Goal: Task Accomplishment & Management: Use online tool/utility

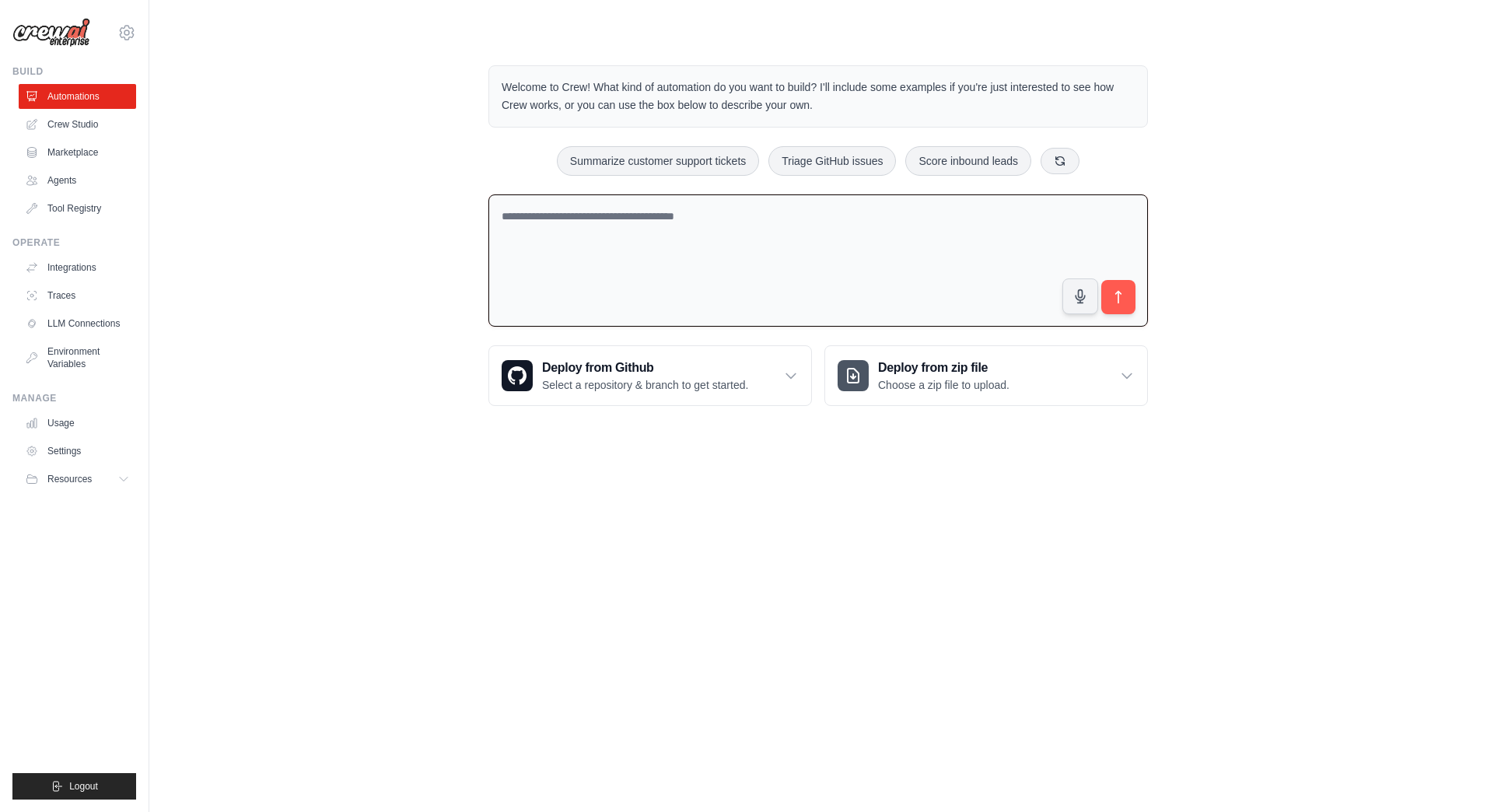
click at [820, 236] on textarea at bounding box center [818, 261] width 660 height 133
click at [82, 172] on link "Agents" at bounding box center [78, 180] width 117 height 25
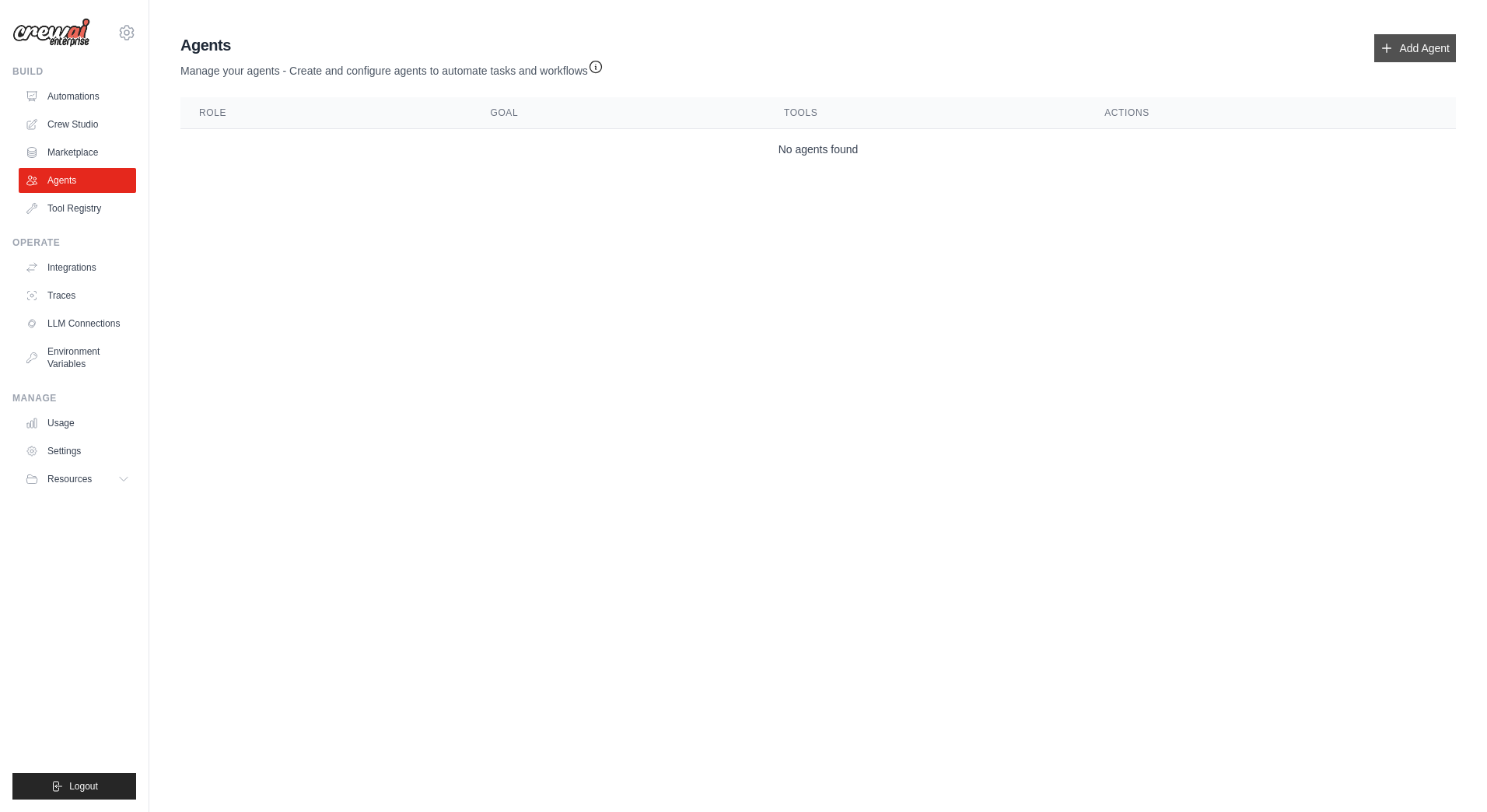
click at [1423, 54] on link "Add Agent" at bounding box center [1414, 48] width 82 height 28
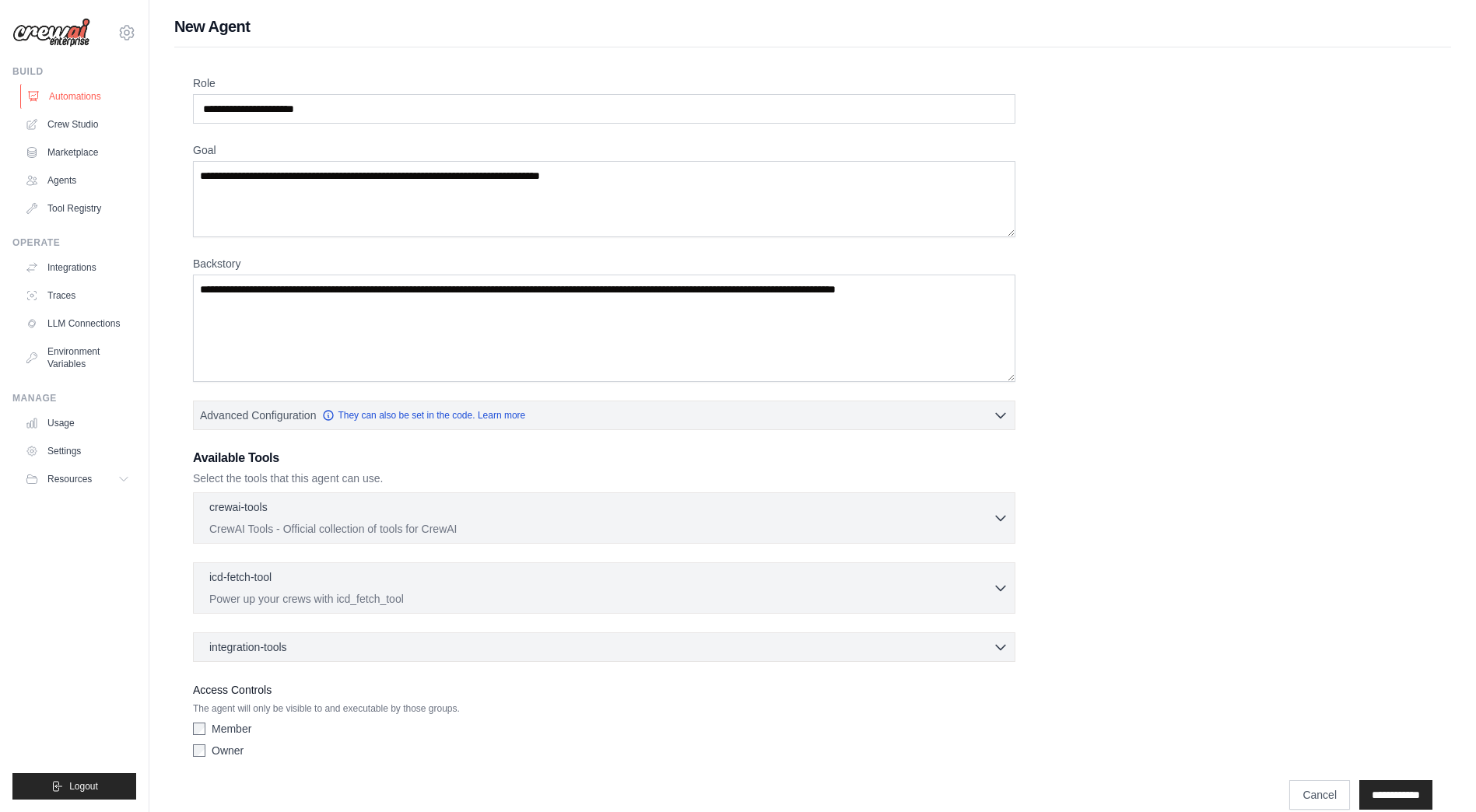
click at [74, 96] on link "Automations" at bounding box center [78, 96] width 117 height 25
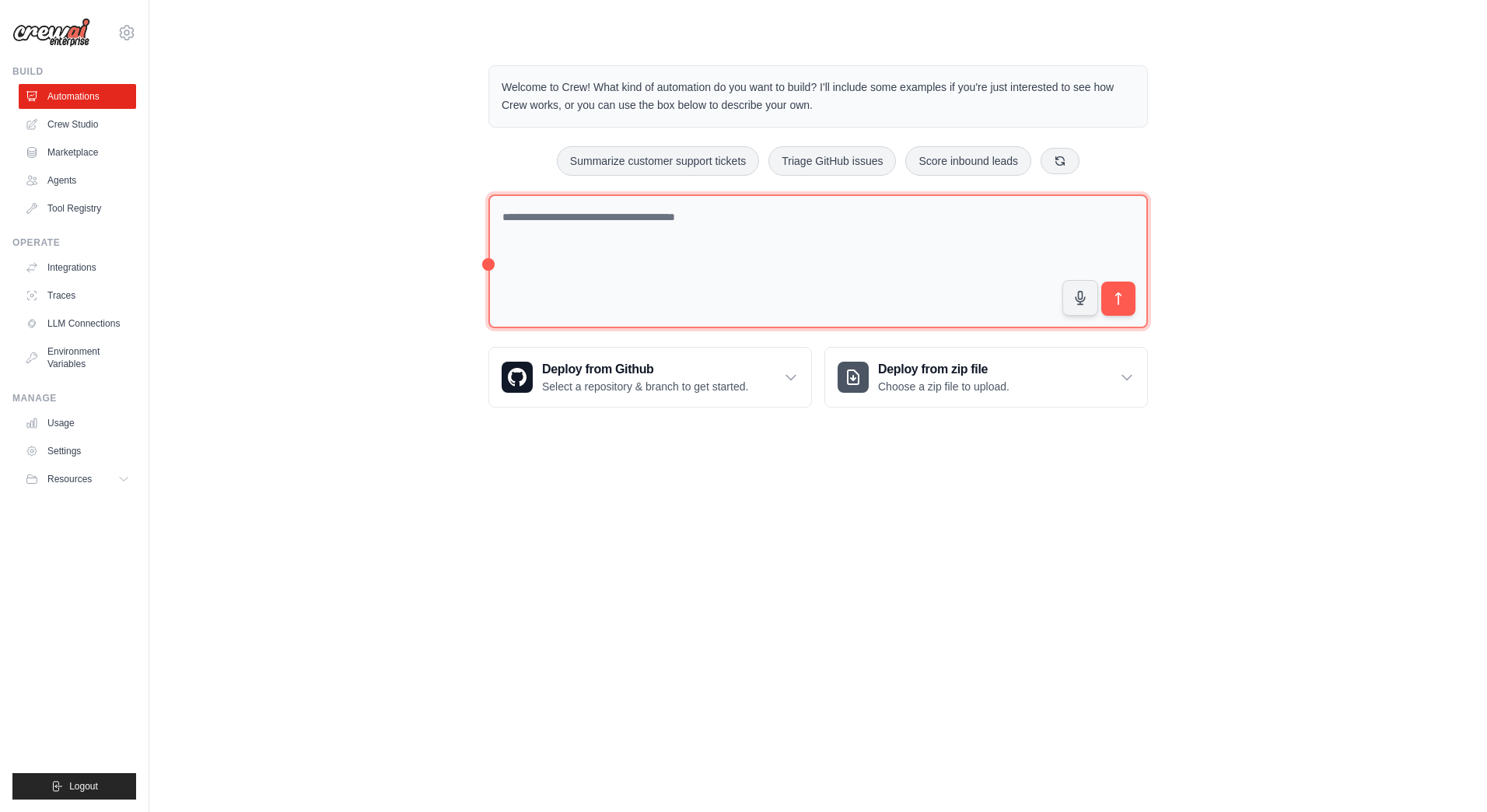
click at [849, 289] on textarea at bounding box center [818, 262] width 660 height 135
click at [844, 253] on textarea "**********" at bounding box center [818, 262] width 660 height 135
paste textarea "**********"
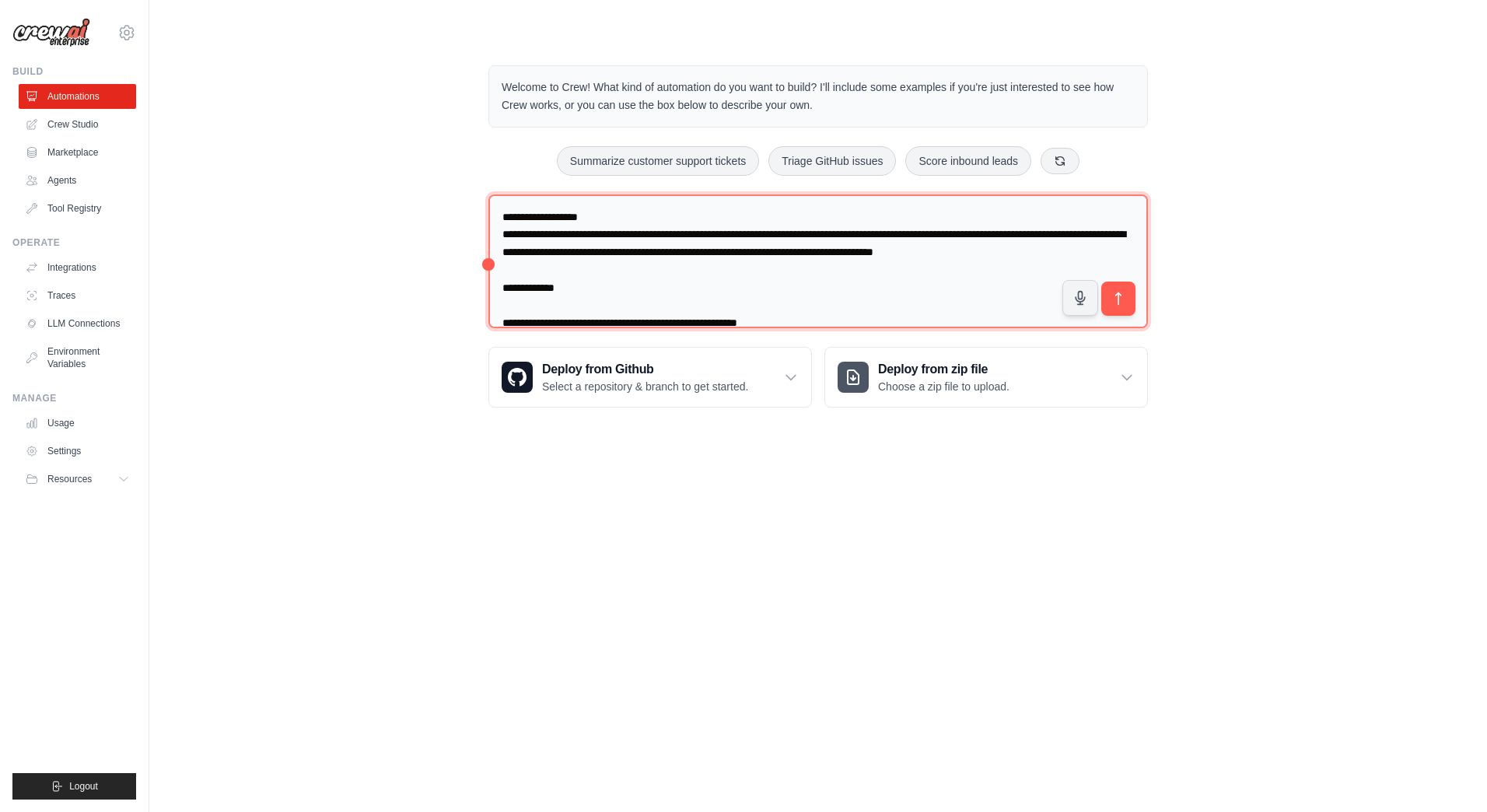
scroll to position [1224, 0]
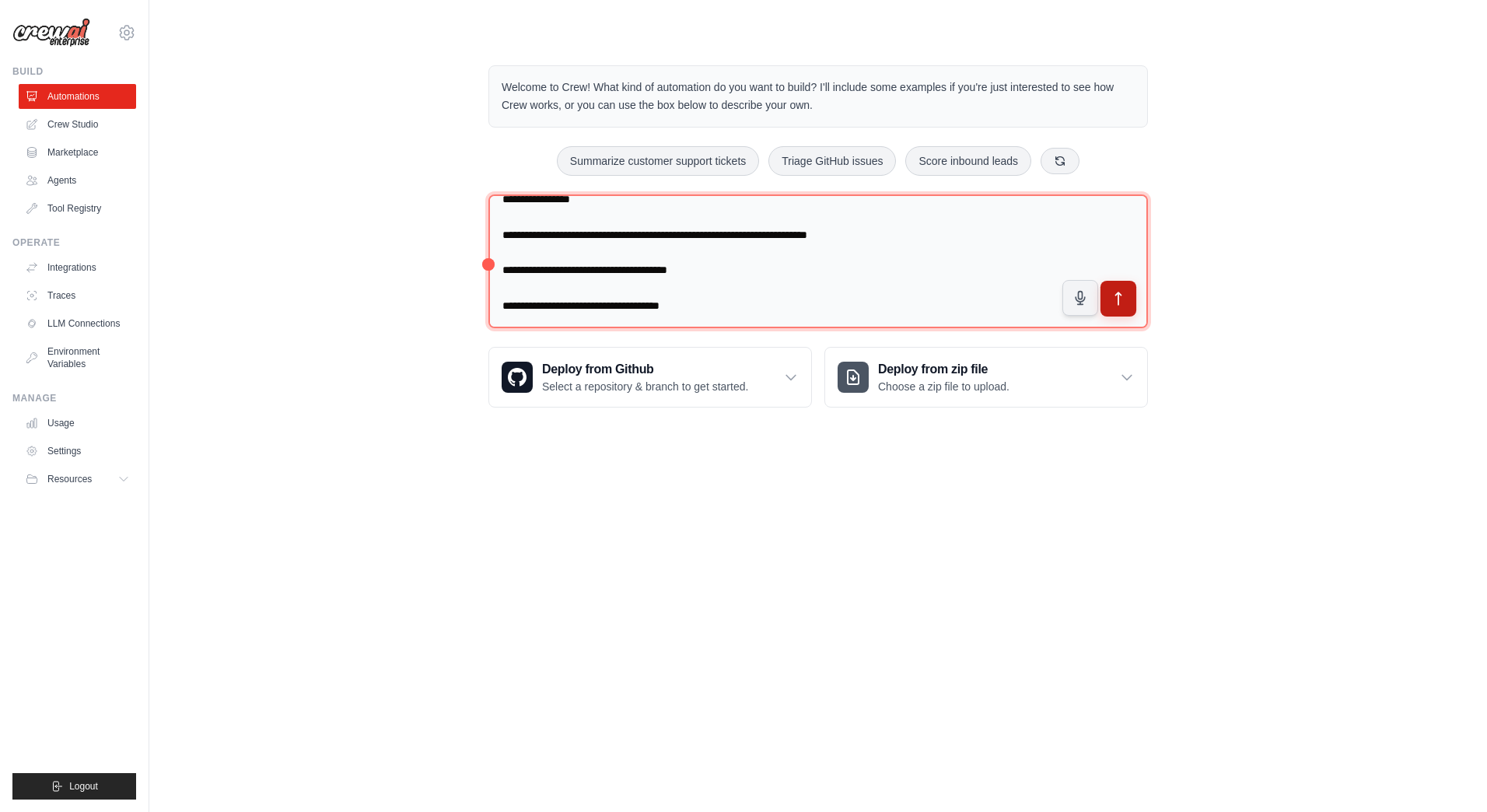
type textarea "**********"
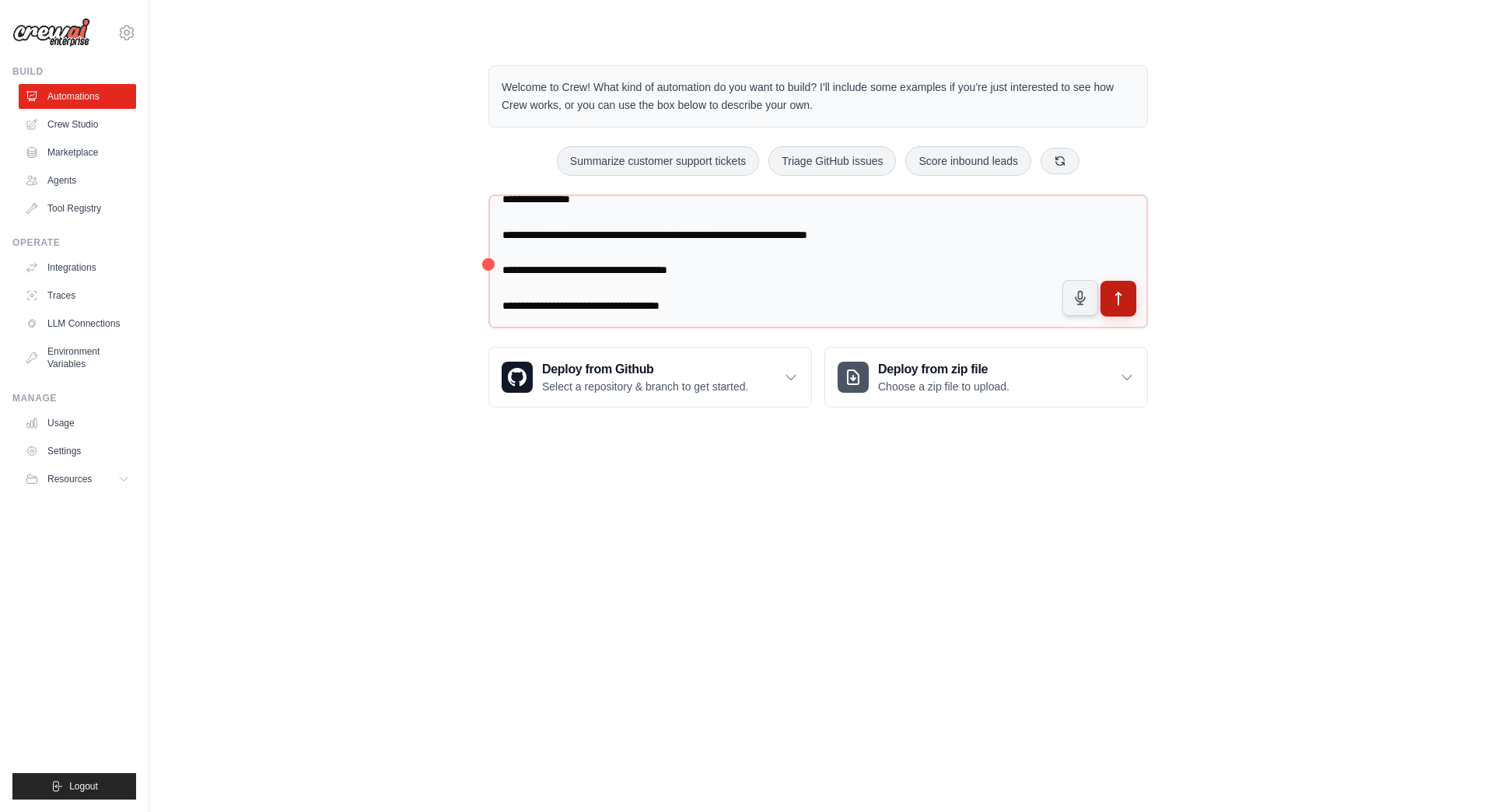
click at [1112, 295] on icon "submit" at bounding box center [1119, 299] width 16 height 16
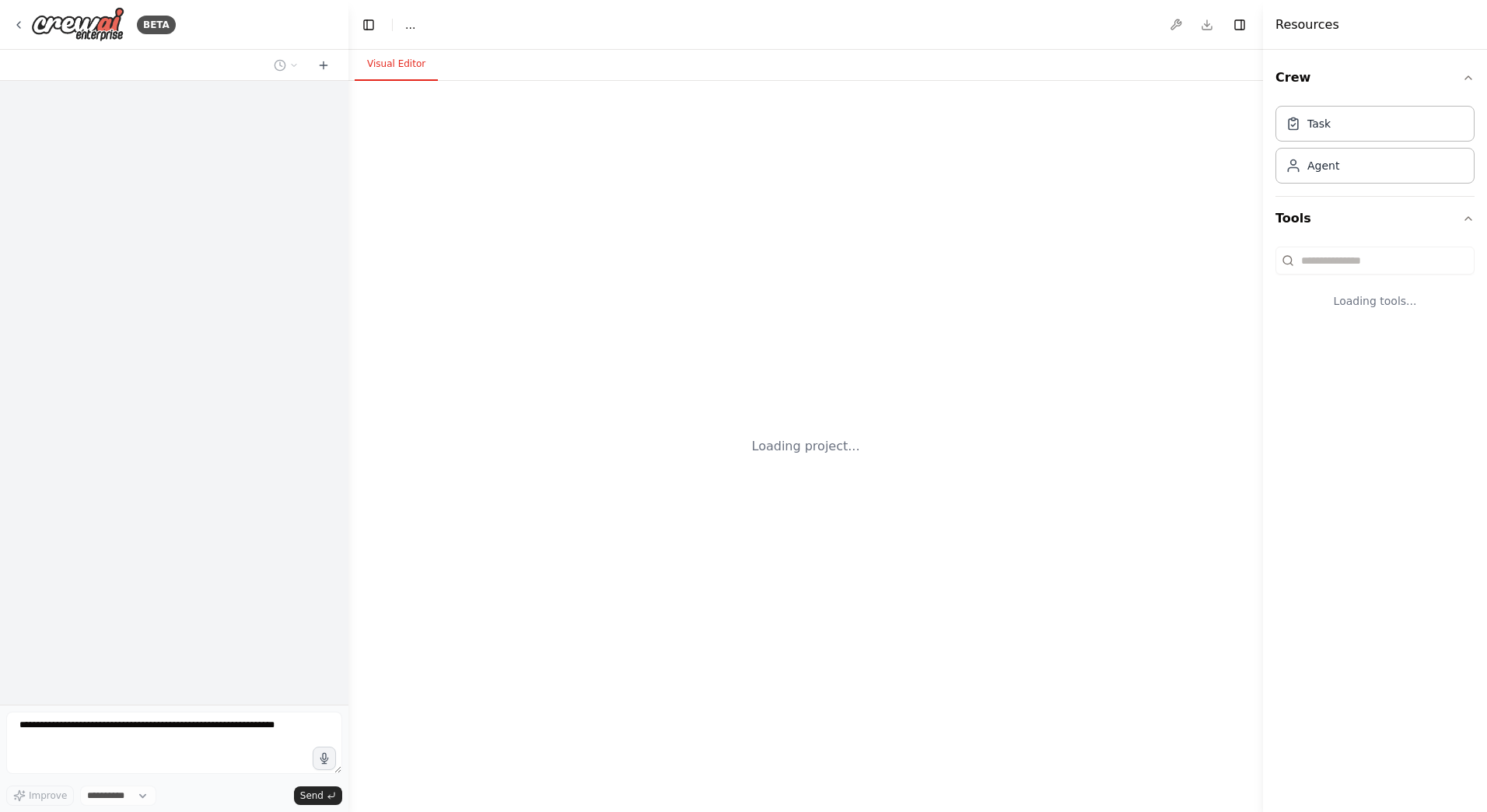
select select "****"
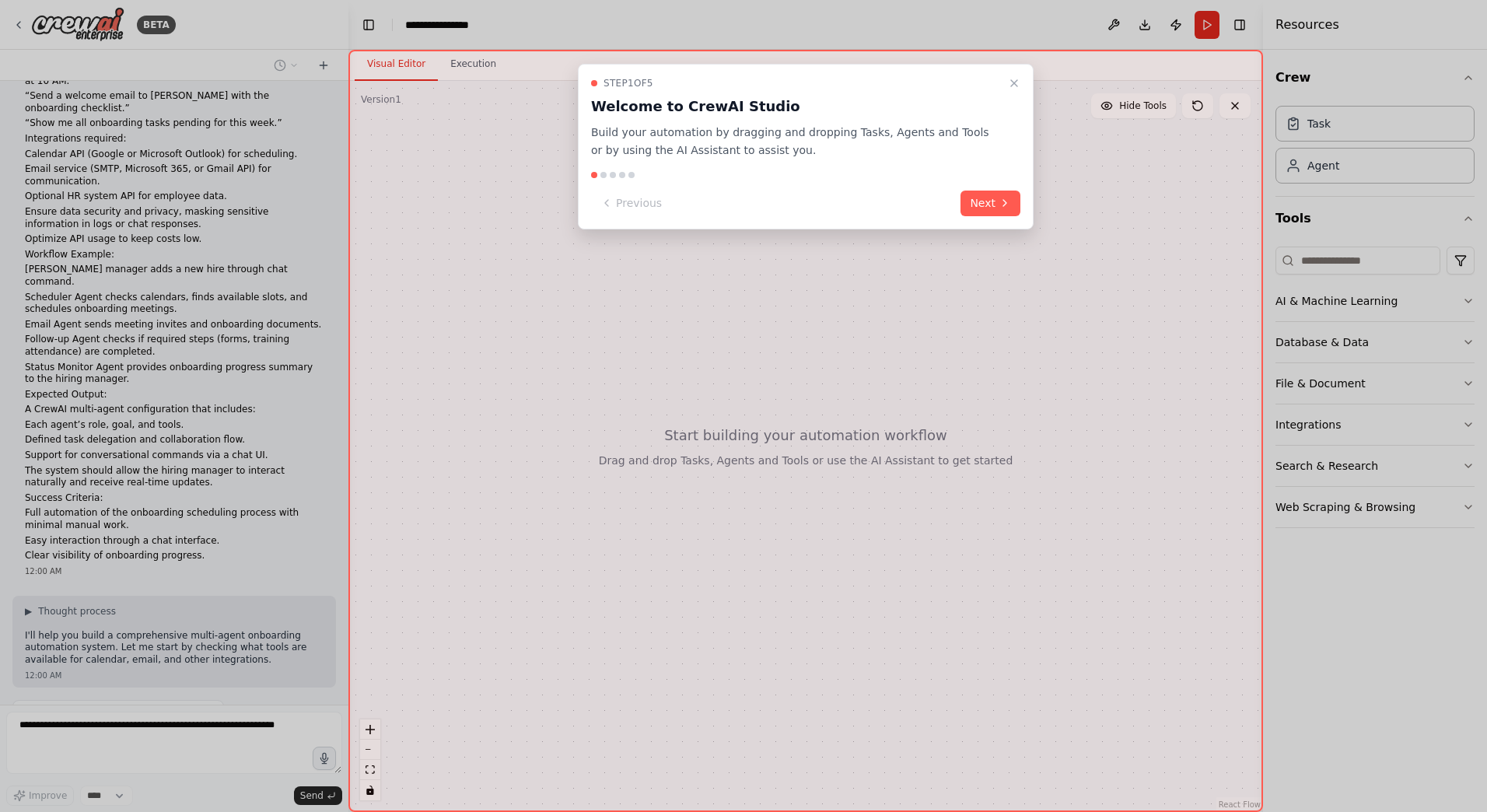
scroll to position [478, 0]
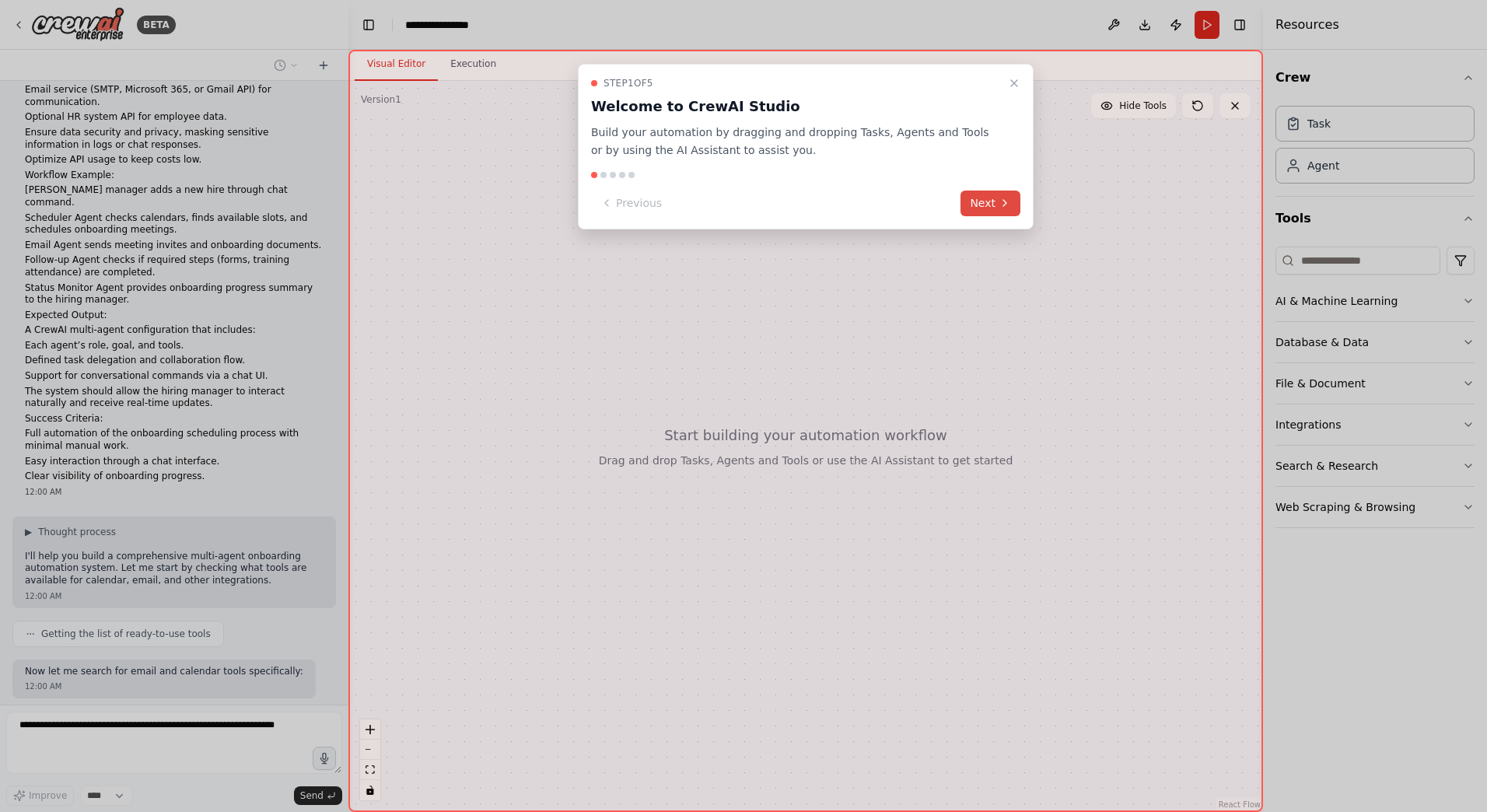
click at [991, 195] on button "Next" at bounding box center [991, 203] width 60 height 26
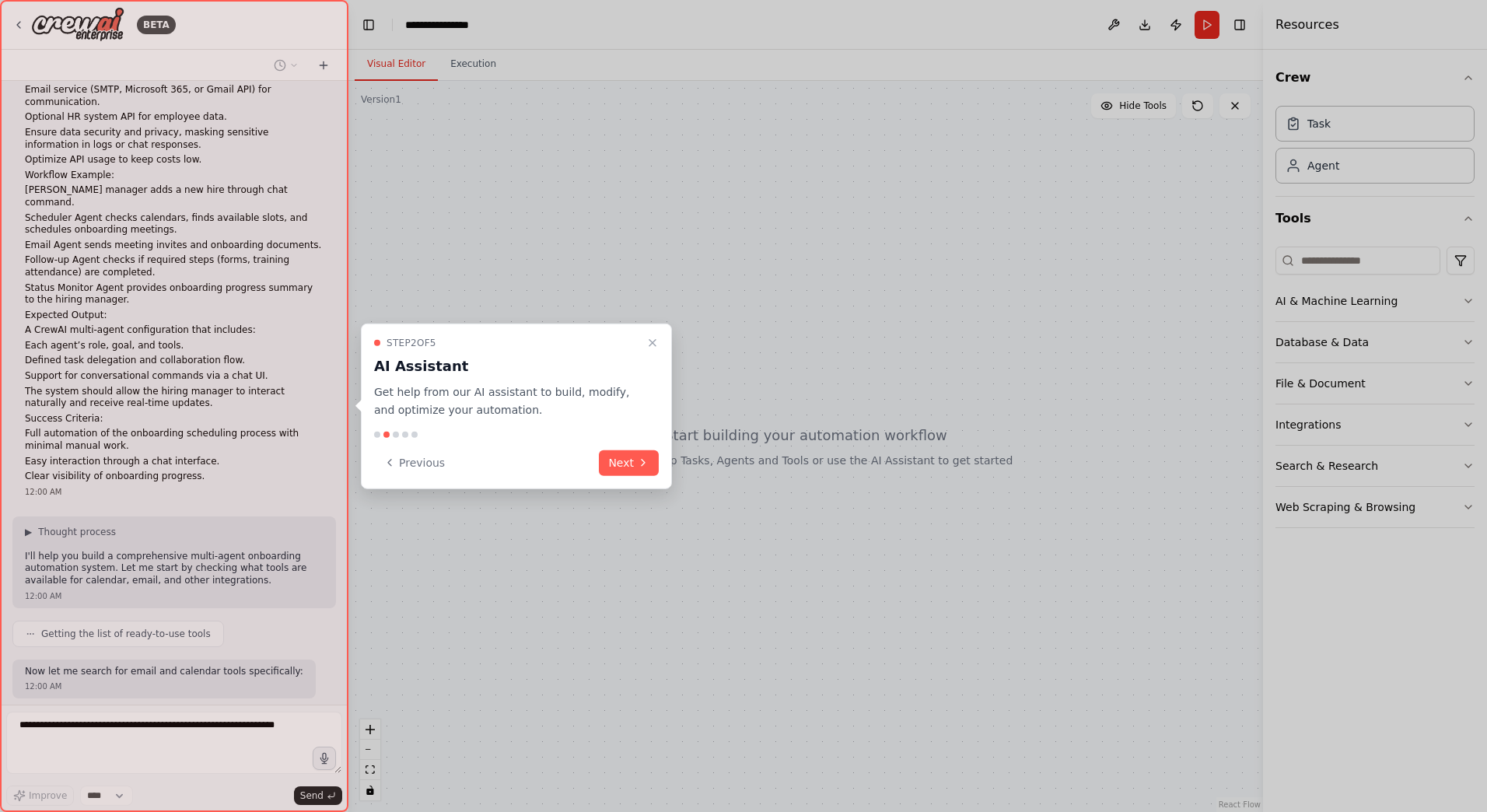
scroll to position [517, 0]
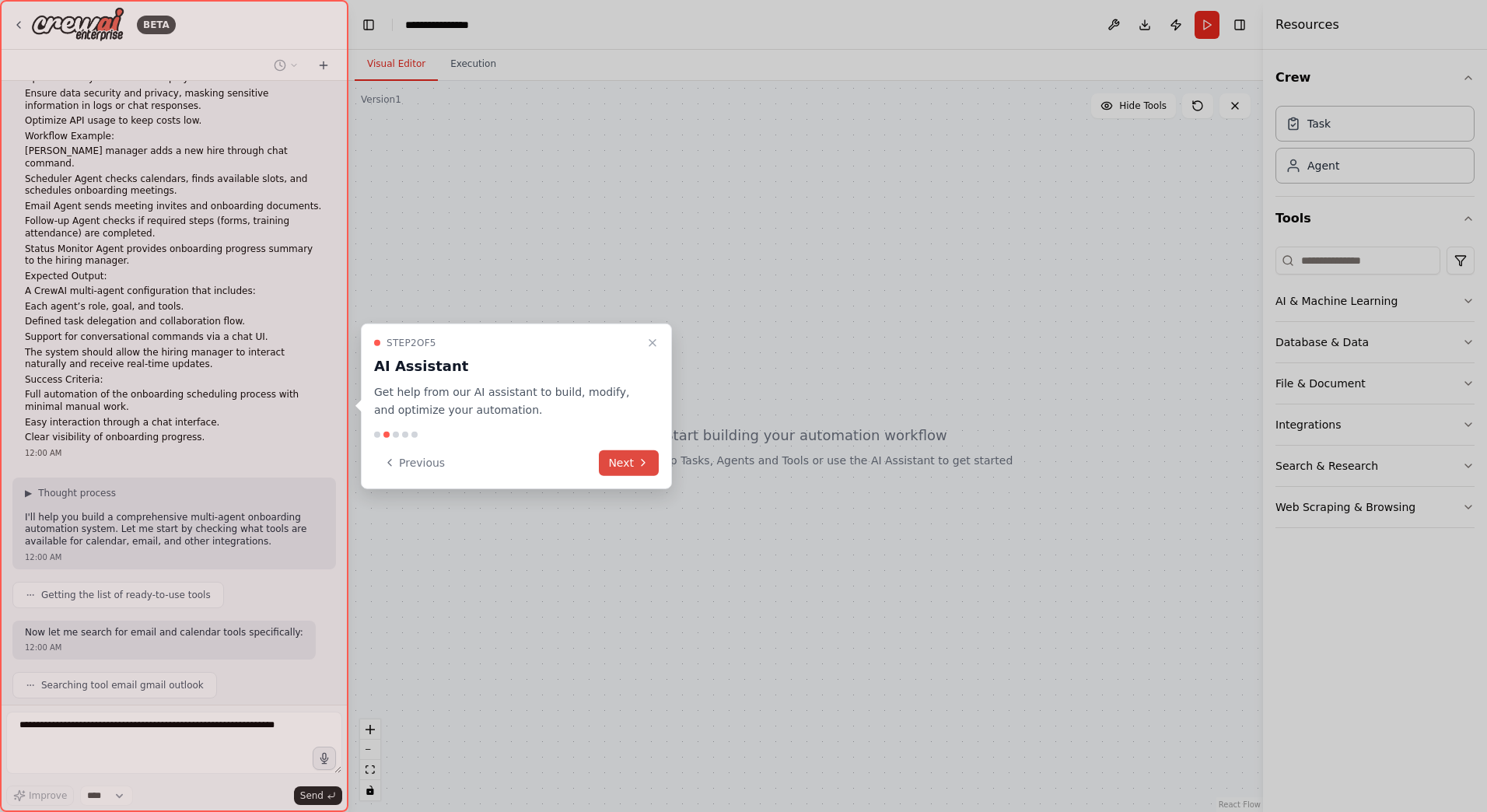
click at [647, 466] on icon at bounding box center [643, 463] width 12 height 12
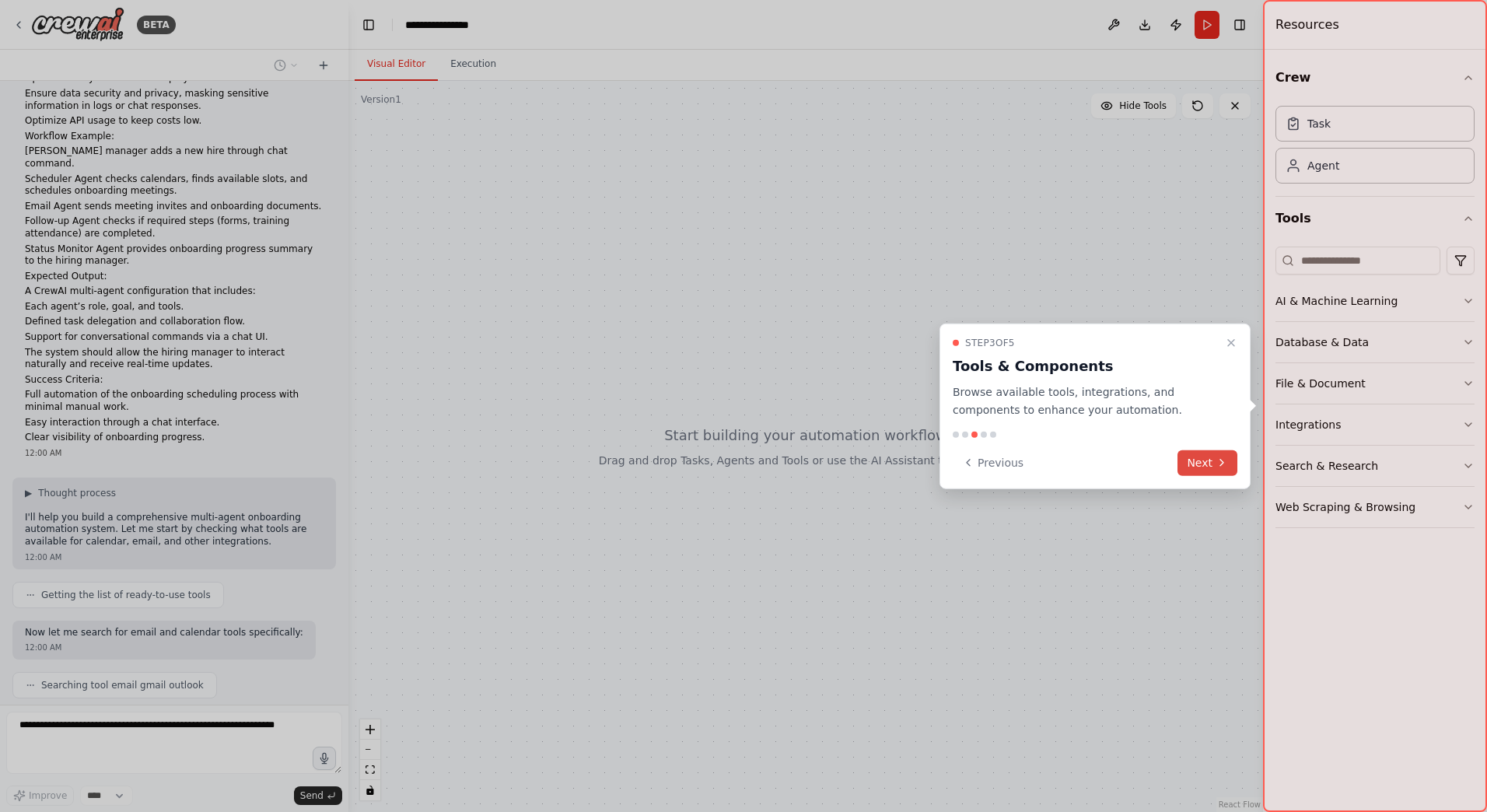
scroll to position [555, 0]
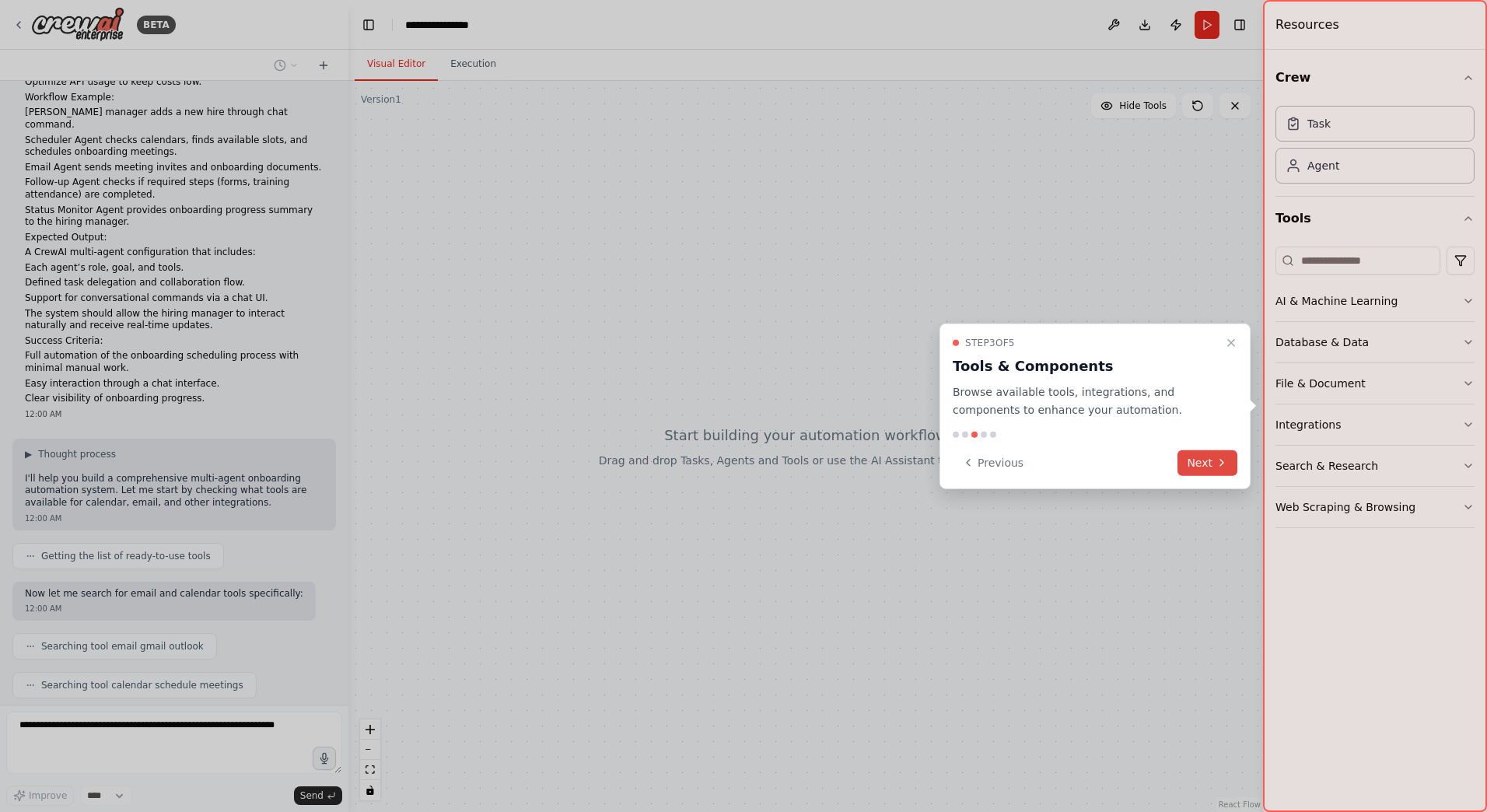
click at [1222, 458] on icon at bounding box center [1221, 463] width 12 height 12
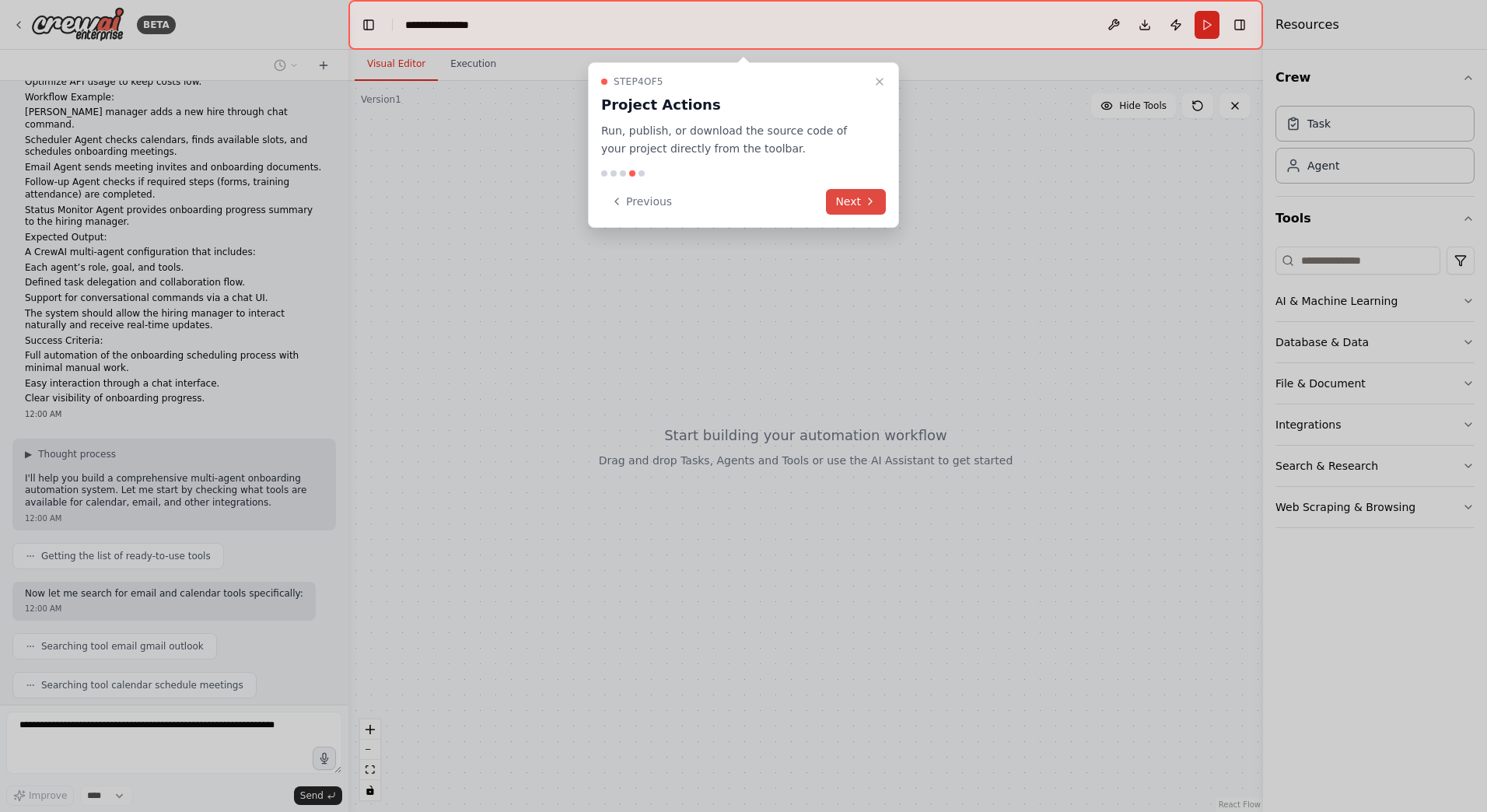
click at [872, 206] on icon at bounding box center [869, 201] width 12 height 12
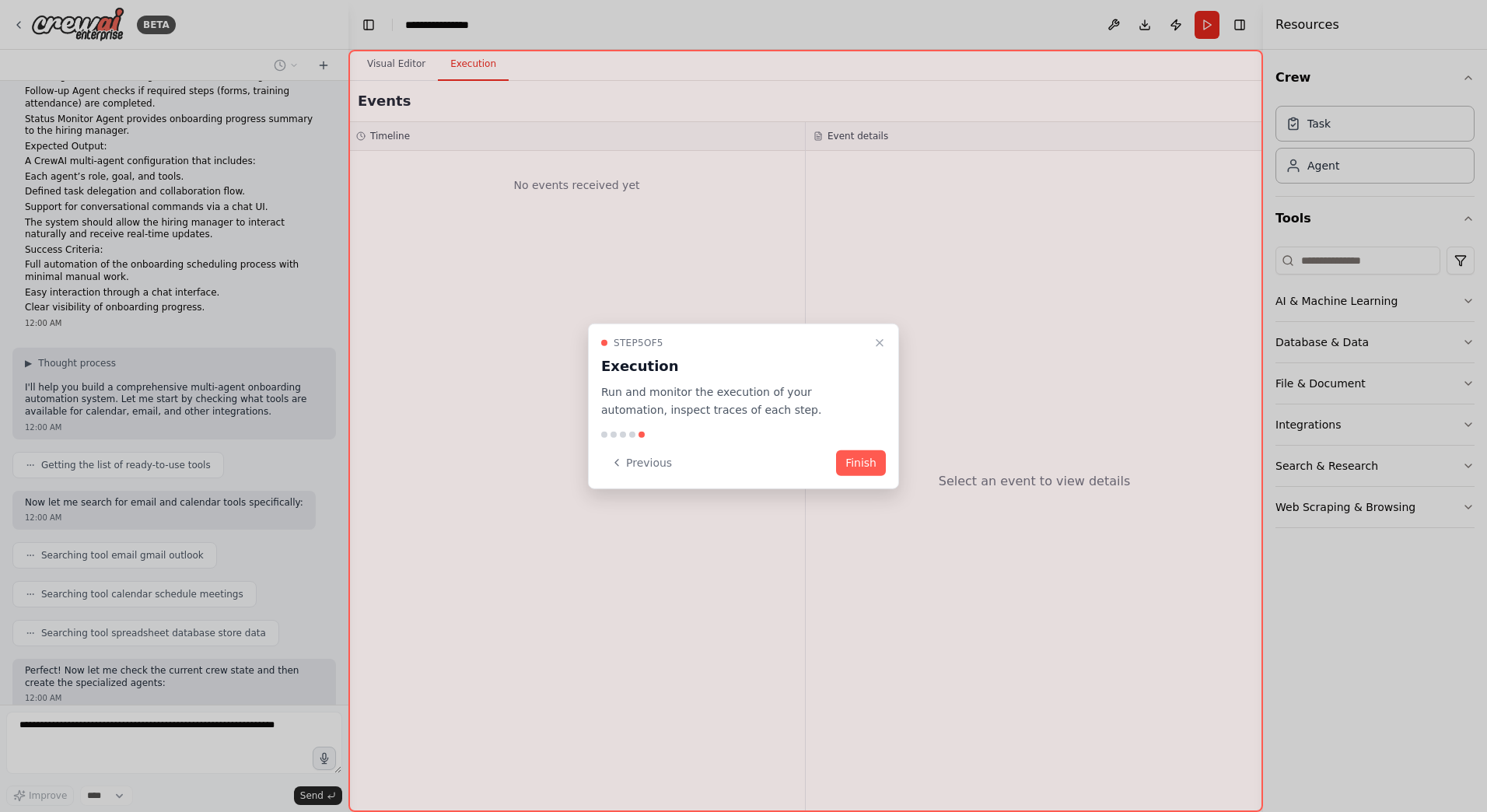
scroll to position [658, 0]
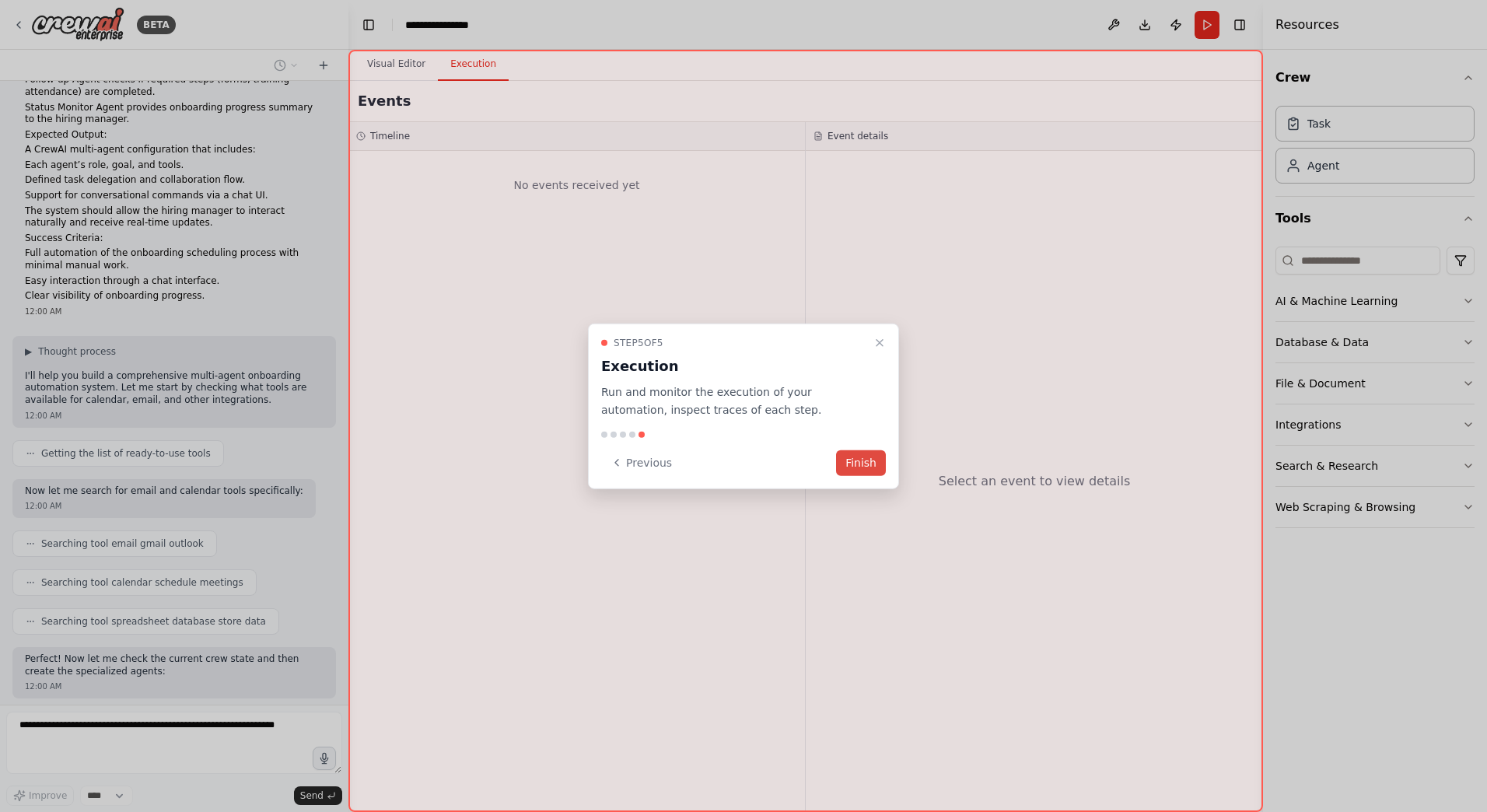
click at [875, 468] on button "Finish" at bounding box center [861, 463] width 50 height 26
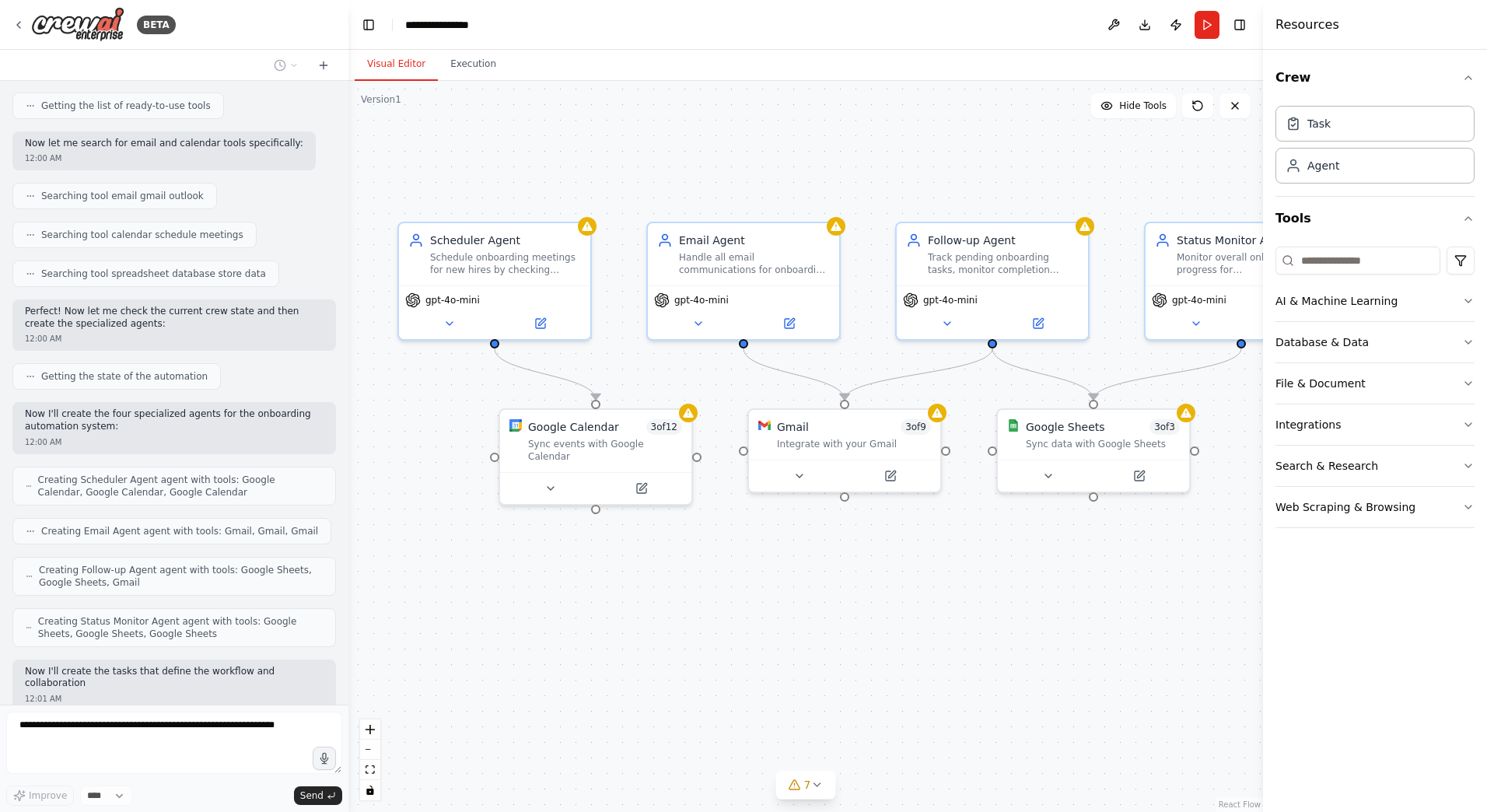
scroll to position [1018, 0]
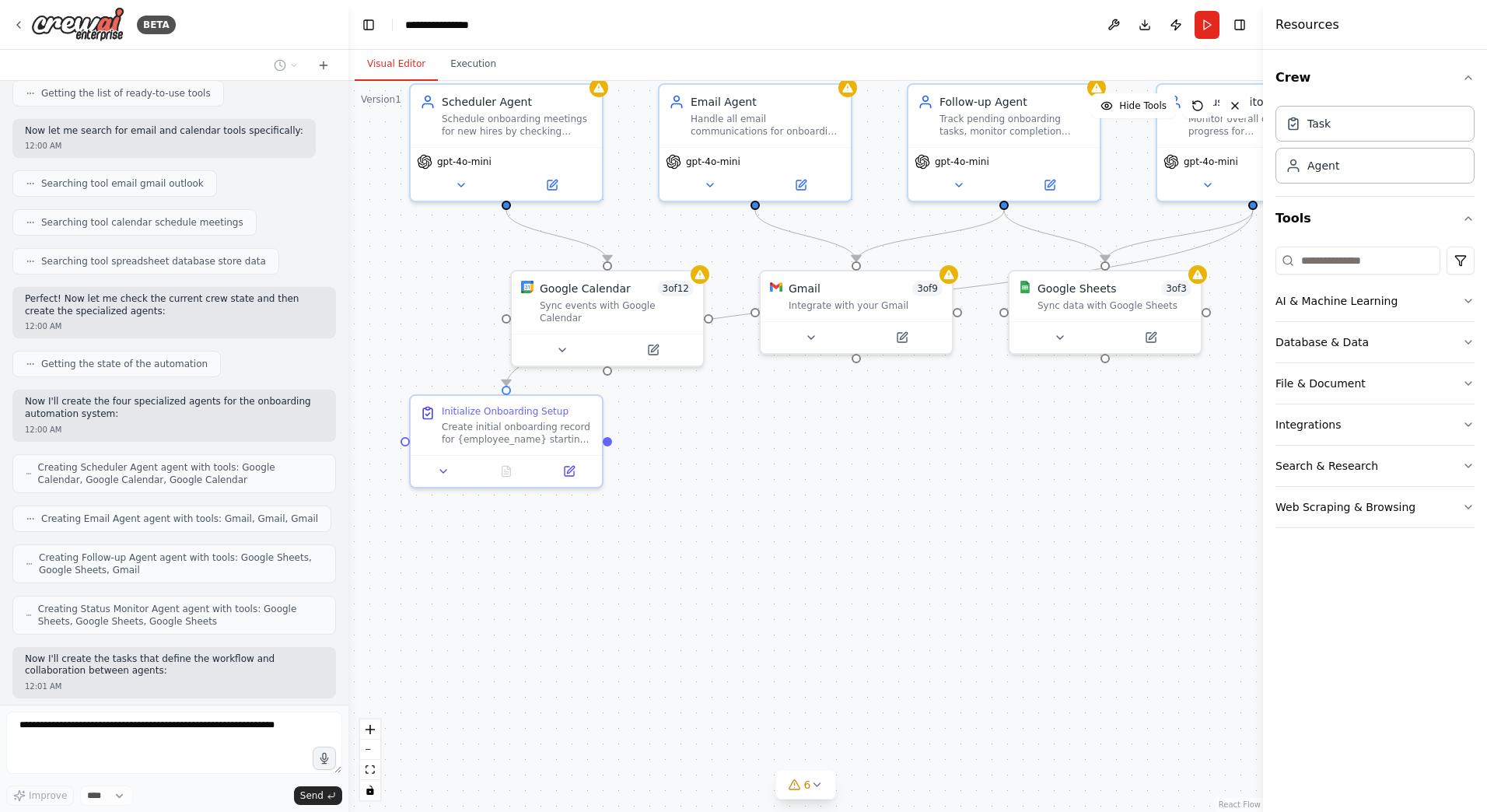
drag, startPoint x: 1094, startPoint y: 507, endPoint x: 1076, endPoint y: 432, distance: 77.1
click at [1076, 432] on div ".deletable-edge-delete-btn { width: 20px; height: 20px; border: 0px solid #ffff…" at bounding box center [806, 446] width 915 height 731
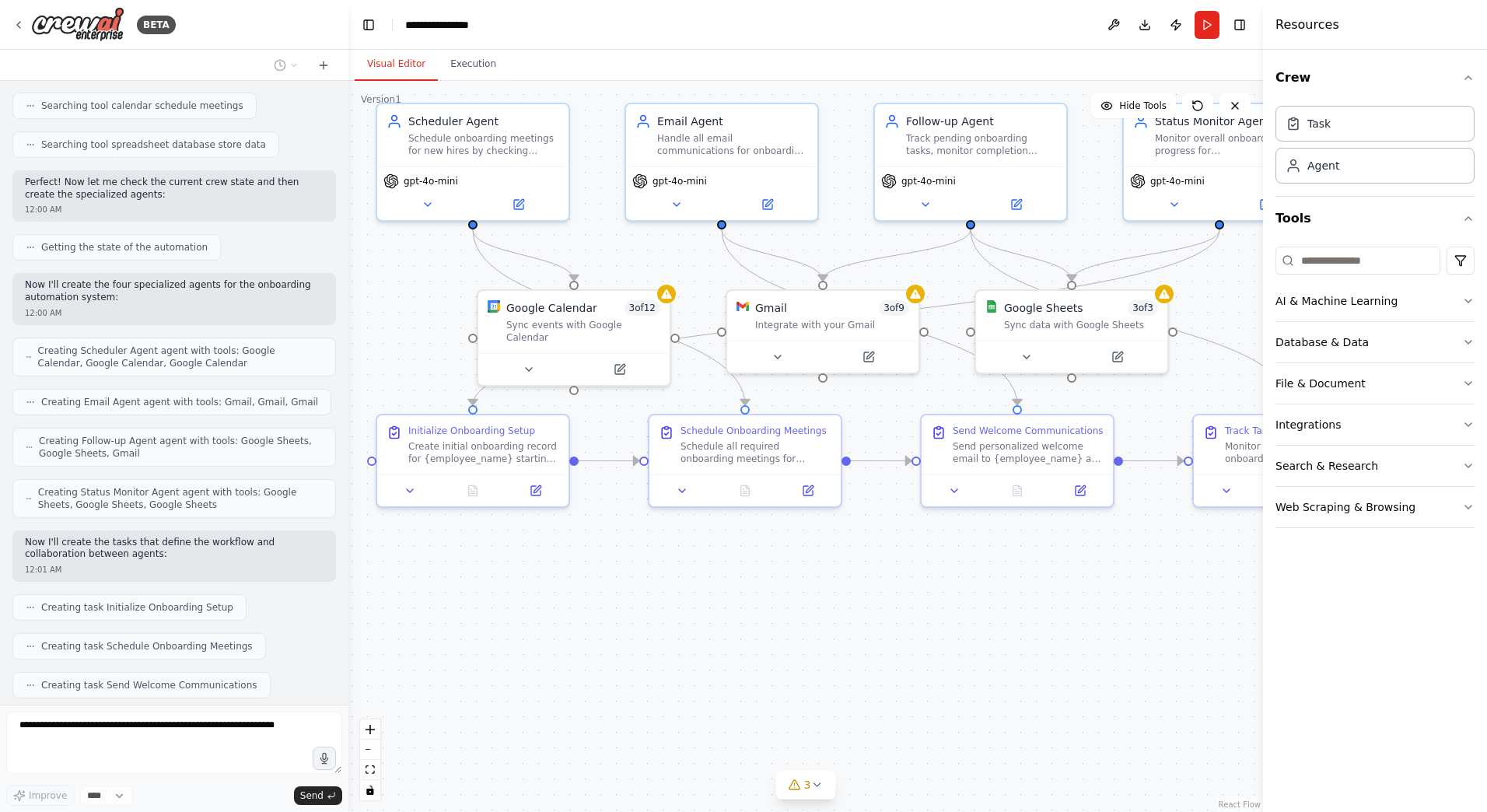
scroll to position [1174, 0]
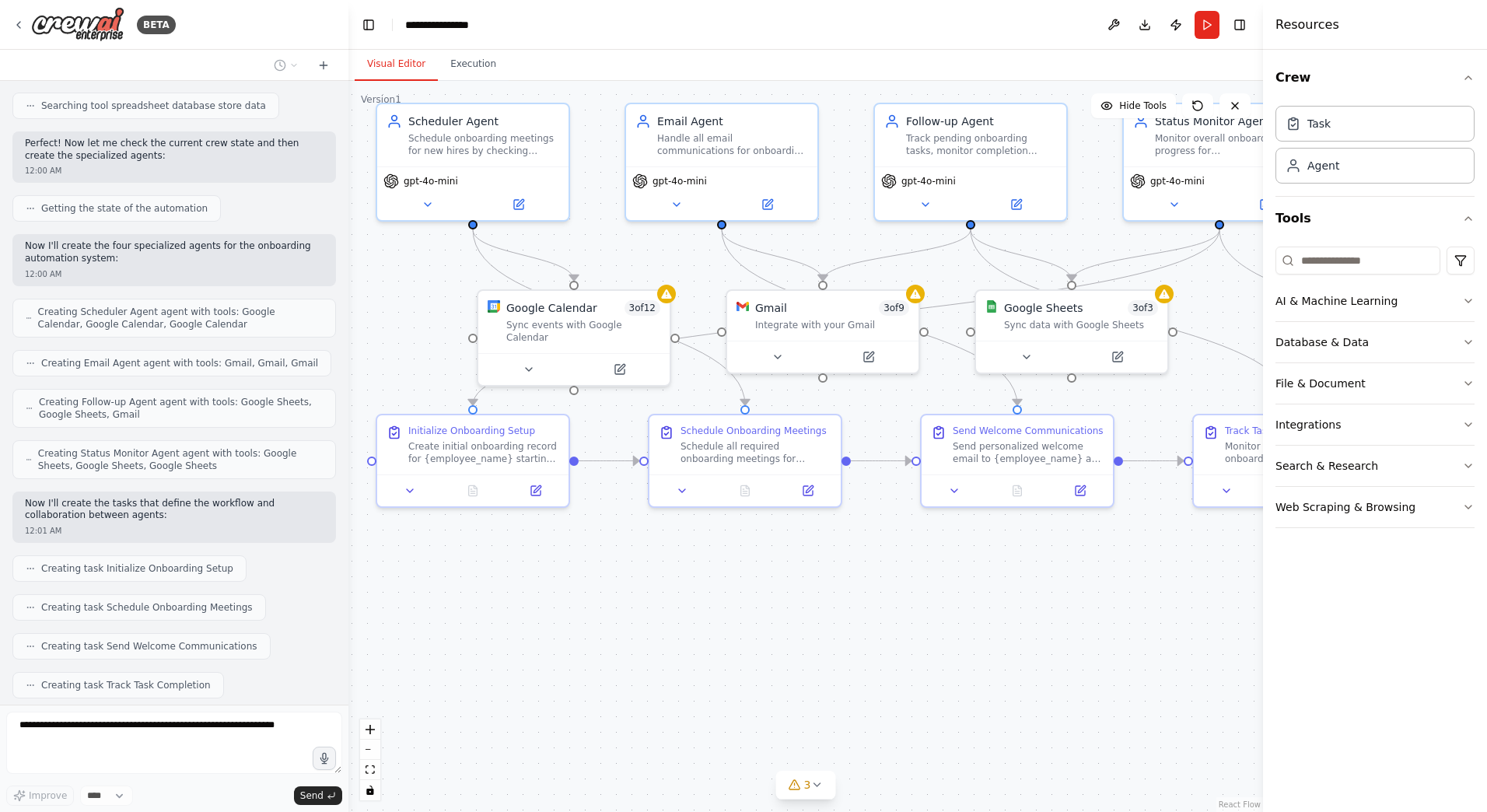
drag, startPoint x: 955, startPoint y: 592, endPoint x: 922, endPoint y: 612, distance: 38.6
click at [922, 612] on div ".deletable-edge-delete-btn { width: 20px; height: 20px; border: 0px solid #ffff…" at bounding box center [806, 446] width 915 height 731
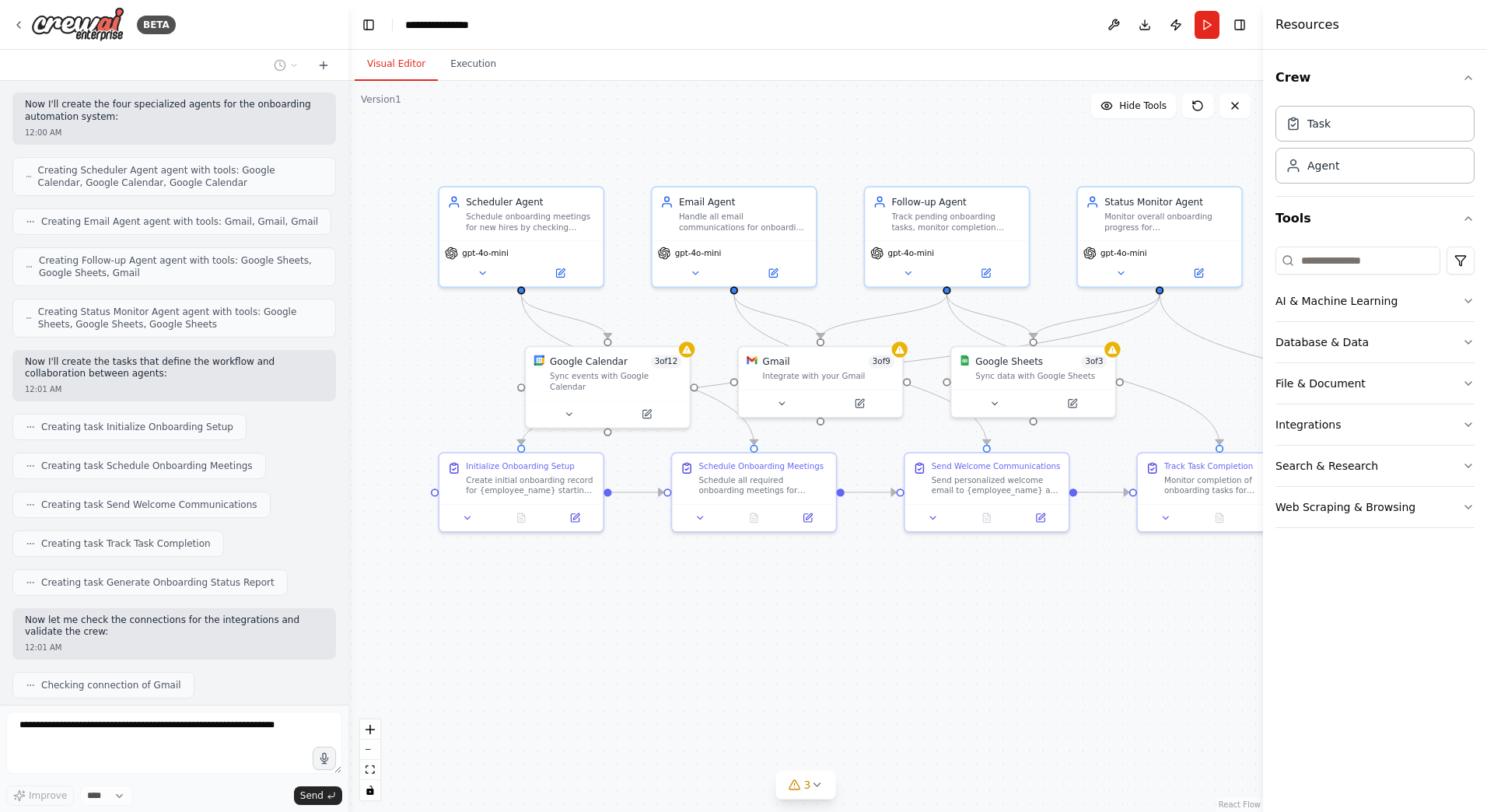
scroll to position [1354, 0]
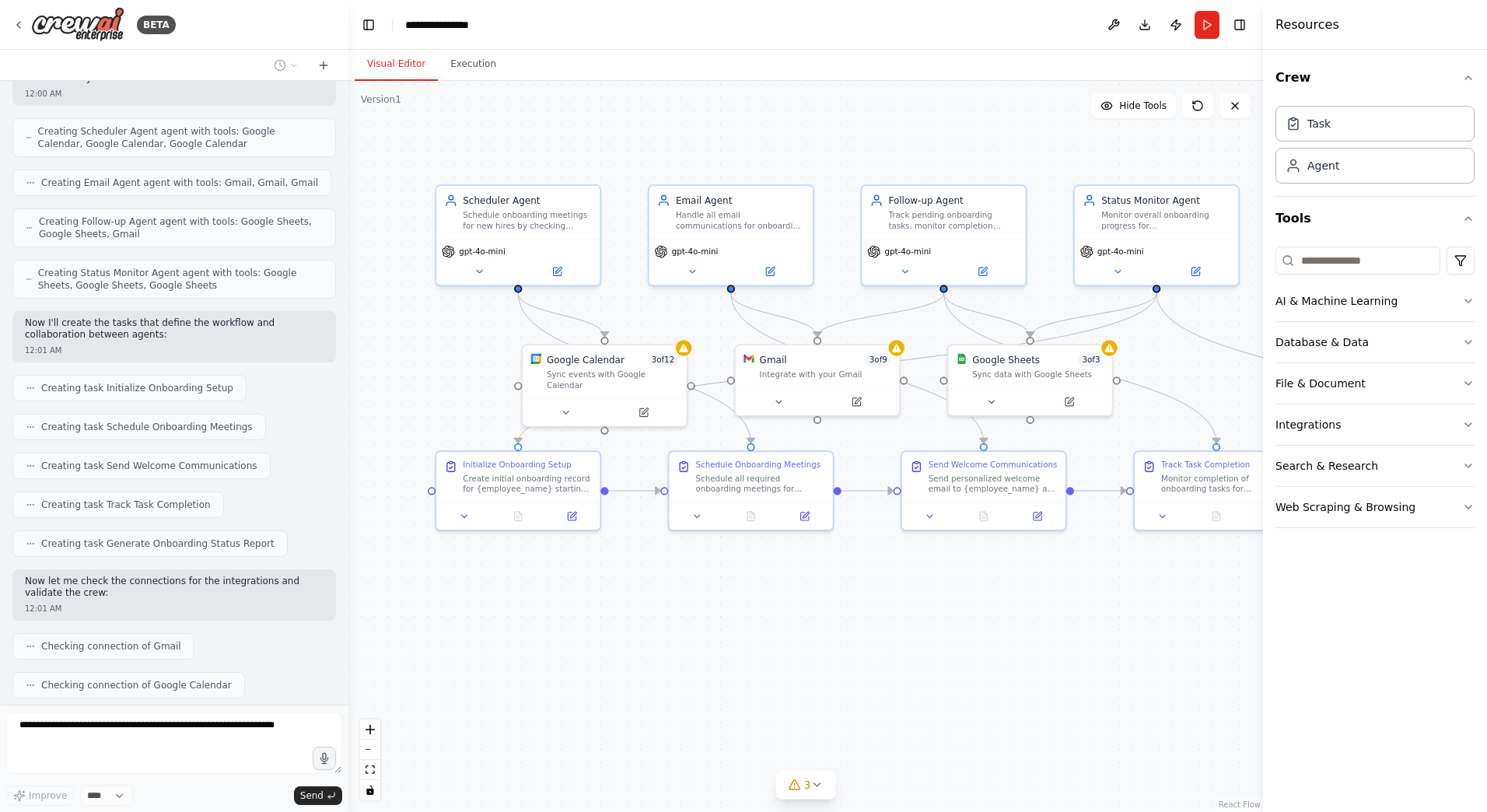
drag, startPoint x: 959, startPoint y: 571, endPoint x: 953, endPoint y: 580, distance: 10.8
click at [953, 580] on div ".deletable-edge-delete-btn { width: 20px; height: 20px; border: 0px solid #ffff…" at bounding box center [806, 446] width 915 height 731
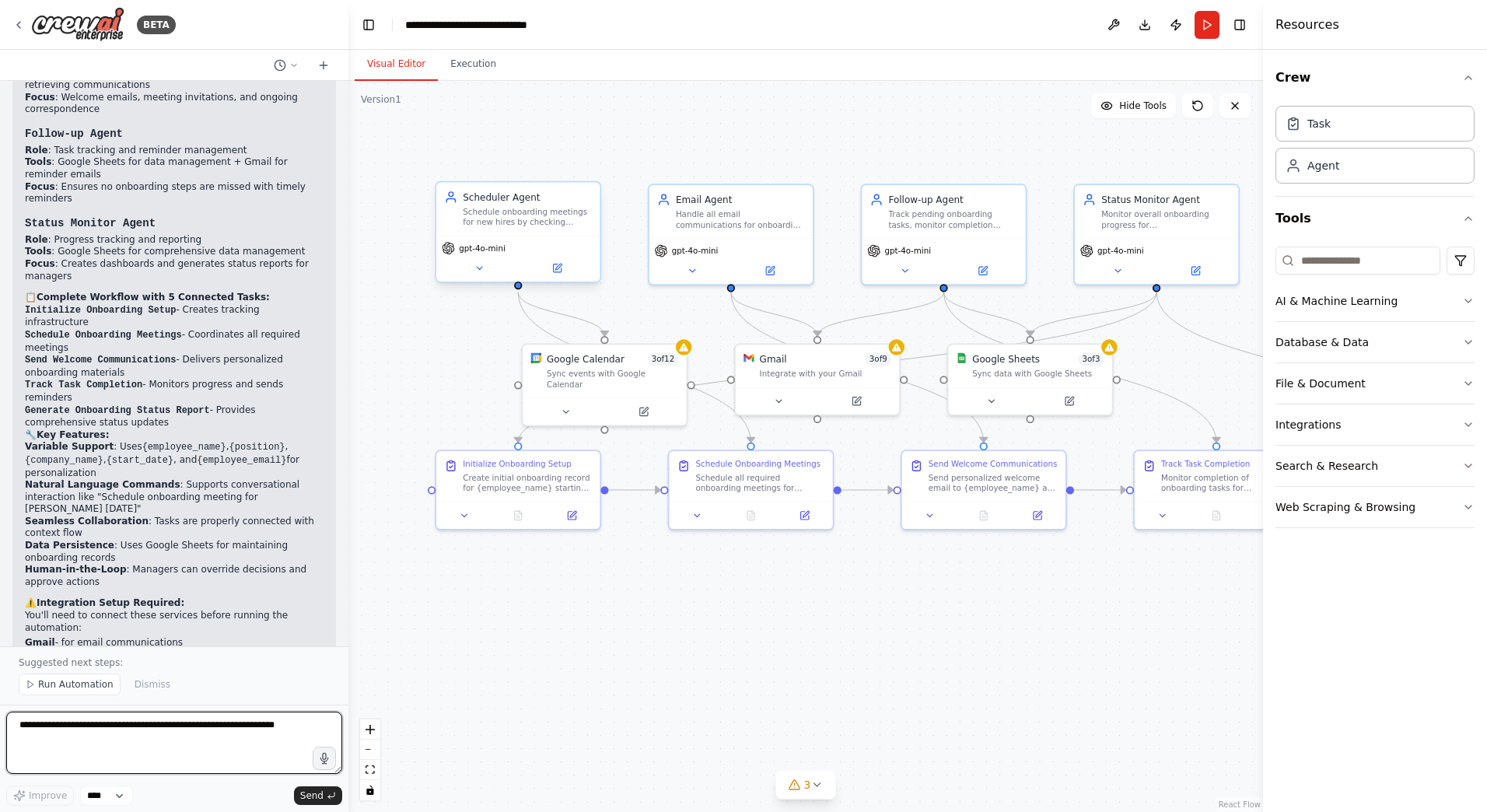
scroll to position [2366, 0]
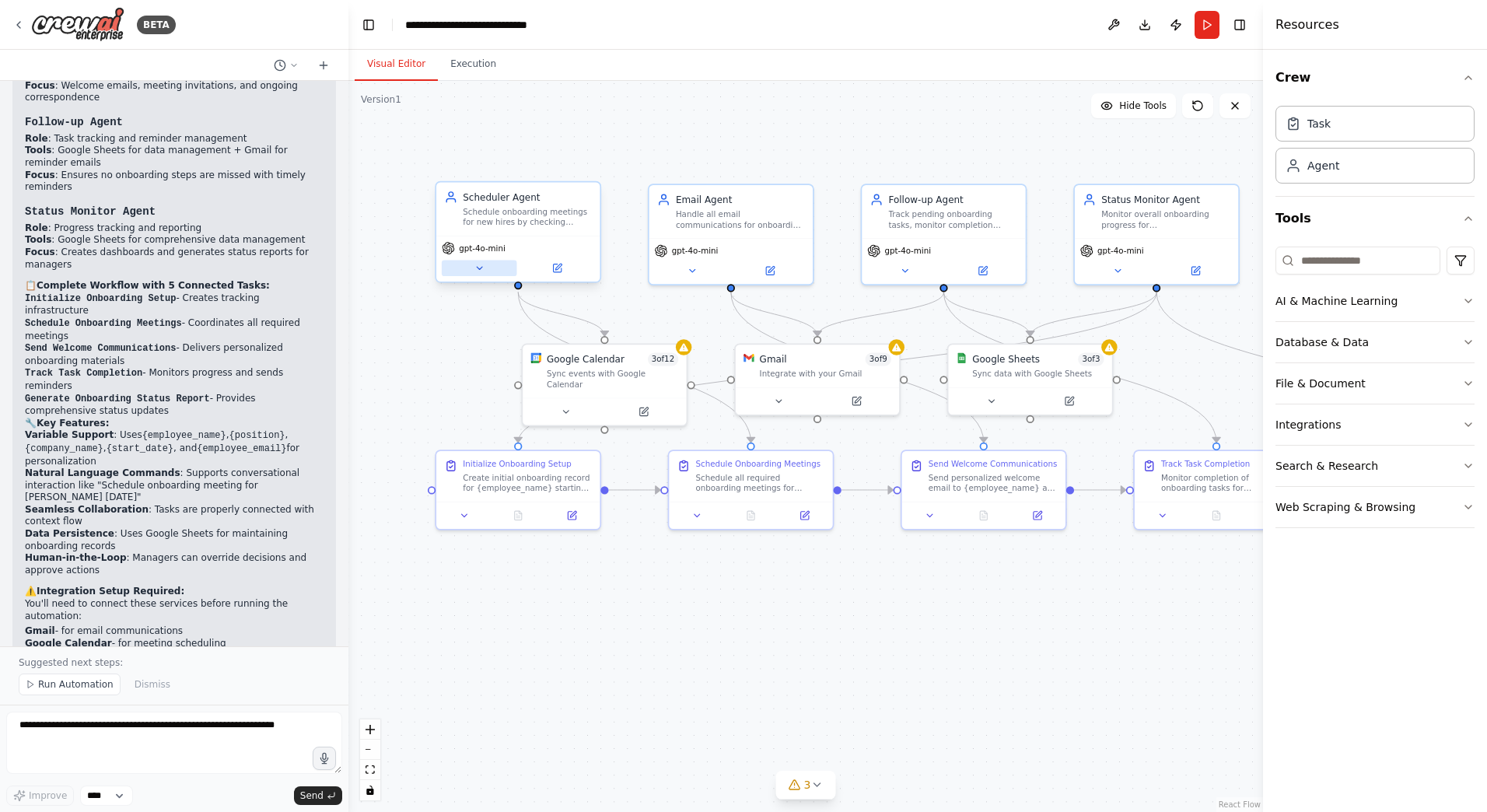
click at [475, 273] on icon at bounding box center [479, 268] width 10 height 10
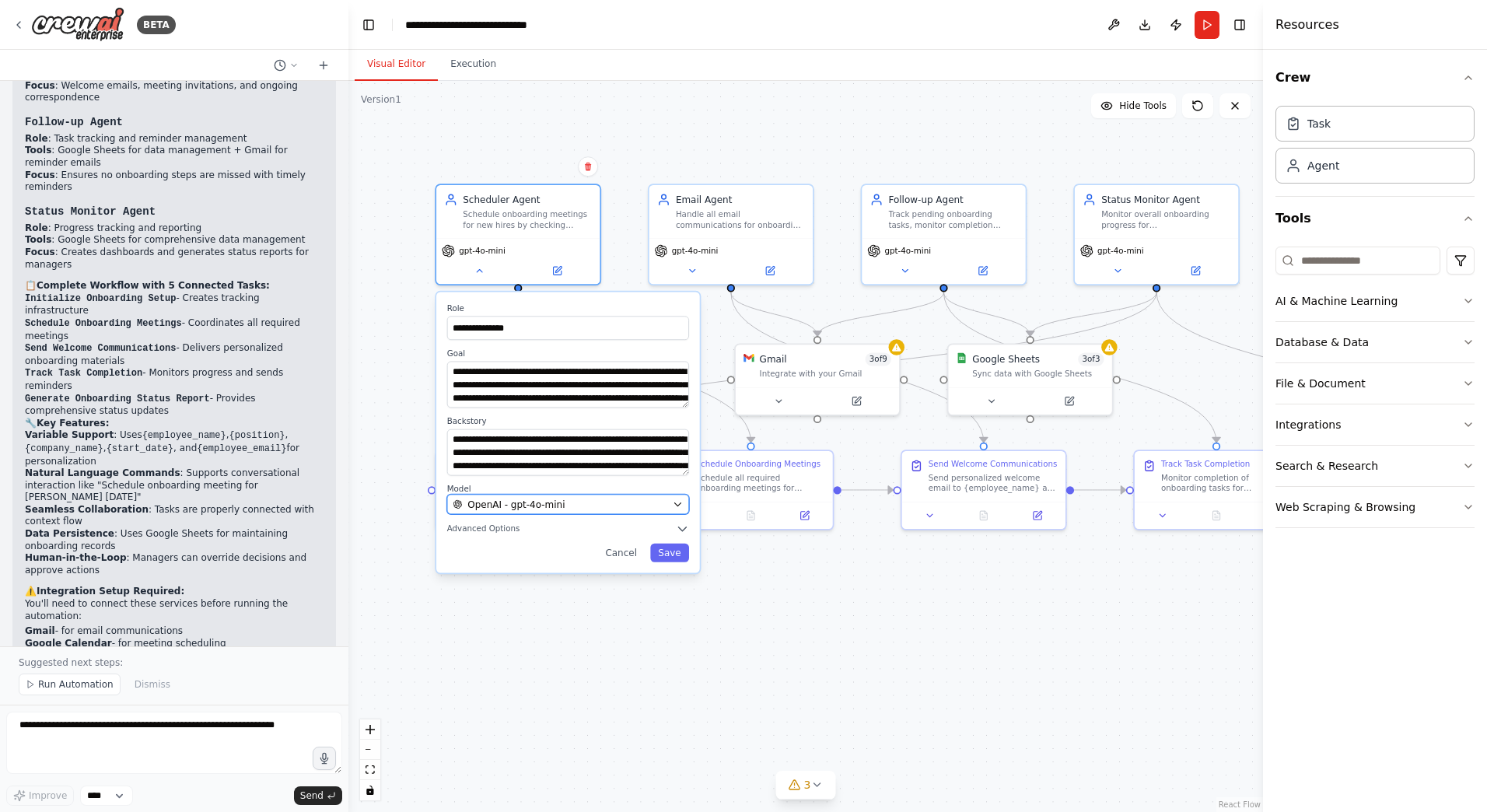
click at [644, 511] on button "OpenAI - gpt-4o-mini" at bounding box center [568, 504] width 242 height 20
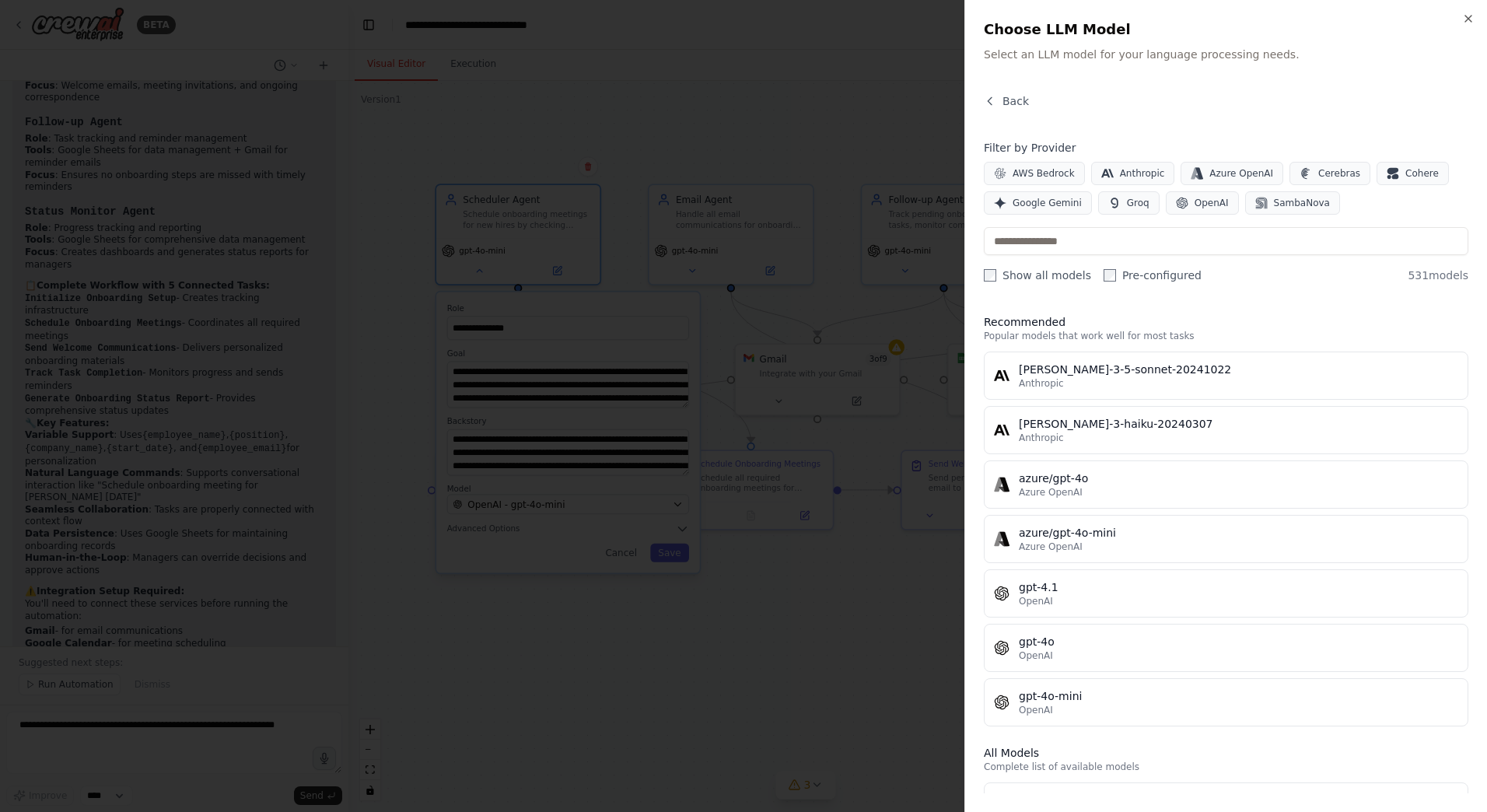
click at [992, 90] on div "Close Choose LLM Model Select an LLM model for your language processing needs. …" at bounding box center [1225, 406] width 522 height 812
click at [995, 101] on icon "button" at bounding box center [990, 101] width 12 height 12
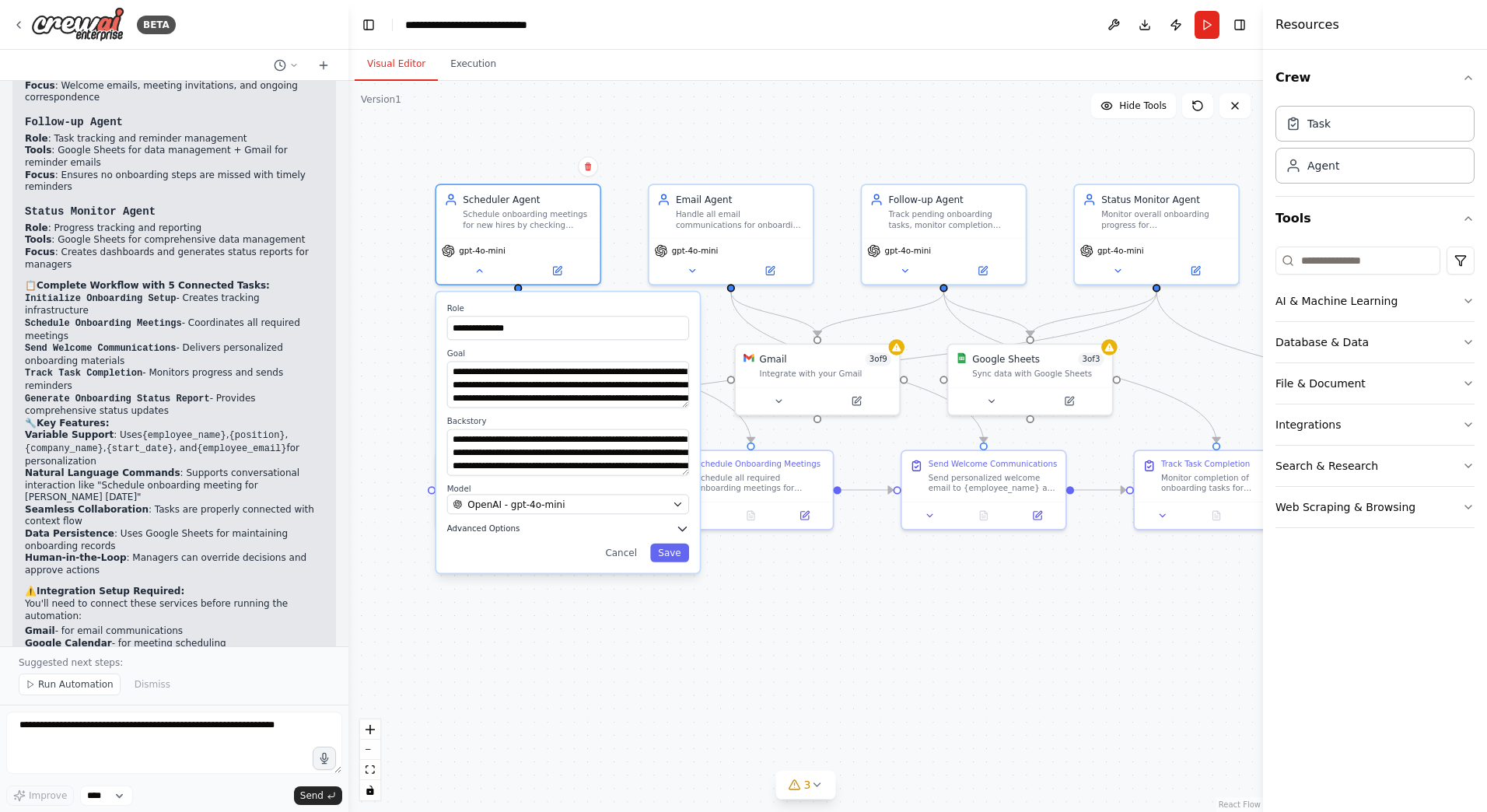
click at [671, 529] on button "Advanced Options" at bounding box center [568, 528] width 242 height 13
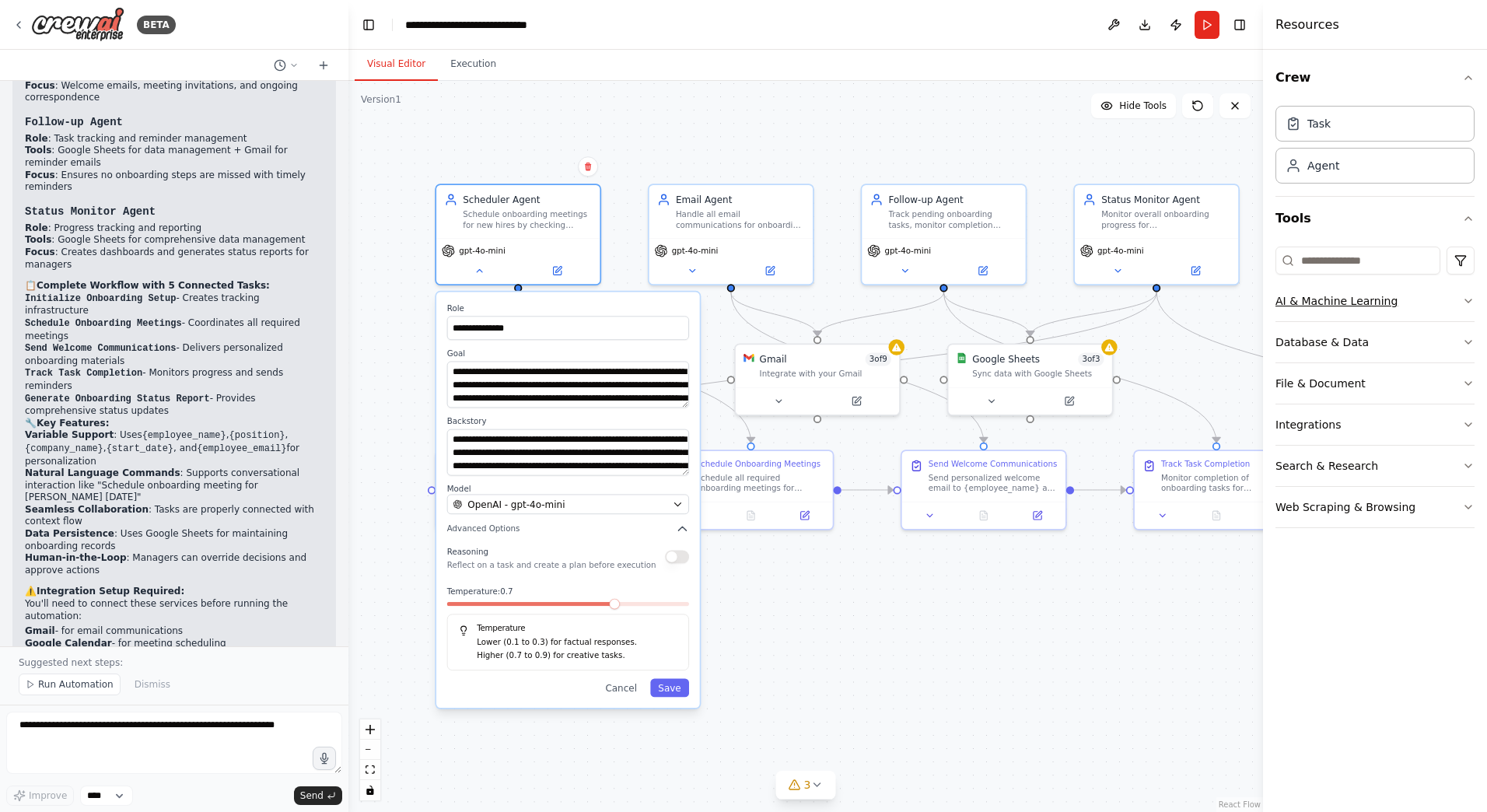
click at [1466, 293] on button "AI & Machine Learning" at bounding box center [1375, 301] width 199 height 40
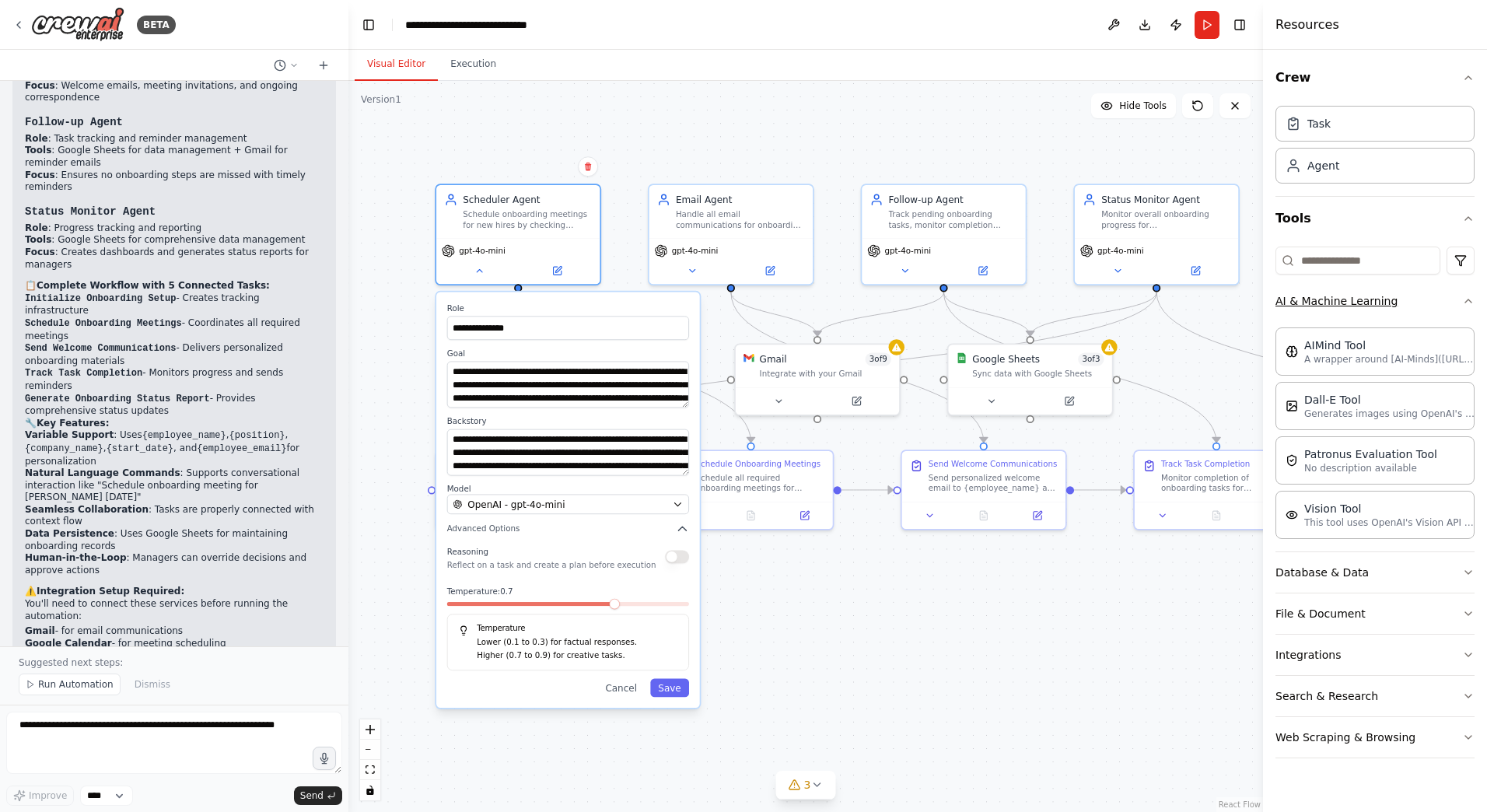
click at [1466, 293] on button "AI & Machine Learning" at bounding box center [1375, 301] width 199 height 40
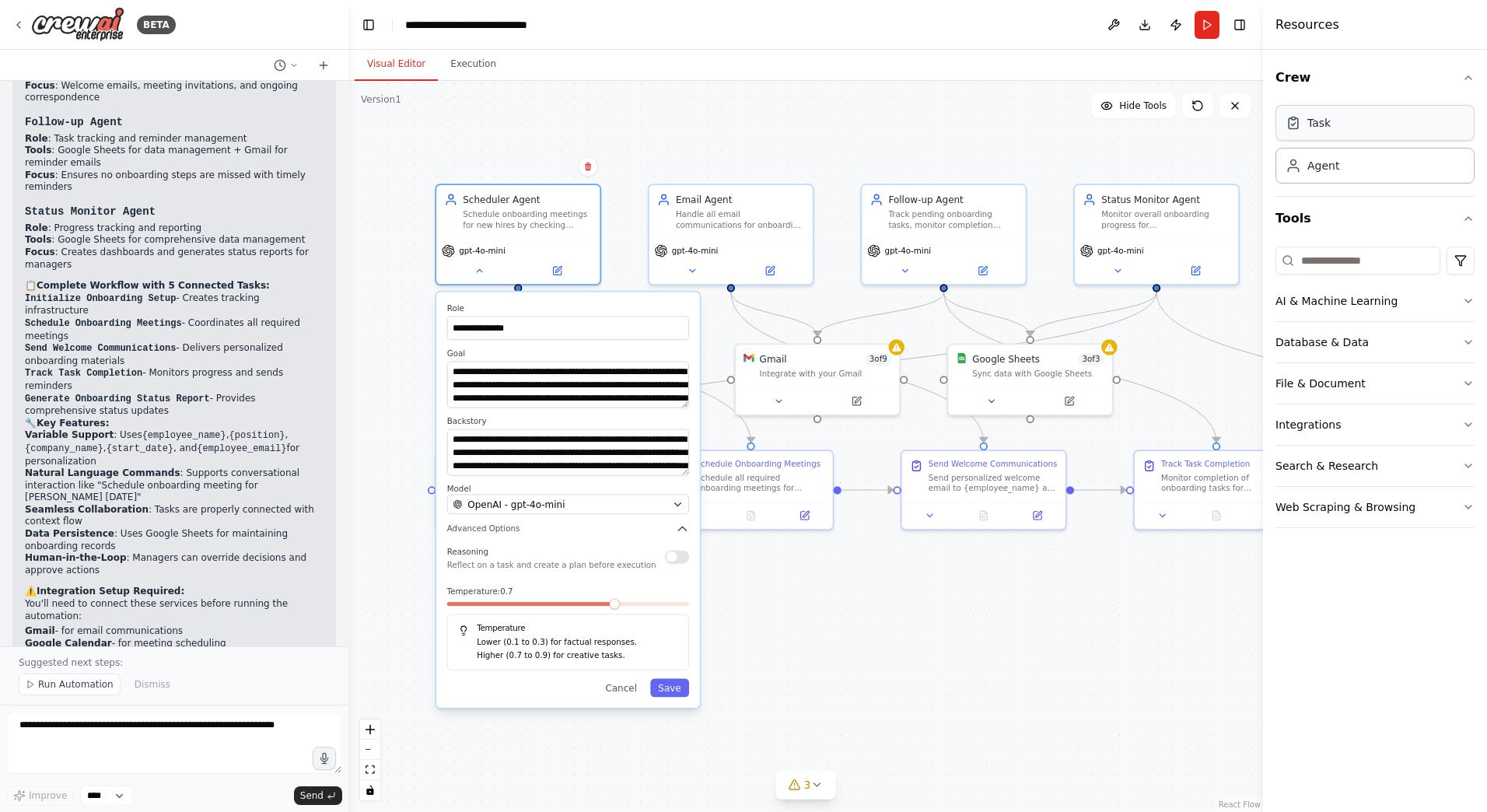
click at [1359, 120] on div "Task" at bounding box center [1375, 123] width 199 height 36
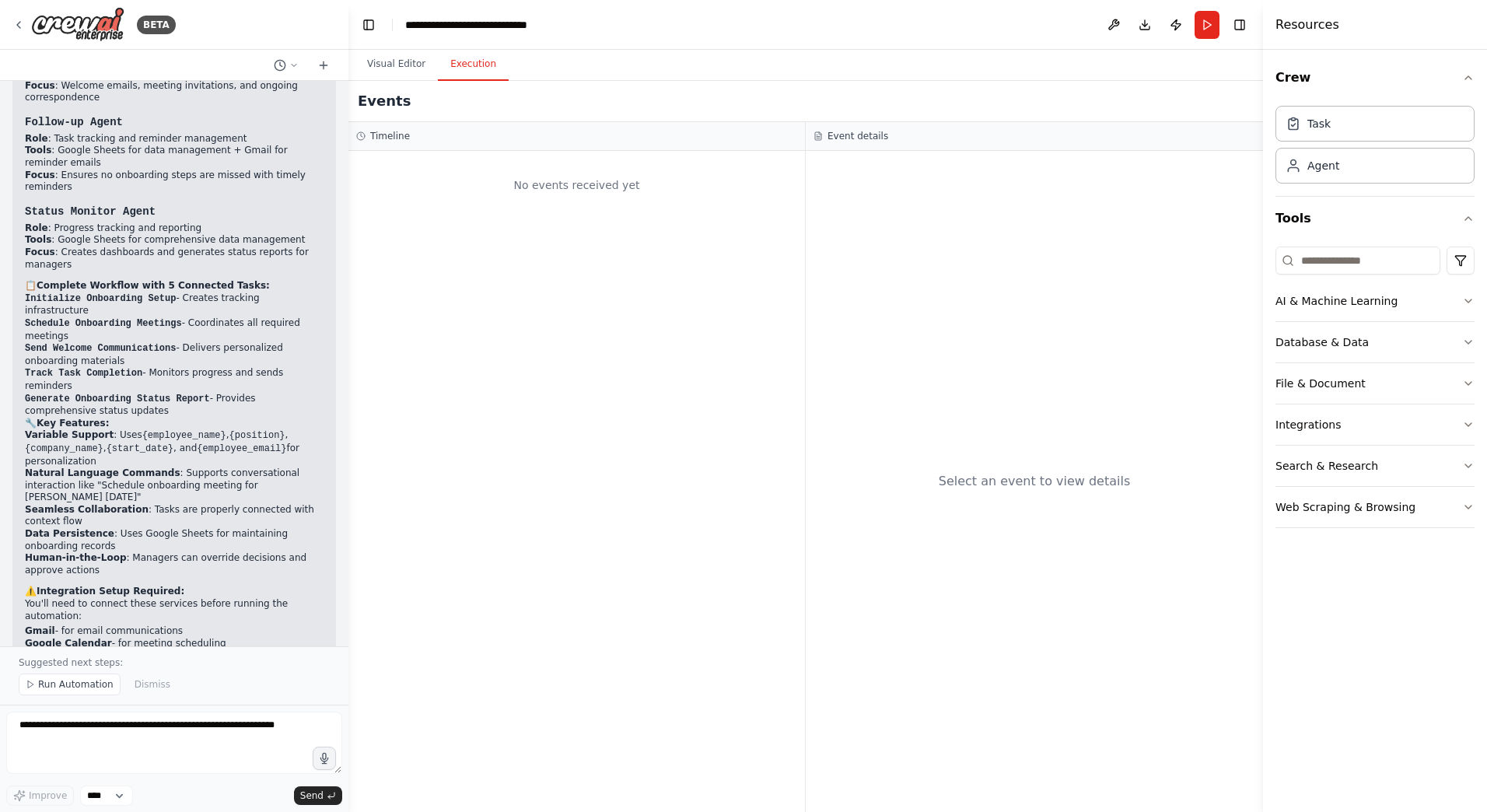
click at [472, 65] on button "Execution" at bounding box center [473, 65] width 71 height 32
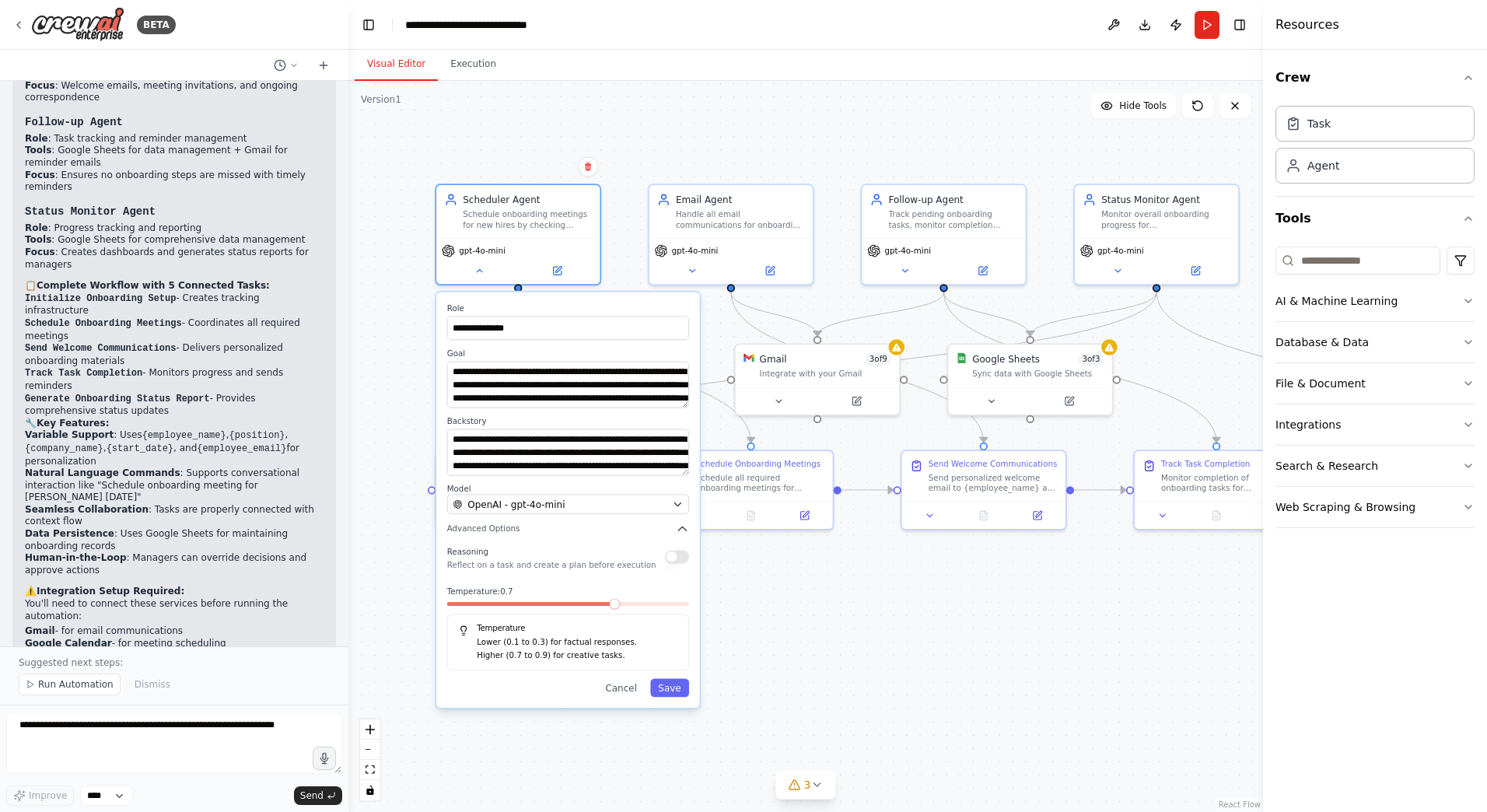
click at [374, 70] on button "Visual Editor" at bounding box center [396, 65] width 83 height 32
click at [941, 597] on div "**********" at bounding box center [806, 446] width 915 height 731
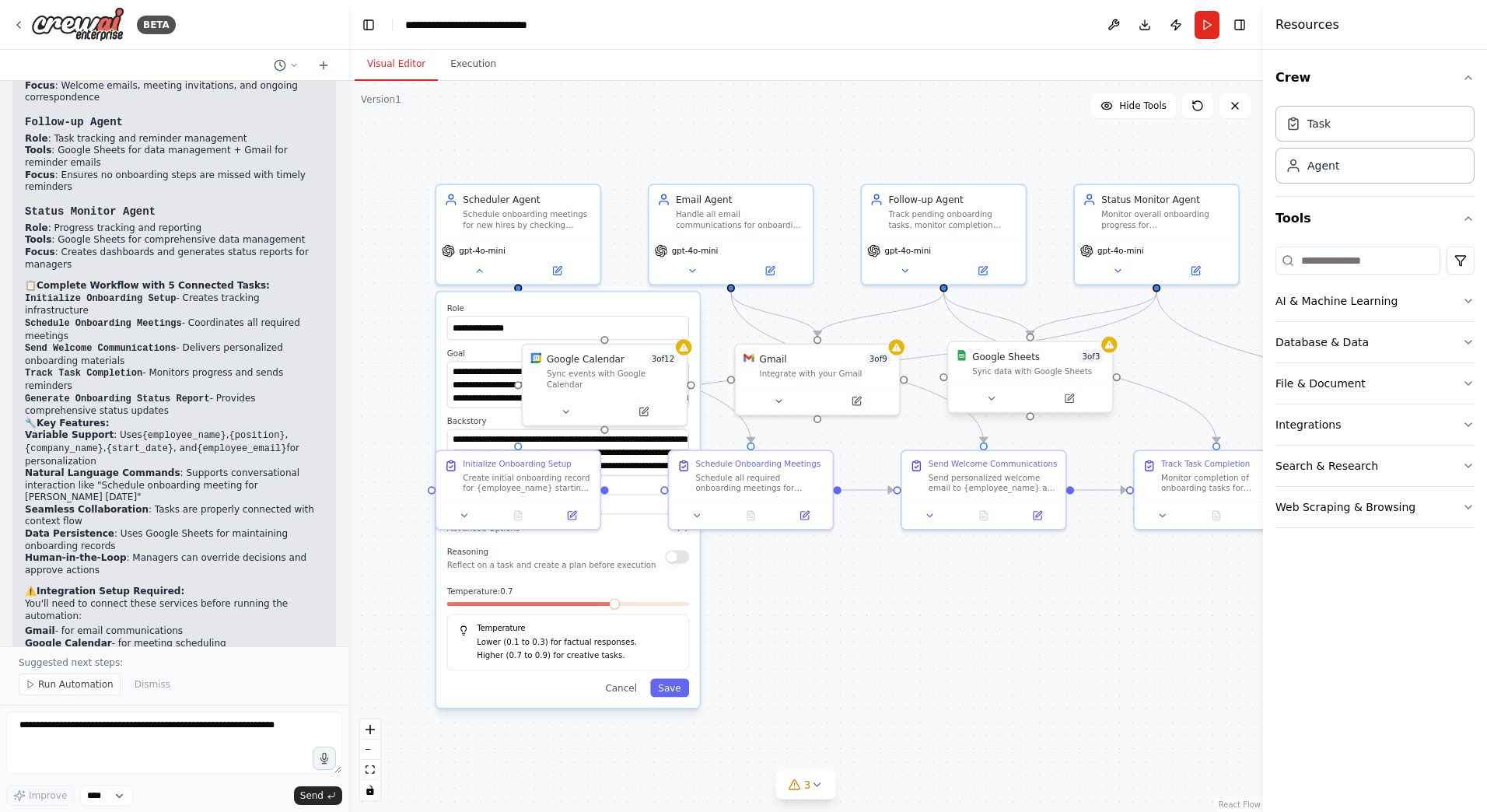
click at [1023, 359] on div "Google Sheets" at bounding box center [1006, 357] width 68 height 13
click at [630, 689] on button "Cancel" at bounding box center [621, 687] width 48 height 19
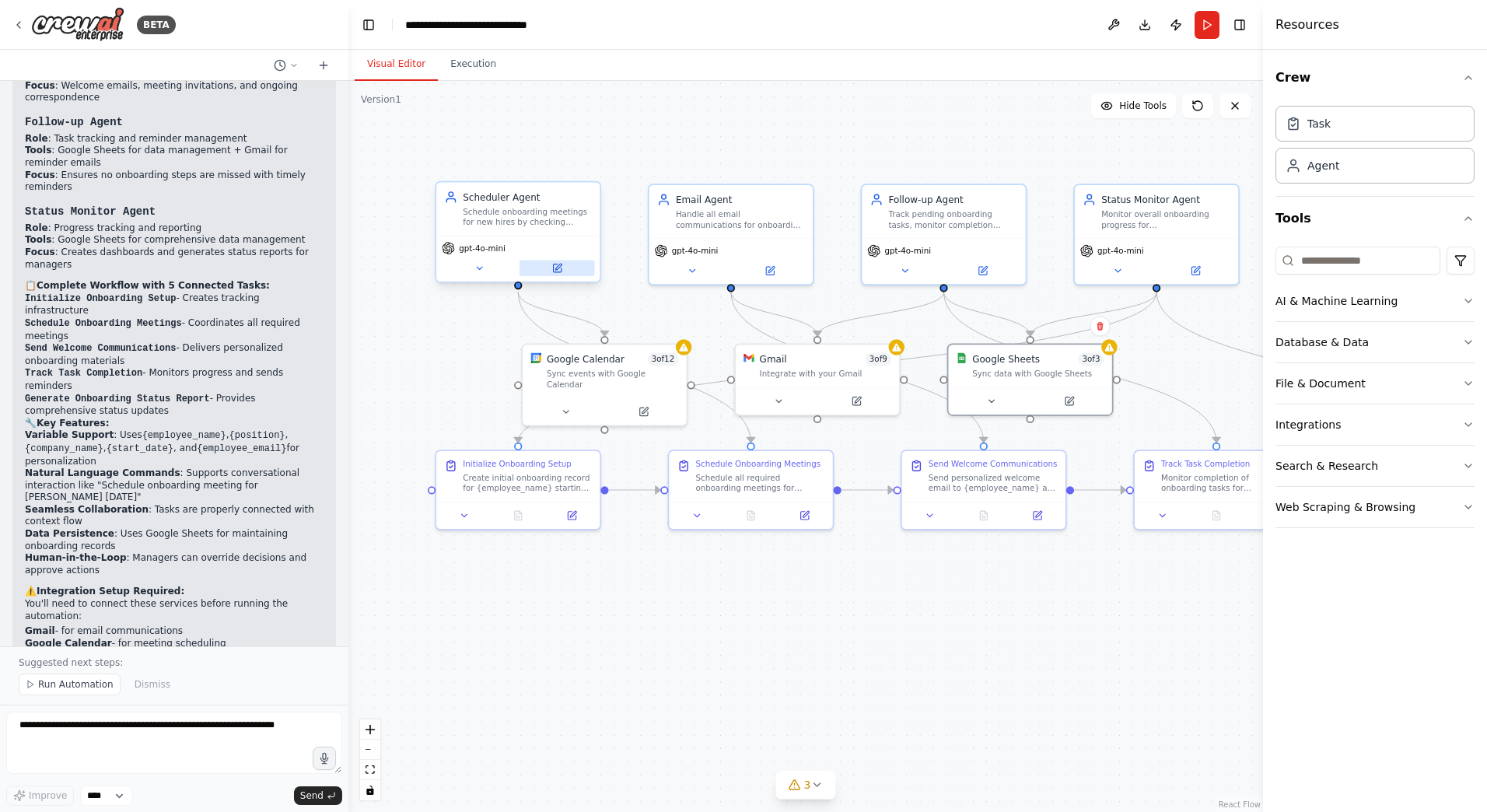
click at [559, 271] on icon at bounding box center [557, 269] width 8 height 8
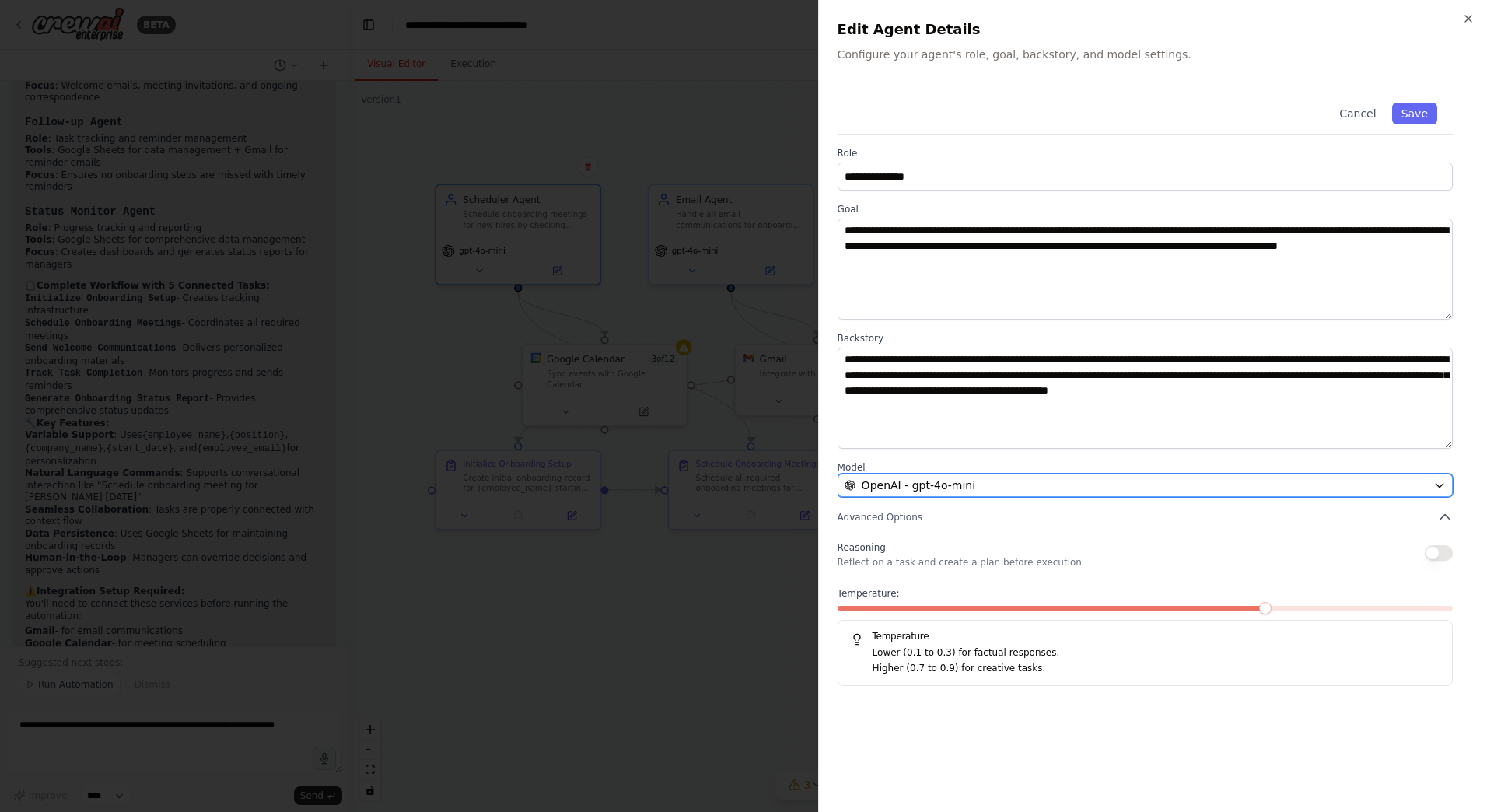
click at [1205, 488] on div "OpenAI - gpt-4o-mini" at bounding box center [1136, 485] width 583 height 15
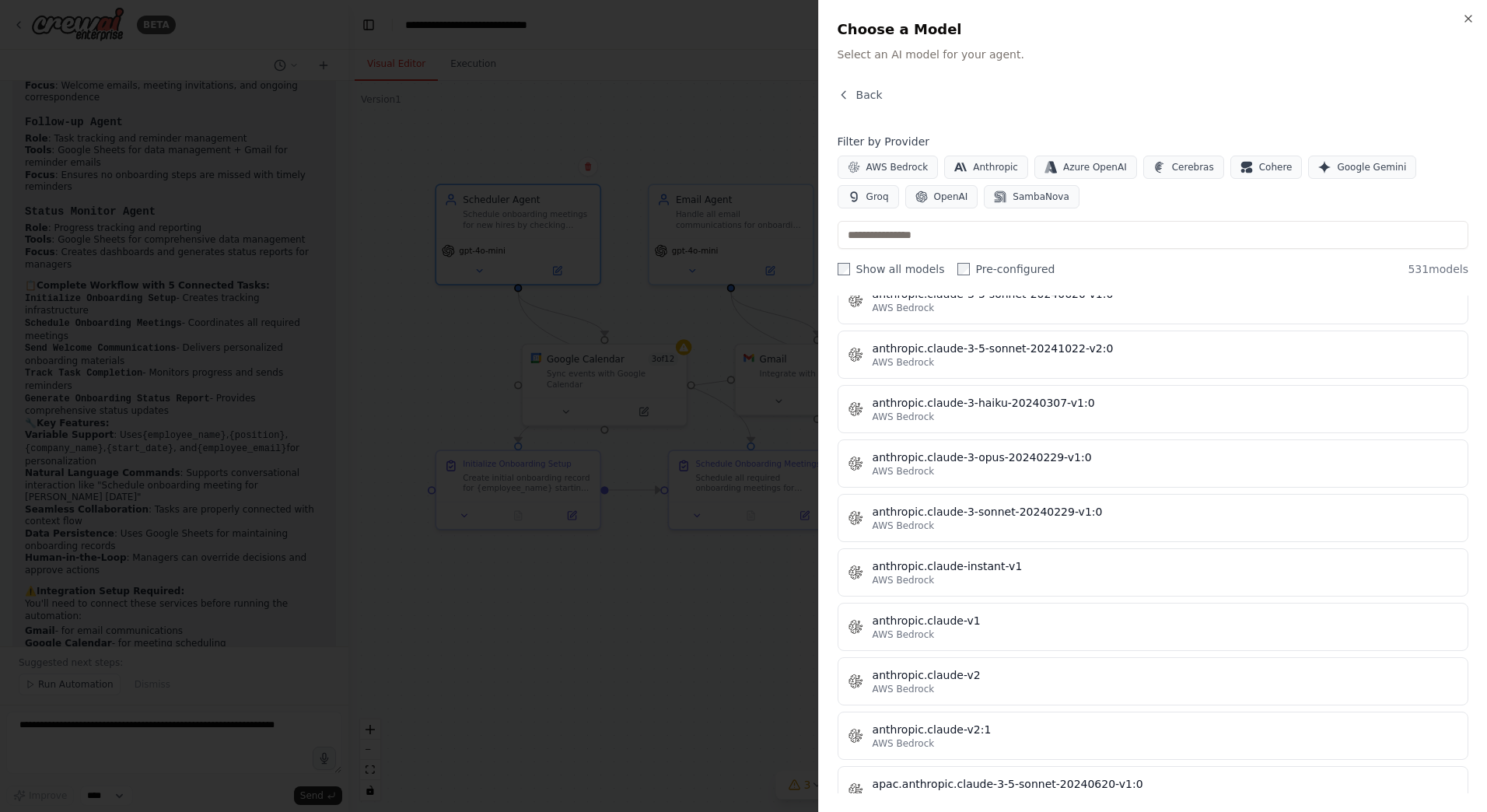
scroll to position [1290, 0]
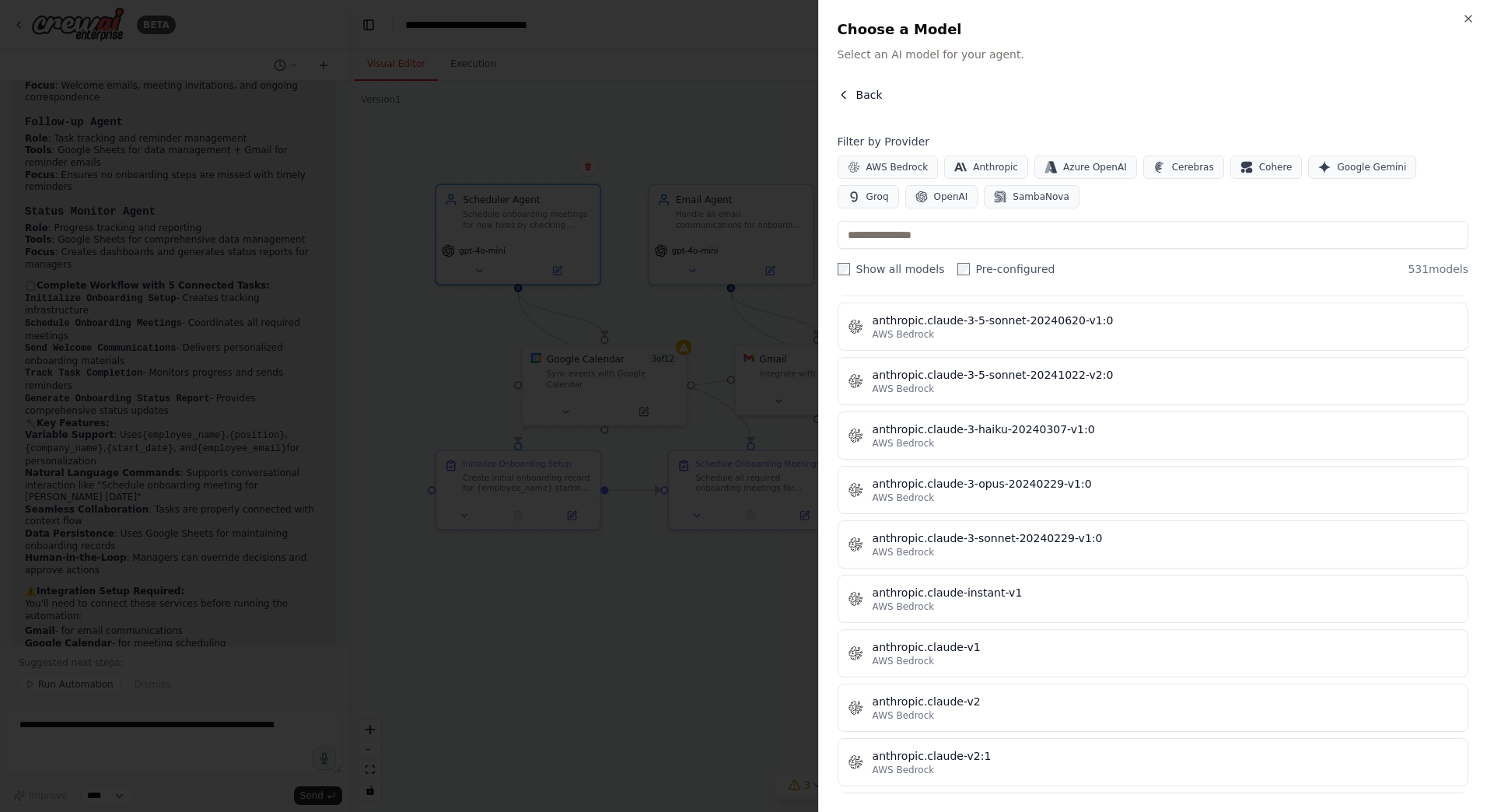
click at [858, 90] on span "Back" at bounding box center [869, 94] width 27 height 15
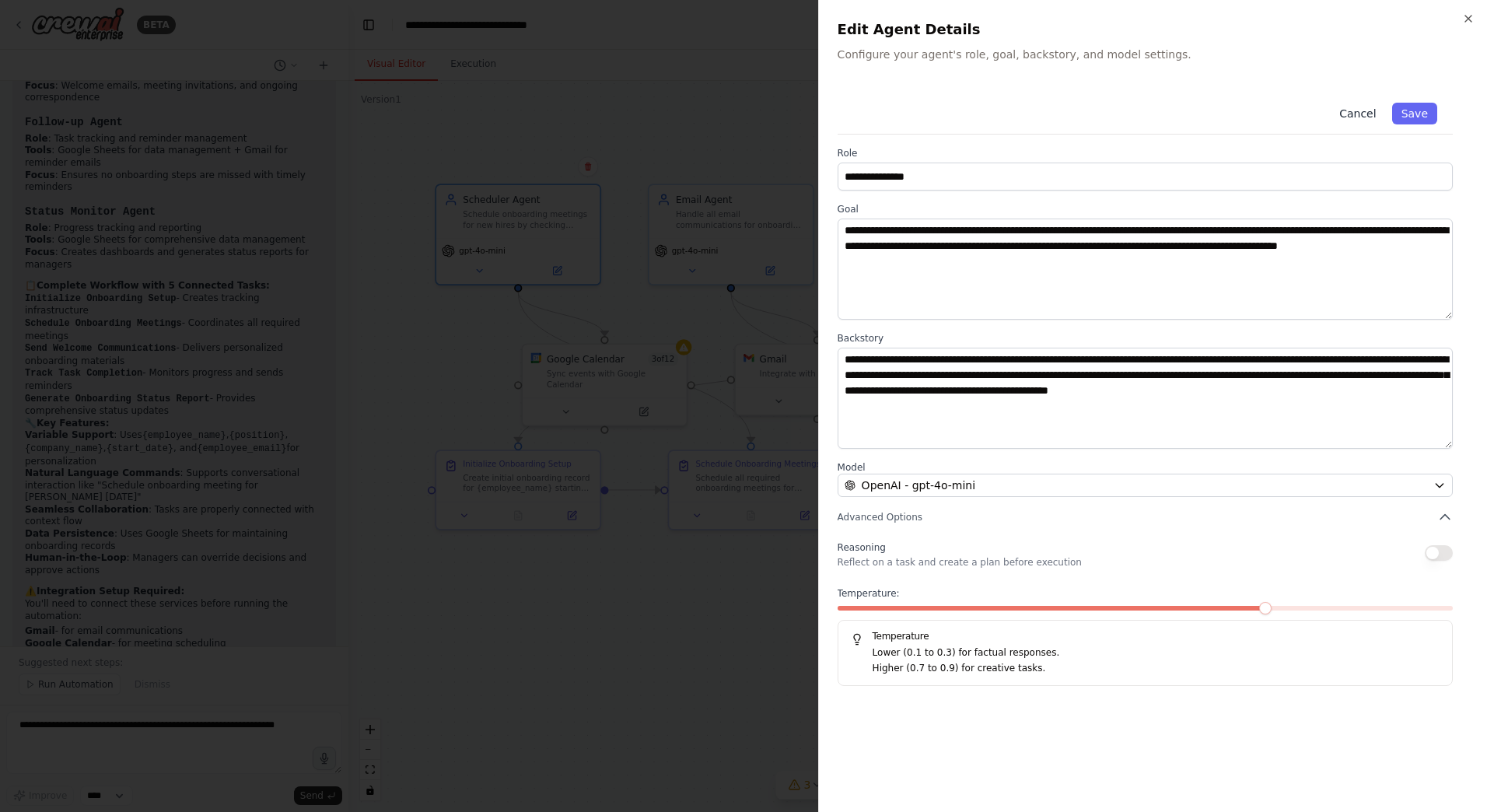
click at [1365, 109] on button "Cancel" at bounding box center [1358, 113] width 55 height 22
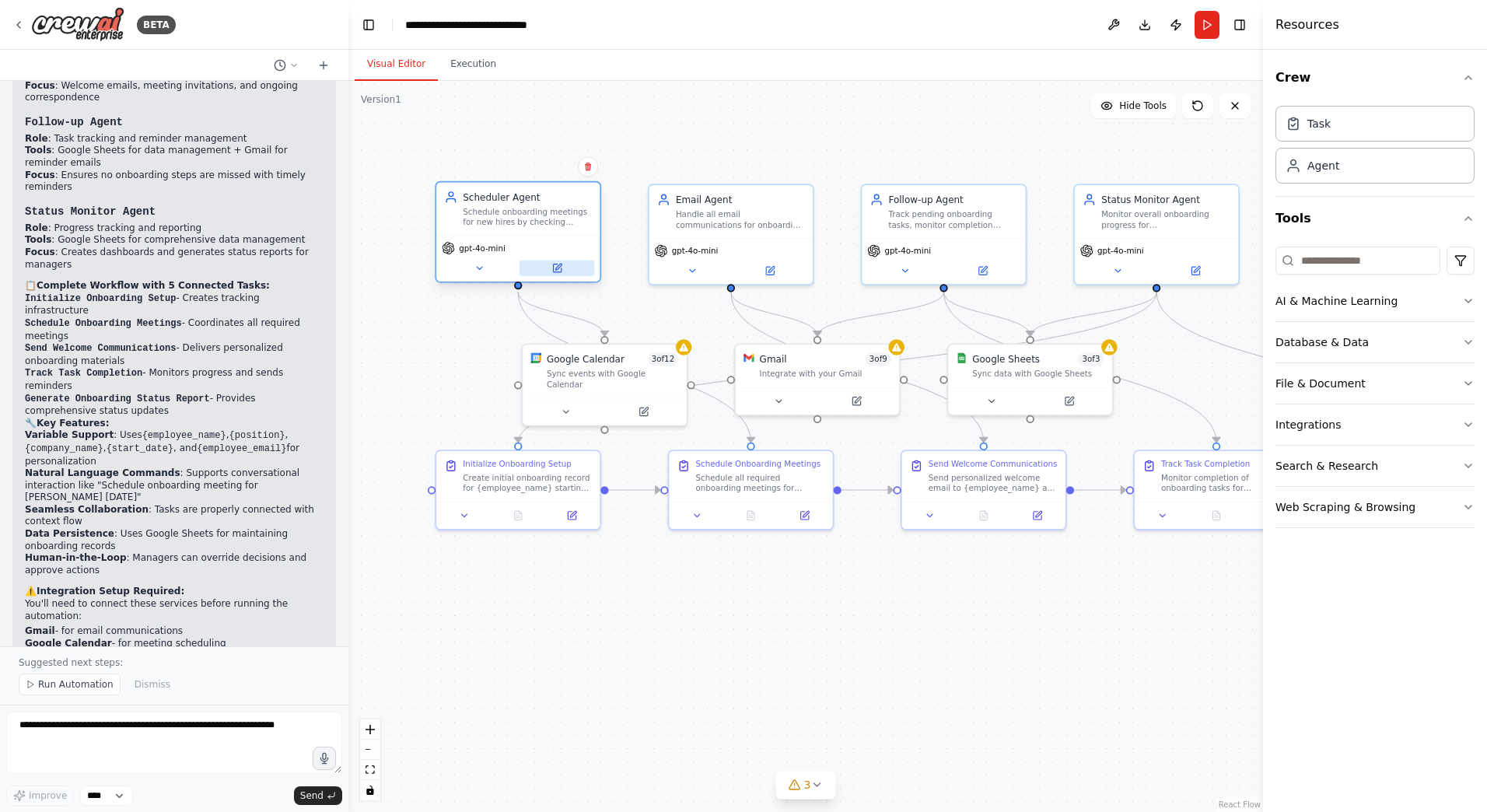
click at [551, 270] on icon at bounding box center [556, 268] width 10 height 10
click at [760, 211] on div "Handle all email communications for onboarding process including welcome emails…" at bounding box center [740, 216] width 129 height 21
click at [773, 267] on icon at bounding box center [770, 269] width 8 height 8
click at [959, 221] on div "Track pending onboarding tasks, monitor completion status, and send timely remi…" at bounding box center [953, 216] width 129 height 21
click at [987, 273] on icon at bounding box center [982, 268] width 10 height 10
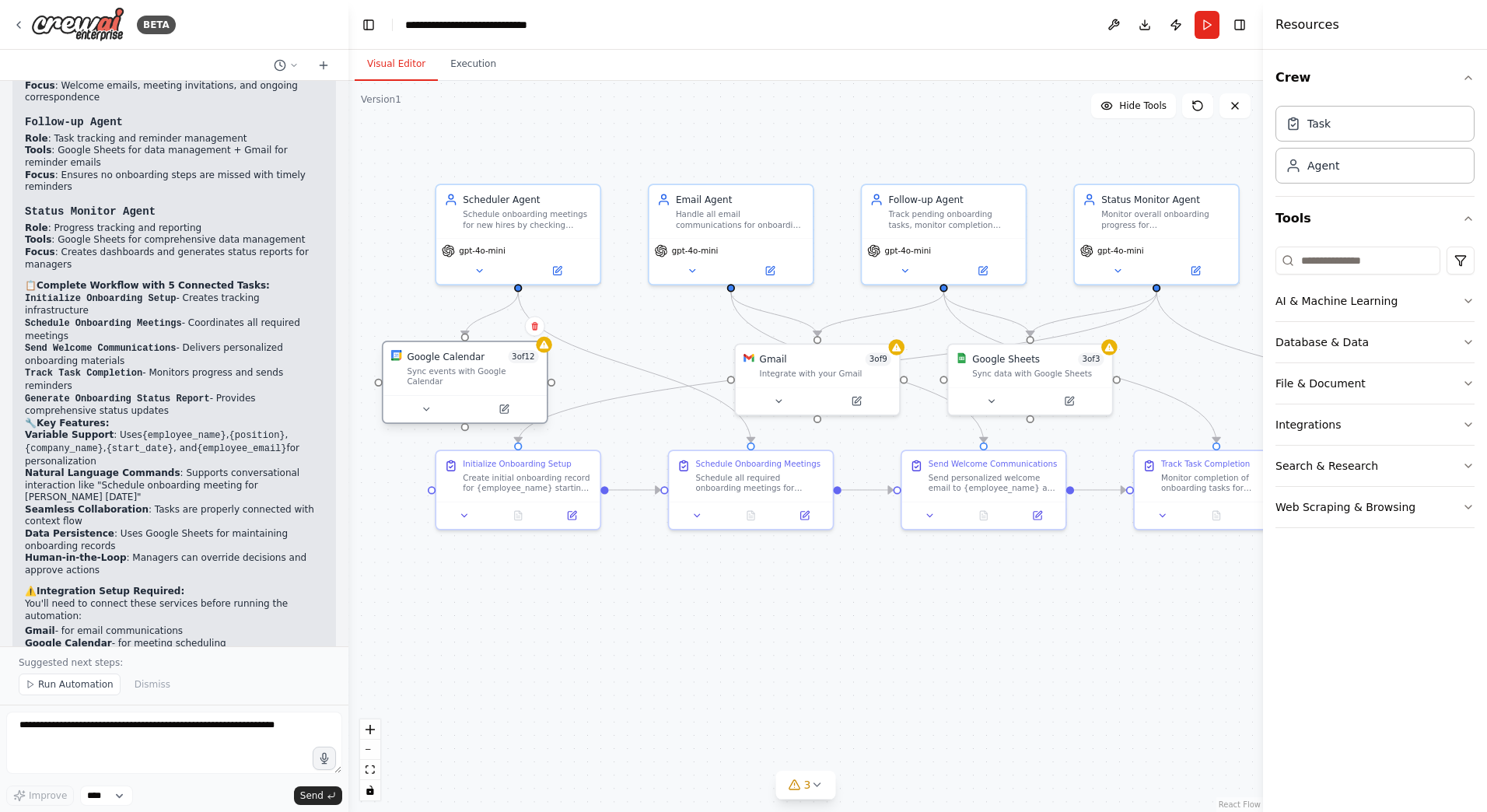
drag, startPoint x: 607, startPoint y: 379, endPoint x: 446, endPoint y: 385, distance: 161.1
click at [446, 385] on div "Google Calendar 3 of 12 Sync events with Google Calendar" at bounding box center [465, 382] width 166 height 83
click at [472, 378] on div "Google Calendar 3 of 12 Sync events with Google Calendar" at bounding box center [465, 369] width 163 height 53
click at [505, 404] on icon at bounding box center [504, 408] width 10 height 10
click at [448, 370] on div "Sync events with Google Calendar" at bounding box center [472, 376] width 132 height 21
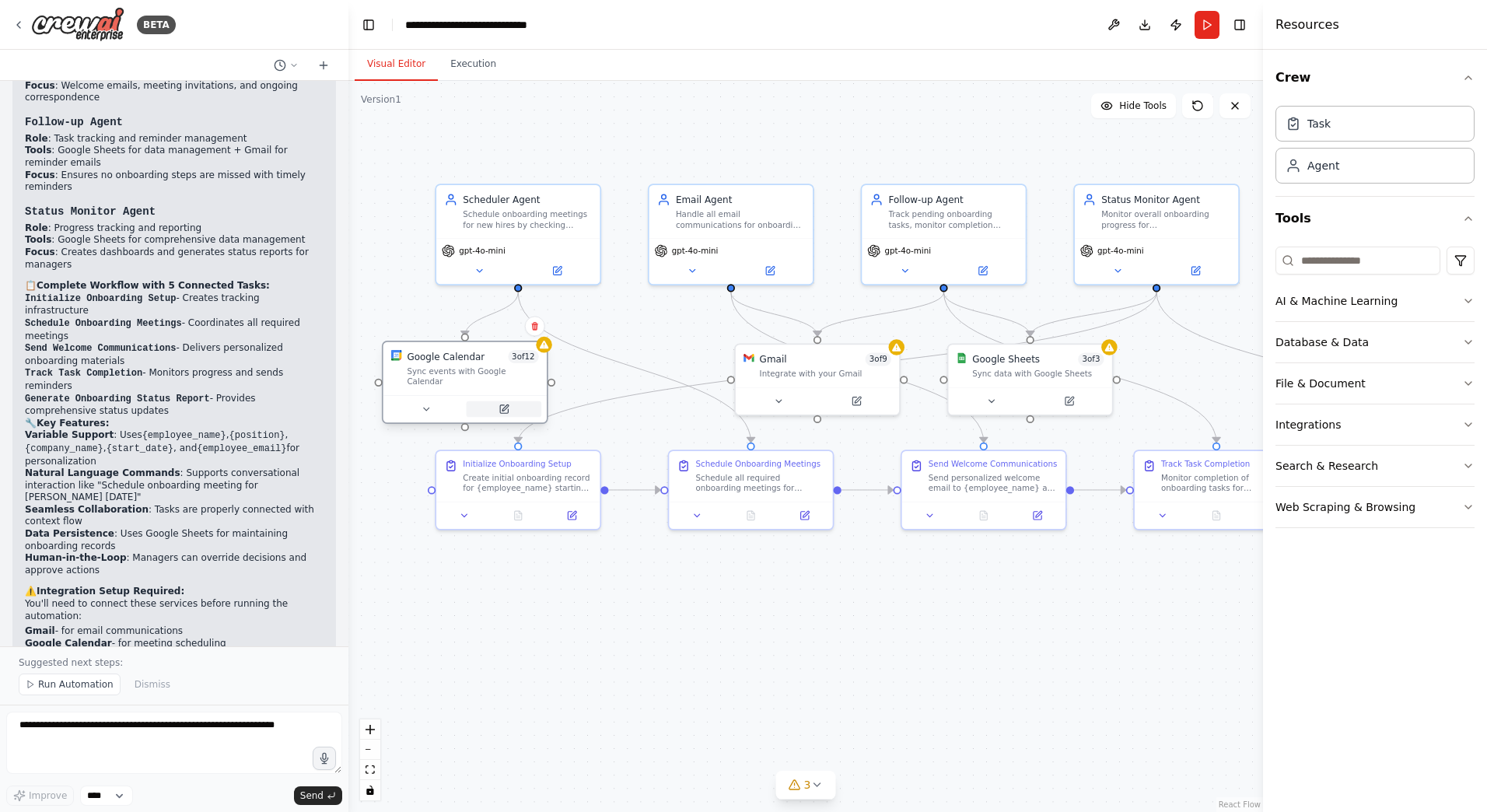
click at [501, 405] on icon at bounding box center [505, 409] width 8 height 8
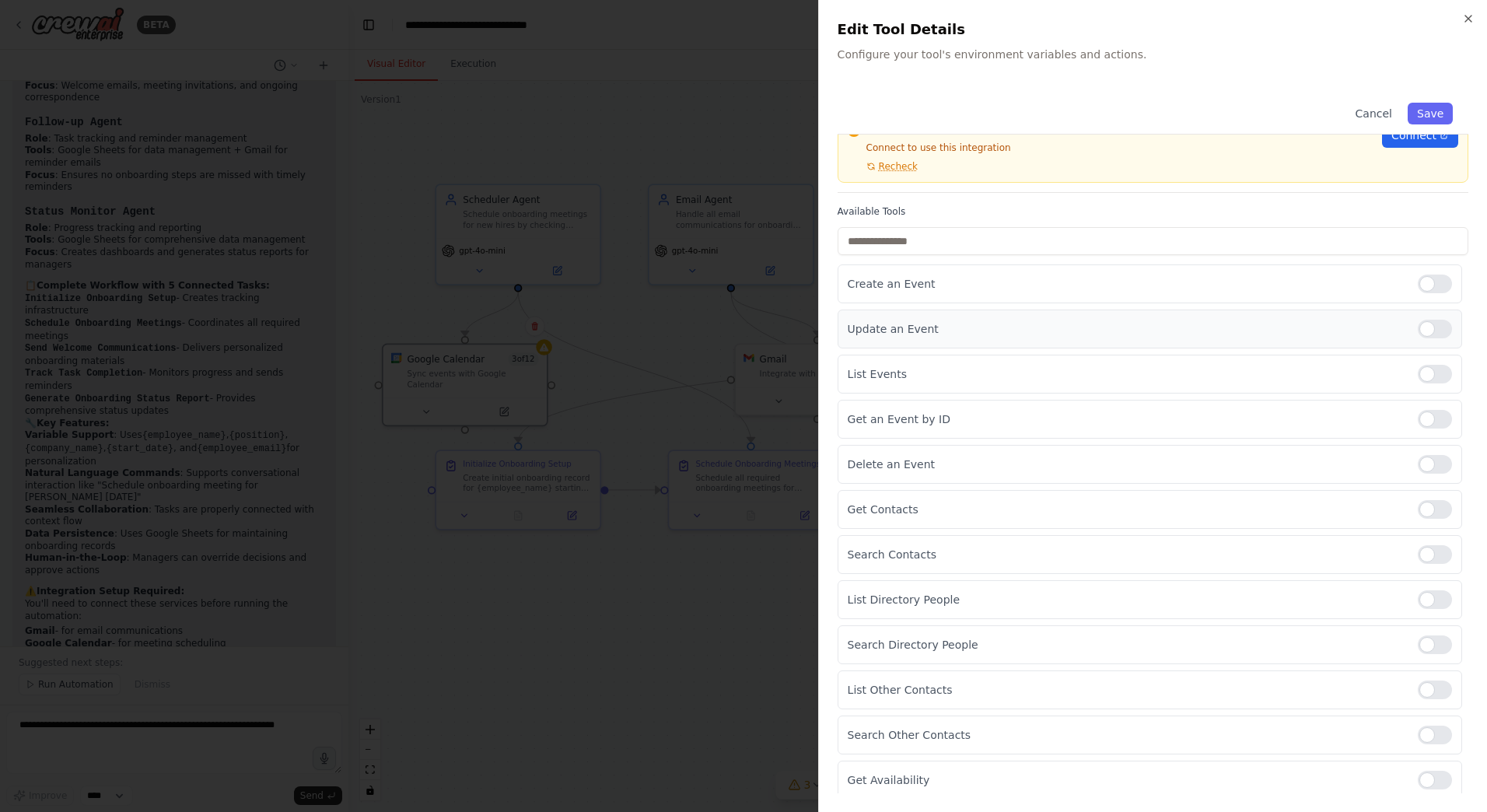
scroll to position [81, 0]
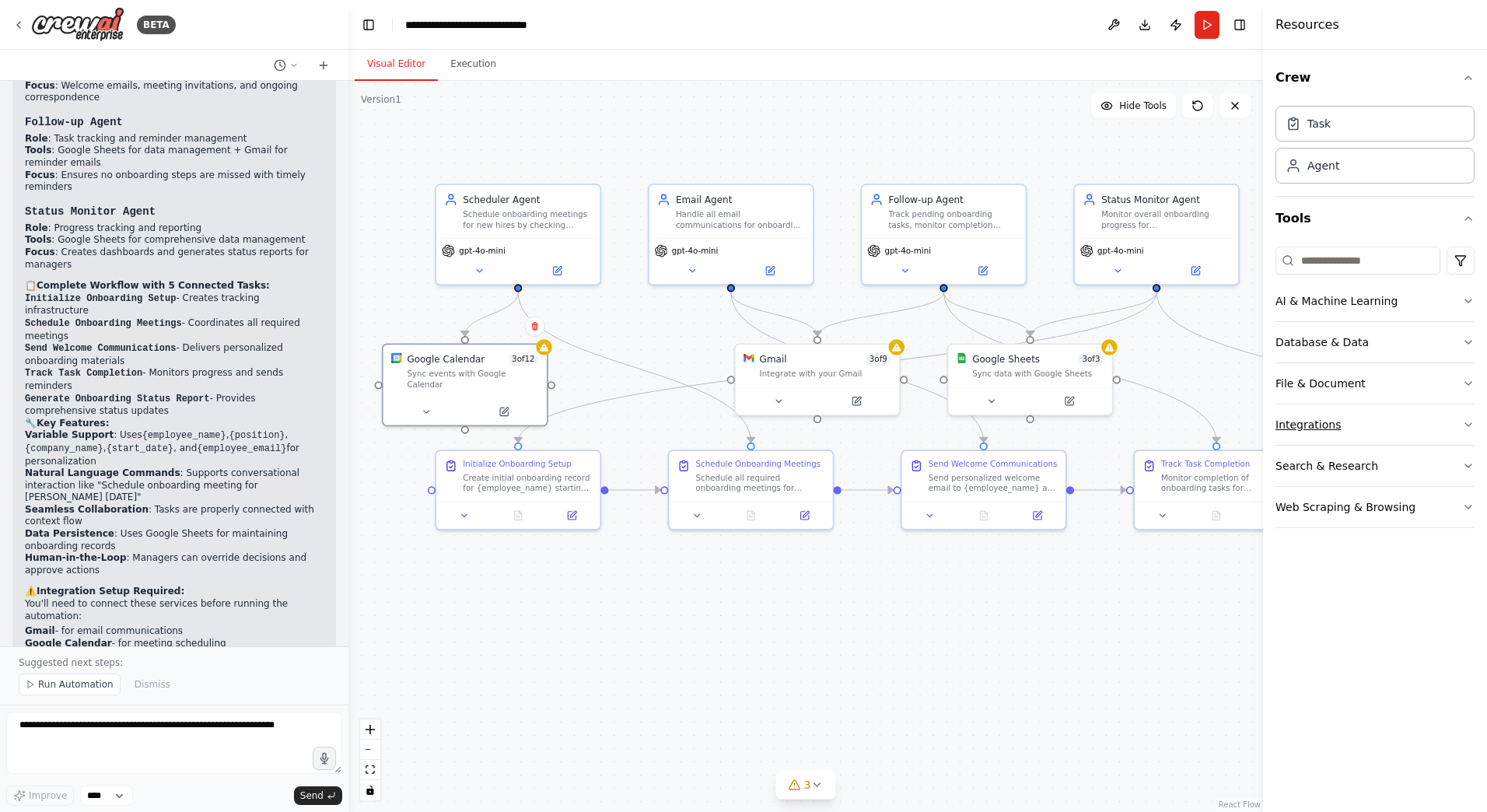
click at [1416, 417] on button "Integrations" at bounding box center [1375, 425] width 199 height 40
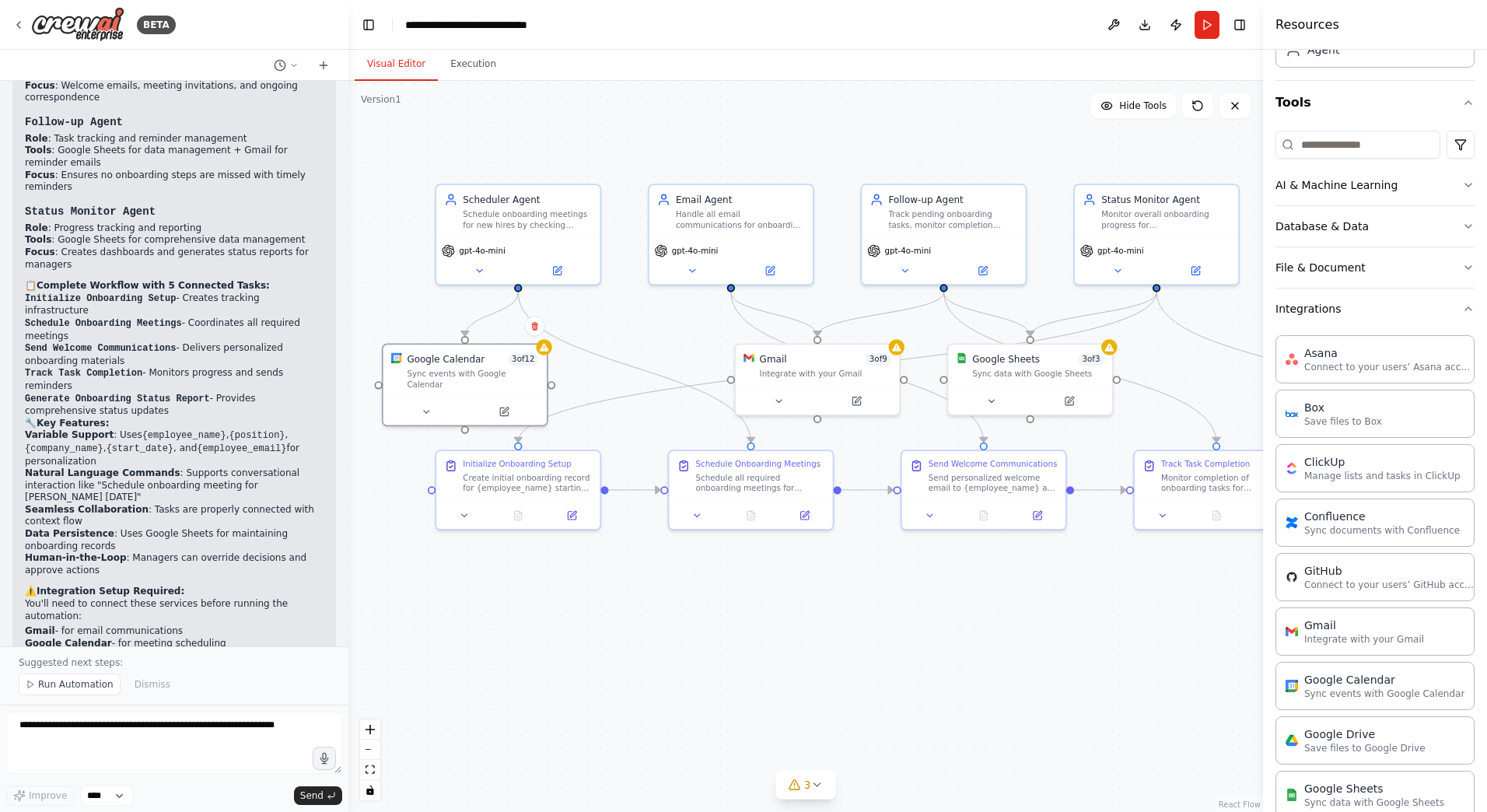
scroll to position [115, 0]
click at [1365, 158] on input at bounding box center [1358, 145] width 165 height 28
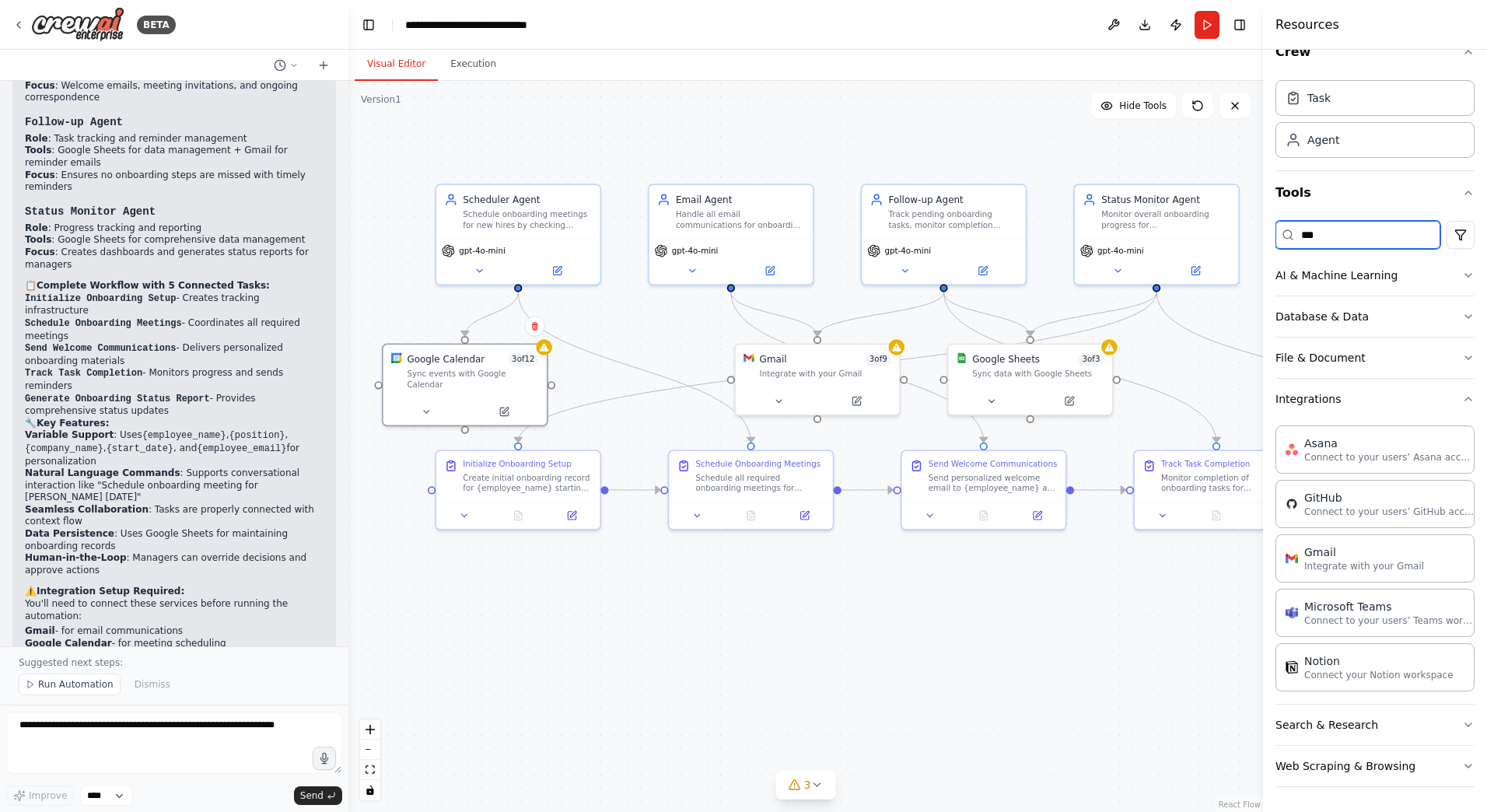
scroll to position [0, 0]
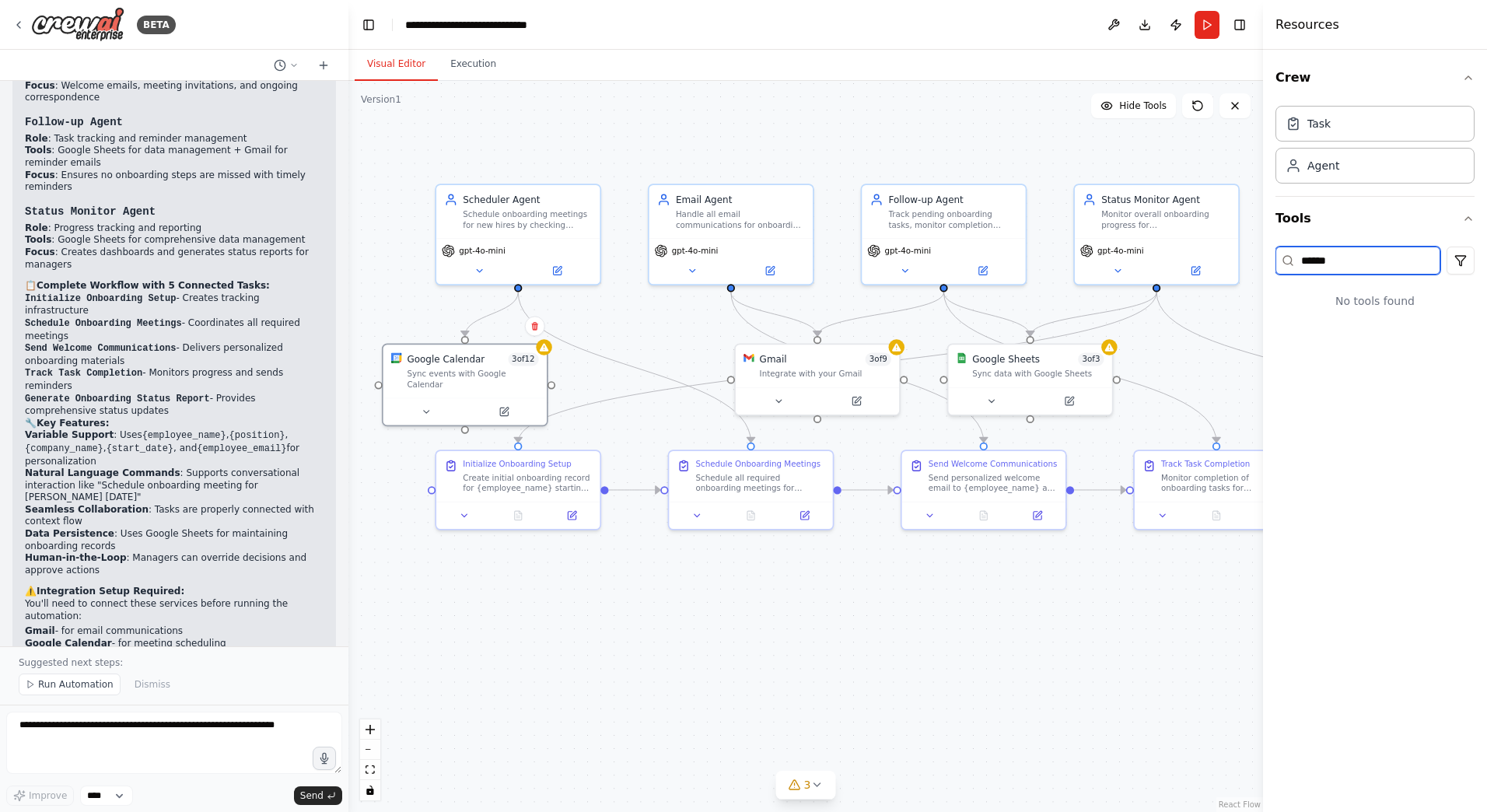
type input "*******"
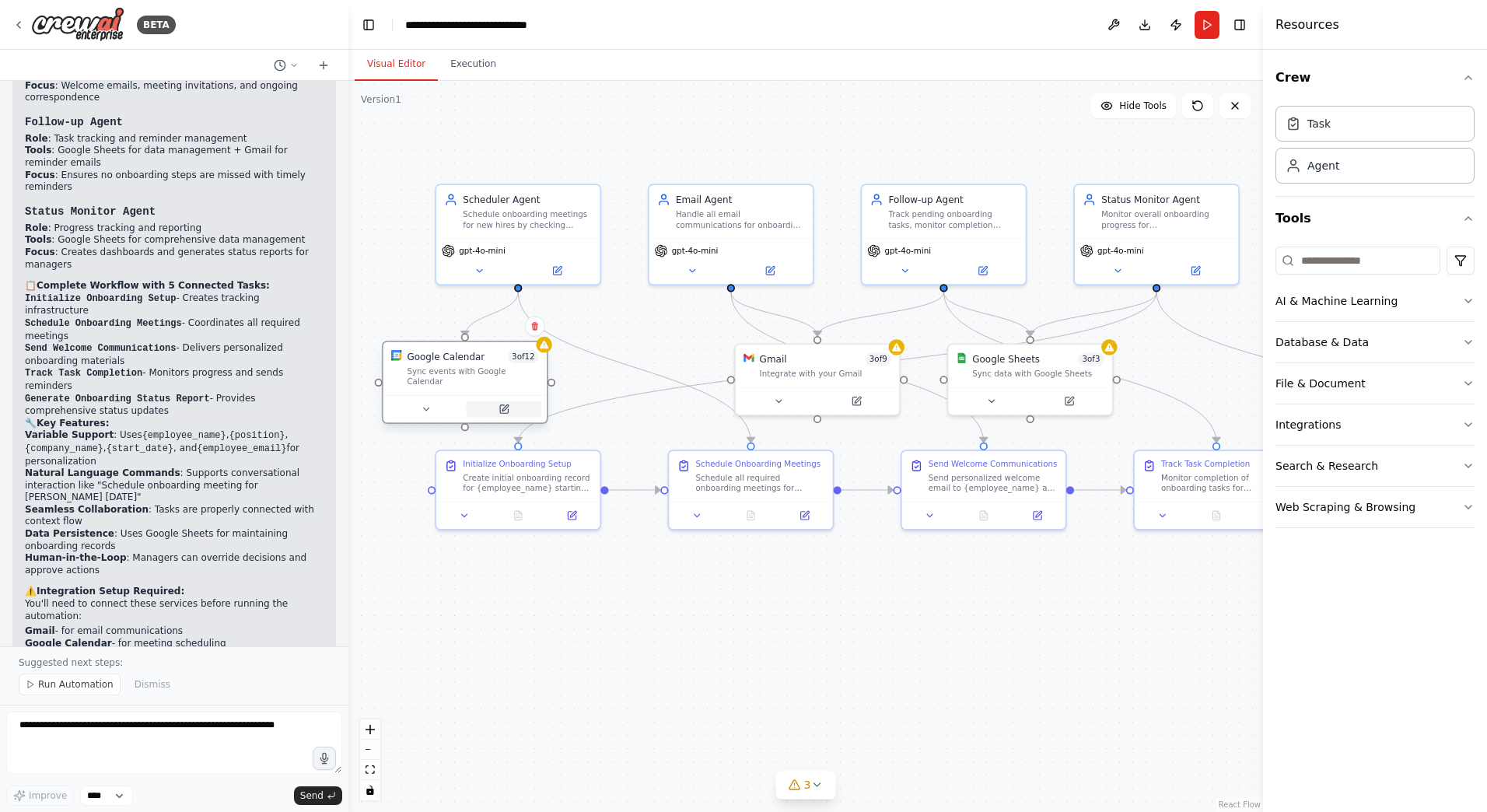
click at [513, 401] on button at bounding box center [504, 409] width 75 height 16
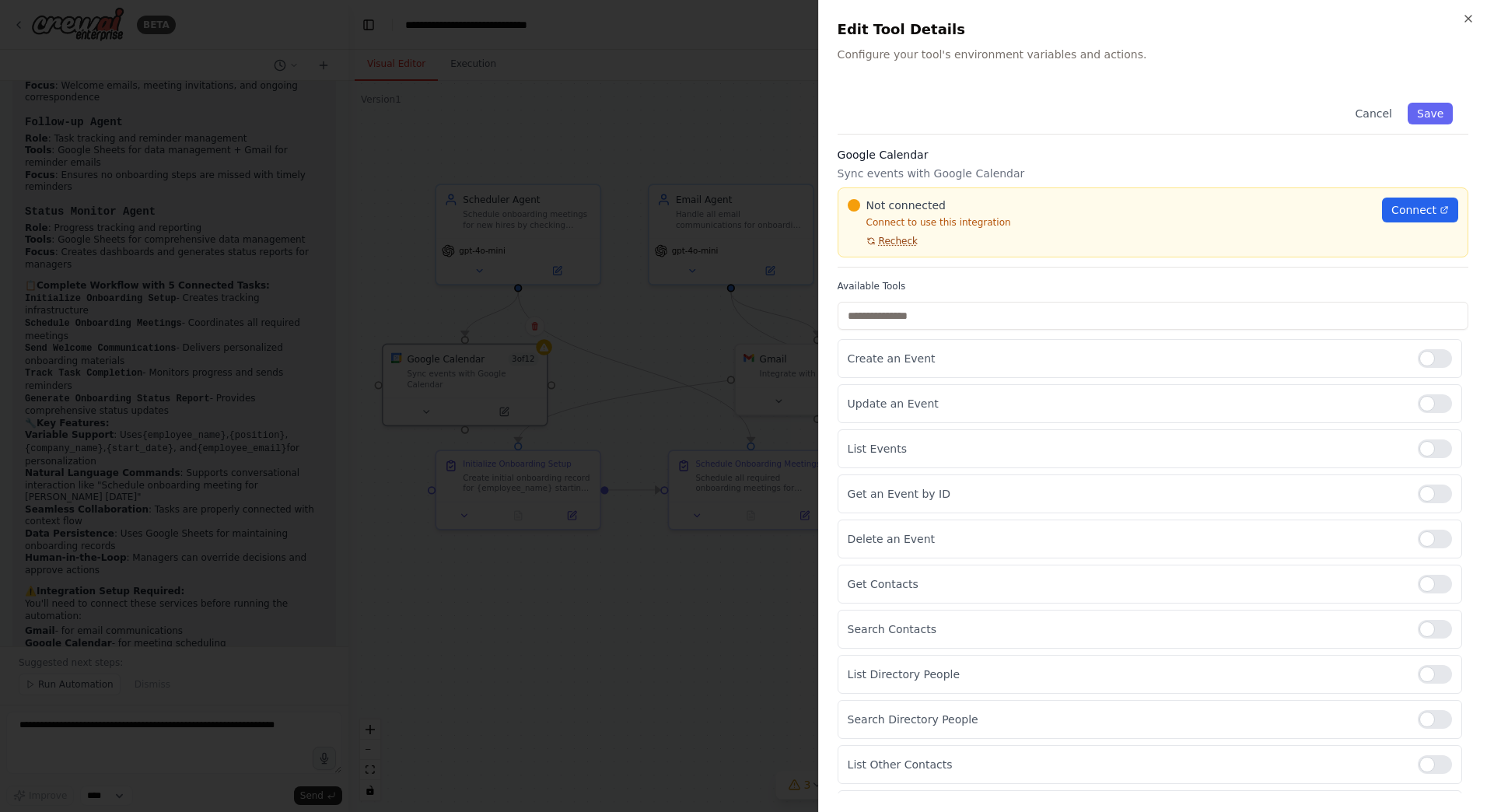
click at [903, 245] on span "Recheck" at bounding box center [898, 241] width 39 height 12
click at [1427, 198] on link "Connect" at bounding box center [1420, 210] width 76 height 25
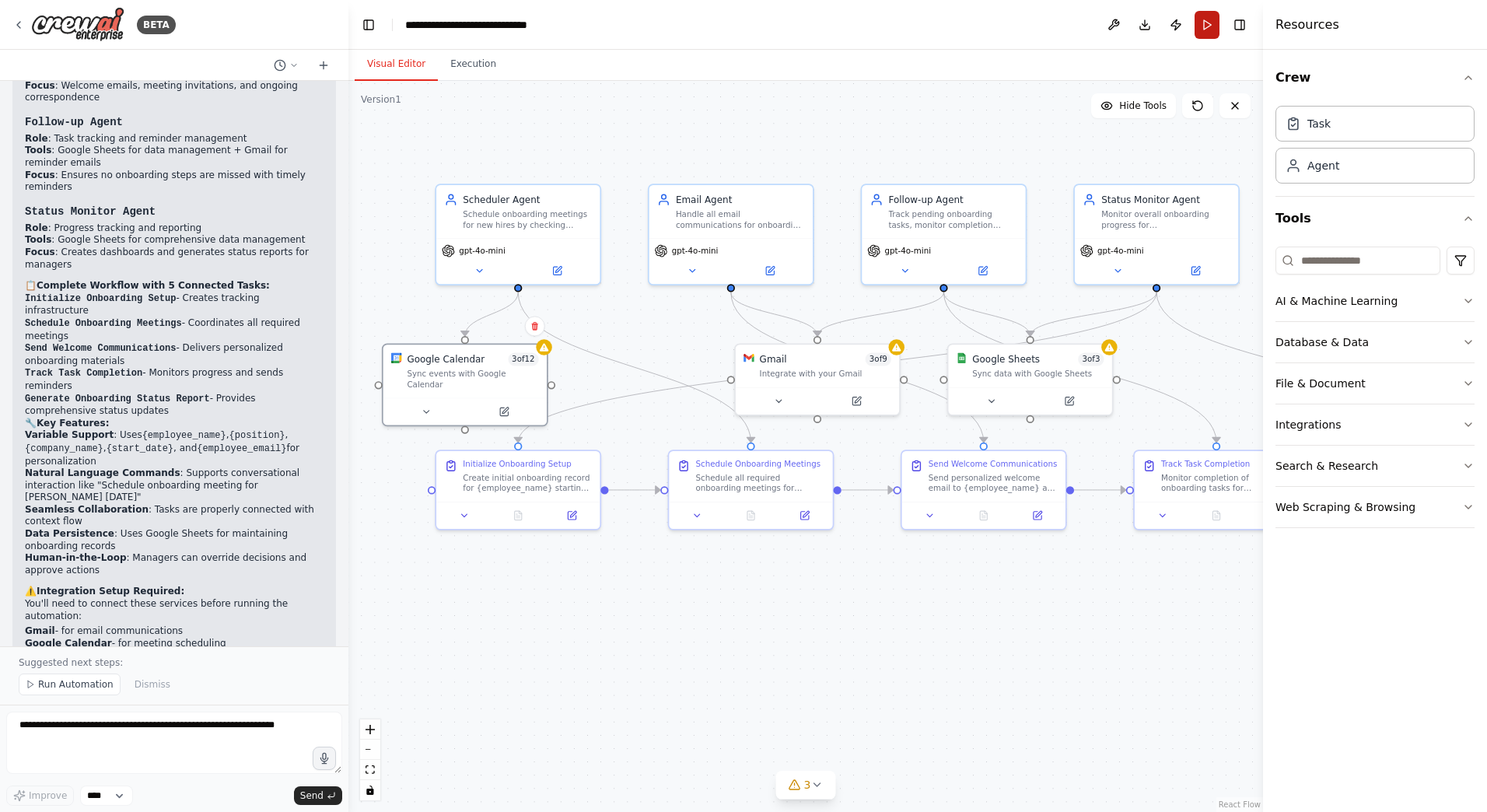
click at [1198, 29] on button "Run" at bounding box center [1207, 24] width 25 height 28
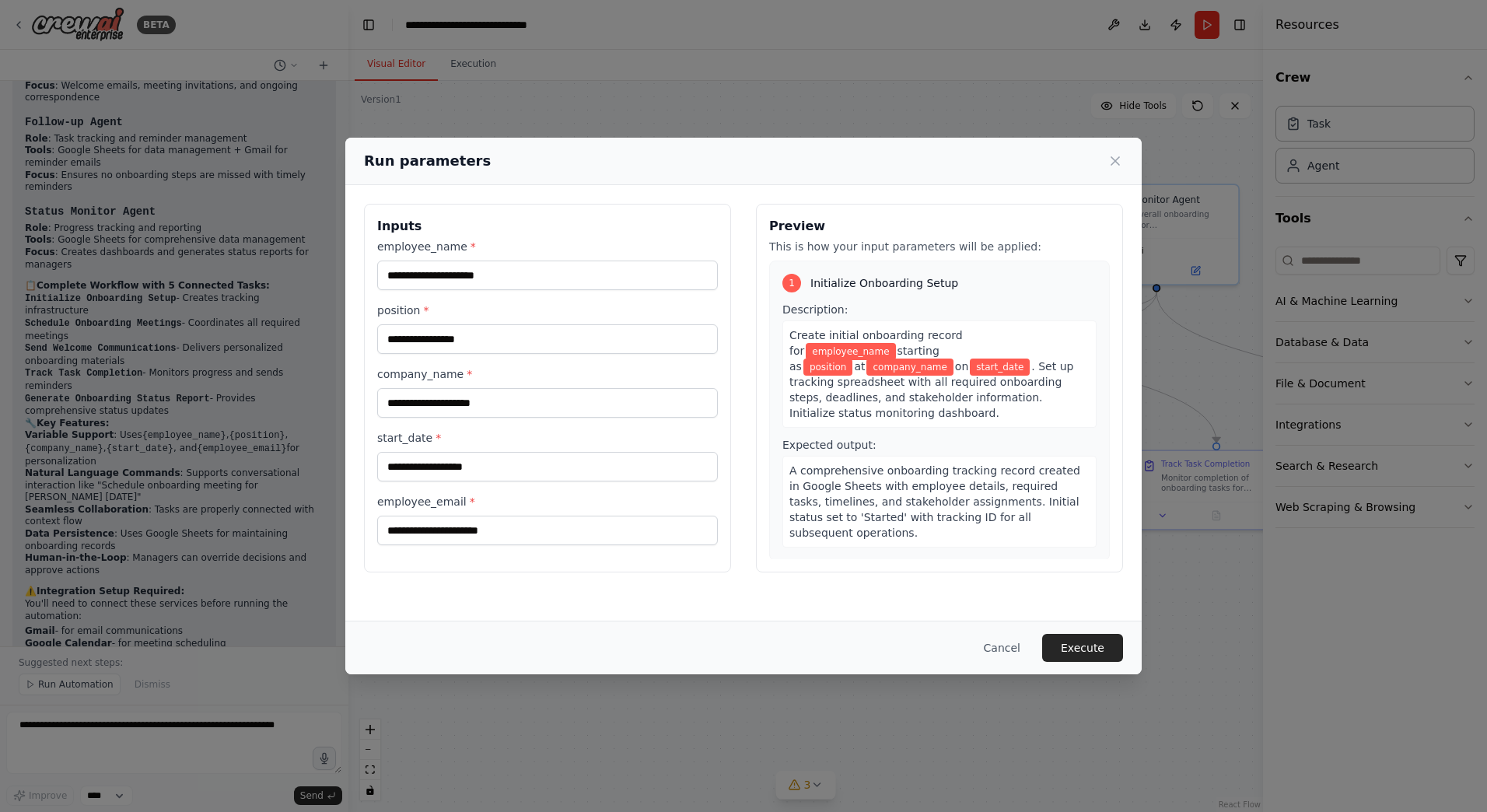
click at [224, 734] on div "Run parameters Inputs employee_name * position * company_name * start_date * em…" at bounding box center [744, 406] width 1487 height 812
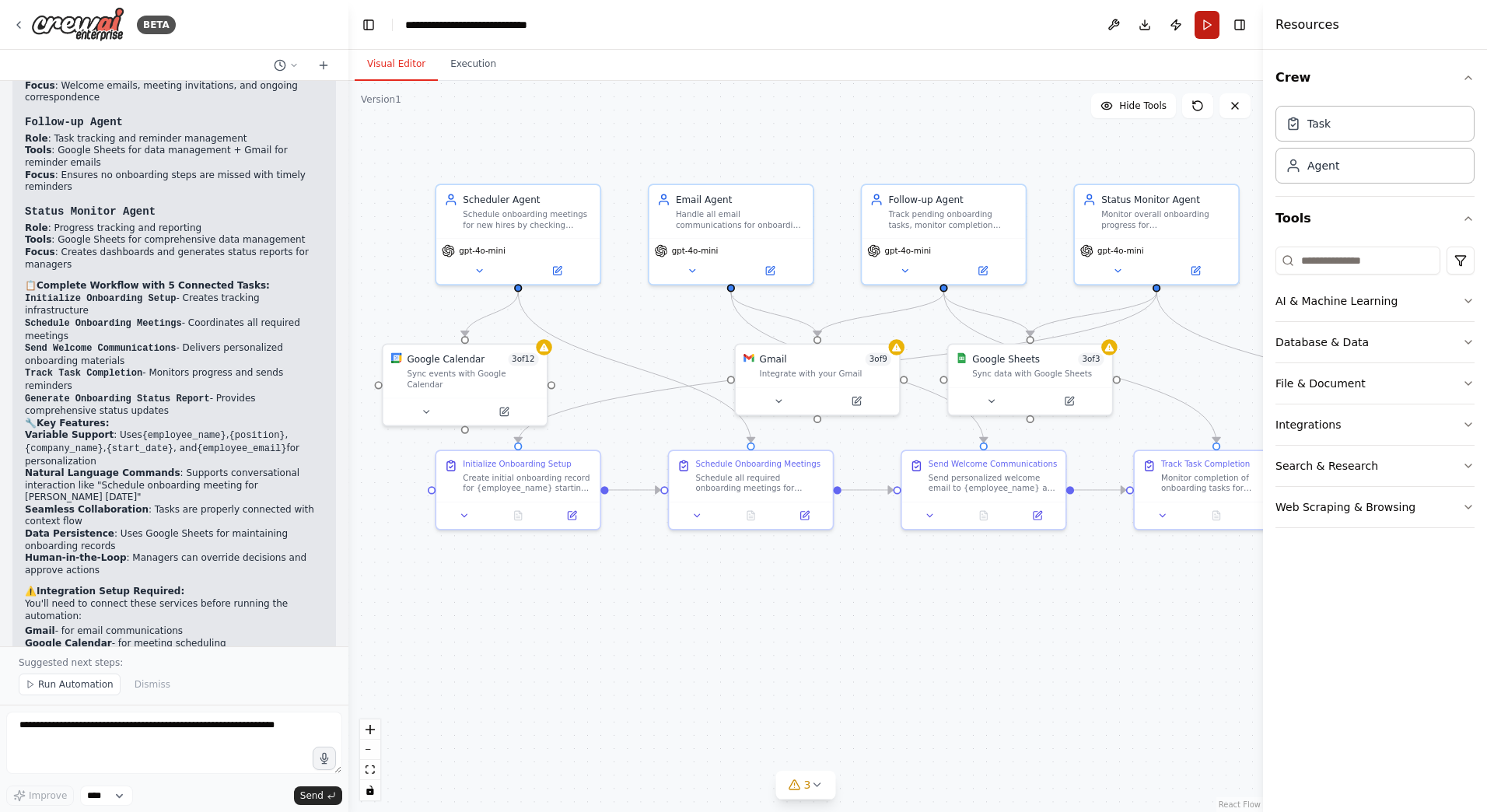
click at [1217, 25] on button "Run" at bounding box center [1207, 24] width 25 height 28
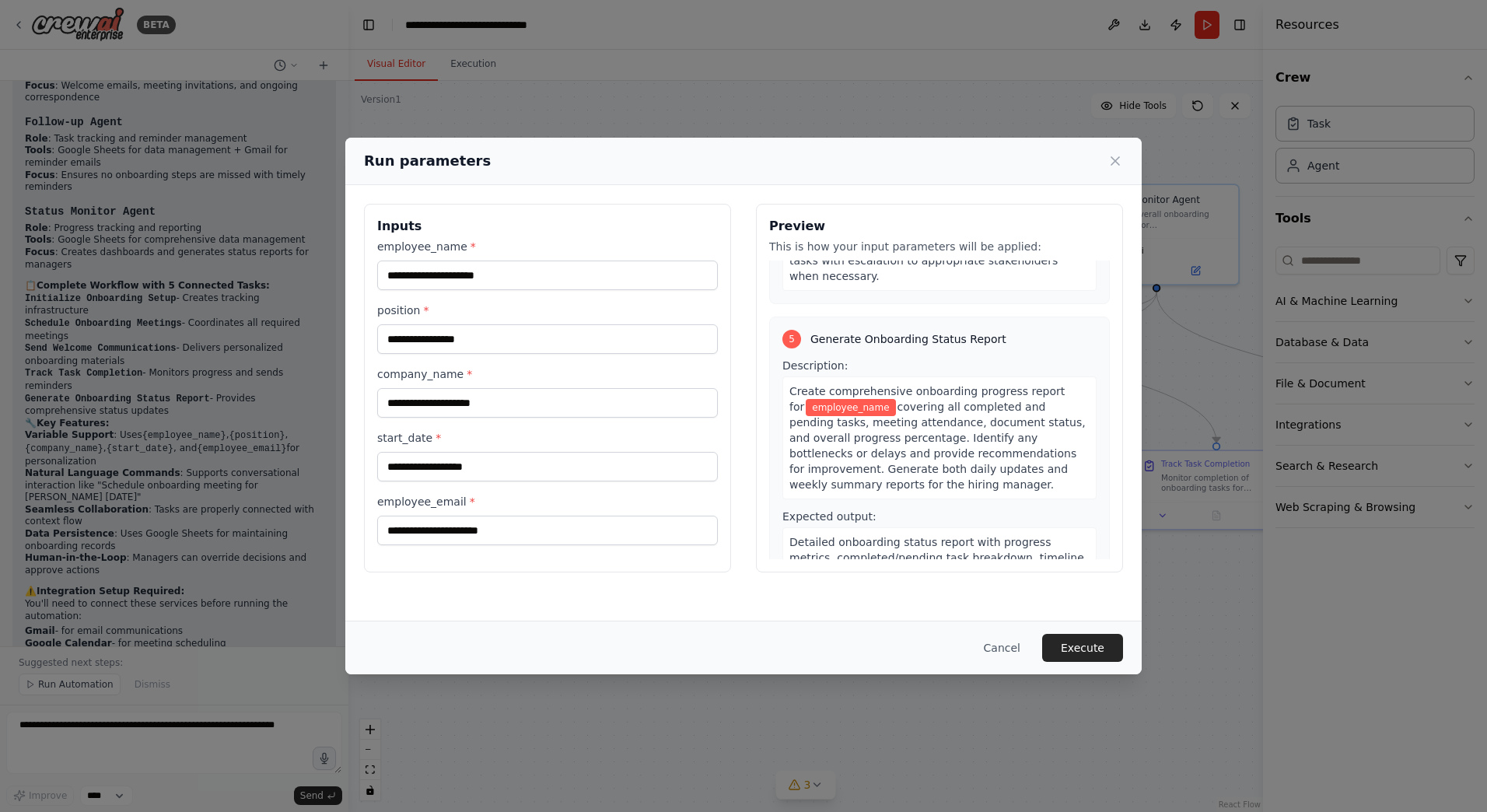
scroll to position [1221, 0]
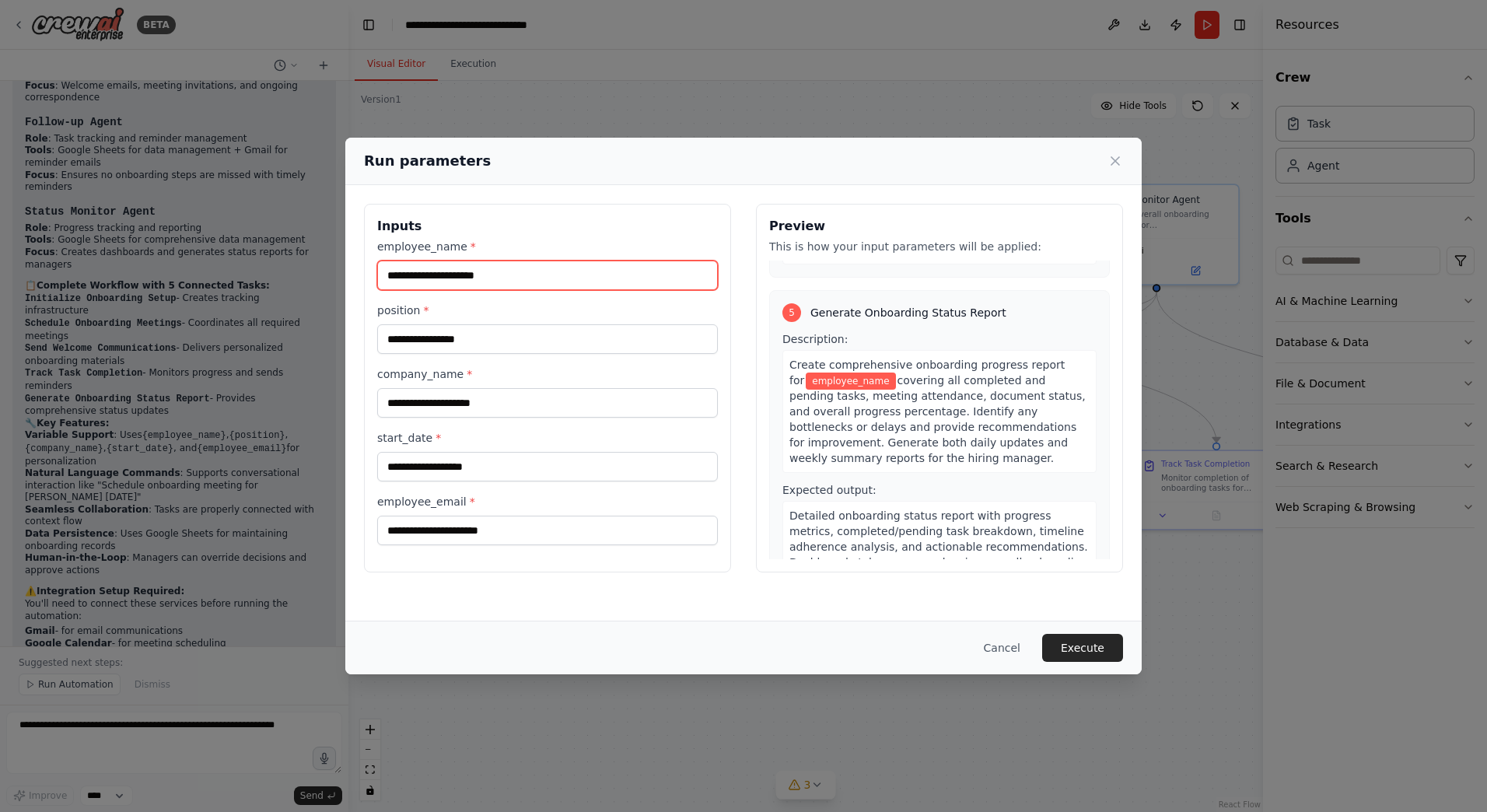
click at [568, 277] on input "employee_name *" at bounding box center [547, 275] width 341 height 30
type input "**********"
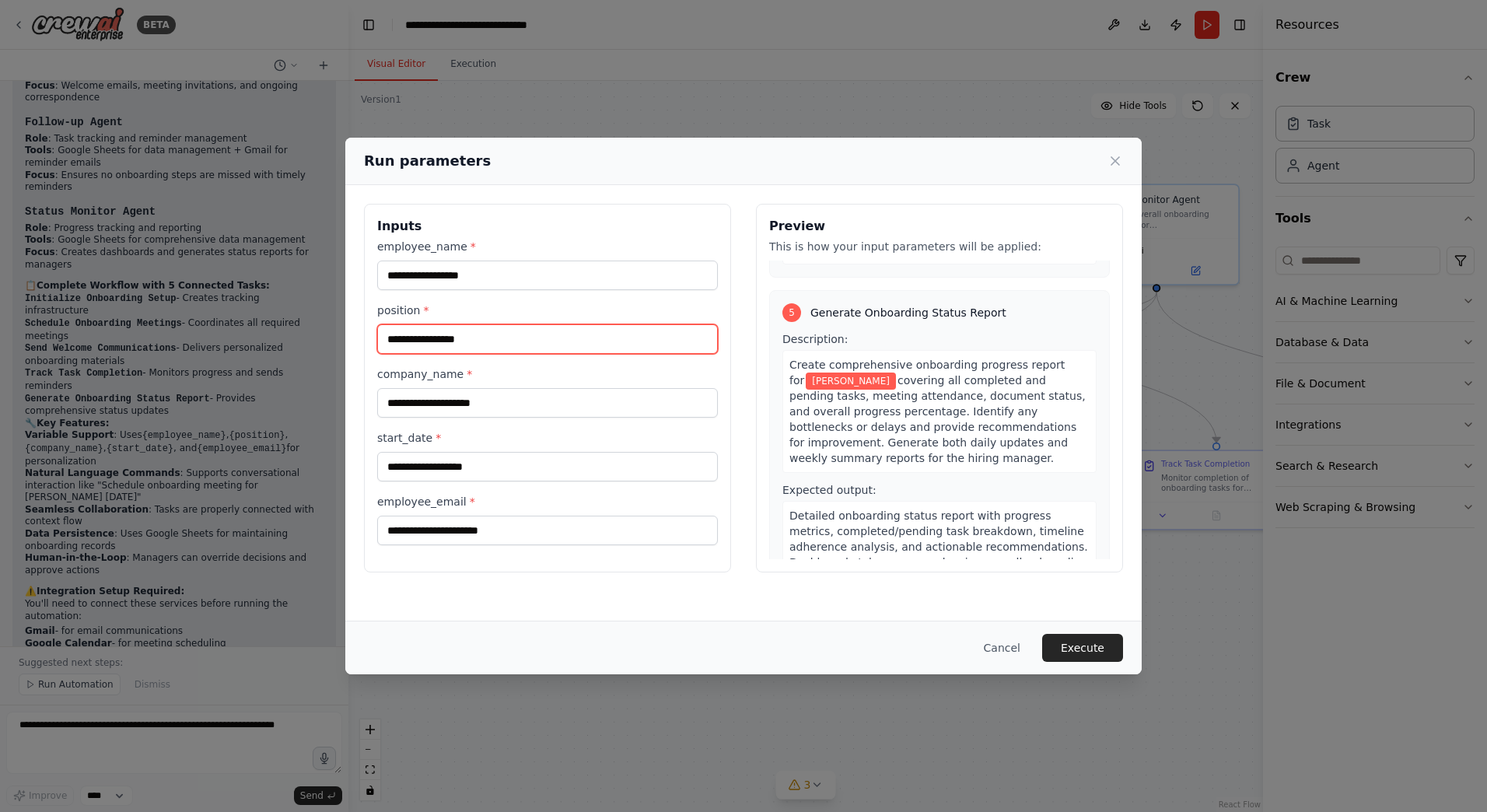
click at [526, 351] on input "position *" at bounding box center [547, 339] width 341 height 30
type input "**********"
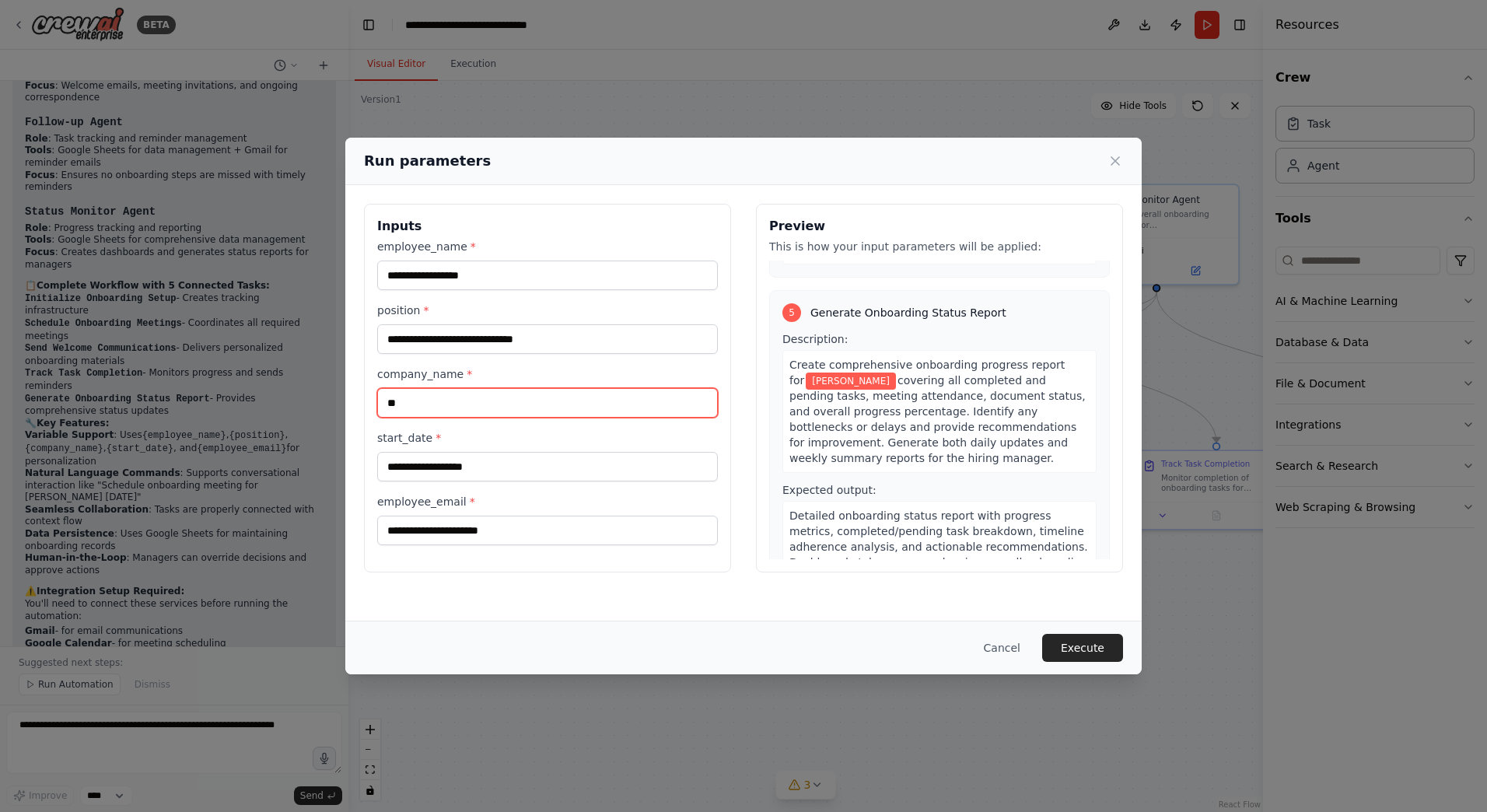
type input "**"
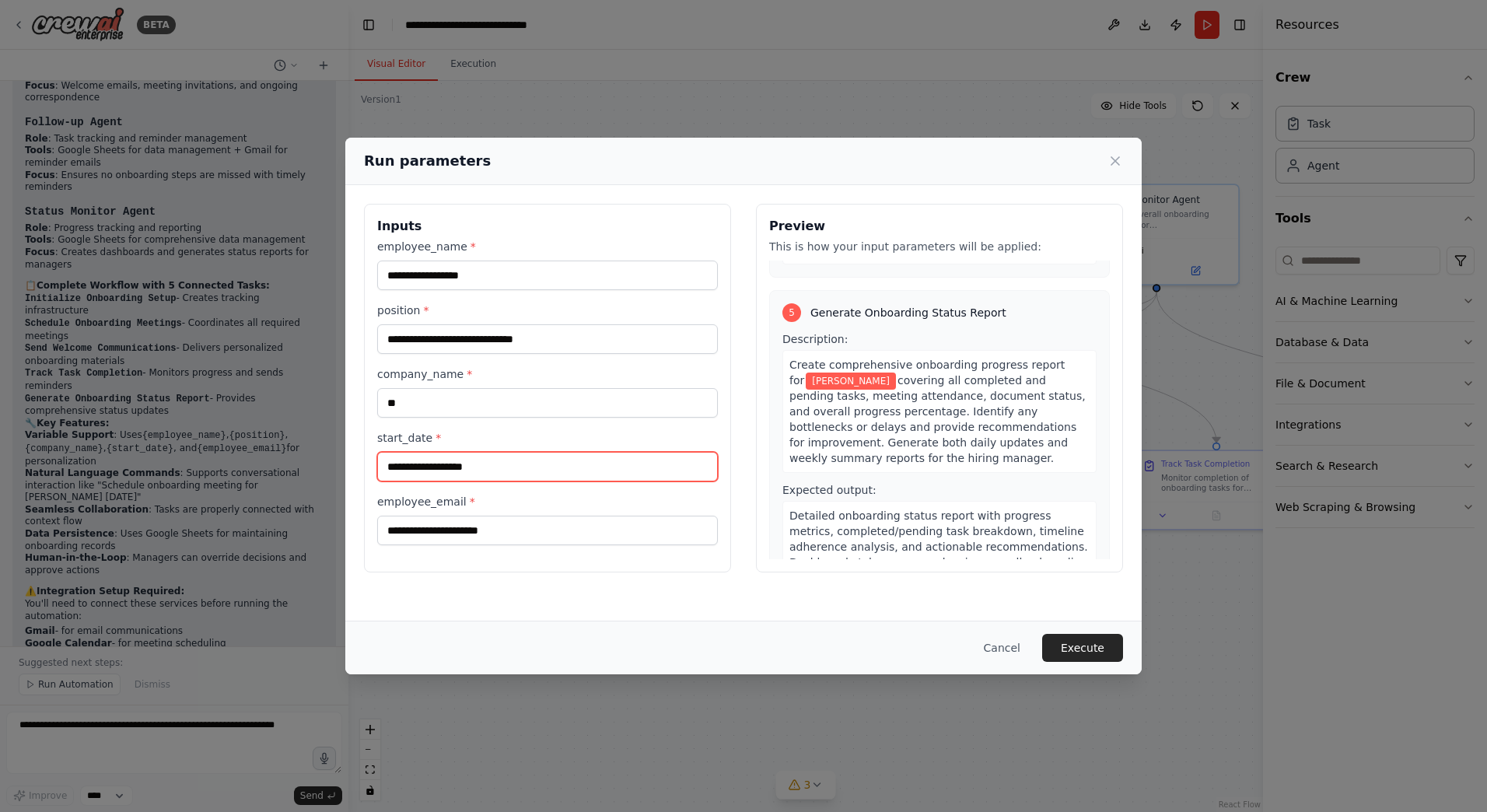
click at [529, 463] on input "start_date *" at bounding box center [547, 467] width 341 height 30
type input "*"
type input "**********"
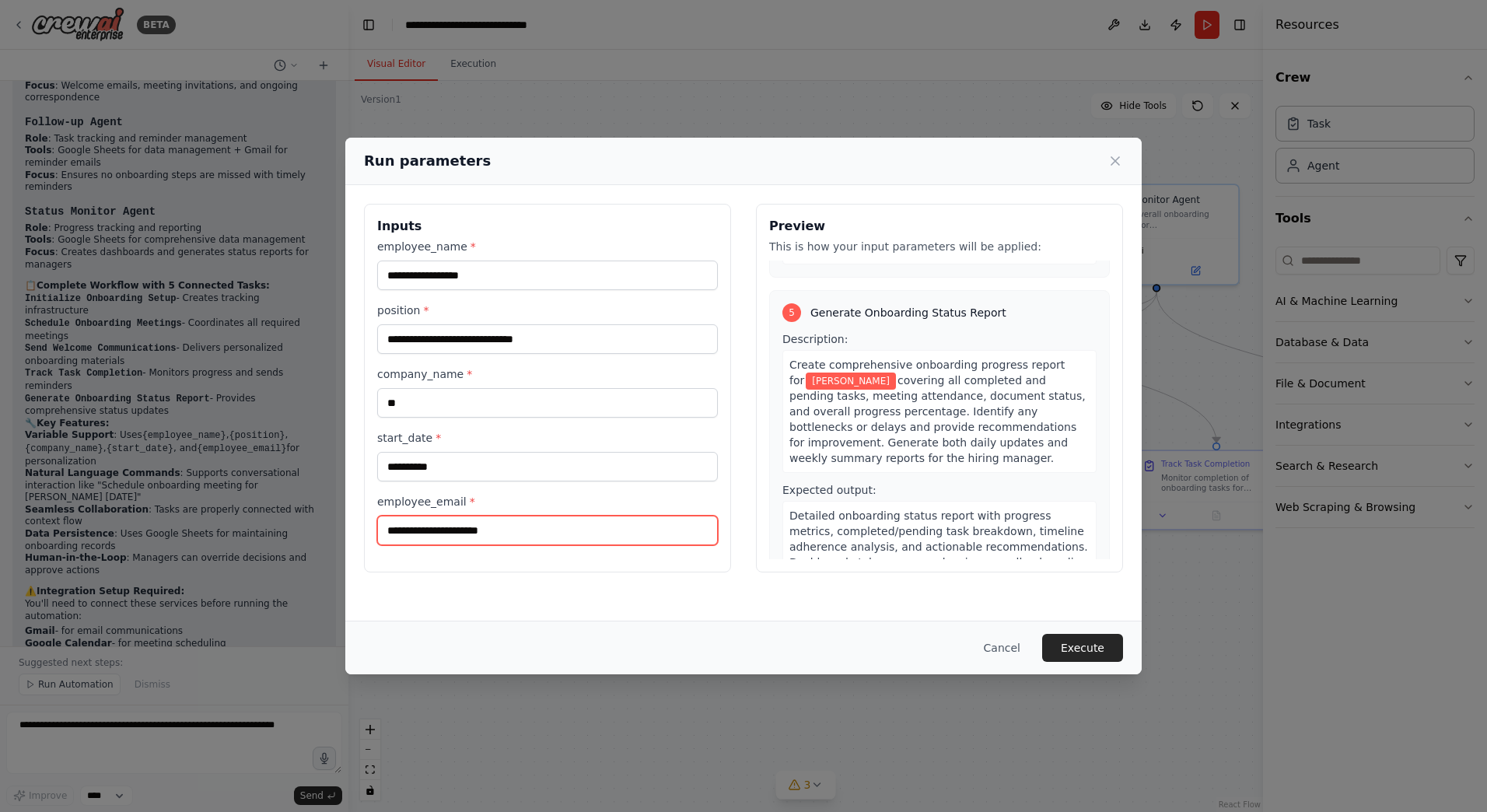
click at [513, 541] on input "employee_email *" at bounding box center [547, 530] width 341 height 30
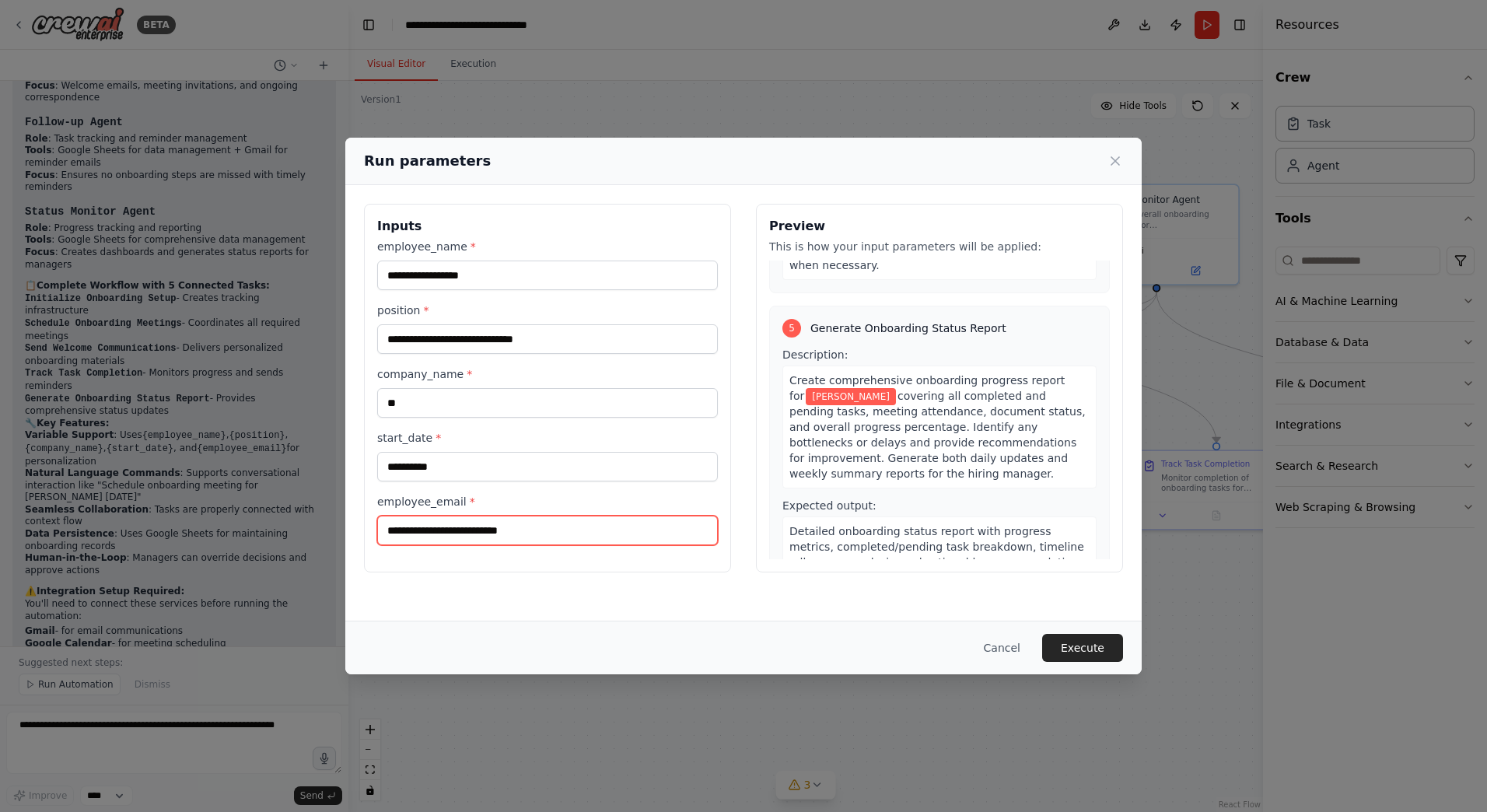
click at [477, 534] on input "**********" at bounding box center [547, 530] width 341 height 30
type input "**********"
click at [1108, 647] on button "Execute" at bounding box center [1083, 647] width 81 height 28
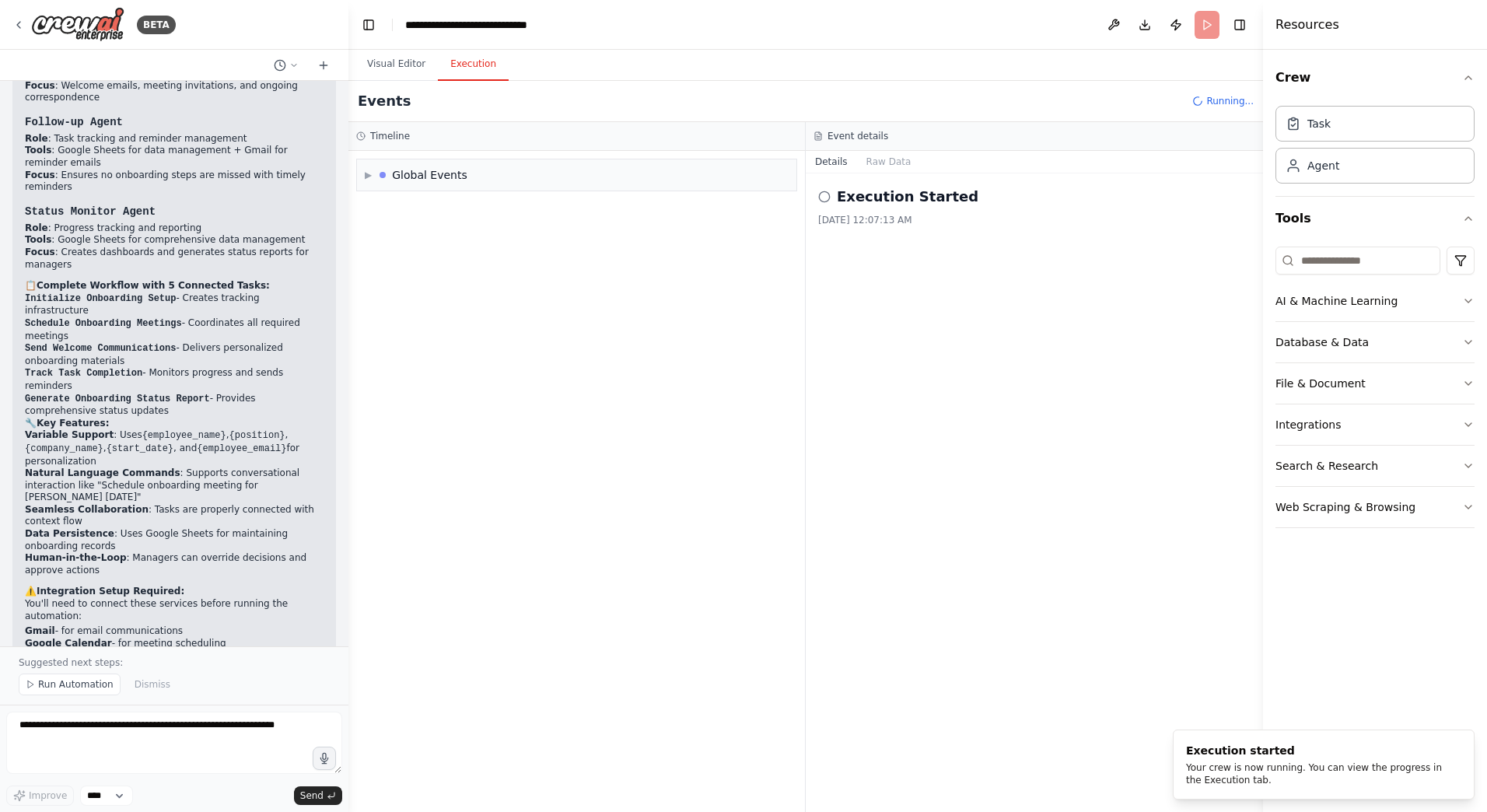
click at [459, 69] on button "Execution" at bounding box center [473, 65] width 71 height 32
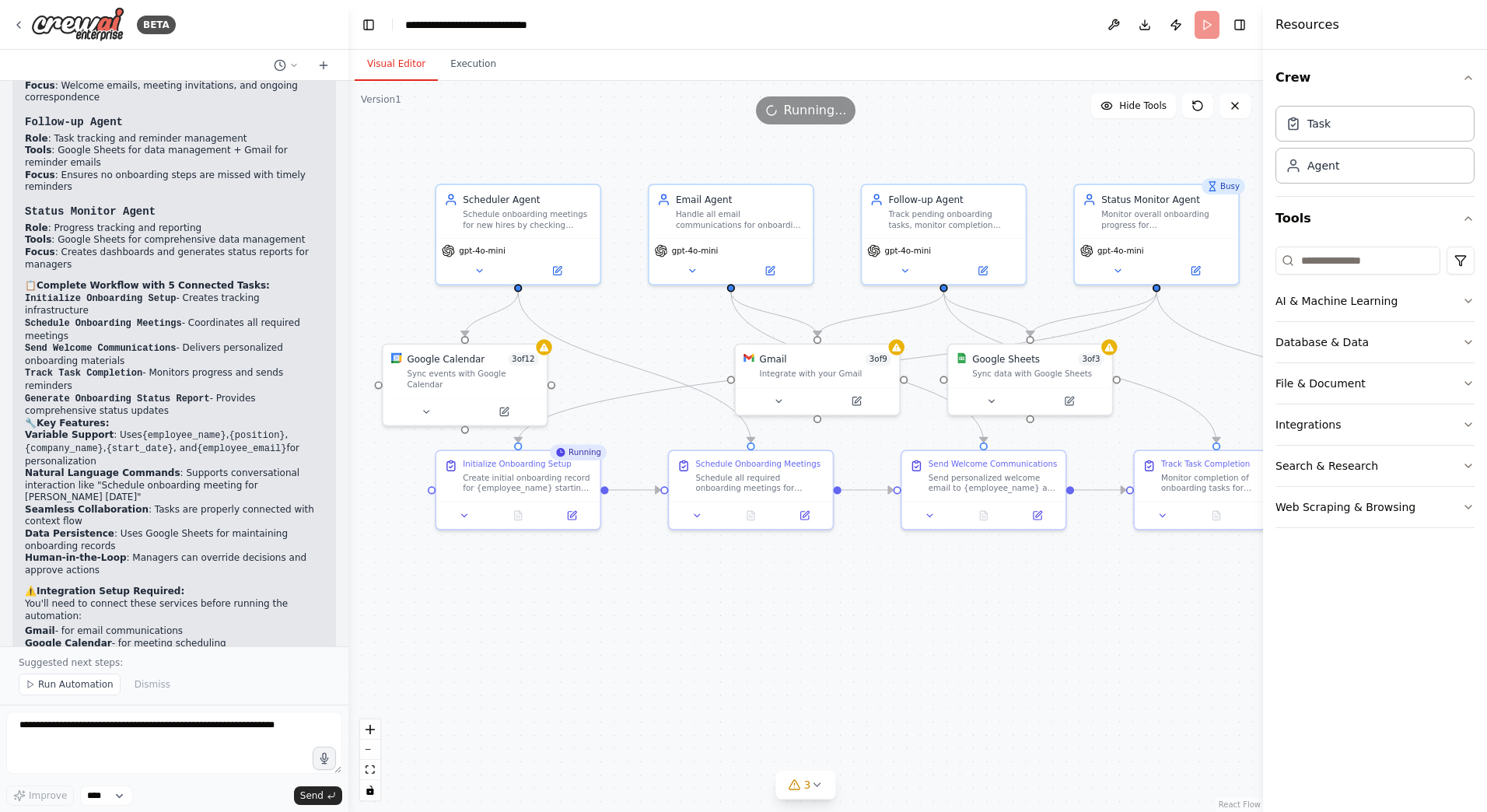
click at [402, 76] on button "Visual Editor" at bounding box center [396, 65] width 83 height 32
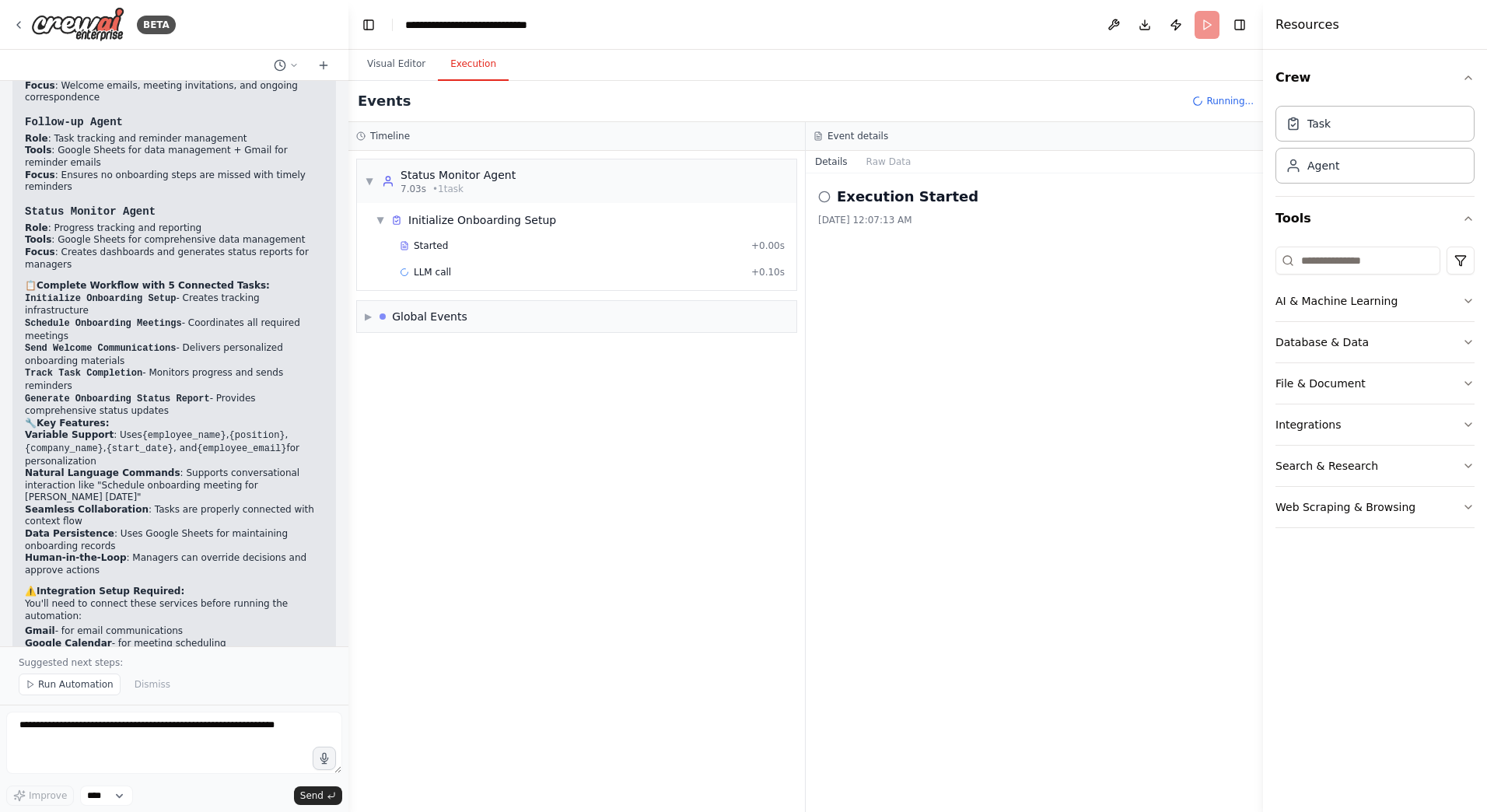
click at [457, 59] on button "Execution" at bounding box center [473, 65] width 71 height 32
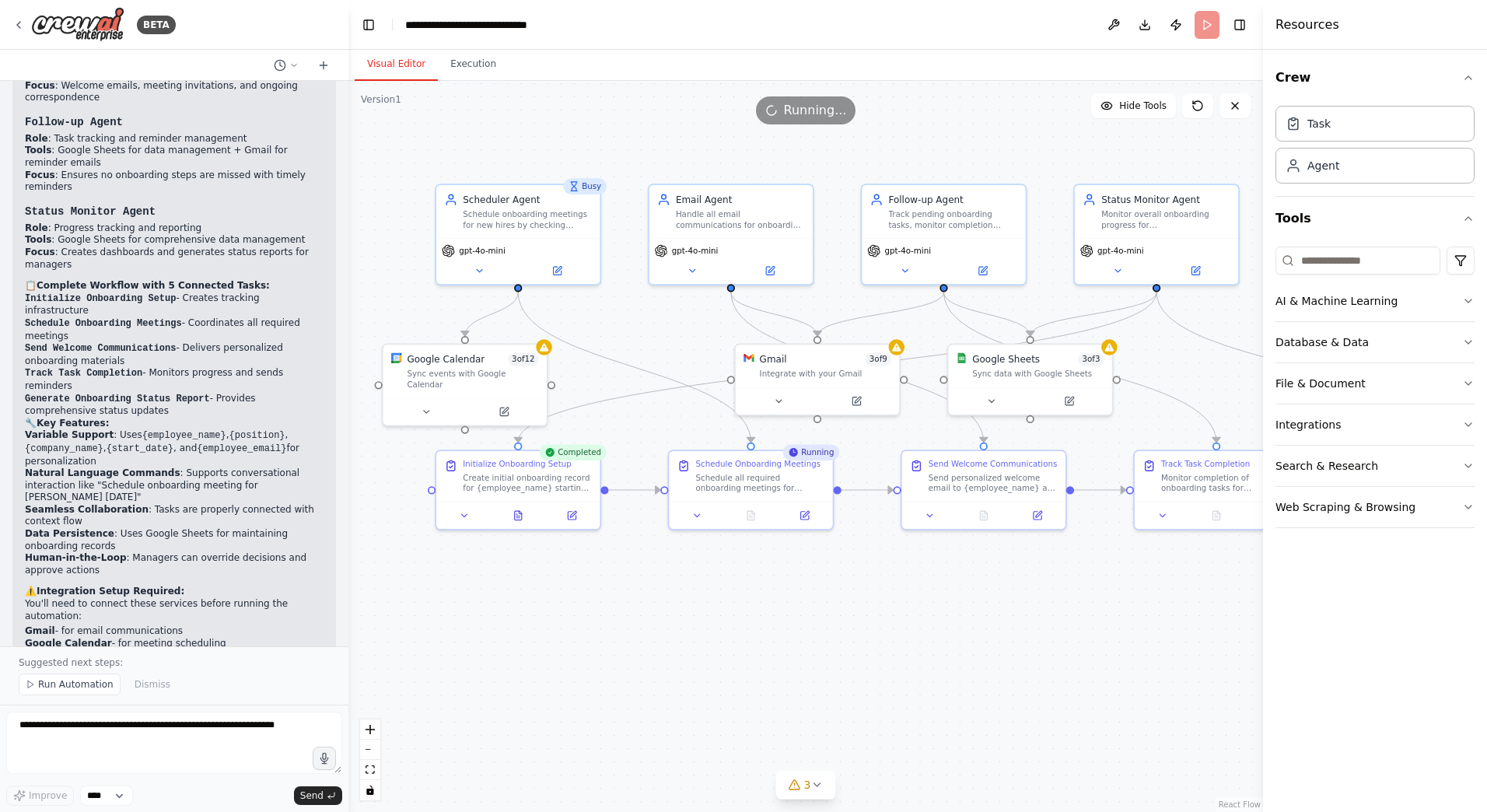
click at [395, 64] on button "Visual Editor" at bounding box center [396, 65] width 83 height 32
click at [545, 488] on div "Create initial onboarding record for {employee_name} starting as {position} at …" at bounding box center [527, 480] width 129 height 21
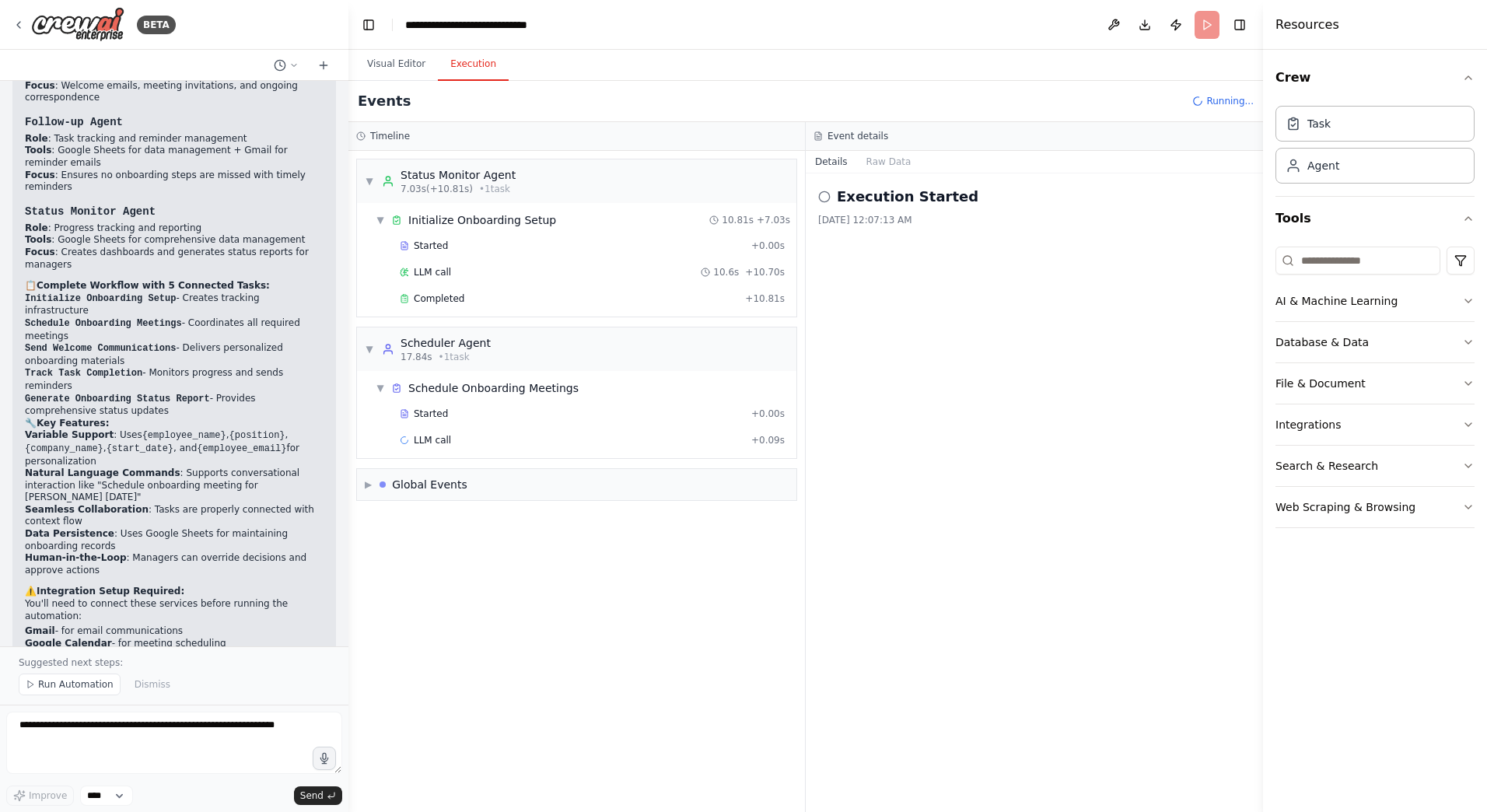
click at [488, 52] on button "Execution" at bounding box center [473, 65] width 71 height 32
click at [516, 415] on div "Started" at bounding box center [572, 413] width 346 height 12
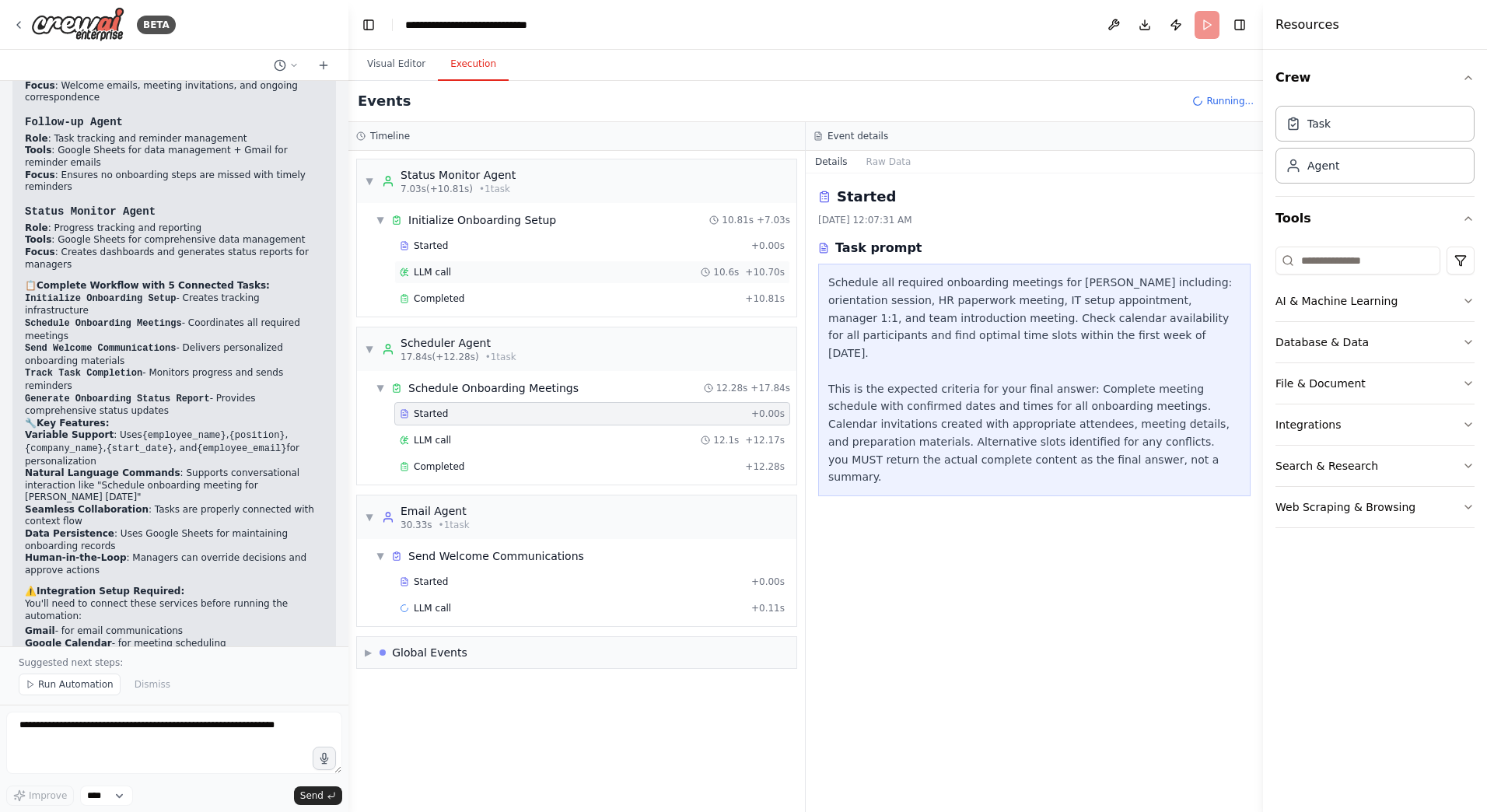
click at [543, 266] on div "LLM call 10.6s + 10.70s" at bounding box center [592, 272] width 385 height 12
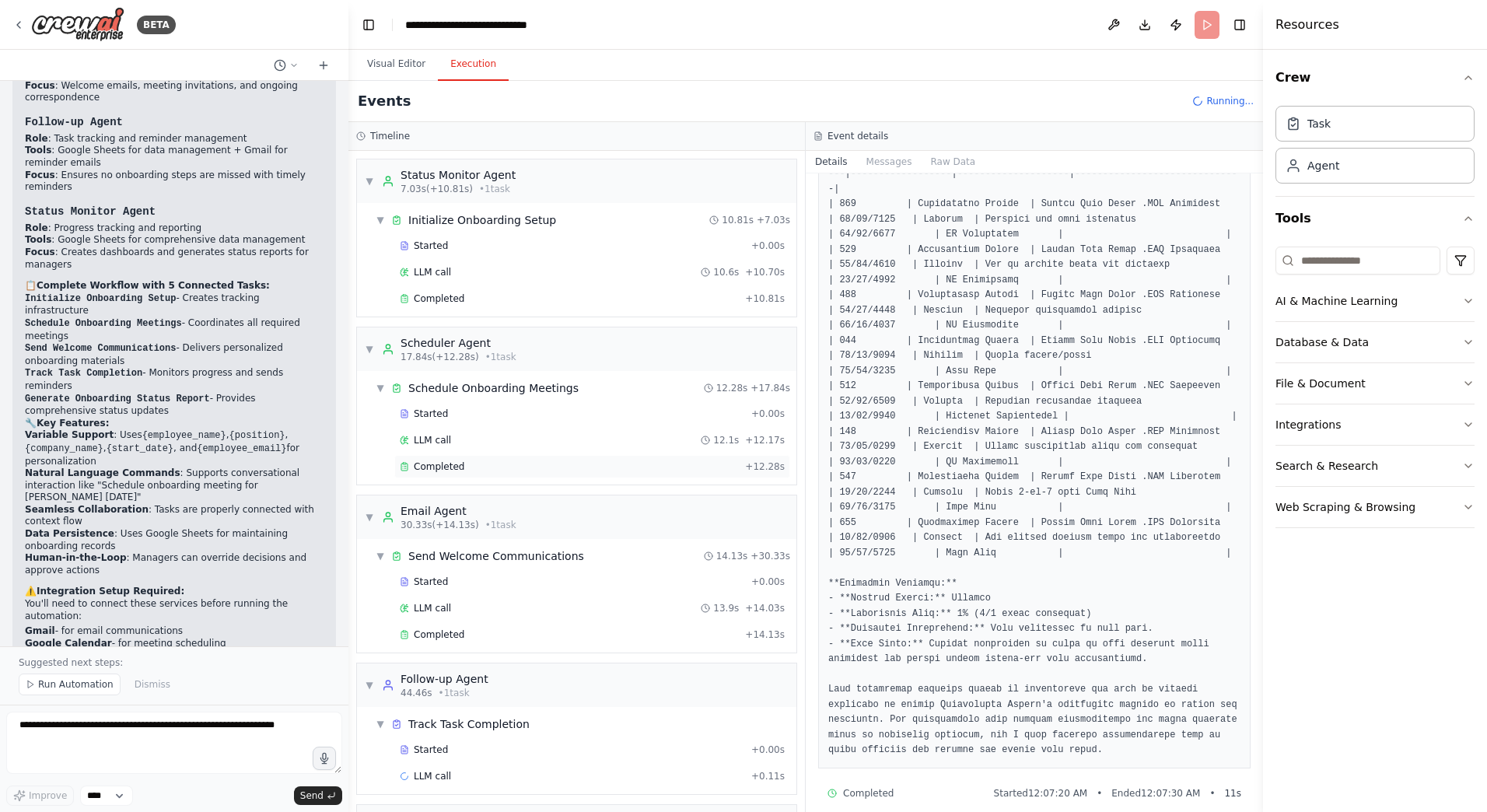
scroll to position [42, 0]
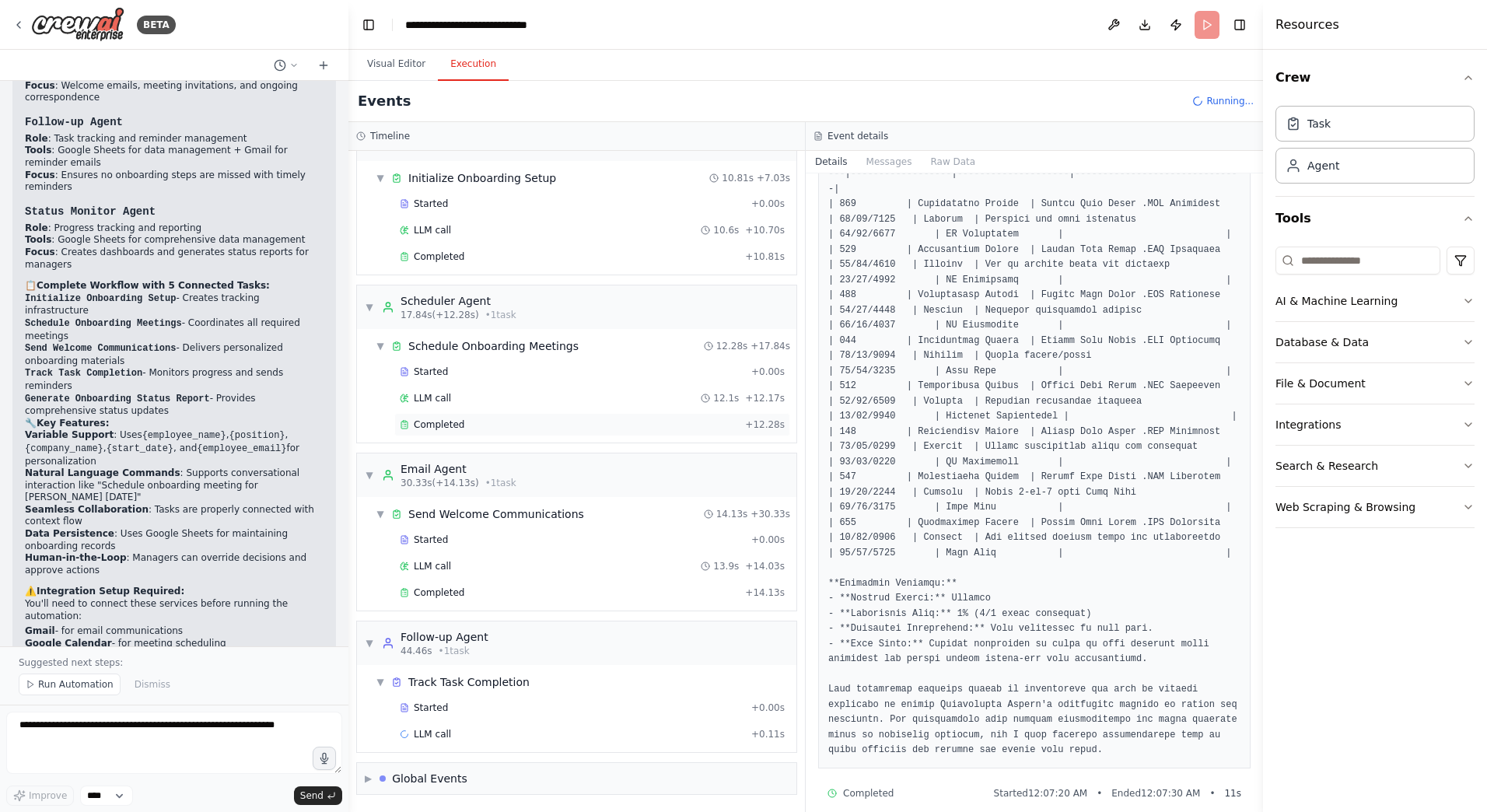
click at [620, 418] on div "Completed" at bounding box center [569, 424] width 339 height 12
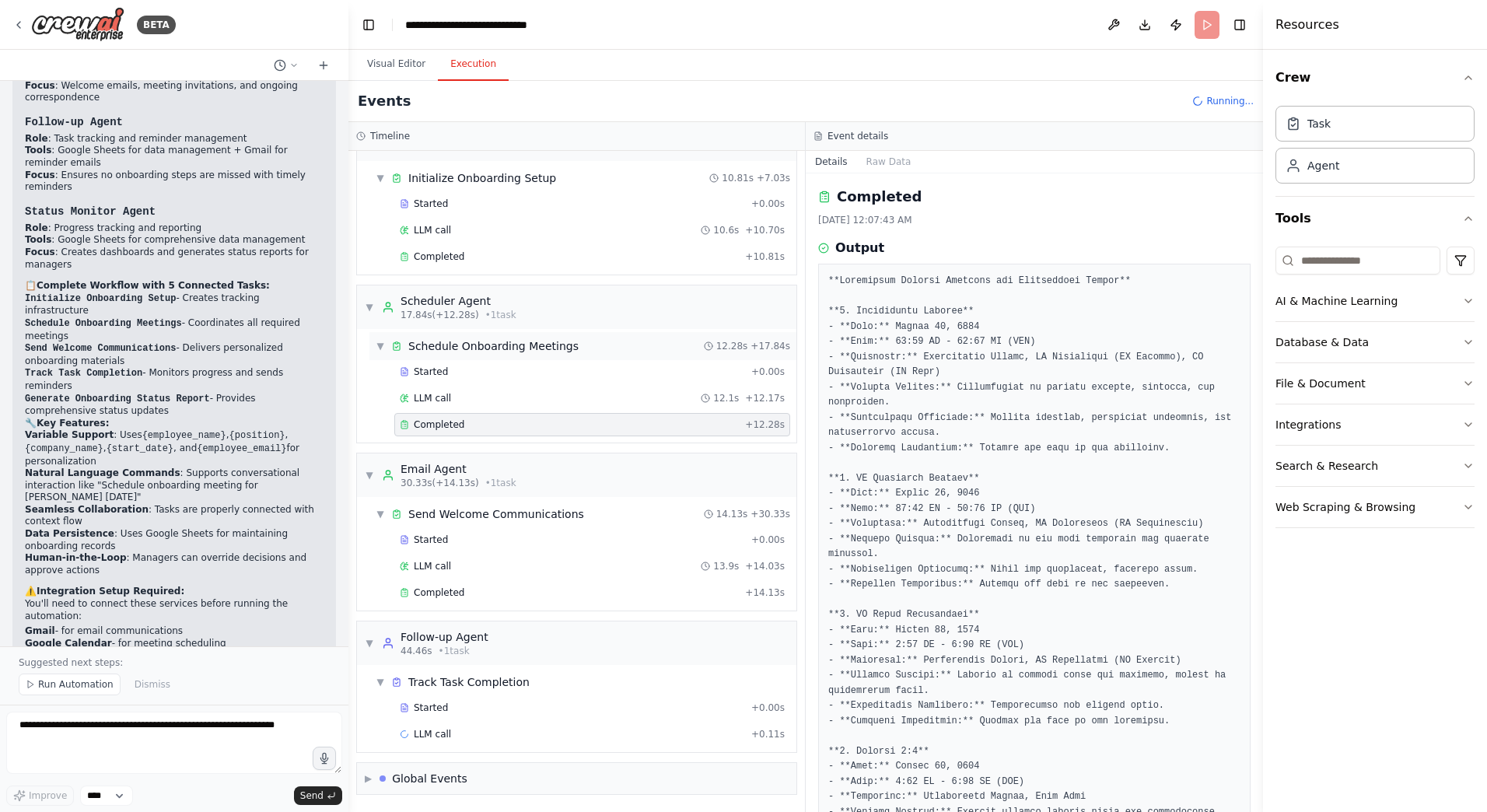
click at [631, 354] on div "▼ Schedule Onboarding Meetings 12.28s + 17.84s" at bounding box center [583, 345] width 427 height 28
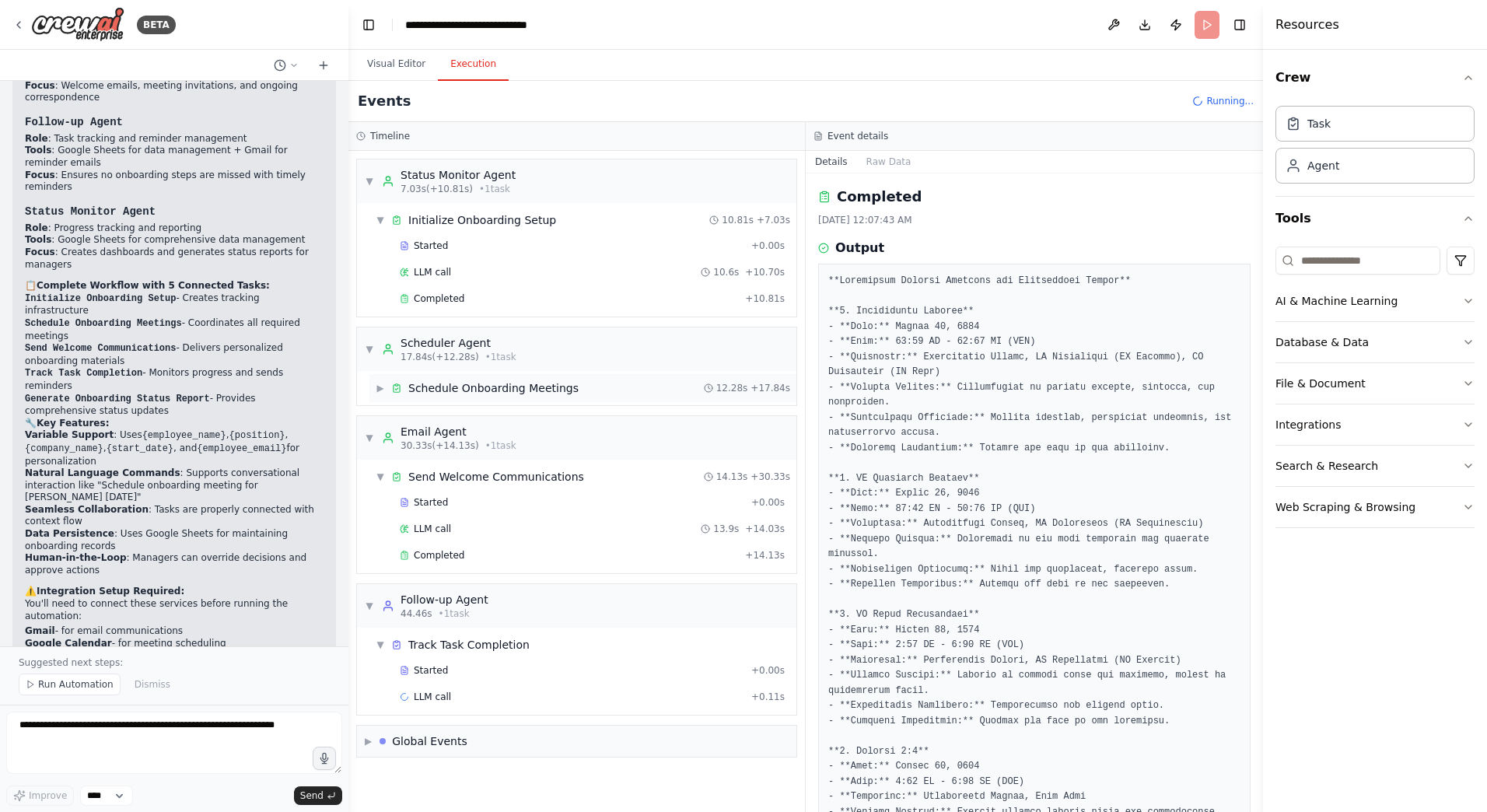
scroll to position [0, 0]
click at [621, 366] on div "▼ Scheduler Agent 17.84s (+12.28s) • 1 task" at bounding box center [576, 349] width 439 height 44
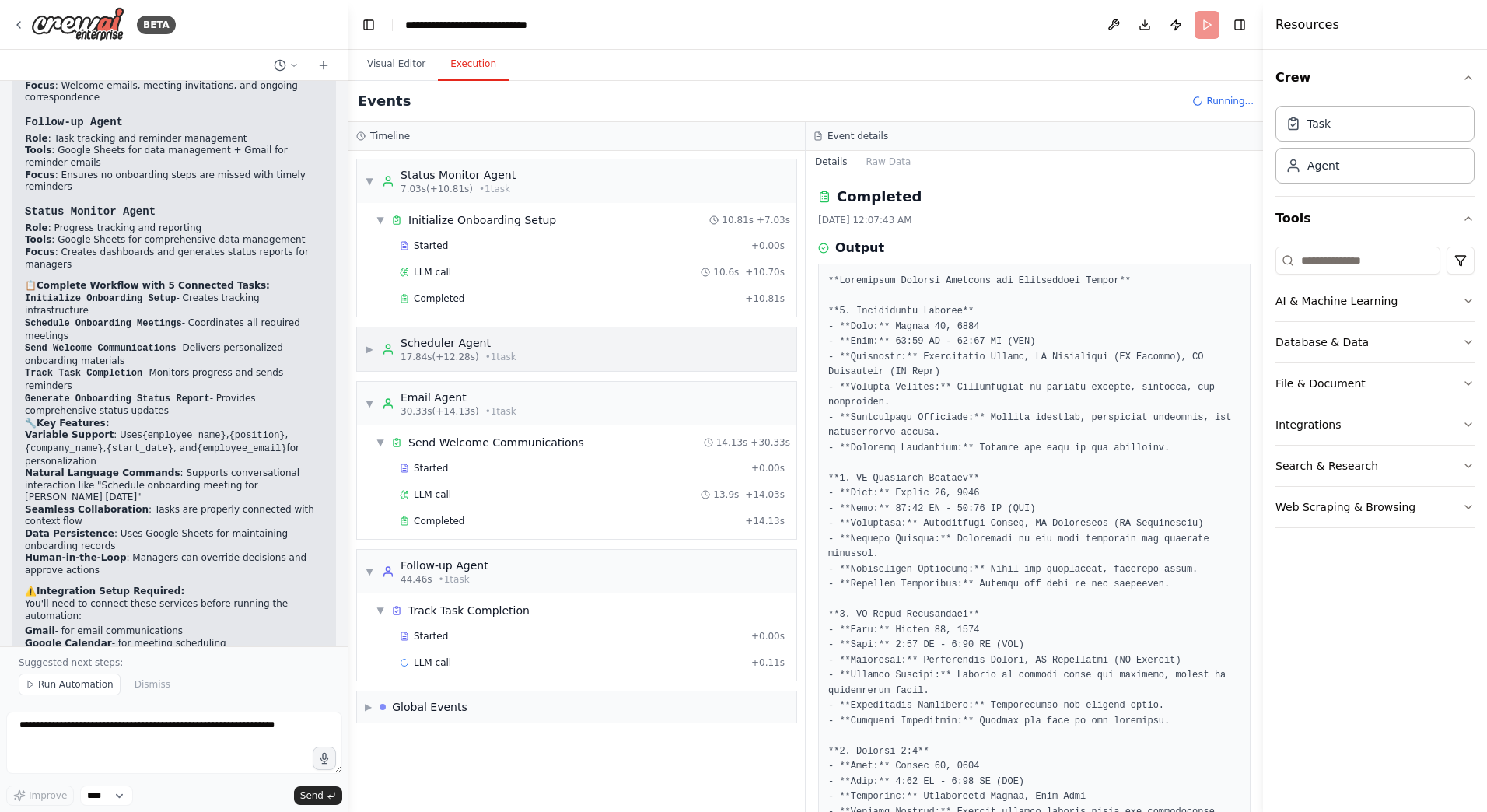
click at [609, 351] on div "▶ Scheduler Agent 17.84s (+12.28s) • 1 task" at bounding box center [576, 349] width 439 height 44
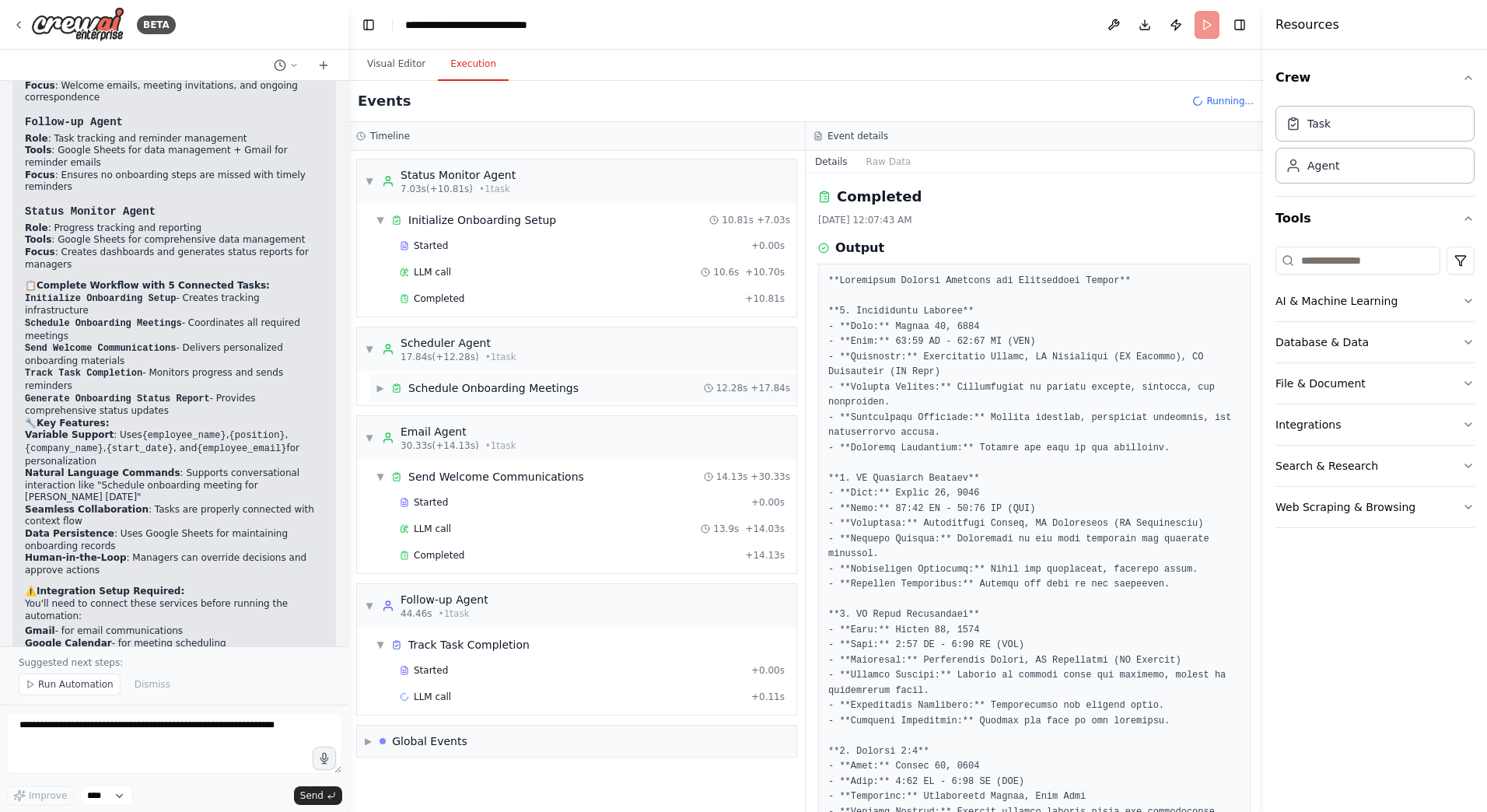
click at [606, 396] on div "▶ Schedule Onboarding Meetings 12.28s + 17.84s" at bounding box center [583, 387] width 427 height 28
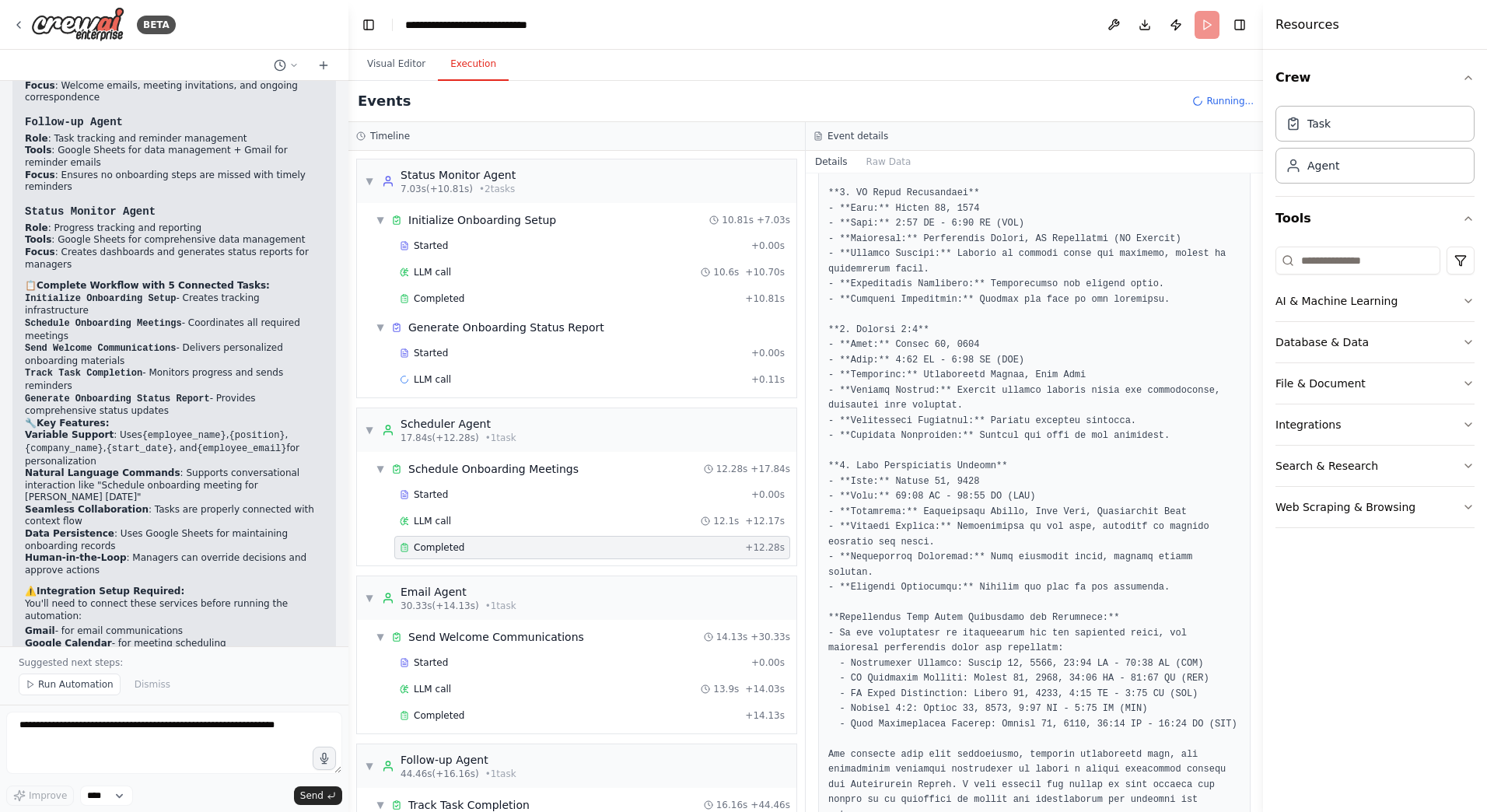
scroll to position [422, 0]
click at [393, 84] on div "Events Running..." at bounding box center [806, 101] width 915 height 41
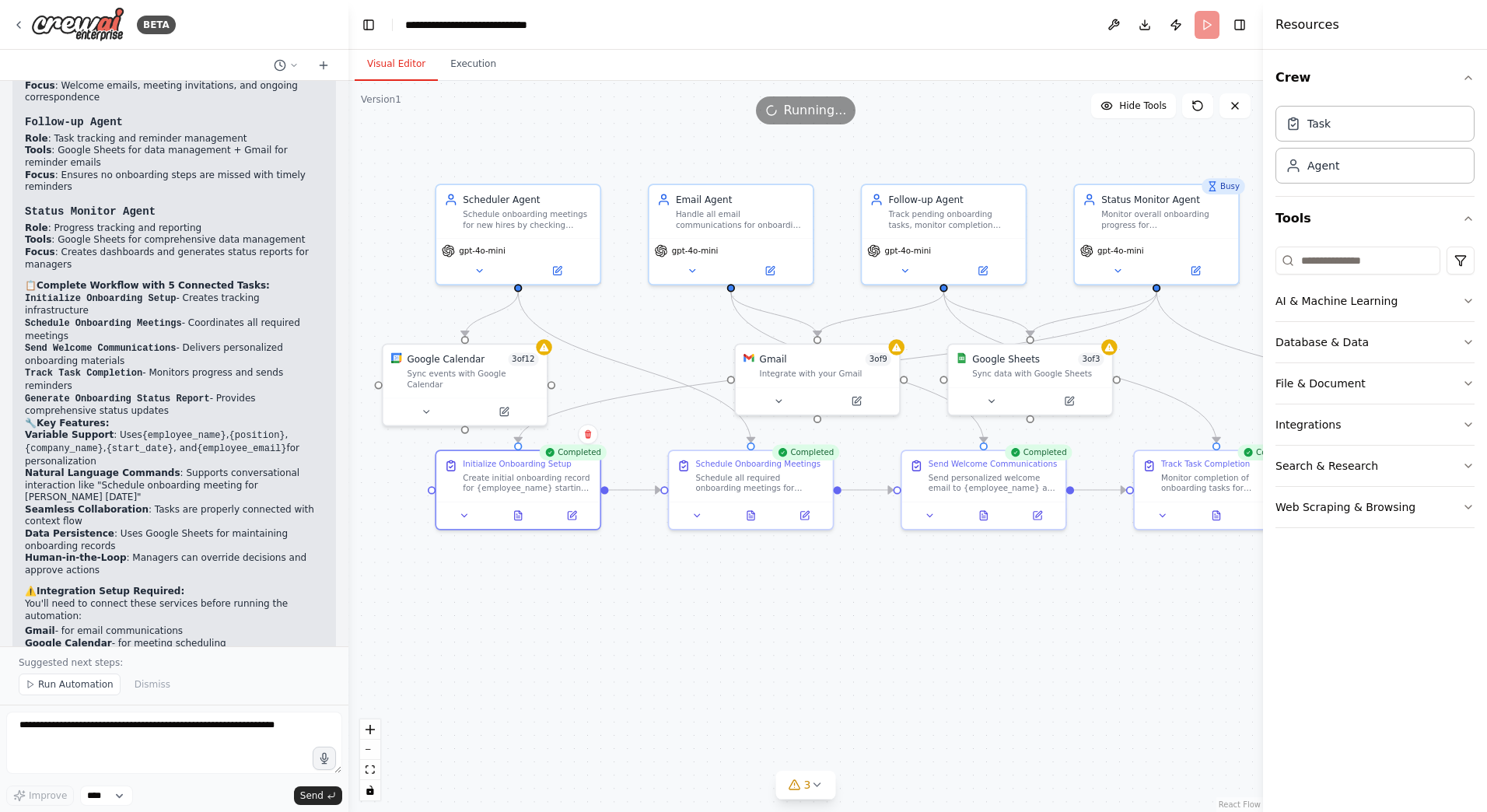
click at [391, 69] on button "Visual Editor" at bounding box center [396, 65] width 83 height 32
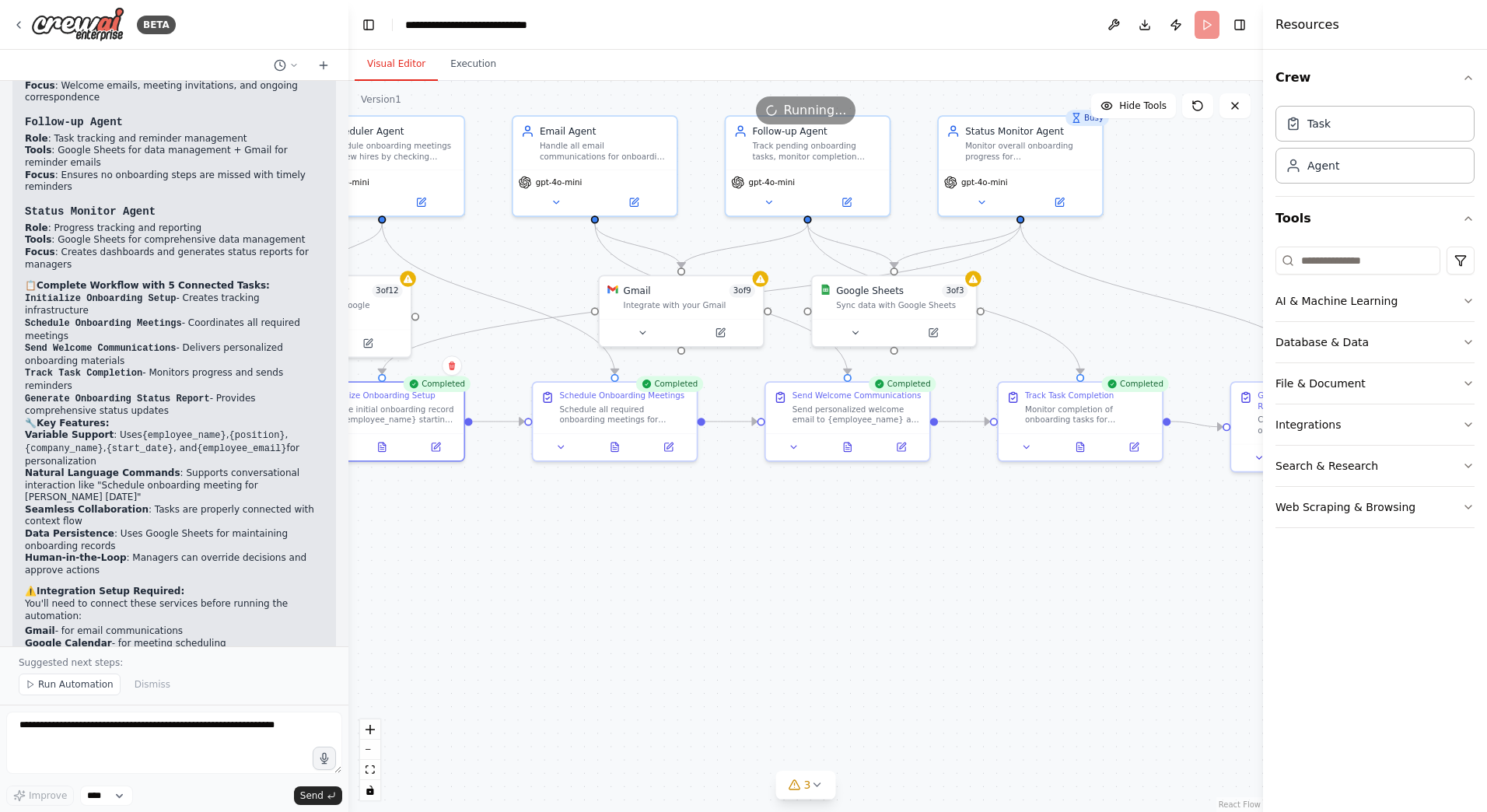
drag, startPoint x: 638, startPoint y: 329, endPoint x: 452, endPoint y: 246, distance: 203.7
click at [452, 246] on div ".deletable-edge-delete-btn { width: 20px; height: 20px; border: 0px solid #ffff…" at bounding box center [806, 446] width 915 height 731
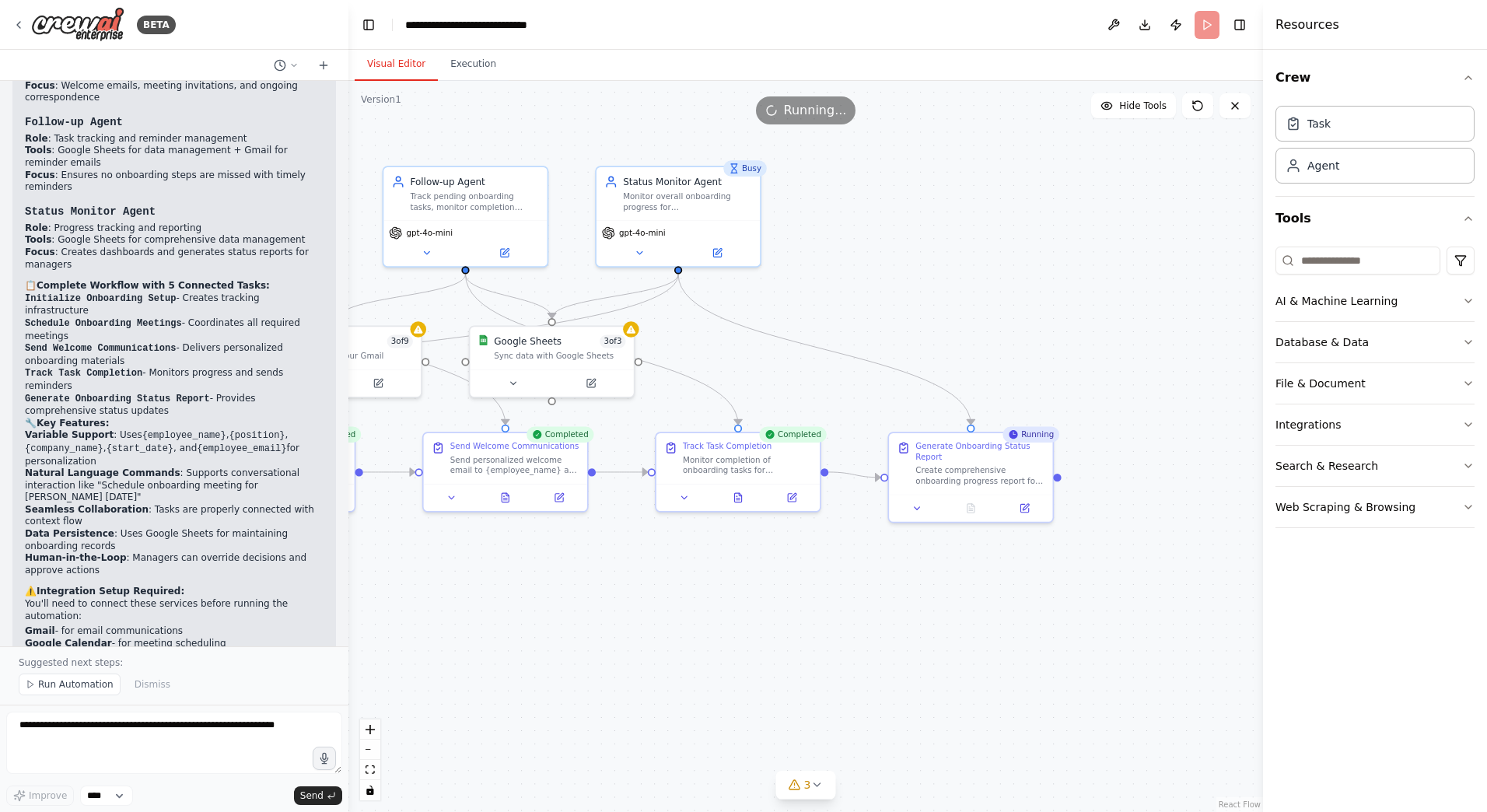
drag, startPoint x: 907, startPoint y: 542, endPoint x: 615, endPoint y: 606, distance: 298.9
click at [615, 606] on div ".deletable-edge-delete-btn { width: 20px; height: 20px; border: 0px solid #ffff…" at bounding box center [806, 446] width 915 height 731
click at [513, 78] on div "Visual Editor Execution" at bounding box center [806, 65] width 915 height 31
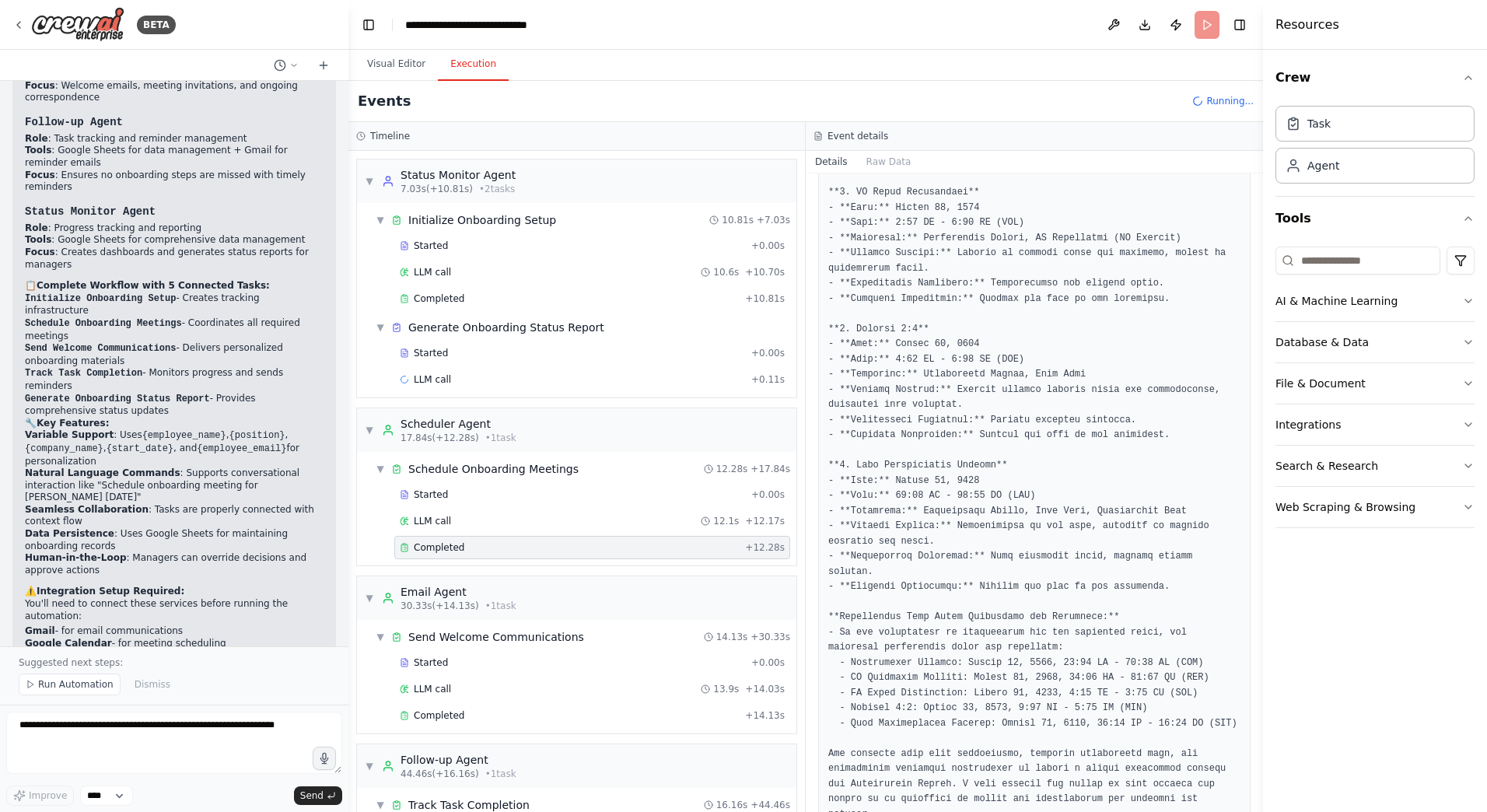
click at [467, 62] on button "Execution" at bounding box center [473, 65] width 71 height 32
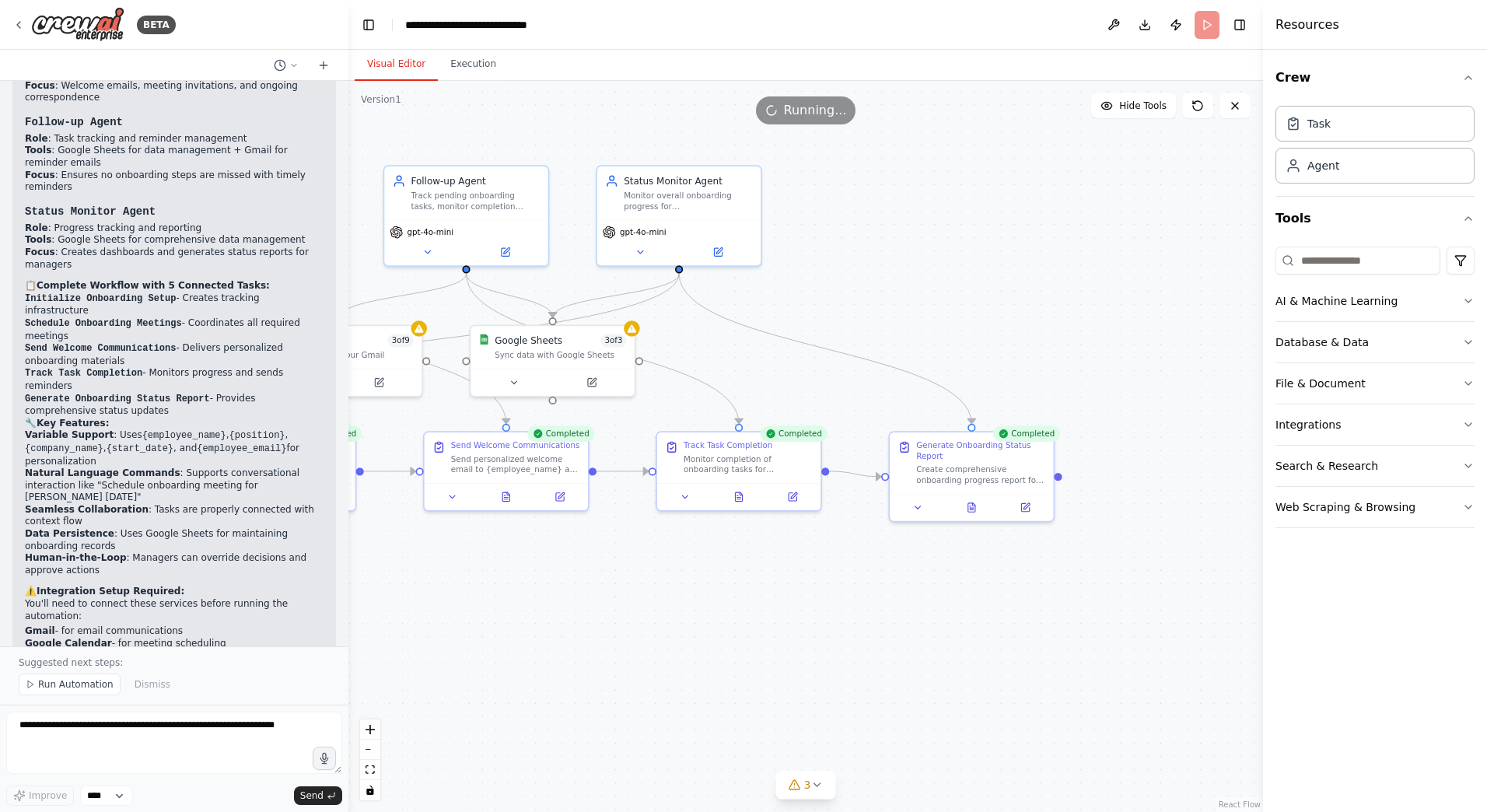
click at [413, 72] on button "Visual Editor" at bounding box center [396, 65] width 83 height 32
click at [459, 66] on button "Execution" at bounding box center [473, 65] width 71 height 32
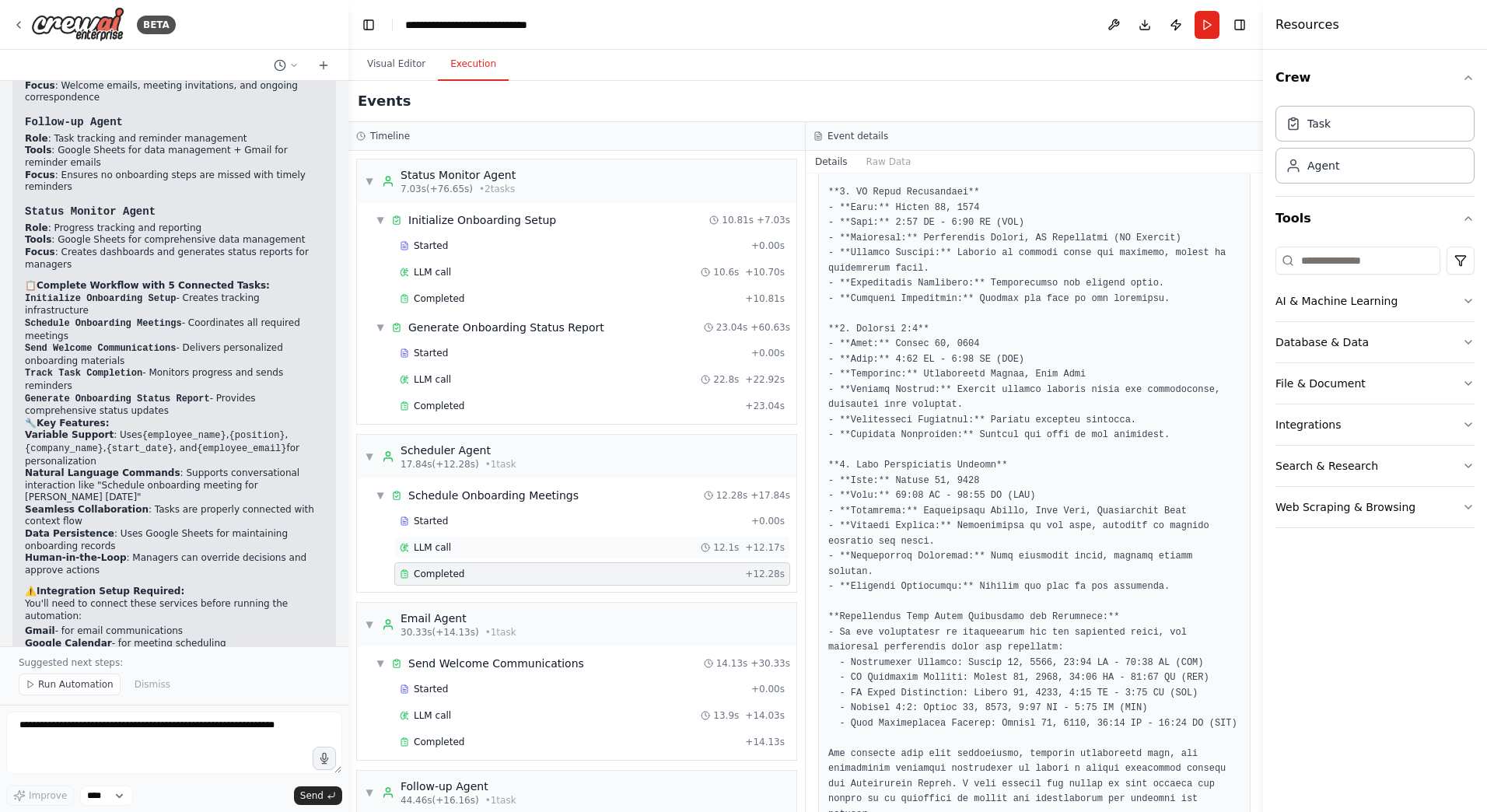
scroll to position [176, 0]
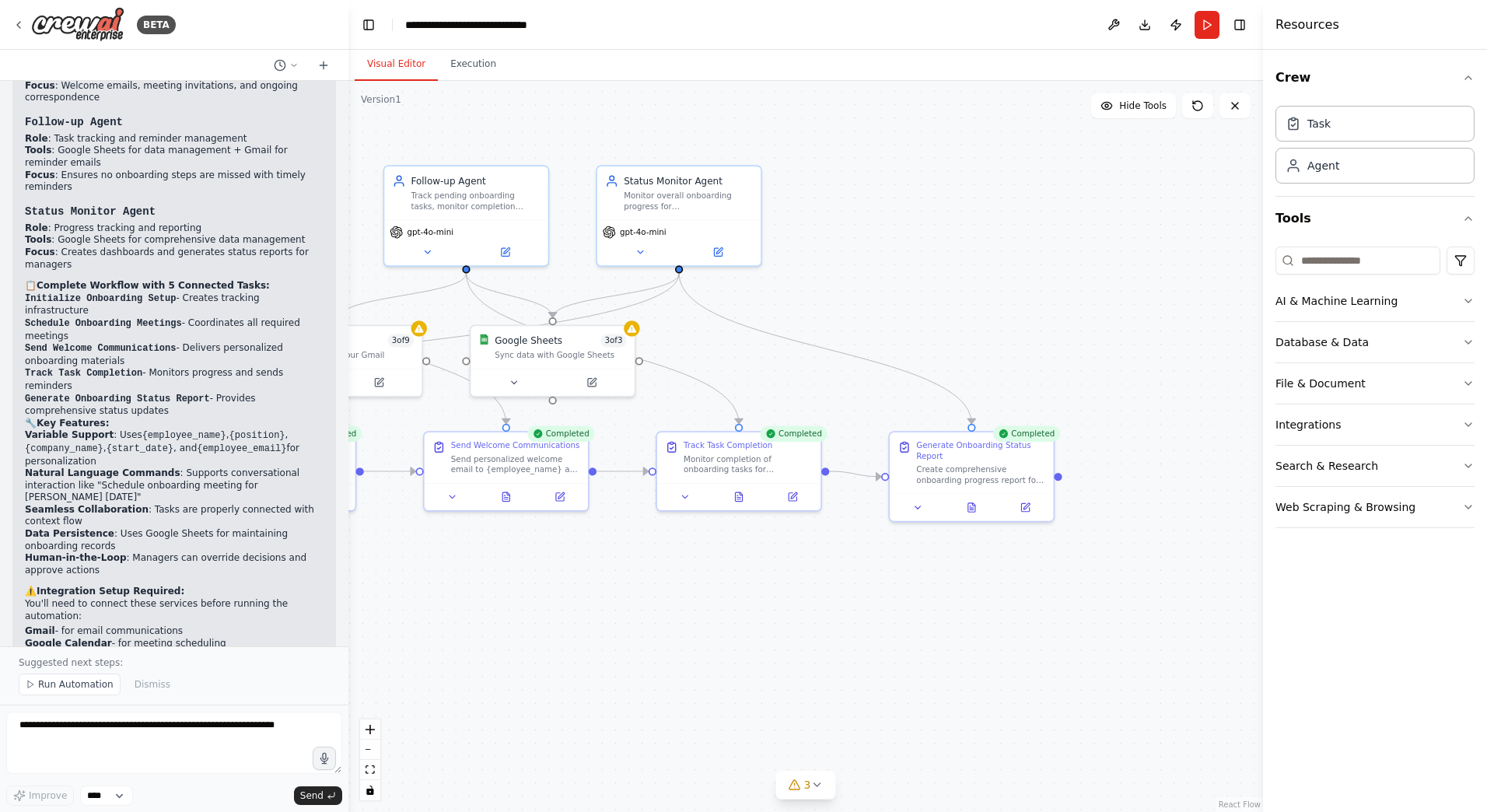
click at [394, 65] on button "Visual Editor" at bounding box center [396, 65] width 83 height 32
drag, startPoint x: 641, startPoint y: 118, endPoint x: 862, endPoint y: 153, distance: 223.8
click at [862, 153] on div ".deletable-edge-delete-btn { width: 20px; height: 20px; border: 0px solid #ffff…" at bounding box center [806, 446] width 915 height 731
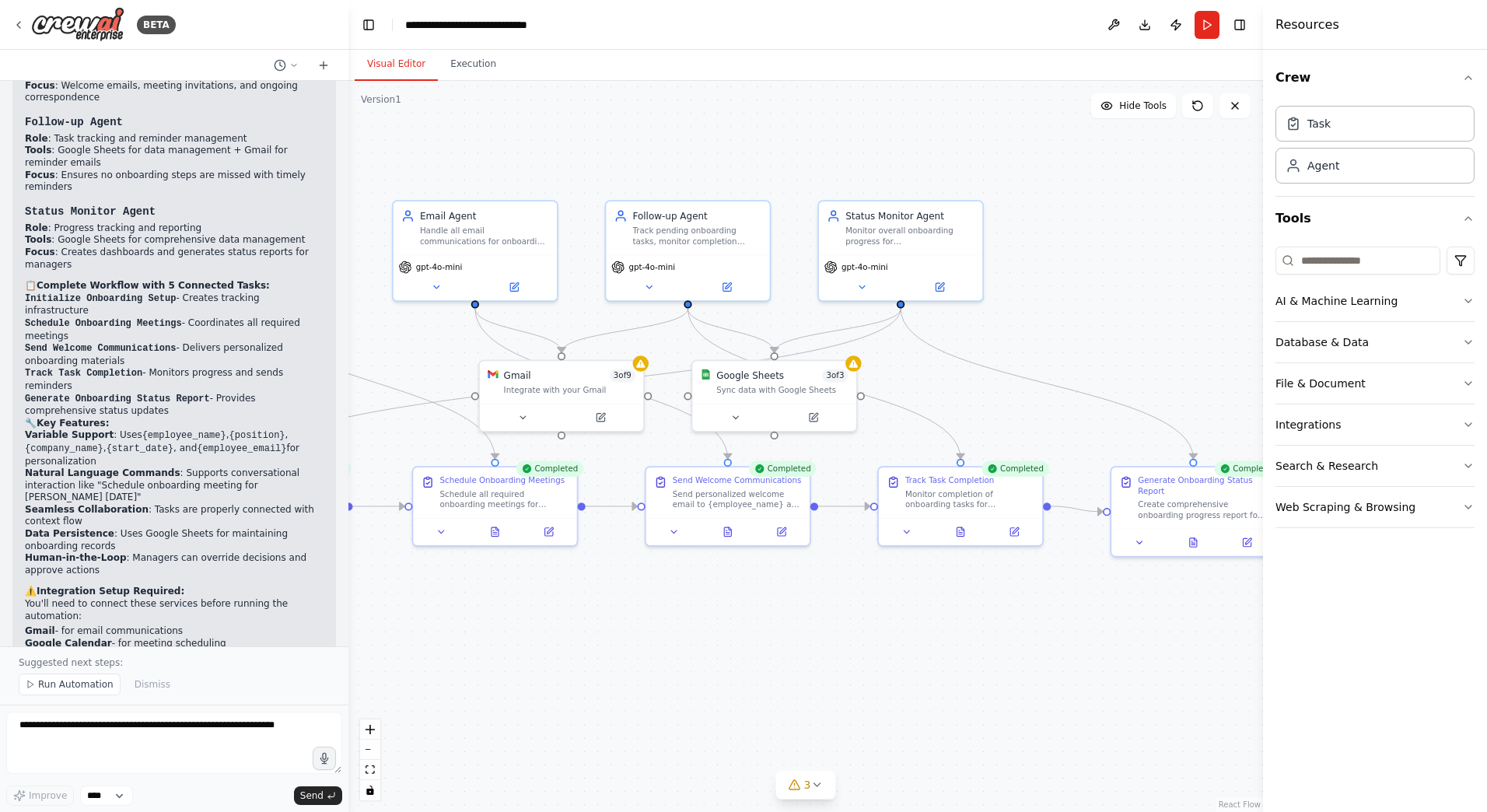
click at [471, 40] on header "**********" at bounding box center [806, 25] width 915 height 50
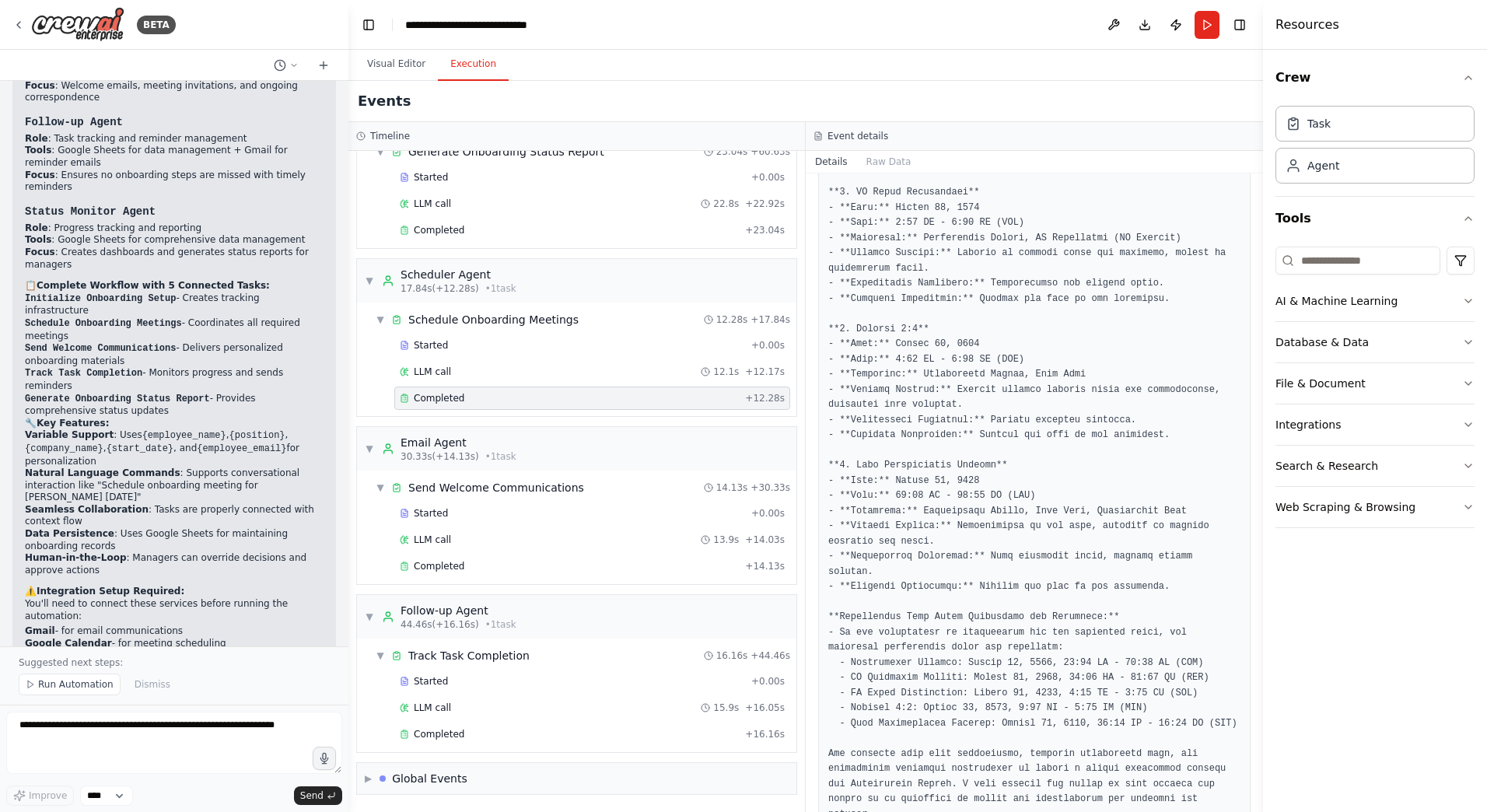
click at [474, 66] on button "Execution" at bounding box center [473, 65] width 71 height 32
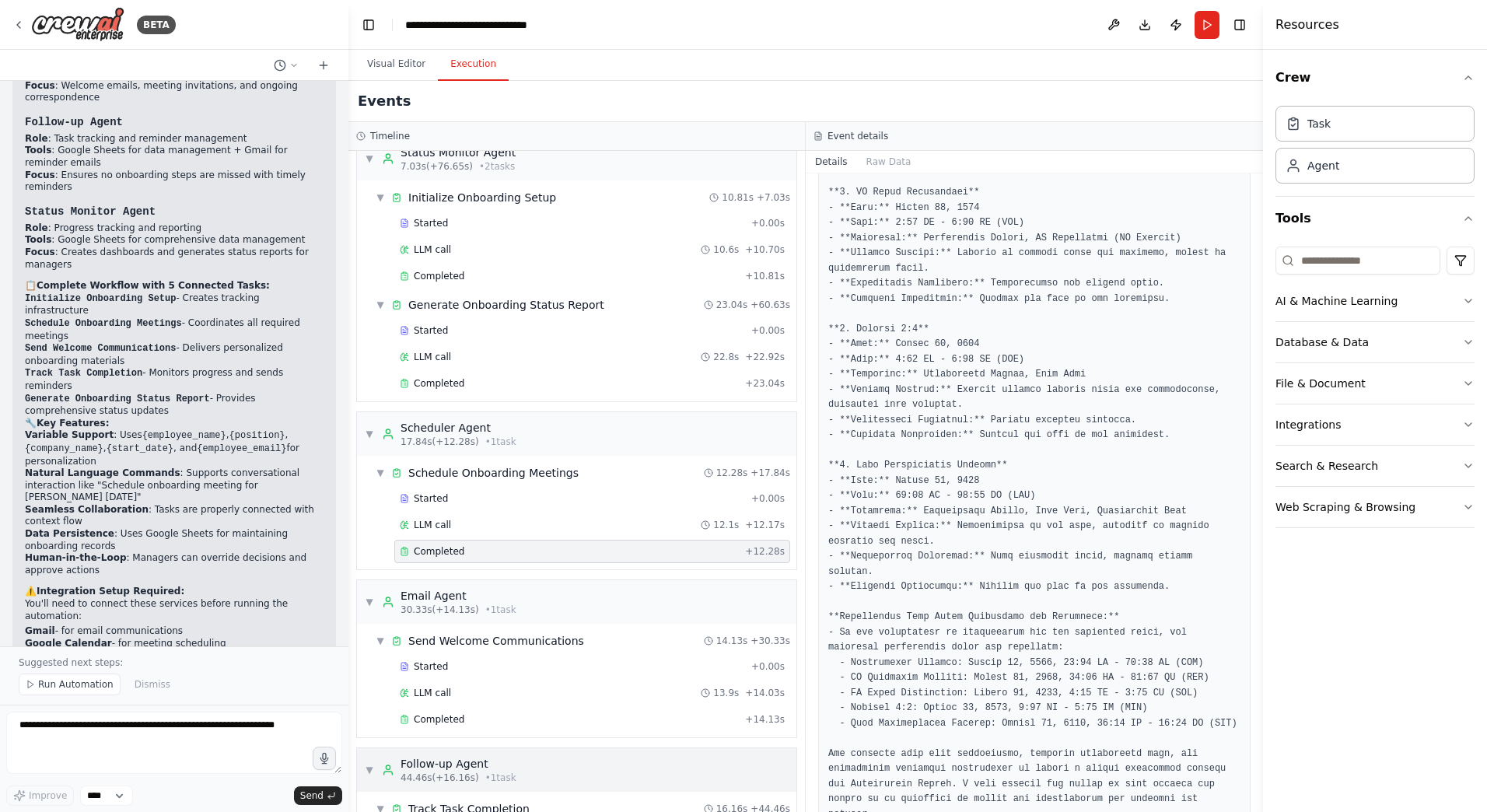
scroll to position [9, 0]
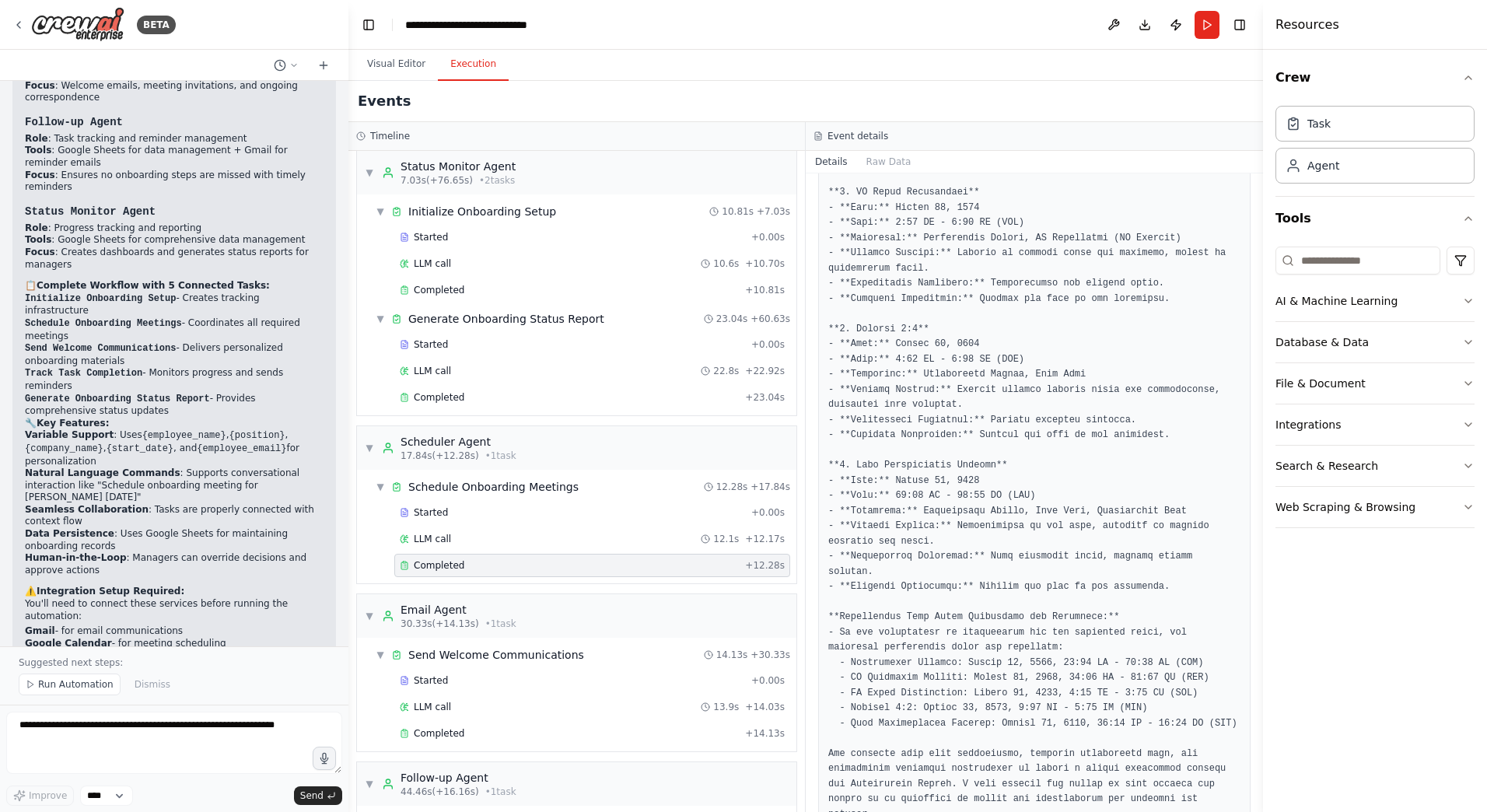
click at [567, 564] on div "Completed" at bounding box center [569, 565] width 339 height 12
click at [1045, 550] on pre at bounding box center [1034, 337] width 413 height 970
click at [253, 733] on textarea at bounding box center [174, 743] width 336 height 62
type textarea "*"
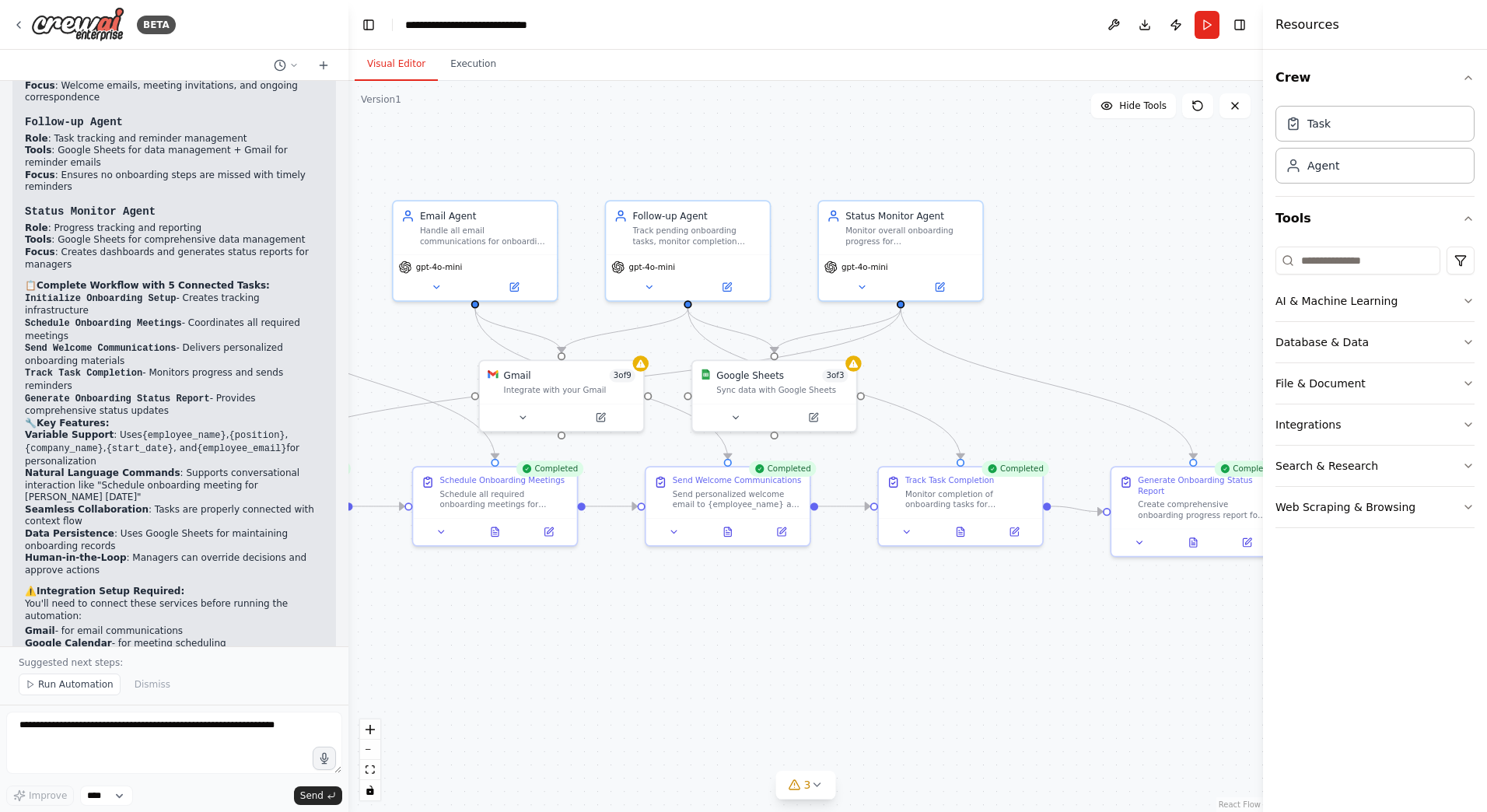
click at [408, 79] on button "Visual Editor" at bounding box center [396, 65] width 83 height 32
click at [1183, 22] on button "Publish" at bounding box center [1175, 24] width 25 height 28
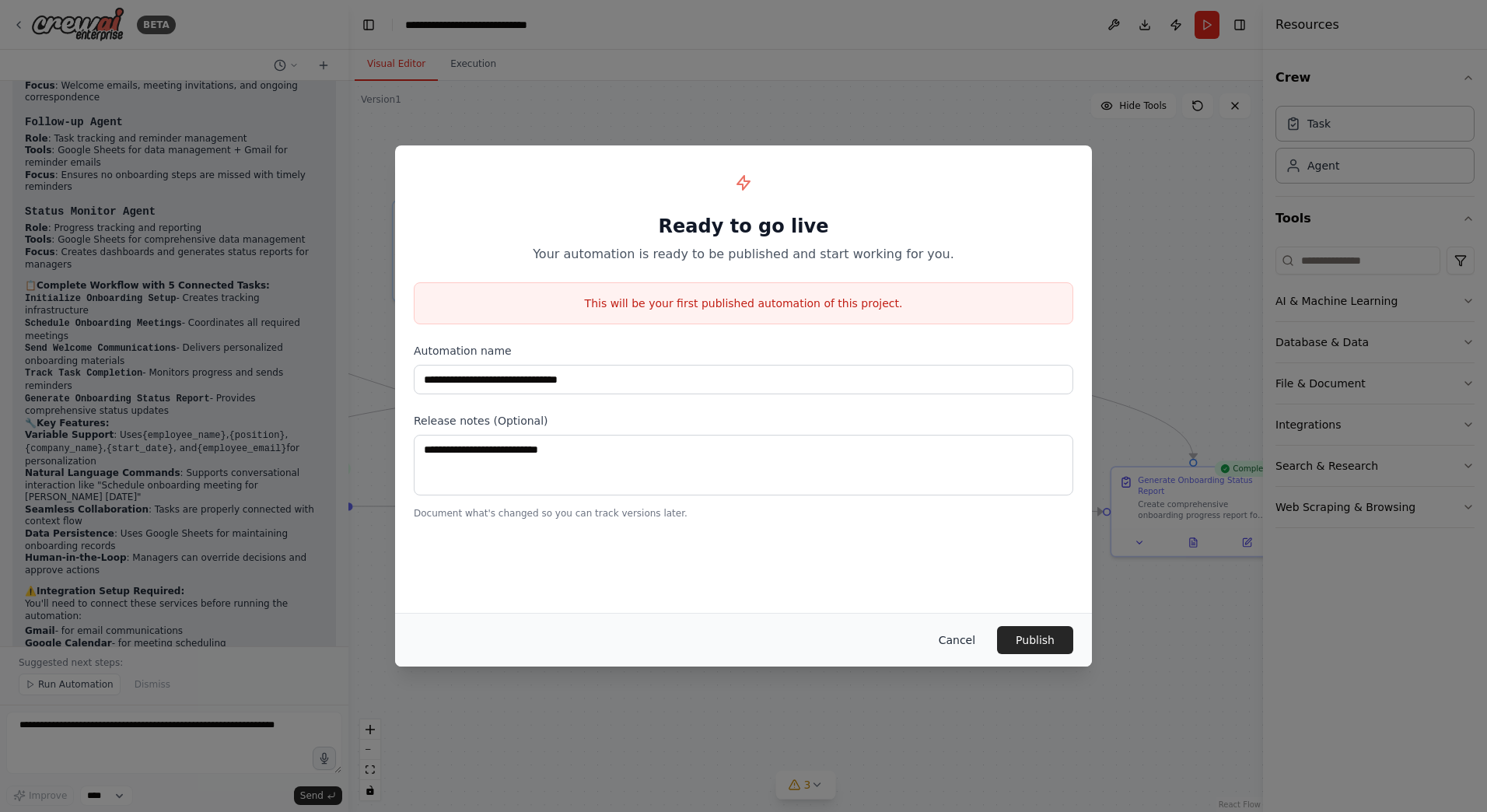
click at [971, 635] on button "Cancel" at bounding box center [957, 640] width 61 height 28
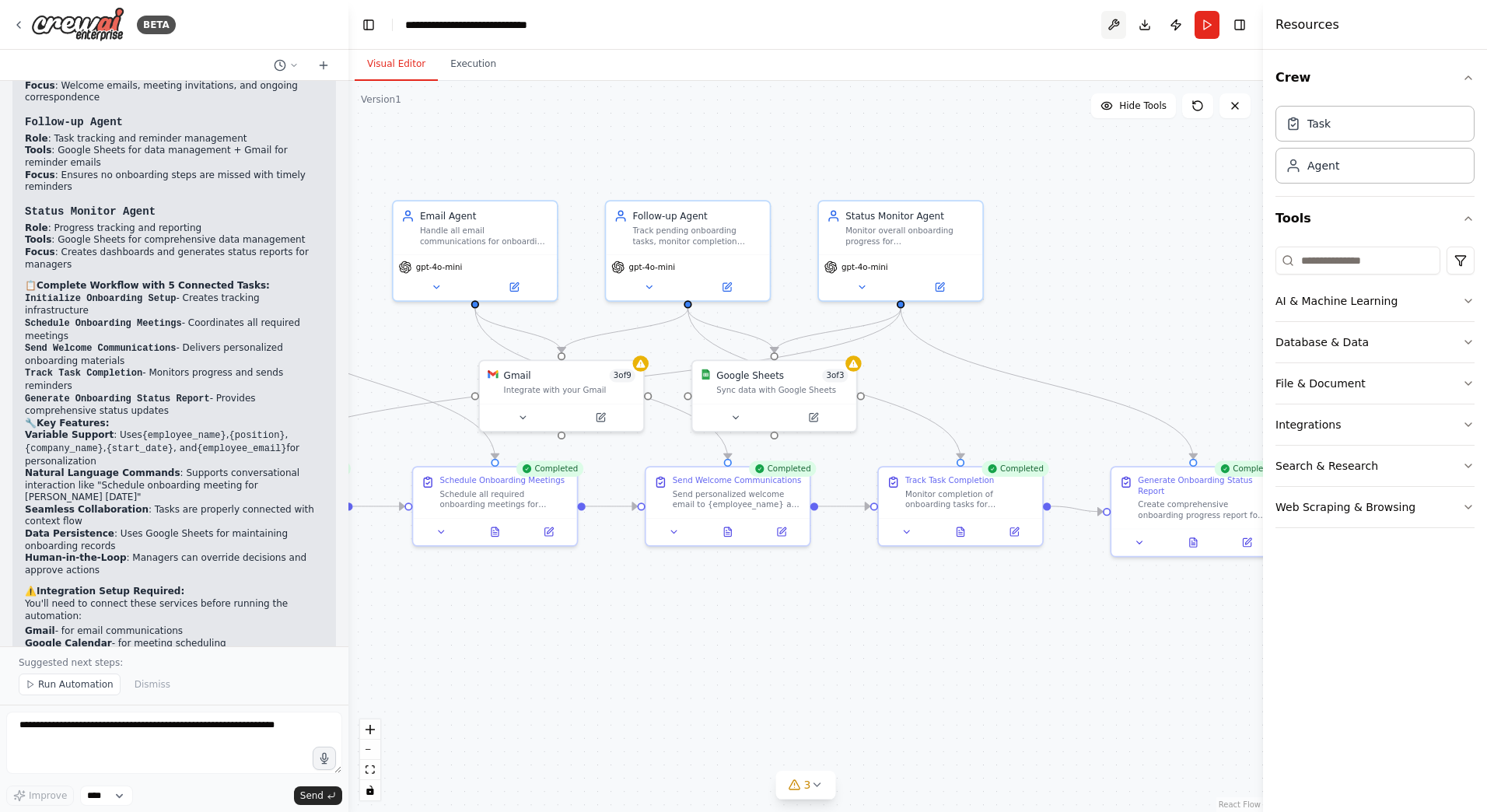
click at [1111, 23] on button at bounding box center [1113, 24] width 25 height 28
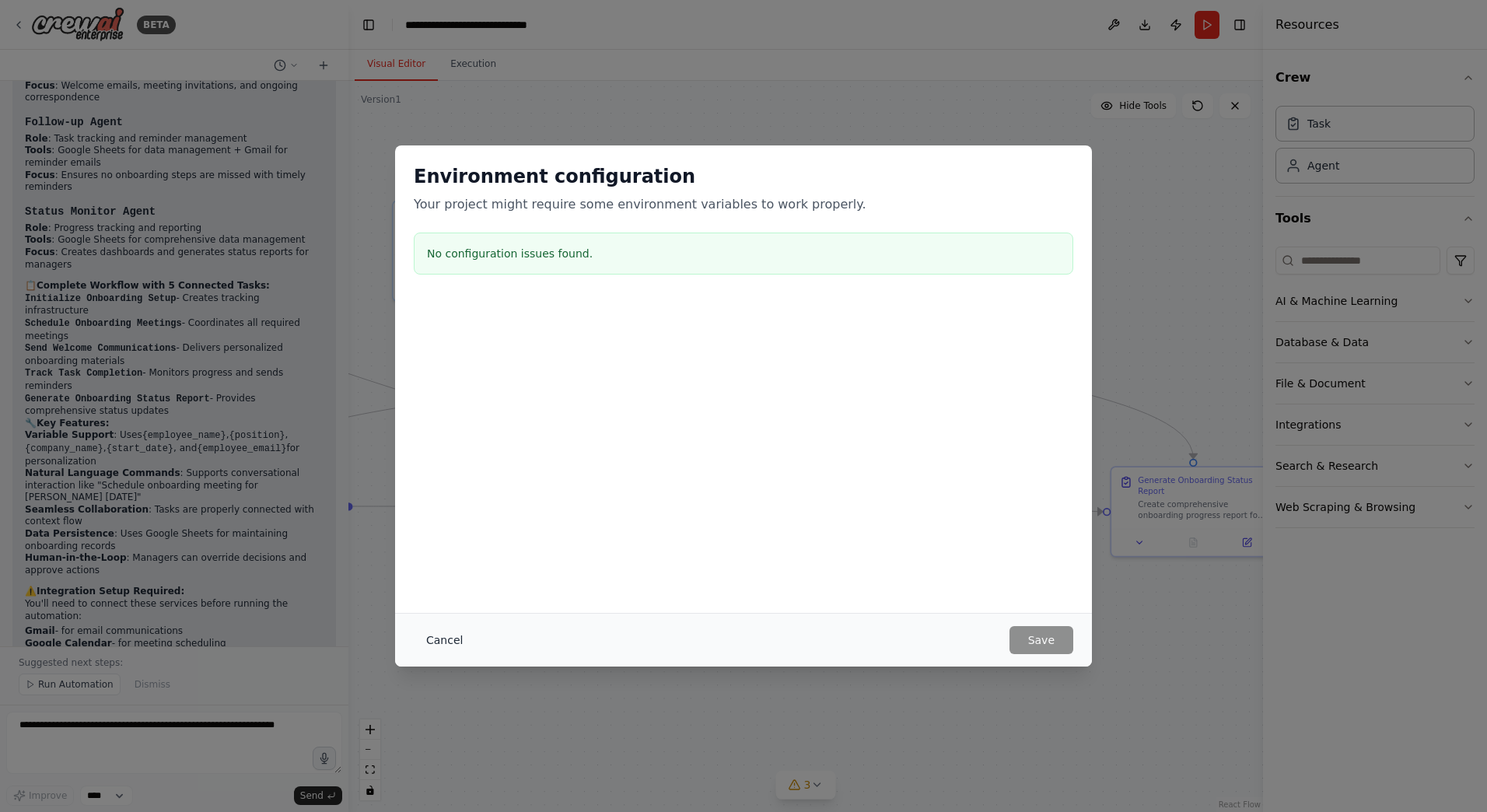
click at [438, 630] on button "Cancel" at bounding box center [445, 640] width 61 height 28
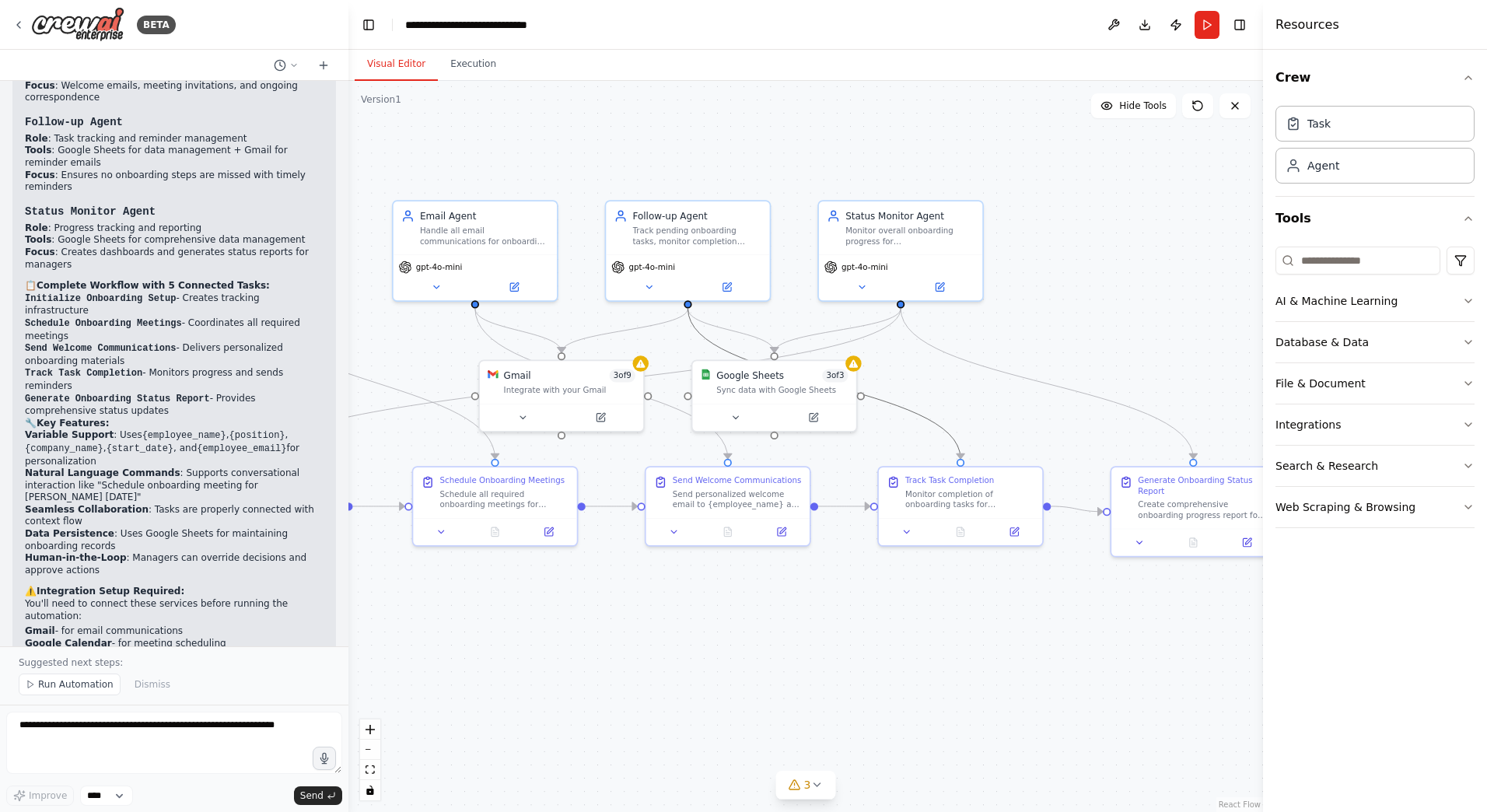
drag, startPoint x: 915, startPoint y: 415, endPoint x: 1203, endPoint y: 381, distance: 290.0
click at [1203, 381] on div ".deletable-edge-delete-btn { width: 20px; height: 20px; border: 0px solid #ffff…" at bounding box center [806, 446] width 915 height 731
click at [815, 416] on icon at bounding box center [814, 415] width 8 height 8
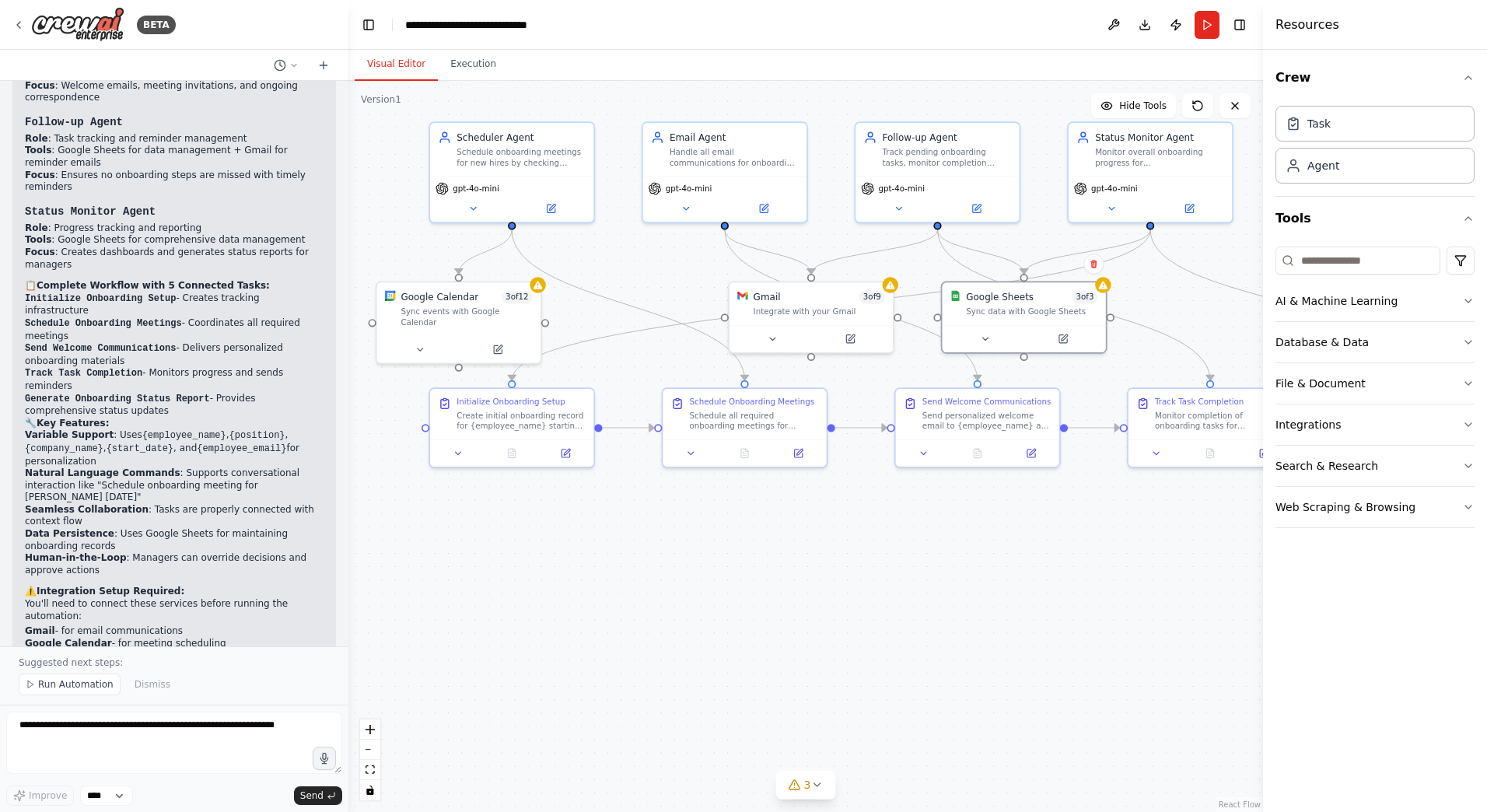
drag, startPoint x: 948, startPoint y: 374, endPoint x: 1197, endPoint y: 295, distance: 261.2
click at [1197, 295] on div ".deletable-edge-delete-btn { width: 20px; height: 20px; border: 0px solid #ffff…" at bounding box center [806, 446] width 915 height 731
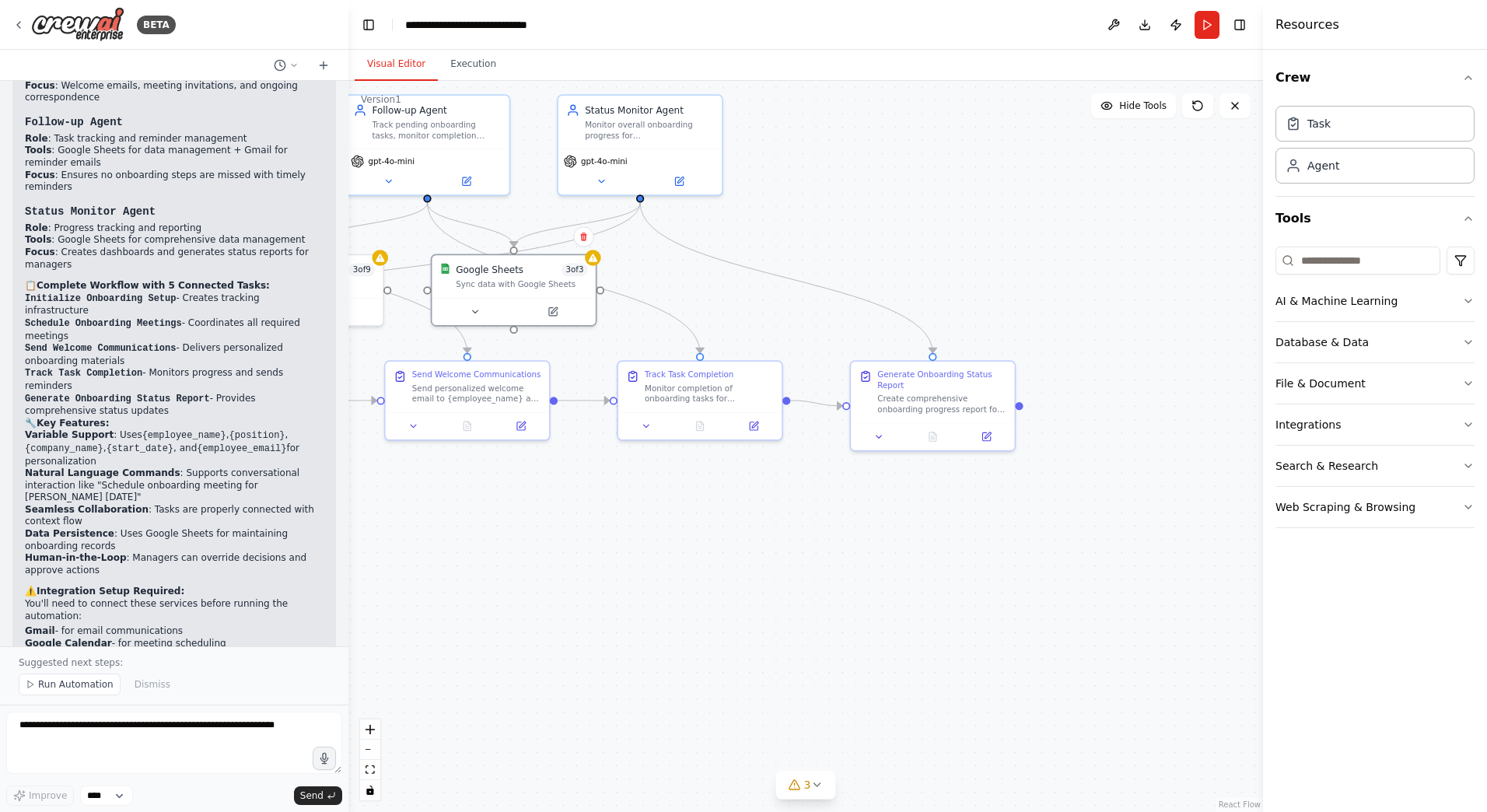
drag, startPoint x: 1070, startPoint y: 500, endPoint x: 546, endPoint y: 470, distance: 524.9
click at [546, 470] on div ".deletable-edge-delete-btn { width: 20px; height: 20px; border: 0px solid #ffff…" at bounding box center [806, 446] width 915 height 731
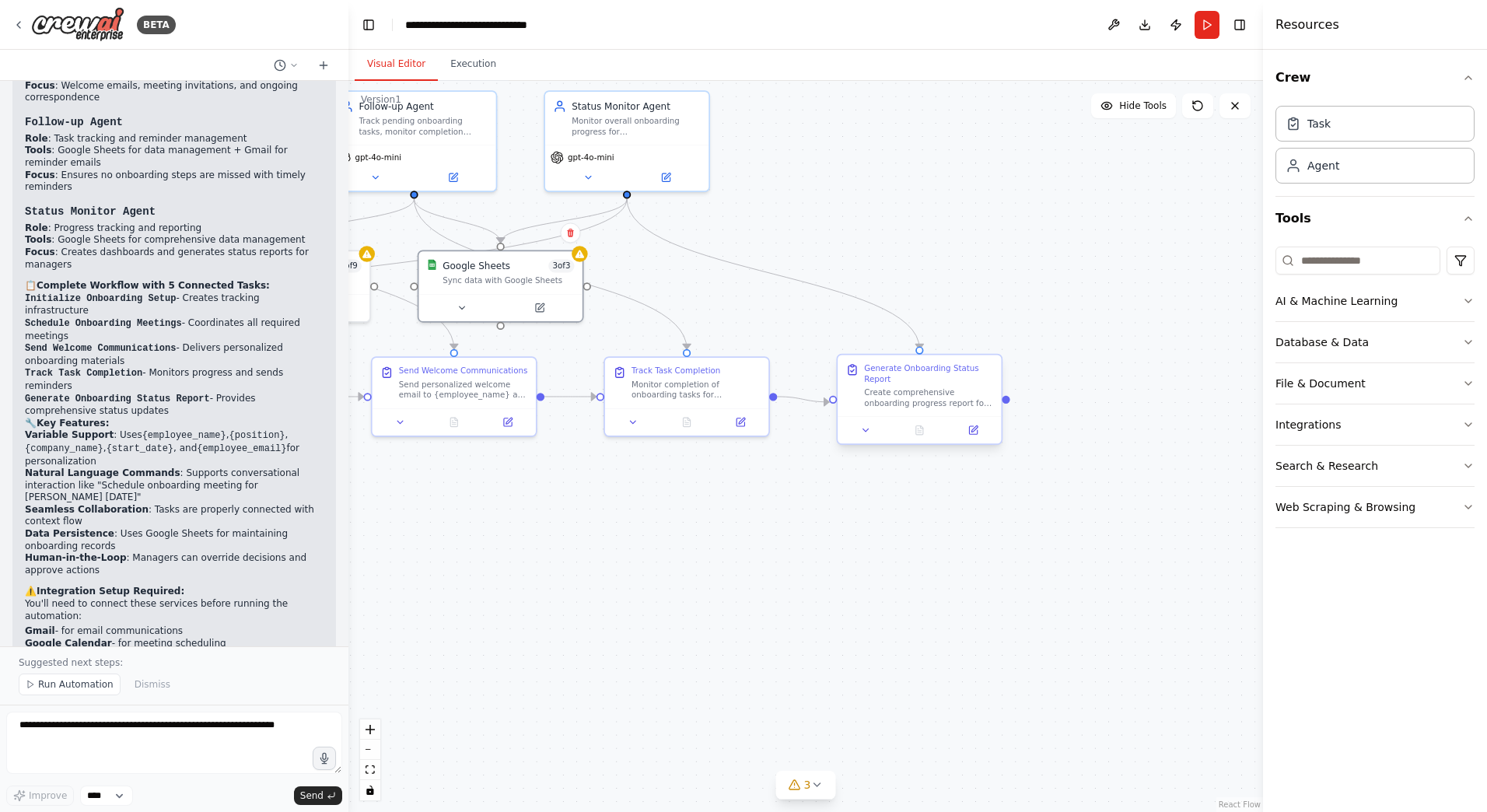
click at [919, 375] on div "Generate Onboarding Status Report" at bounding box center [928, 374] width 129 height 21
click at [983, 431] on button at bounding box center [973, 430] width 46 height 16
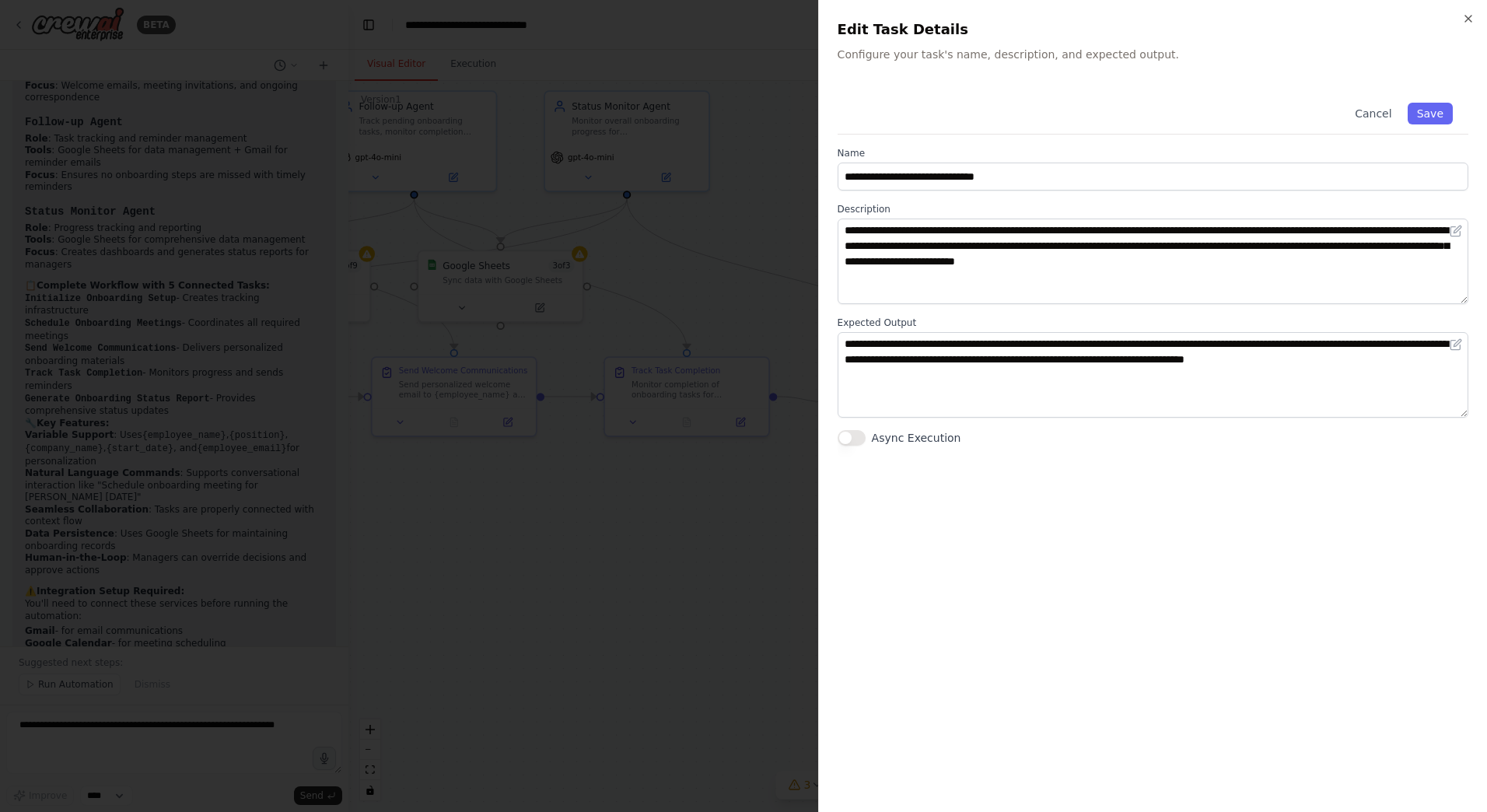
click at [783, 488] on div at bounding box center [744, 406] width 1487 height 812
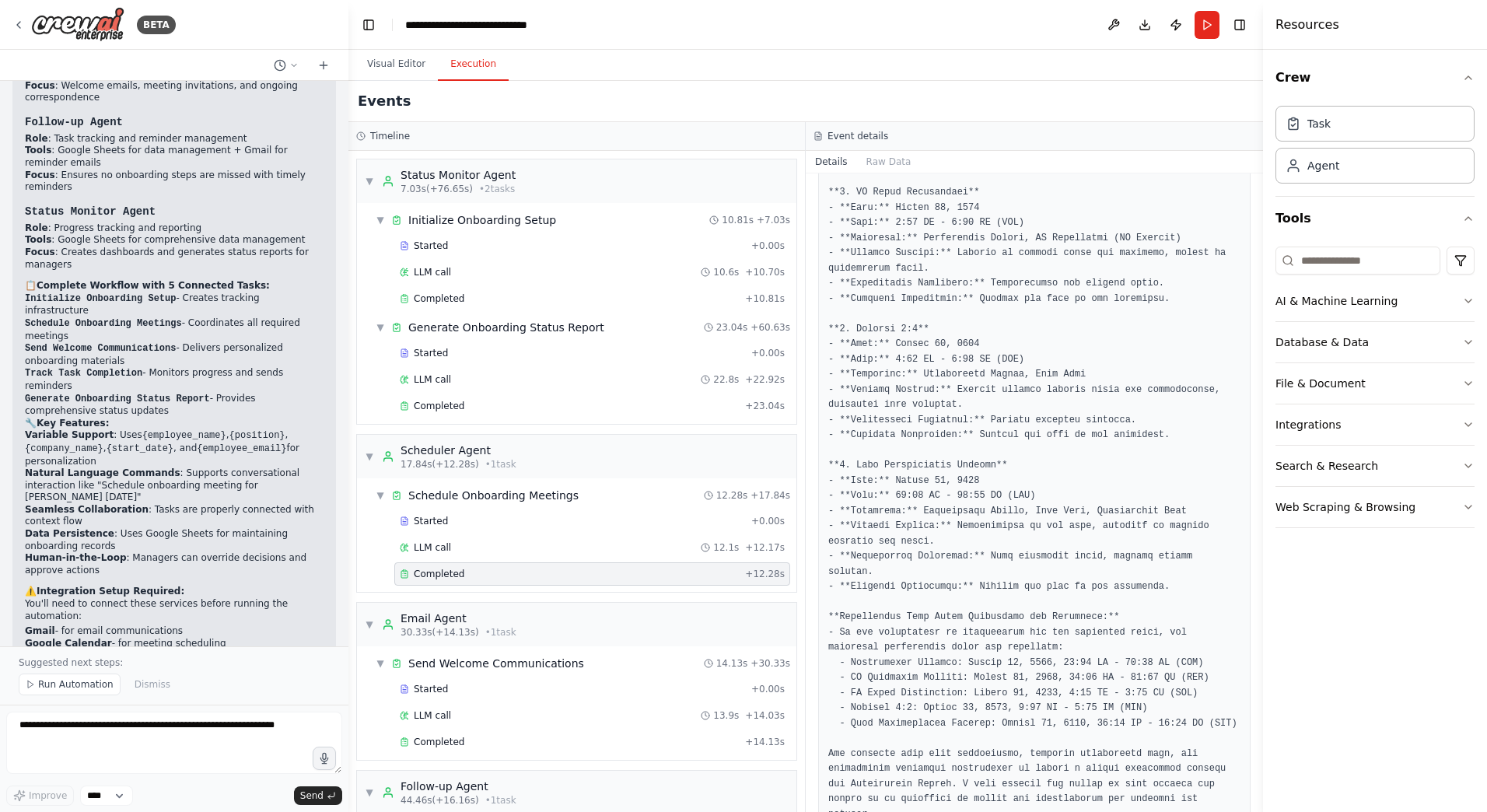
click at [468, 59] on button "Execution" at bounding box center [473, 65] width 71 height 32
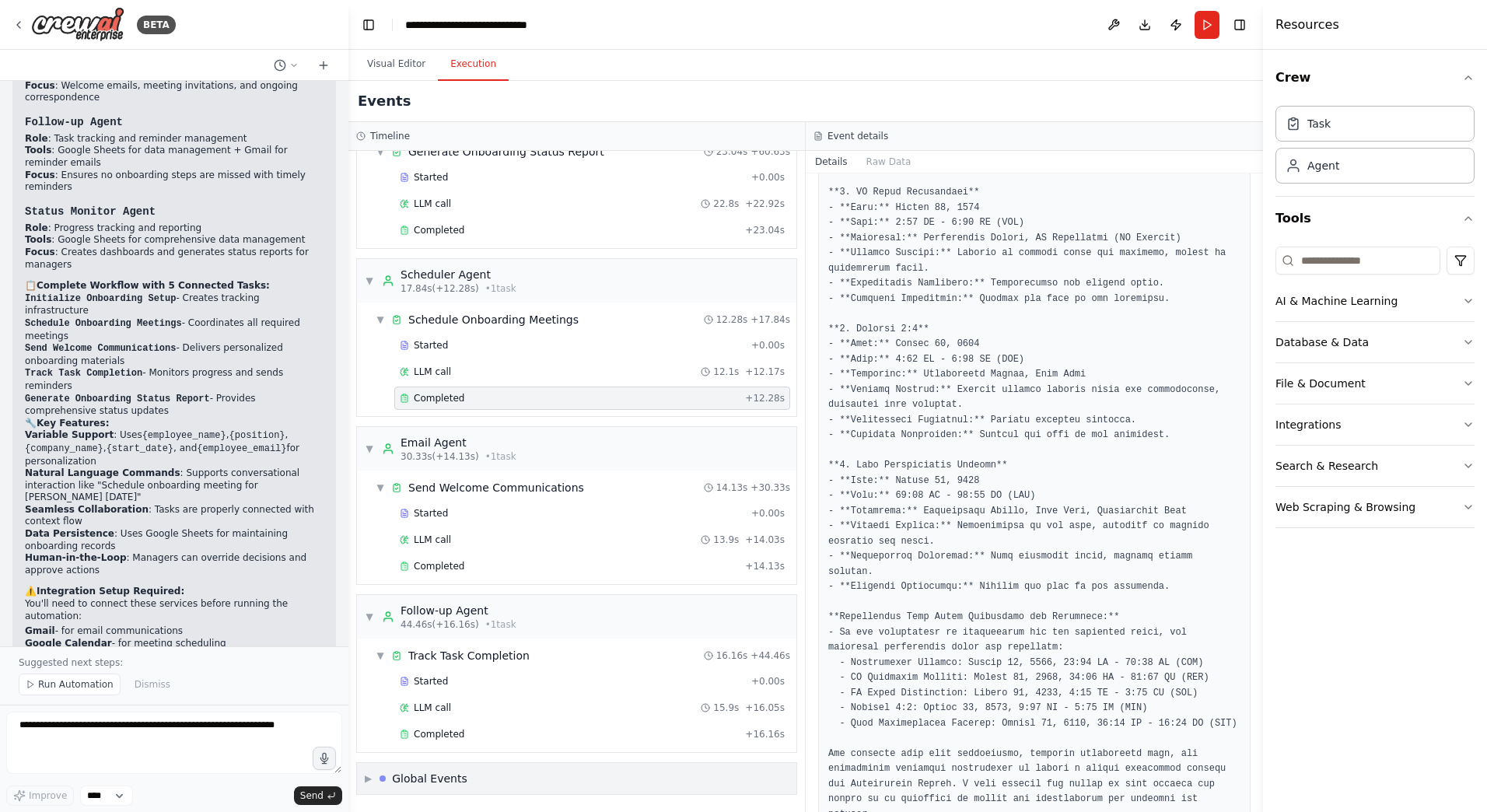
click at [512, 776] on div "▶ Global Events" at bounding box center [576, 778] width 439 height 31
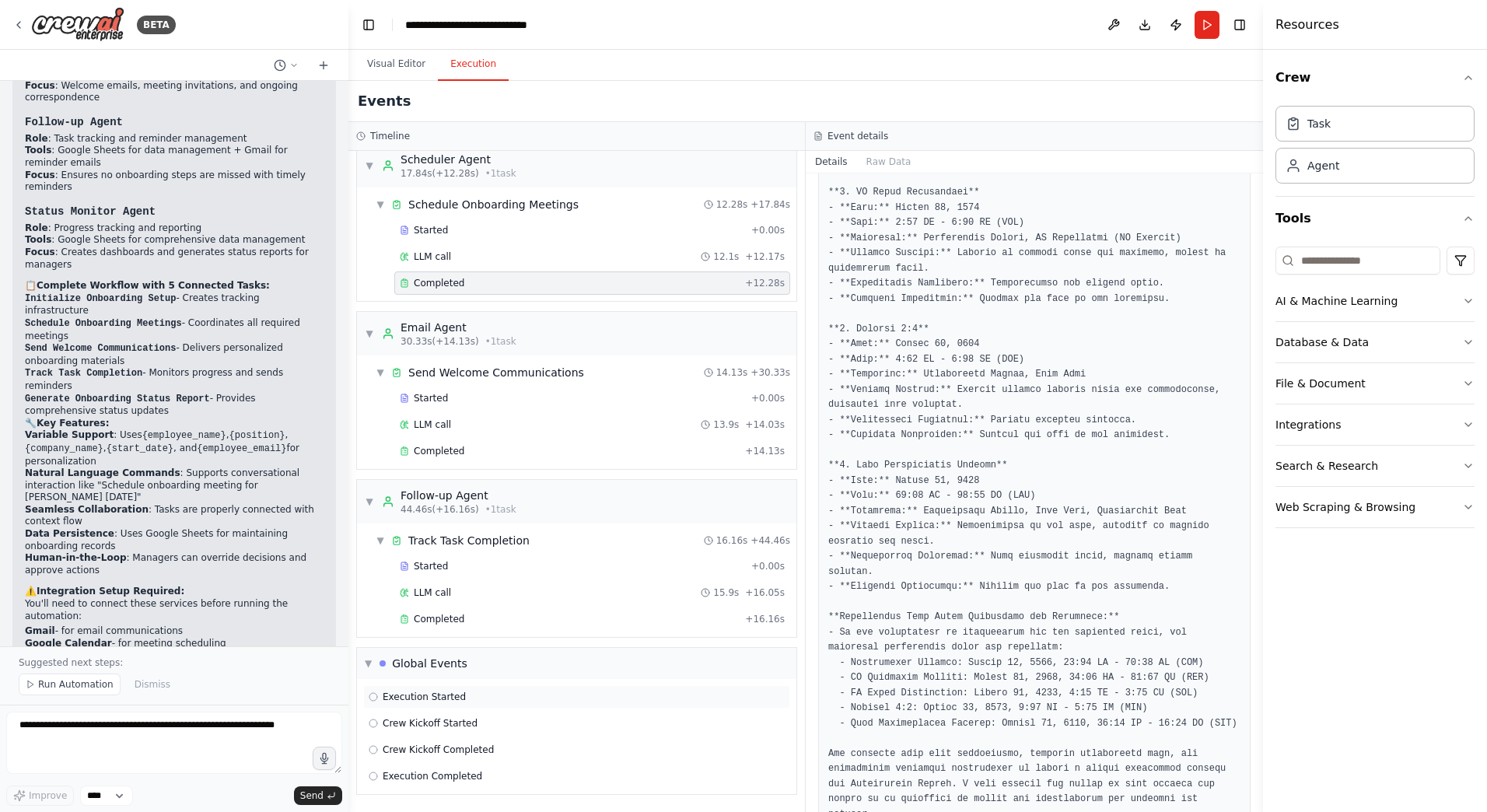
click at [437, 699] on span "Execution Started" at bounding box center [424, 697] width 83 height 12
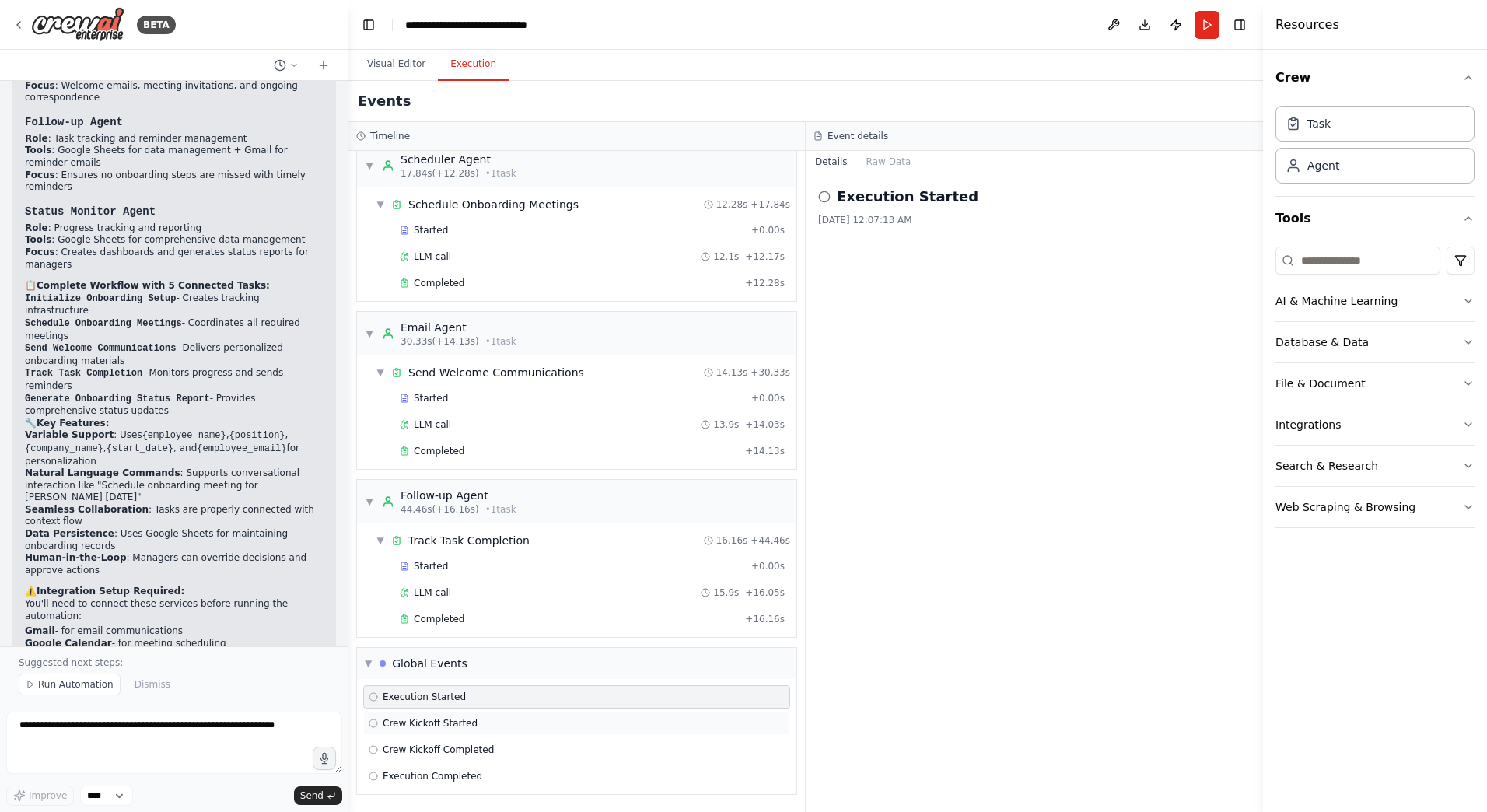
click at [446, 714] on div "Crew Kickoff Started" at bounding box center [576, 723] width 427 height 23
click at [458, 733] on div "Crew Kickoff Started" at bounding box center [576, 723] width 427 height 23
click at [463, 753] on span "Crew Kickoff Completed" at bounding box center [438, 749] width 111 height 12
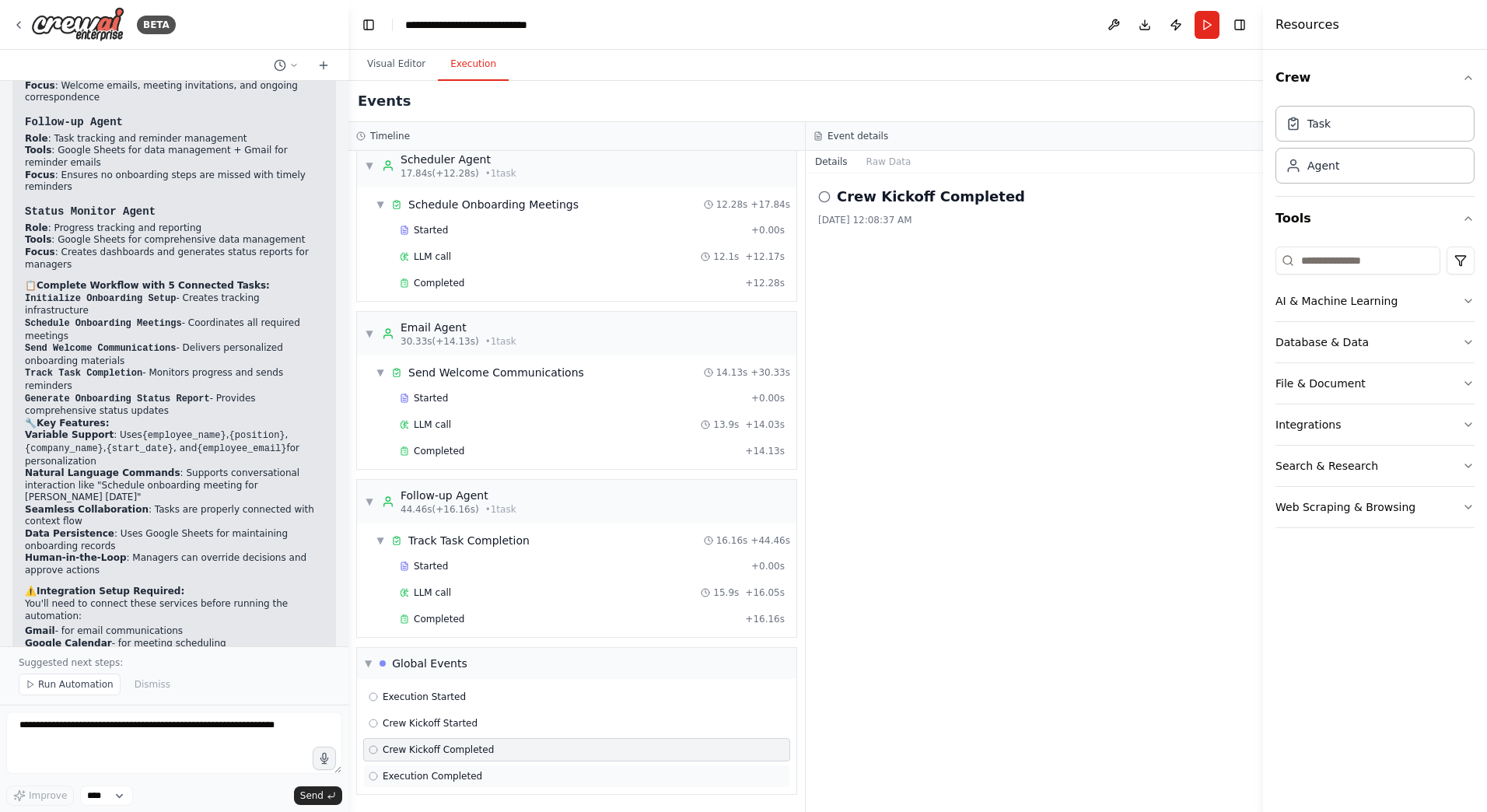
click at [469, 779] on span "Execution Completed" at bounding box center [432, 776] width 99 height 12
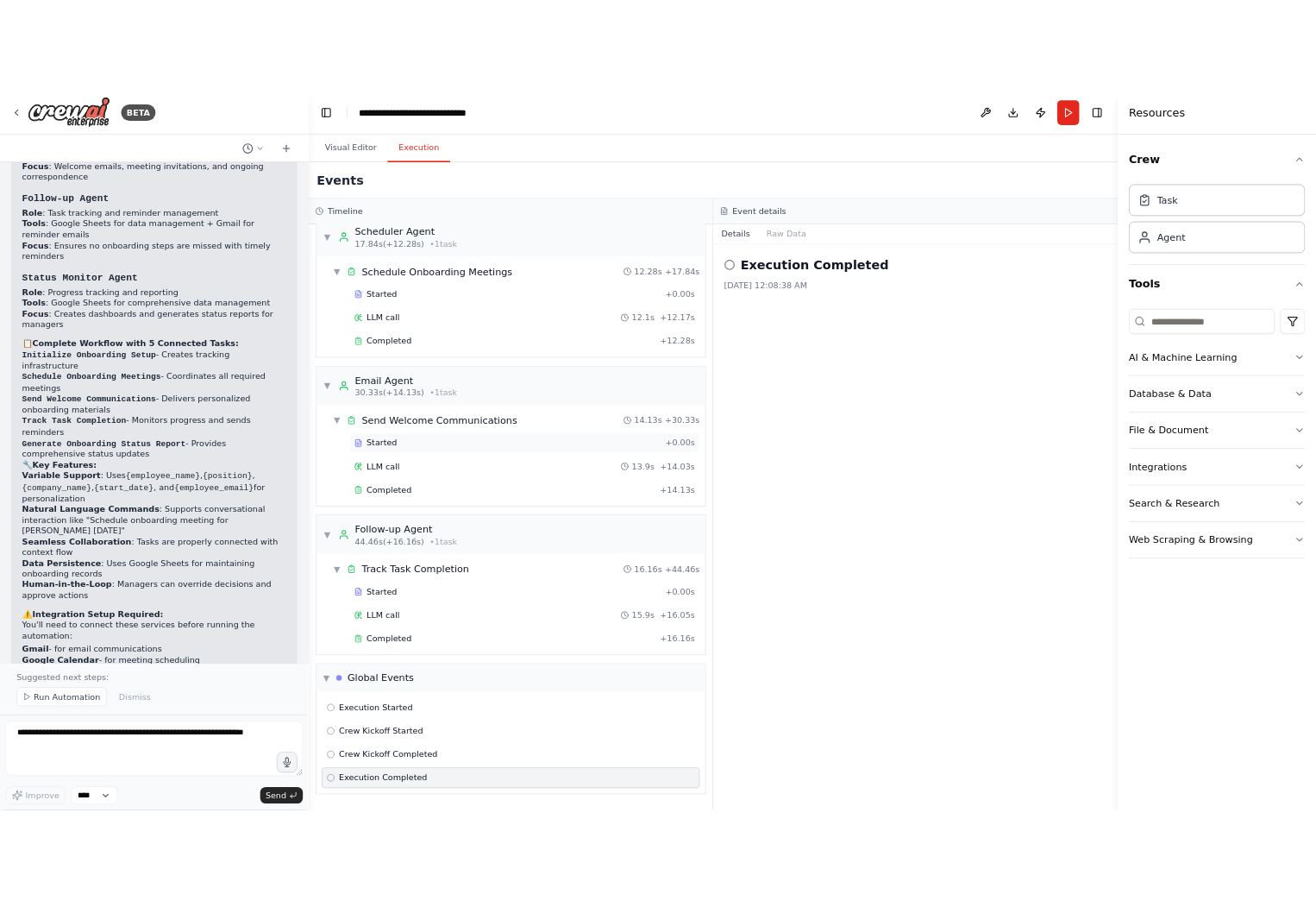
scroll to position [0, 0]
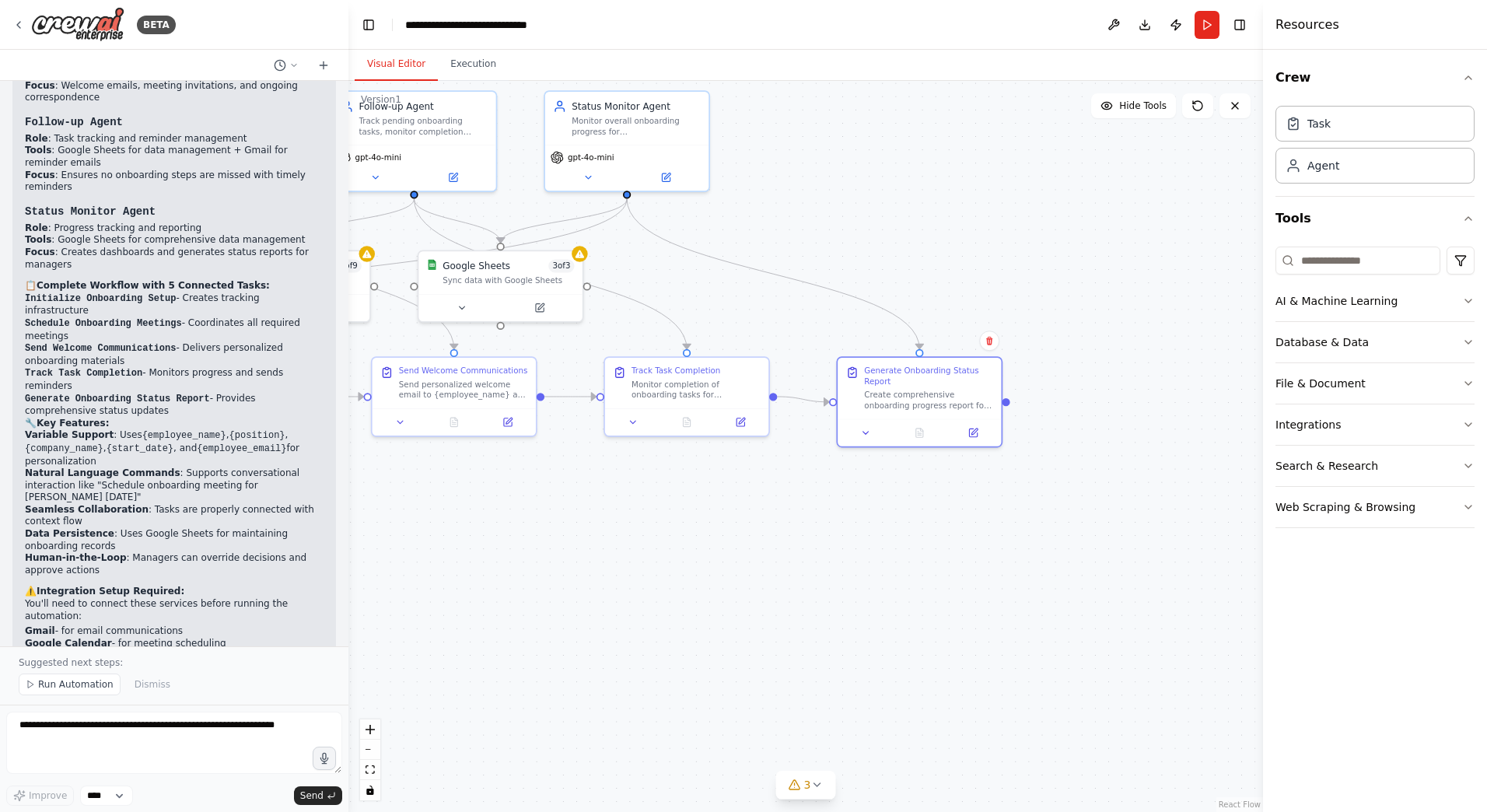
click at [380, 58] on button "Visual Editor" at bounding box center [396, 65] width 83 height 32
click at [1149, 17] on button "Download" at bounding box center [1145, 24] width 25 height 28
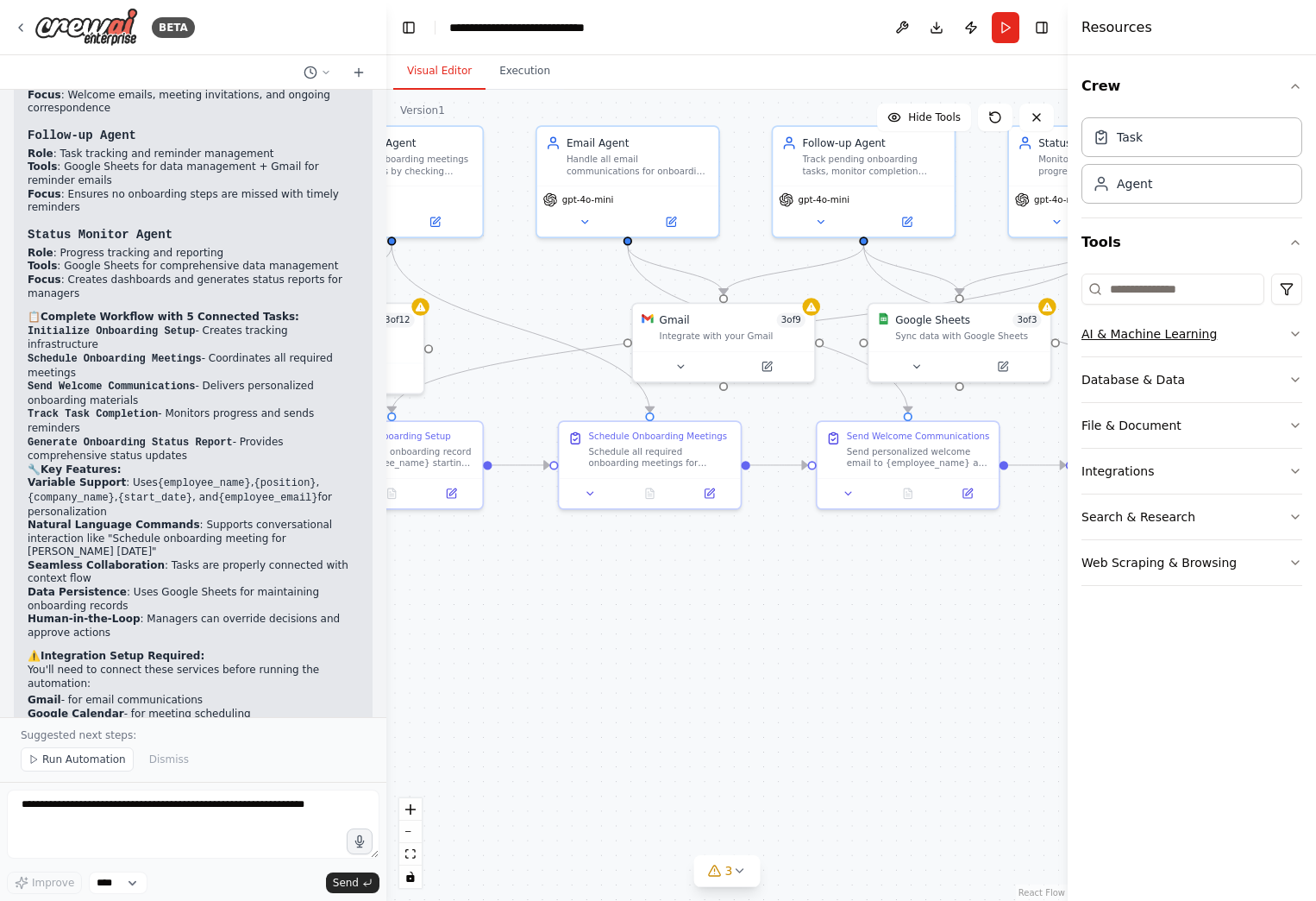
drag, startPoint x: 758, startPoint y: 330, endPoint x: 1178, endPoint y: 354, distance: 420.7
click at [1178, 354] on div "BETA System Instruction: You are designing a multi-agent solution for a hiring …" at bounding box center [658, 450] width 1316 height 901
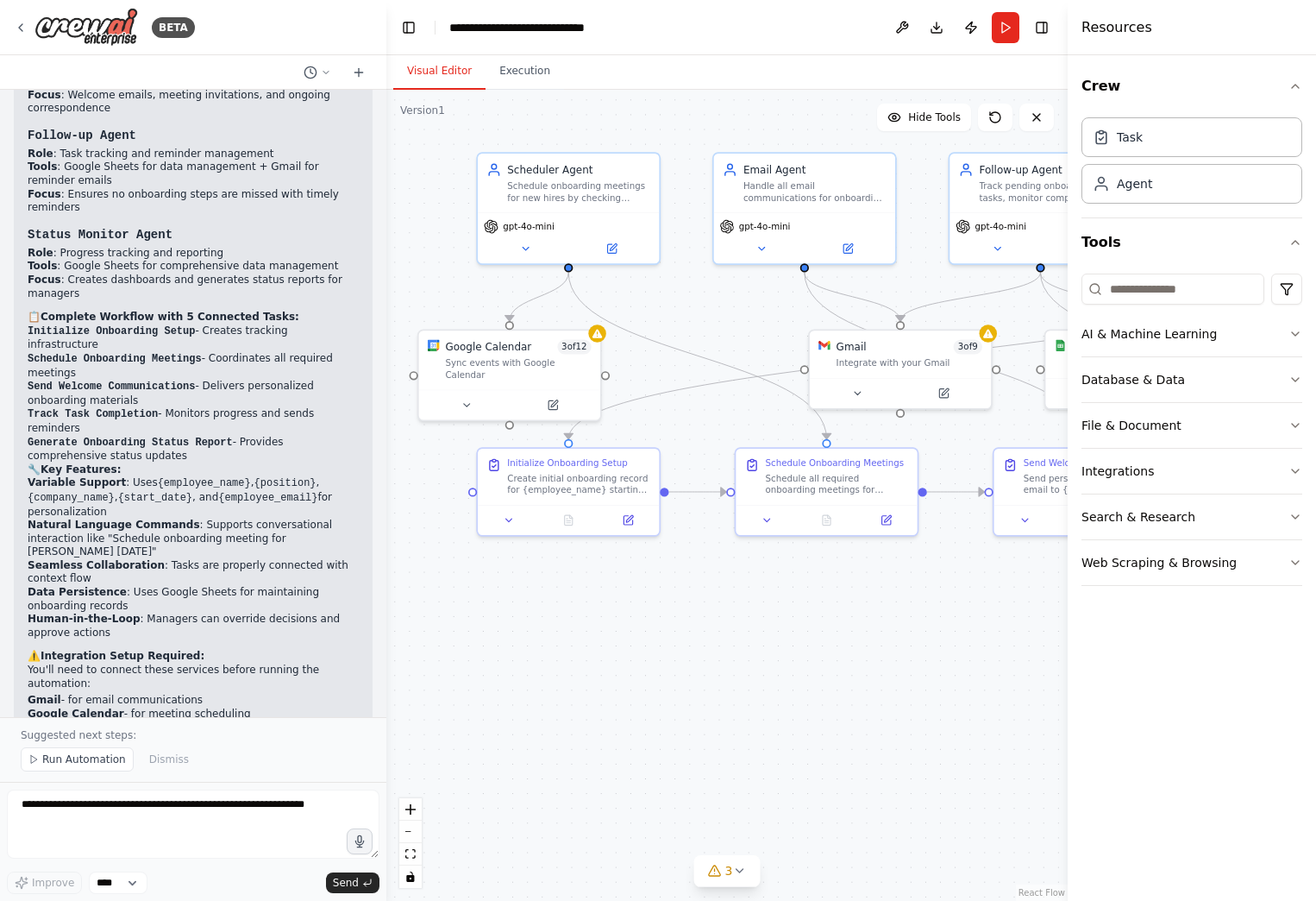
drag, startPoint x: 773, startPoint y: 607, endPoint x: 935, endPoint y: 636, distance: 164.6
click at [935, 636] on div ".deletable-edge-delete-btn { width: 20px; height: 20px; border: 0px solid #ffff…" at bounding box center [727, 495] width 681 height 811
drag, startPoint x: 879, startPoint y: 379, endPoint x: 757, endPoint y: 353, distance: 124.7
click at [757, 353] on div at bounding box center [790, 360] width 181 height 30
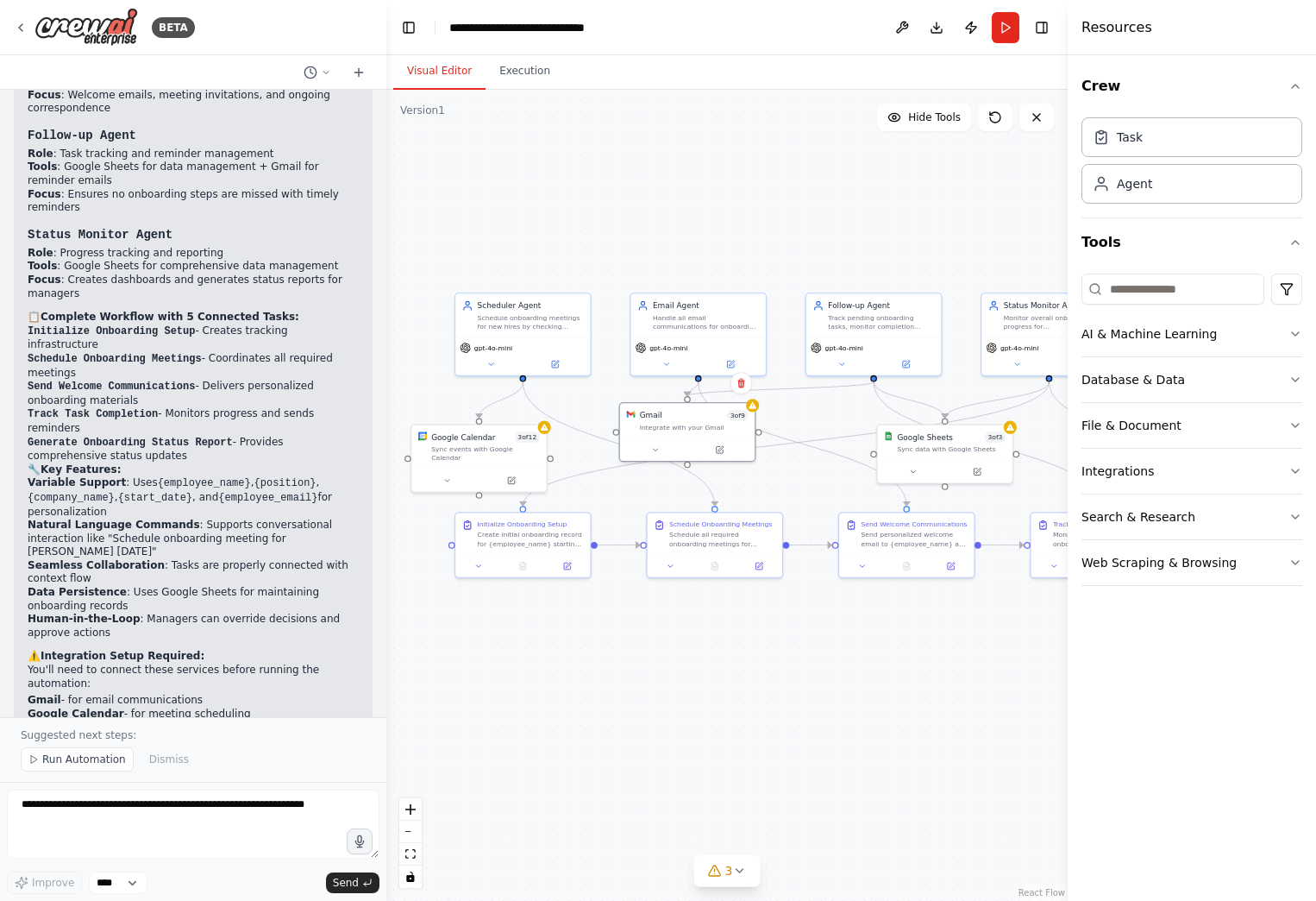
drag, startPoint x: 900, startPoint y: 653, endPoint x: 801, endPoint y: 695, distance: 107.5
click at [801, 695] on div ".deletable-edge-delete-btn { width: 20px; height: 20px; border: 0px solid #ffff…" at bounding box center [727, 495] width 681 height 811
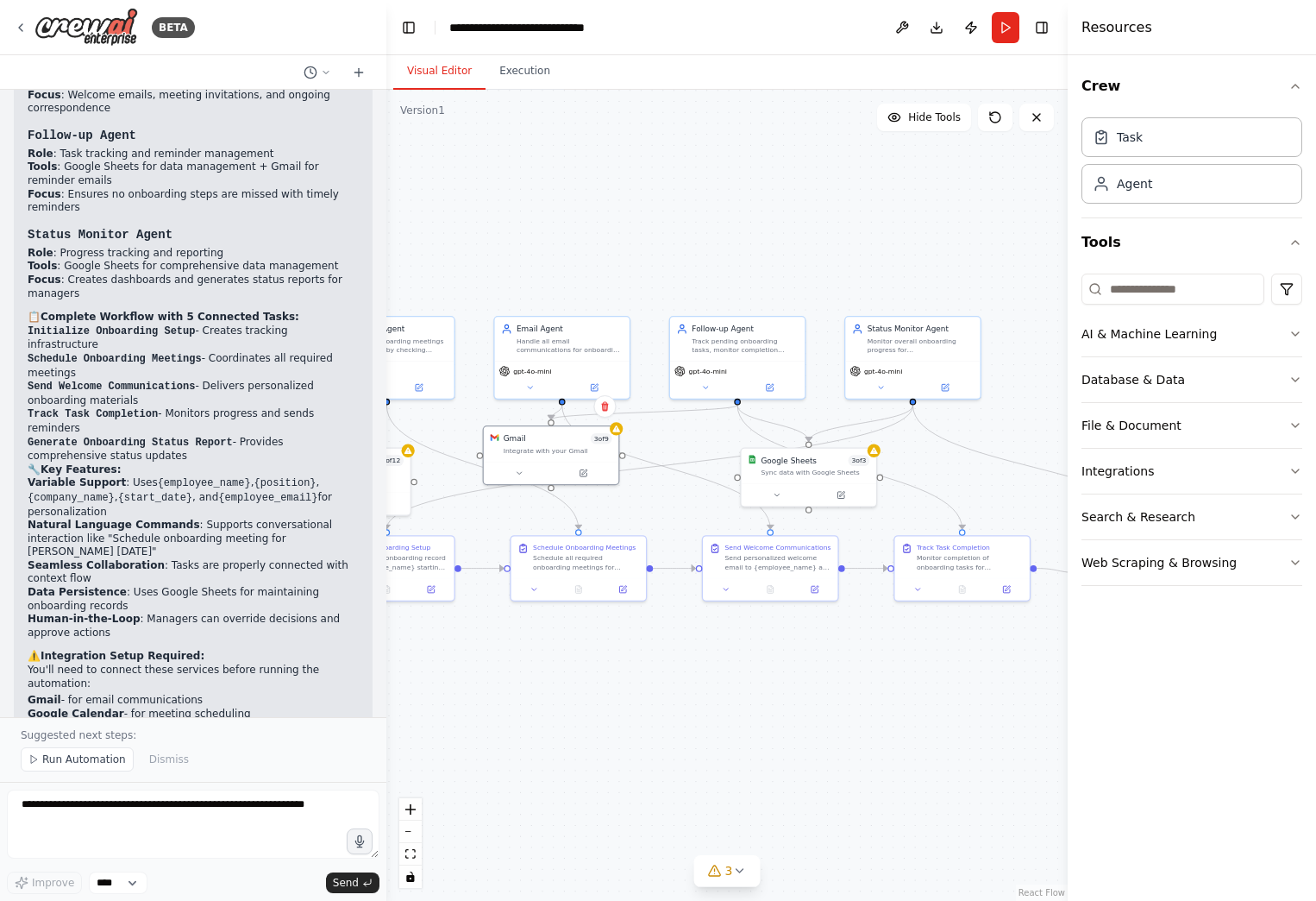
drag, startPoint x: 807, startPoint y: 232, endPoint x: 669, endPoint y: 255, distance: 139.9
click at [669, 255] on div ".deletable-edge-delete-btn { width: 20px; height: 20px; border: 0px solid #ffff…" at bounding box center [727, 495] width 681 height 811
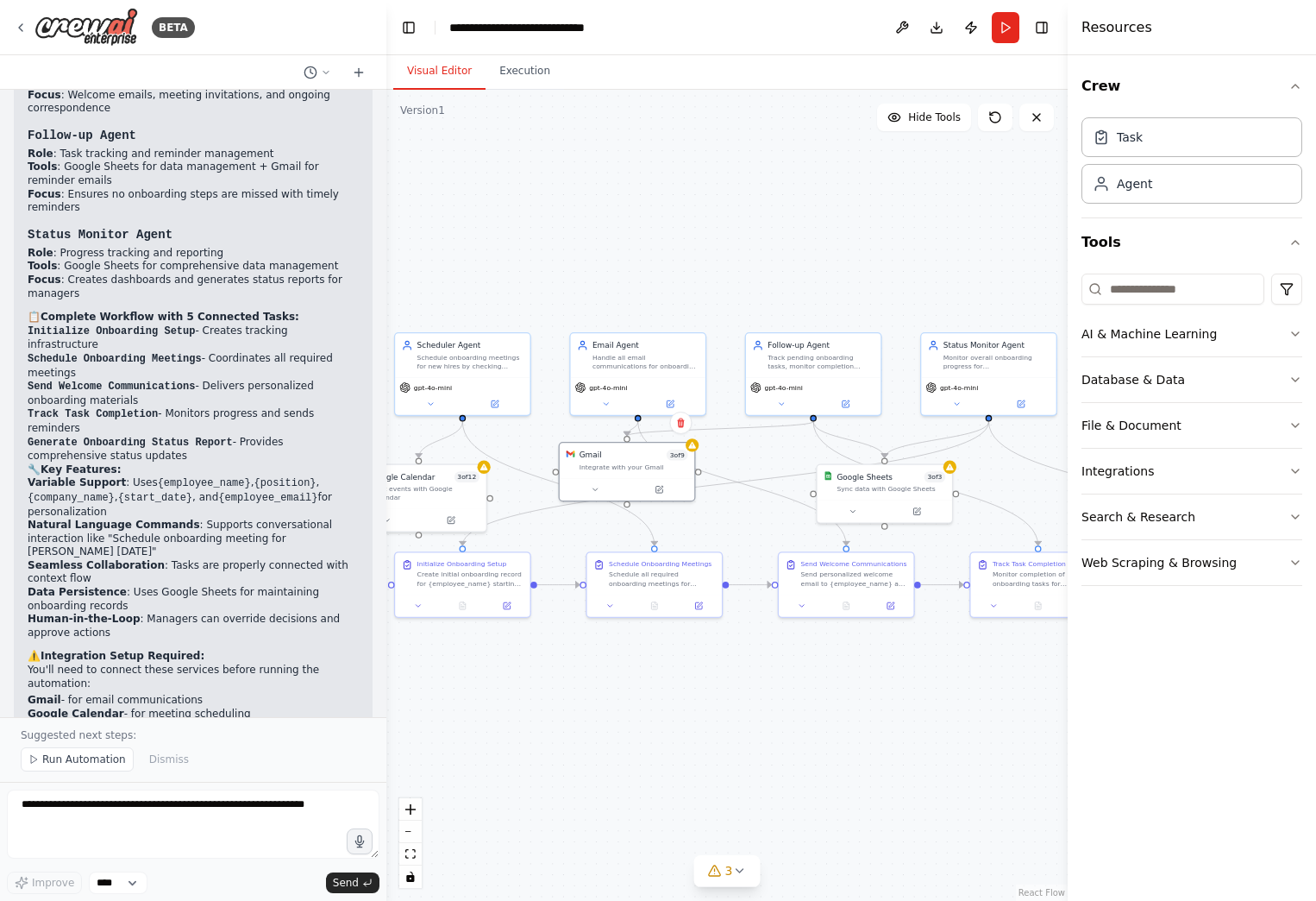
drag, startPoint x: 836, startPoint y: 675, endPoint x: 908, endPoint y: 687, distance: 73.0
click at [908, 687] on div ".deletable-edge-delete-btn { width: 20px; height: 20px; border: 0px solid #ffff…" at bounding box center [727, 495] width 681 height 811
drag, startPoint x: 628, startPoint y: 474, endPoint x: 551, endPoint y: 197, distance: 287.5
click at [551, 197] on div "Gmail 3 of 9 Integrate with your Gmail" at bounding box center [557, 211] width 137 height 59
click at [671, 283] on icon "Edge from 60d4279a-8f35-421a-9d98-46dff0edbf62 to a64f9aaa-d634-4d8c-8aaf-d6872…" at bounding box center [683, 297] width 252 height 256
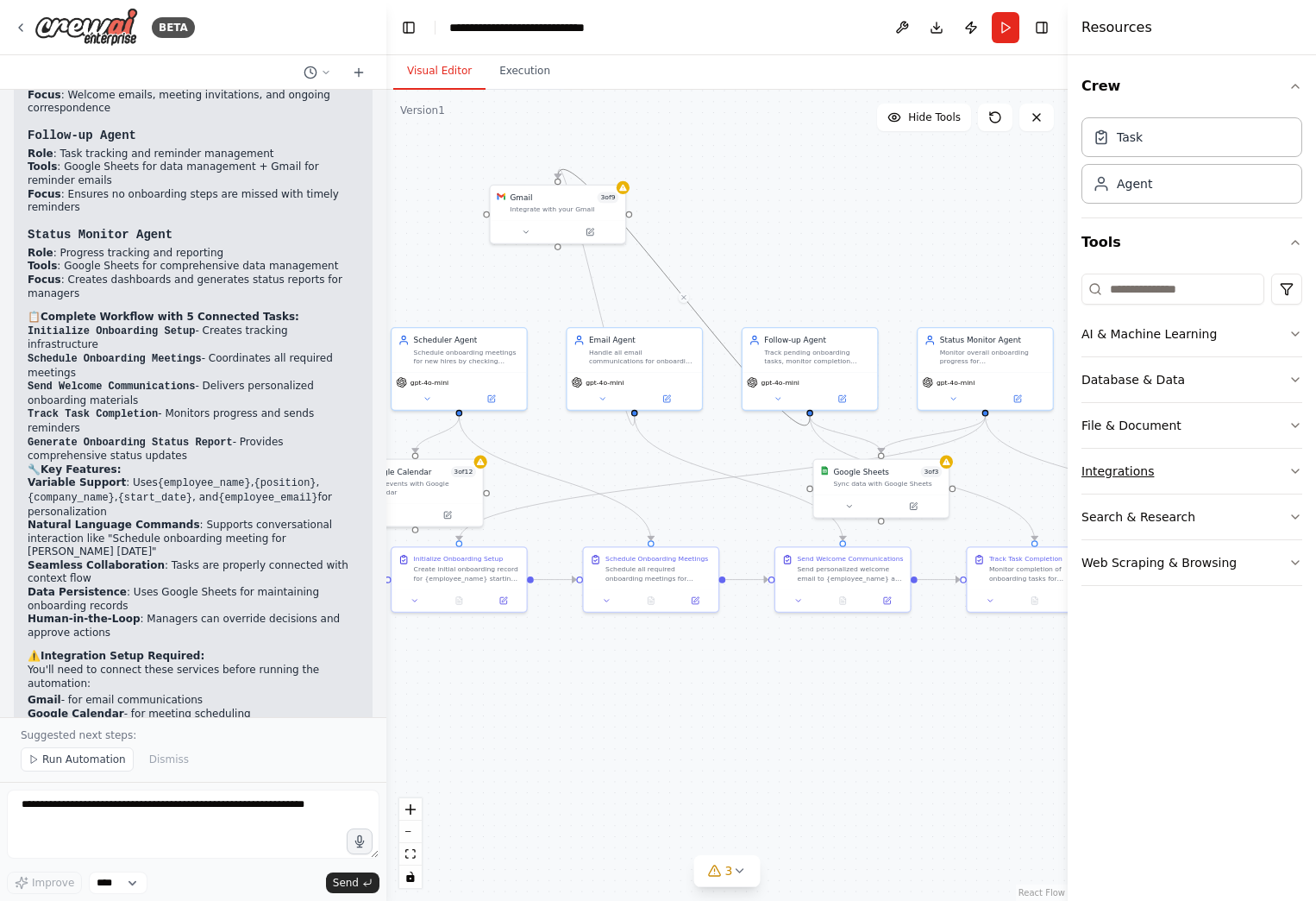
click at [1168, 470] on button "Integrations" at bounding box center [1192, 471] width 221 height 45
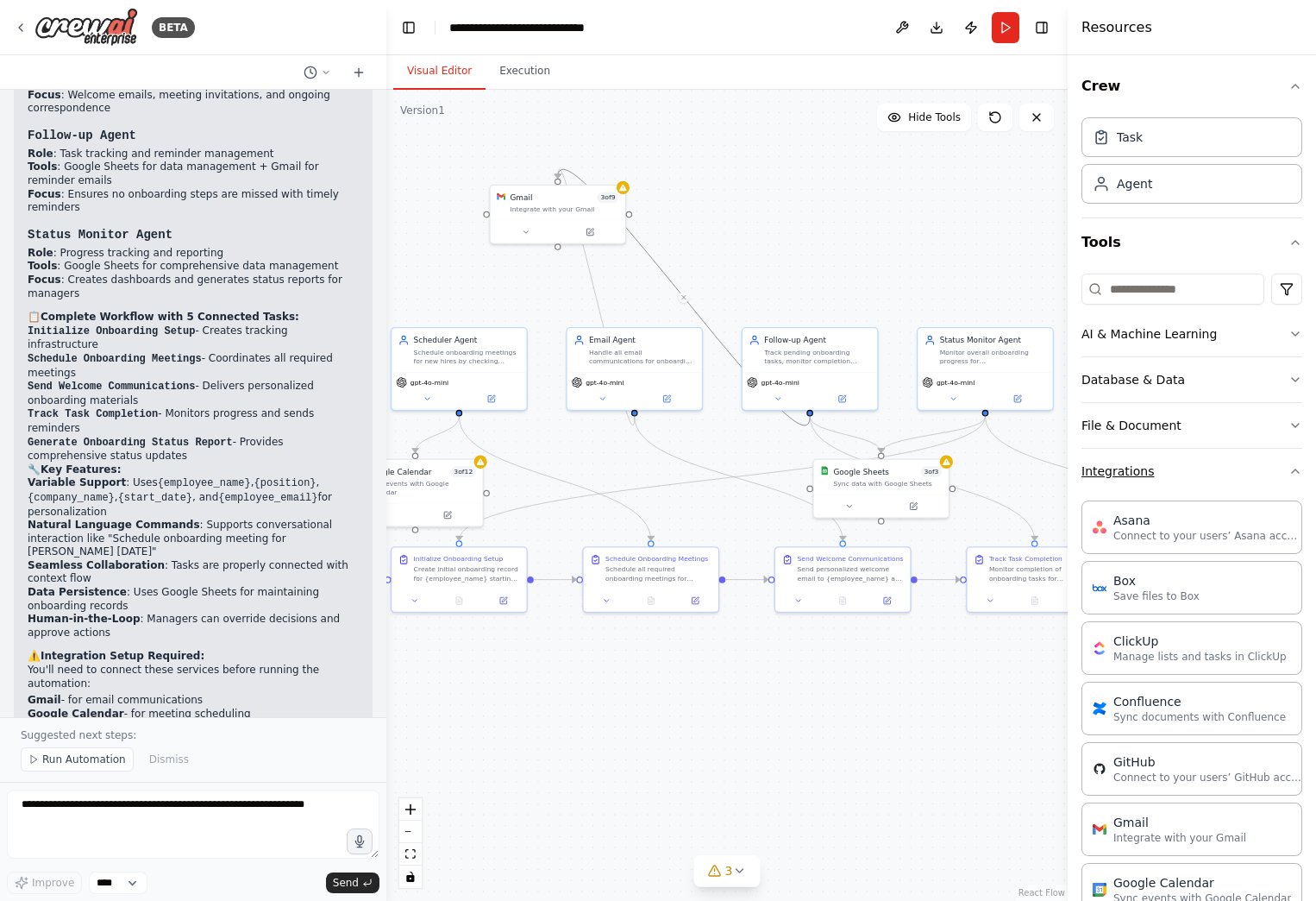
click at [1177, 477] on button "Integrations" at bounding box center [1192, 471] width 221 height 45
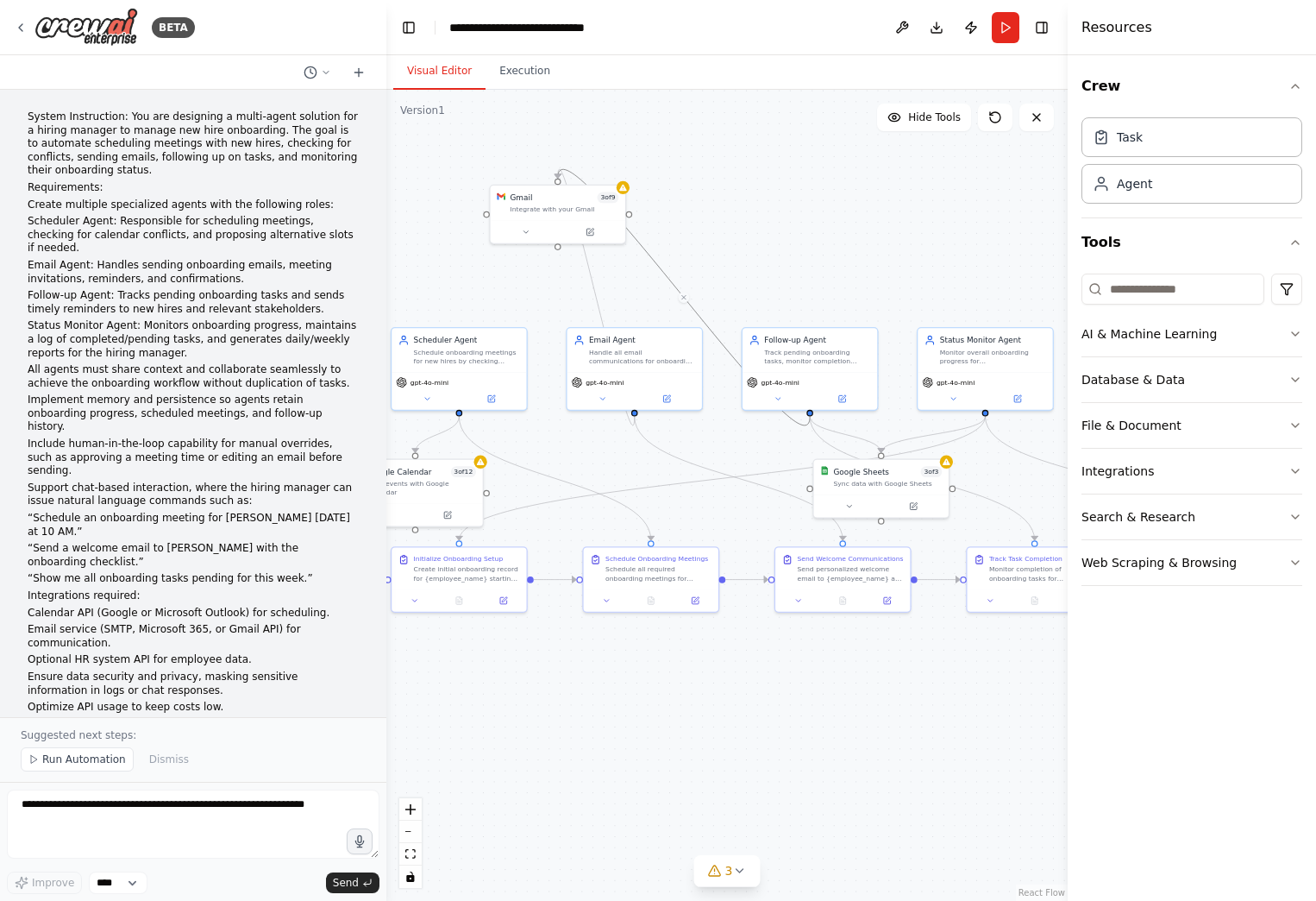
click at [1022, 219] on div ".deletable-edge-delete-btn { width: 20px; height: 20px; border: 0px solid #ffff…" at bounding box center [727, 495] width 681 height 811
click at [1149, 191] on div "Agent" at bounding box center [1135, 183] width 36 height 17
click at [1149, 136] on div "Task" at bounding box center [1192, 136] width 221 height 39
click at [1249, 459] on button "Integrations" at bounding box center [1192, 471] width 221 height 45
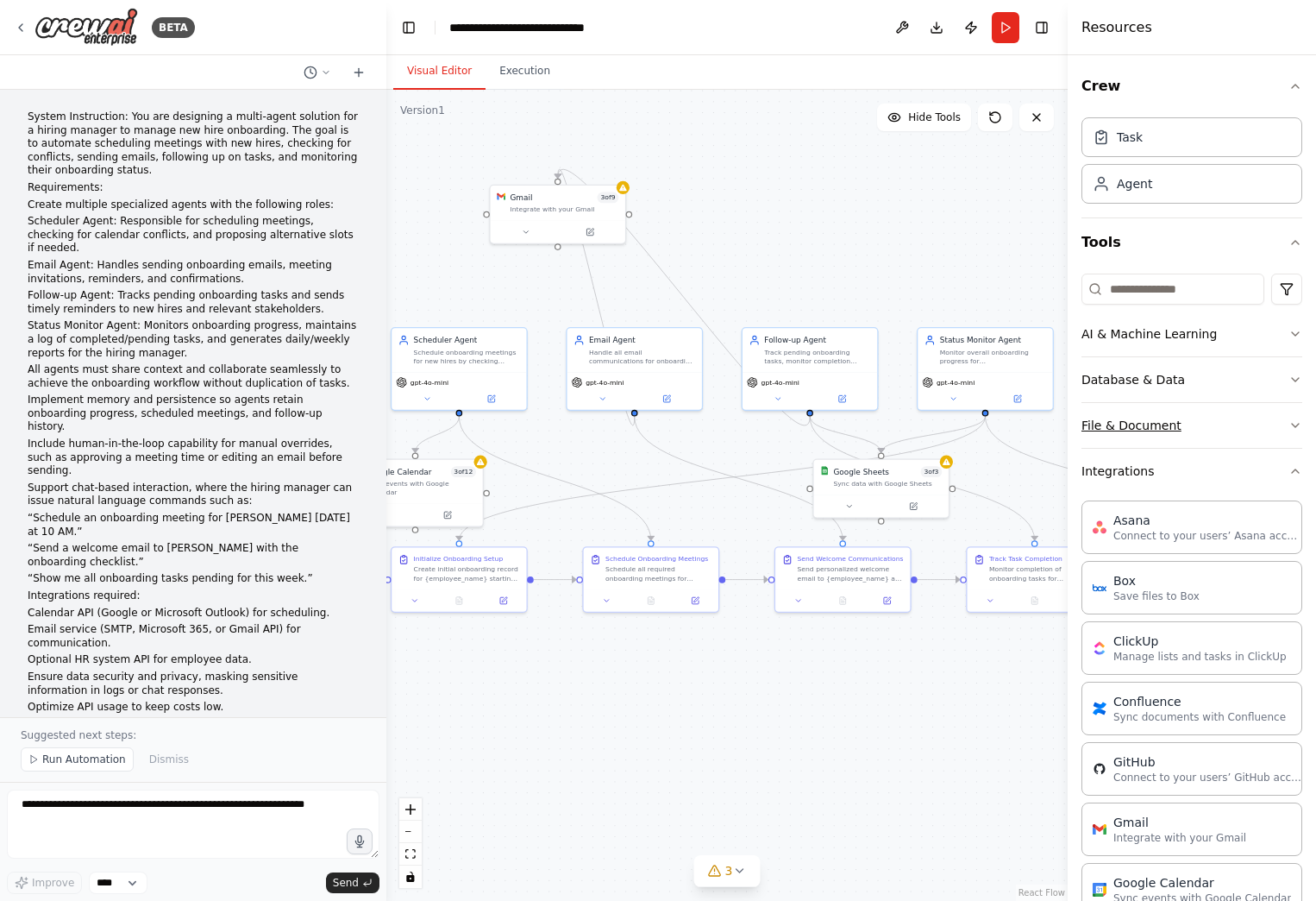
click at [1243, 423] on button "File & Document" at bounding box center [1192, 425] width 221 height 45
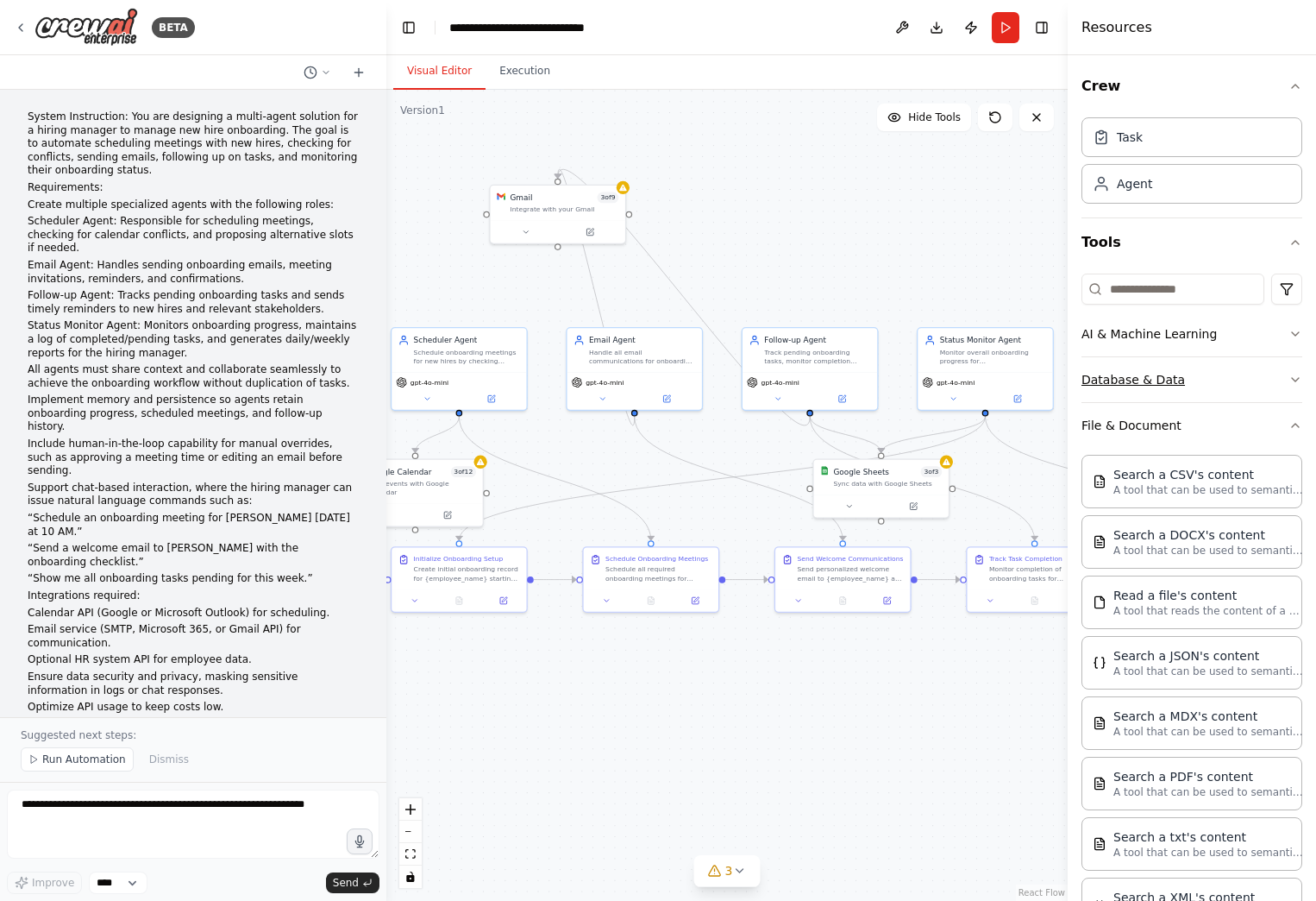
click at [1232, 370] on button "Database & Data" at bounding box center [1192, 380] width 221 height 45
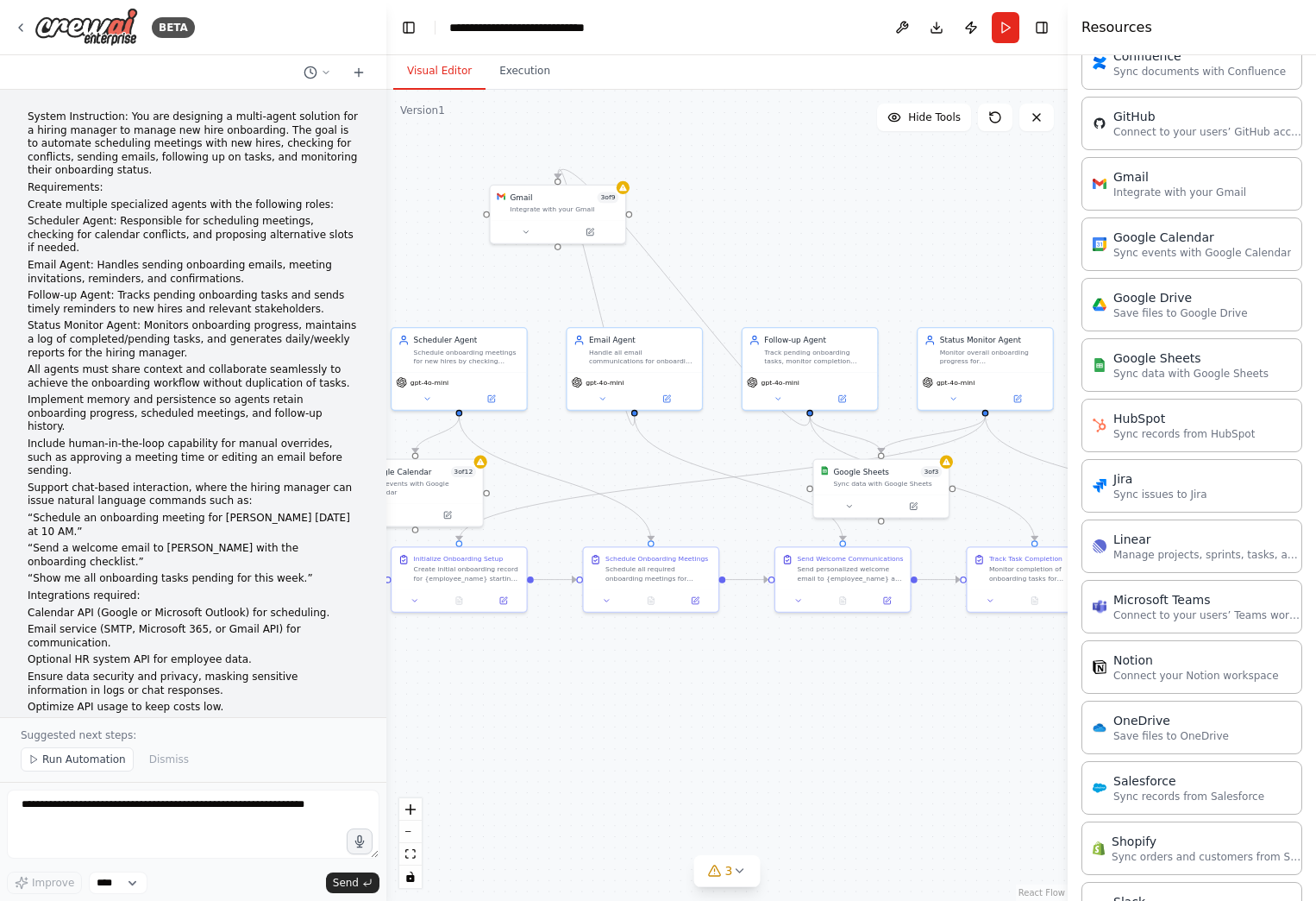
scroll to position [1375, 0]
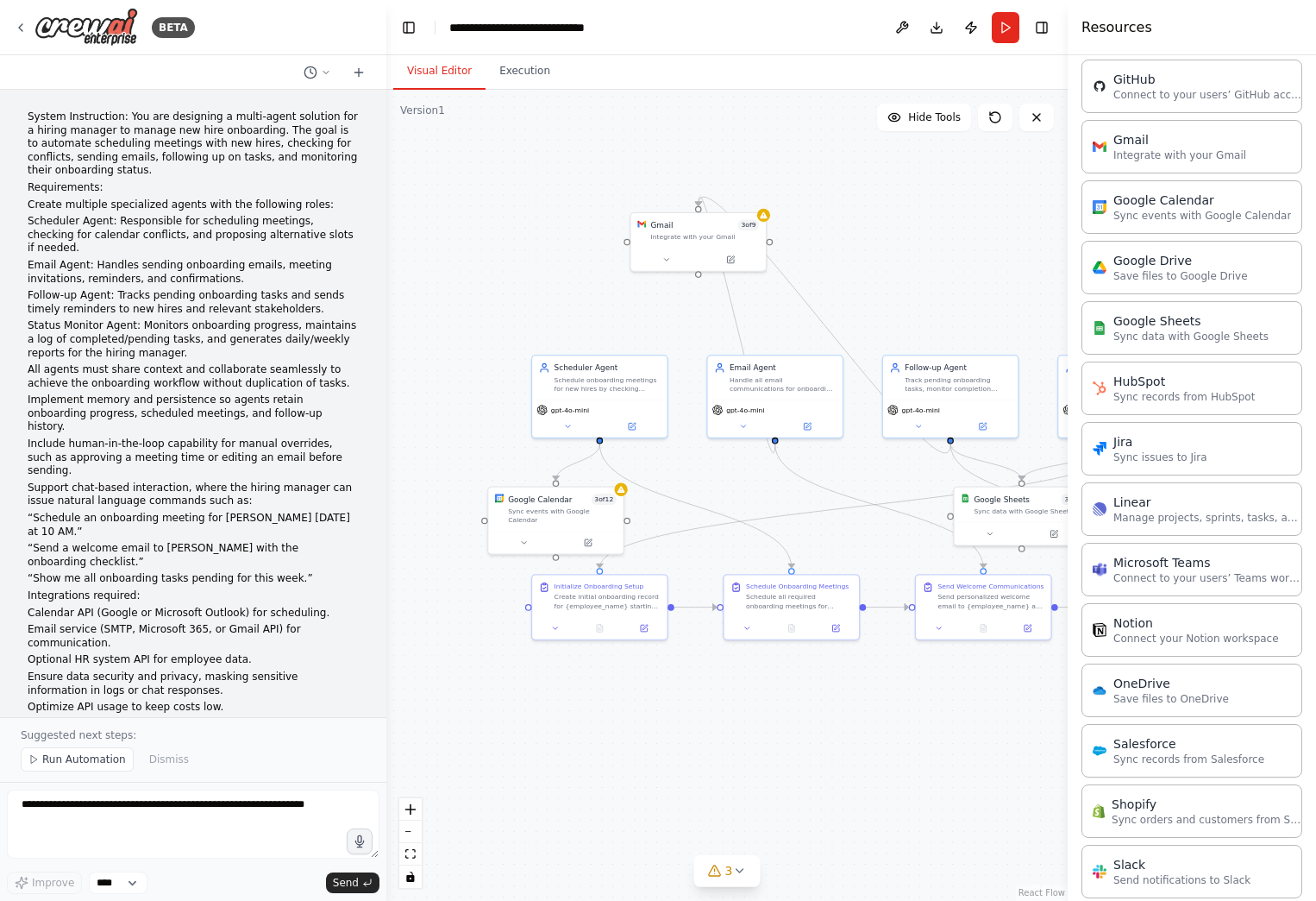
drag, startPoint x: 884, startPoint y: 734, endPoint x: 1022, endPoint y: 761, distance: 140.6
click at [1022, 761] on div ".deletable-edge-delete-btn { width: 20px; height: 20px; border: 0px solid #ffff…" at bounding box center [727, 495] width 681 height 811
click at [747, 873] on button "3" at bounding box center [728, 871] width 66 height 32
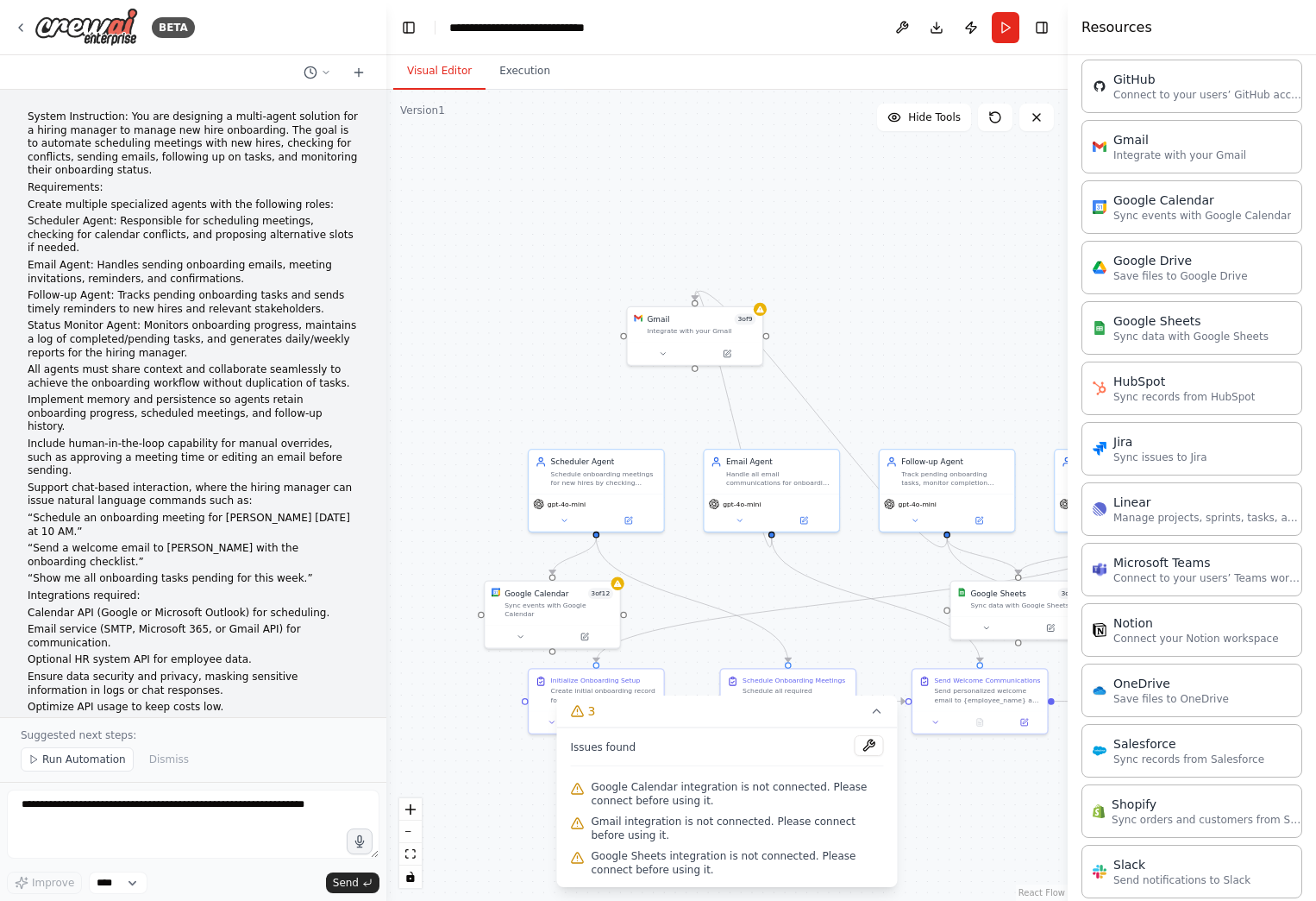
drag, startPoint x: 460, startPoint y: 605, endPoint x: 460, endPoint y: 704, distance: 99.0
click at [460, 704] on div ".deletable-edge-delete-btn { width: 20px; height: 20px; border: 0px solid #ffff…" at bounding box center [727, 495] width 681 height 811
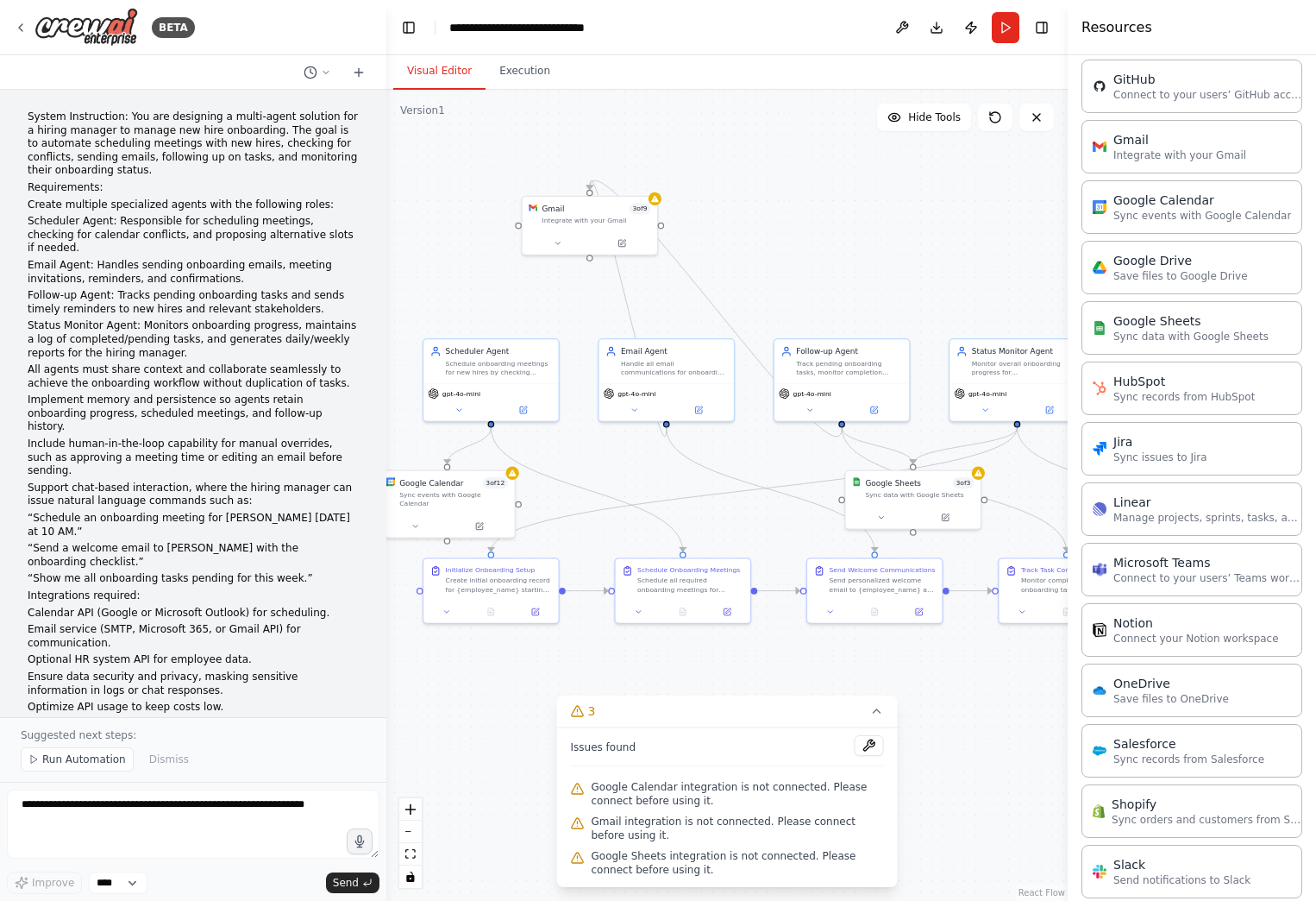
drag, startPoint x: 566, startPoint y: 352, endPoint x: 459, endPoint y: 236, distance: 157.8
click at [459, 236] on div ".deletable-edge-delete-btn { width: 20px; height: 20px; border: 0px solid #ffff…" at bounding box center [727, 495] width 681 height 811
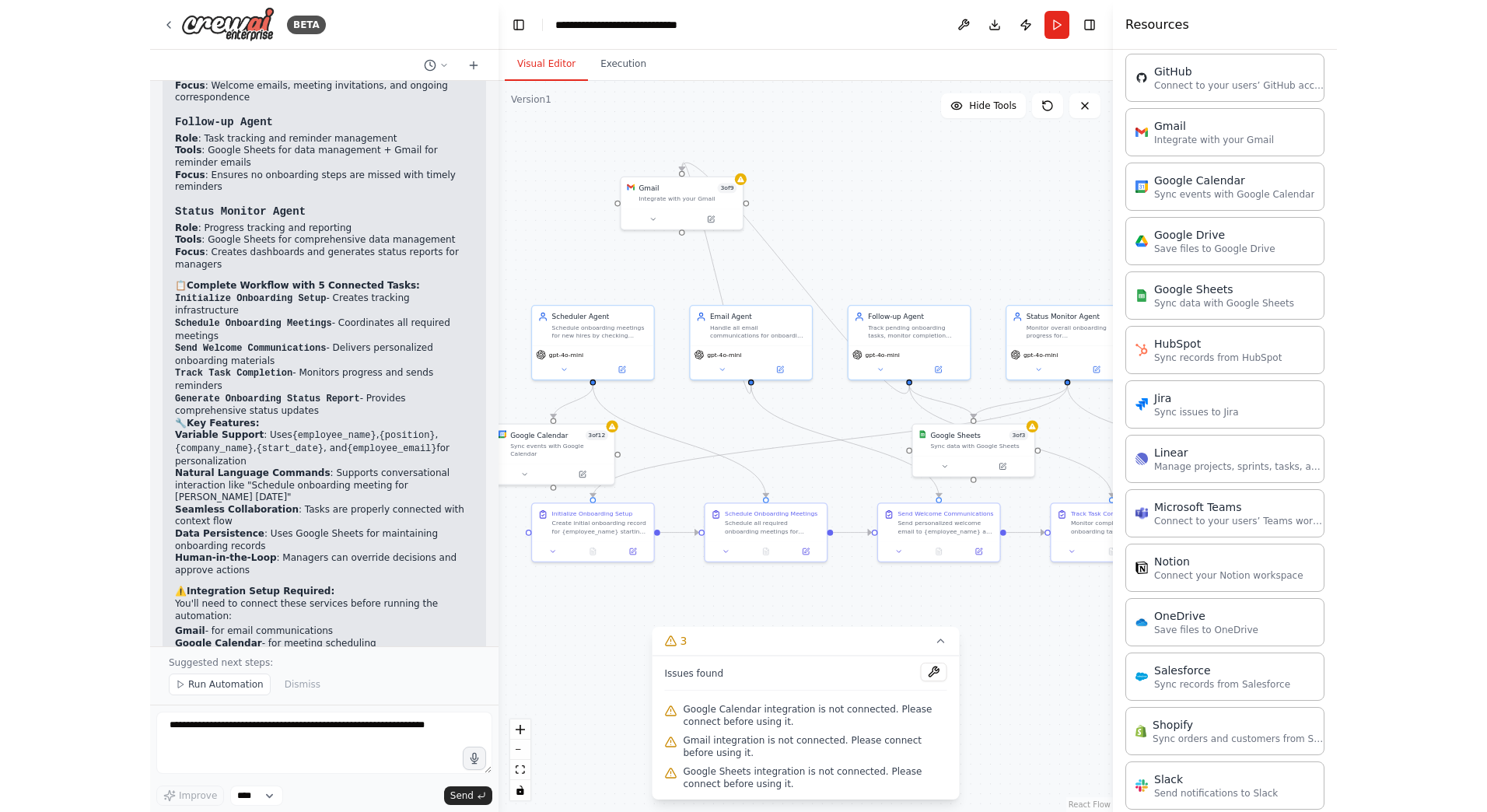
scroll to position [2364, 0]
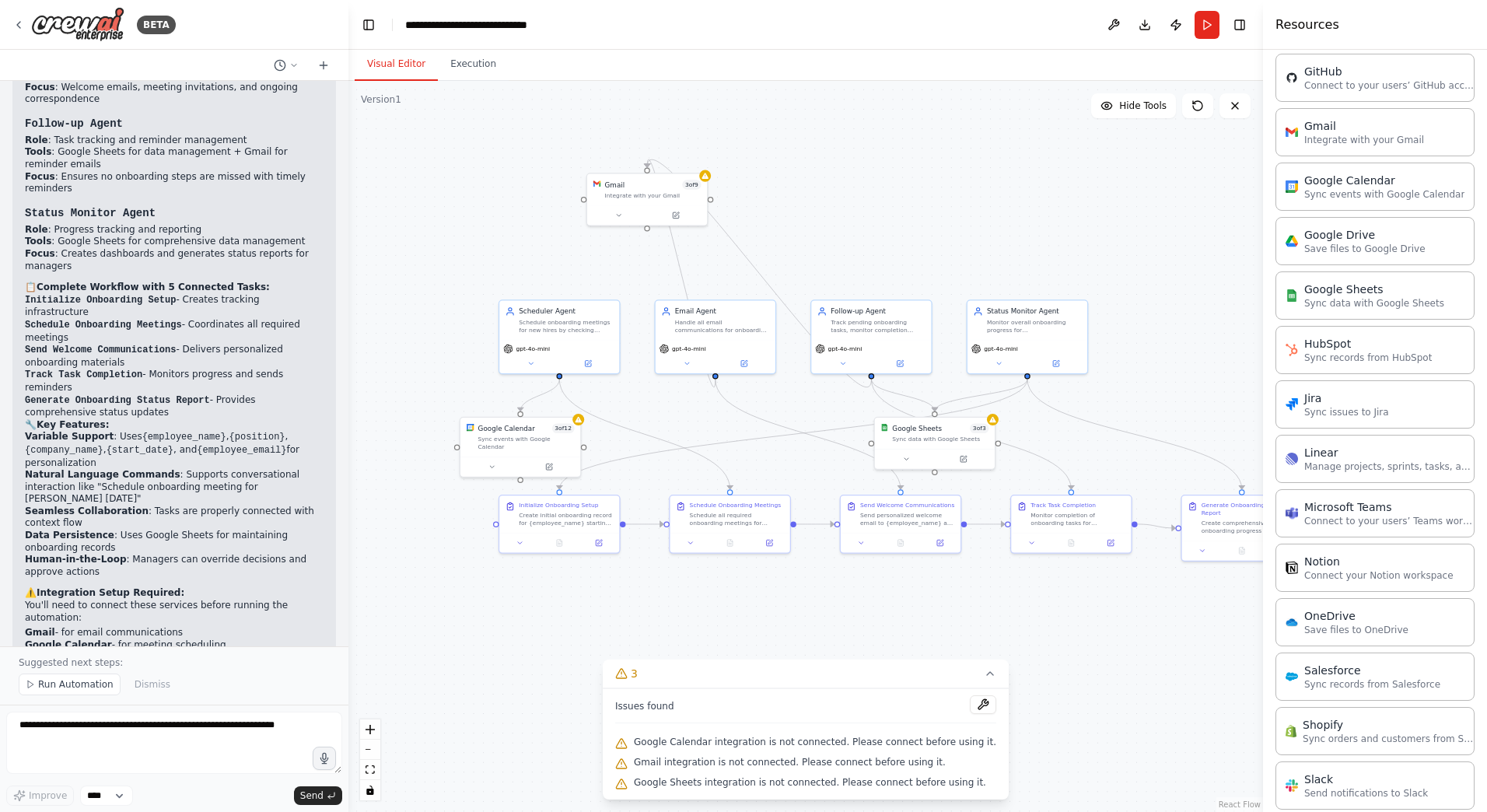
drag, startPoint x: 1080, startPoint y: 337, endPoint x: 1188, endPoint y: 331, distance: 108.2
click at [1188, 331] on div ".deletable-edge-delete-btn { width: 20px; height: 20px; border: 0px solid #ffff…" at bounding box center [806, 446] width 915 height 731
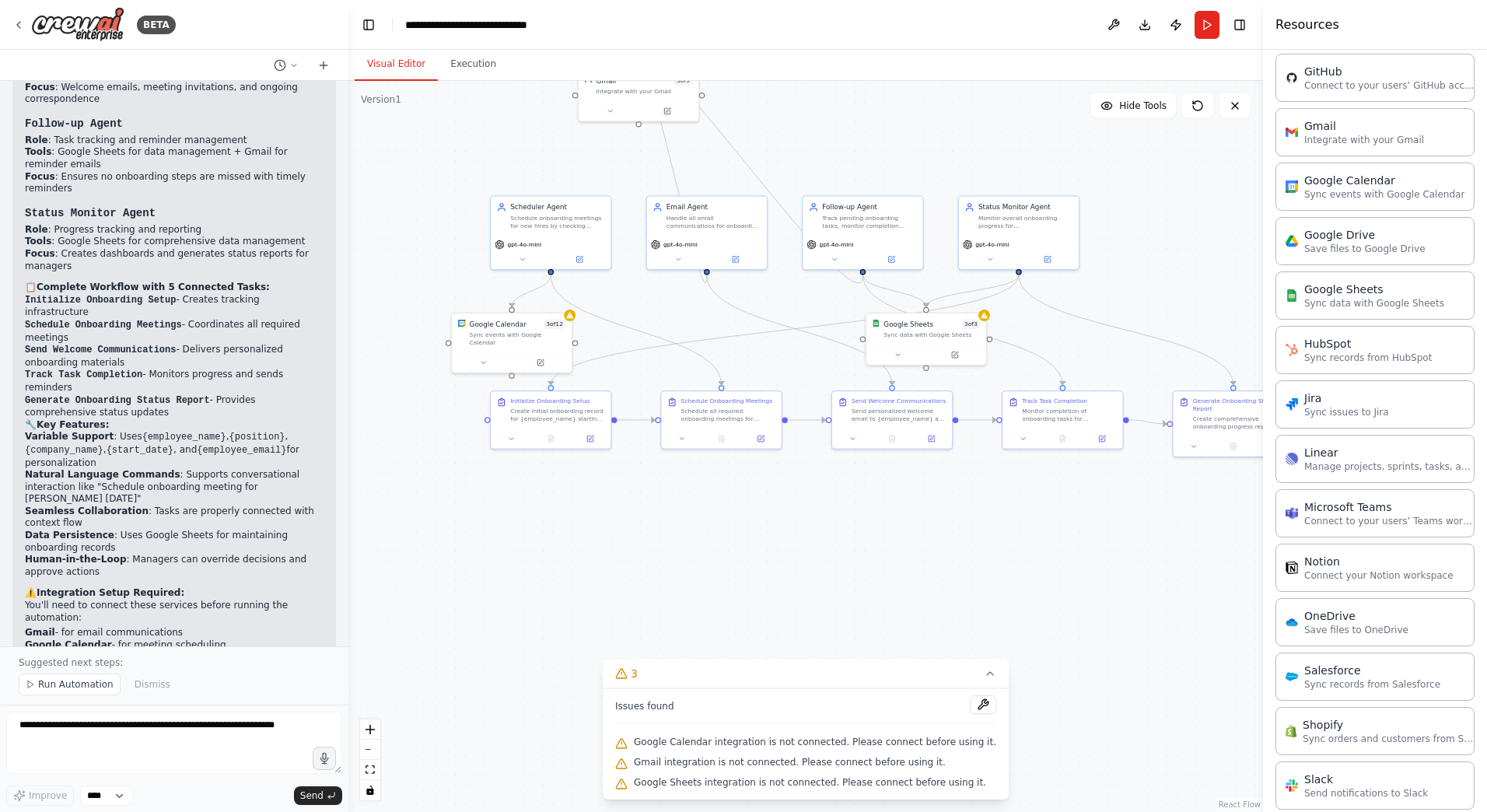
drag, startPoint x: 940, startPoint y: 601, endPoint x: 907, endPoint y: 432, distance: 172.2
click at [907, 432] on div ".deletable-edge-delete-btn { width: 20px; height: 20px; border: 0px solid #ffff…" at bounding box center [806, 446] width 915 height 731
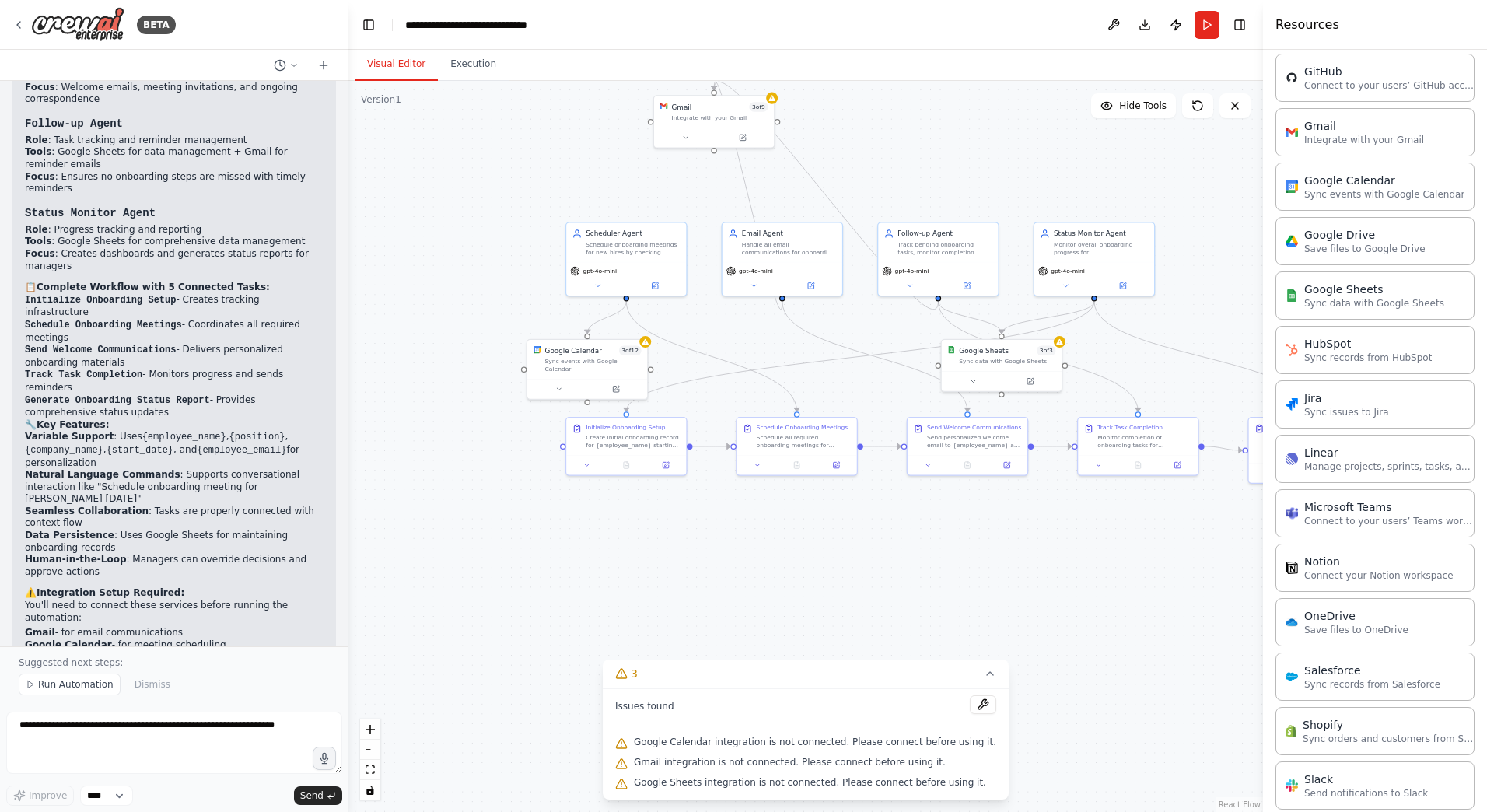
drag, startPoint x: 907, startPoint y: 432, endPoint x: 1025, endPoint y: 542, distance: 161.3
click at [1025, 542] on div ".deletable-edge-delete-btn { width: 20px; height: 20px; border: 0px solid #ffff…" at bounding box center [806, 446] width 915 height 731
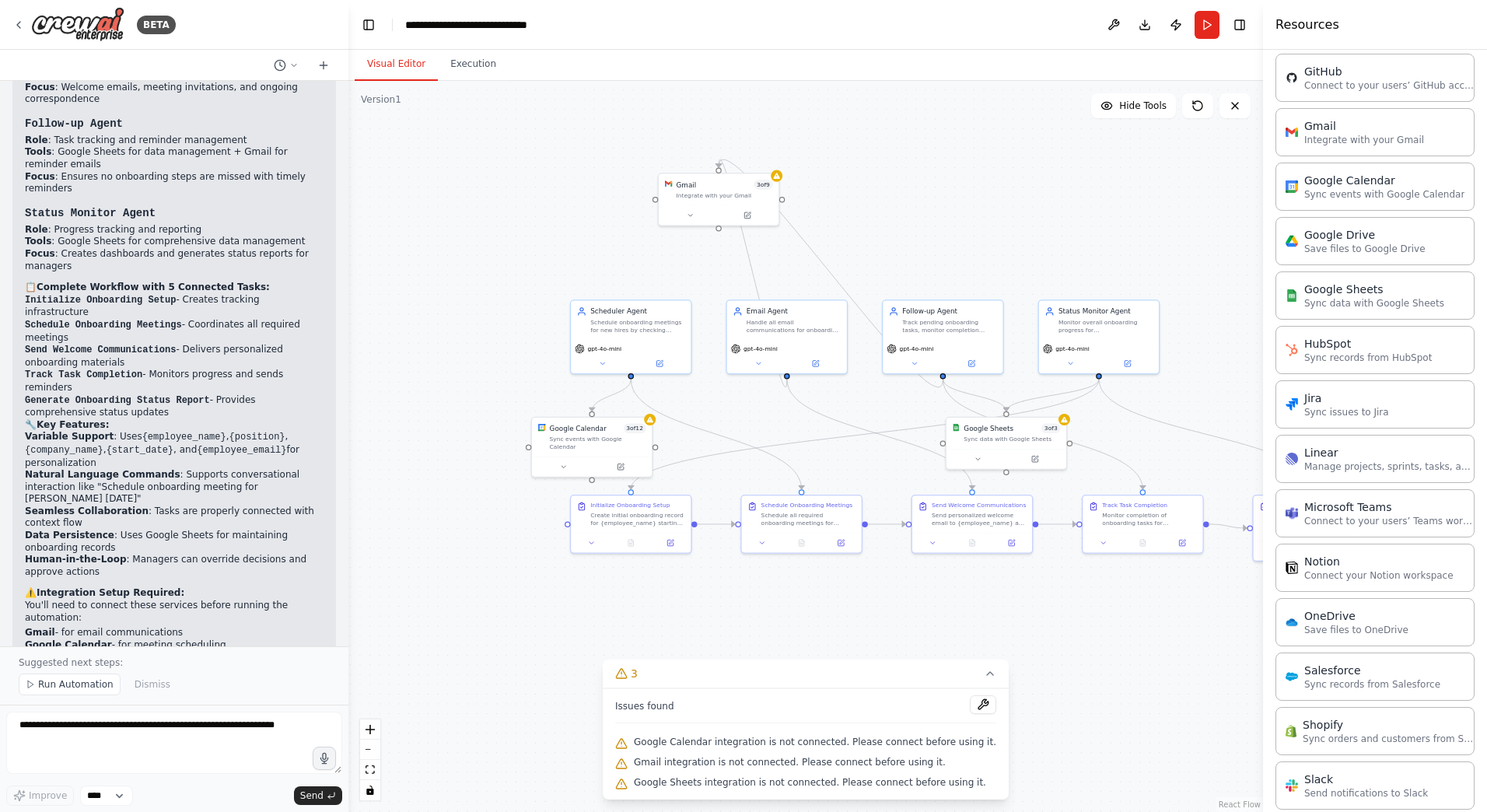
drag, startPoint x: 1025, startPoint y: 542, endPoint x: 1012, endPoint y: 600, distance: 59.4
click at [1012, 600] on div ".deletable-edge-delete-btn { width: 20px; height: 20px; border: 0px solid #ffff…" at bounding box center [806, 446] width 915 height 731
drag, startPoint x: 861, startPoint y: 436, endPoint x: 621, endPoint y: 301, distance: 275.4
click at [621, 301] on div ".deletable-edge-delete-btn { width: 20px; height: 20px; border: 0px solid #ffff…" at bounding box center [808, 478] width 573 height 458
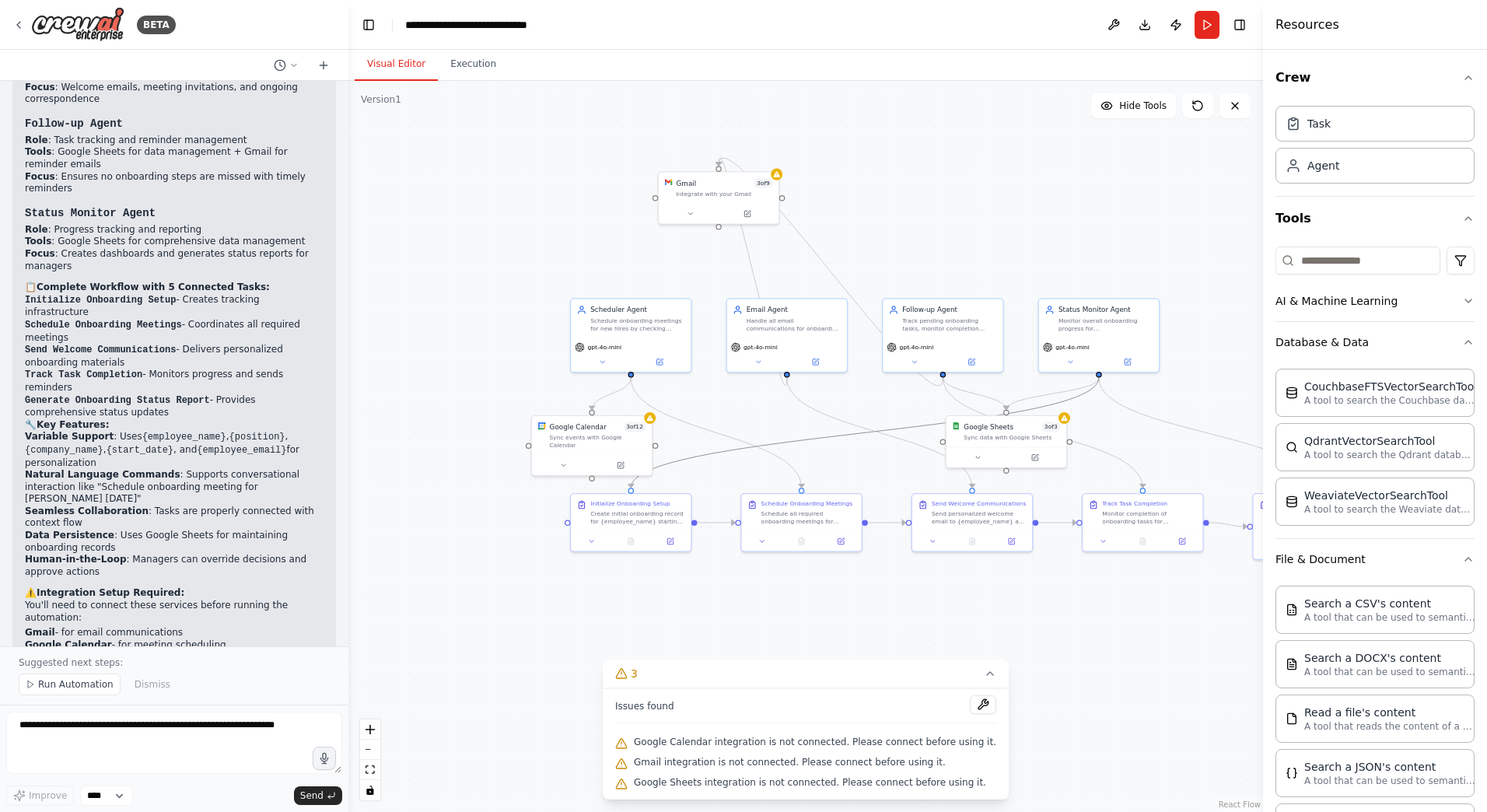
scroll to position [0, 0]
click at [1462, 73] on icon "button" at bounding box center [1468, 77] width 12 height 12
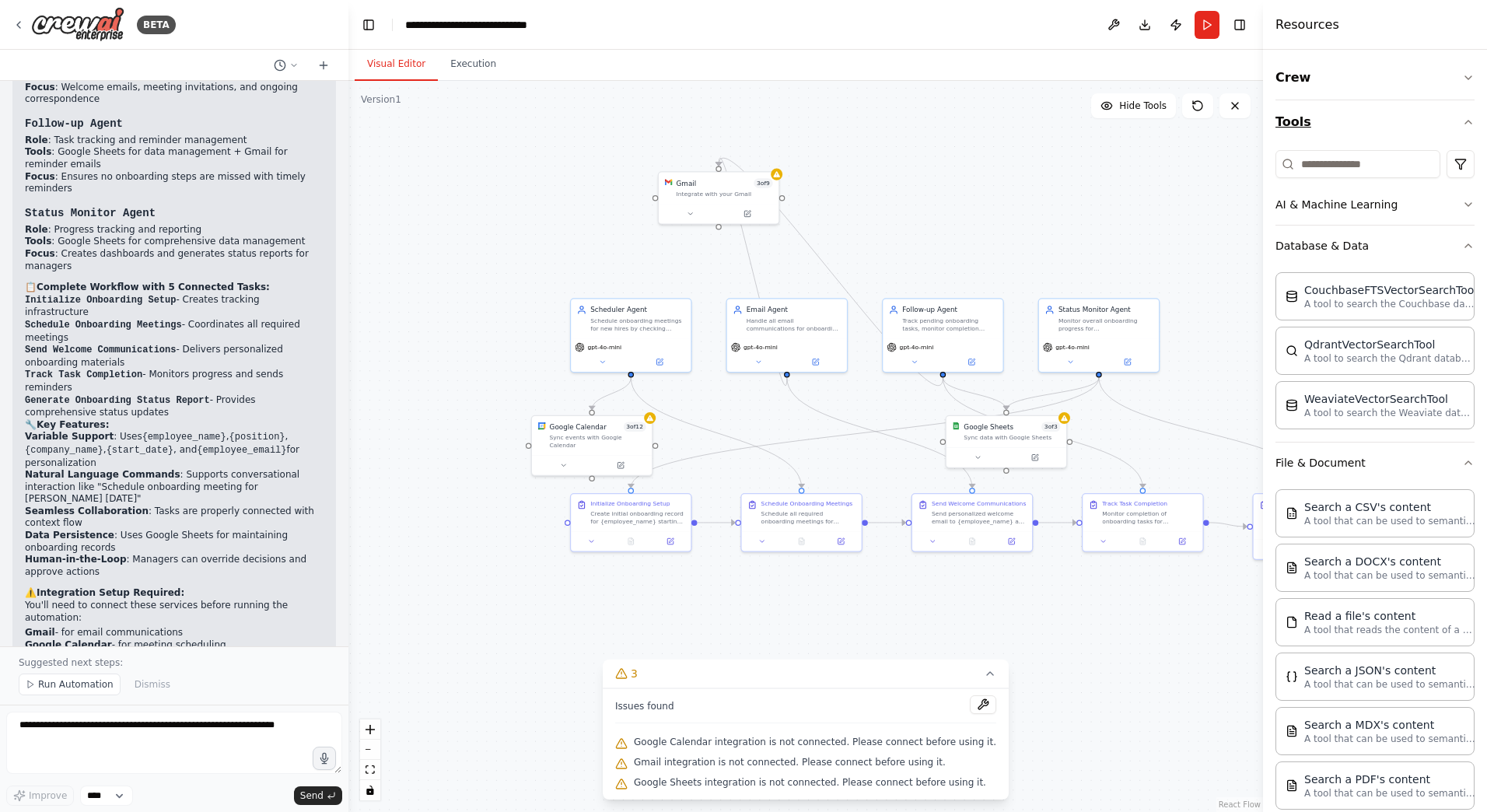
click at [1462, 125] on icon "button" at bounding box center [1468, 122] width 12 height 12
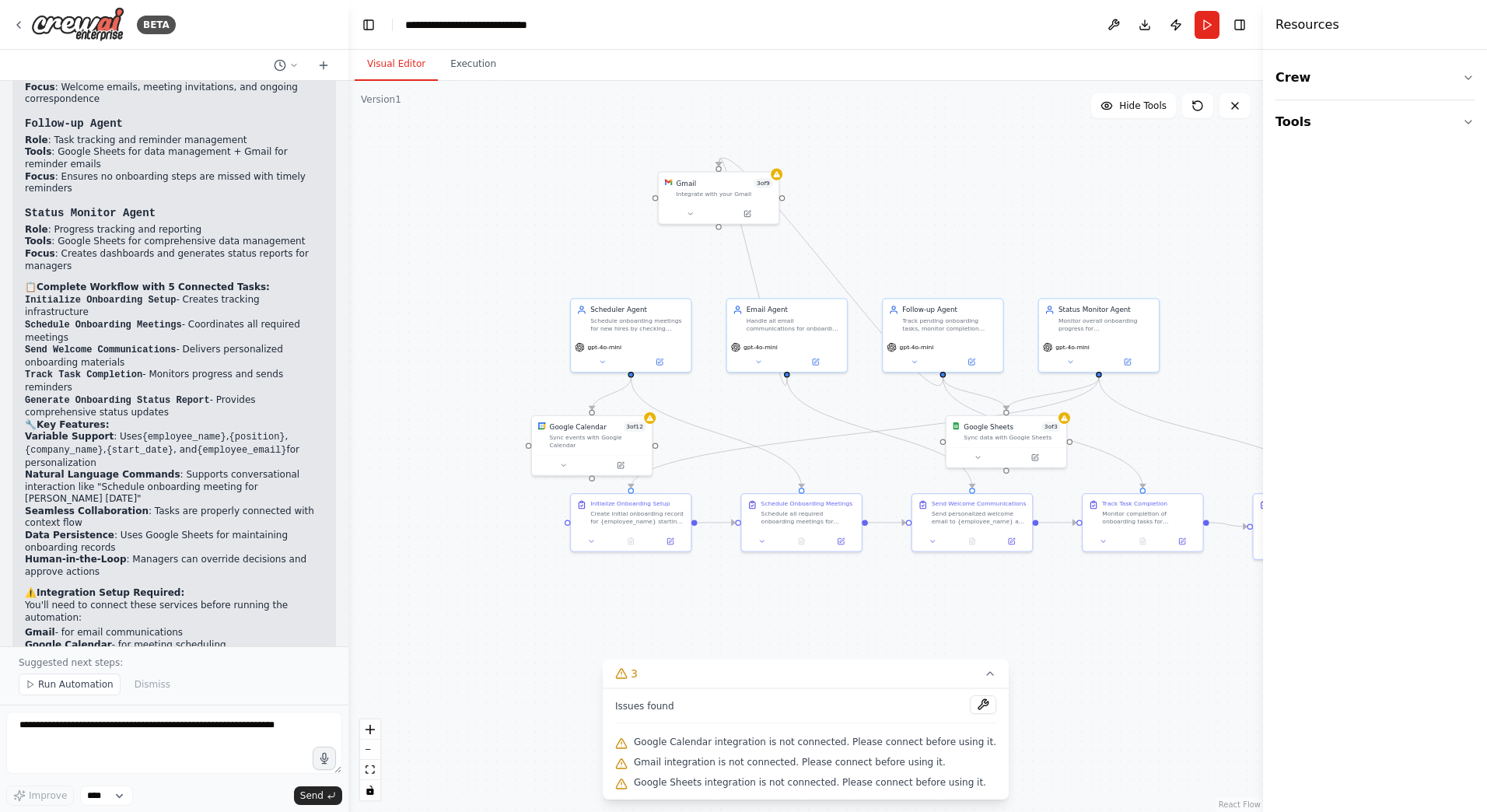
click at [1125, 277] on div ".deletable-edge-delete-btn { width: 20px; height: 20px; border: 0px solid #ffff…" at bounding box center [806, 446] width 915 height 731
click at [1236, 23] on button "Toggle Right Sidebar" at bounding box center [1239, 24] width 22 height 22
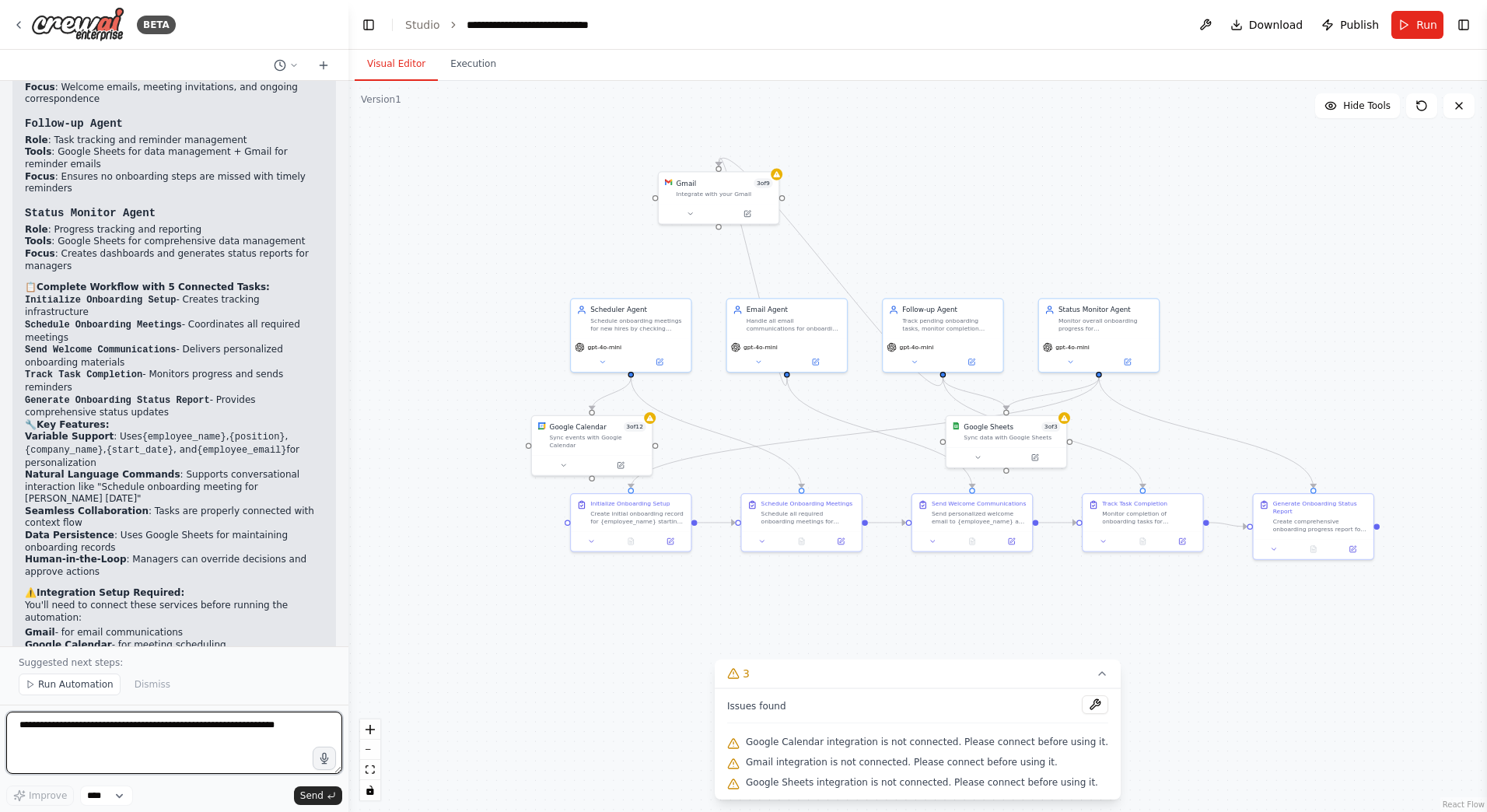
click at [170, 716] on textarea at bounding box center [174, 743] width 336 height 62
type textarea "**********"
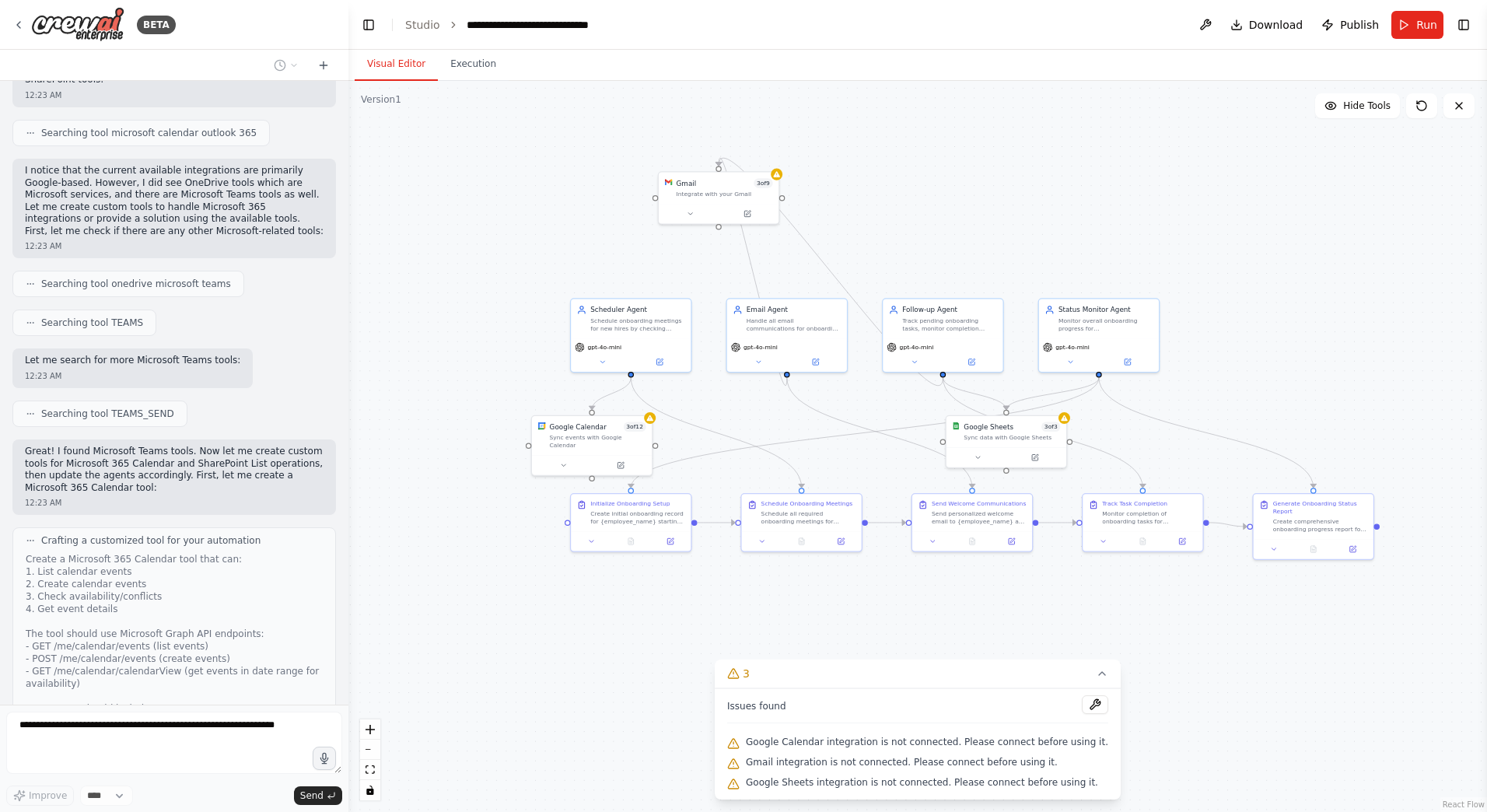
scroll to position [3654, 0]
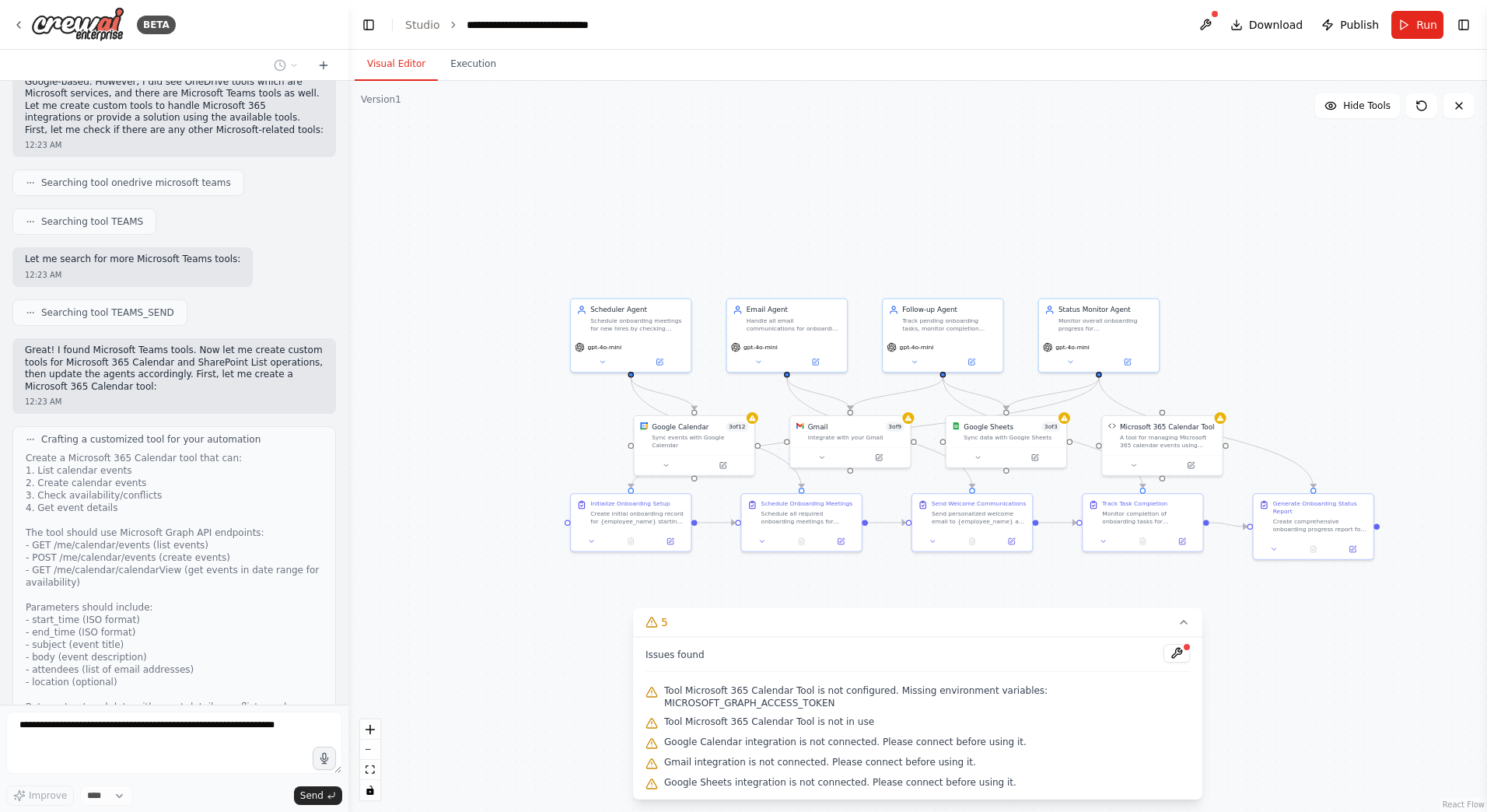
click at [304, 811] on button "View code" at bounding box center [299, 820] width 48 height 12
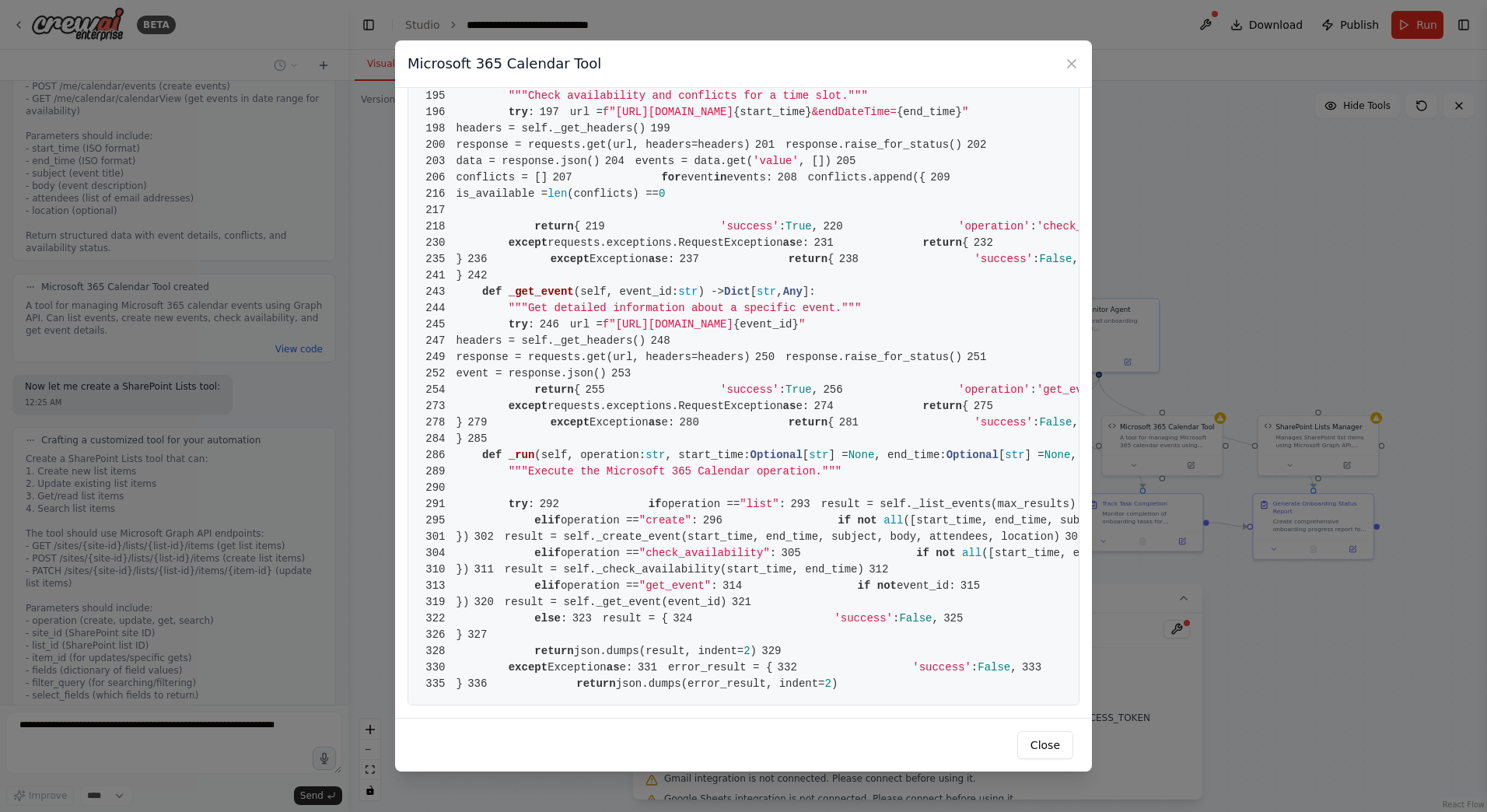
scroll to position [4920, 0]
click at [1033, 743] on button "Close" at bounding box center [1045, 745] width 56 height 28
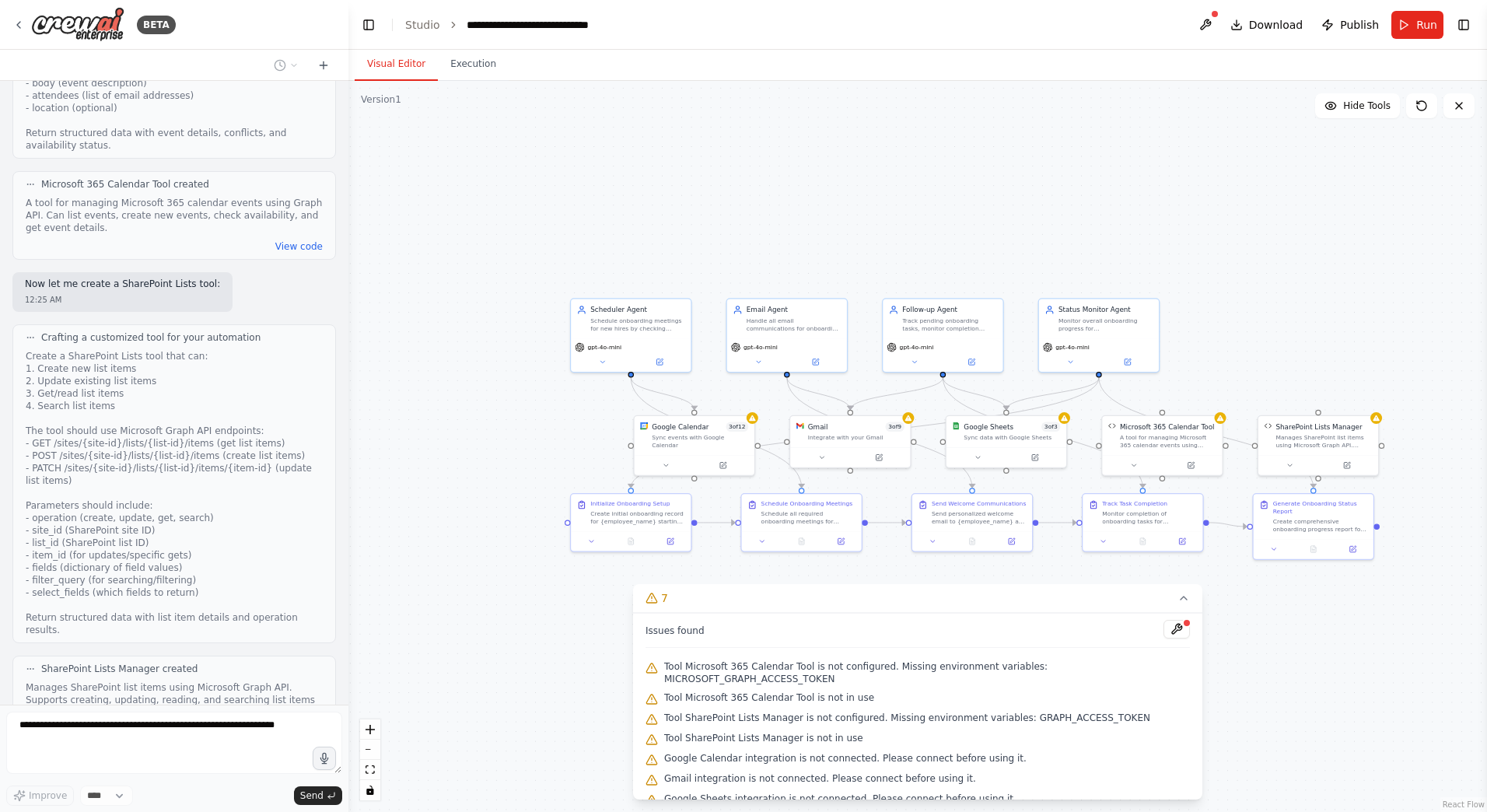
scroll to position [4241, 0]
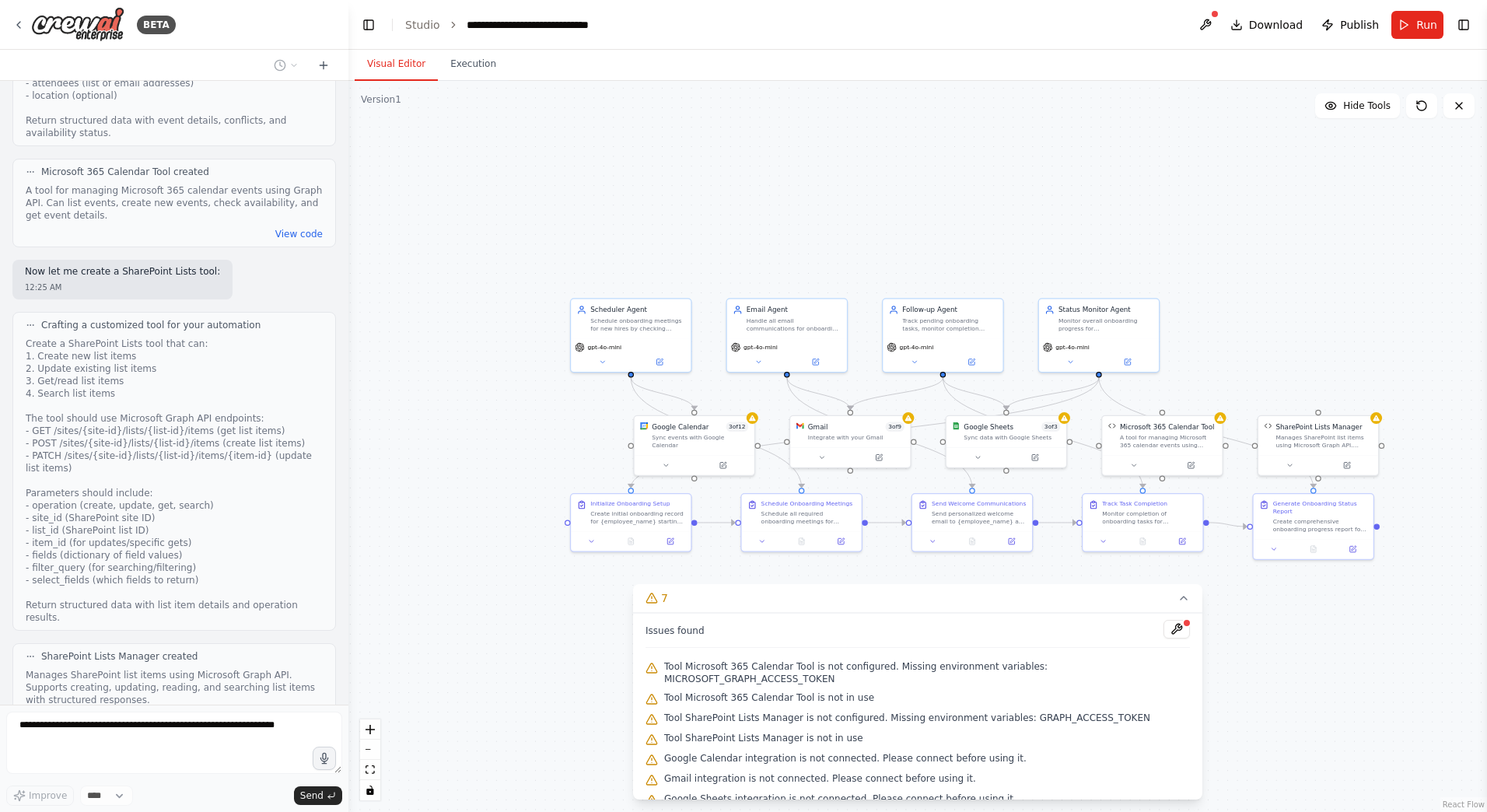
click at [287, 713] on button "View code" at bounding box center [299, 718] width 48 height 12
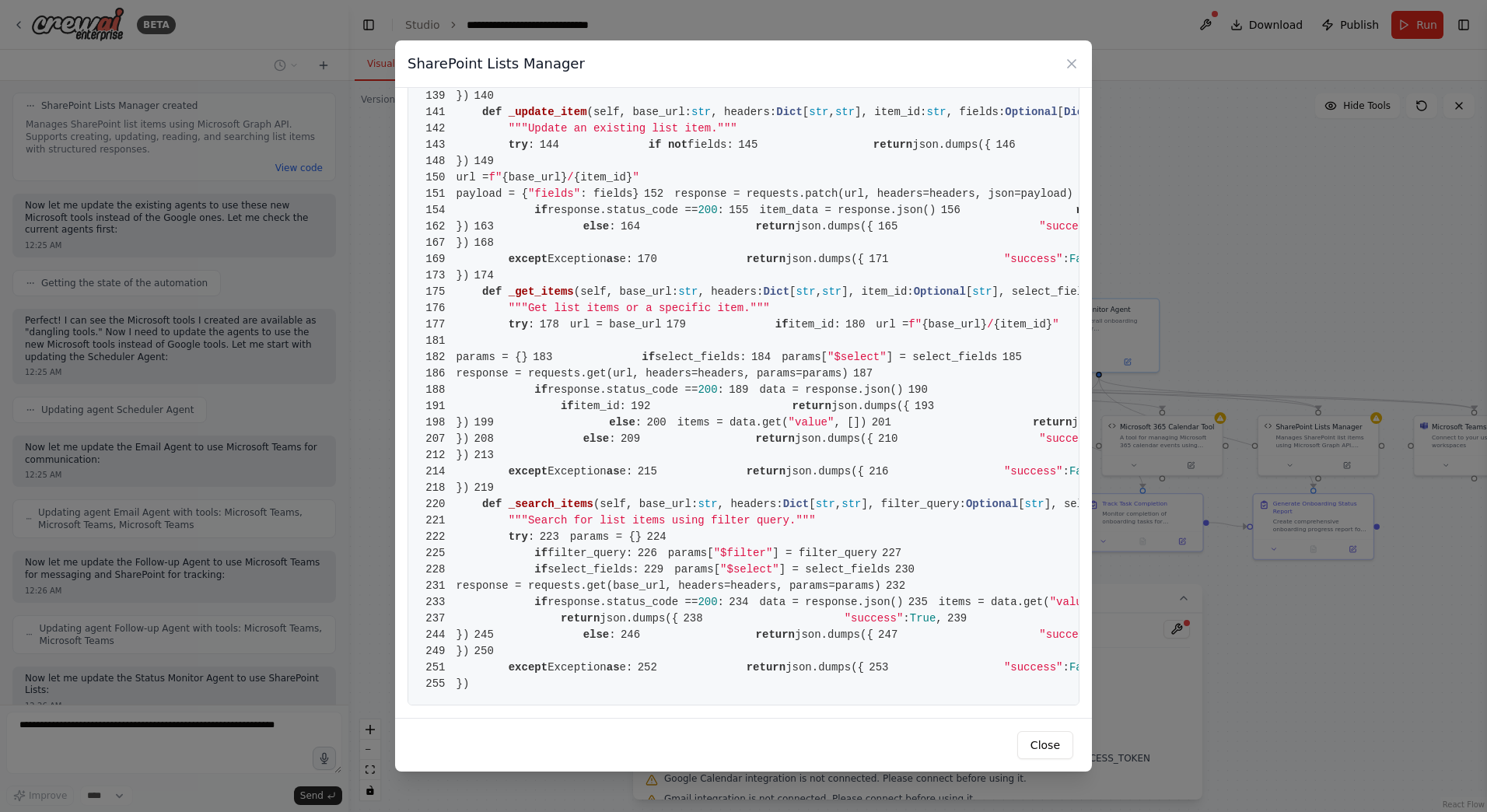
scroll to position [4803, 0]
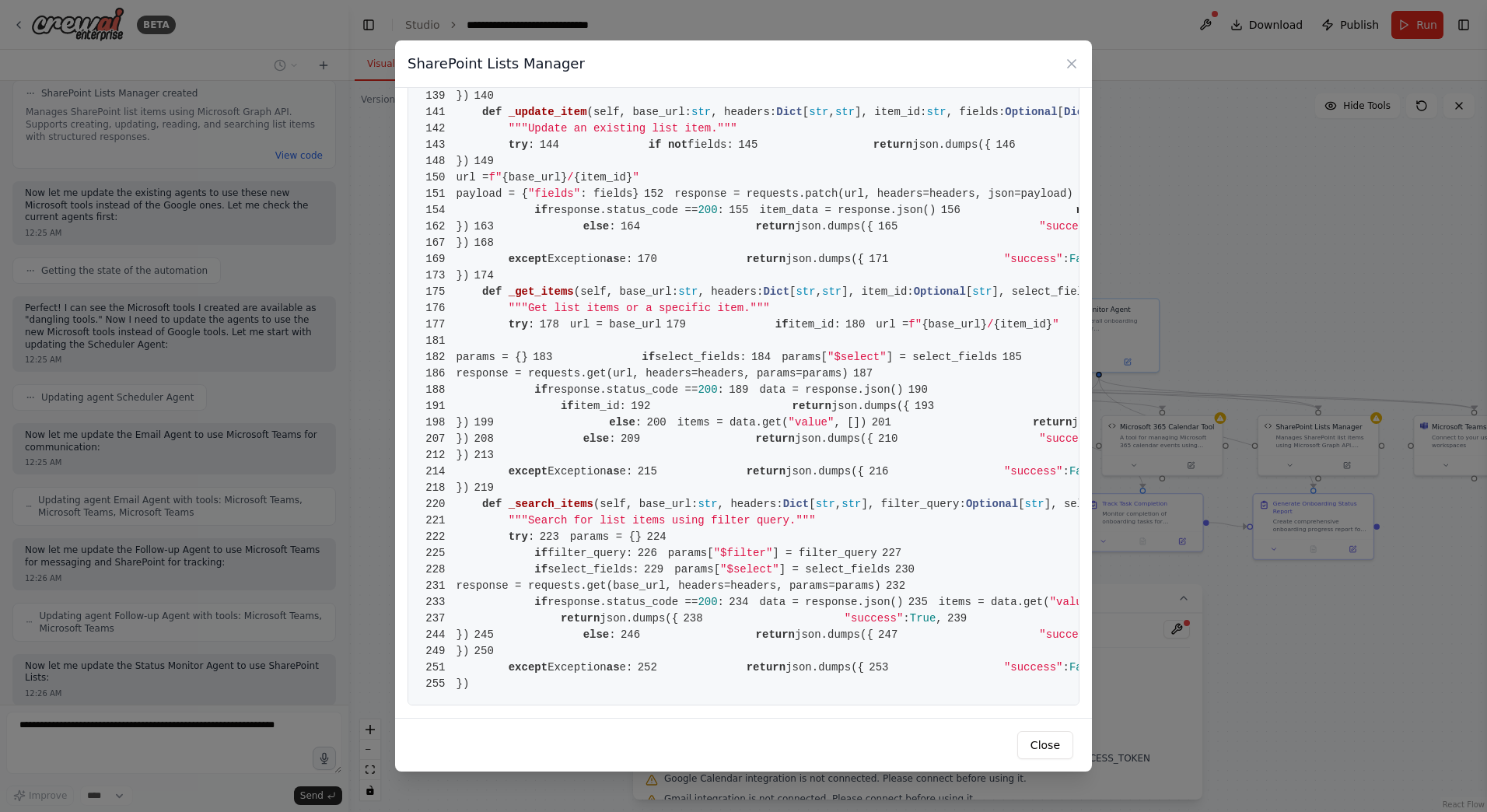
click at [1376, 626] on div "SharePoint Lists Manager 1 from crewai.tools import BaseTool 2 from pydantic im…" at bounding box center [744, 406] width 1487 height 812
click at [1075, 60] on icon at bounding box center [1071, 63] width 15 height 15
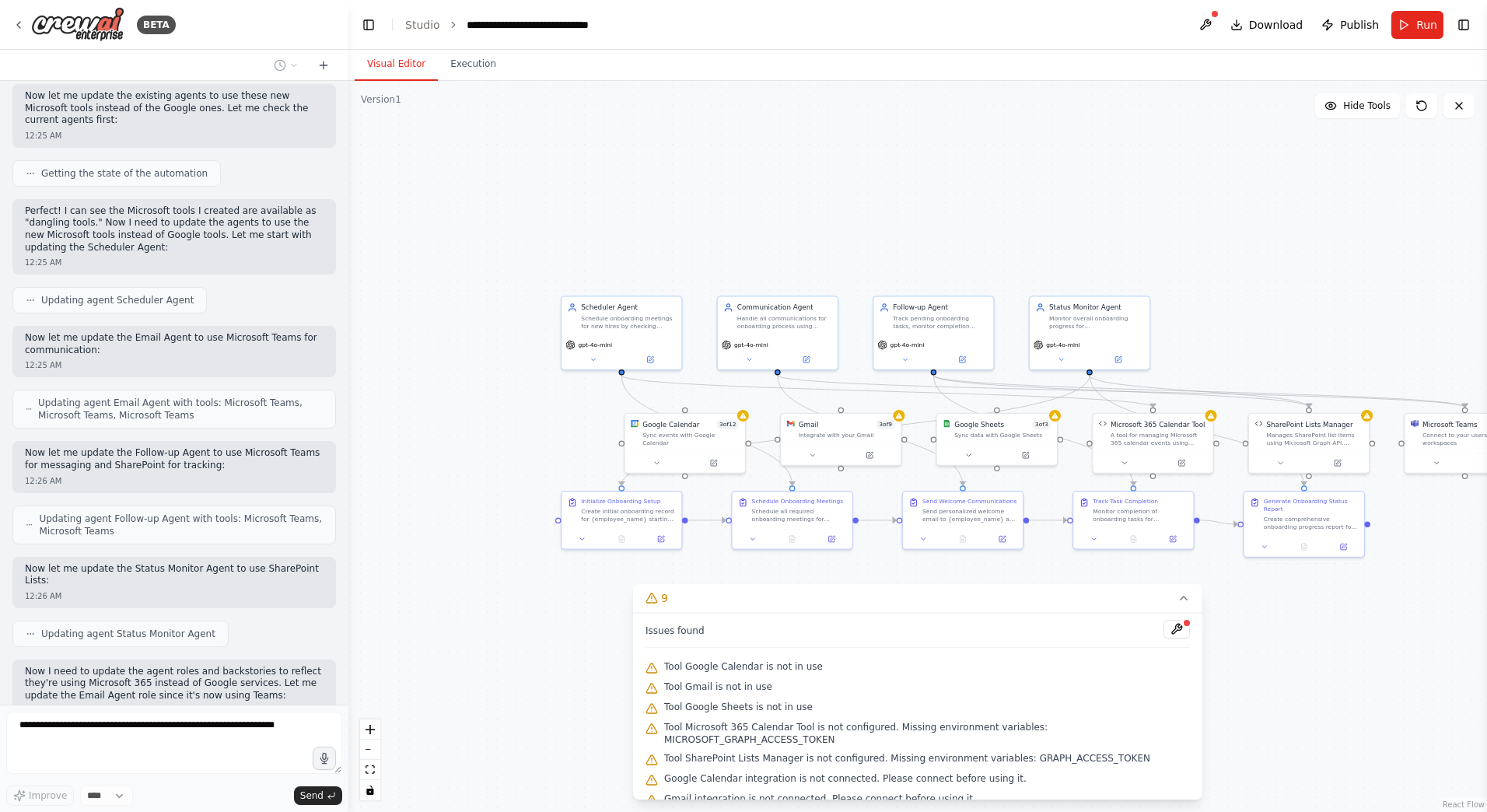
scroll to position [4912, 0]
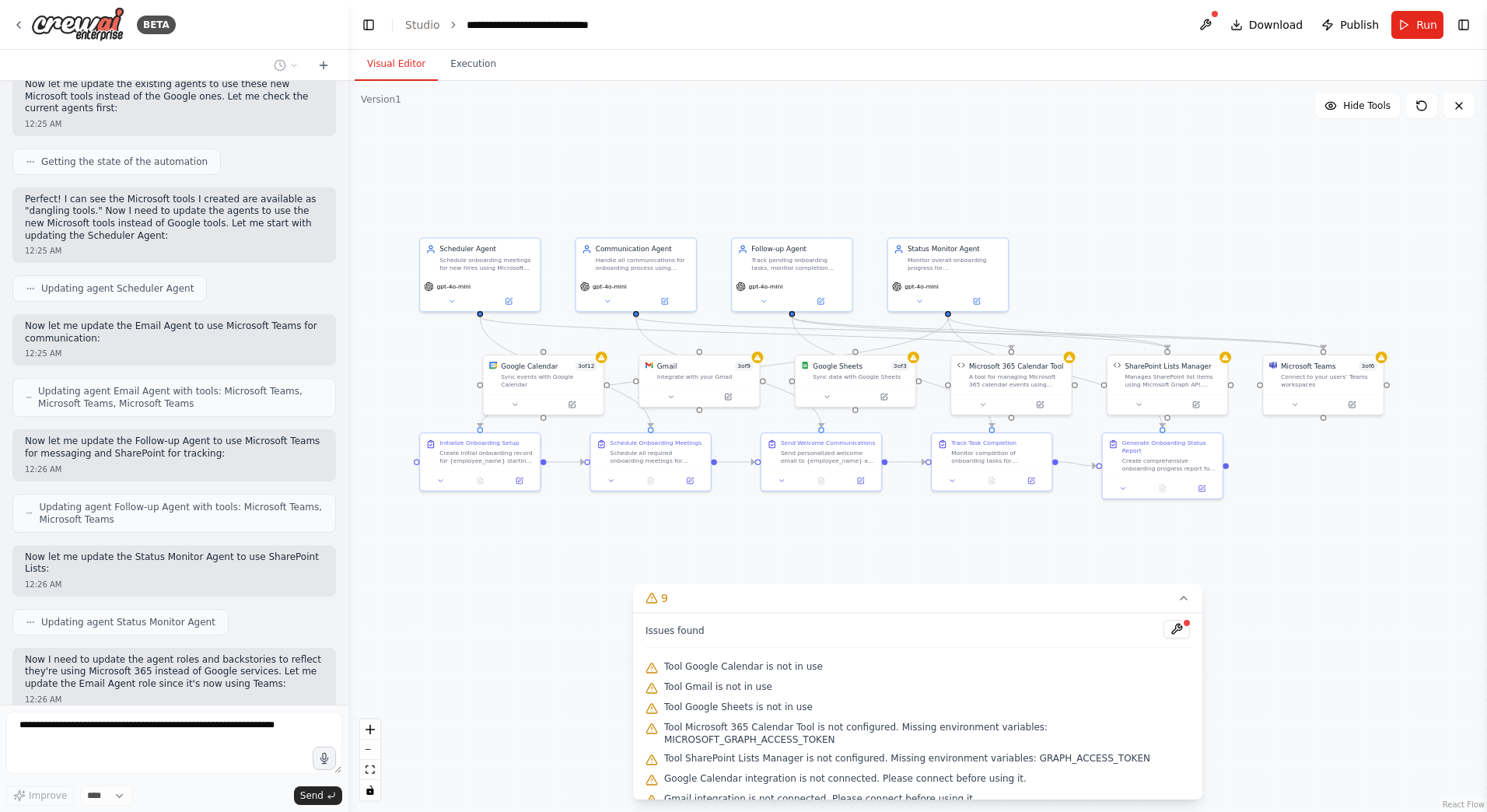
drag, startPoint x: 1342, startPoint y: 292, endPoint x: 1191, endPoint y: 232, distance: 162.5
click at [1191, 232] on div ".deletable-edge-delete-btn { width: 20px; height: 20px; border: 0px solid #ffff…" at bounding box center [918, 446] width 1139 height 731
click at [1321, 381] on div "Connect to your users’ Teams workspaces" at bounding box center [1329, 379] width 96 height 15
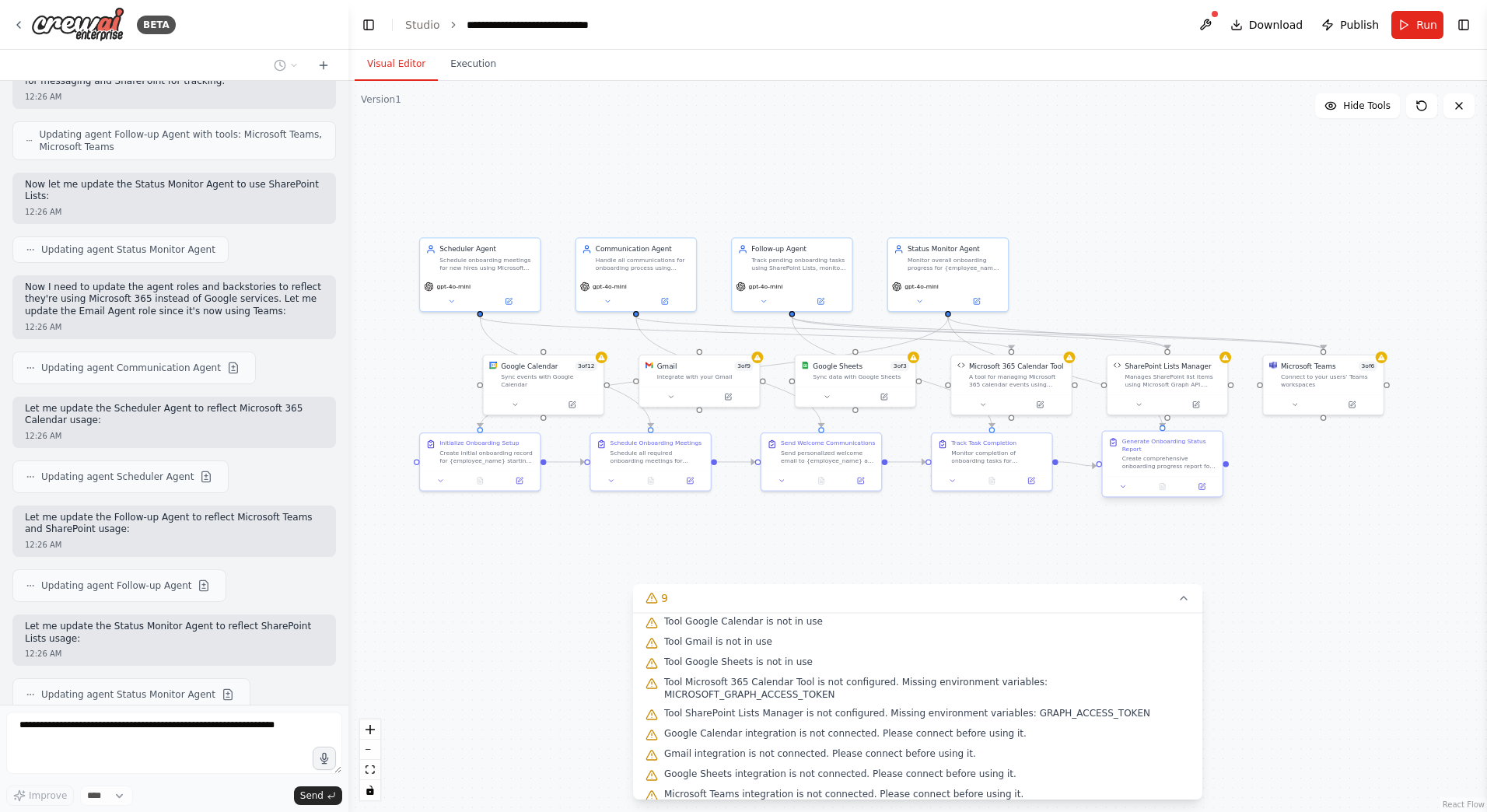
scroll to position [5330, 0]
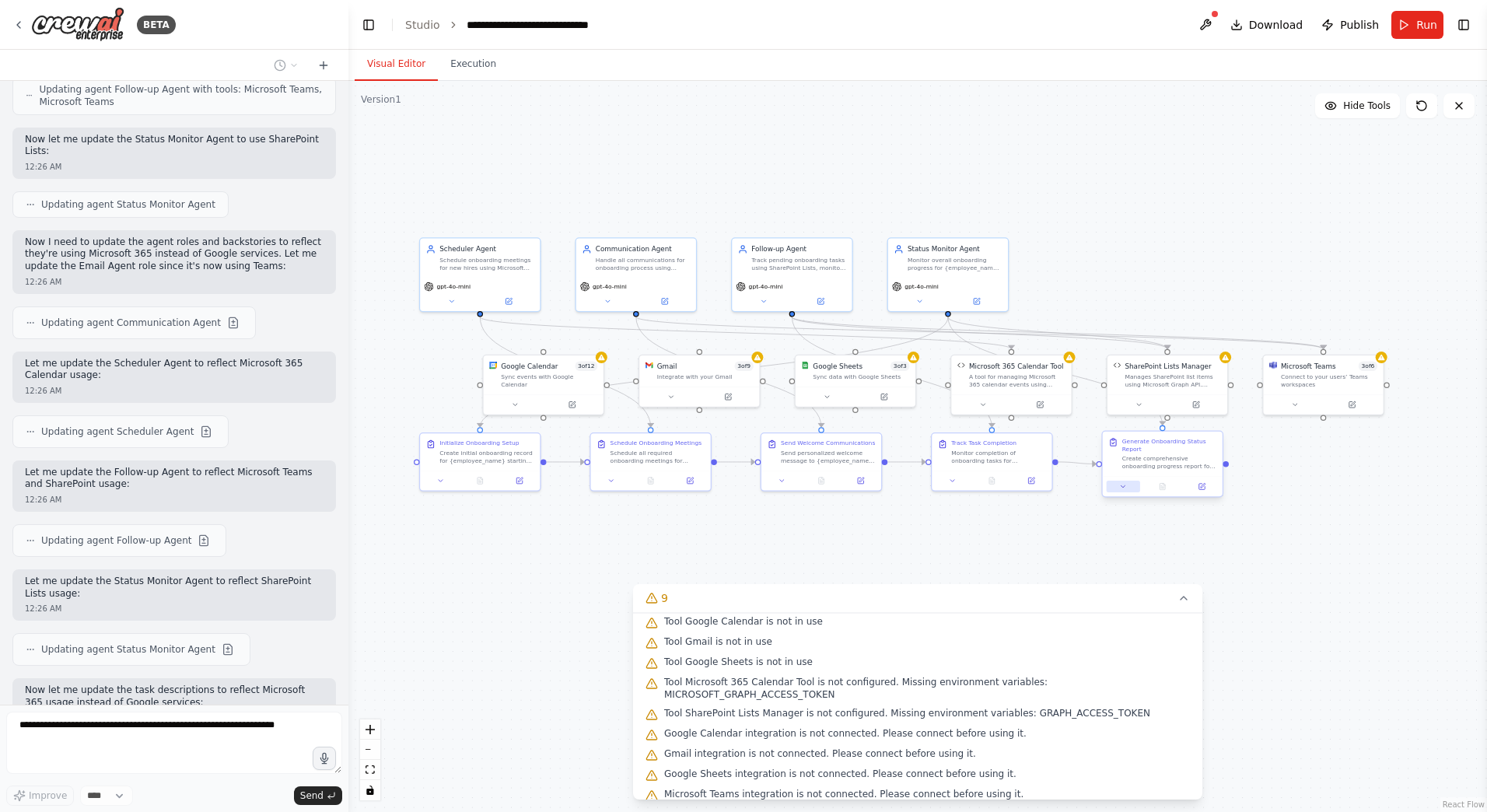
click at [1126, 488] on icon at bounding box center [1123, 487] width 8 height 8
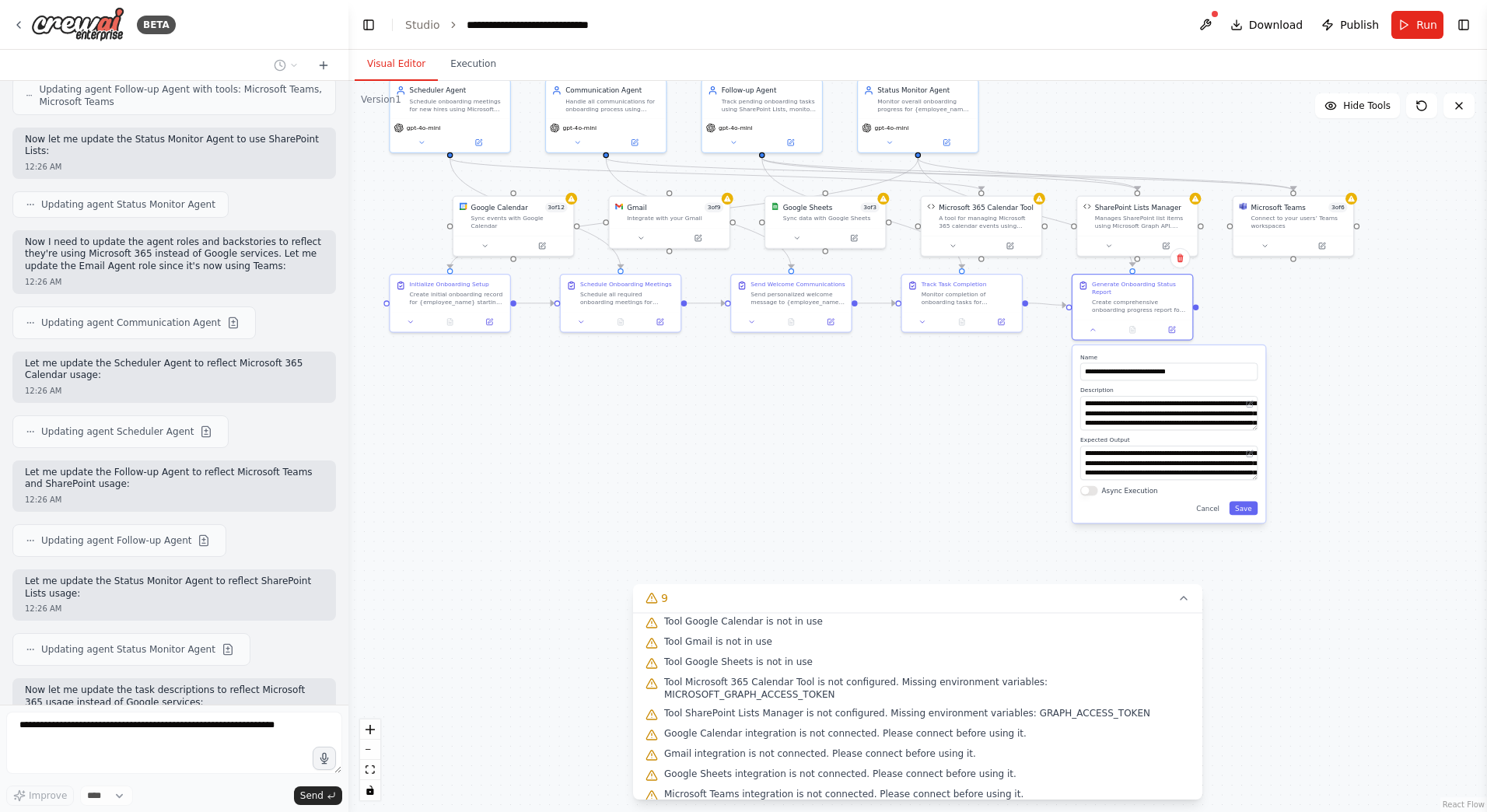
drag, startPoint x: 1342, startPoint y: 543, endPoint x: 1333, endPoint y: 381, distance: 162.2
click at [1333, 381] on div ".deletable-edge-delete-btn { width: 20px; height: 20px; border: 0px solid #ffff…" at bounding box center [918, 446] width 1139 height 731
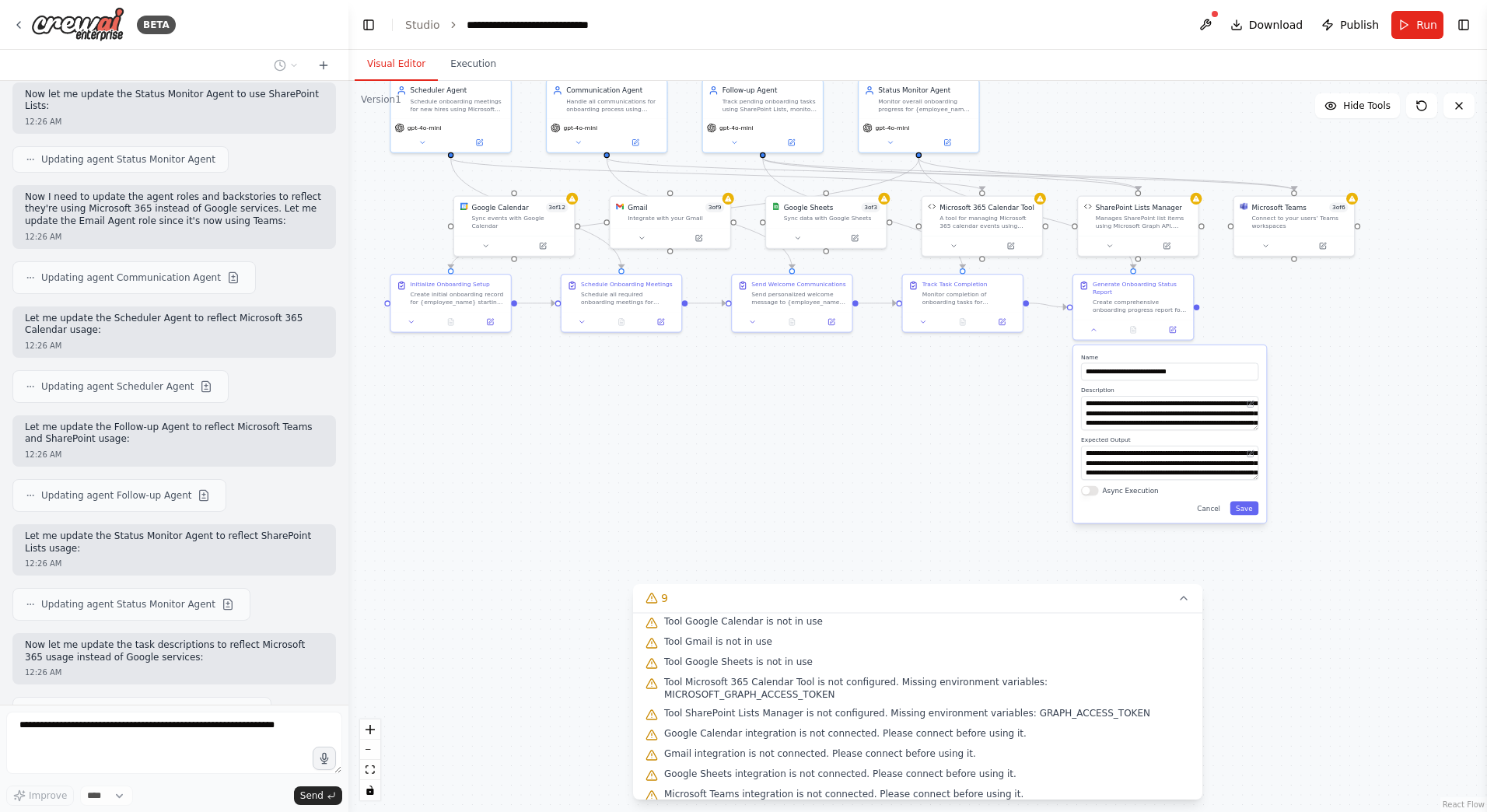
type textarea "**********"
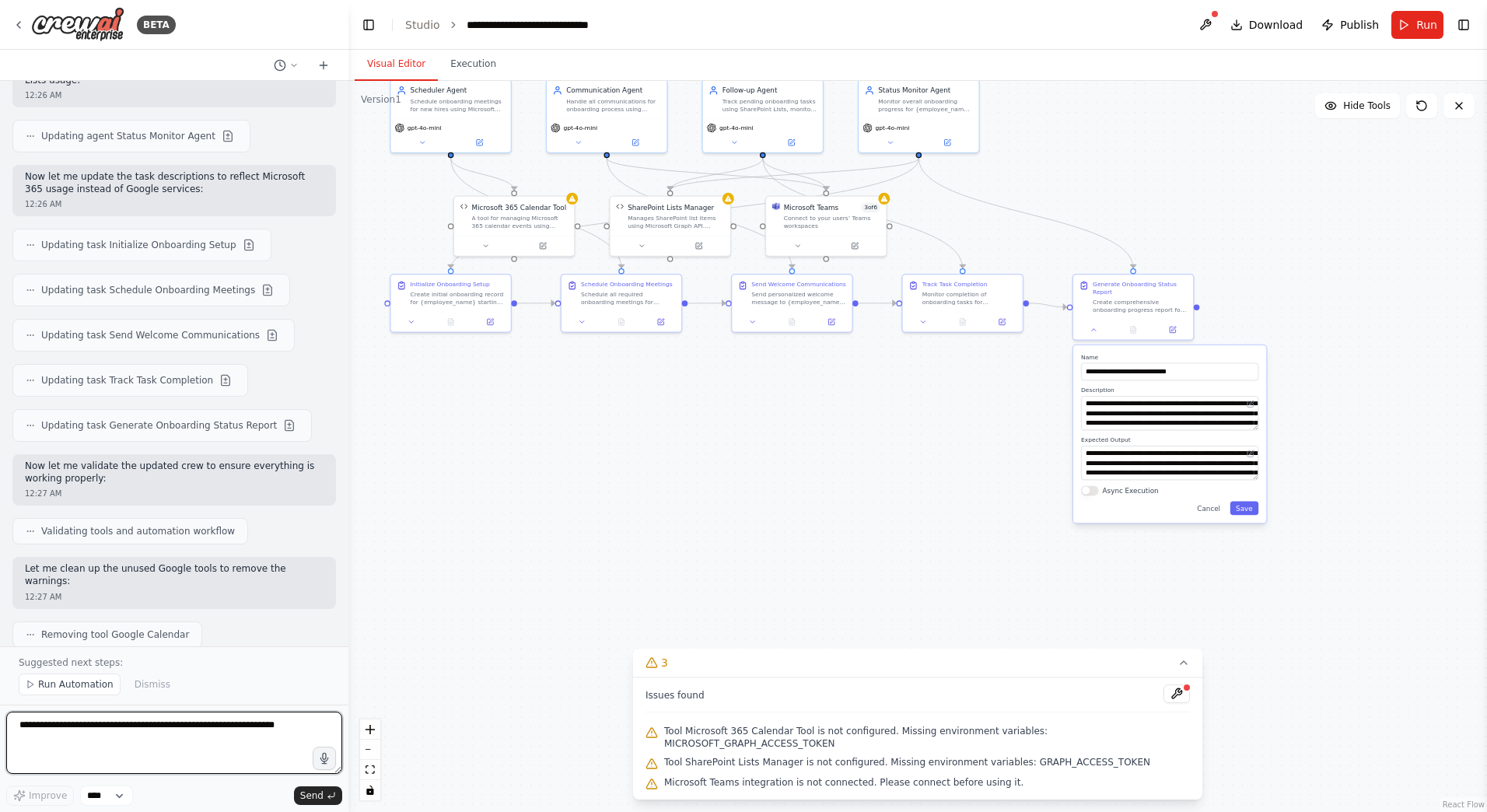
scroll to position [0, 0]
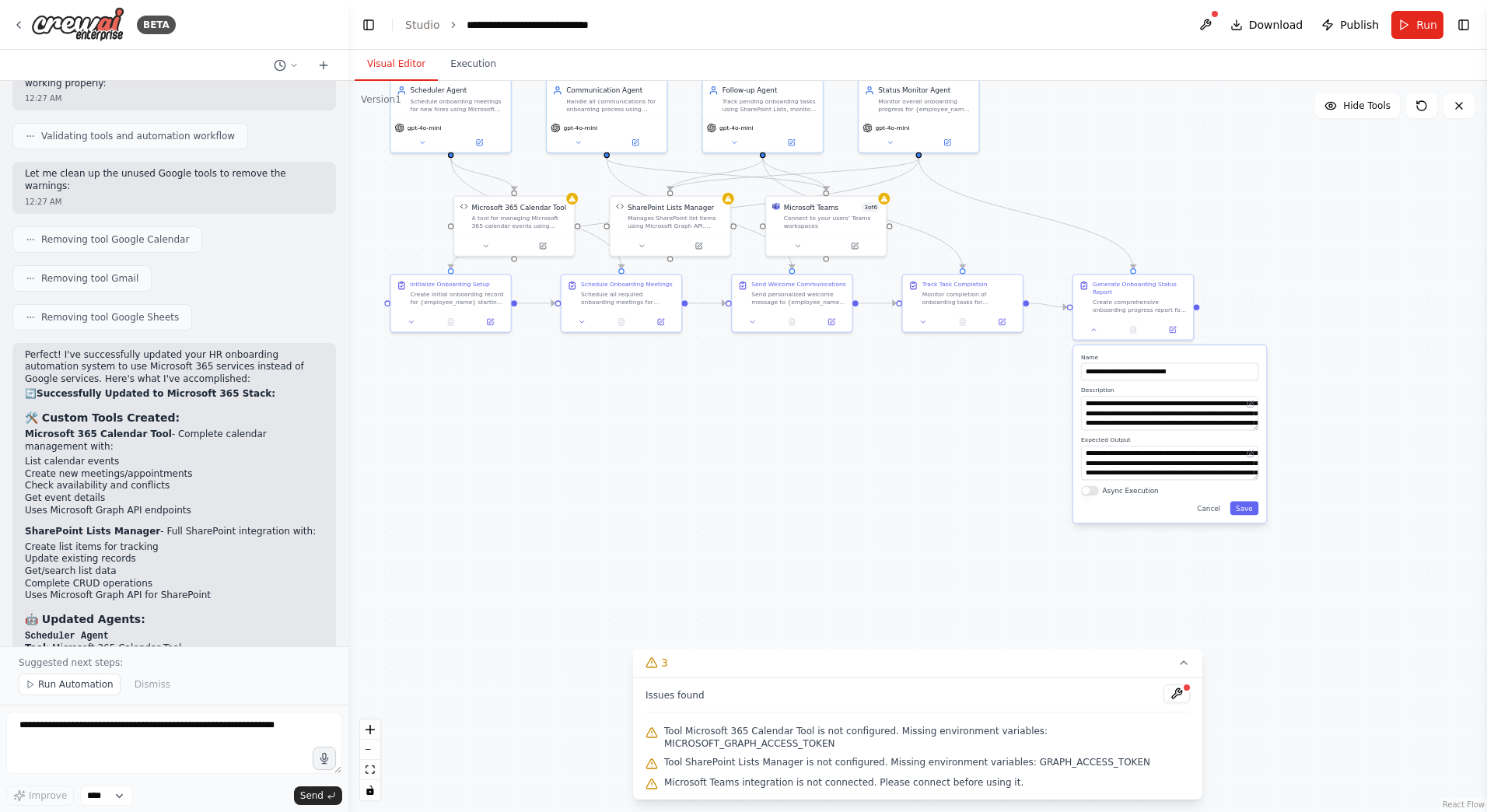
click at [708, 434] on div ".deletable-edge-delete-btn { width: 20px; height: 20px; border: 0px solid #ffff…" at bounding box center [918, 446] width 1139 height 731
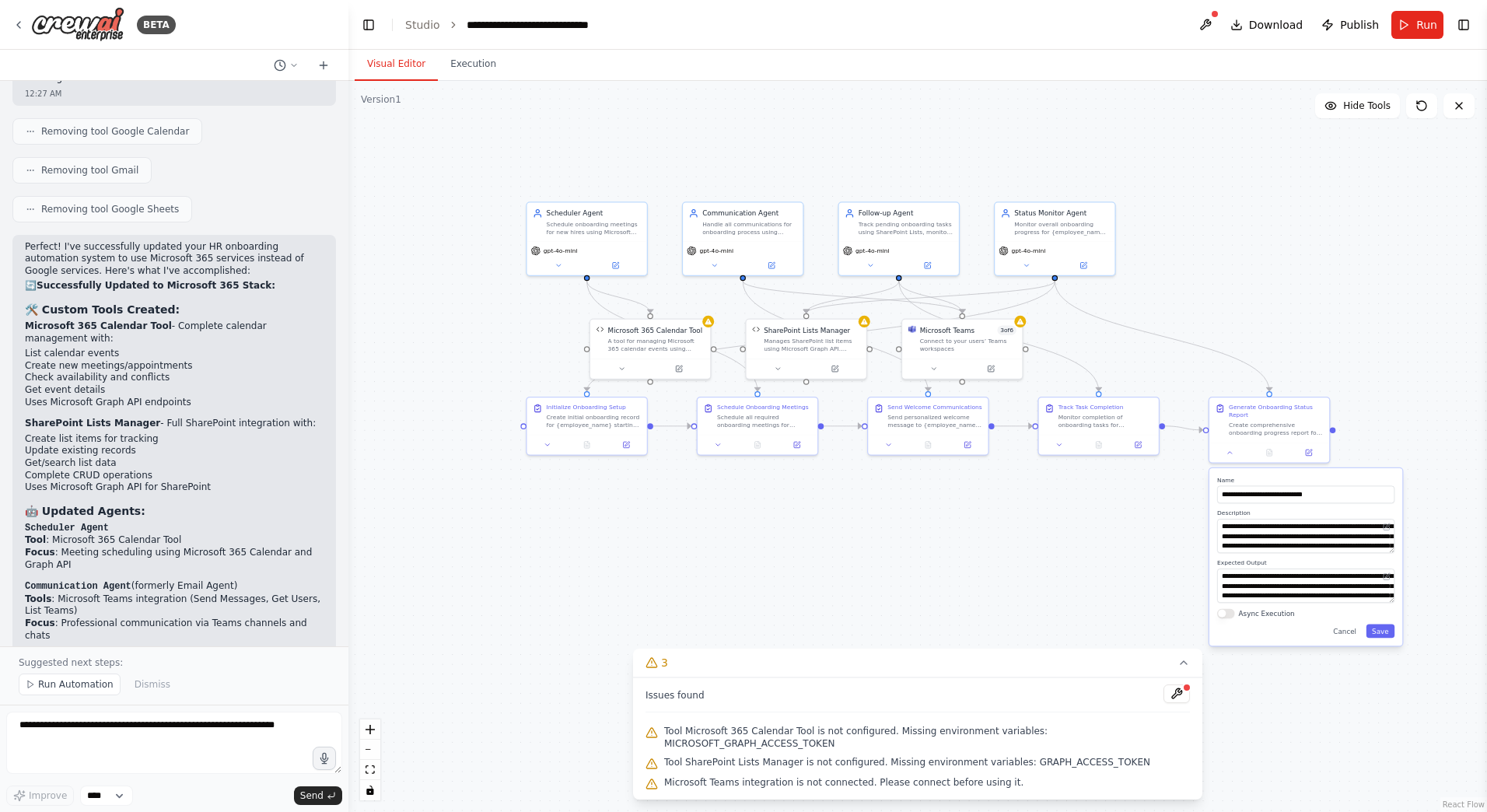
drag, startPoint x: 706, startPoint y: 436, endPoint x: 842, endPoint y: 559, distance: 183.4
click at [842, 559] on div ".deletable-edge-delete-btn { width: 20px; height: 20px; border: 0px solid #ffff…" at bounding box center [918, 446] width 1139 height 731
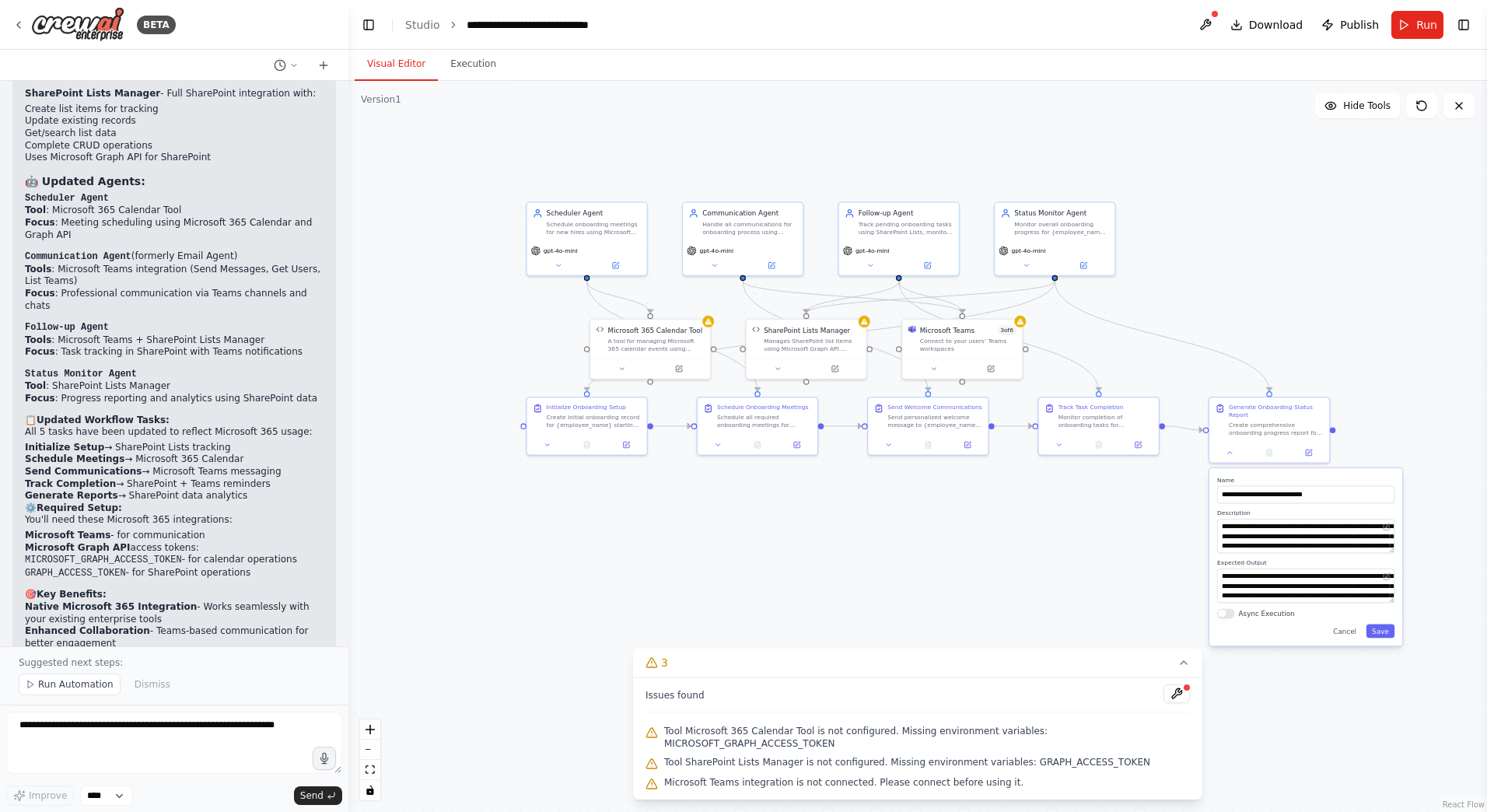
scroll to position [6688, 0]
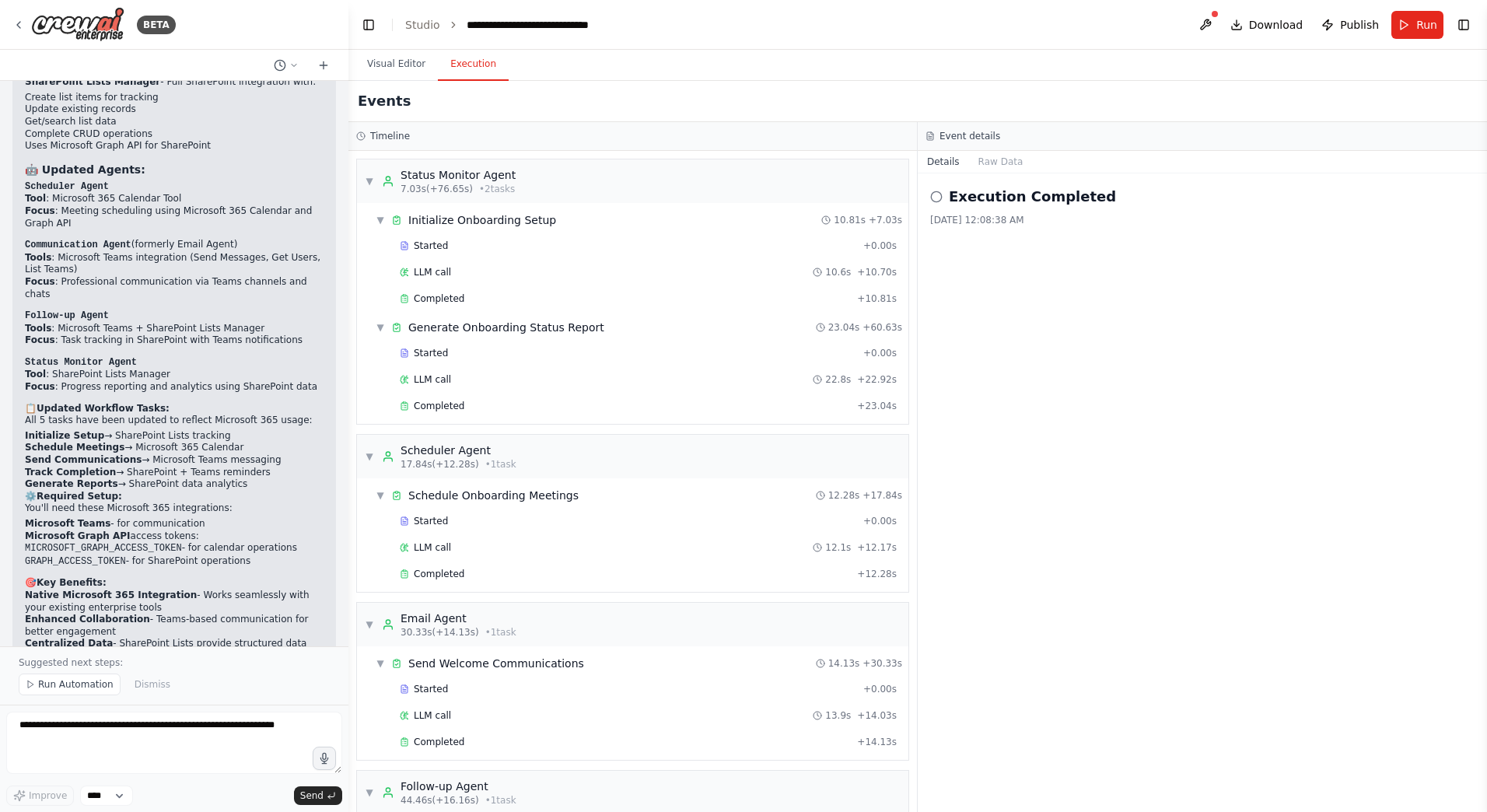
click at [467, 65] on button "Execution" at bounding box center [473, 65] width 71 height 32
click at [524, 185] on div "▼ Status Monitor Agent 7.03s (+76.65s) • 2 task s" at bounding box center [632, 182] width 551 height 44
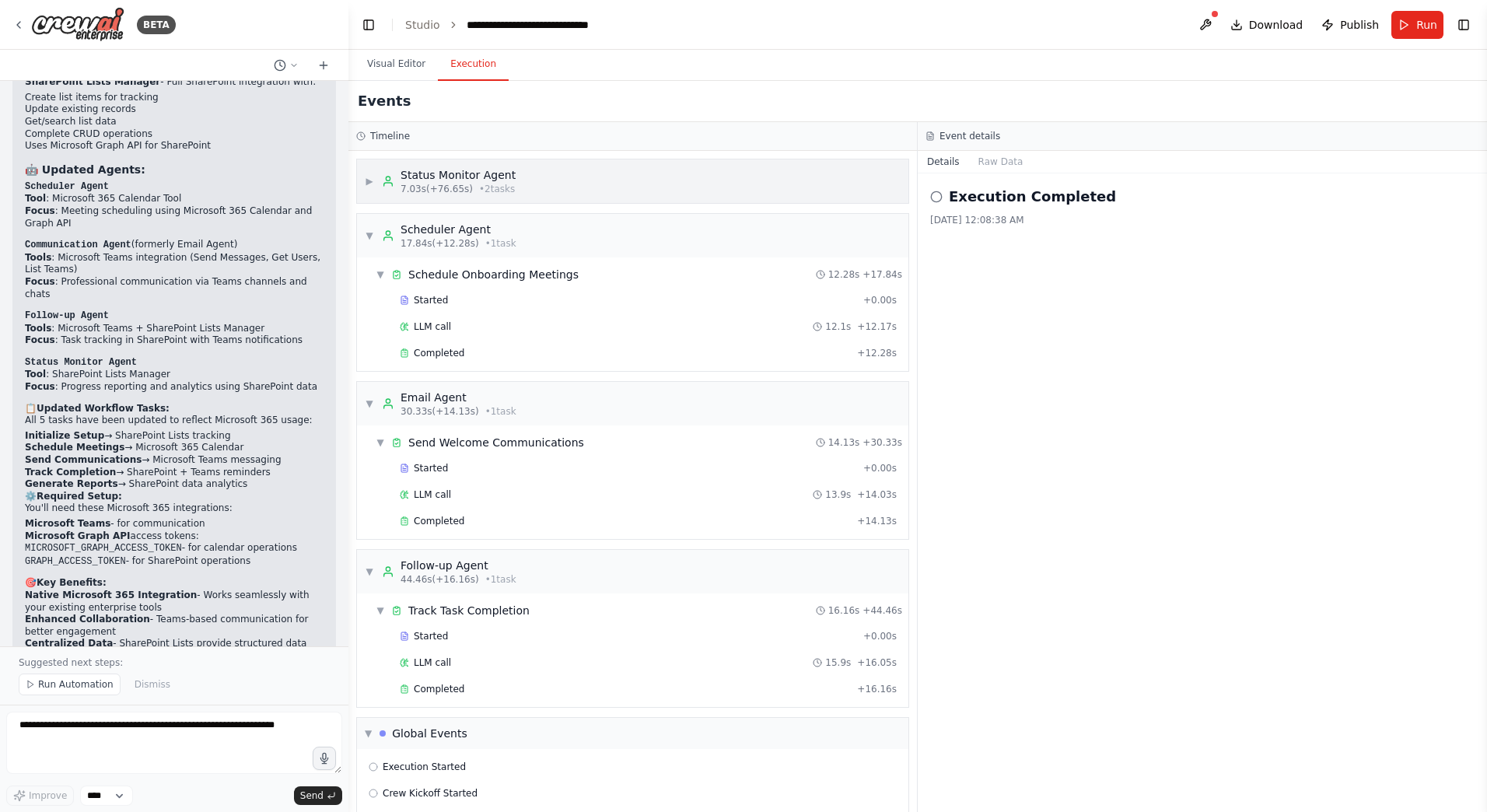
click at [524, 185] on div "▶ Status Monitor Agent 7.03s (+76.65s) • 2 task s" at bounding box center [632, 182] width 551 height 44
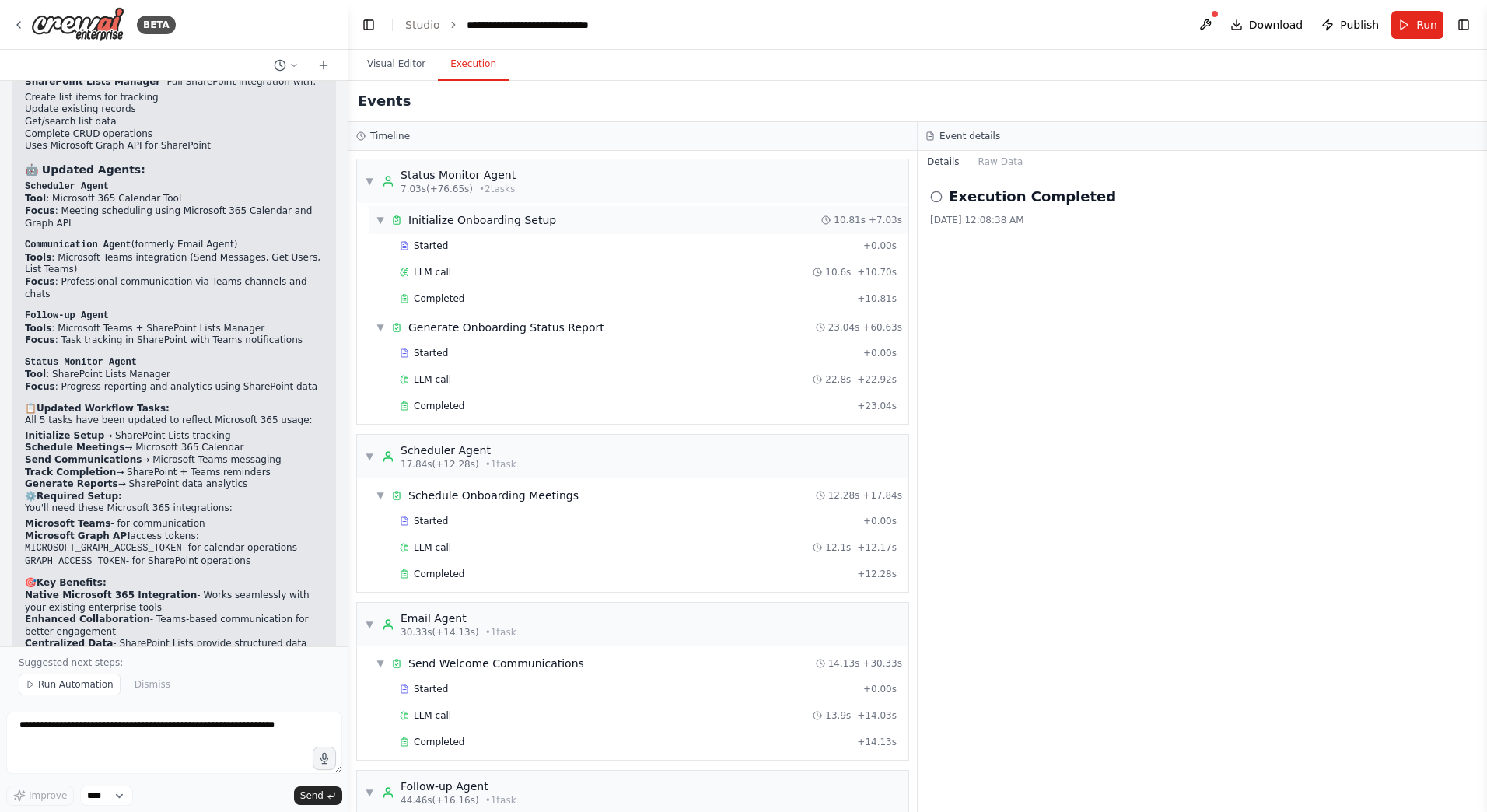
click at [521, 216] on div "Initialize Onboarding Setup" at bounding box center [482, 220] width 148 height 15
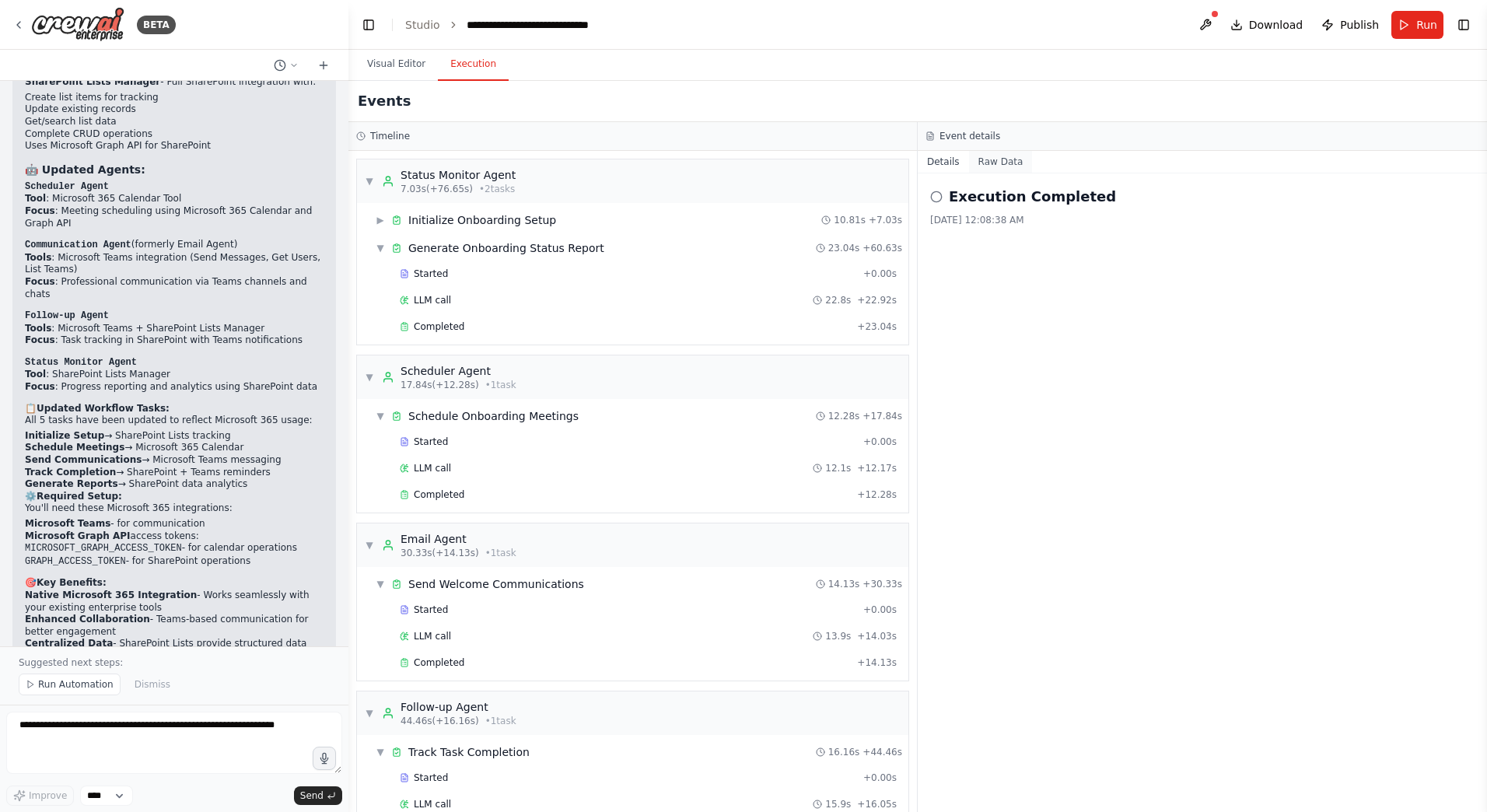
click at [1005, 162] on button "Raw Data" at bounding box center [1000, 161] width 64 height 22
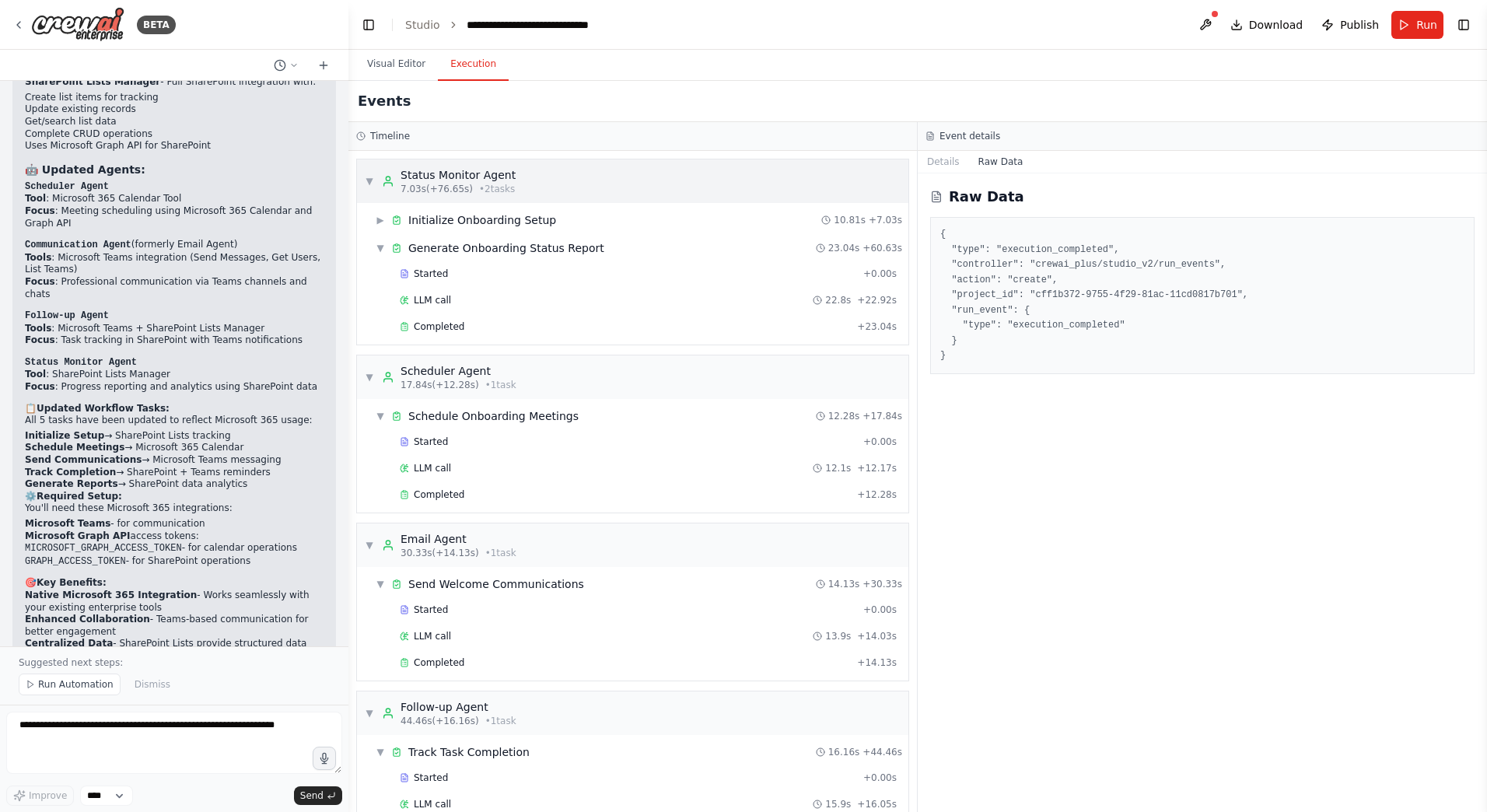
click at [736, 192] on div "▼ Status Monitor Agent 7.03s (+76.65s) • 2 task s" at bounding box center [632, 182] width 551 height 44
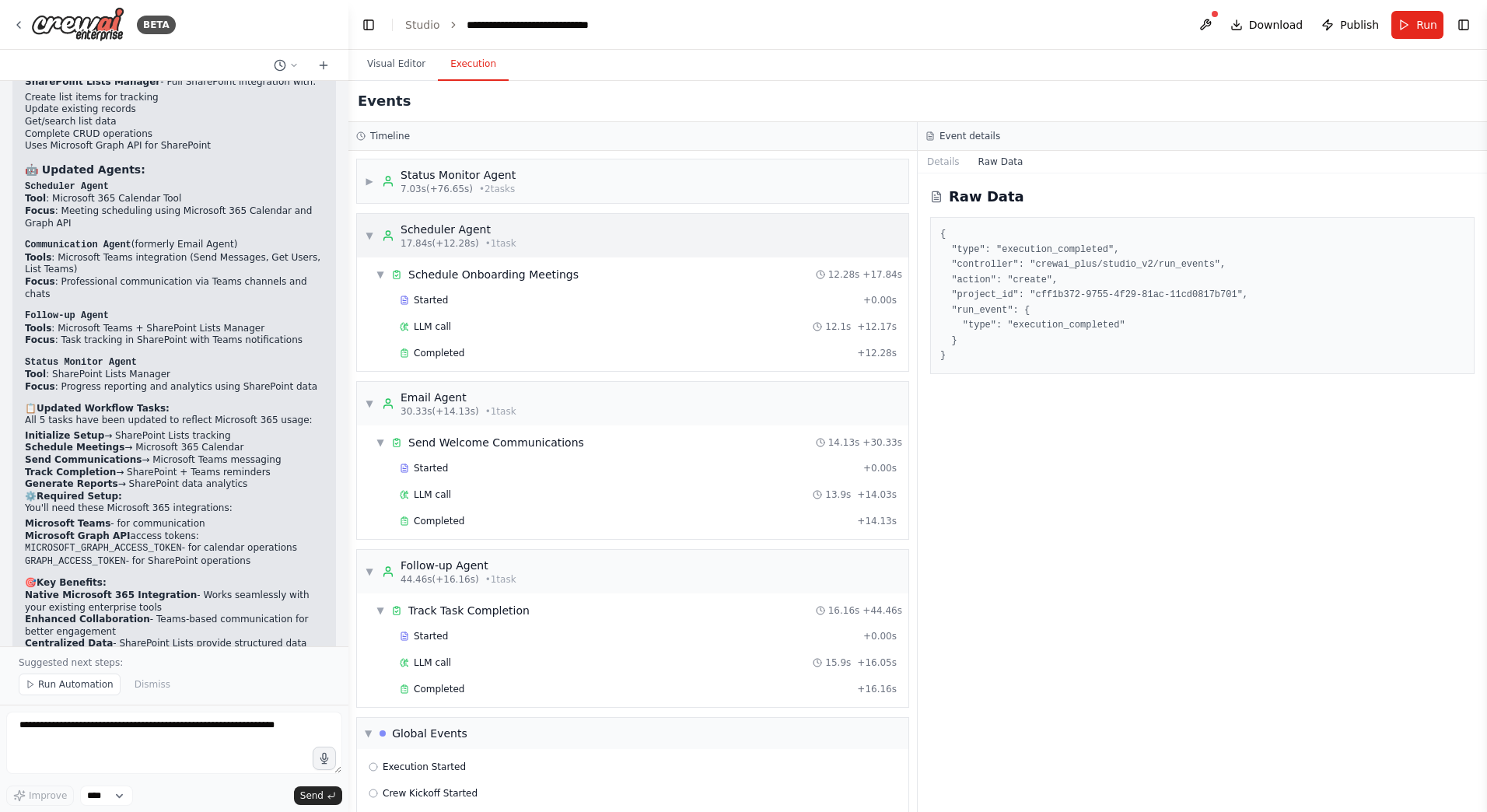
click at [714, 248] on div "▼ Scheduler Agent 17.84s (+12.28s) • 1 task" at bounding box center [632, 236] width 551 height 44
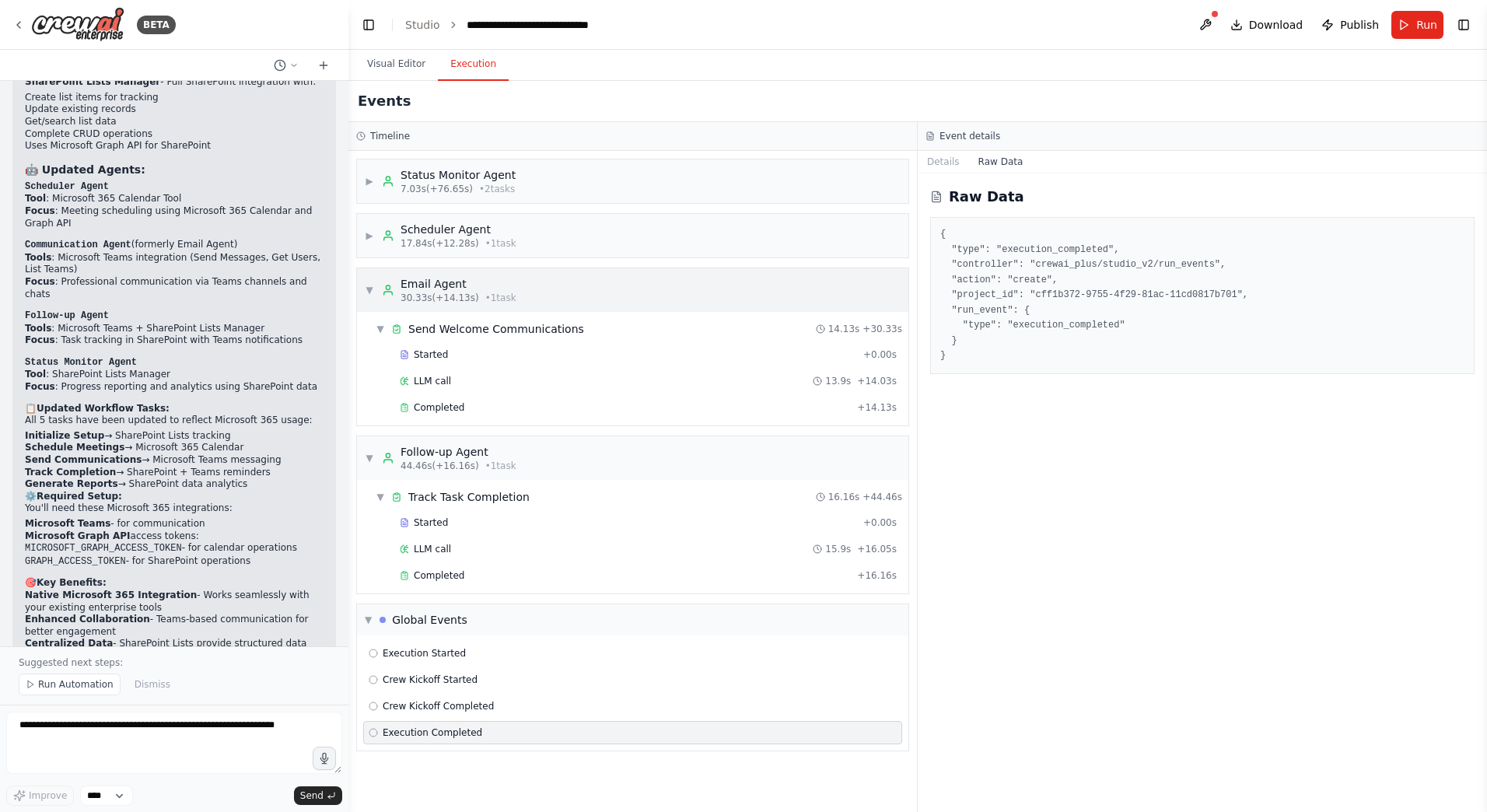
click at [710, 284] on div "▼ Email Agent 30.33s (+14.13s) • 1 task" at bounding box center [632, 290] width 551 height 44
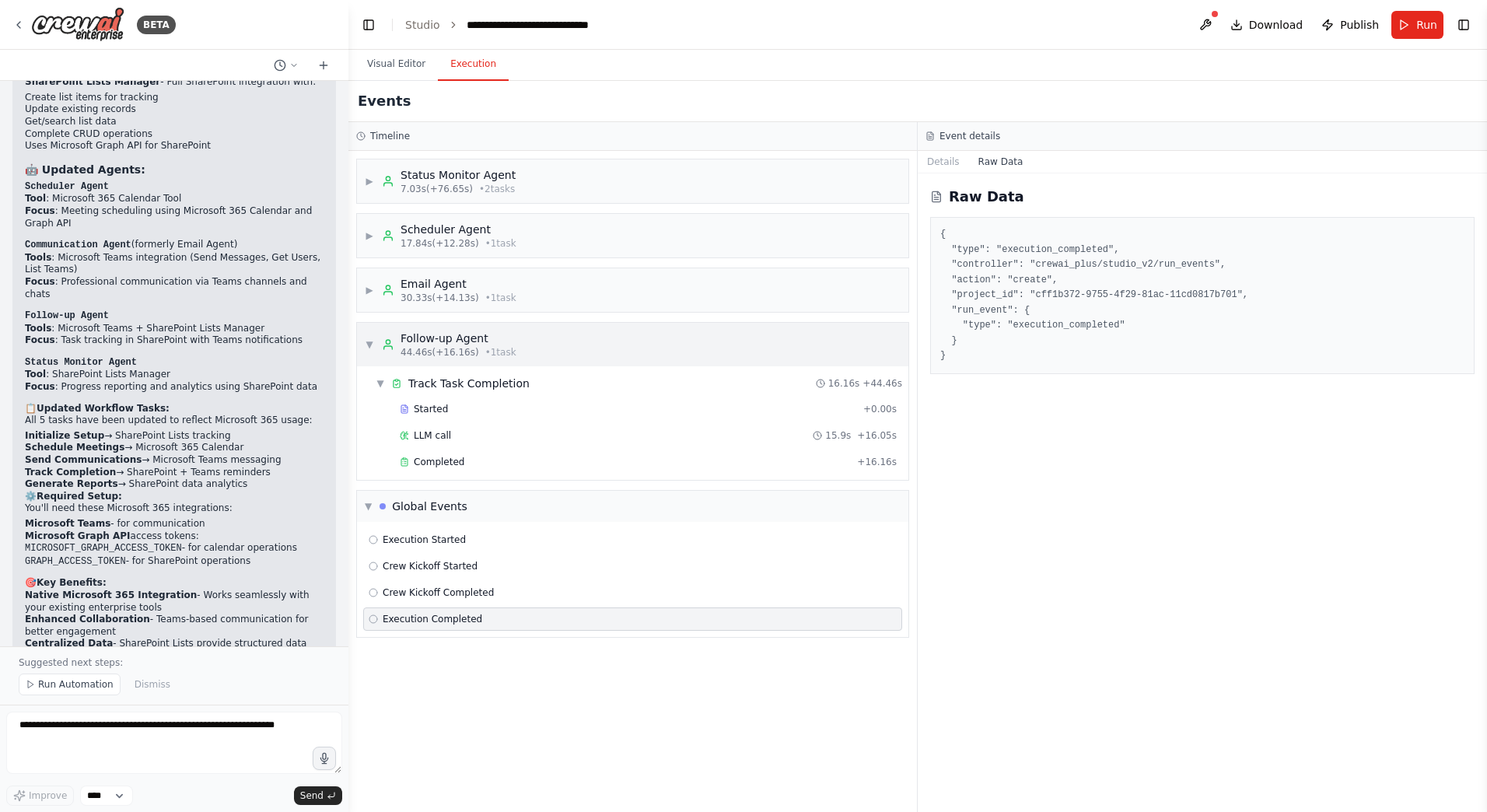
click at [703, 338] on div "▼ Follow-up Agent 44.46s (+16.16s) • 1 task" at bounding box center [632, 345] width 551 height 44
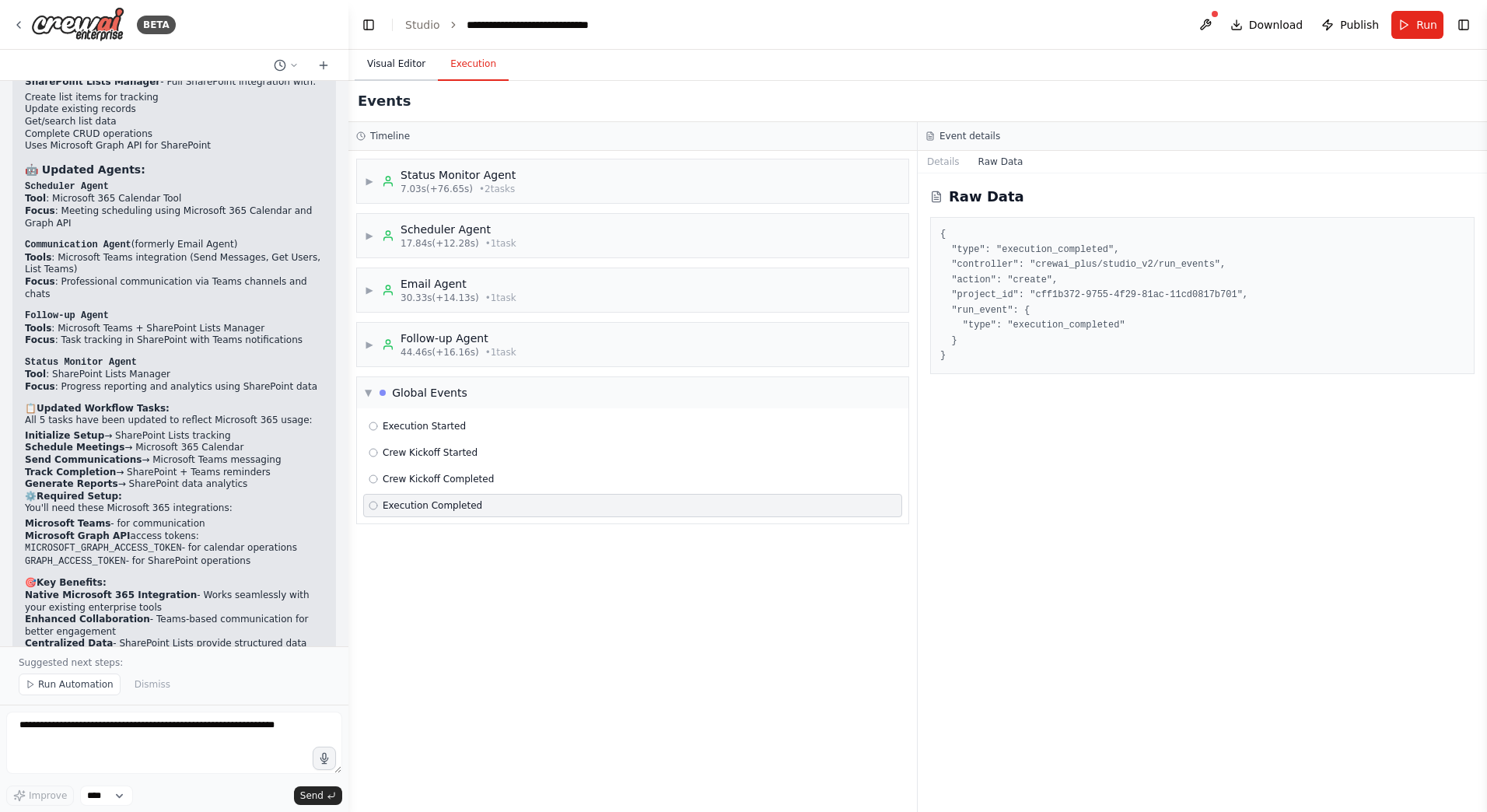
click at [375, 65] on button "Visual Editor" at bounding box center [396, 65] width 83 height 32
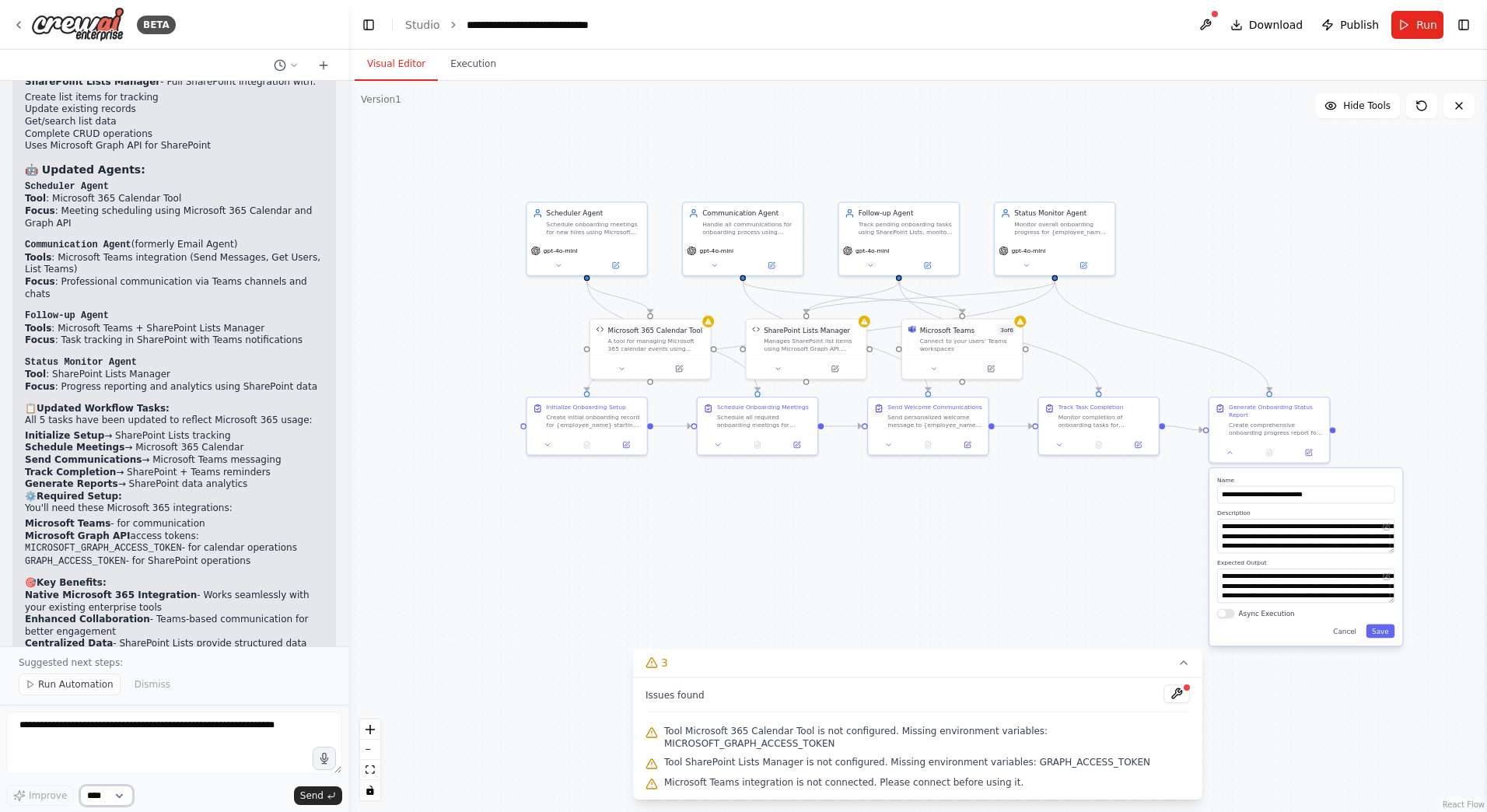
click at [123, 804] on select "****" at bounding box center [107, 795] width 53 height 20
click at [226, 789] on div "Improve **** Send" at bounding box center [174, 795] width 336 height 20
click at [143, 748] on textarea at bounding box center [174, 743] width 336 height 62
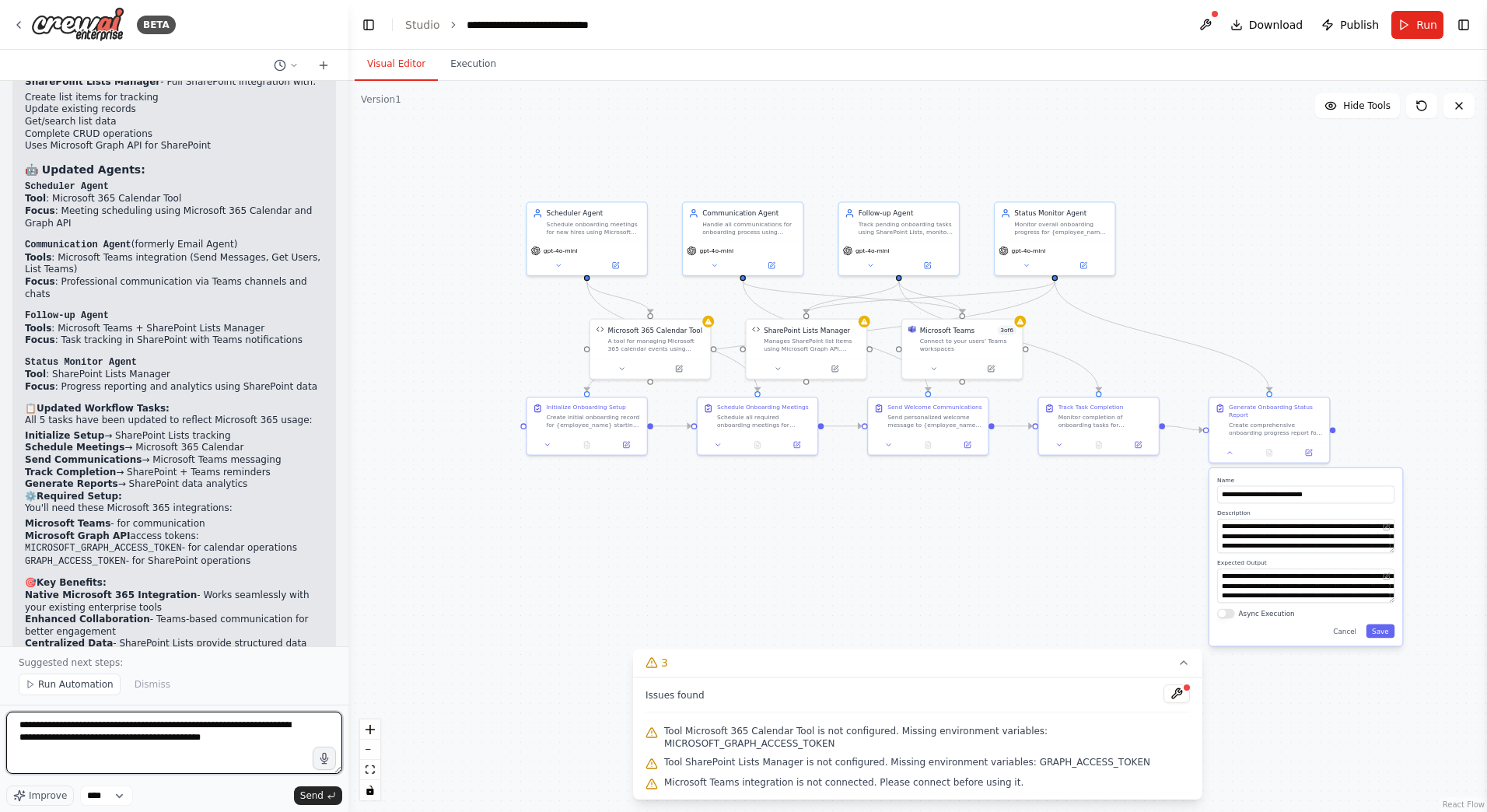
click at [125, 739] on textarea "**********" at bounding box center [174, 743] width 336 height 62
type textarea "**********"
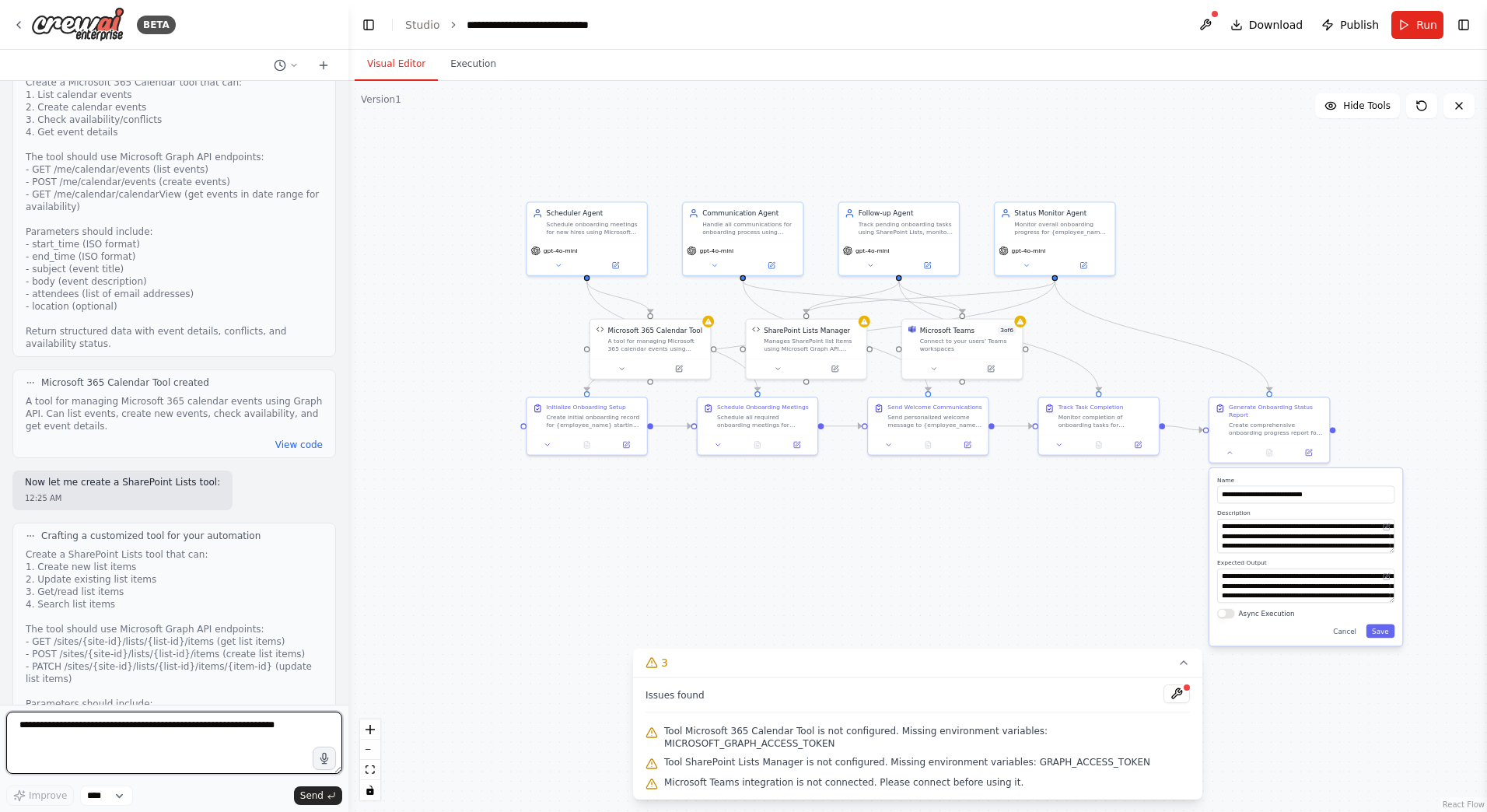
scroll to position [3736, 0]
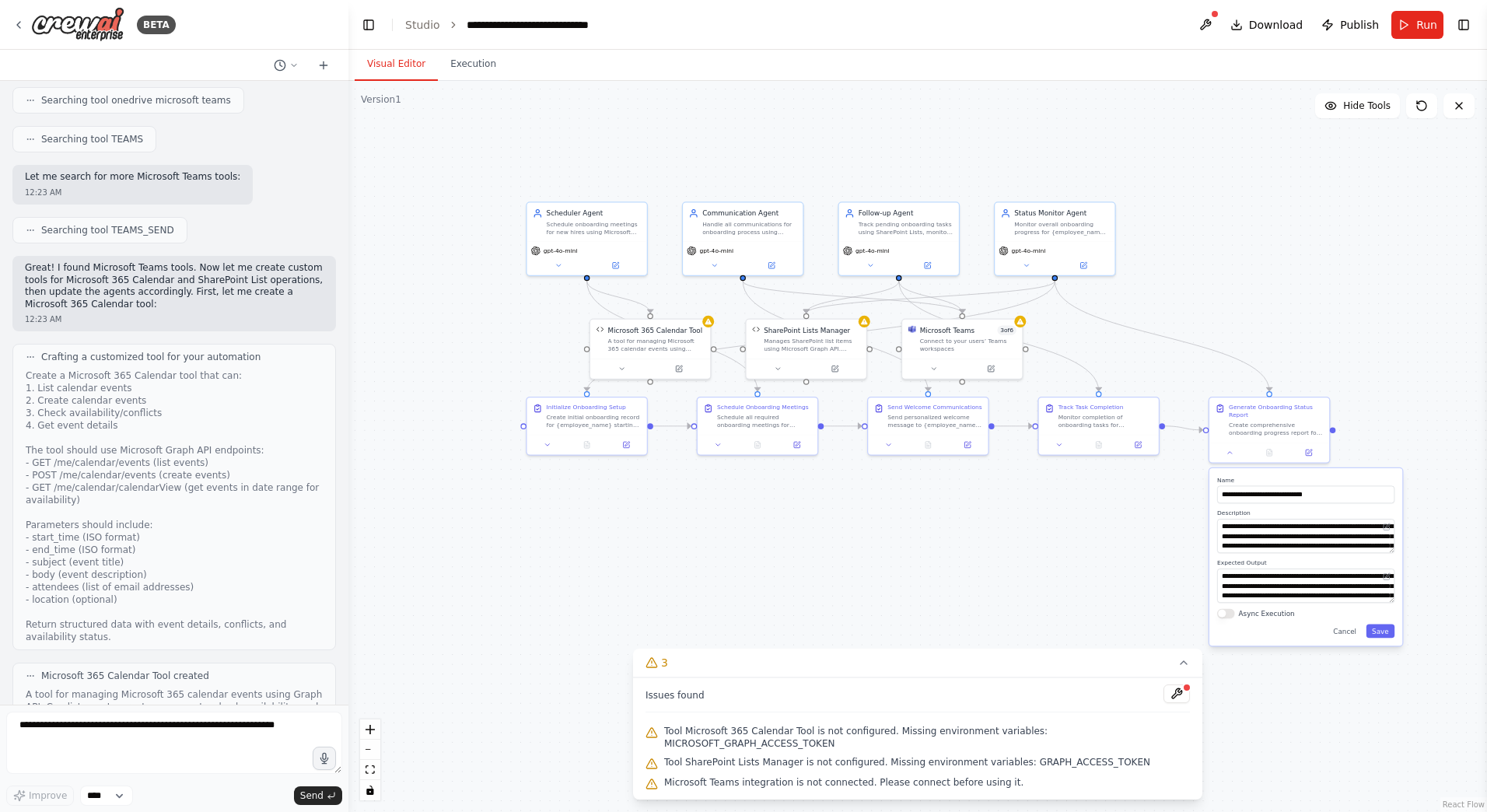
drag, startPoint x: 811, startPoint y: 141, endPoint x: 698, endPoint y: 160, distance: 114.6
click at [698, 160] on div ".deletable-edge-delete-btn { width: 20px; height: 20px; border: 0px solid #ffff…" at bounding box center [918, 446] width 1139 height 731
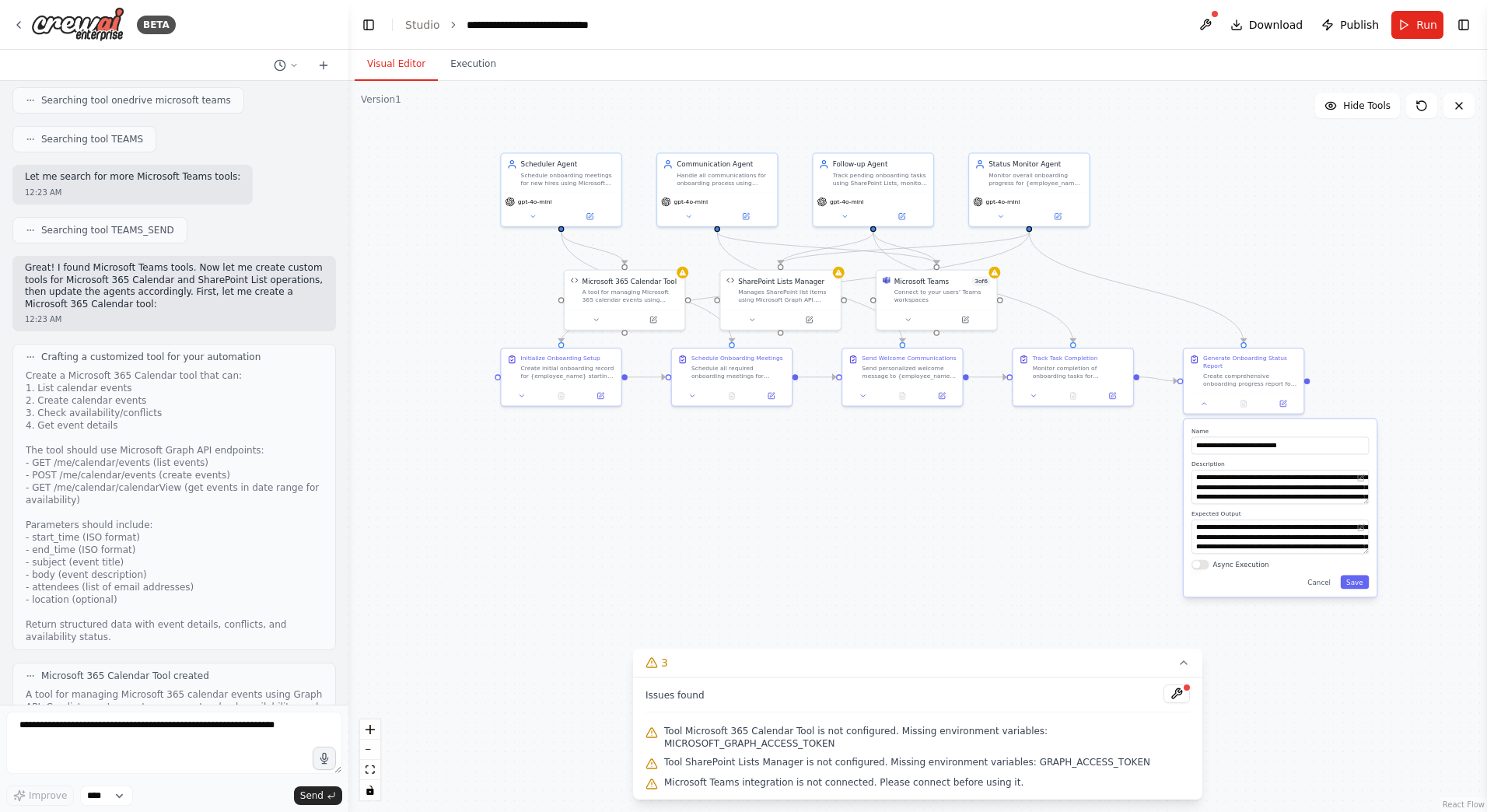
drag, startPoint x: 434, startPoint y: 229, endPoint x: 408, endPoint y: 181, distance: 54.6
click at [408, 181] on div ".deletable-edge-delete-btn { width: 20px; height: 20px; border: 0px solid #ffff…" at bounding box center [918, 446] width 1139 height 731
click at [1038, 401] on div at bounding box center [1073, 393] width 119 height 20
click at [1035, 397] on icon at bounding box center [1034, 394] width 8 height 8
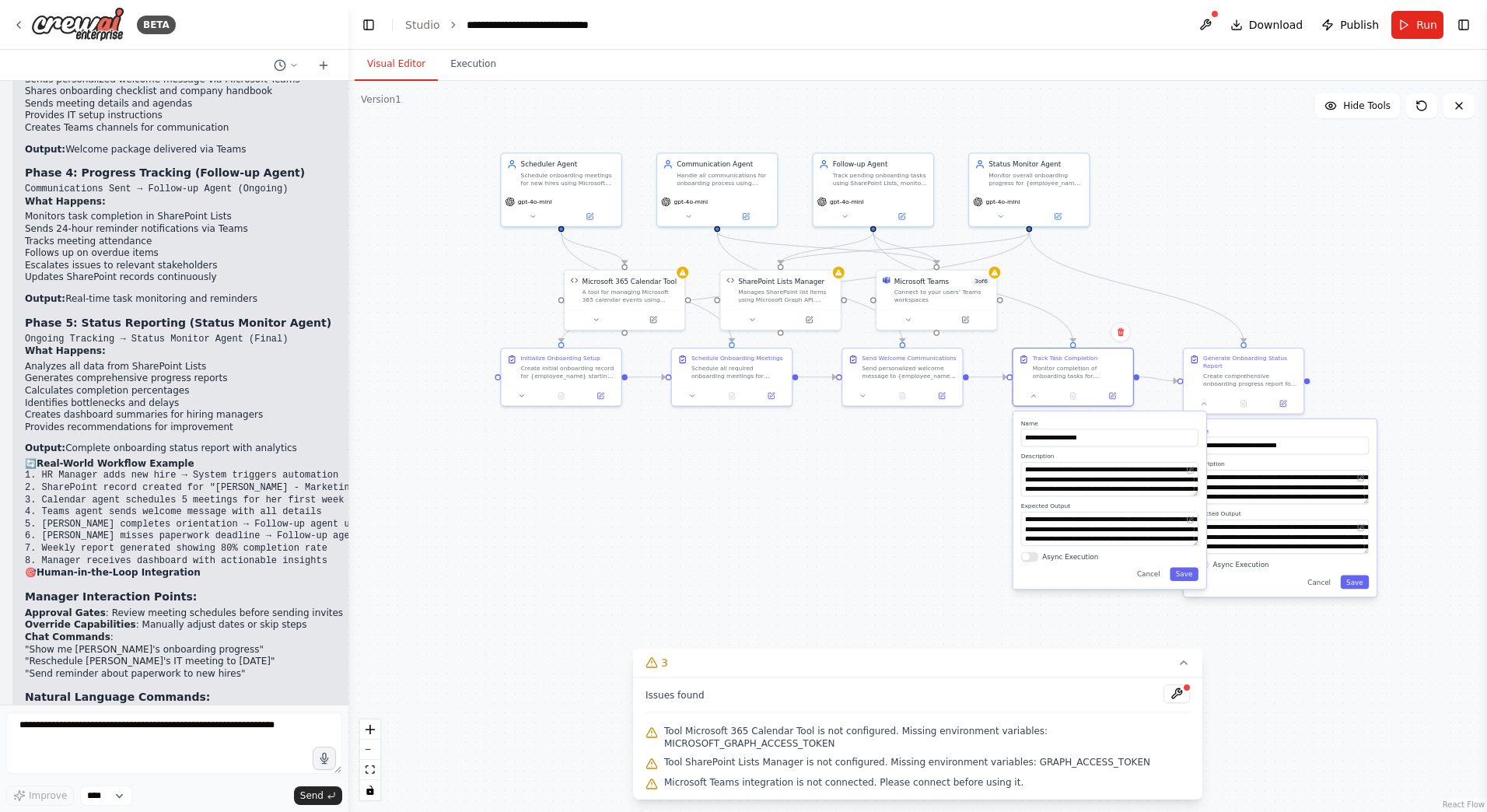
scroll to position [8420, 0]
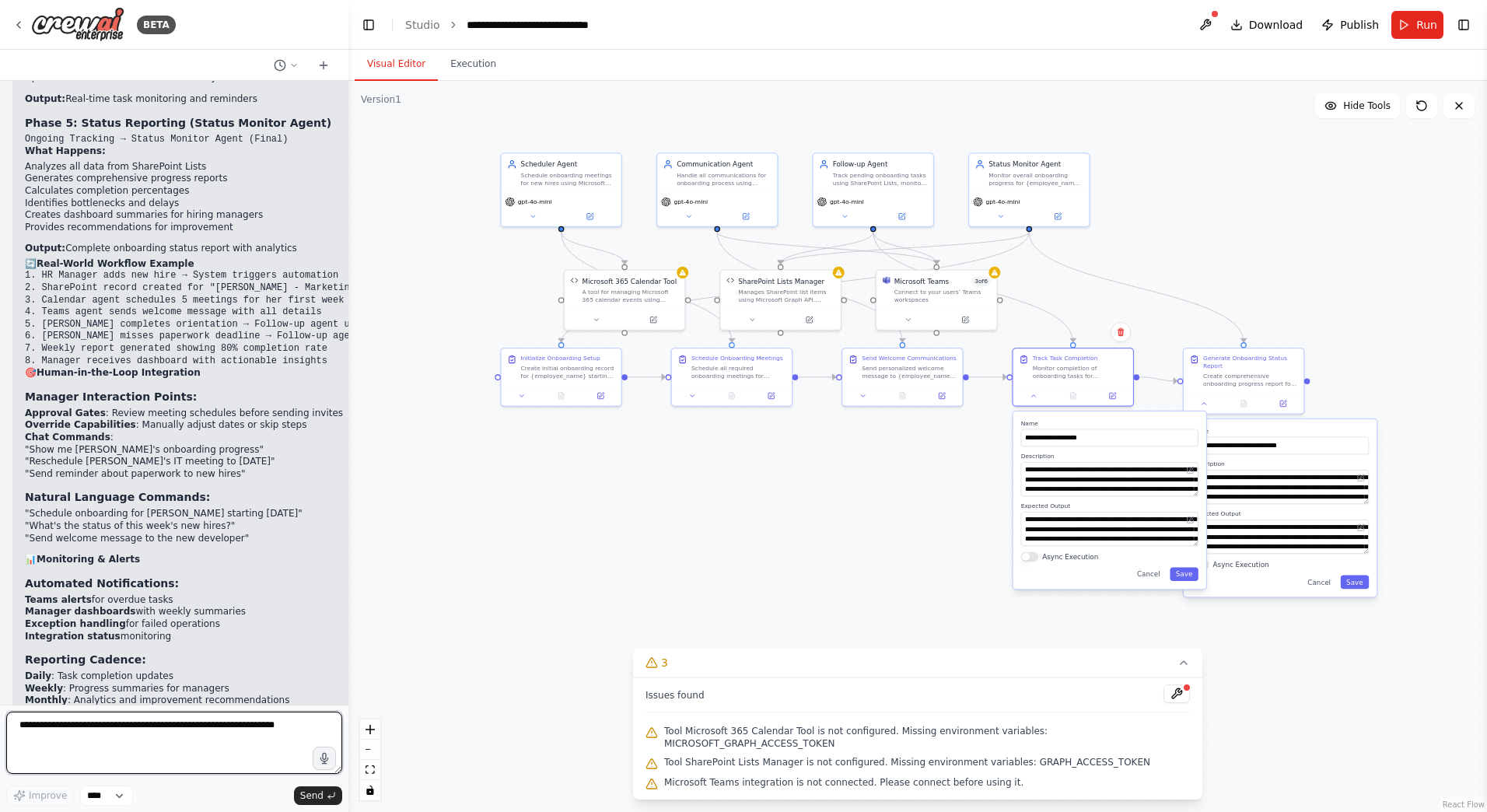
click at [154, 730] on textarea at bounding box center [174, 743] width 336 height 62
type textarea "**********"
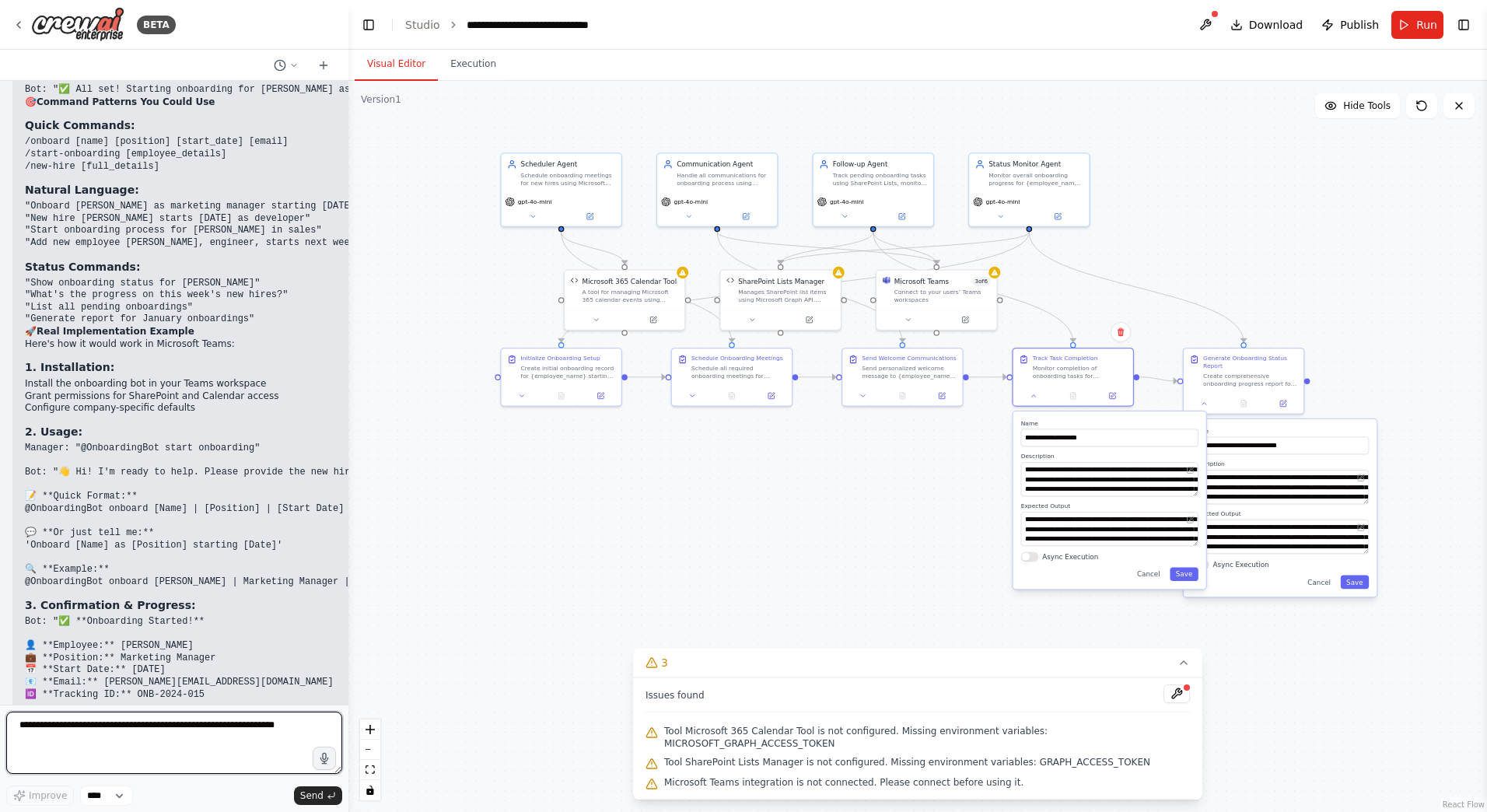
scroll to position [10180, 0]
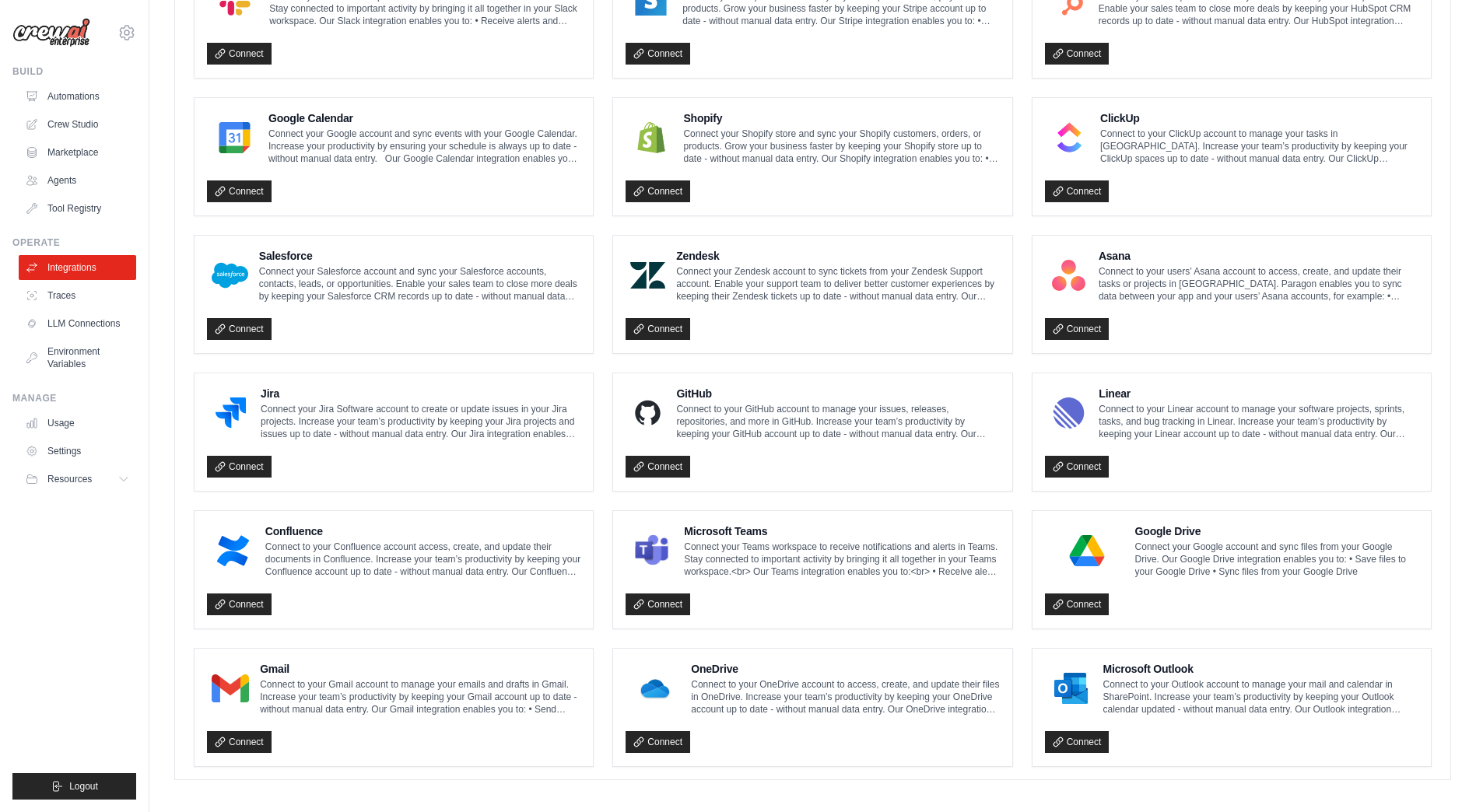
scroll to position [651, 0]
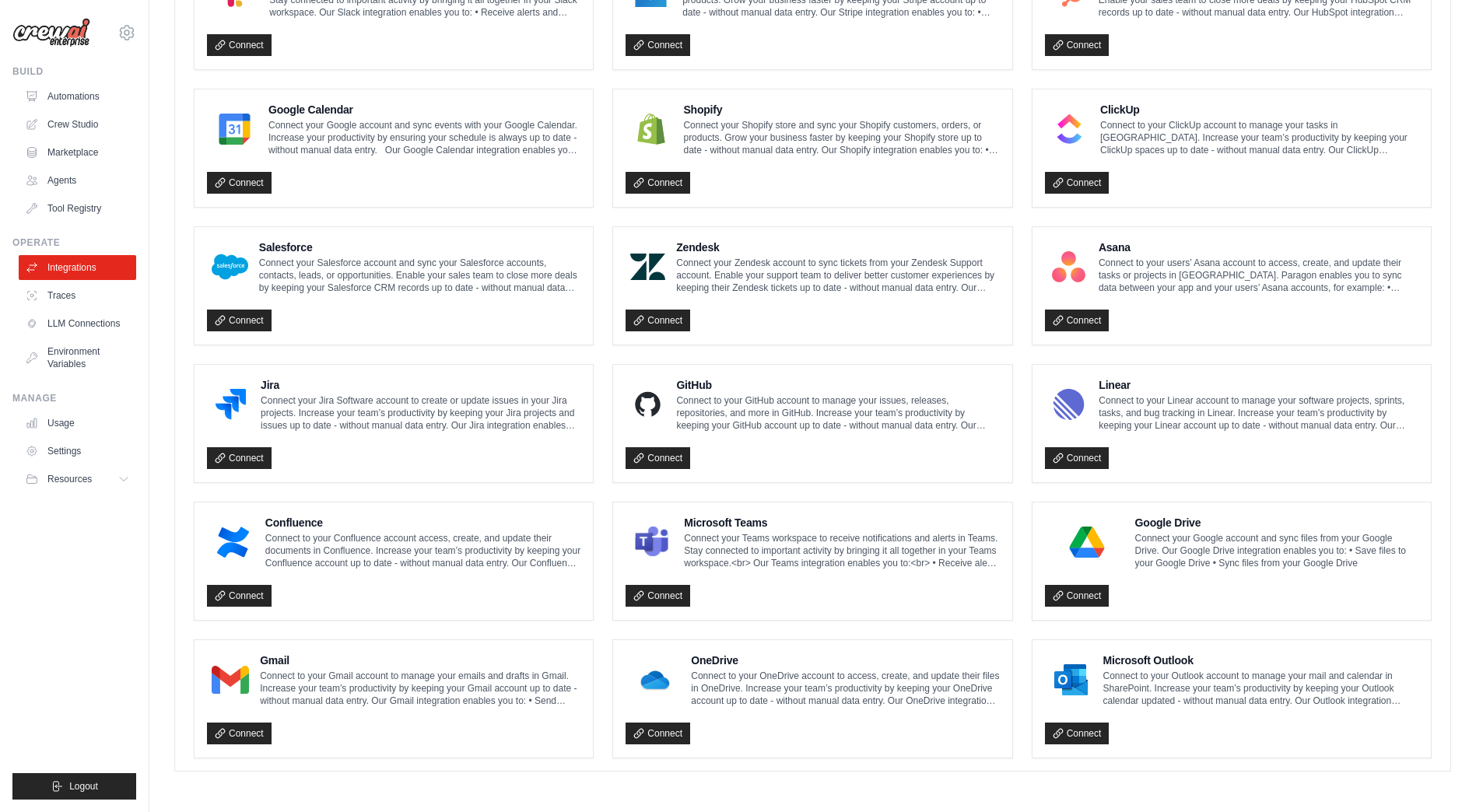
click at [1084, 686] on img at bounding box center [1071, 680] width 43 height 31
click at [1082, 733] on link "Connect" at bounding box center [1077, 733] width 65 height 22
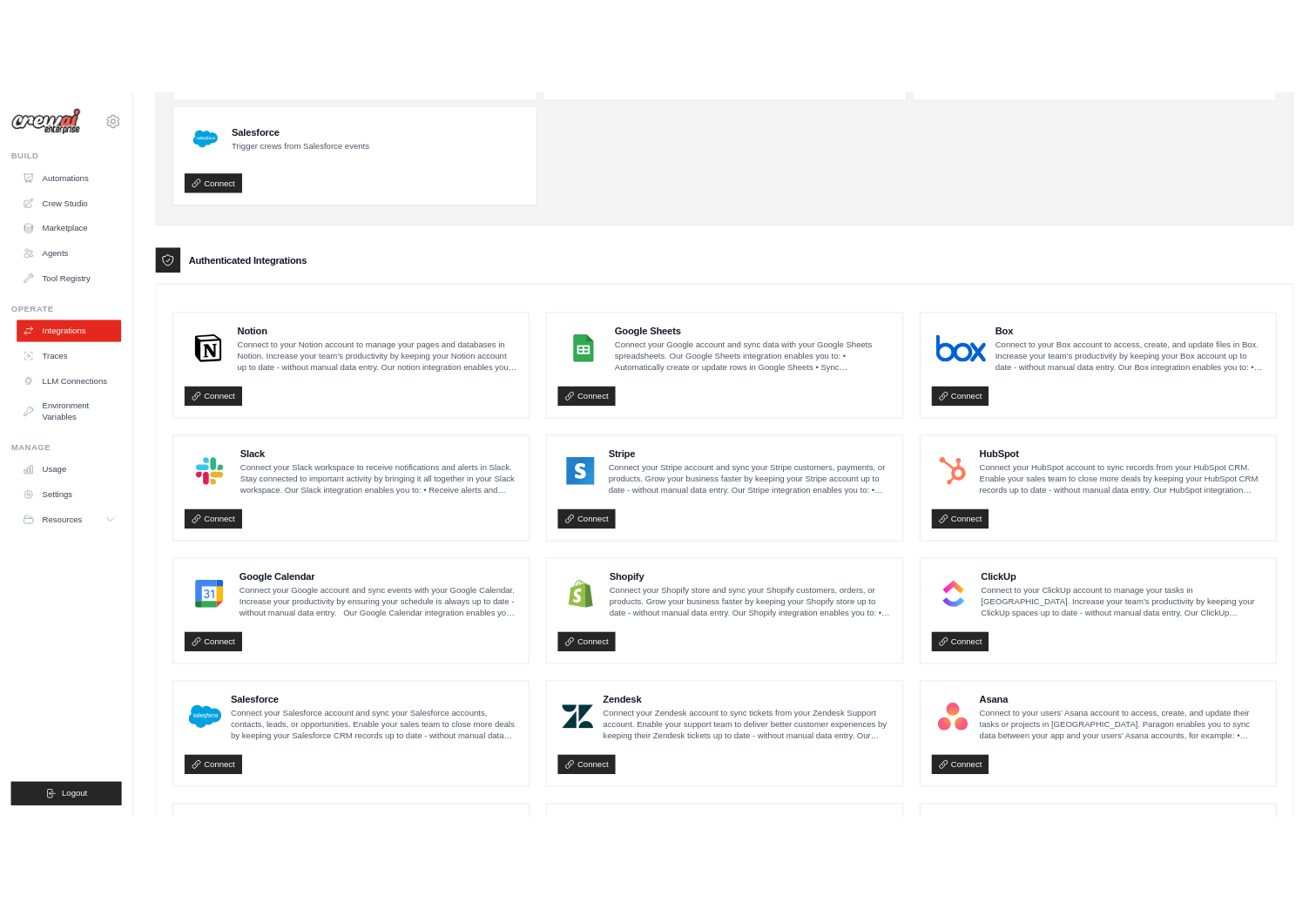
scroll to position [0, 0]
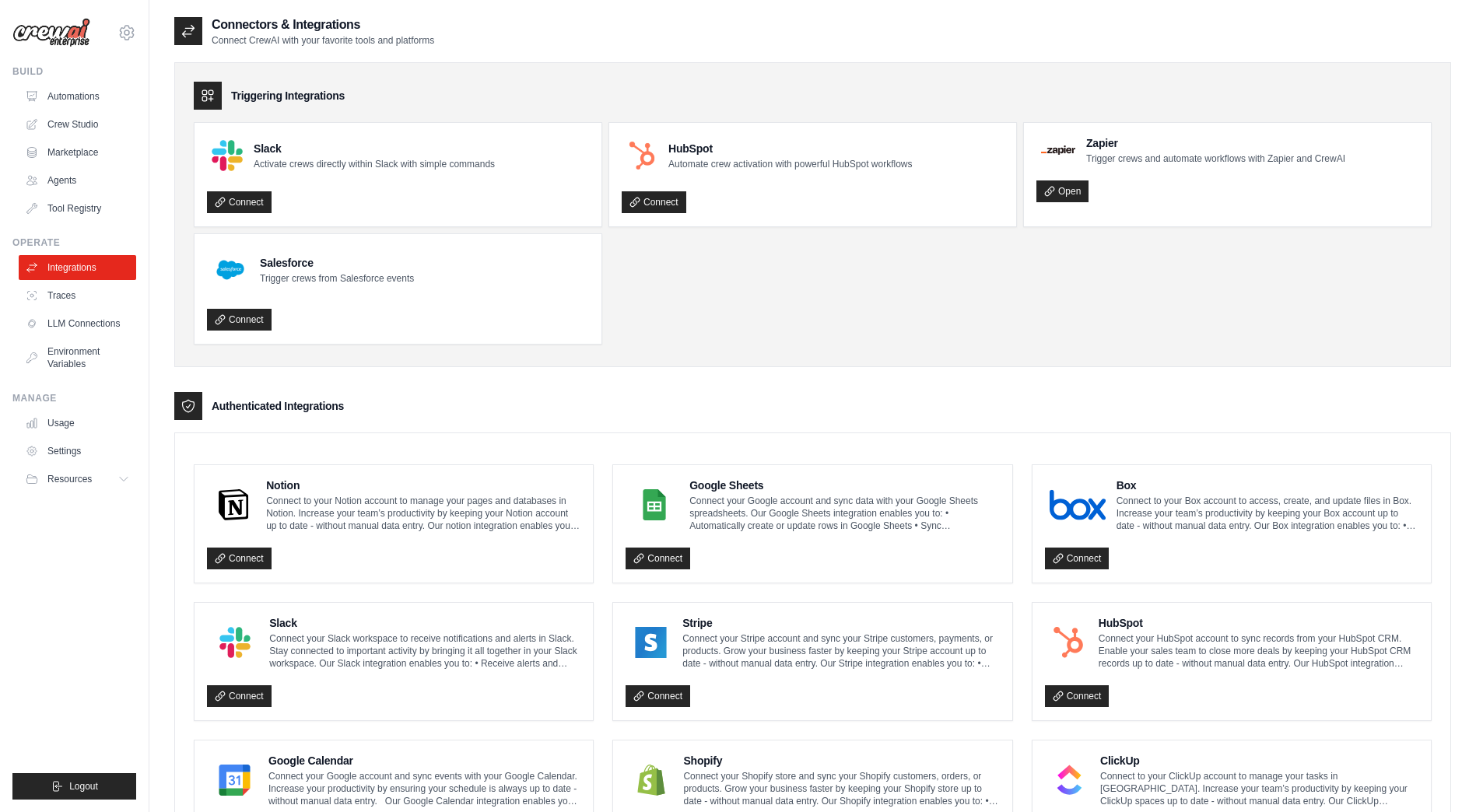
click at [201, 32] on div at bounding box center [188, 31] width 28 height 28
click at [187, 28] on icon at bounding box center [188, 31] width 11 height 11
click at [84, 101] on link "Automations" at bounding box center [78, 96] width 117 height 25
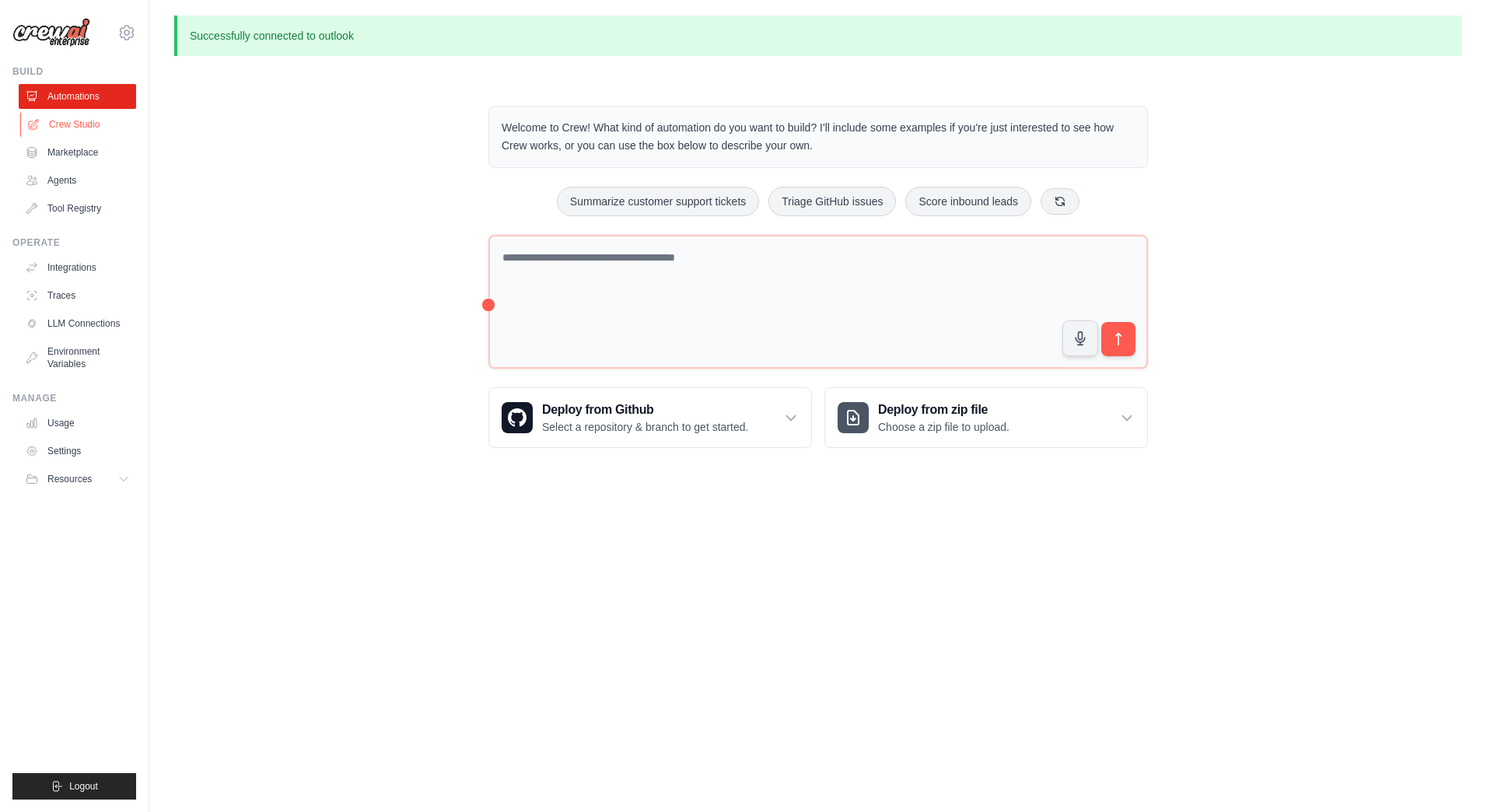
click at [88, 119] on link "Crew Studio" at bounding box center [78, 124] width 117 height 25
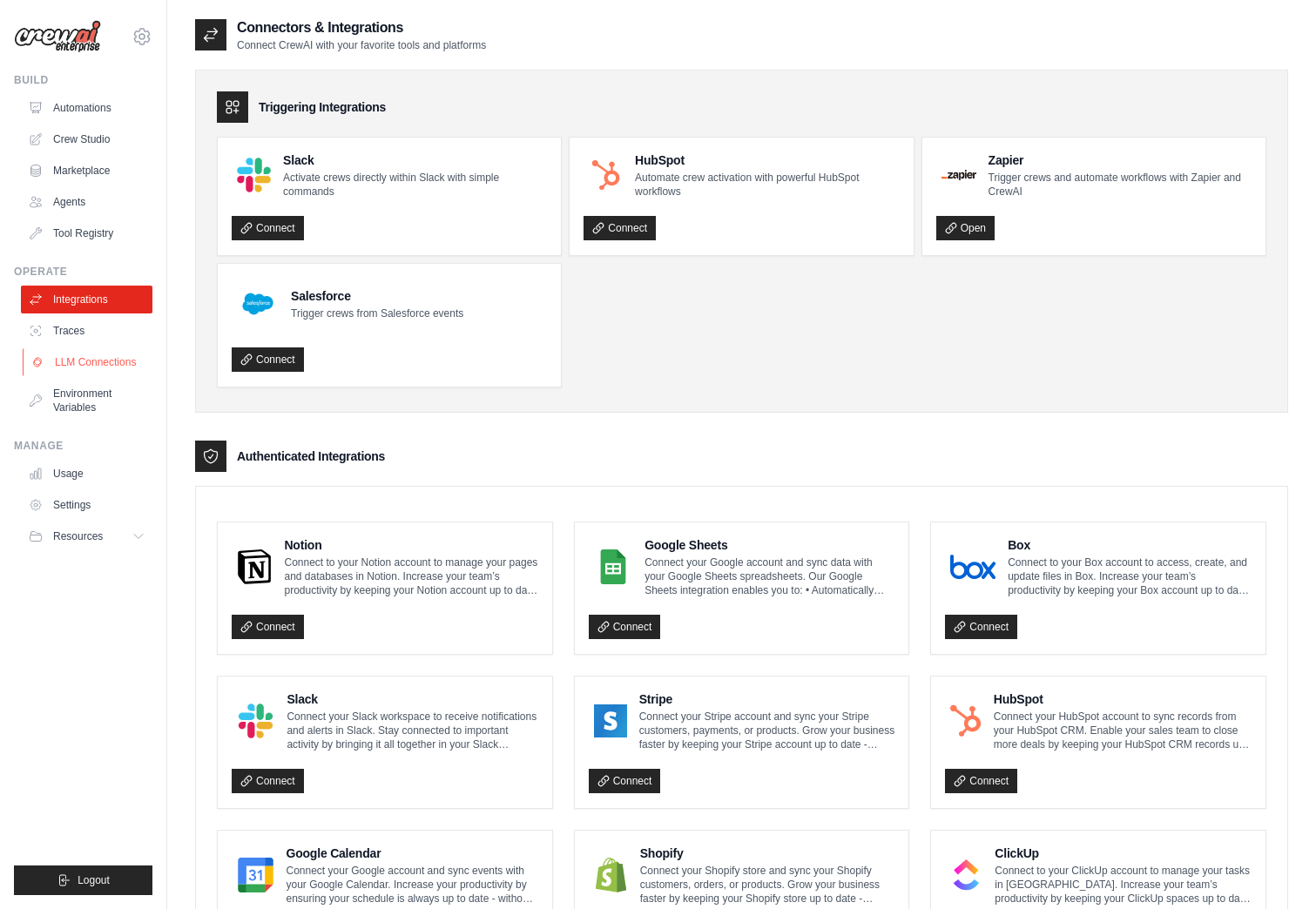
click at [104, 363] on link "LLM Connections" at bounding box center [88, 361] width 131 height 28
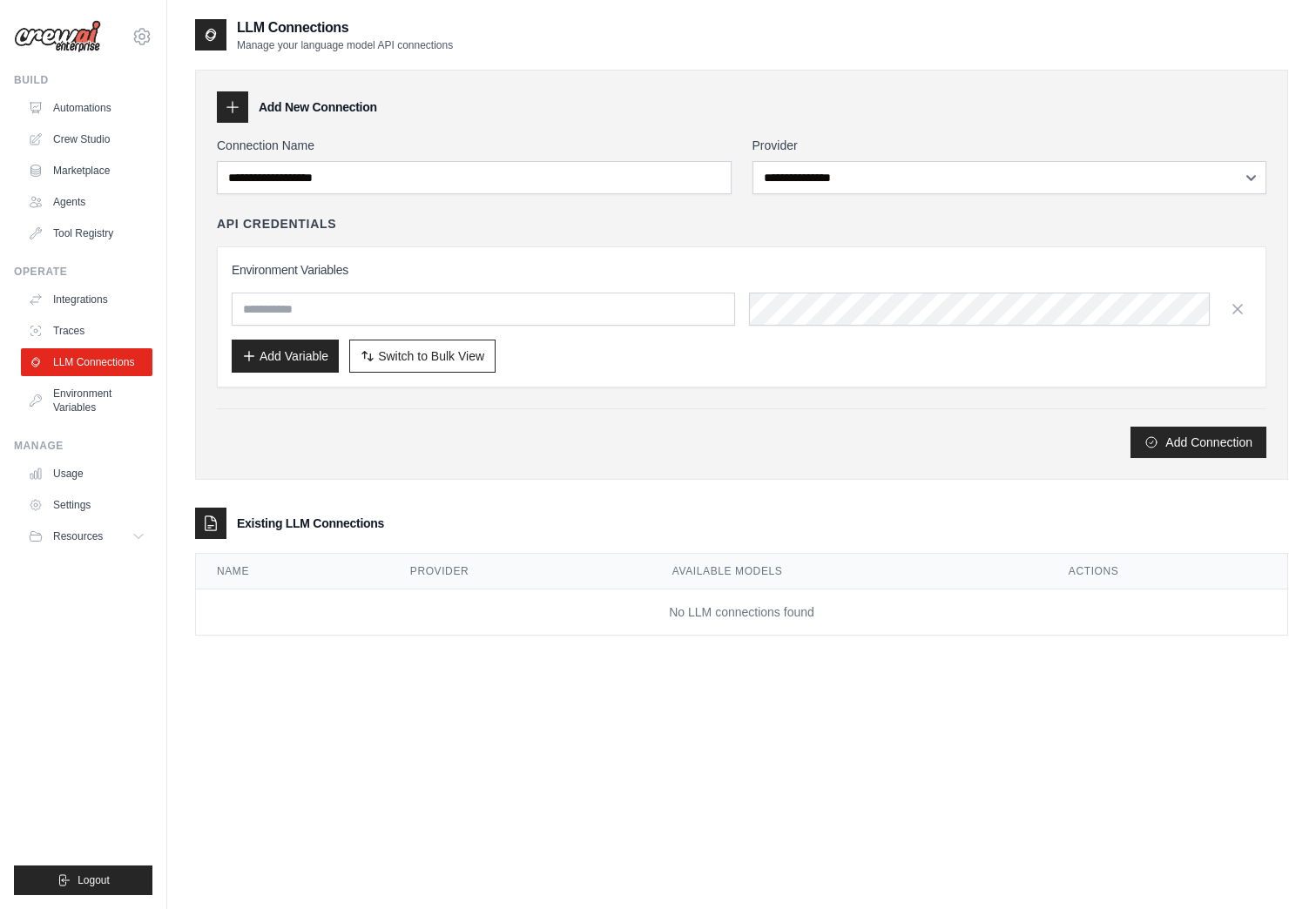
click at [146, 47] on div "christophertoledo101@gmail.com Settings" at bounding box center [82, 28] width 138 height 56
click at [143, 39] on icon at bounding box center [142, 37] width 5 height 5
click at [124, 539] on button "Resources" at bounding box center [88, 536] width 131 height 28
click at [108, 604] on link "GitHub" at bounding box center [94, 594] width 121 height 24
click at [55, 510] on link "Settings" at bounding box center [88, 504] width 131 height 28
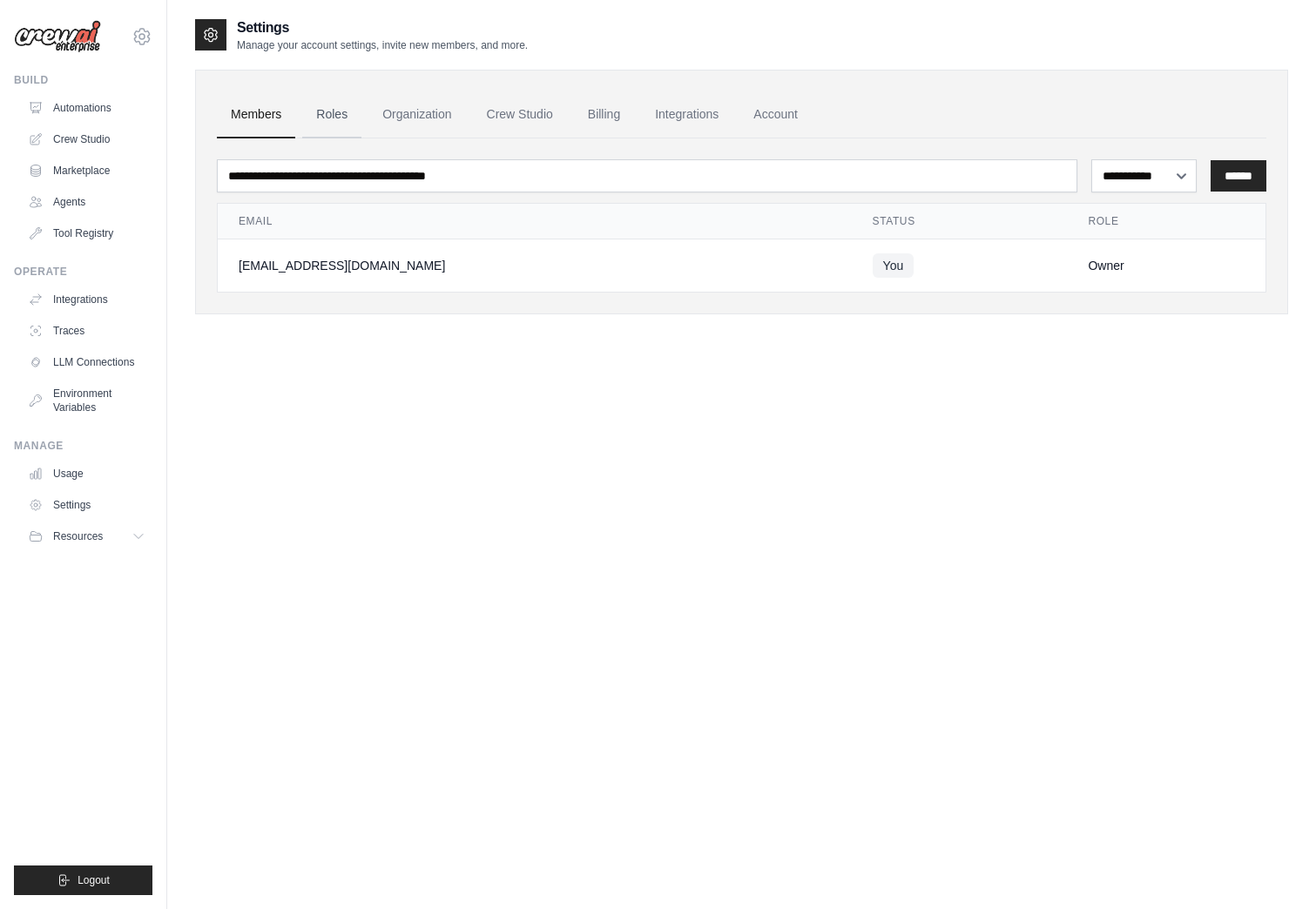
click at [315, 114] on link "Roles" at bounding box center [332, 115] width 60 height 47
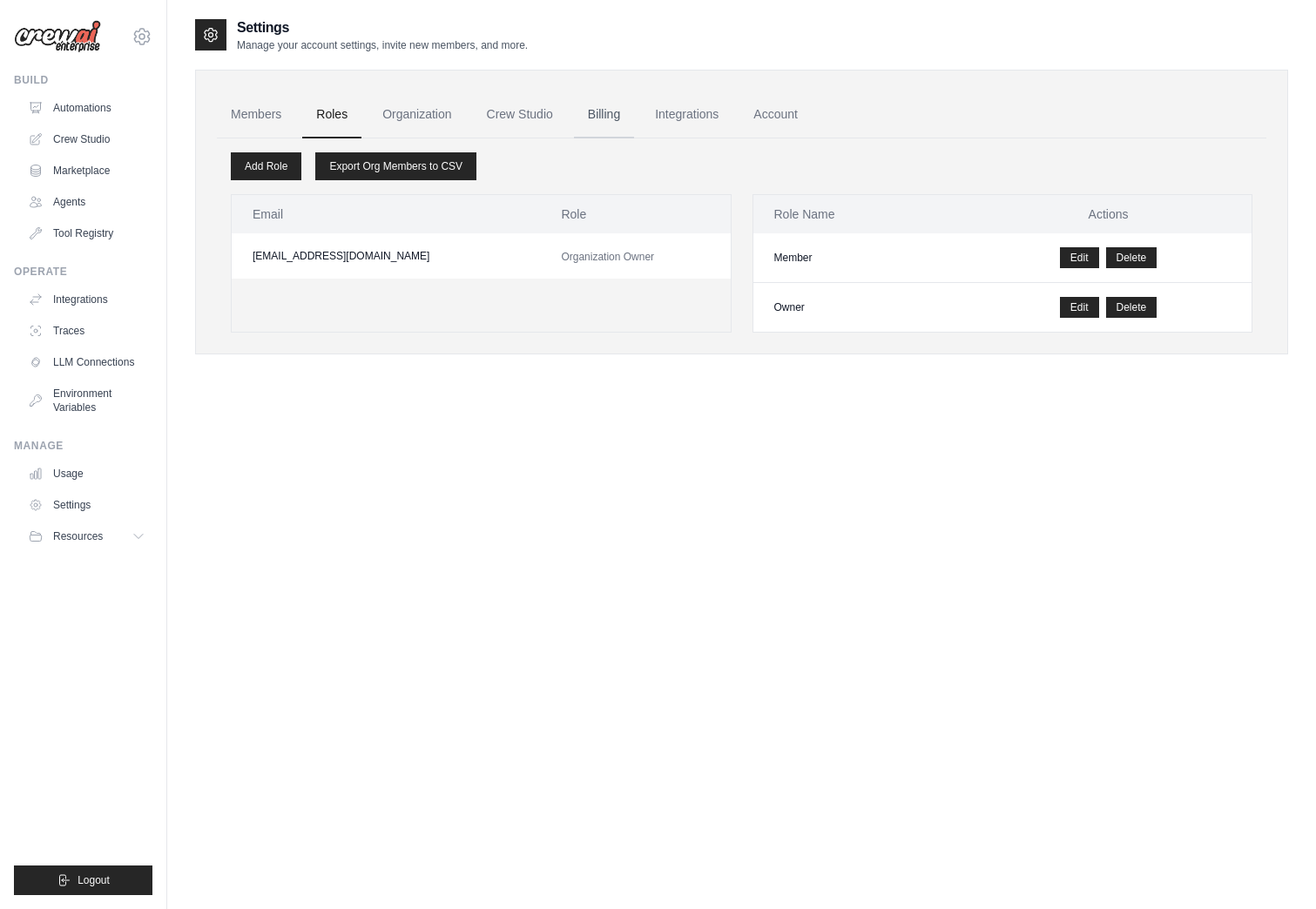
click at [605, 109] on link "Billing" at bounding box center [604, 115] width 60 height 47
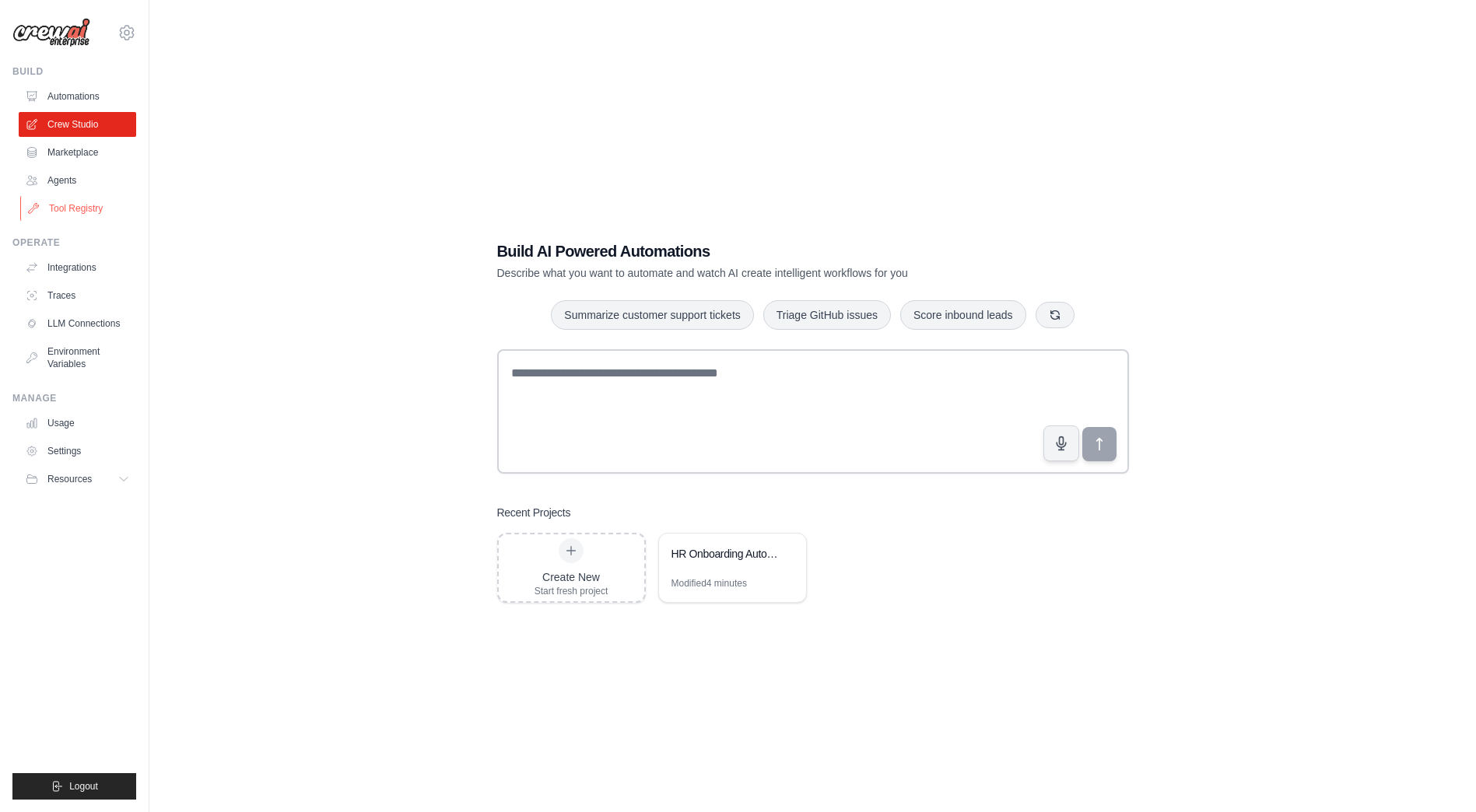
click at [87, 205] on link "Tool Registry" at bounding box center [78, 208] width 117 height 25
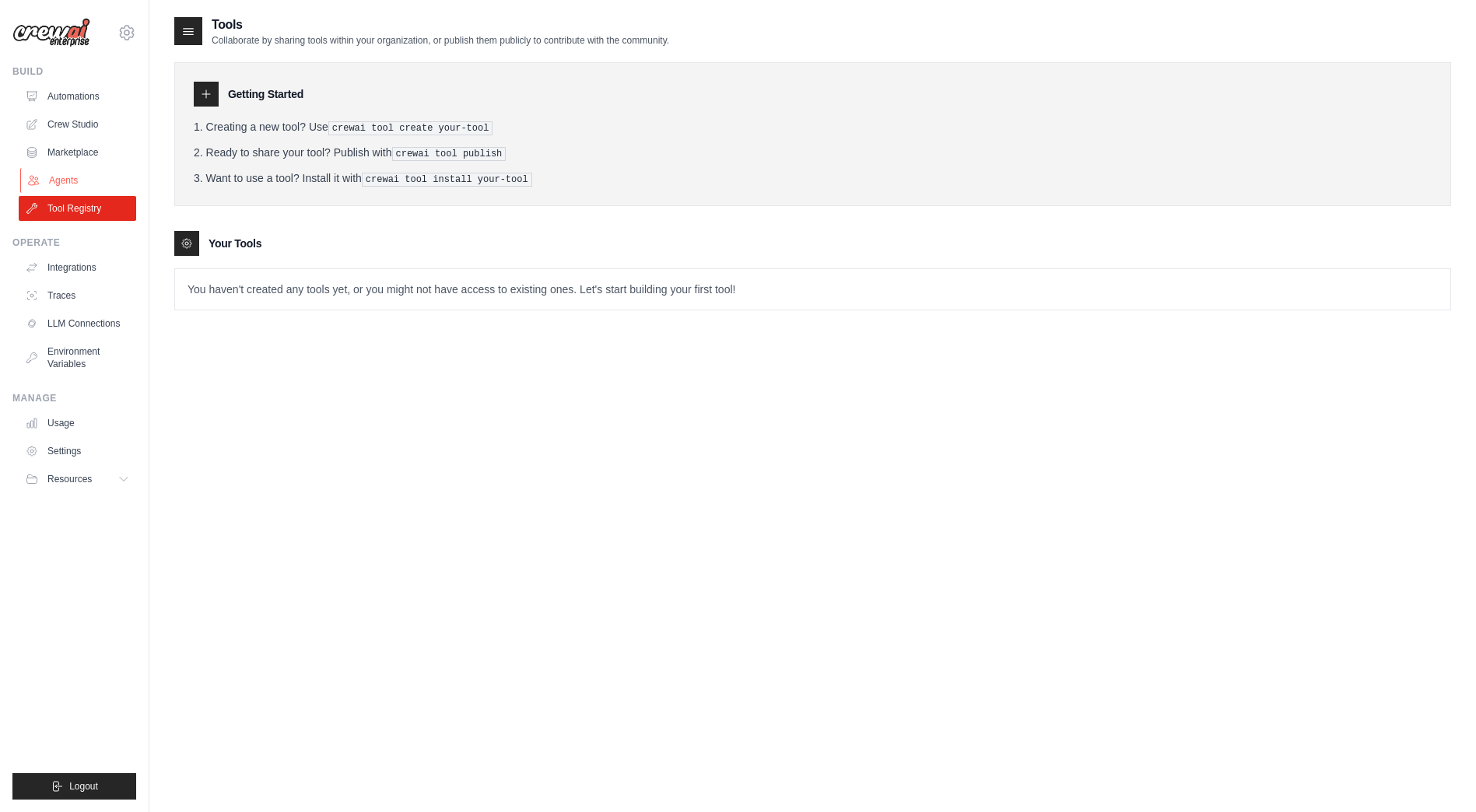
click at [73, 183] on link "Agents" at bounding box center [78, 180] width 117 height 25
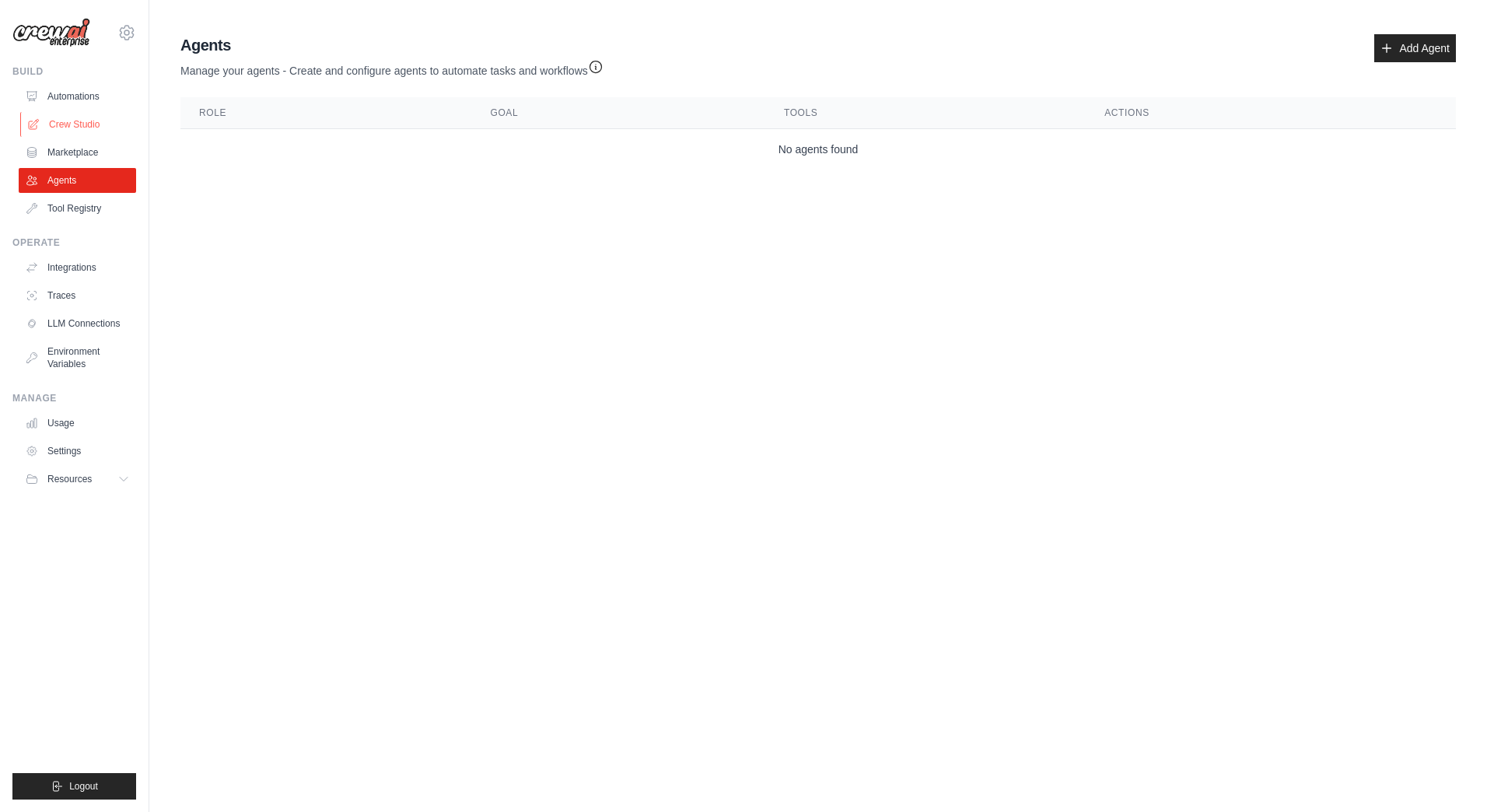
click at [75, 128] on link "Crew Studio" at bounding box center [78, 124] width 117 height 25
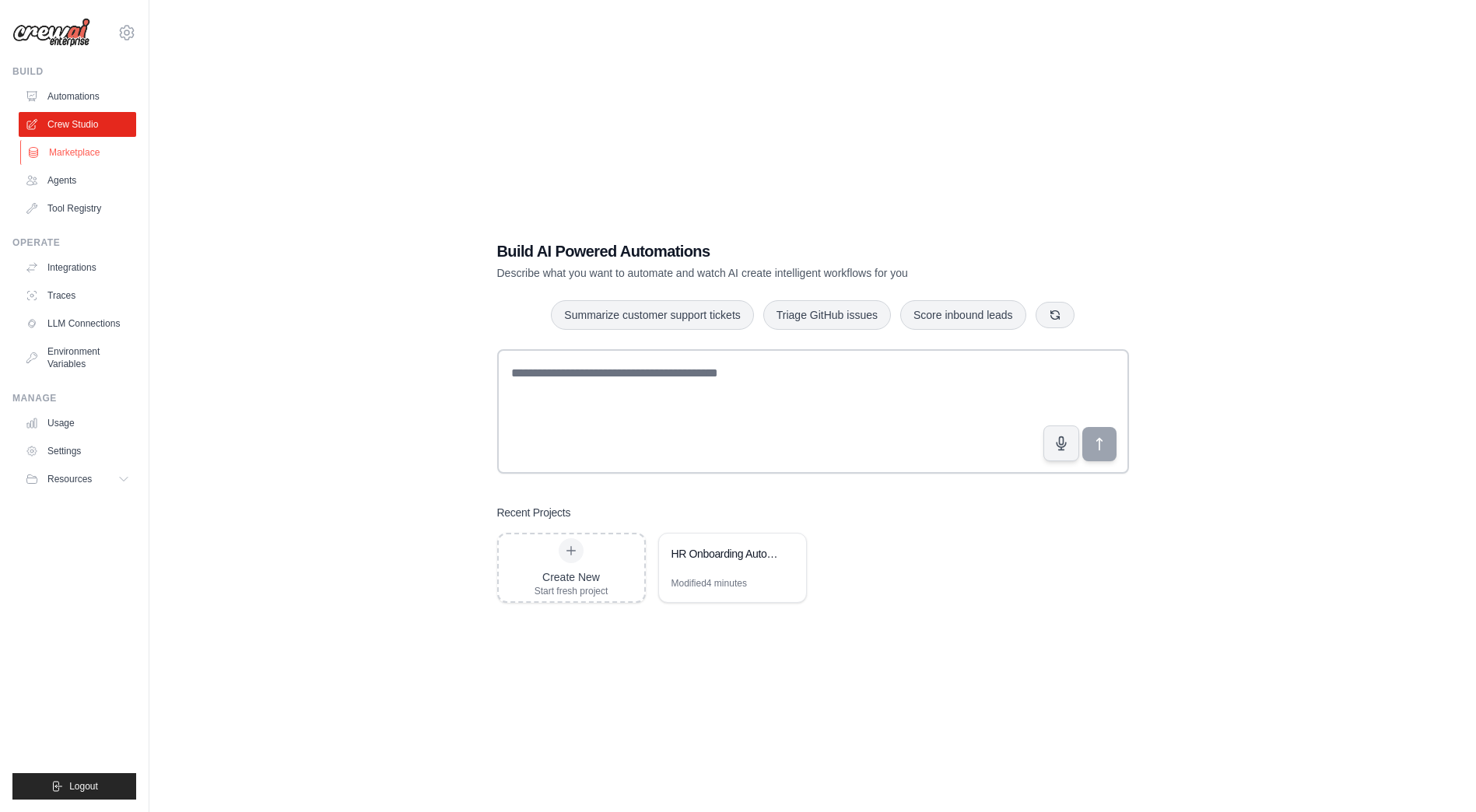
click at [78, 156] on link "Marketplace" at bounding box center [78, 152] width 117 height 25
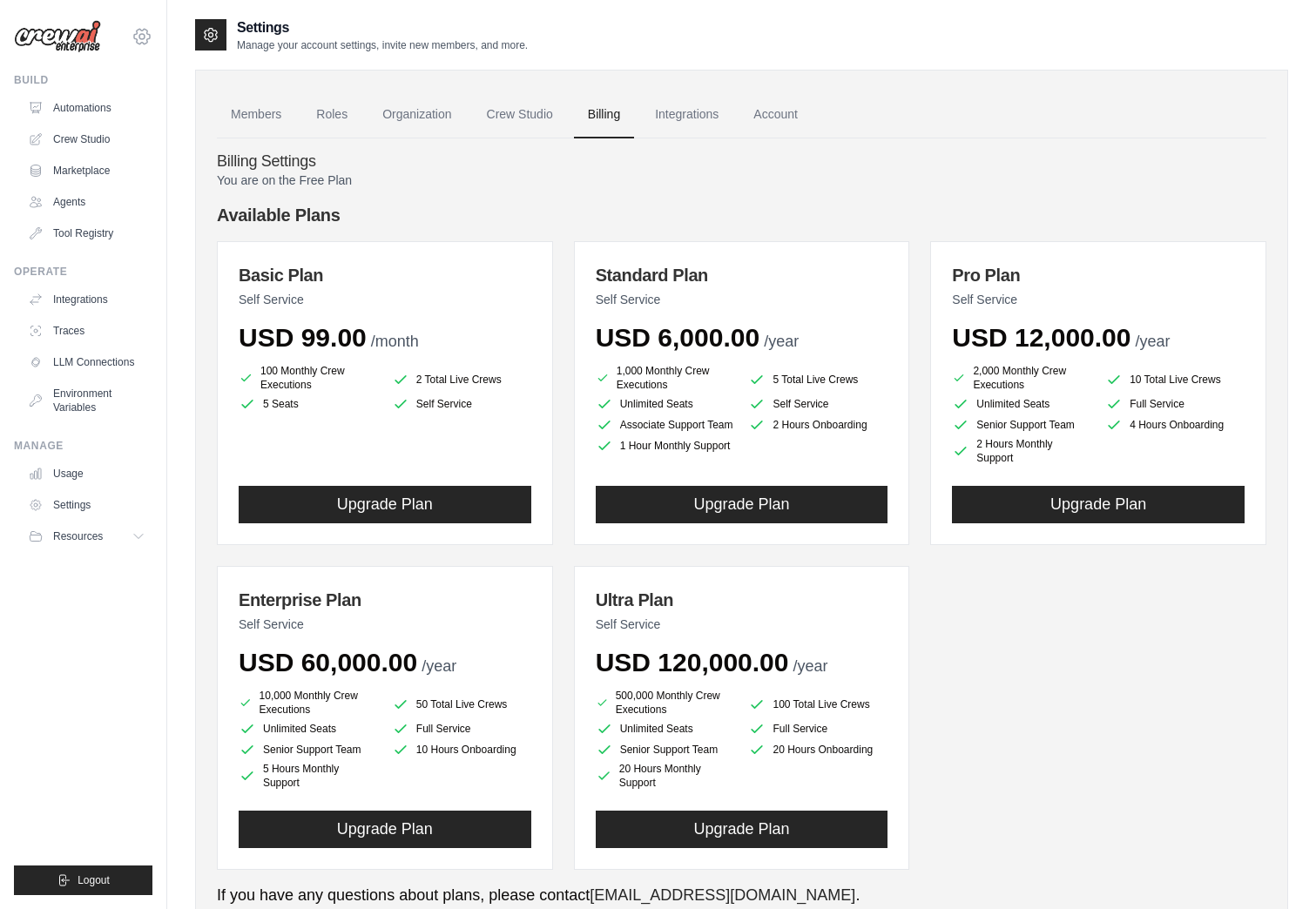
click at [142, 33] on icon at bounding box center [141, 36] width 21 height 21
click at [31, 127] on link "Crew Studio" at bounding box center [88, 139] width 131 height 28
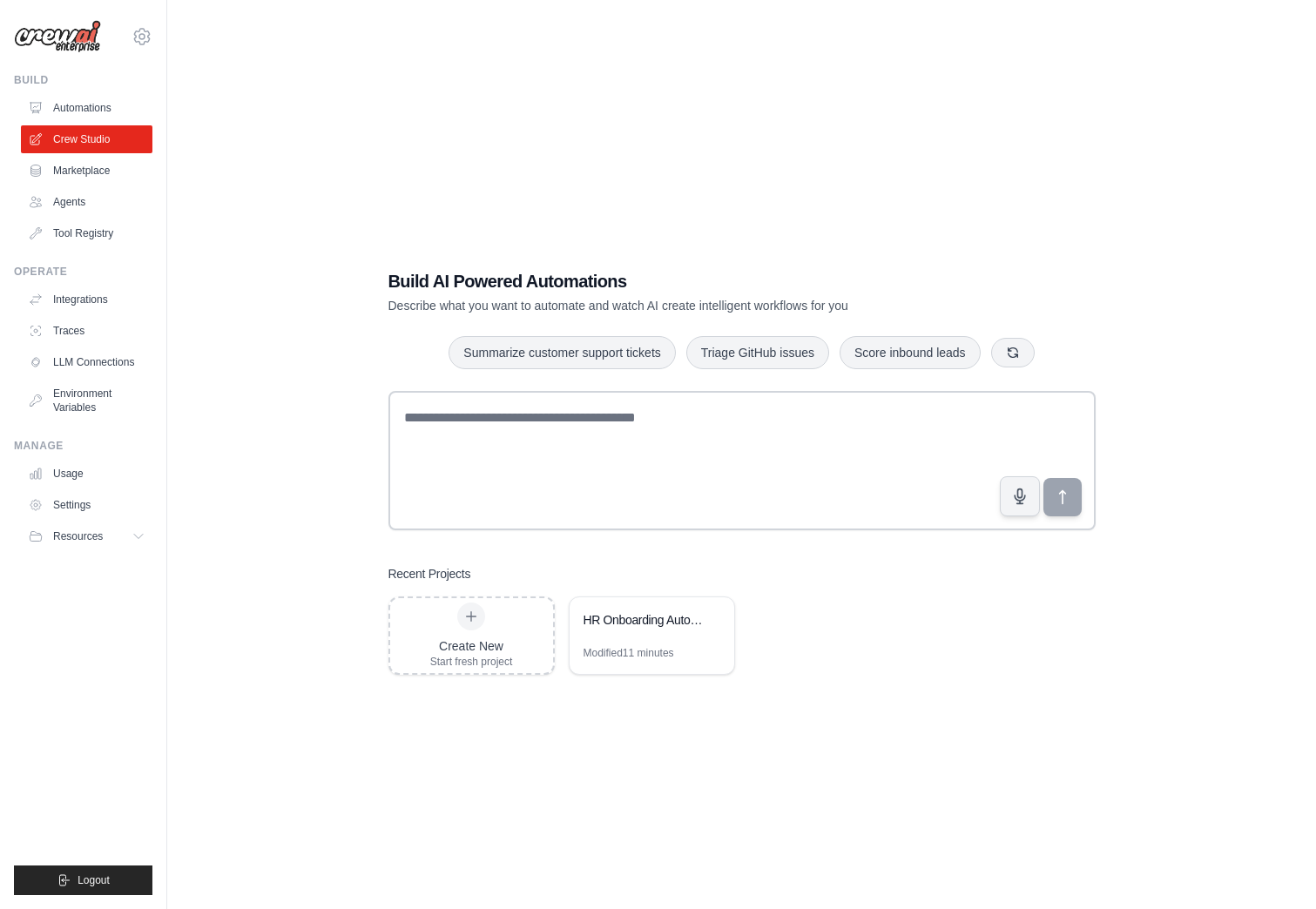
click at [81, 116] on link "Automations" at bounding box center [86, 108] width 131 height 28
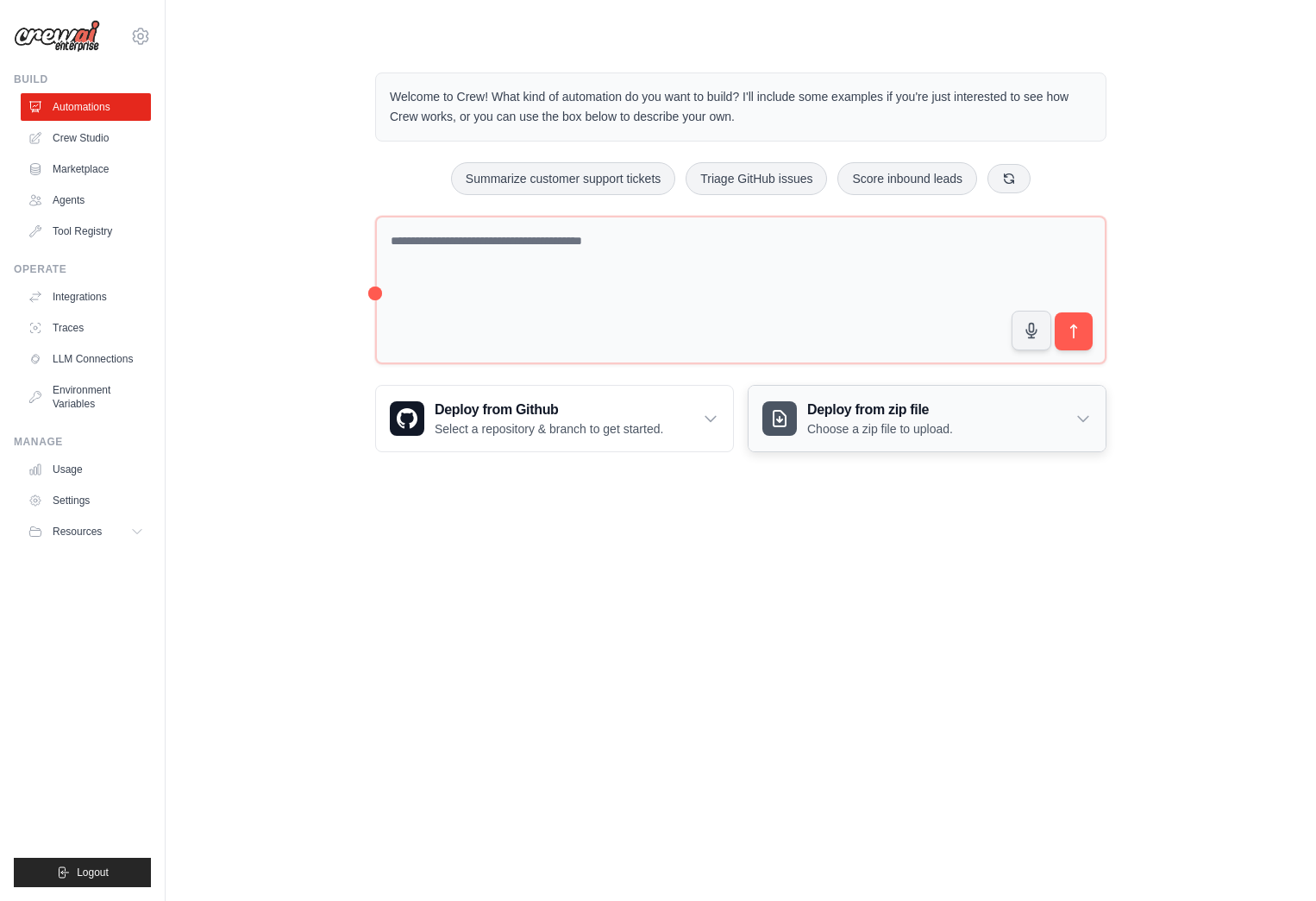
click at [1087, 420] on icon at bounding box center [1082, 418] width 17 height 17
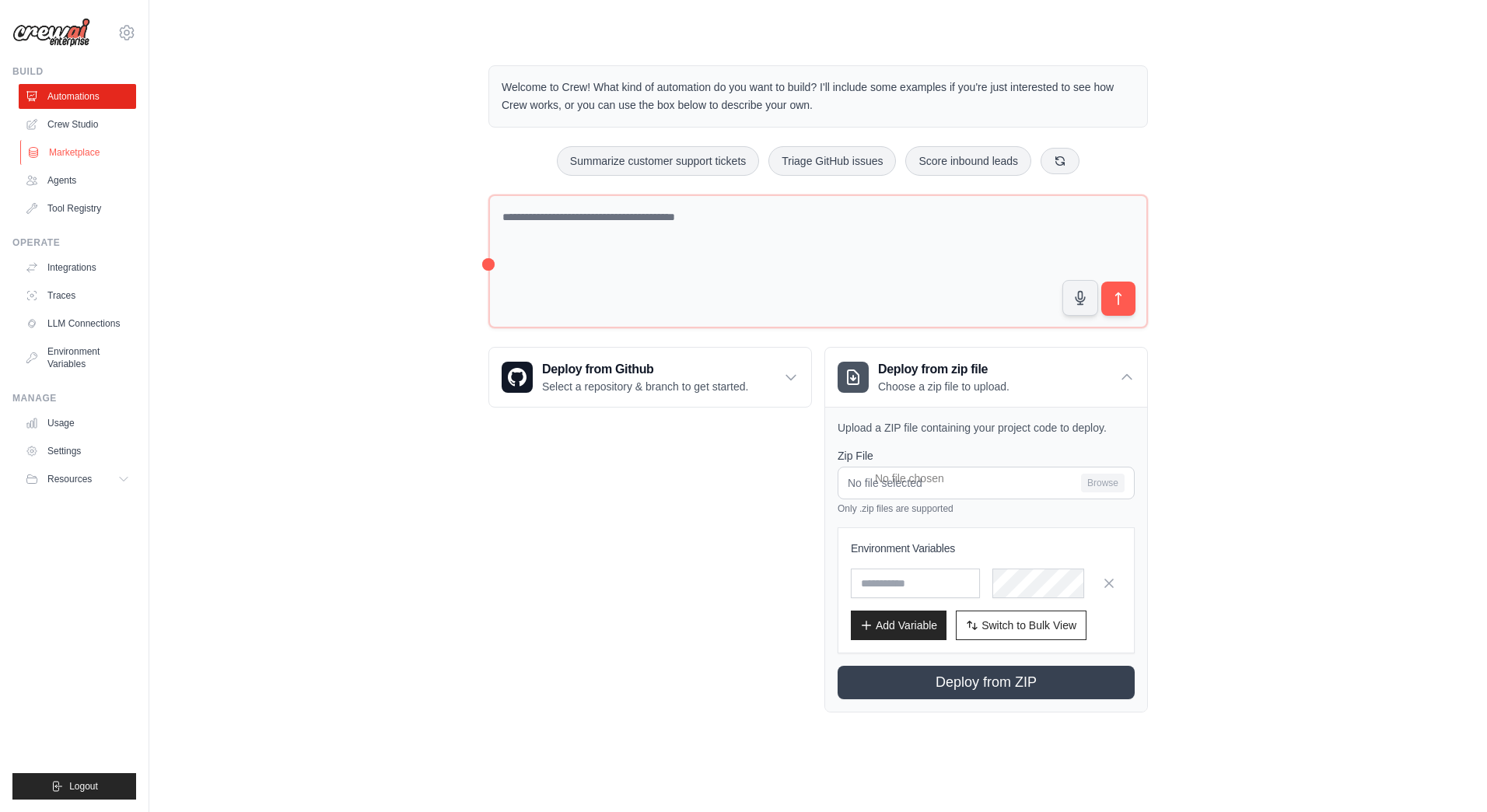
click at [117, 160] on link "Marketplace" at bounding box center [78, 152] width 117 height 25
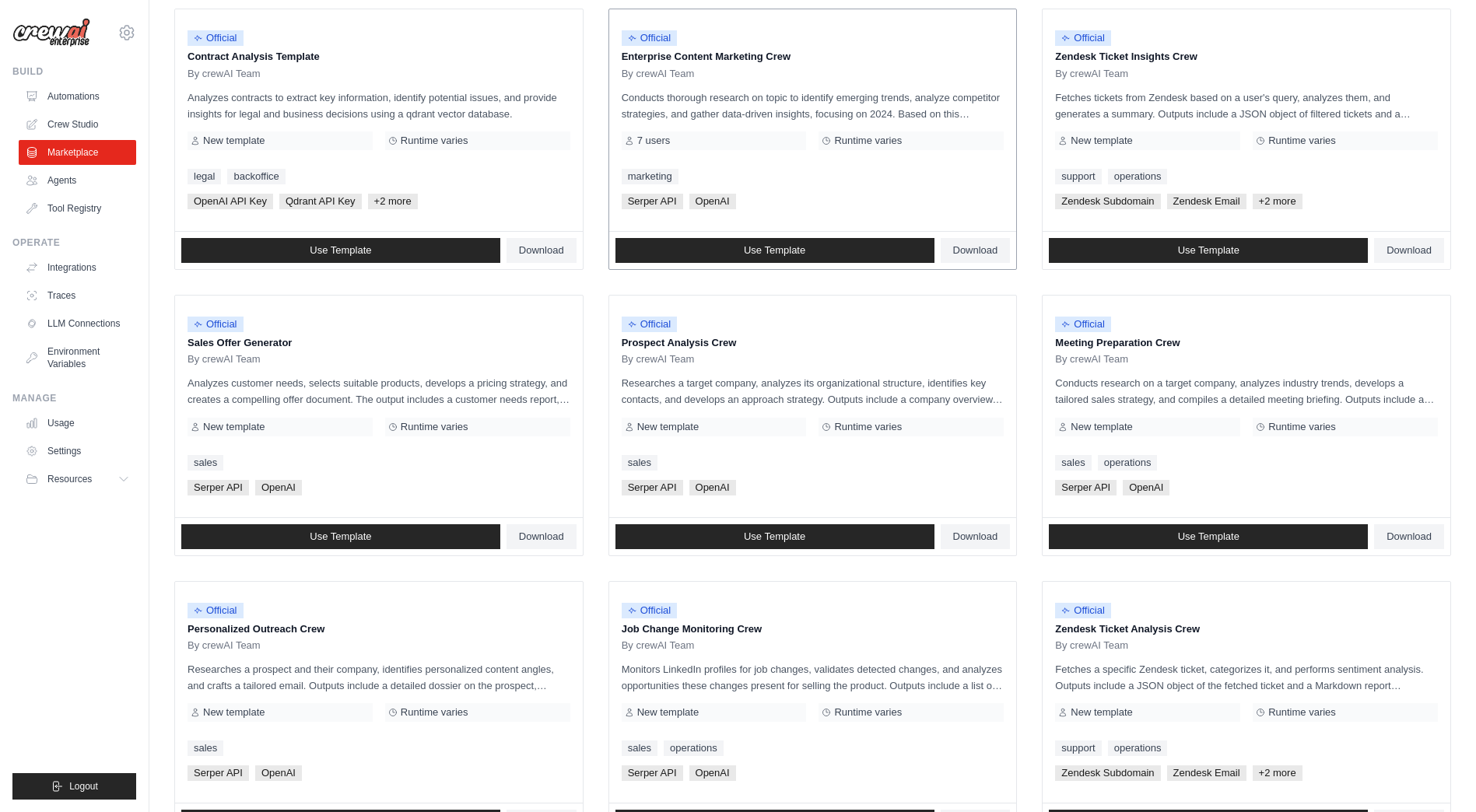
scroll to position [204, 0]
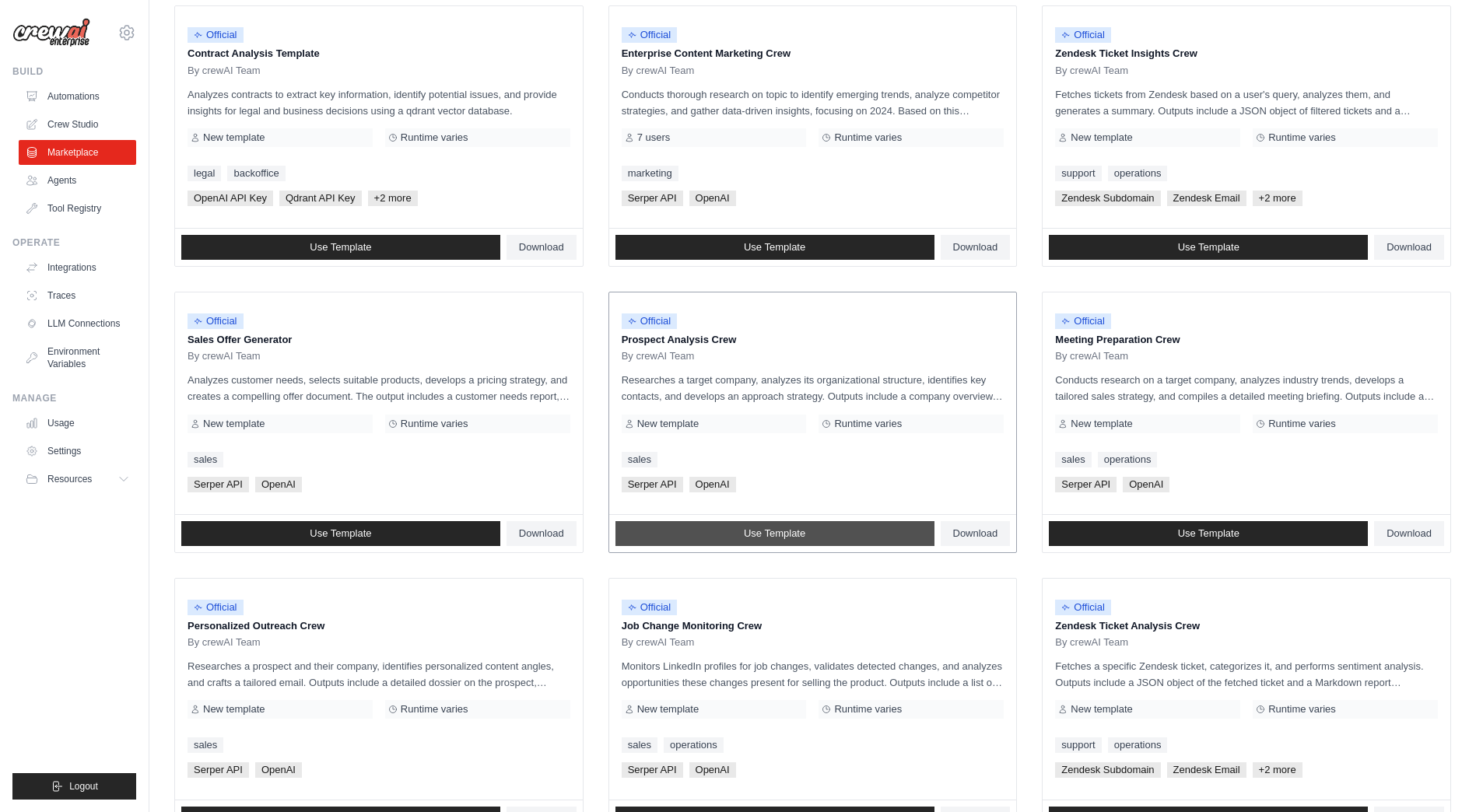
click at [726, 536] on link "Use Template" at bounding box center [774, 534] width 319 height 25
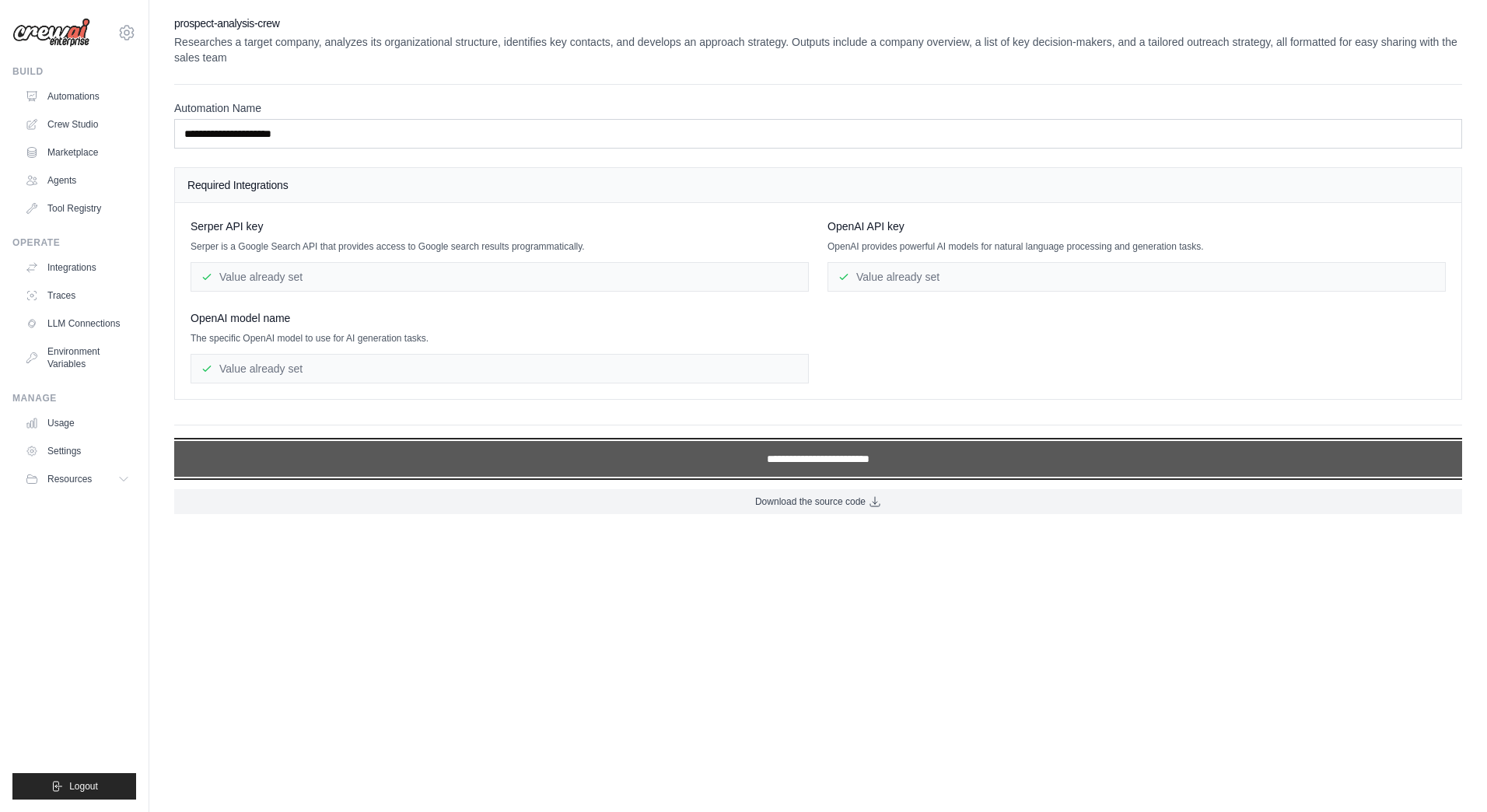
click at [466, 448] on input "**********" at bounding box center [819, 458] width 1288 height 36
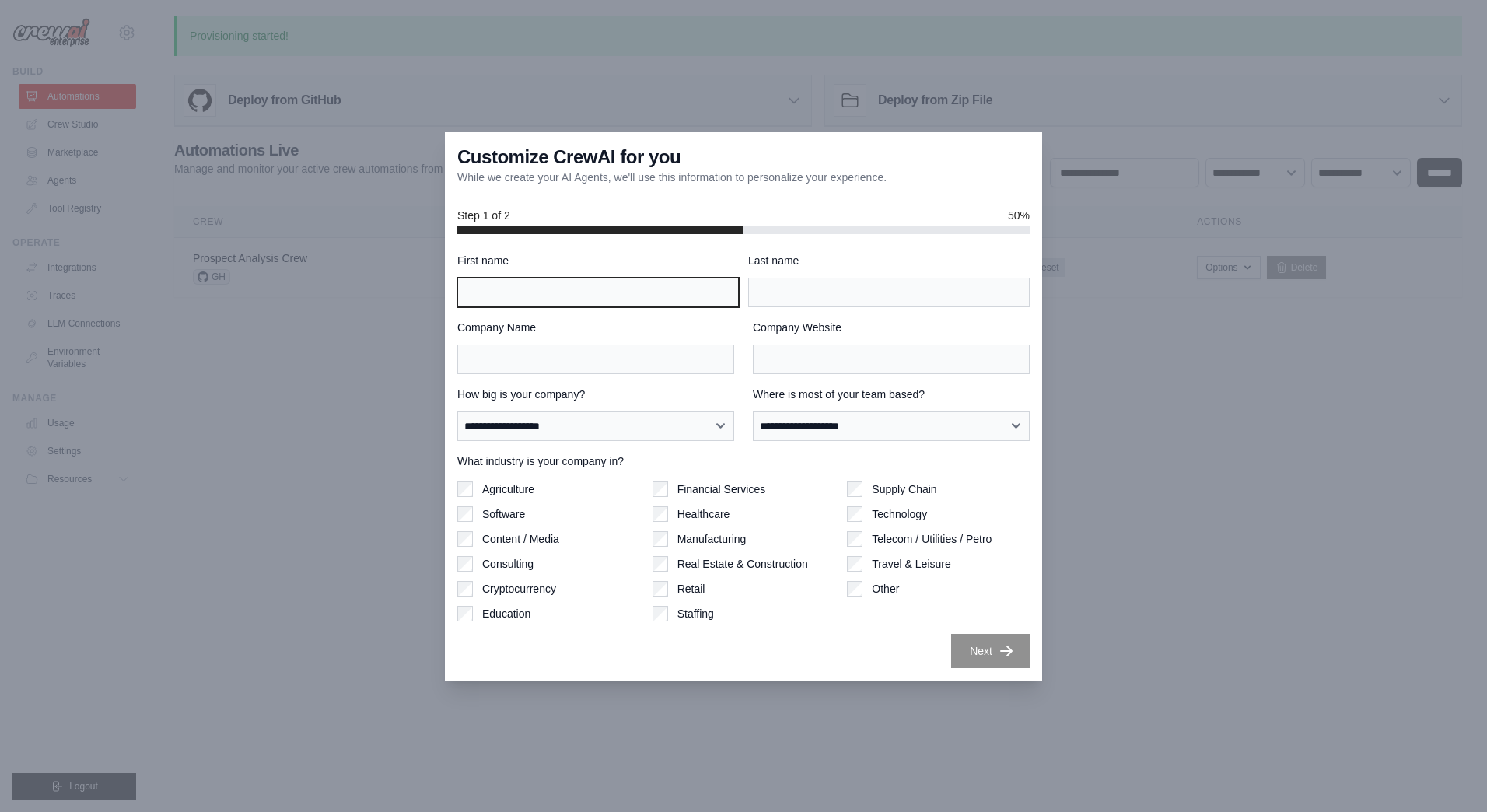
click at [495, 301] on input "First name" at bounding box center [598, 292] width 282 height 30
type input "**********"
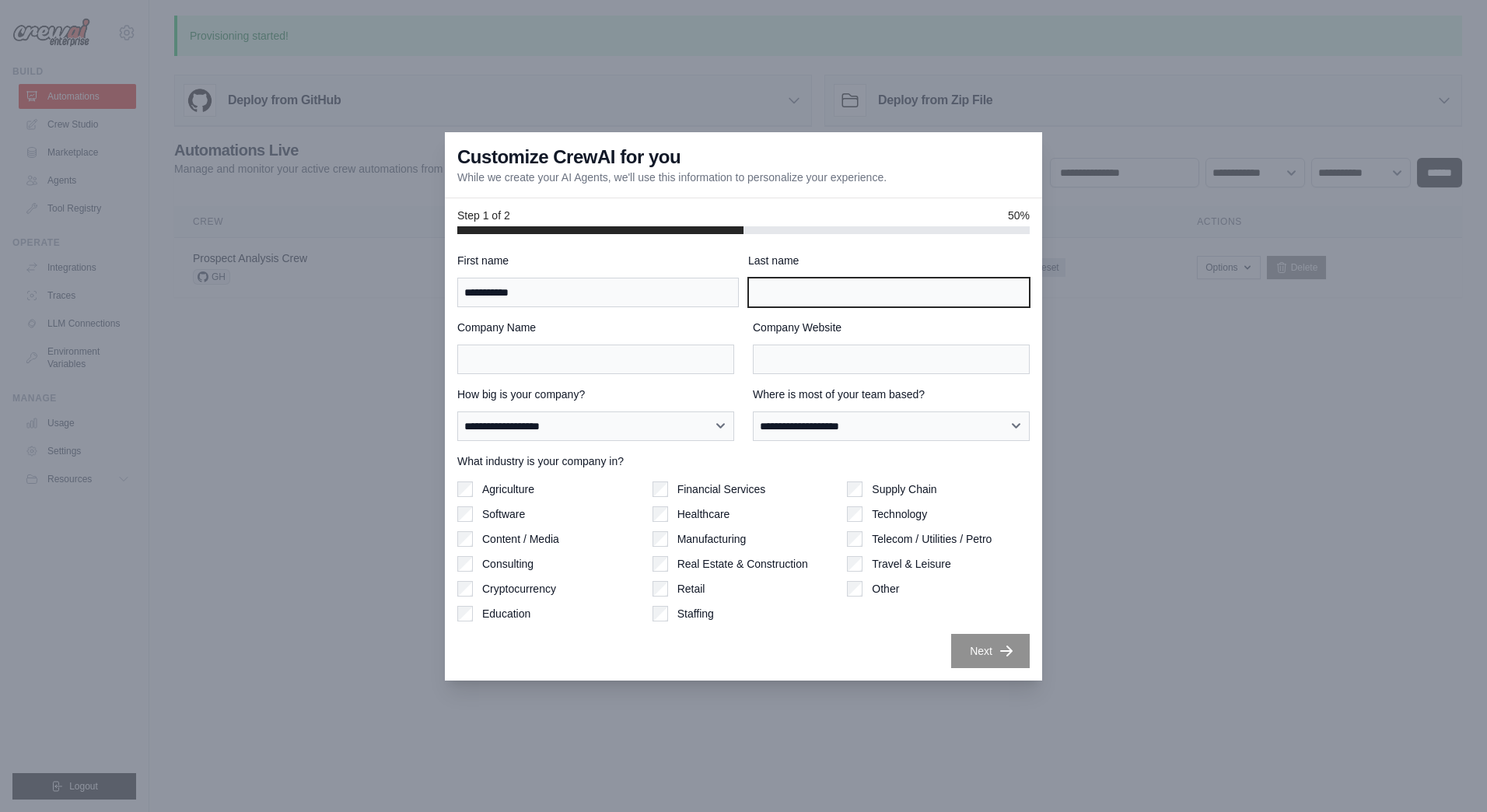
type input "******"
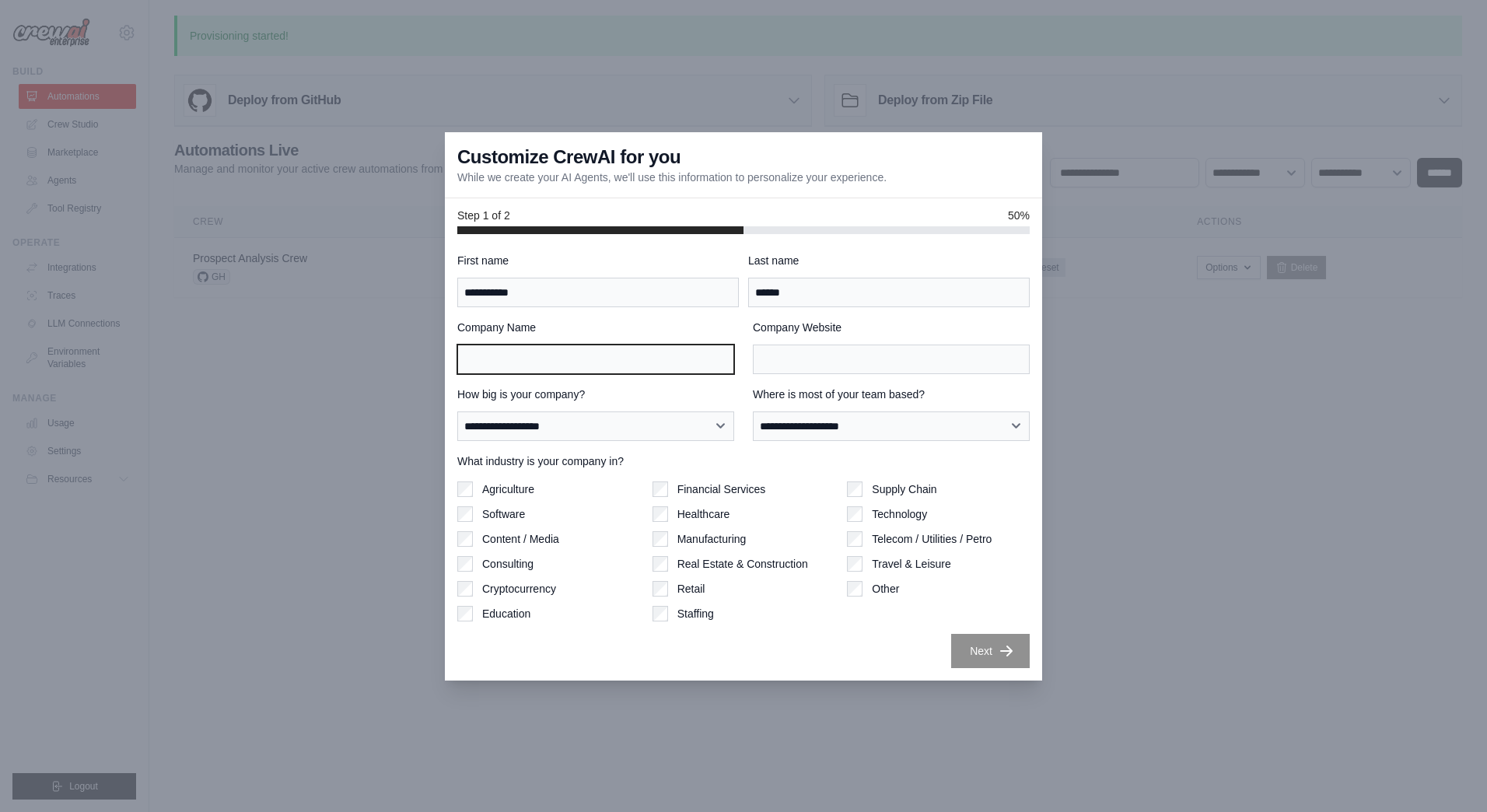
type input "**********"
click at [560, 364] on input "**********" at bounding box center [596, 359] width 277 height 30
type input "**"
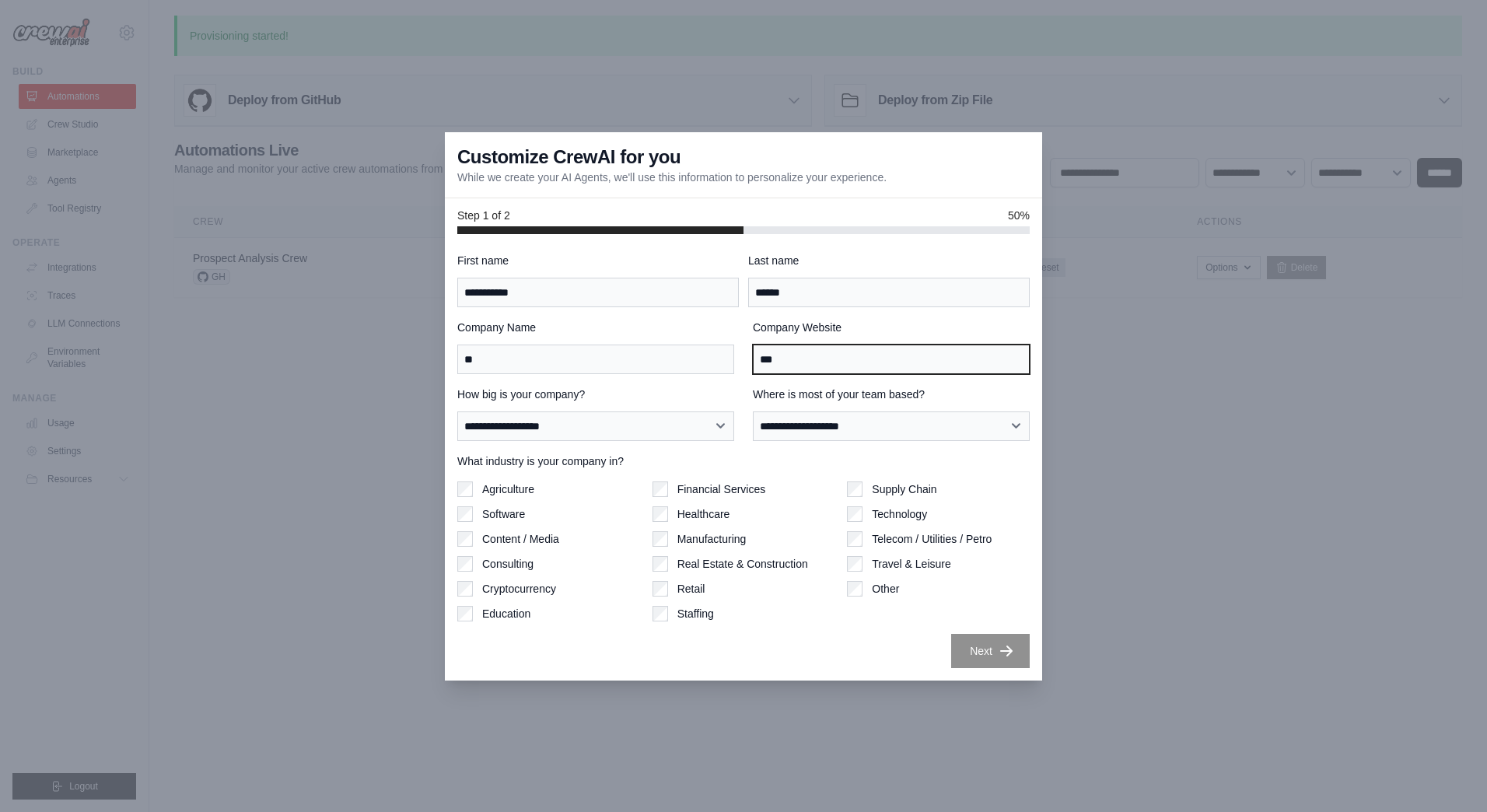
type input "***"
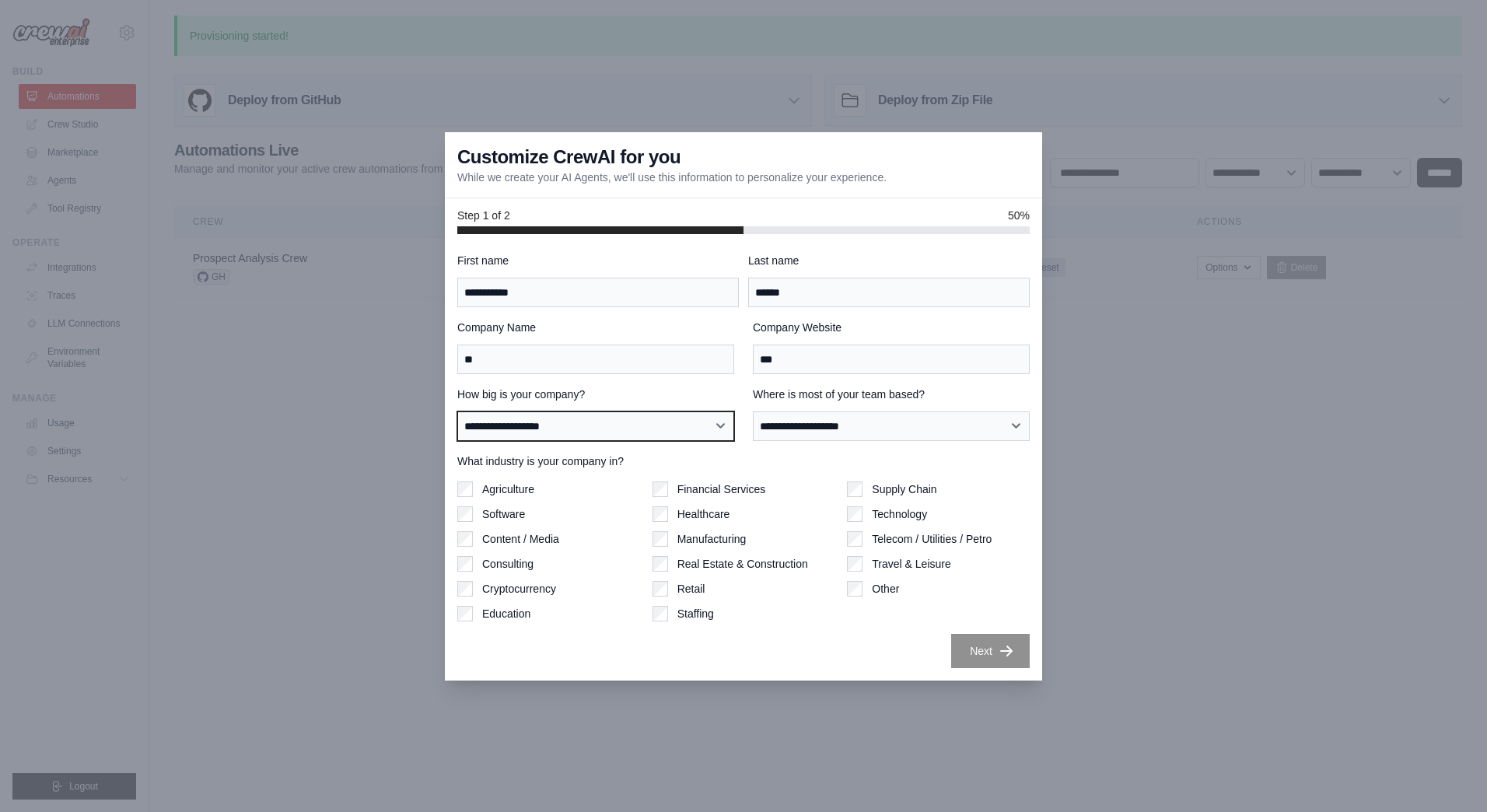
click at [575, 421] on select "**********" at bounding box center [596, 426] width 277 height 30
click at [580, 559] on div "Consulting" at bounding box center [549, 563] width 182 height 15
click at [645, 424] on select "**********" at bounding box center [596, 426] width 277 height 30
select select "**********"
click at [458, 412] on select "**********" at bounding box center [596, 426] width 277 height 30
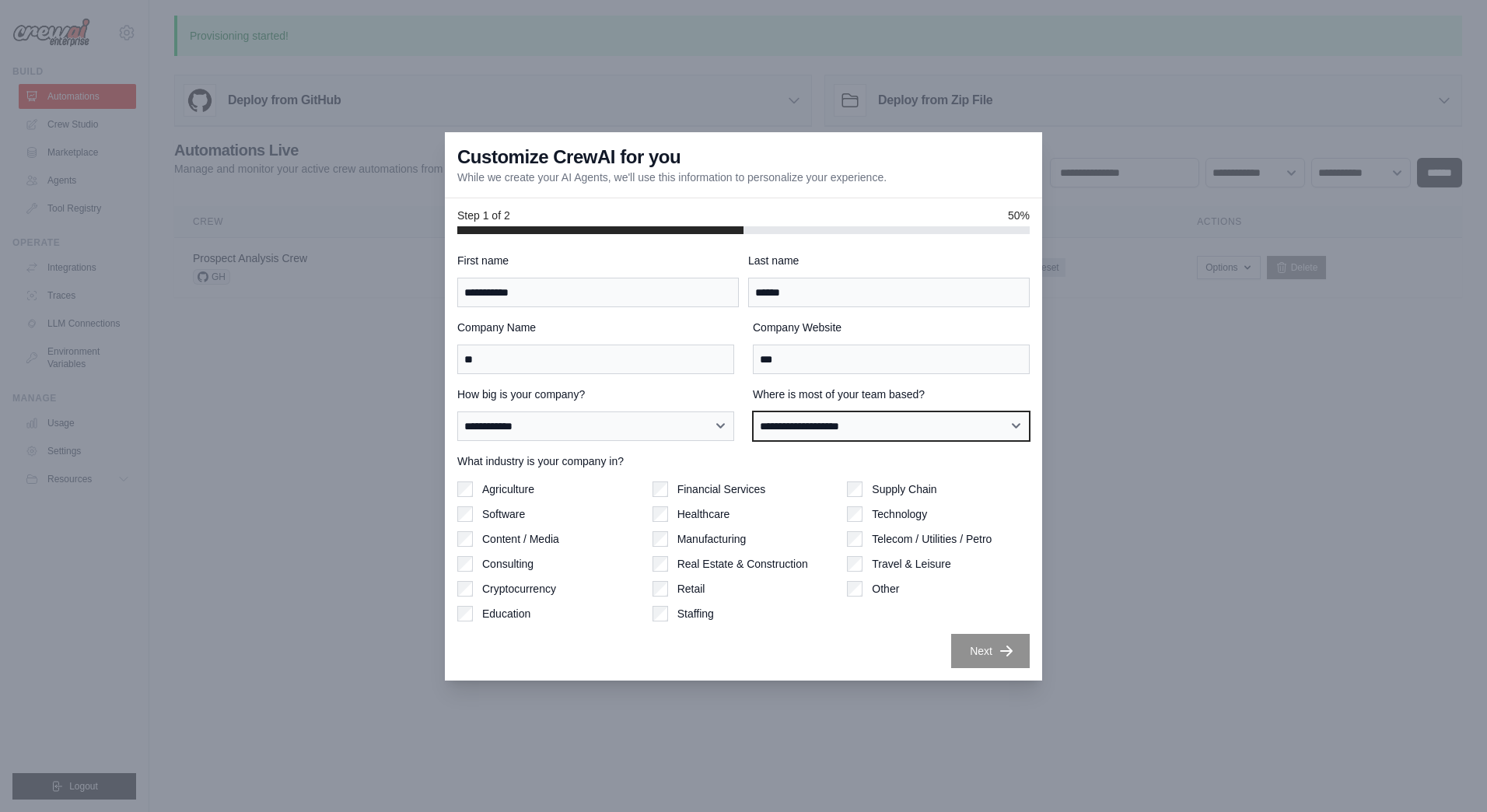
click at [864, 429] on select "**********" at bounding box center [891, 426] width 277 height 30
select select "**********"
click at [753, 412] on select "**********" at bounding box center [891, 426] width 277 height 30
click at [520, 520] on label "Software" at bounding box center [503, 513] width 43 height 15
click at [889, 519] on label "Technology" at bounding box center [899, 513] width 55 height 15
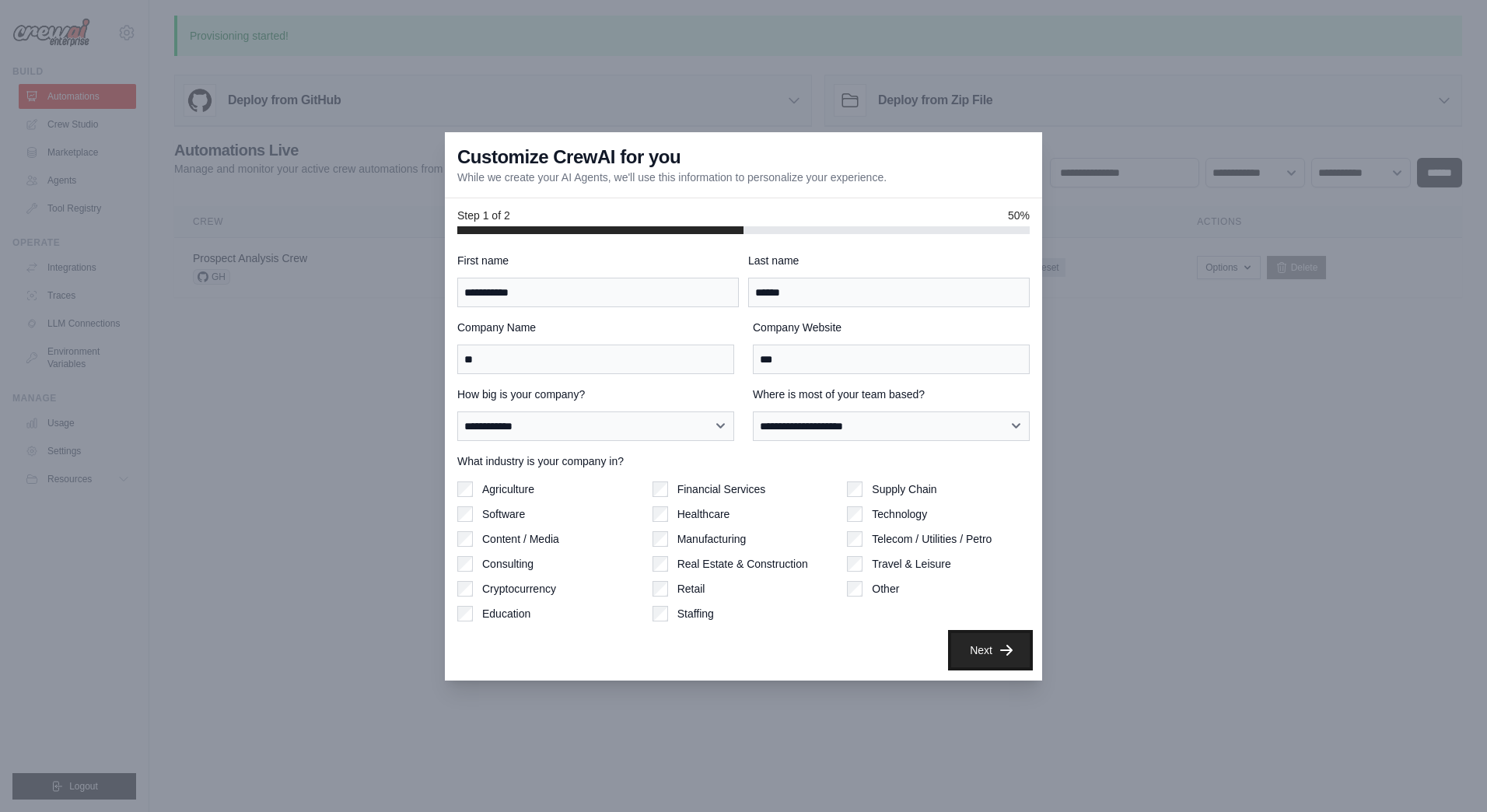
click at [975, 646] on button "Next" at bounding box center [990, 650] width 78 height 34
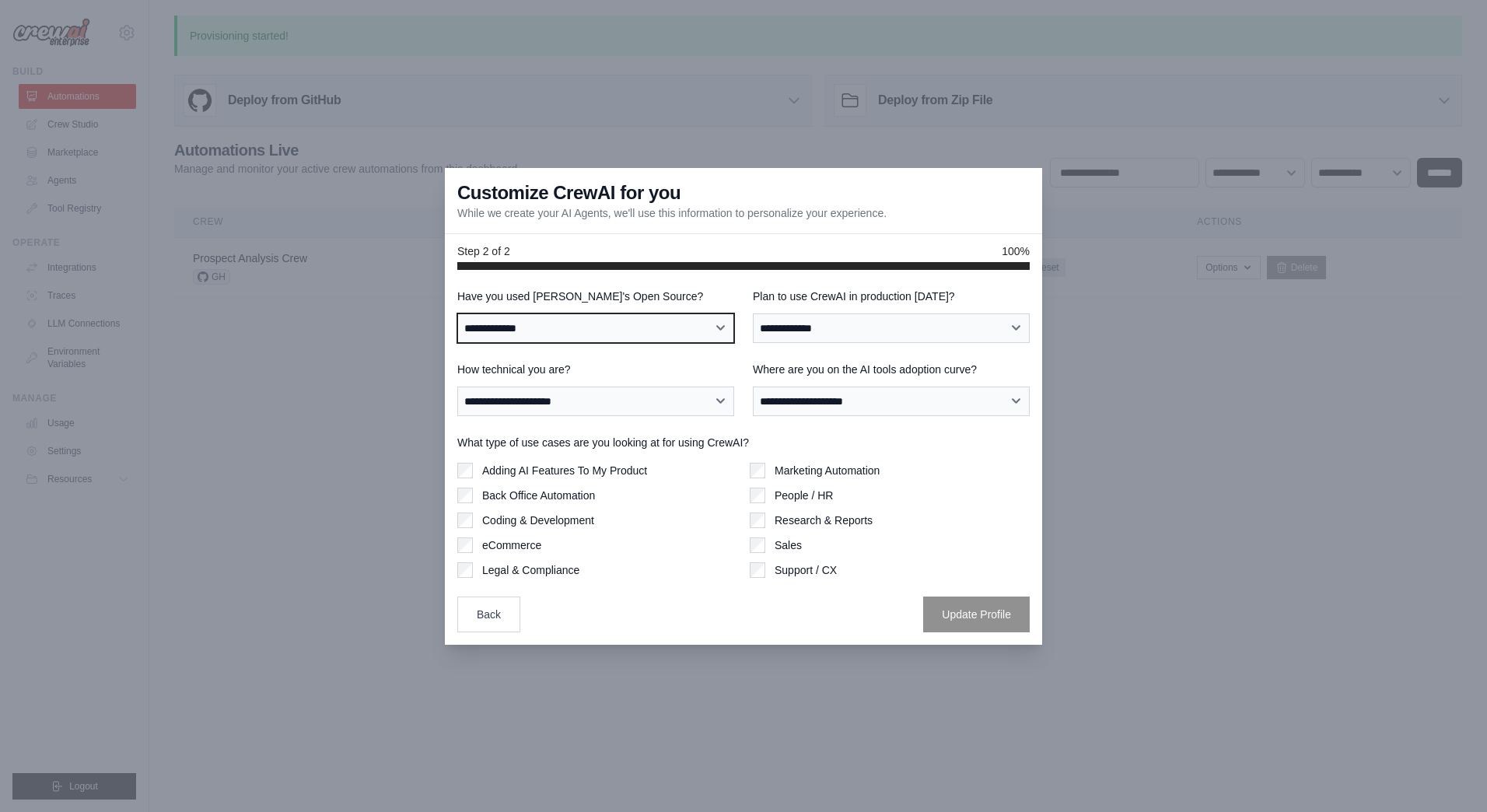
click at [701, 320] on select "**********" at bounding box center [596, 328] width 277 height 30
select select "**"
click at [458, 313] on select "**********" at bounding box center [596, 328] width 277 height 30
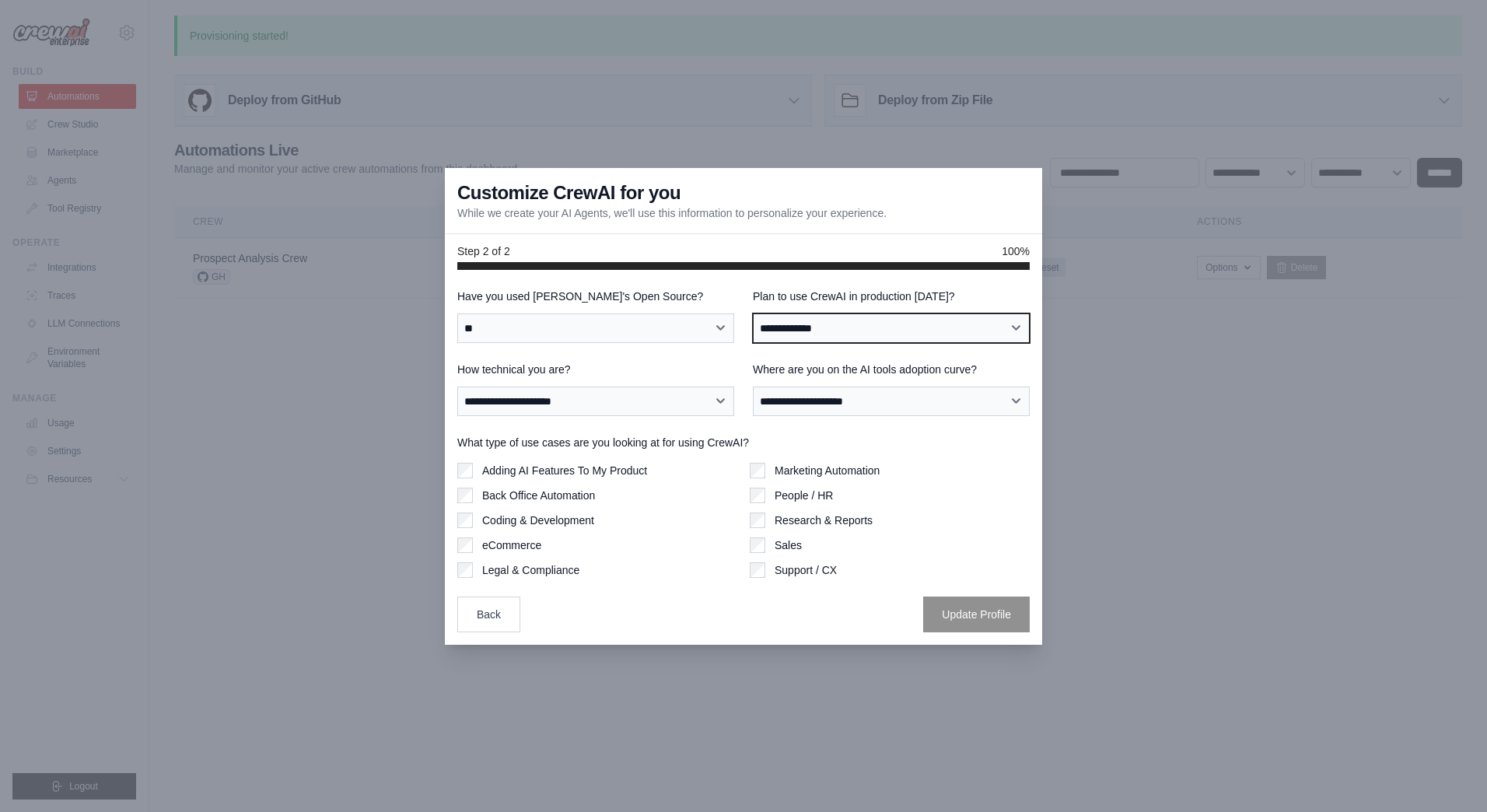
click at [847, 339] on select "**********" at bounding box center [891, 328] width 277 height 30
select select "****"
click at [753, 313] on select "**********" at bounding box center [891, 328] width 277 height 30
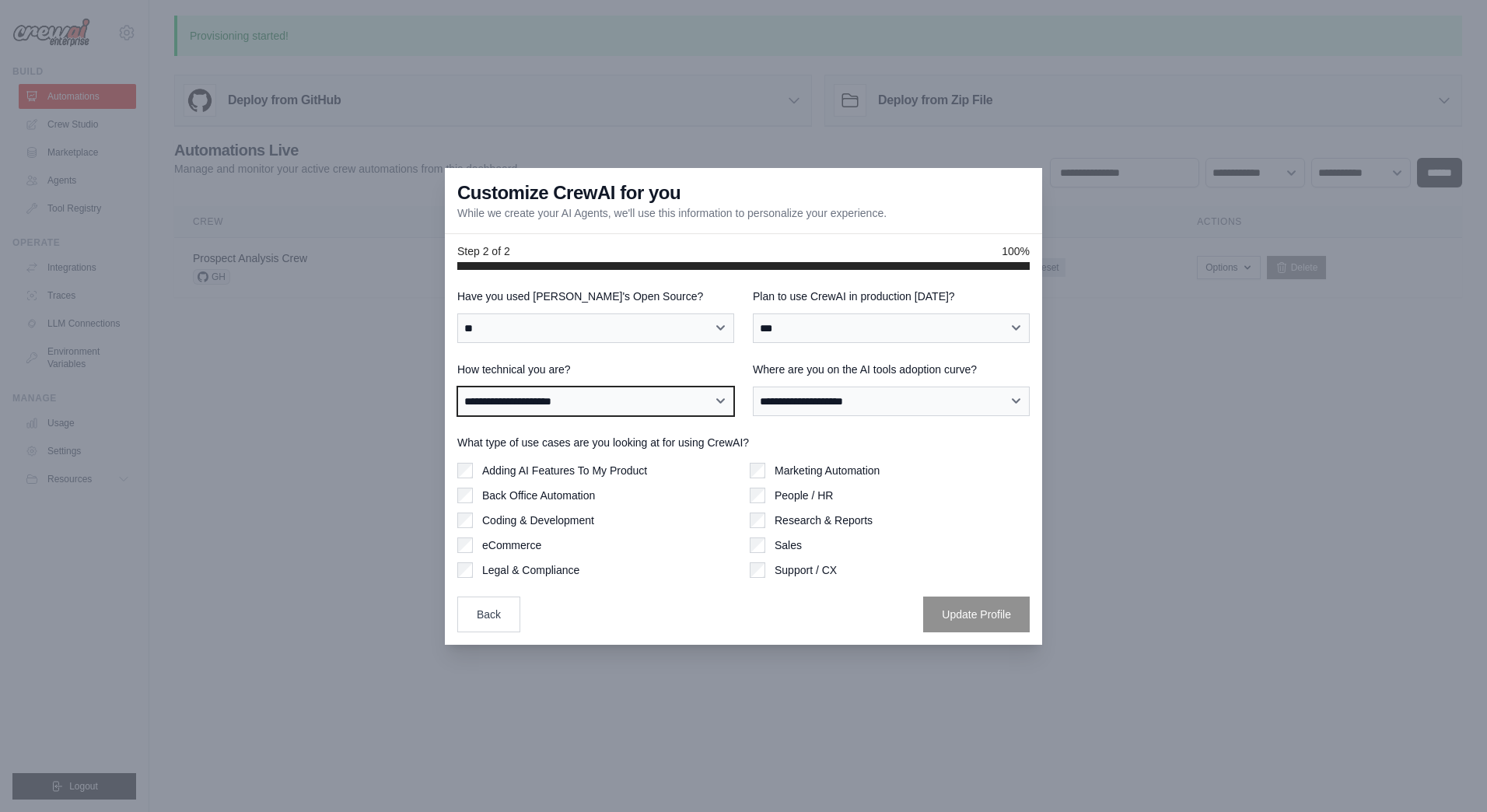
click at [688, 406] on select "**********" at bounding box center [596, 401] width 277 height 30
select select "**********"
click at [458, 387] on select "**********" at bounding box center [596, 401] width 277 height 30
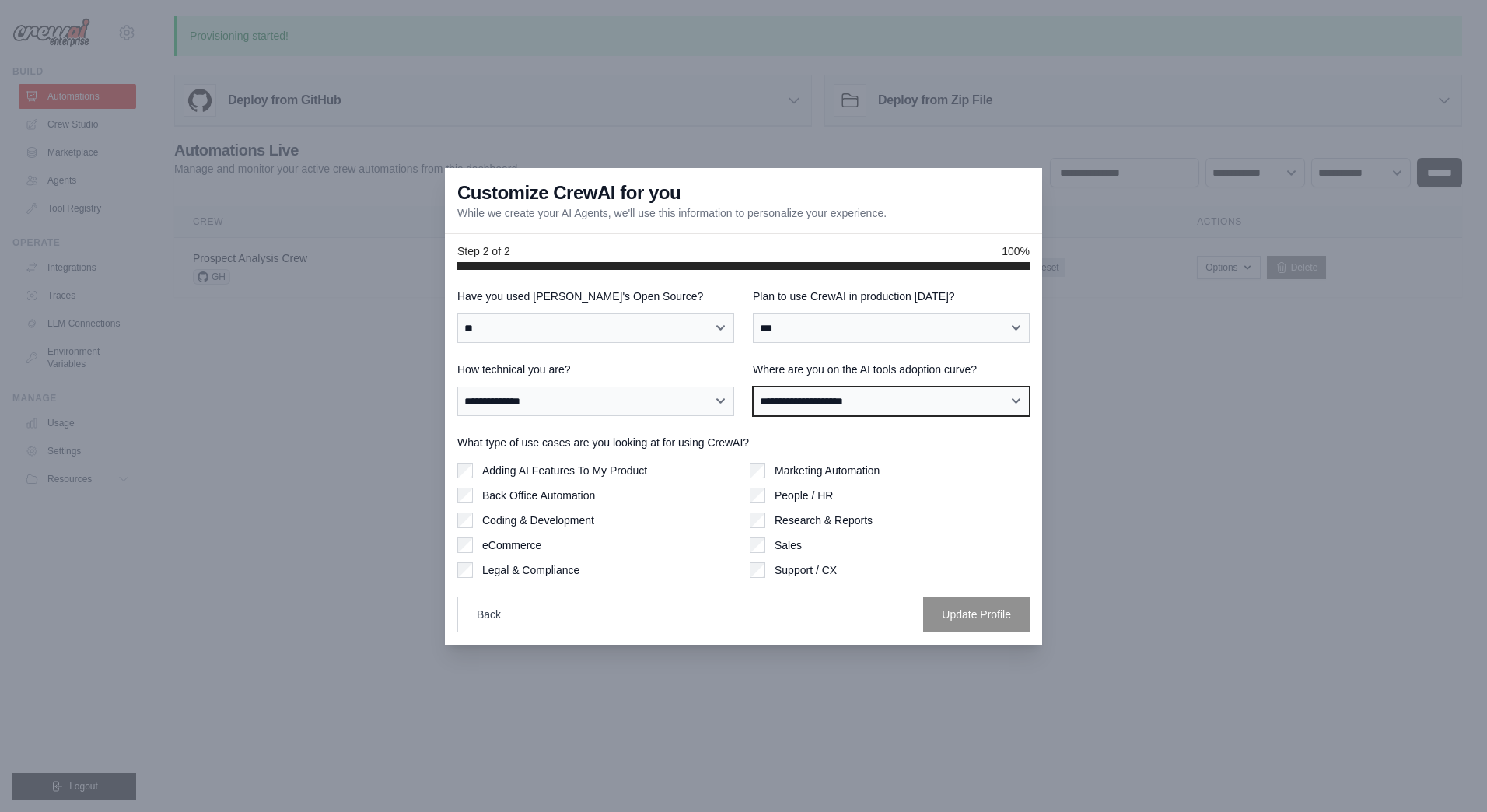
click at [848, 408] on select "**********" at bounding box center [891, 401] width 277 height 30
select select "**********"
click at [753, 387] on select "**********" at bounding box center [891, 401] width 277 height 30
click at [582, 474] on label "Adding AI Features To My Product" at bounding box center [564, 470] width 165 height 15
click at [574, 497] on label "Back Office Automation" at bounding box center [538, 495] width 113 height 15
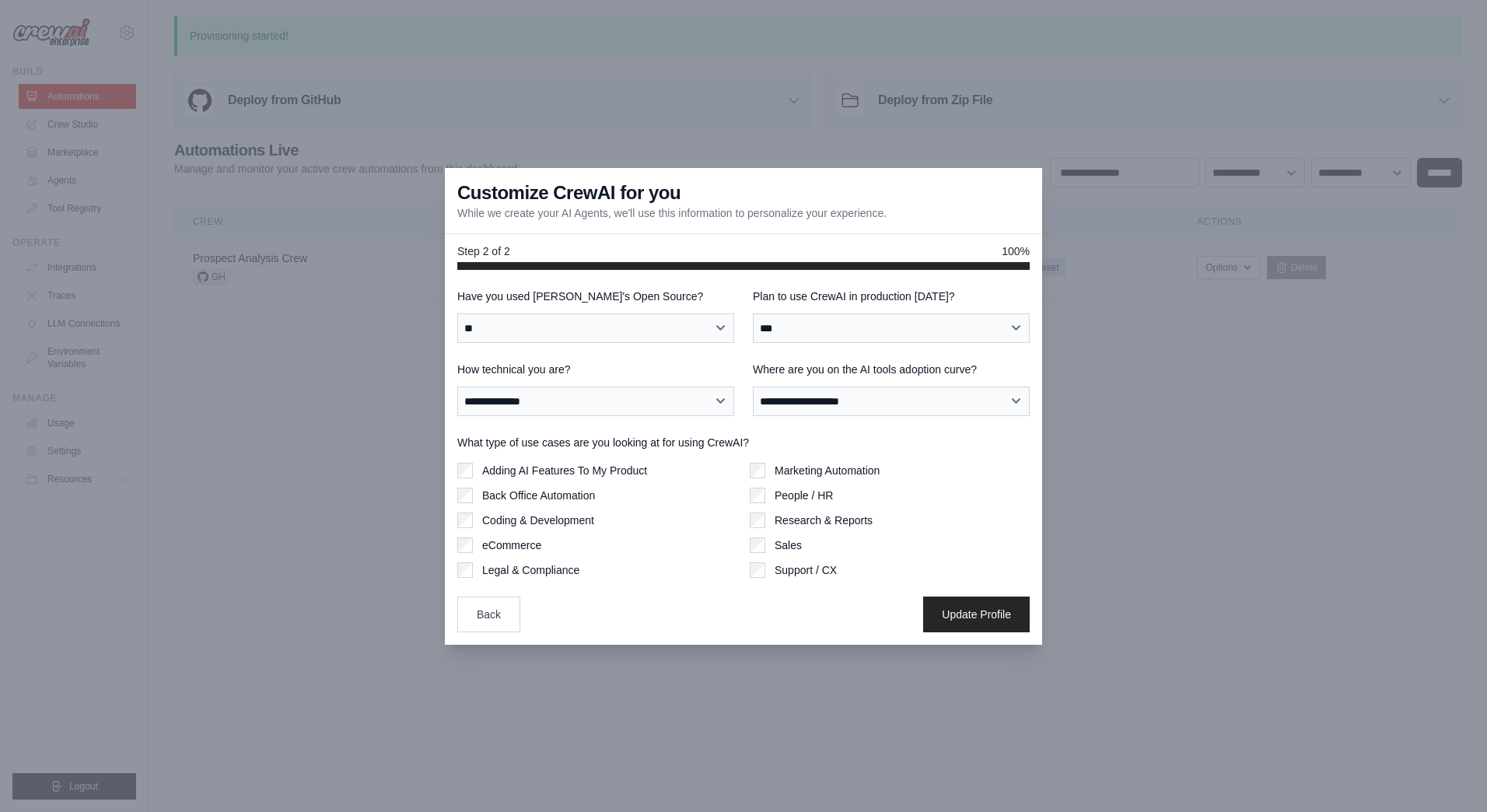
click at [575, 516] on label "Coding & Development" at bounding box center [538, 520] width 112 height 15
click at [819, 475] on label "Marketing Automation" at bounding box center [827, 470] width 105 height 15
click at [819, 495] on label "People / HR" at bounding box center [804, 495] width 58 height 15
click at [820, 517] on label "Research & Reports" at bounding box center [823, 520] width 98 height 15
click at [806, 542] on div "Sales" at bounding box center [890, 545] width 280 height 15
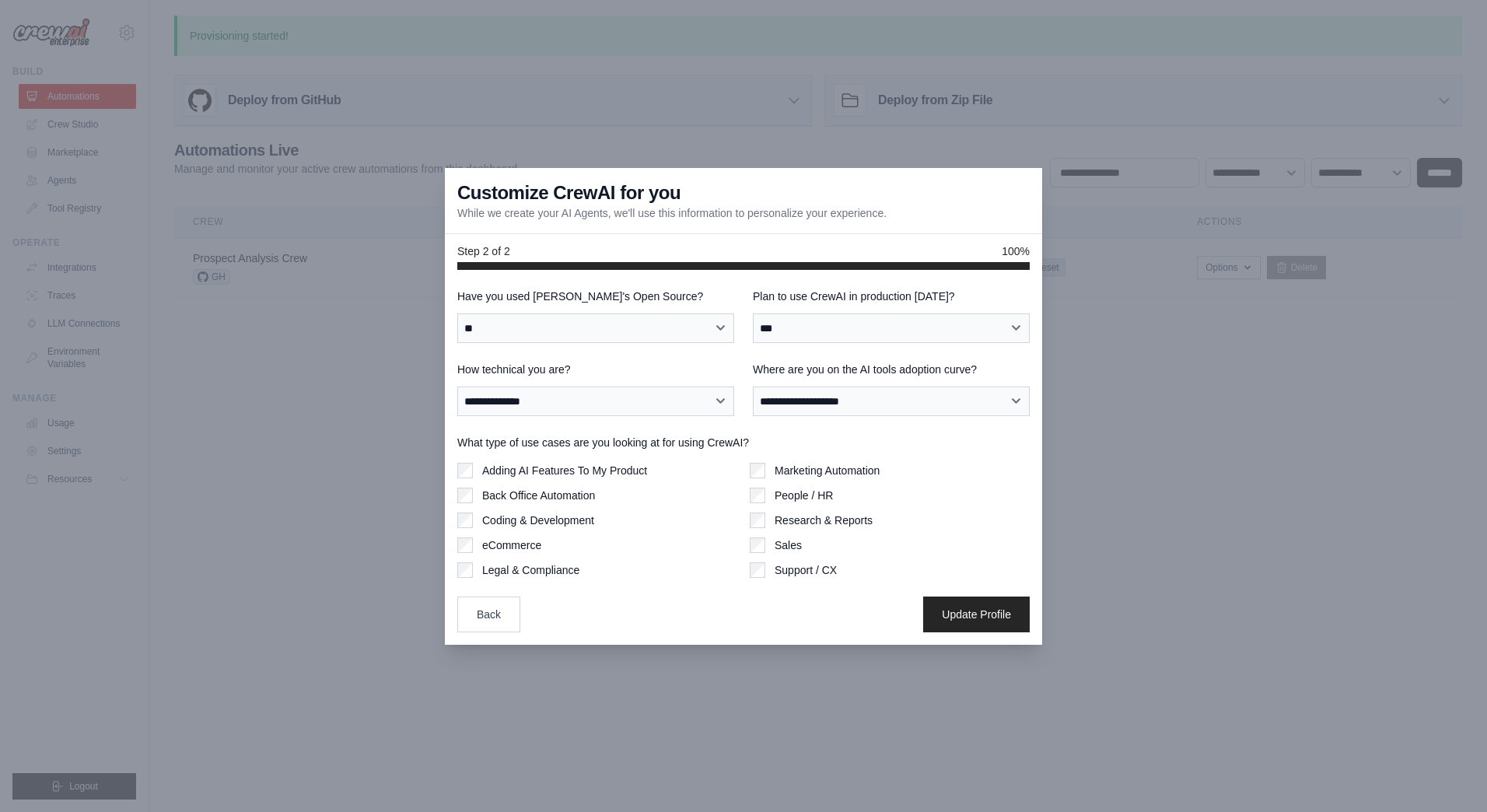
click at [787, 543] on label "Sales" at bounding box center [789, 545] width 27 height 15
click at [815, 578] on div "**********" at bounding box center [744, 460] width 572 height 344
click at [836, 563] on label "Support / CX" at bounding box center [806, 570] width 62 height 15
click at [959, 611] on button "Update Profile" at bounding box center [977, 613] width 107 height 36
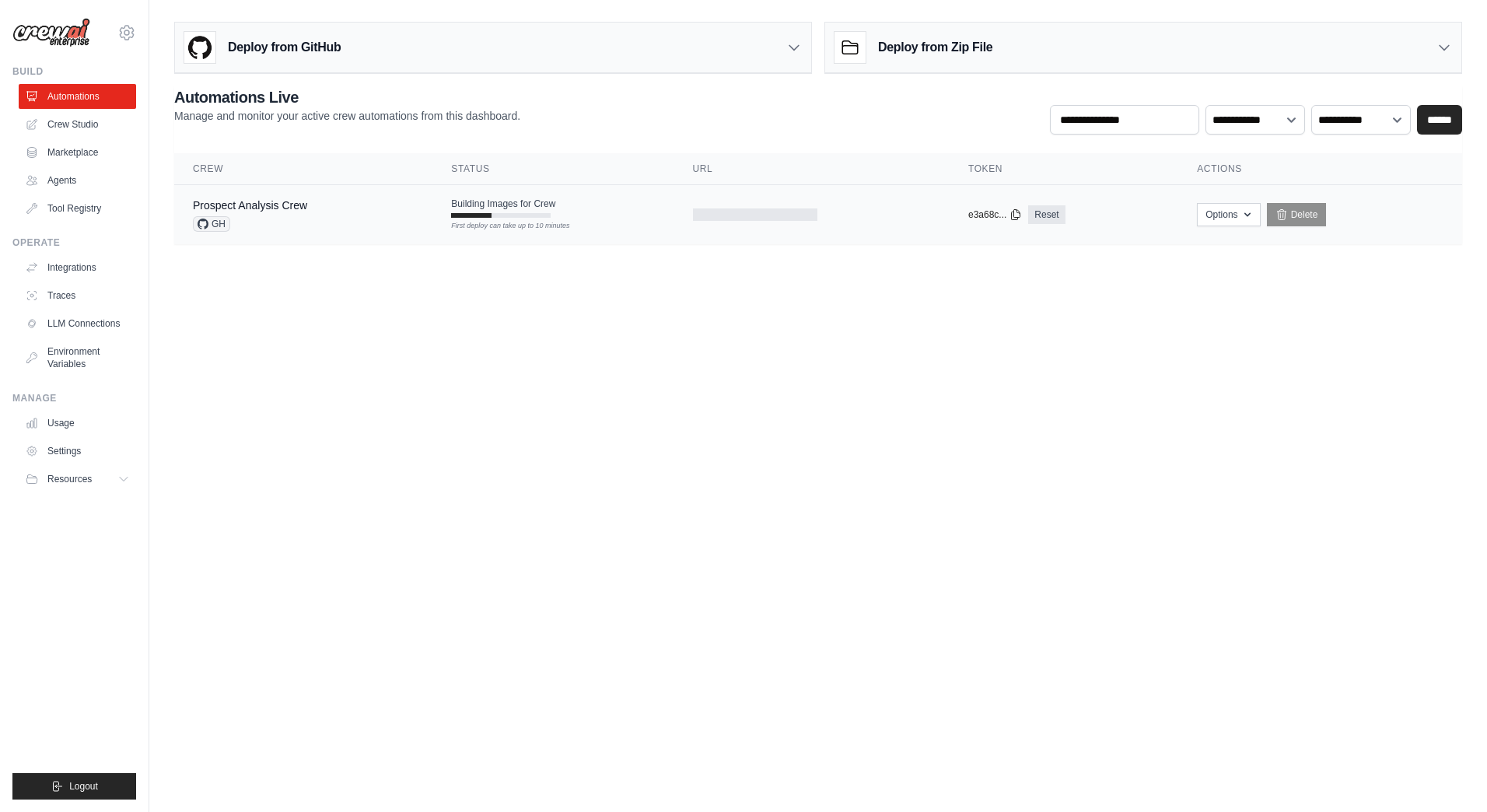
click at [511, 216] on div "First deploy can take up to 10 minutes" at bounding box center [501, 216] width 99 height 5
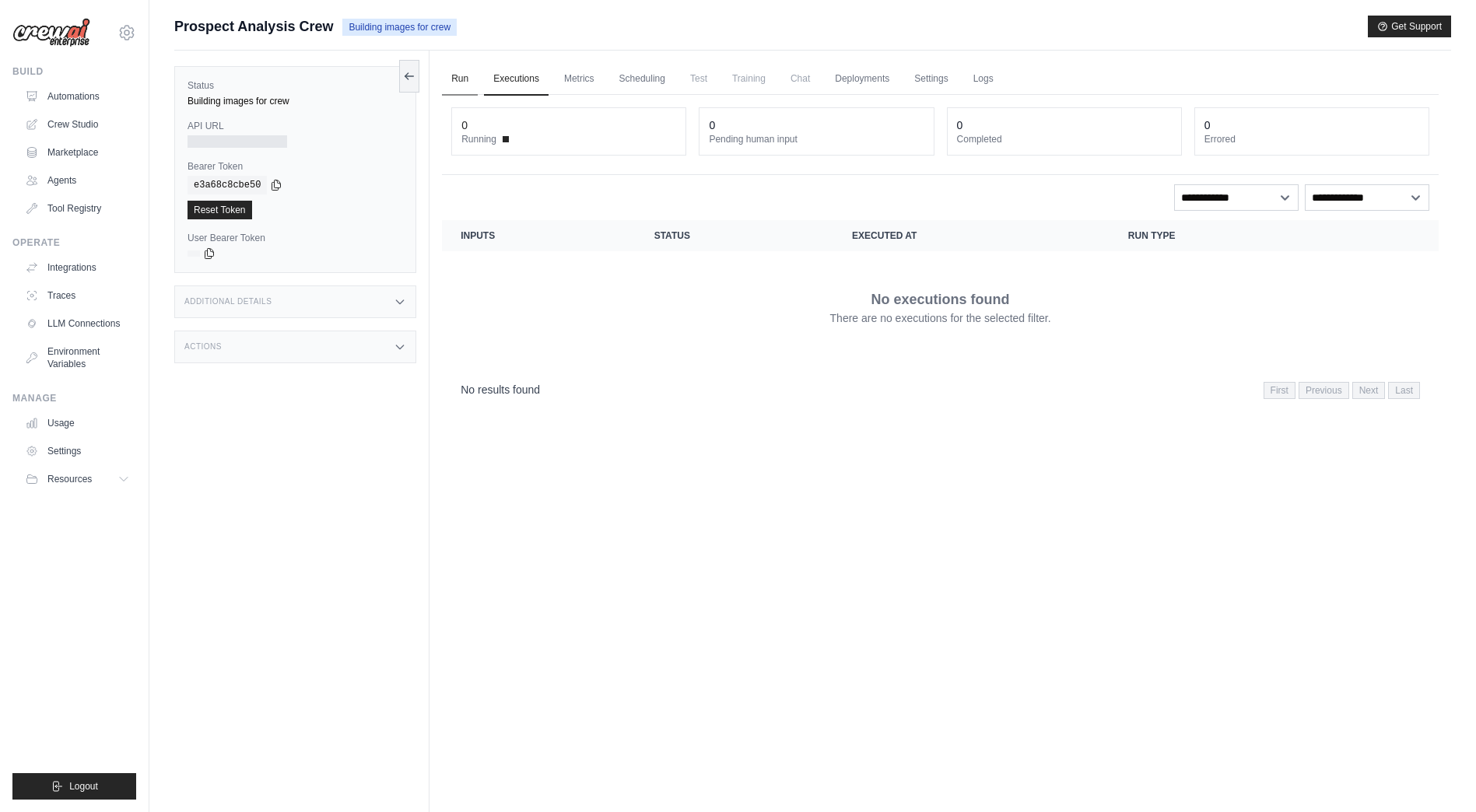
click at [448, 78] on link "Run" at bounding box center [459, 79] width 36 height 32
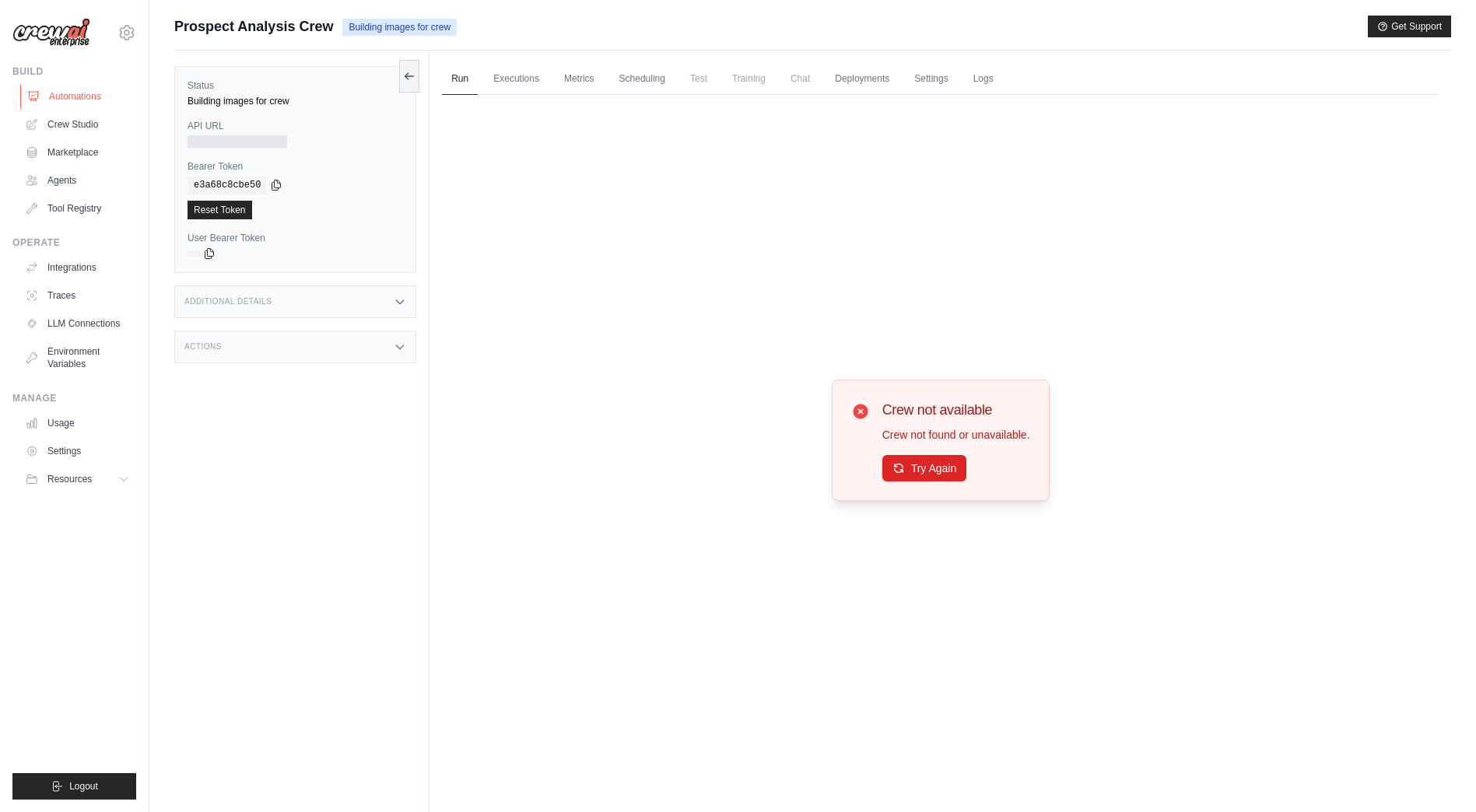
click at [95, 93] on link "Automations" at bounding box center [78, 96] width 117 height 25
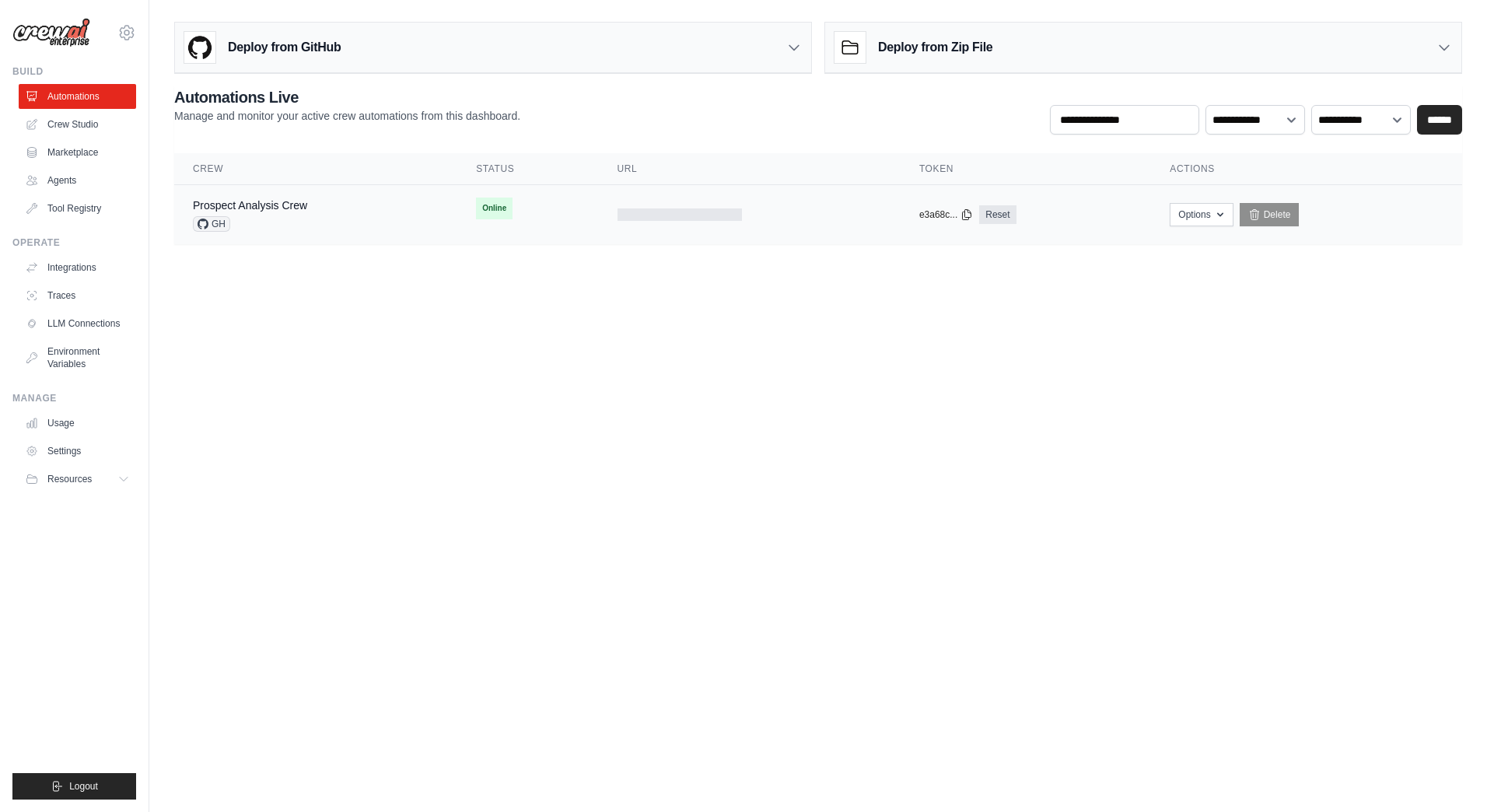
click at [284, 228] on div "GH" at bounding box center [250, 224] width 115 height 15
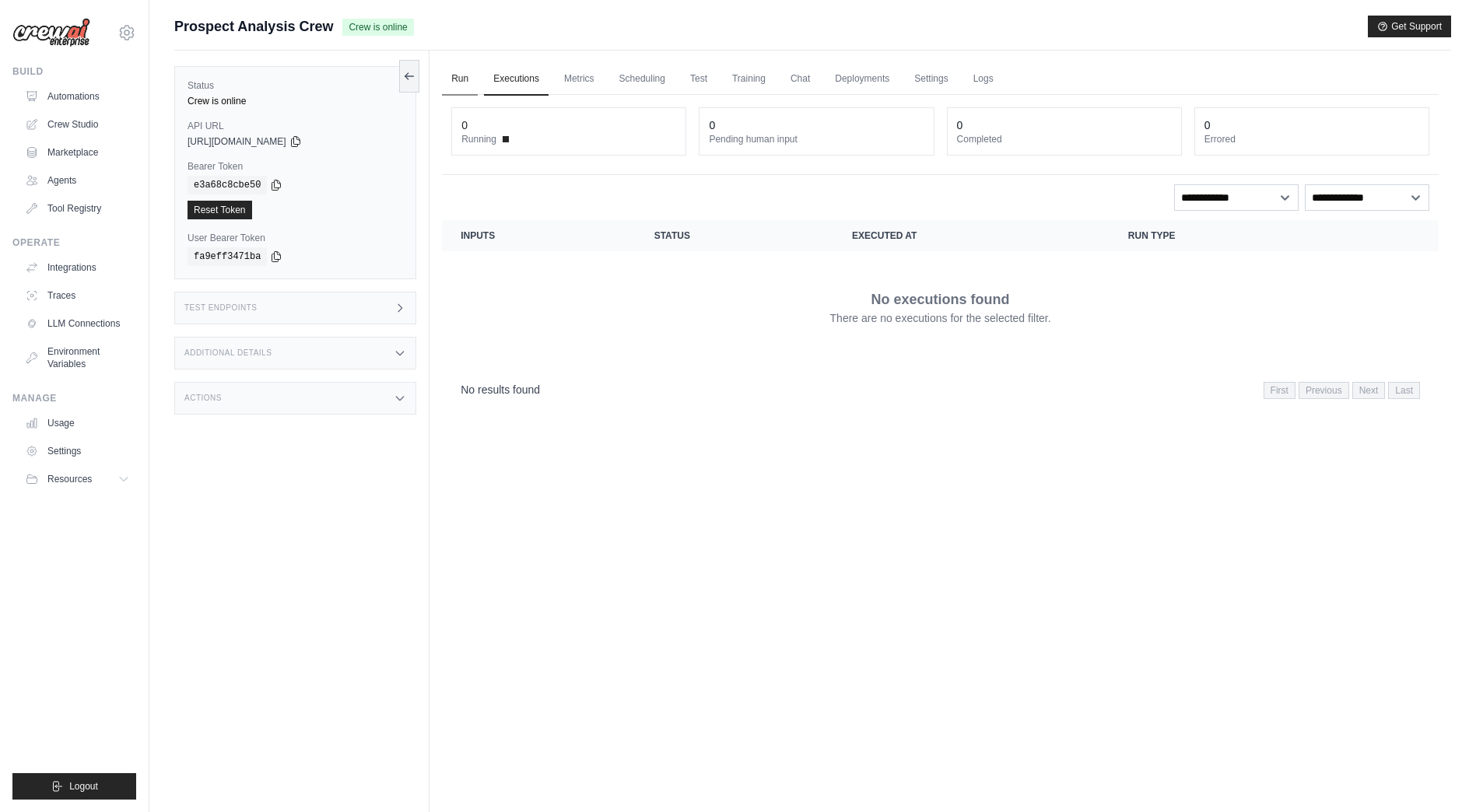
click at [468, 83] on link "Run" at bounding box center [459, 79] width 36 height 32
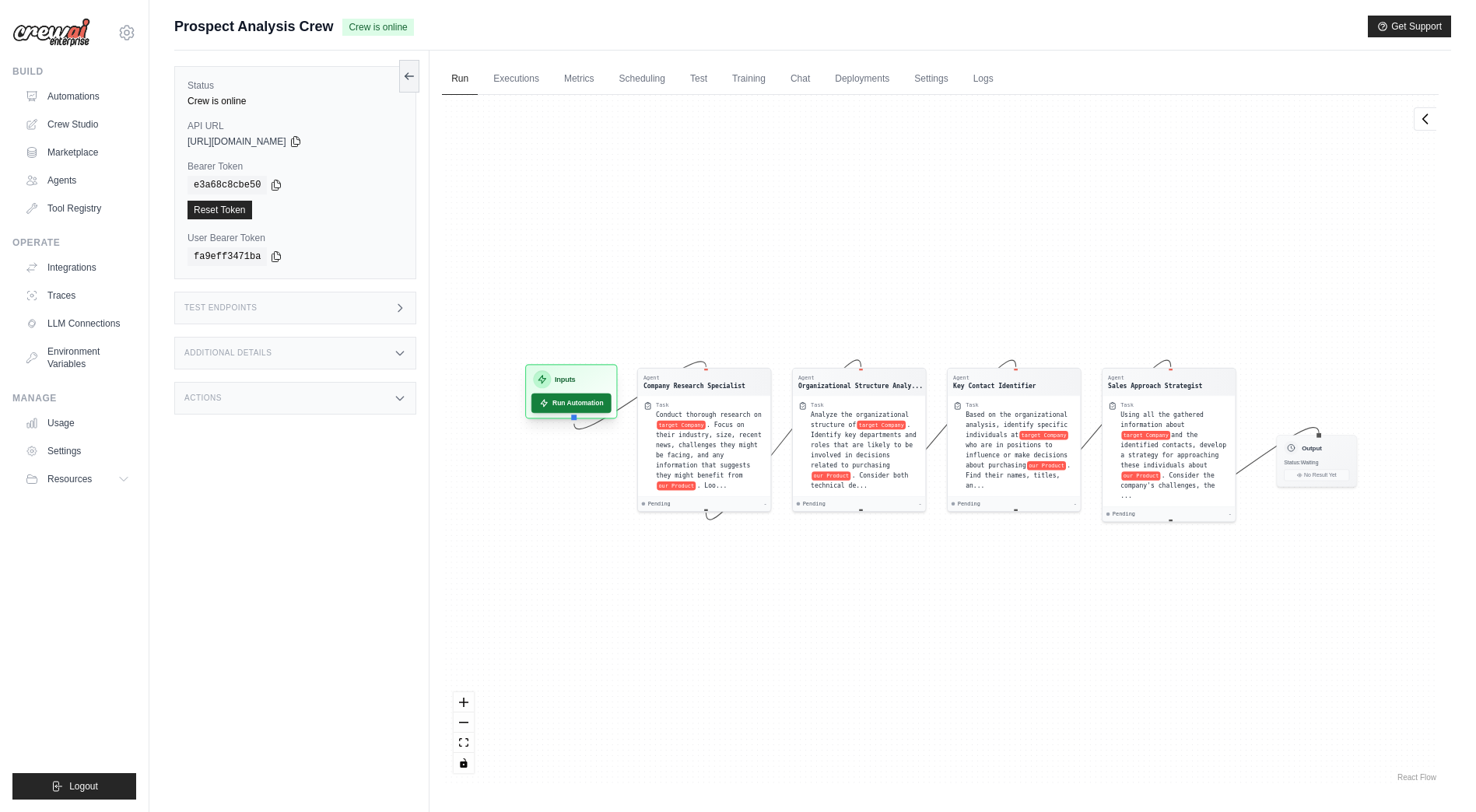
click at [601, 397] on button "Run Automation" at bounding box center [571, 404] width 80 height 19
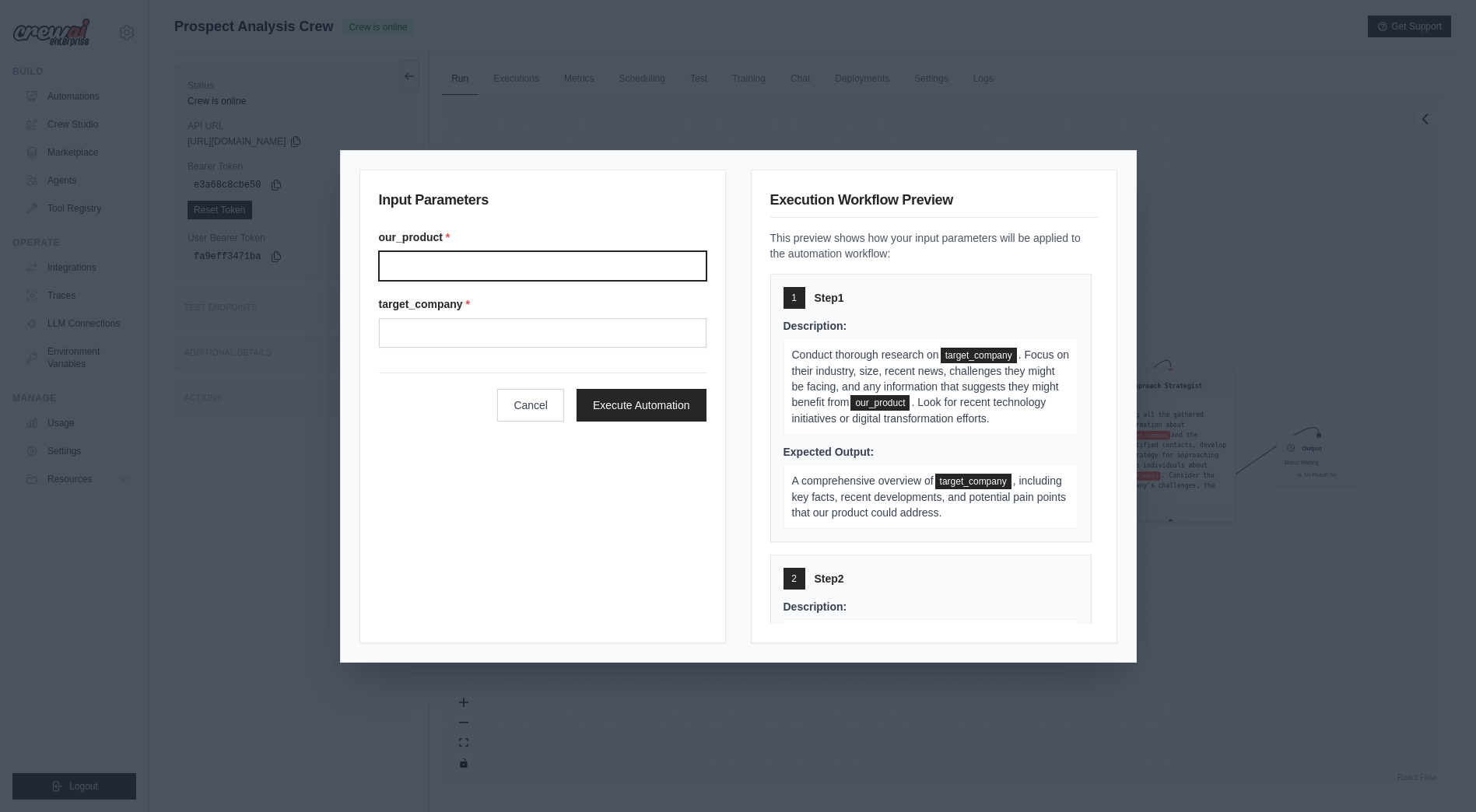
click at [574, 271] on input "Our product" at bounding box center [543, 266] width 328 height 30
type input "*"
type input "*********"
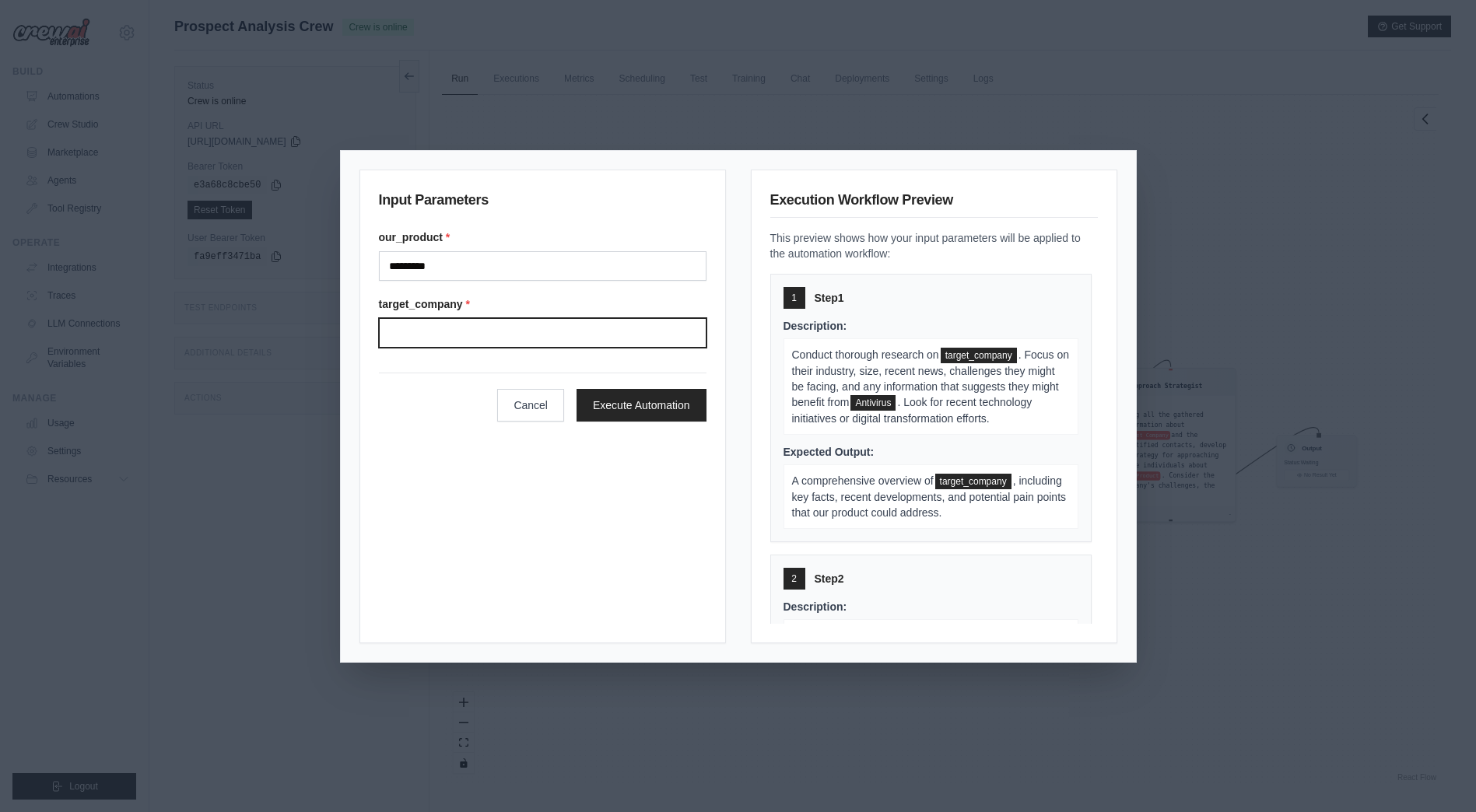
click at [591, 341] on input "Target company" at bounding box center [543, 333] width 328 height 30
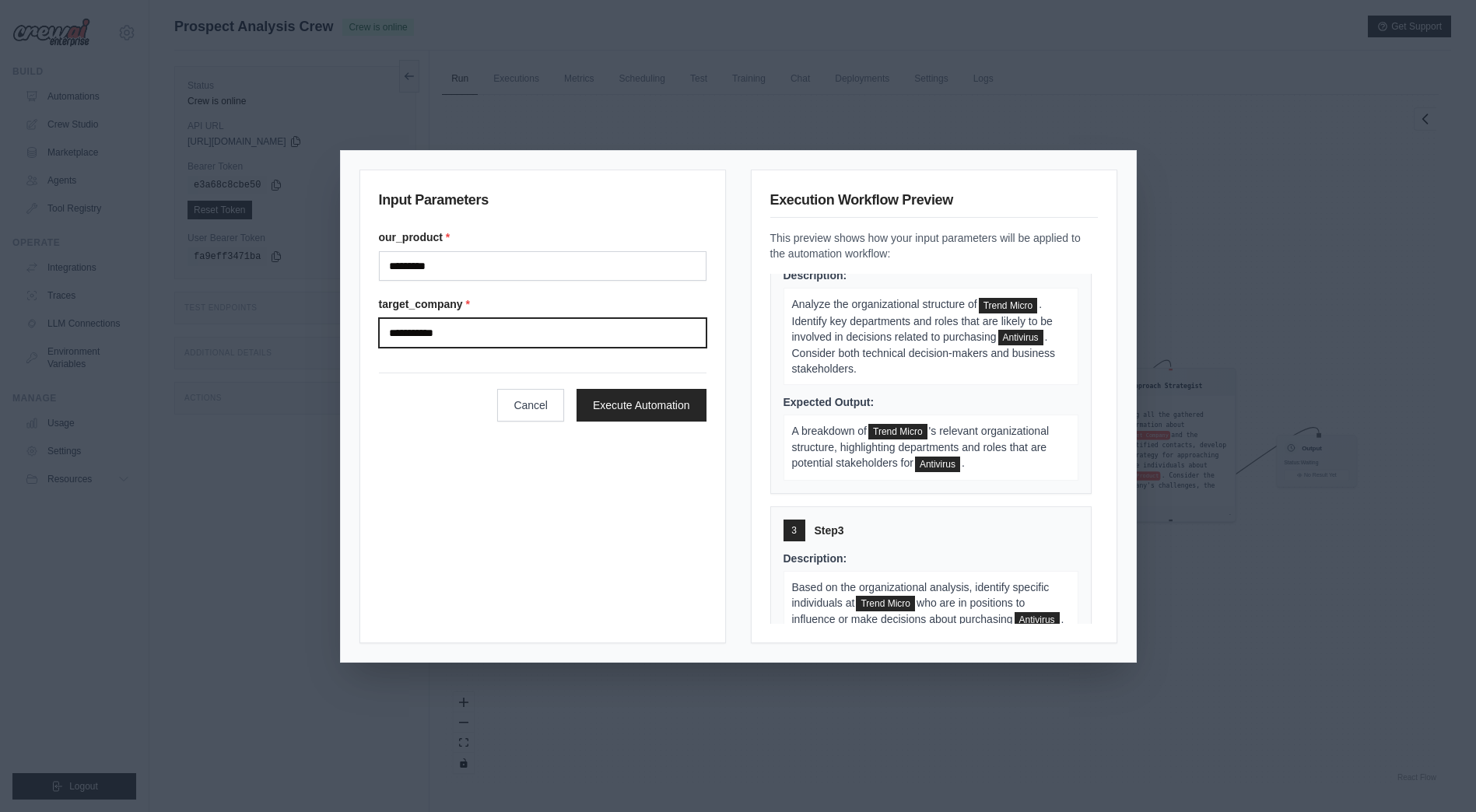
scroll to position [331, 0]
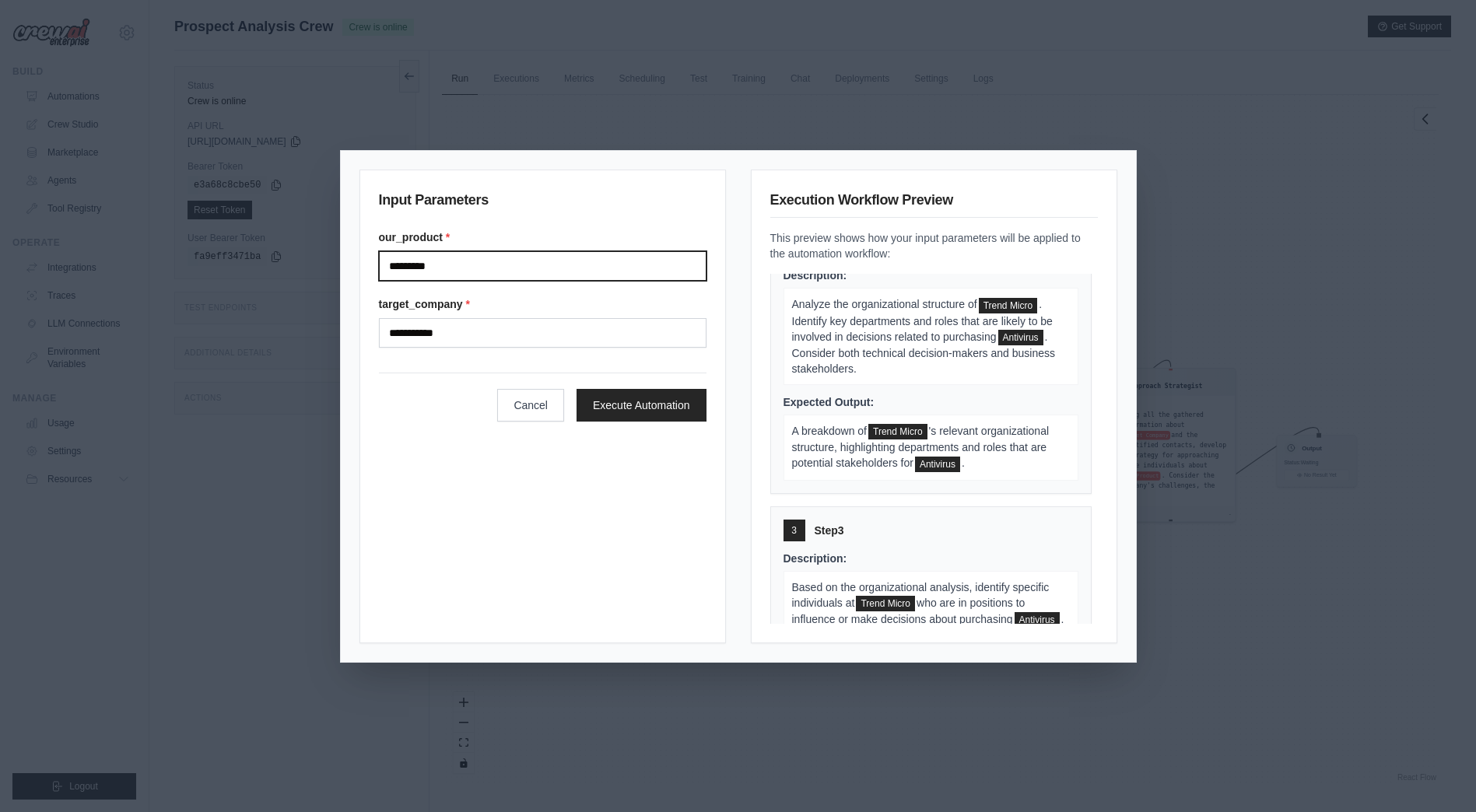
click at [409, 262] on input "*********" at bounding box center [543, 266] width 328 height 30
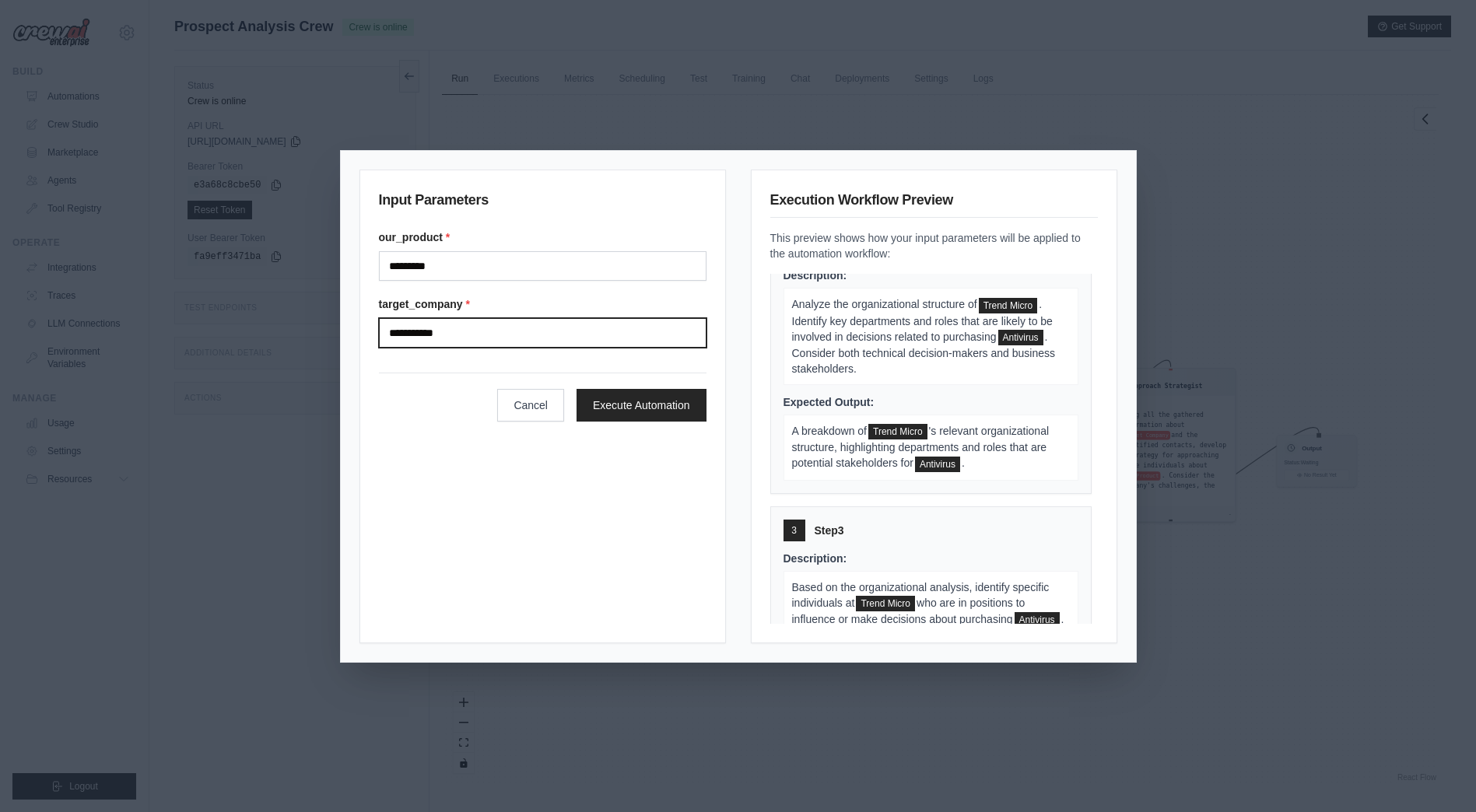
click at [447, 334] on input "**********" at bounding box center [543, 333] width 328 height 30
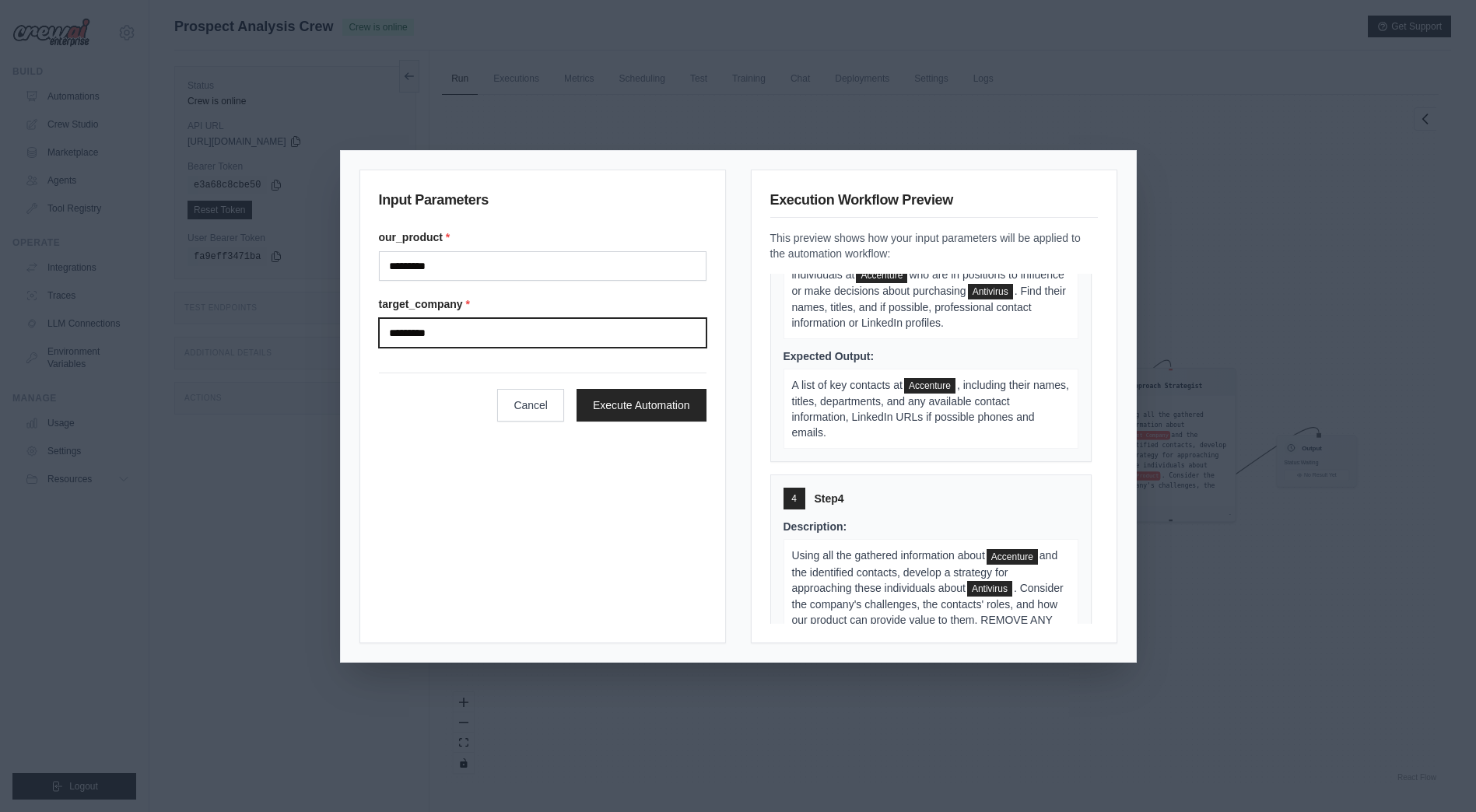
scroll to position [660, 0]
type input "*********"
click at [669, 415] on button "Execute Automation" at bounding box center [641, 404] width 130 height 32
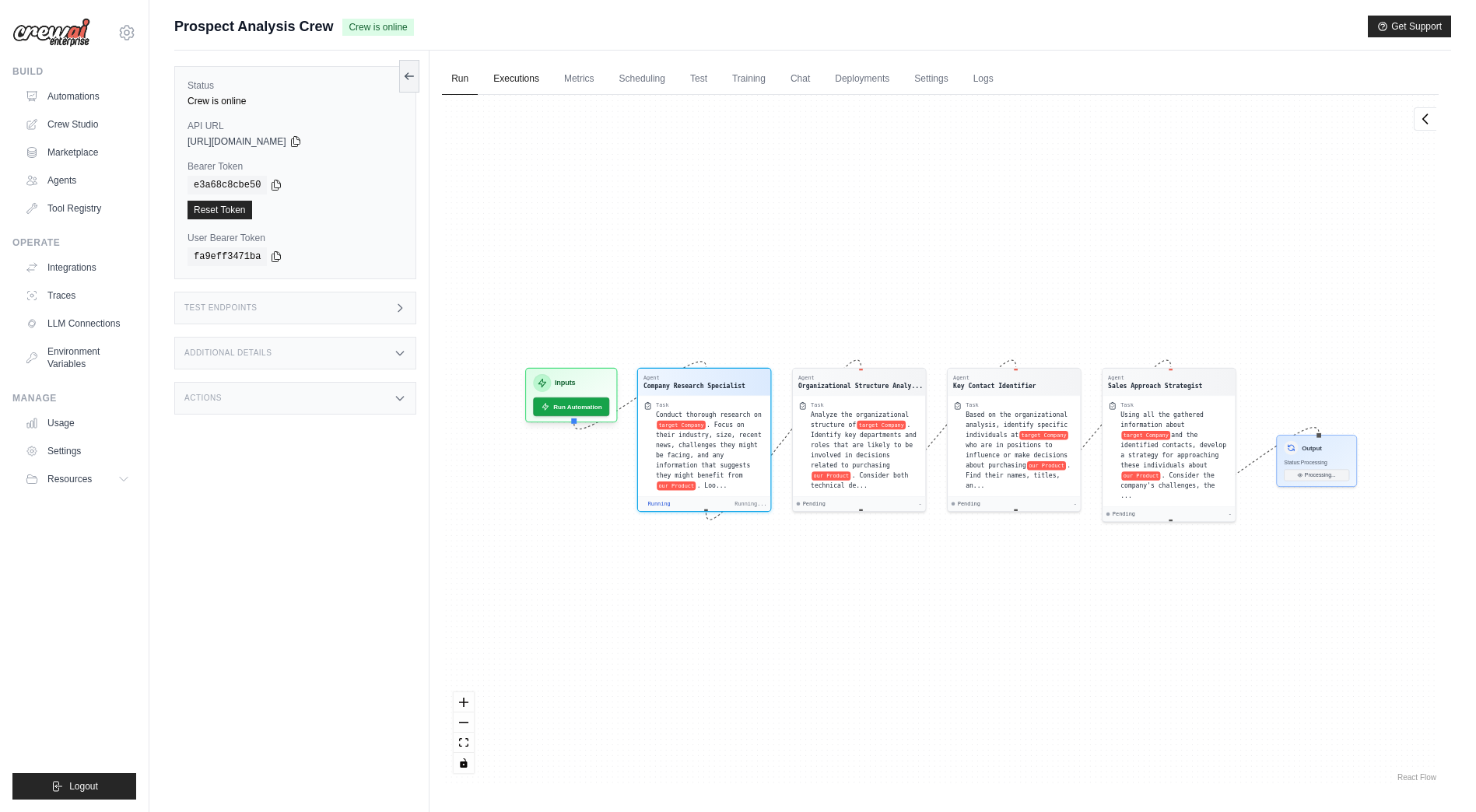
click at [526, 72] on link "Executions" at bounding box center [516, 79] width 65 height 32
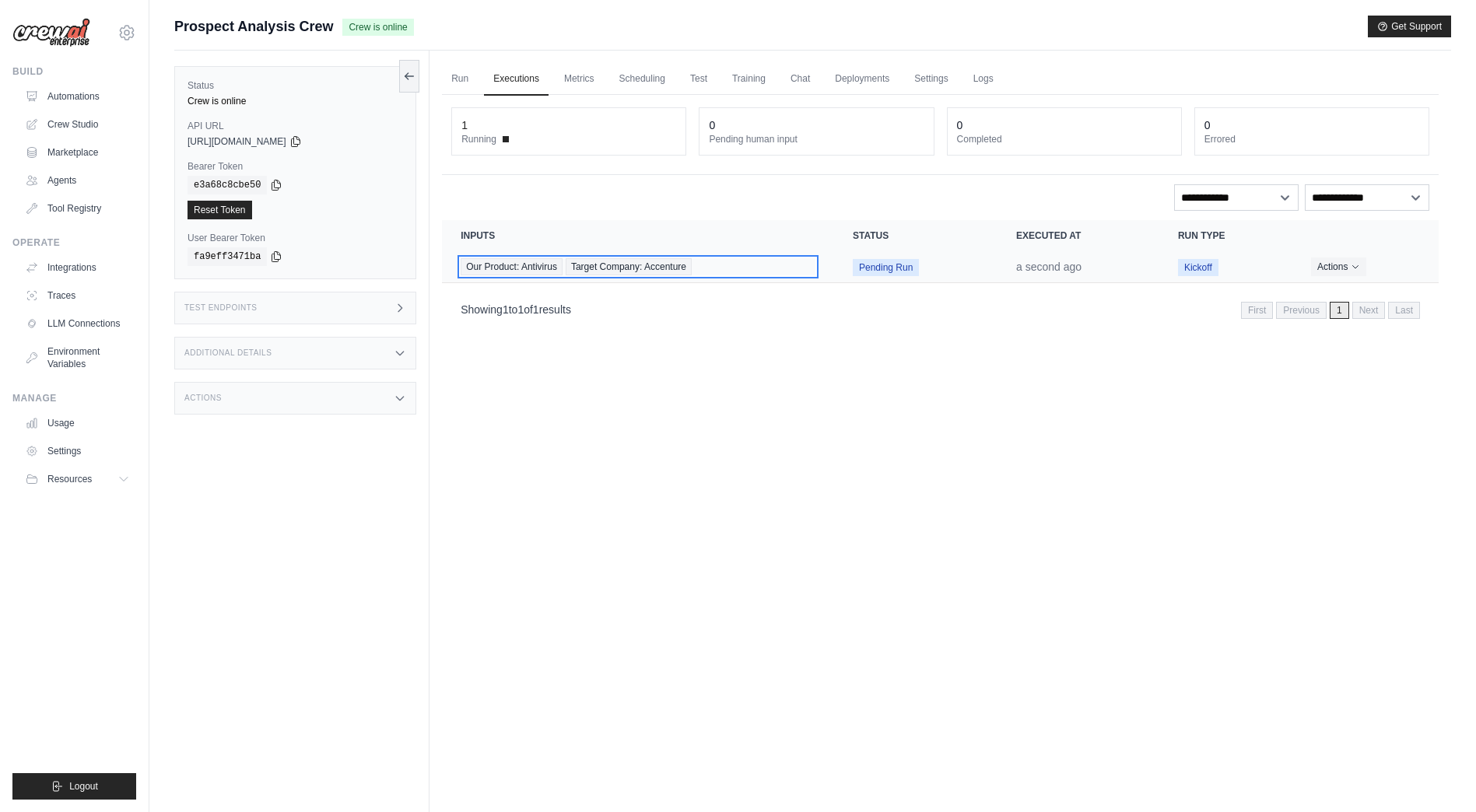
click at [515, 274] on span "Our Product: Antivirus" at bounding box center [511, 266] width 102 height 17
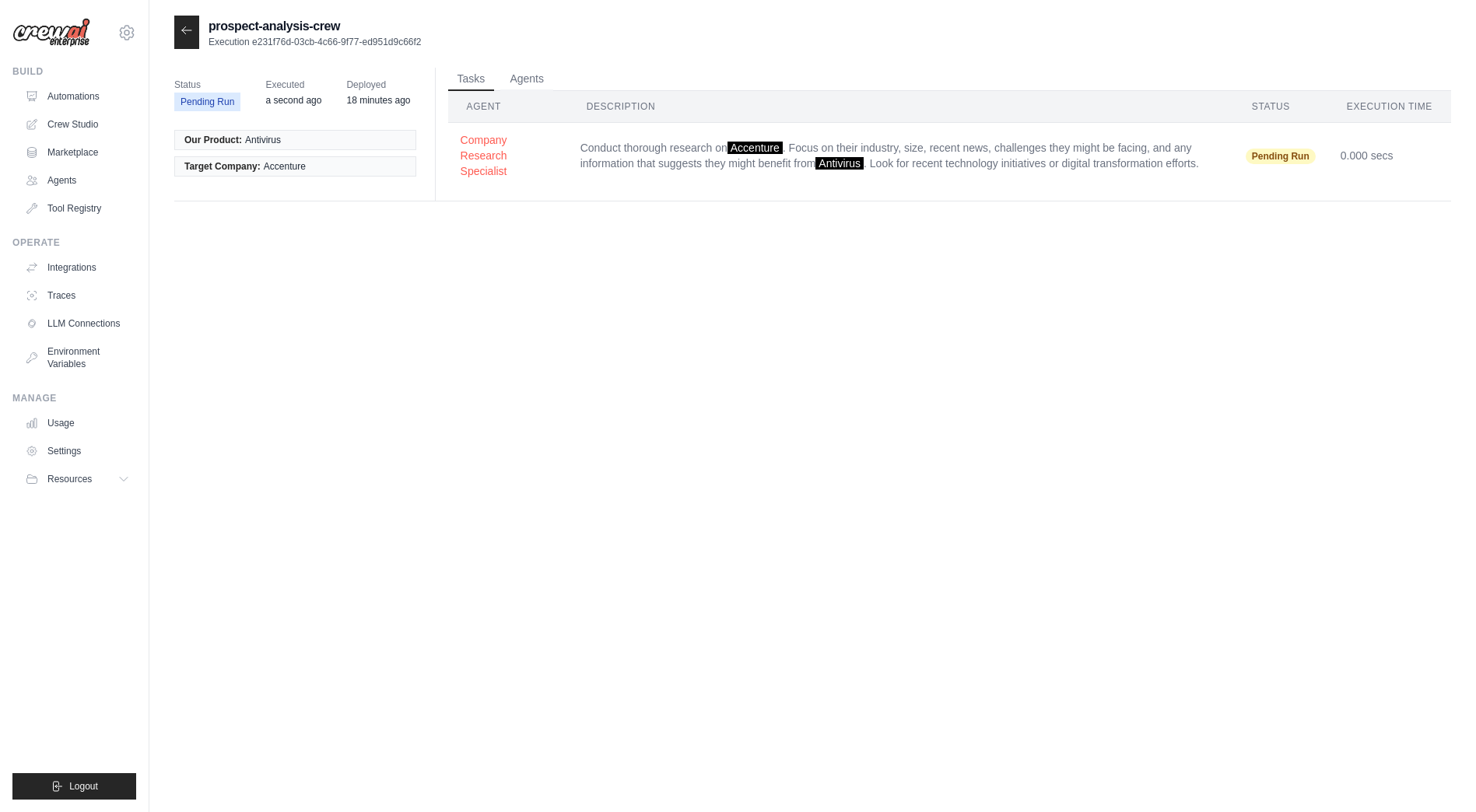
click at [605, 148] on td "Conduct thorough research on Accenture . Focus on their industry, size, recent …" at bounding box center [900, 156] width 665 height 66
click at [520, 80] on button "Agents" at bounding box center [527, 78] width 53 height 23
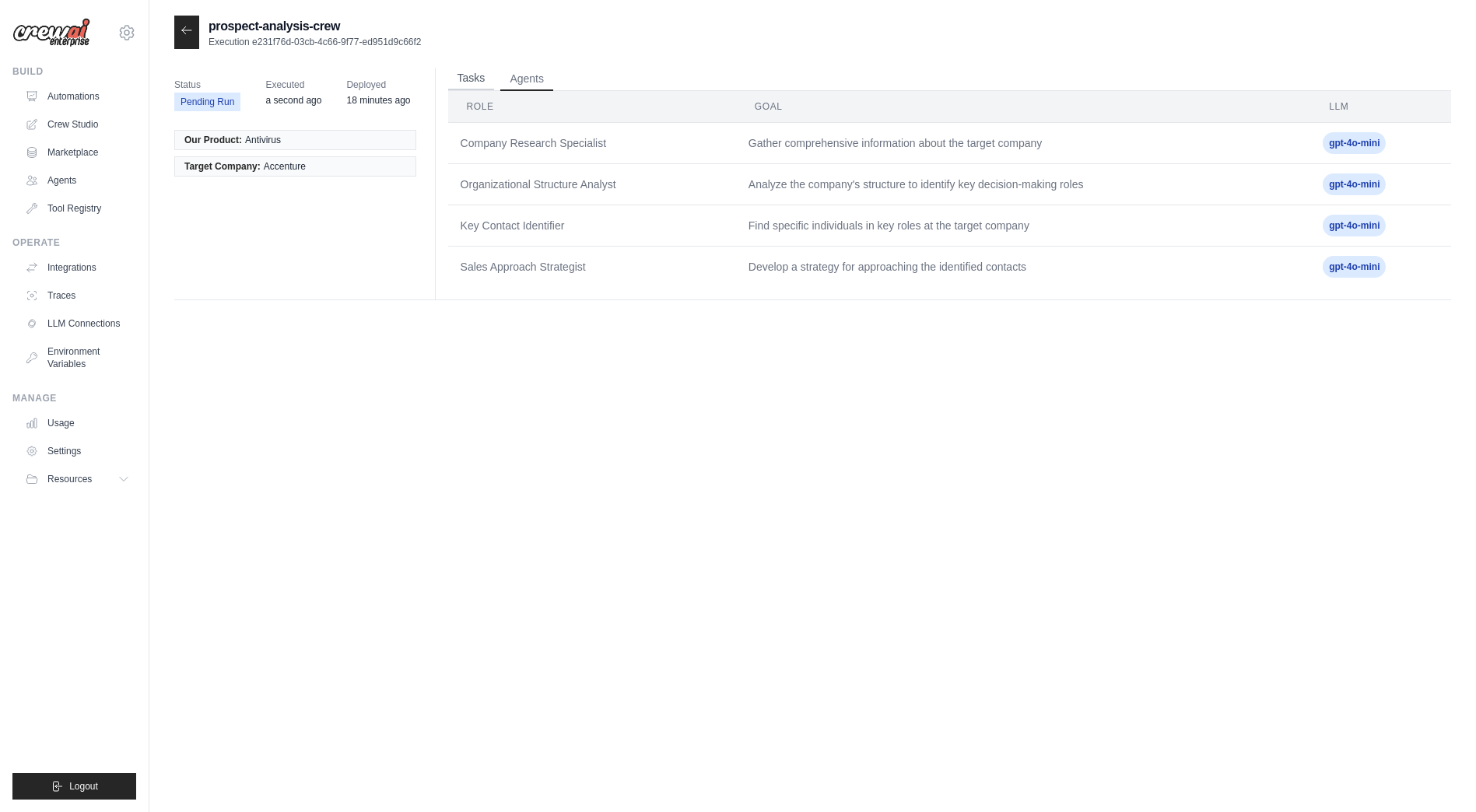
click at [456, 75] on button "Tasks" at bounding box center [472, 78] width 47 height 23
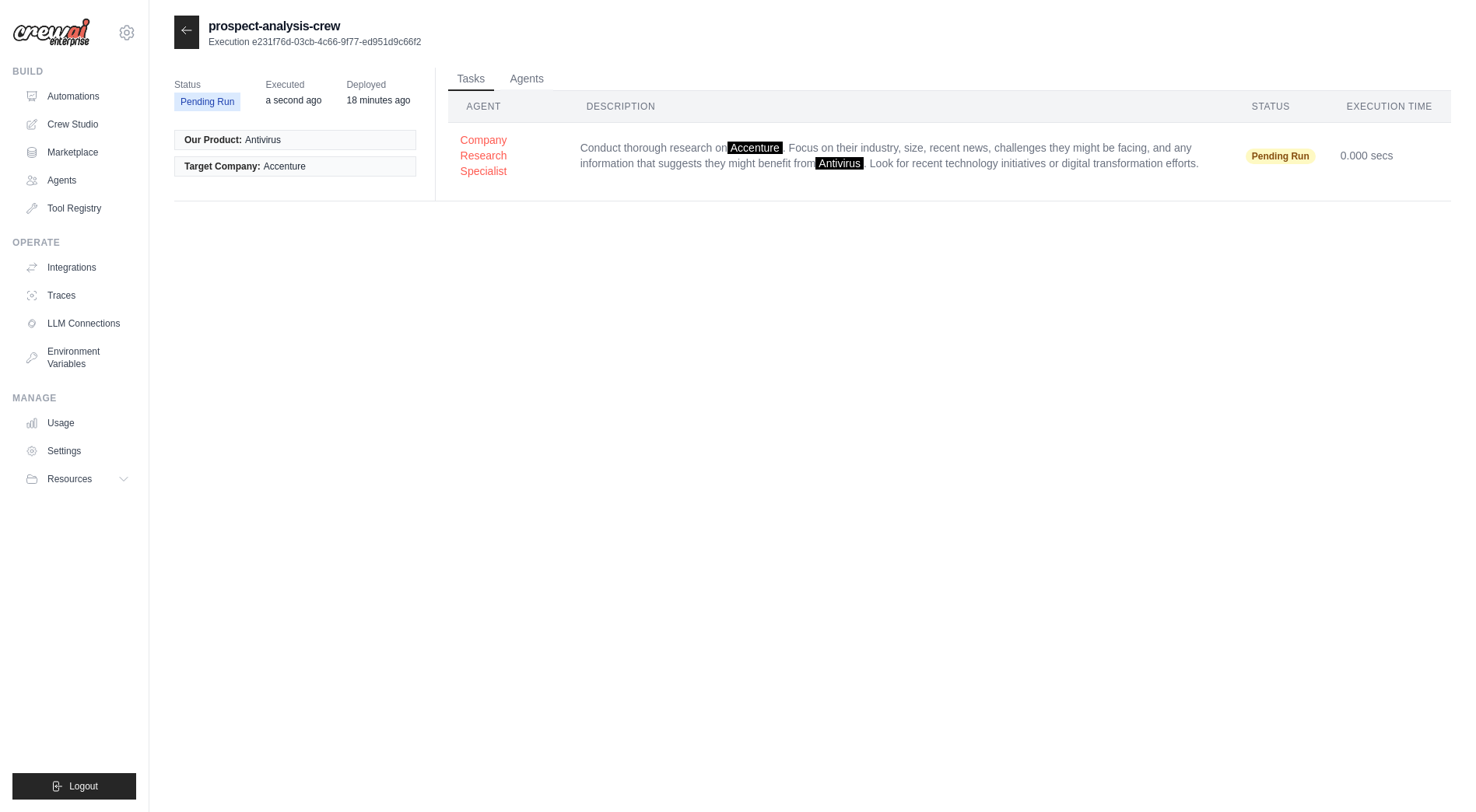
drag, startPoint x: 186, startPoint y: 48, endPoint x: 179, endPoint y: 32, distance: 17.5
click at [179, 32] on div at bounding box center [187, 31] width 25 height 33
click at [192, 32] on icon at bounding box center [187, 30] width 12 height 12
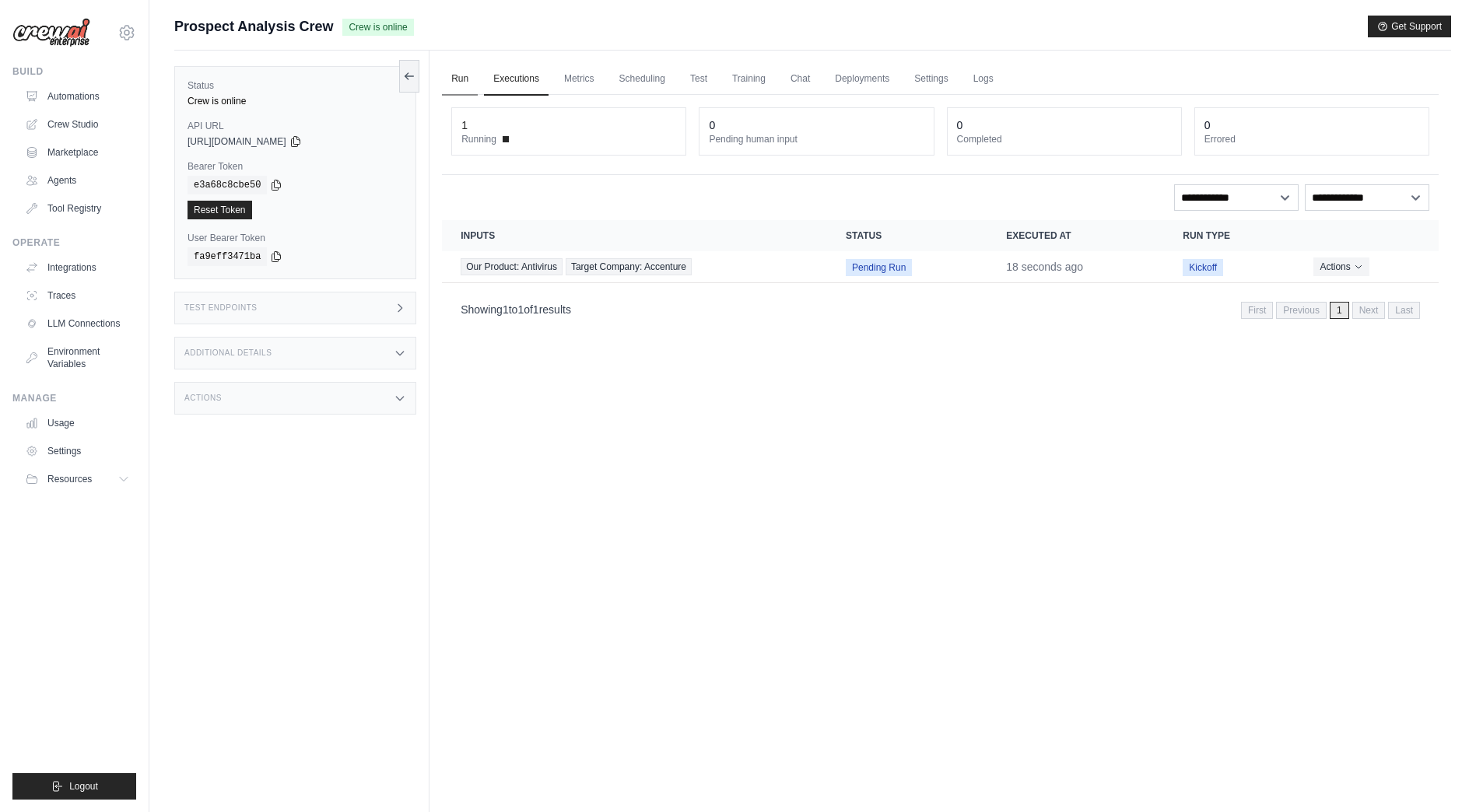
click at [463, 87] on link "Run" at bounding box center [459, 79] width 36 height 32
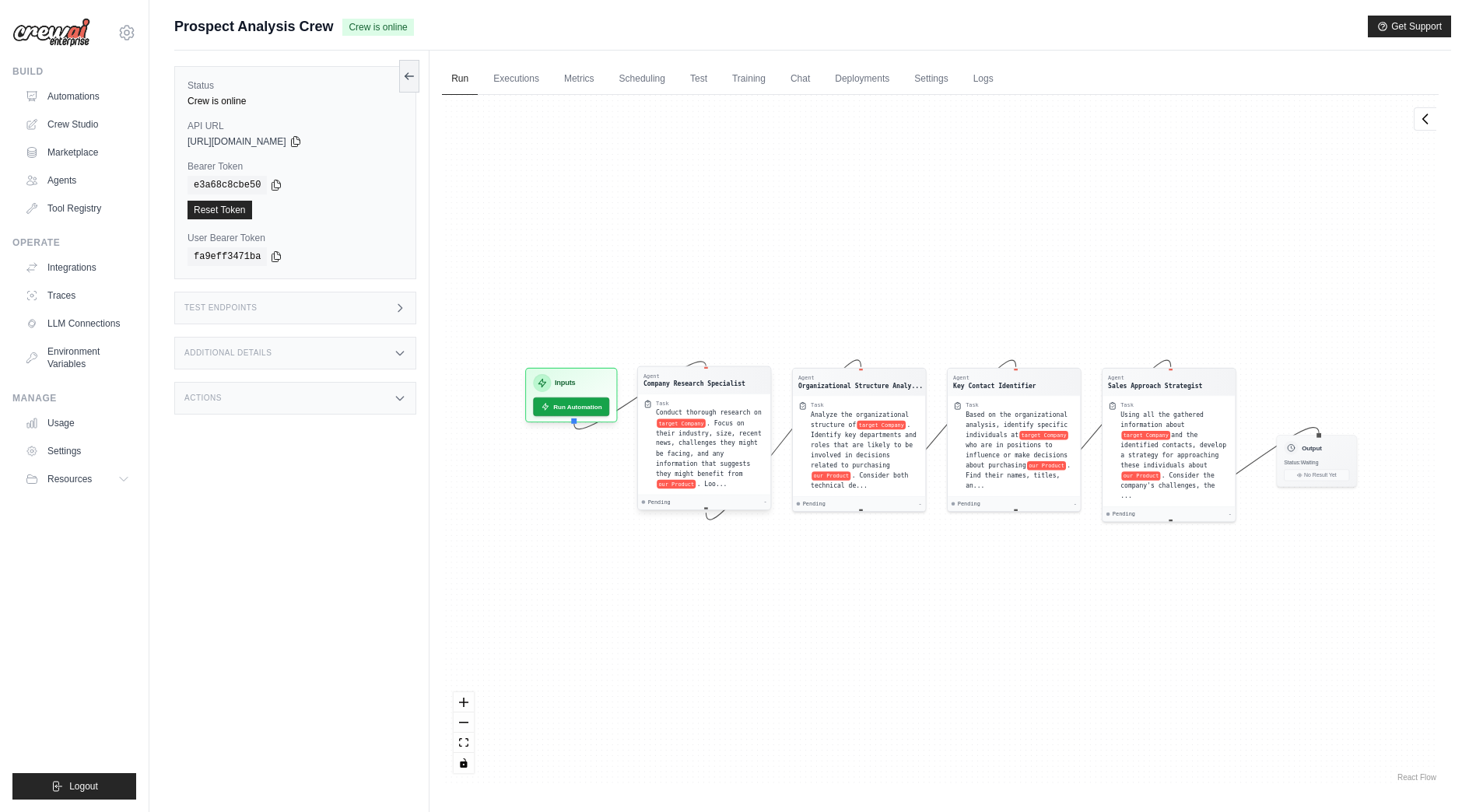
click at [720, 392] on div "Agent Company Research Specialist" at bounding box center [704, 381] width 132 height 27
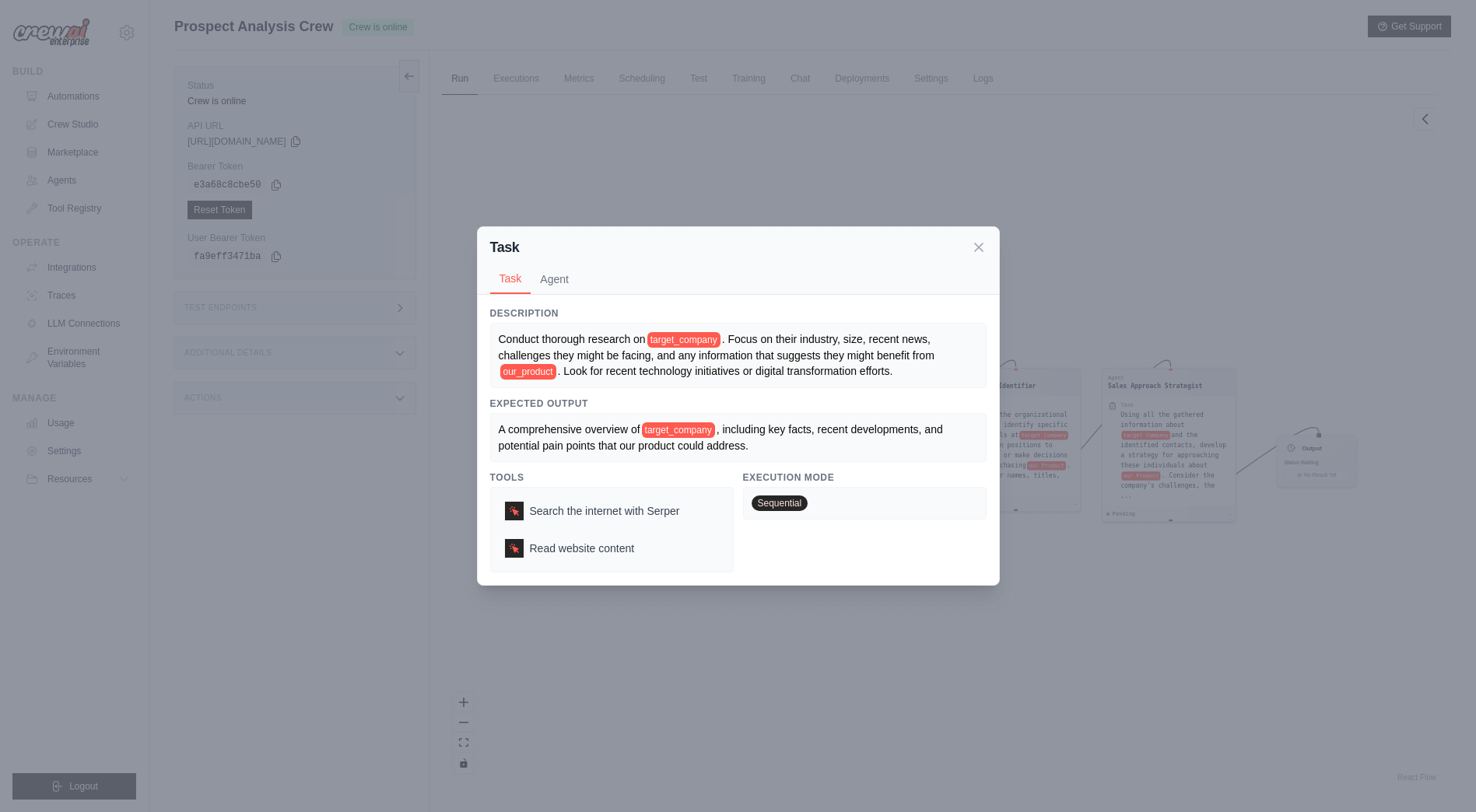
click at [974, 257] on div "Task" at bounding box center [738, 247] width 497 height 22
click at [536, 284] on button "Agent" at bounding box center [554, 278] width 48 height 30
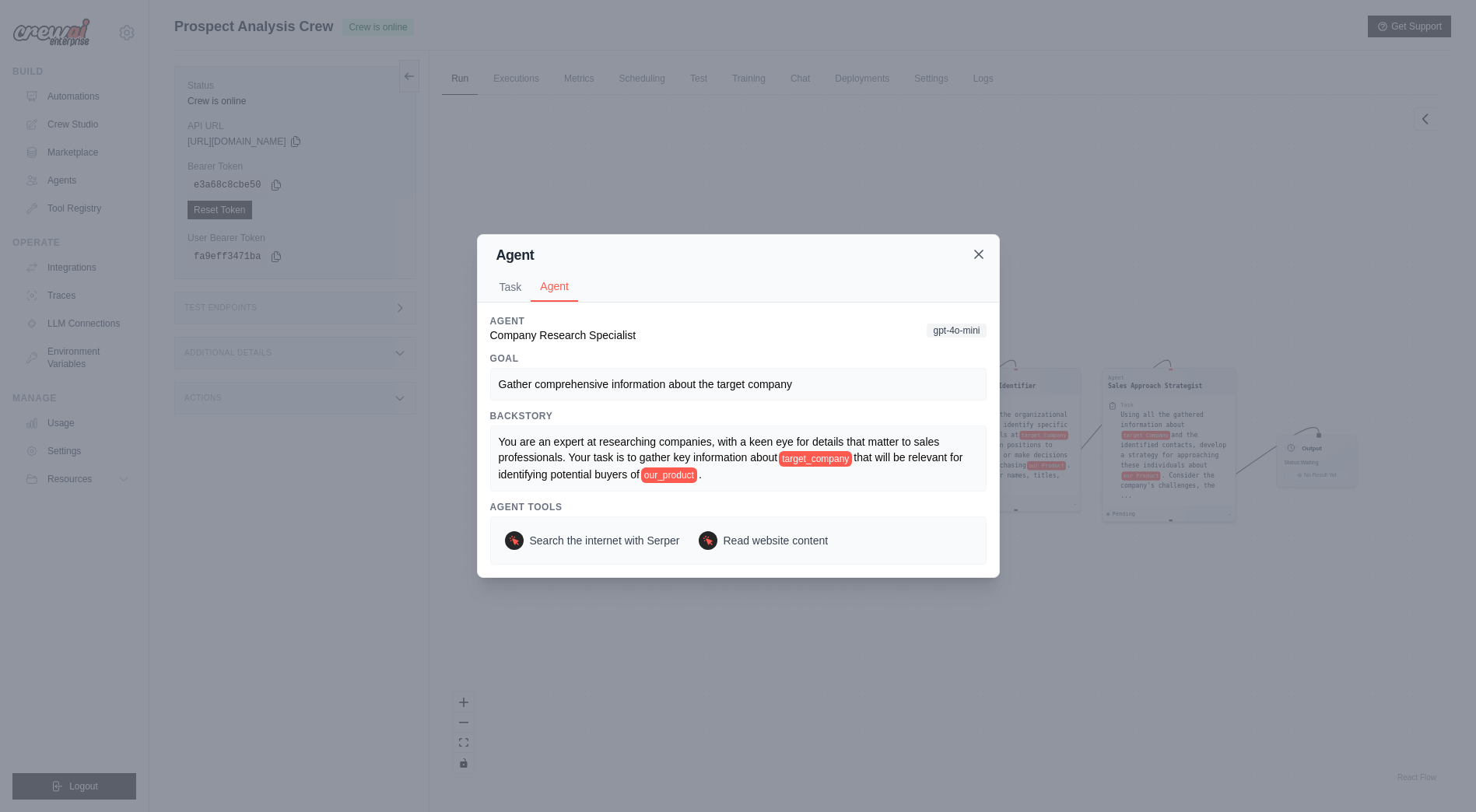
click at [979, 262] on icon at bounding box center [978, 253] width 15 height 15
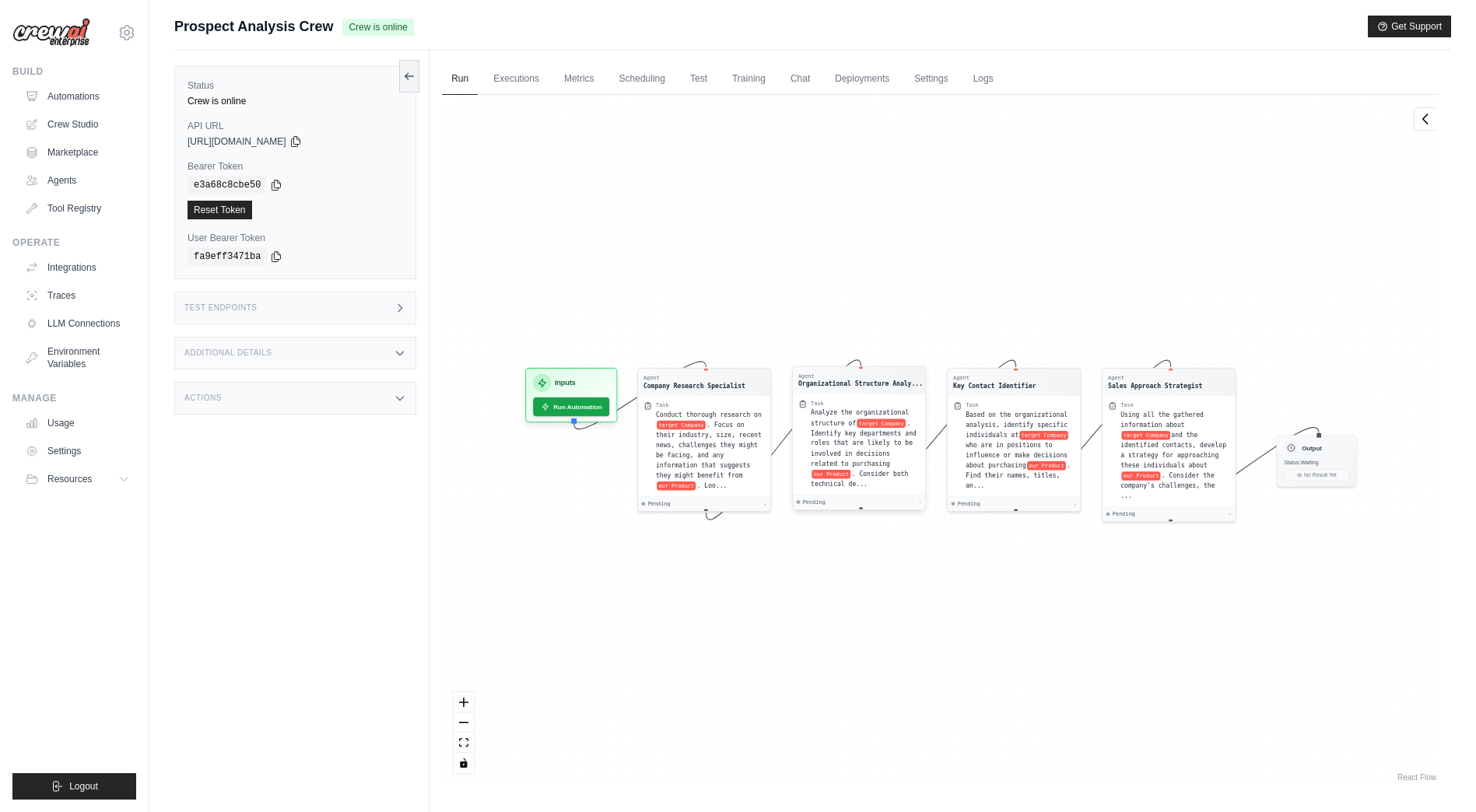
click at [800, 454] on div "Task Analyze the organizational structure of target Company . Identify key depa…" at bounding box center [859, 444] width 121 height 90
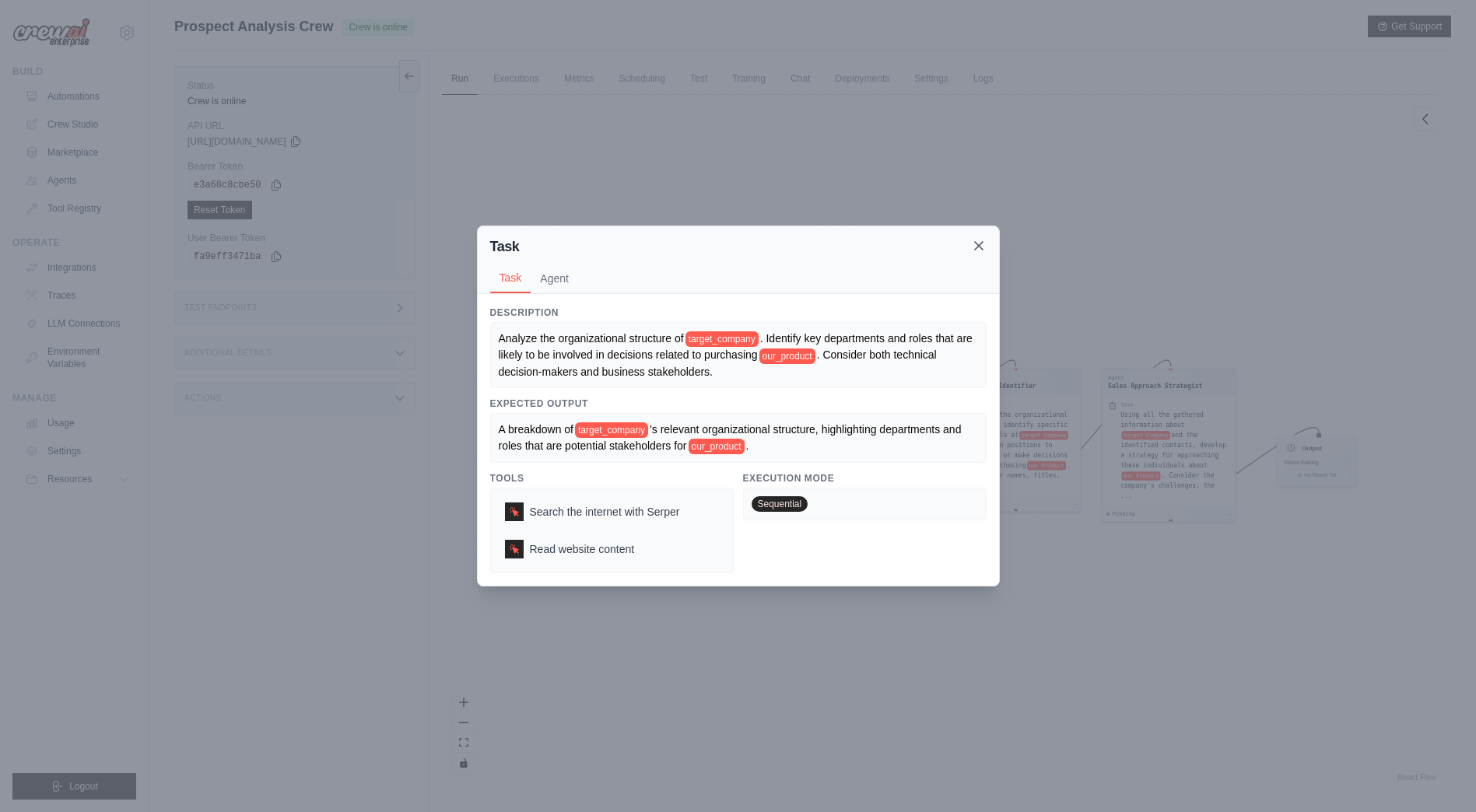
click at [979, 250] on icon at bounding box center [978, 245] width 15 height 15
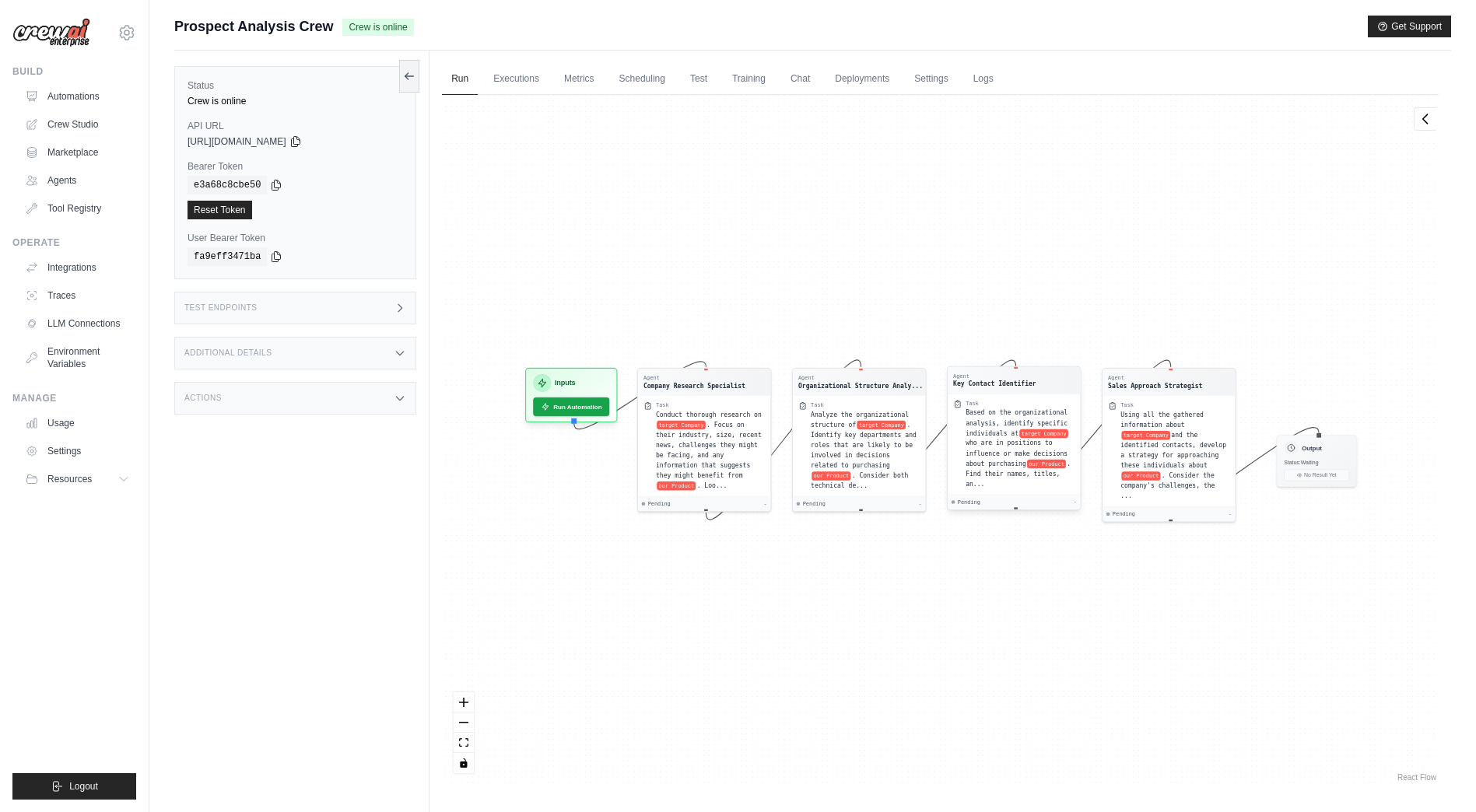
click at [988, 483] on div "Task Based on the organizational analysis, identify specific individuals at tar…" at bounding box center [1014, 444] width 132 height 100
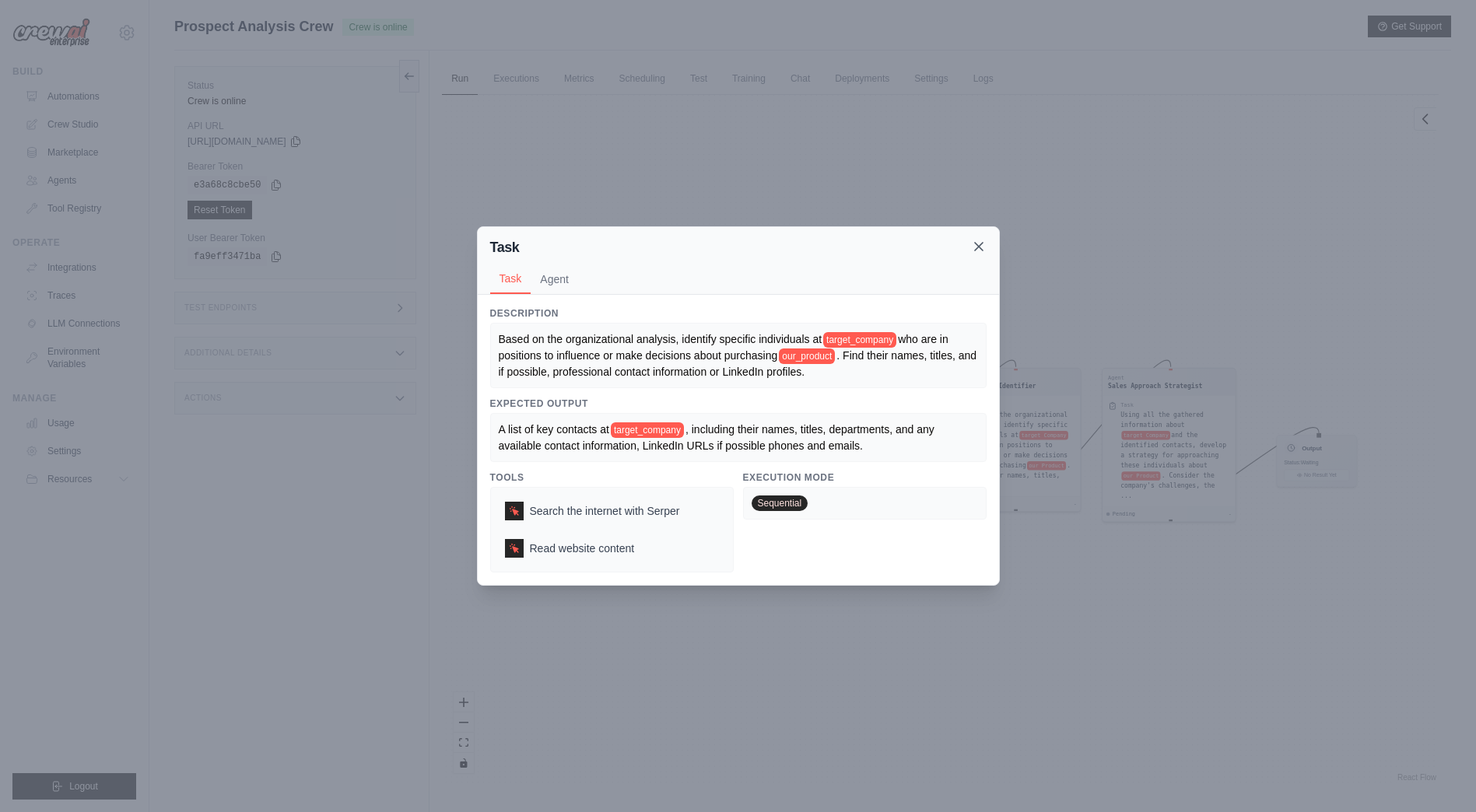
click at [978, 239] on icon at bounding box center [978, 246] width 15 height 15
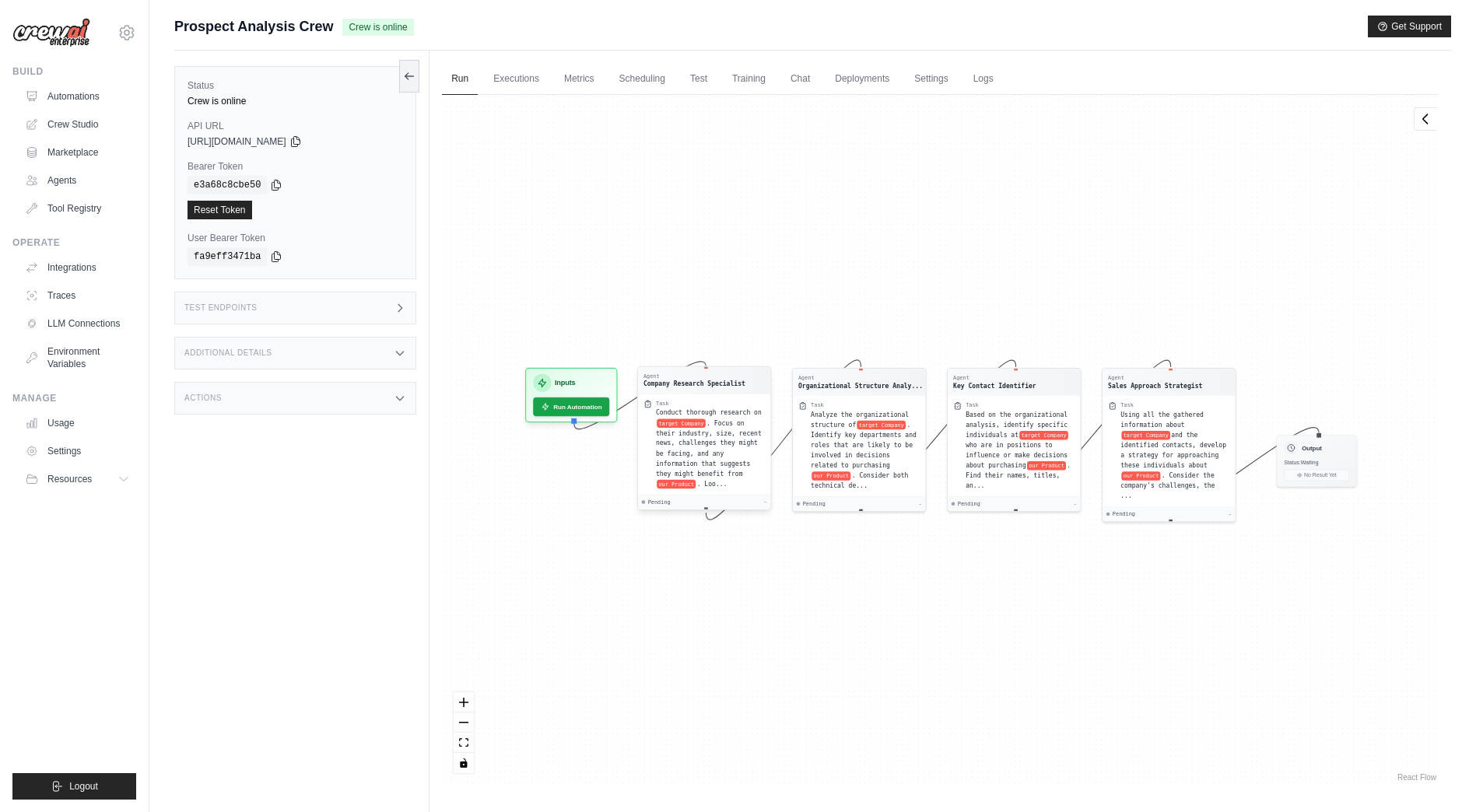
click at [698, 479] on div "Conduct thorough research on target Company . Focus on their industry, size, re…" at bounding box center [710, 448] width 109 height 82
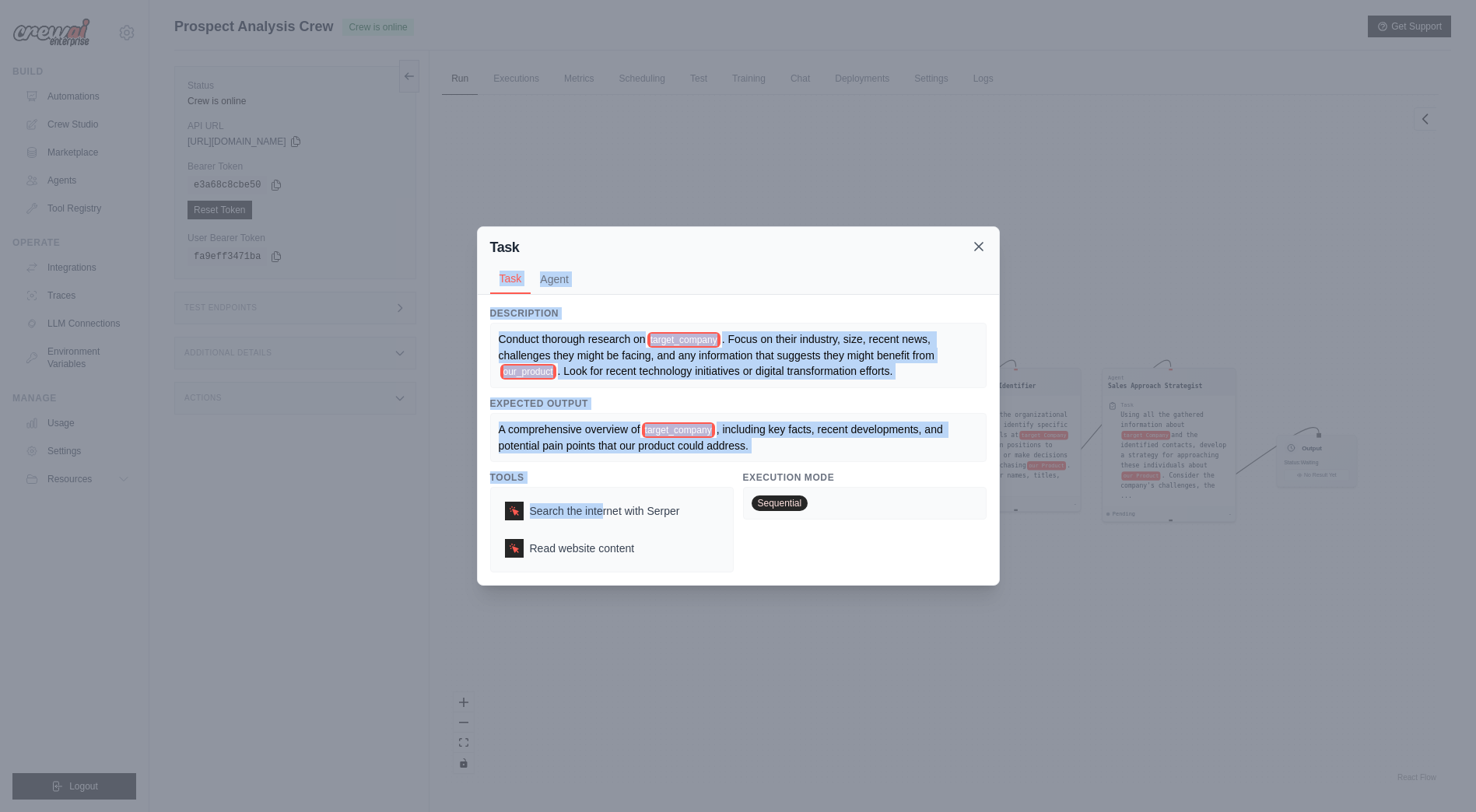
drag, startPoint x: 600, startPoint y: 525, endPoint x: 984, endPoint y: 240, distance: 478.2
click at [984, 240] on div "Task Task Agent Description Conduct thorough research on target_company . Focus…" at bounding box center [738, 406] width 522 height 360
click at [984, 240] on icon at bounding box center [978, 246] width 15 height 15
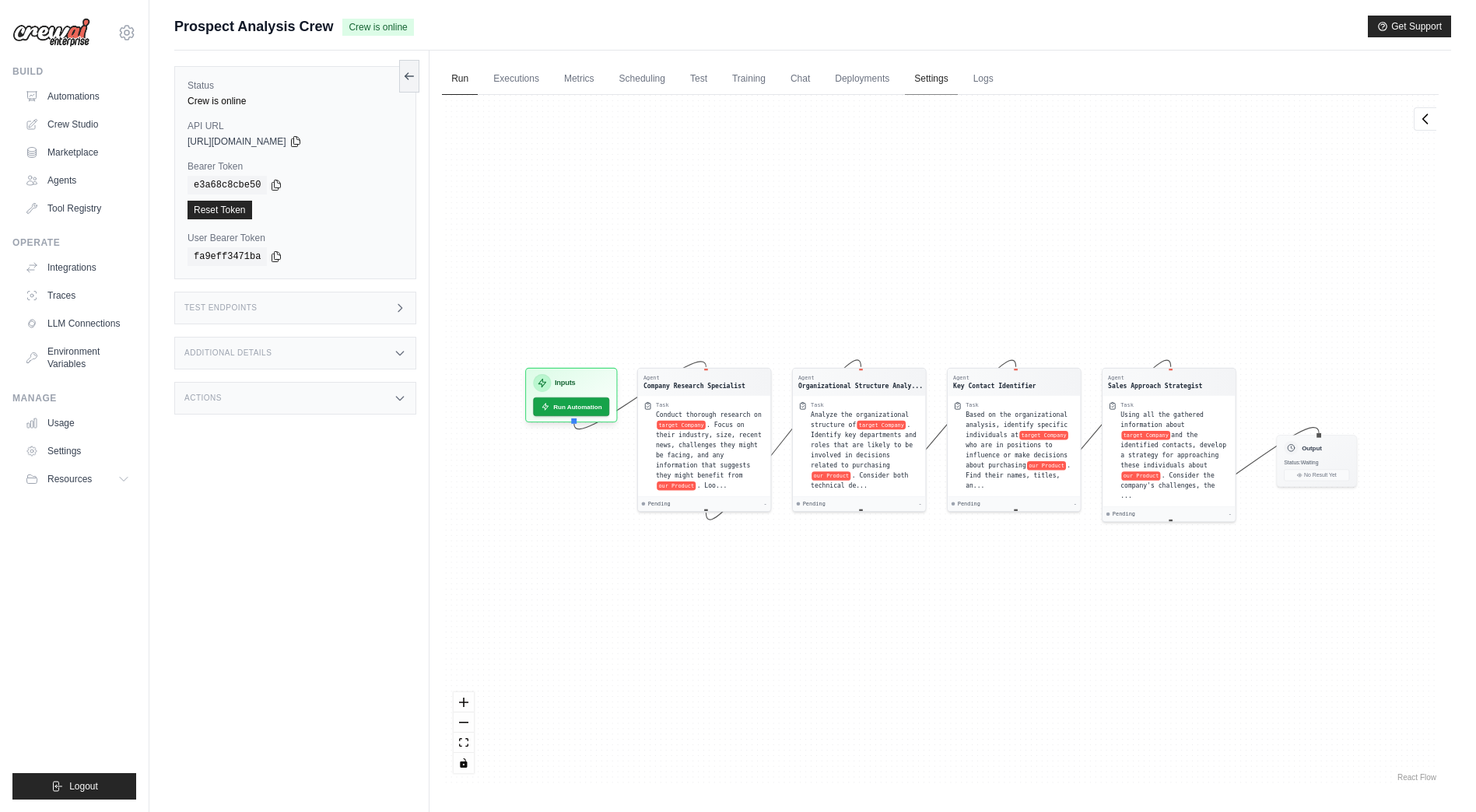
click at [935, 86] on link "Settings" at bounding box center [931, 79] width 52 height 32
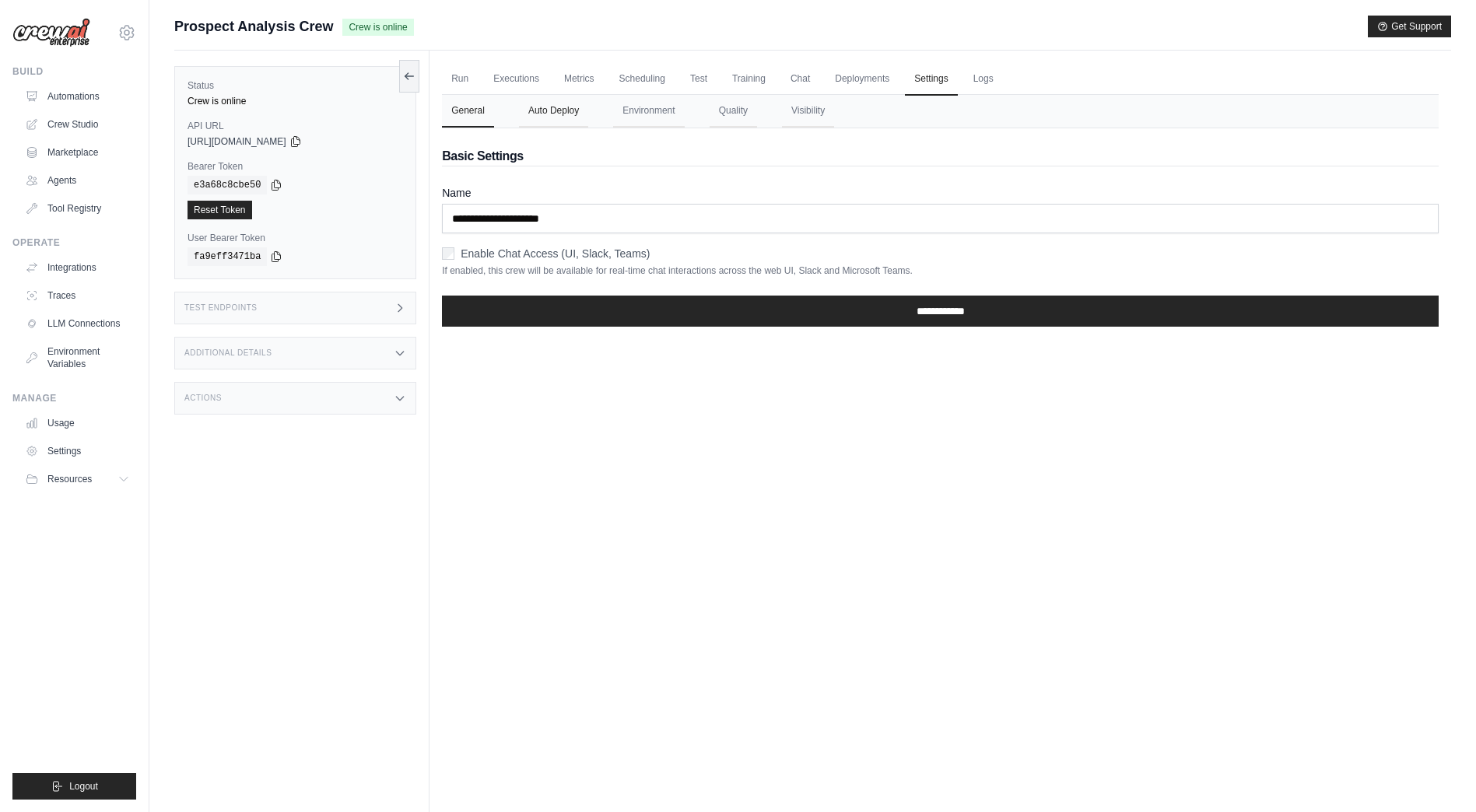
click at [554, 111] on button "Auto Deploy" at bounding box center [554, 111] width 69 height 32
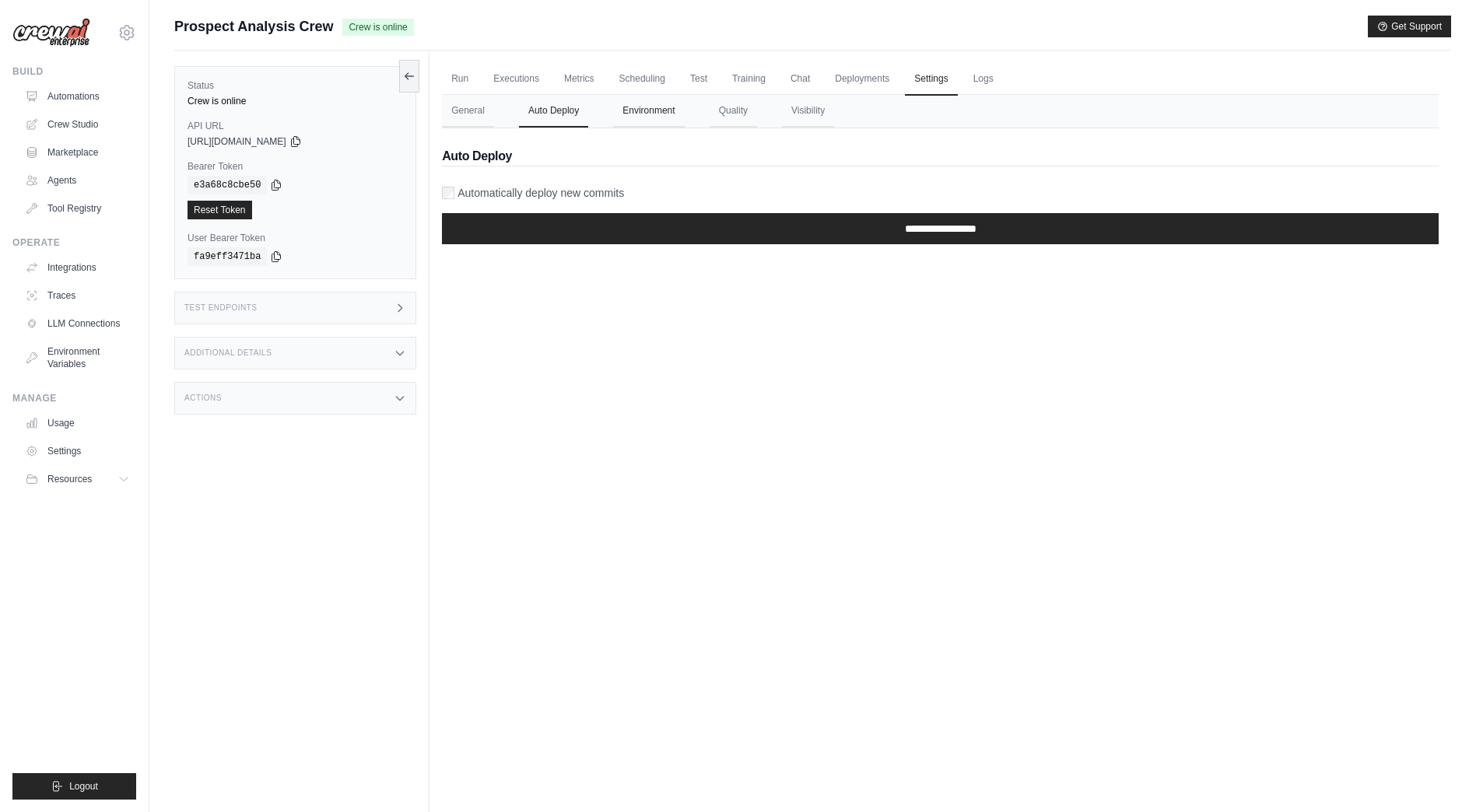
click at [656, 118] on button "Environment" at bounding box center [648, 111] width 71 height 32
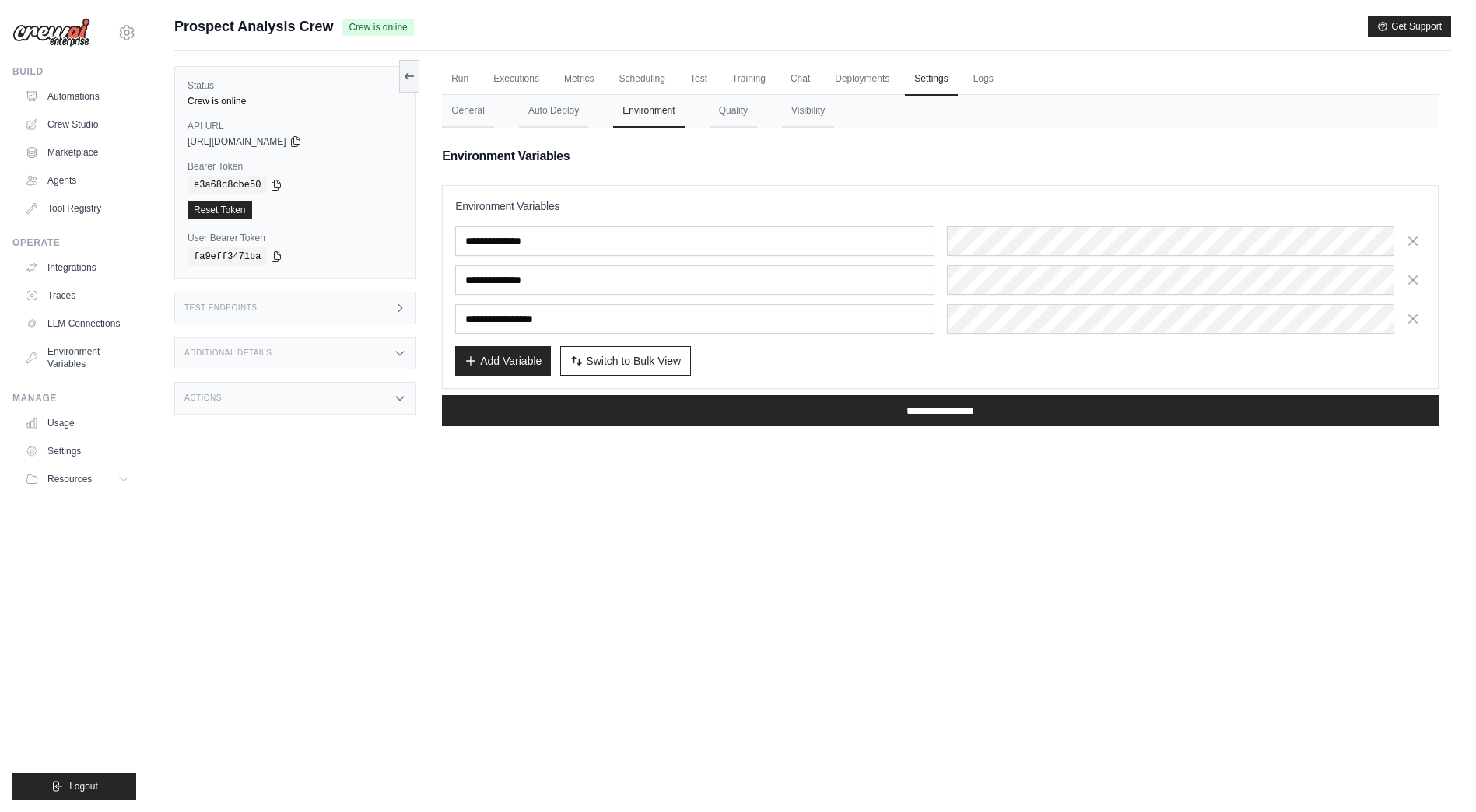
click at [1076, 334] on div "**********" at bounding box center [940, 287] width 970 height 178
click at [471, 75] on link "Run" at bounding box center [459, 79] width 36 height 32
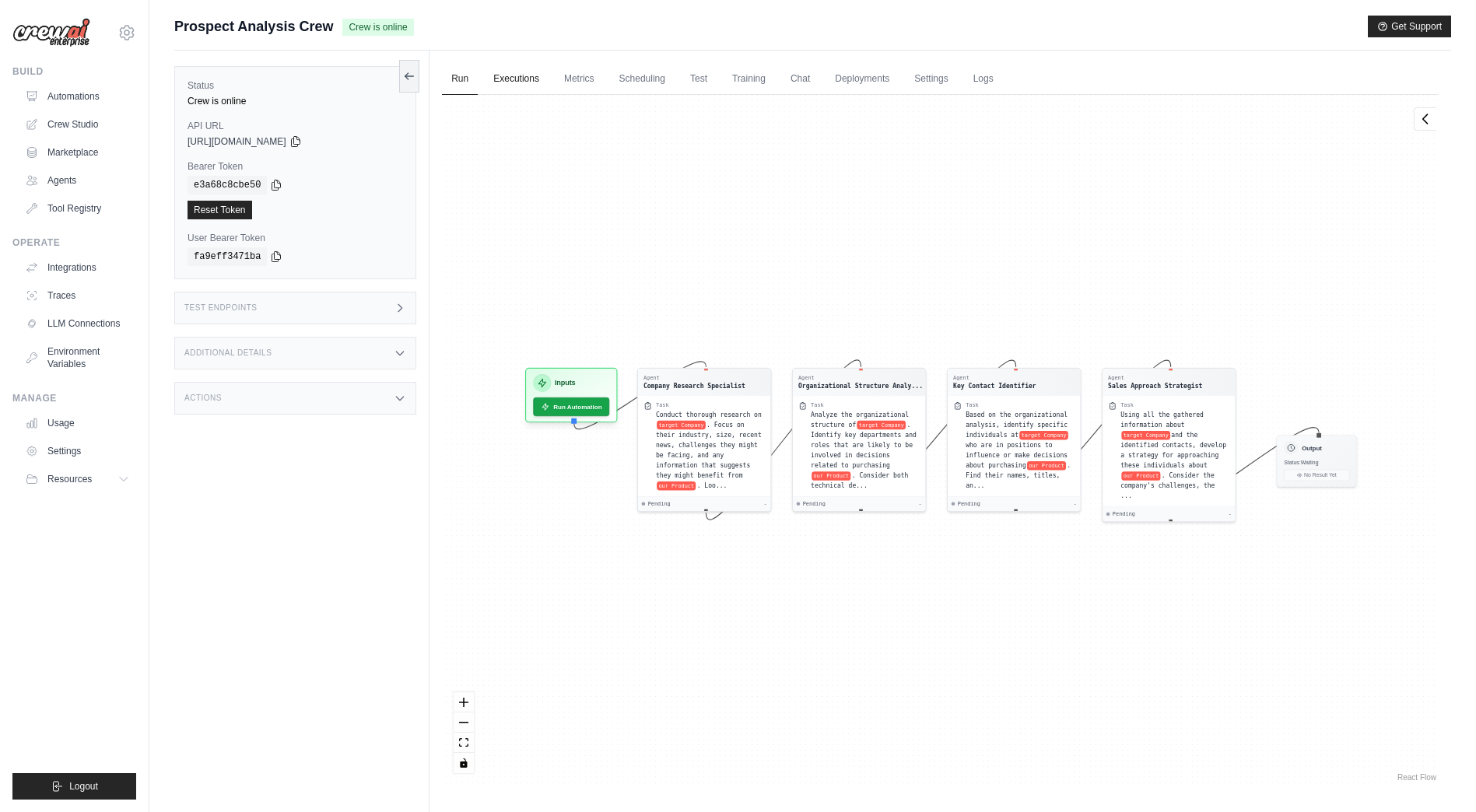
click at [510, 83] on link "Executions" at bounding box center [516, 79] width 65 height 32
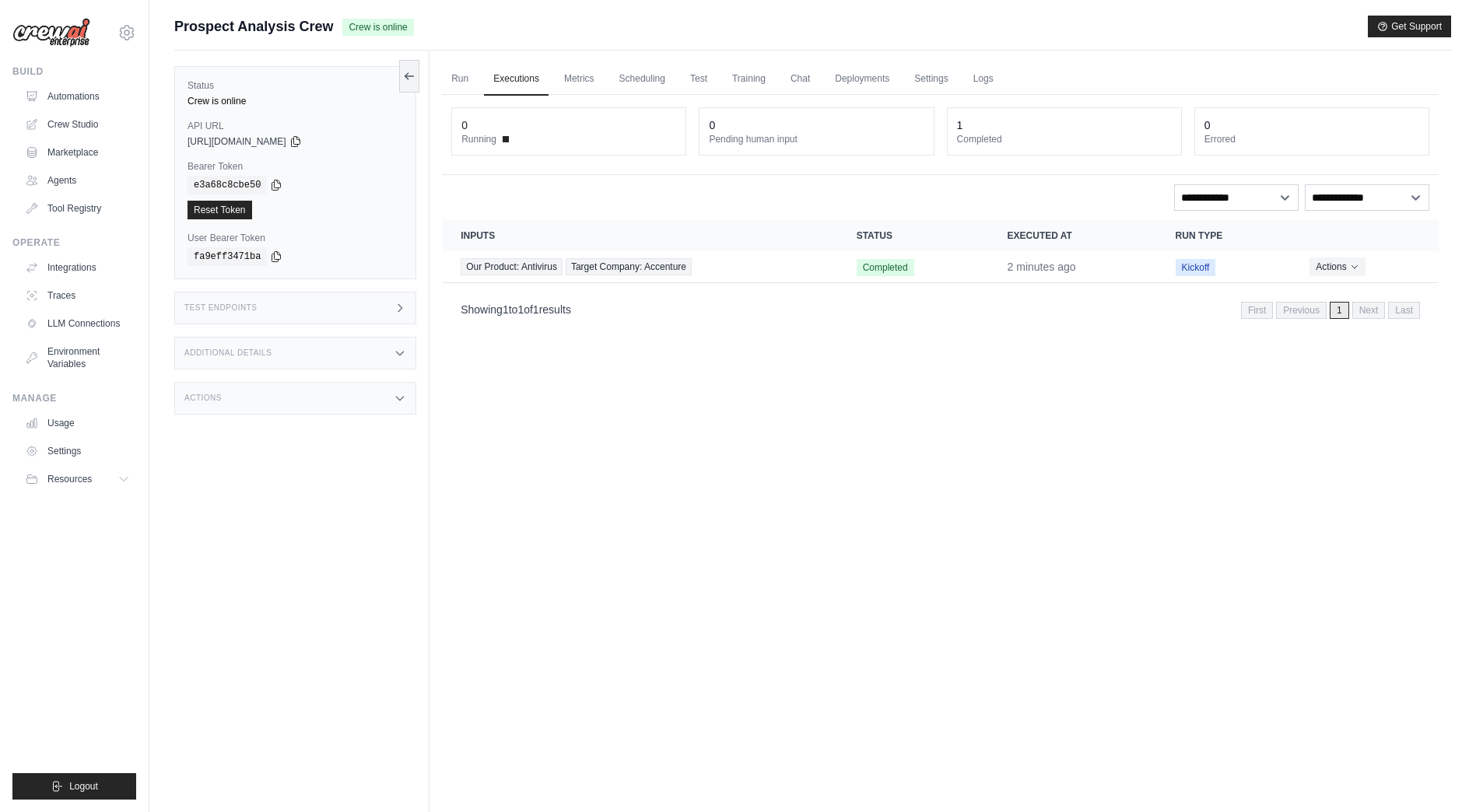
click at [751, 249] on th "Inputs" at bounding box center [639, 236] width 395 height 31
click at [688, 261] on span "Target Company: Accenture" at bounding box center [628, 266] width 126 height 17
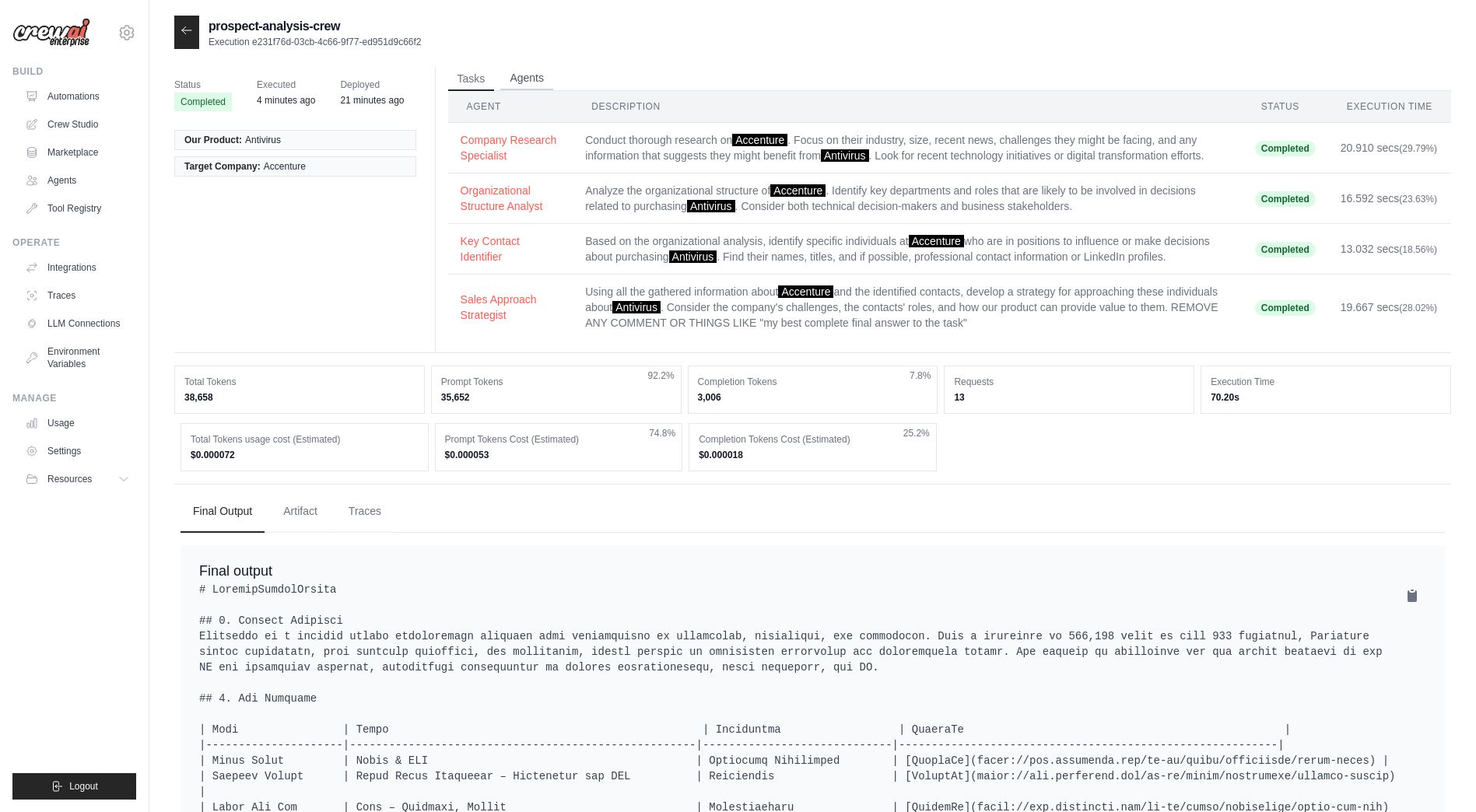
click at [525, 84] on button "Agents" at bounding box center [527, 78] width 53 height 23
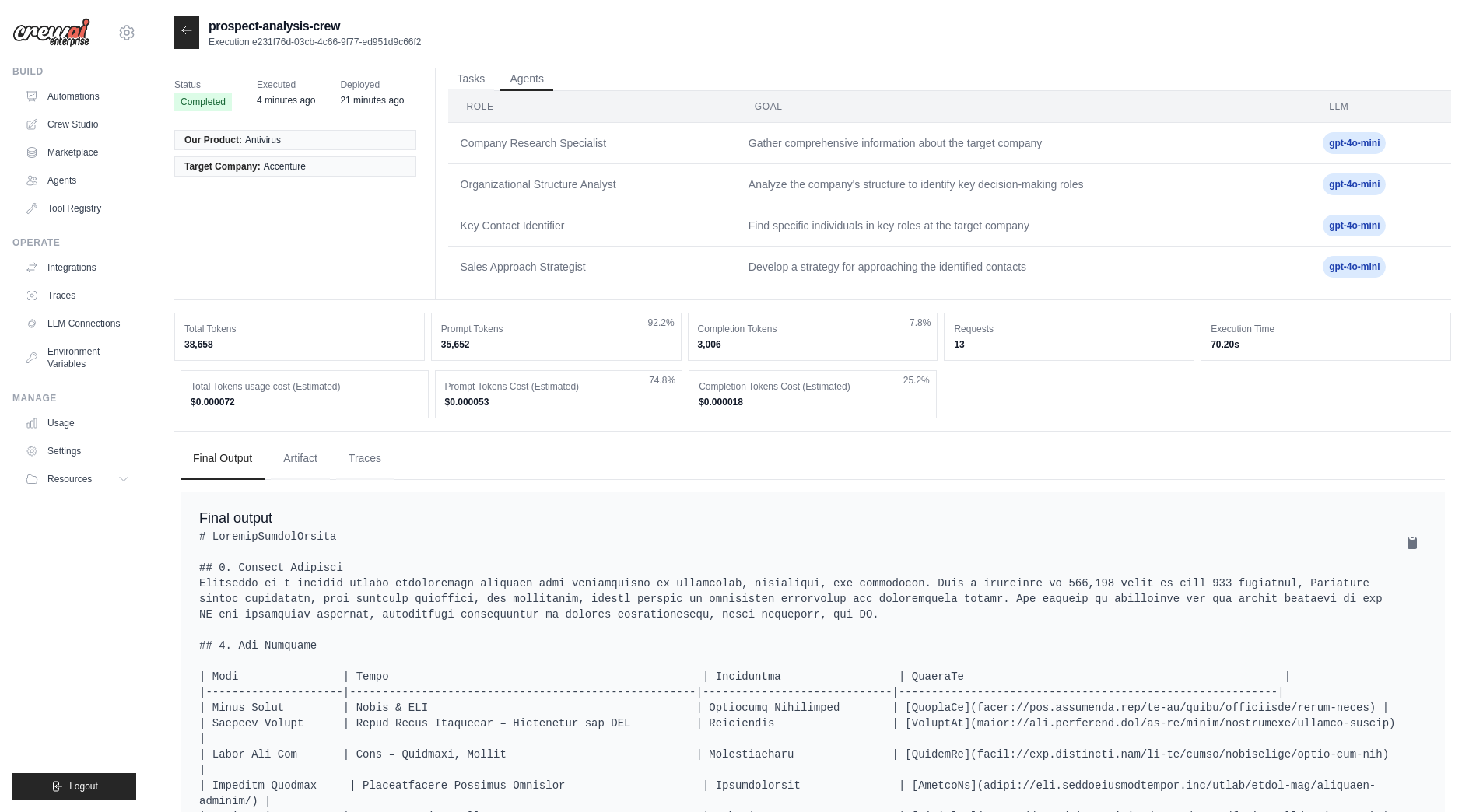
click at [459, 93] on th "Role" at bounding box center [592, 107] width 287 height 32
click at [471, 80] on button "Tasks" at bounding box center [472, 78] width 47 height 23
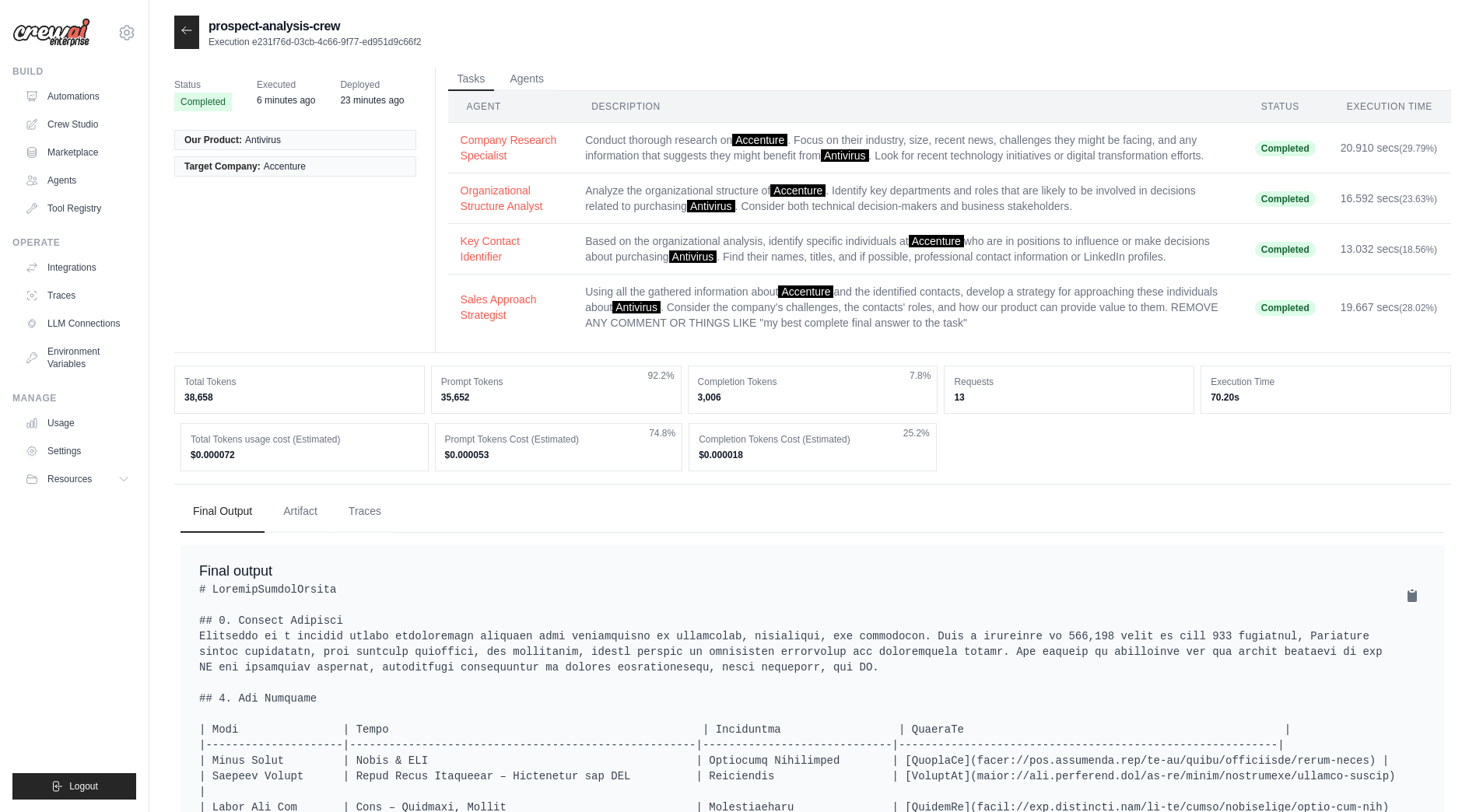
click at [178, 26] on div at bounding box center [187, 31] width 25 height 33
click at [187, 29] on icon at bounding box center [187, 30] width 12 height 12
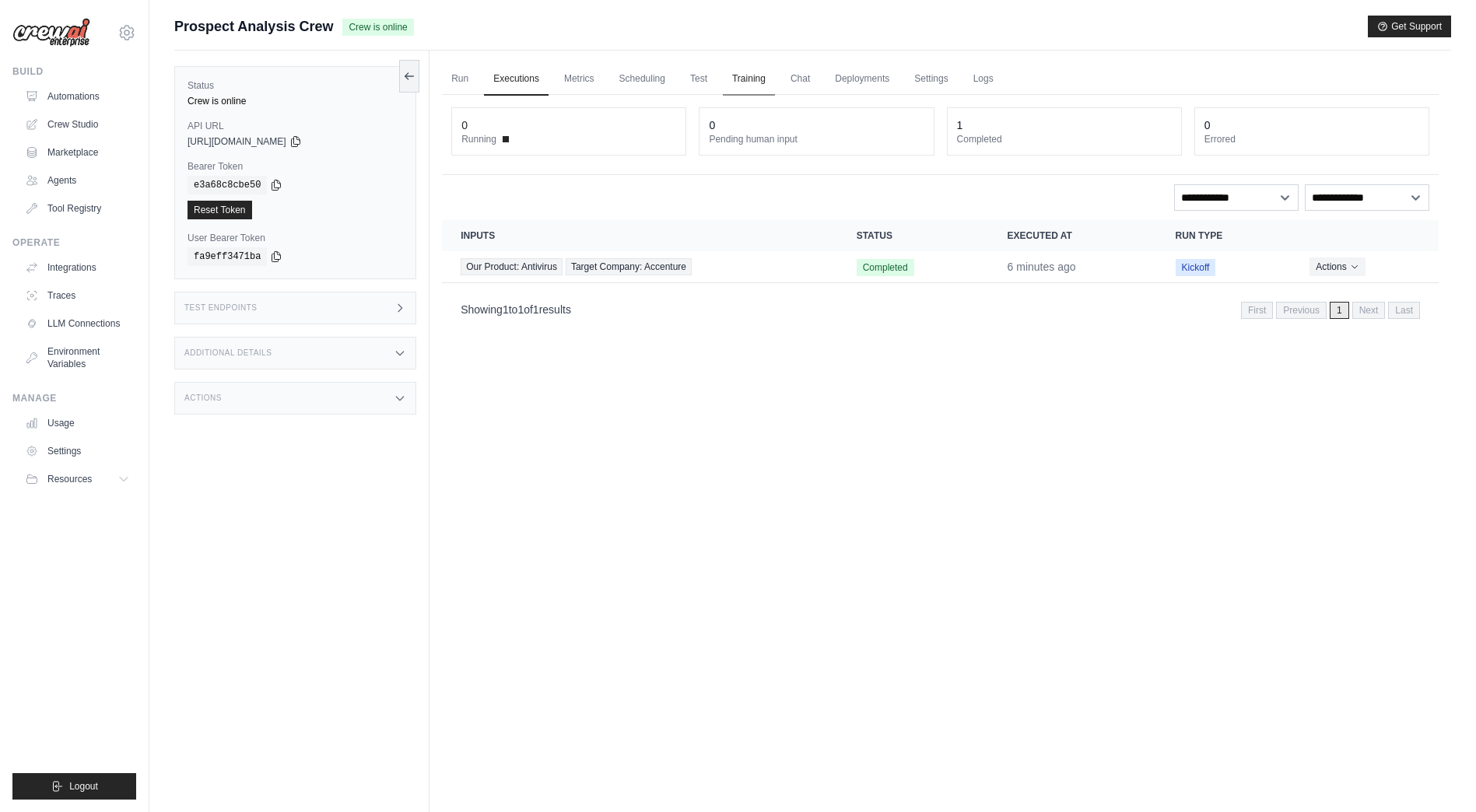
click at [732, 73] on link "Training" at bounding box center [748, 79] width 52 height 32
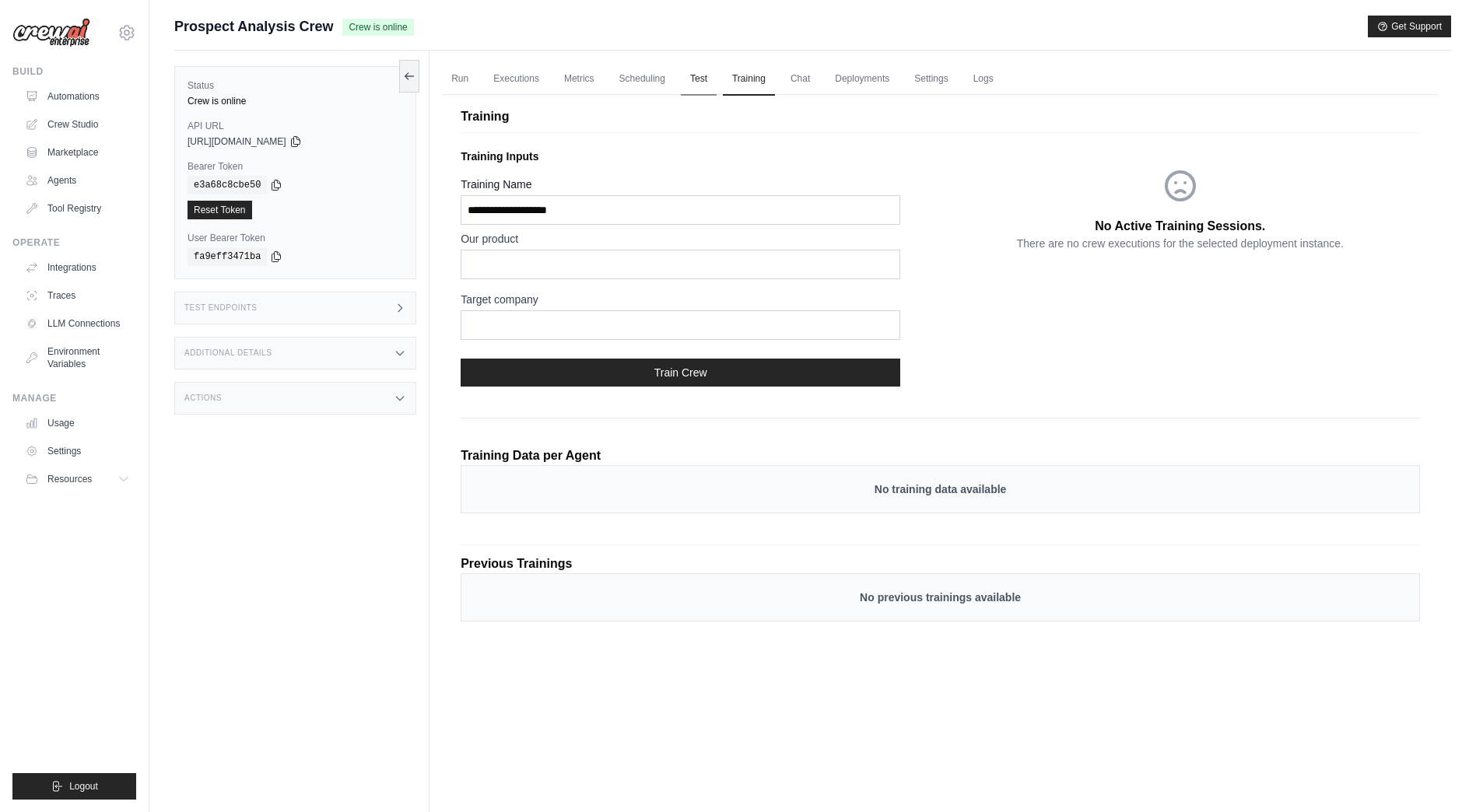
click at [691, 79] on link "Test" at bounding box center [698, 79] width 36 height 32
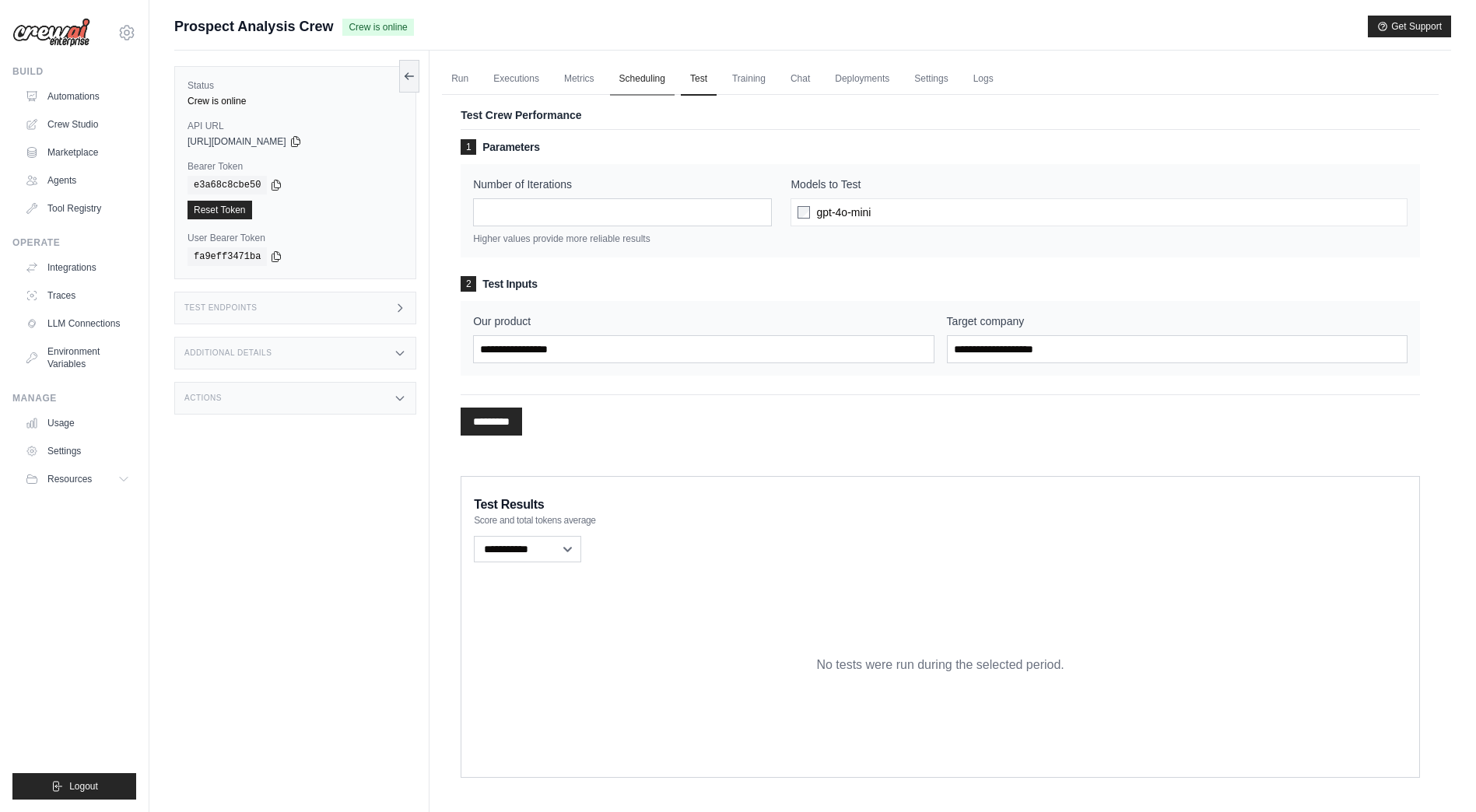
click at [643, 77] on link "Scheduling" at bounding box center [642, 79] width 65 height 32
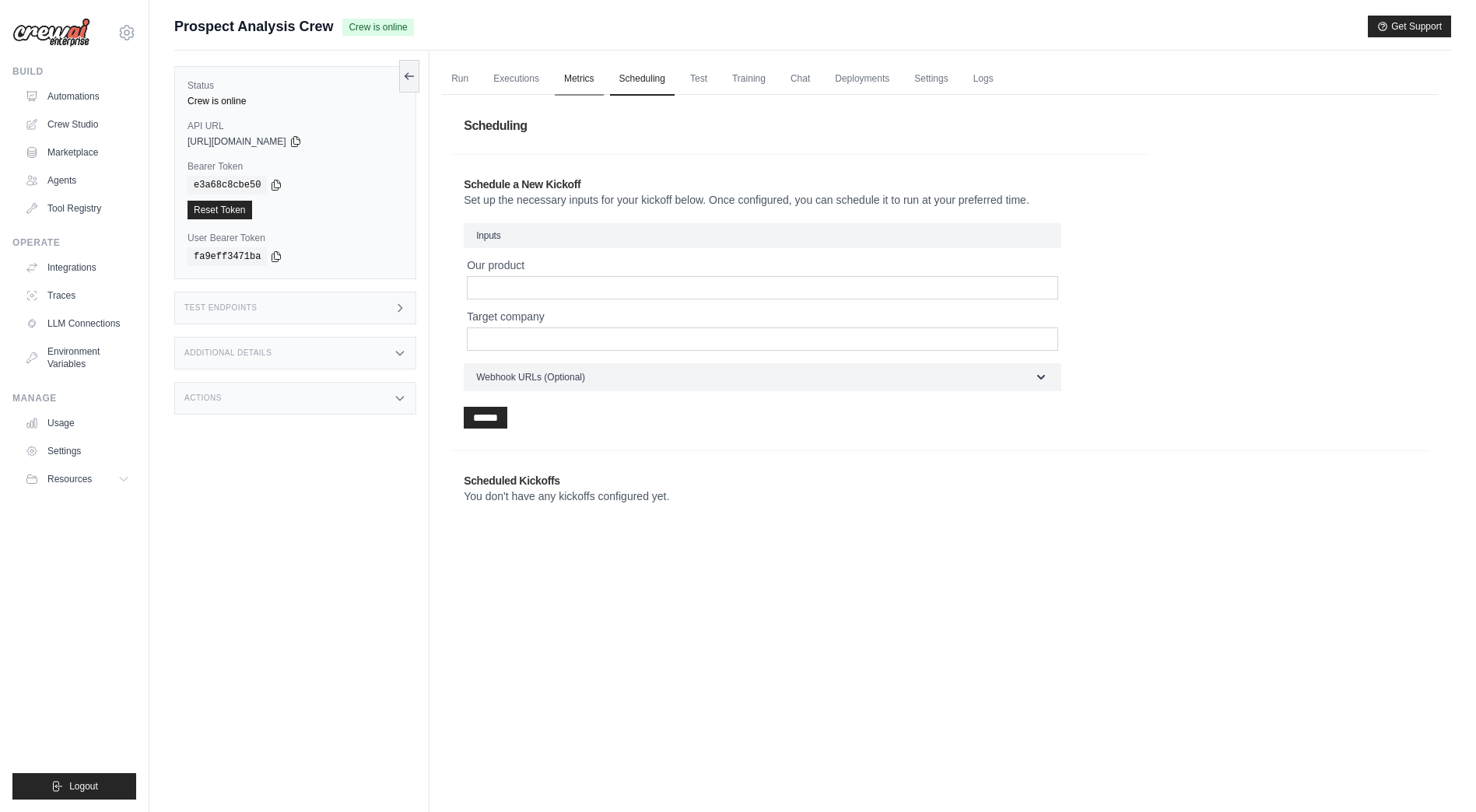
click at [586, 75] on link "Metrics" at bounding box center [579, 79] width 49 height 32
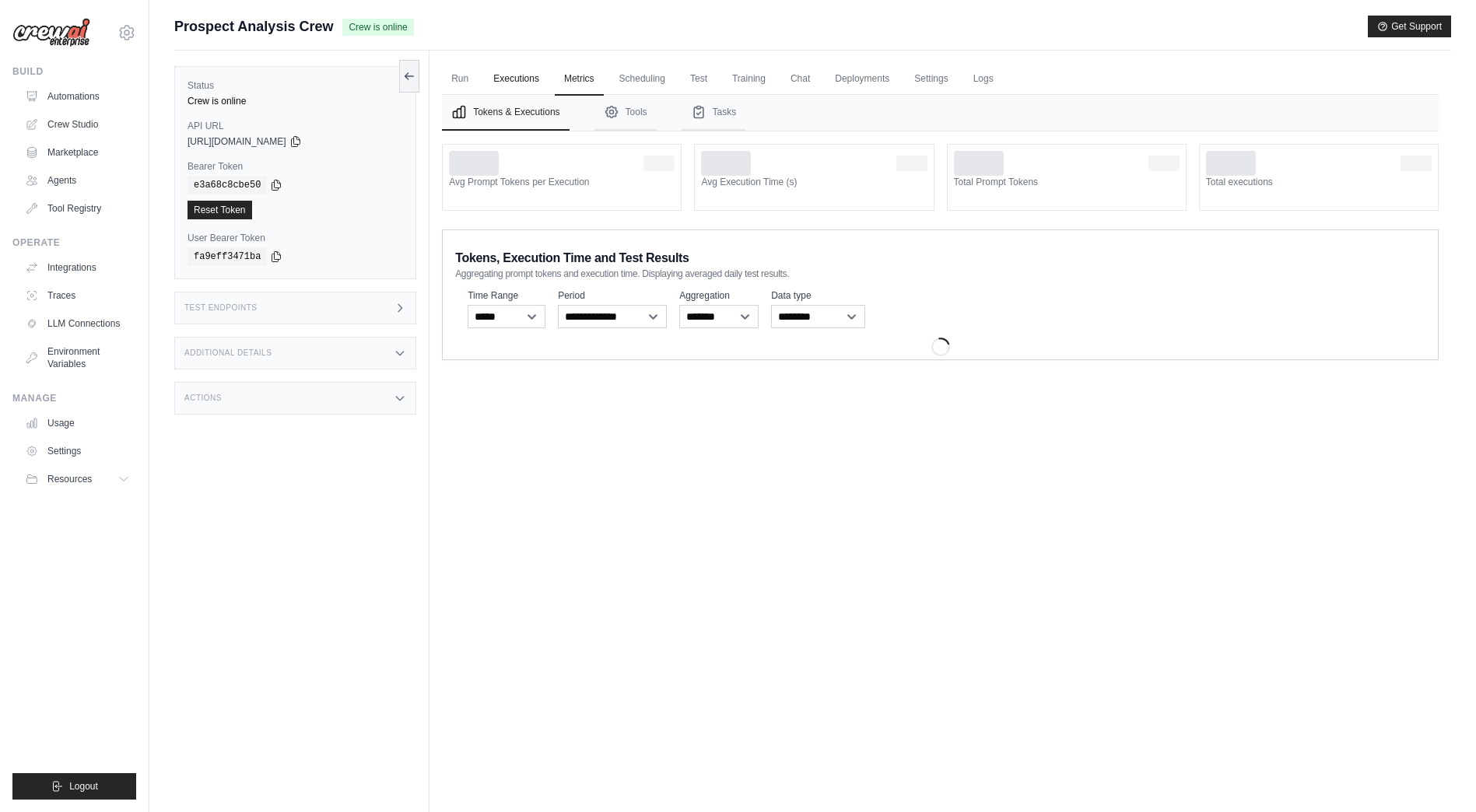
click at [515, 93] on link "Executions" at bounding box center [516, 79] width 65 height 32
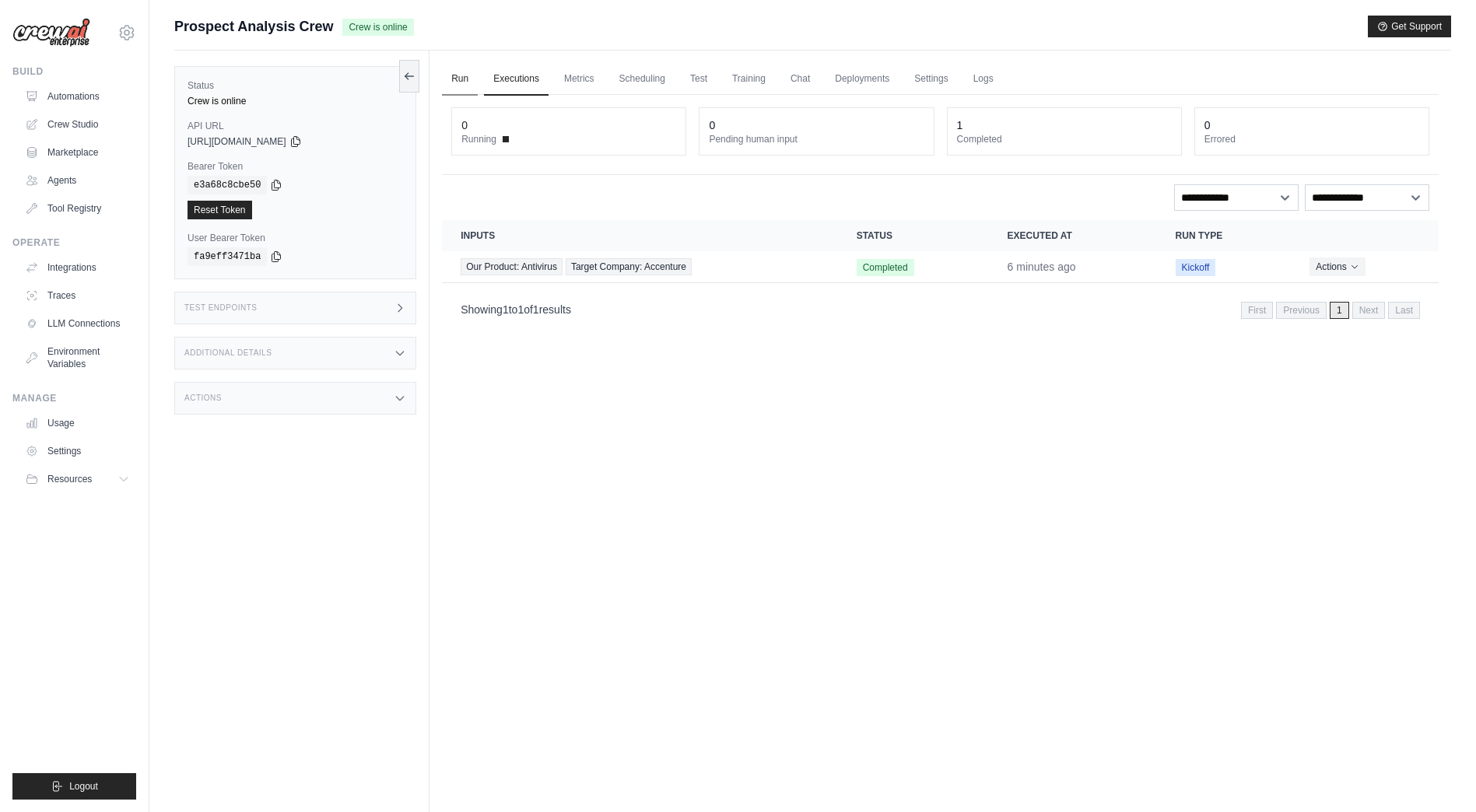
click at [469, 79] on link "Run" at bounding box center [459, 79] width 36 height 32
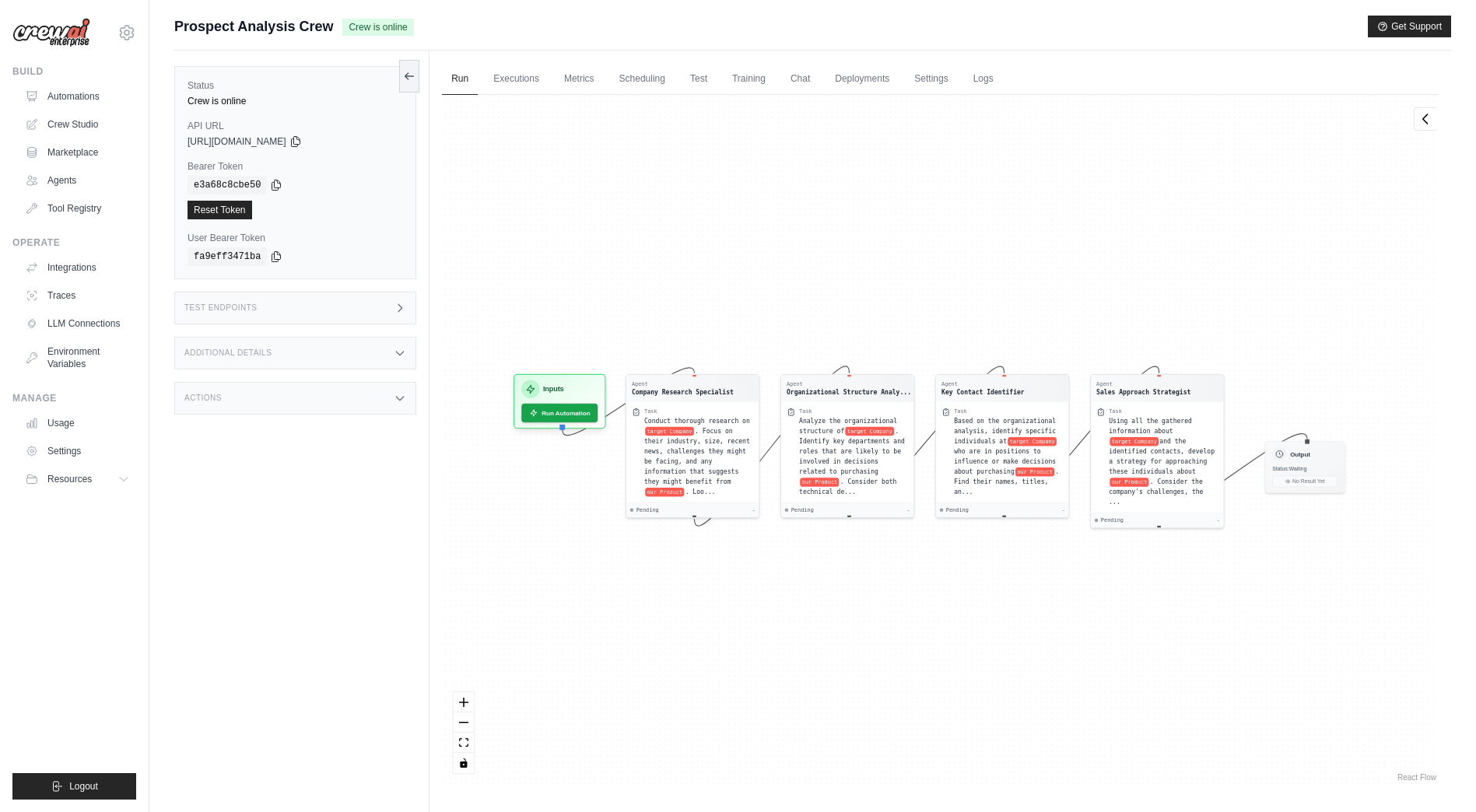
drag, startPoint x: 716, startPoint y: 313, endPoint x: 705, endPoint y: 320, distance: 13.0
click at [705, 320] on div "Agent Company Research Specialist Task Conduct thorough research on target Comp…" at bounding box center [940, 440] width 996 height 690
click at [1430, 122] on icon at bounding box center [1424, 118] width 15 height 15
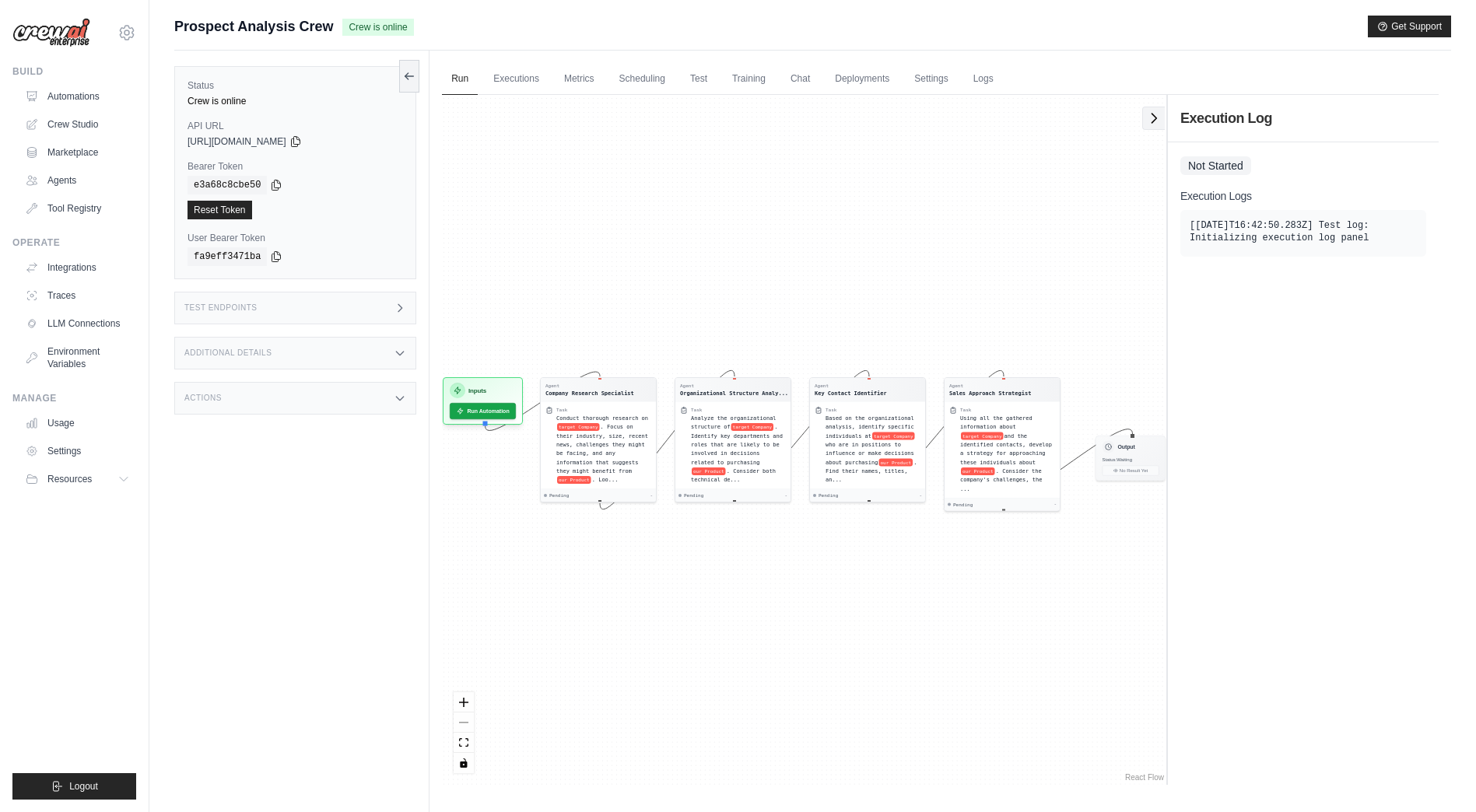
click at [1155, 127] on button at bounding box center [1153, 118] width 23 height 23
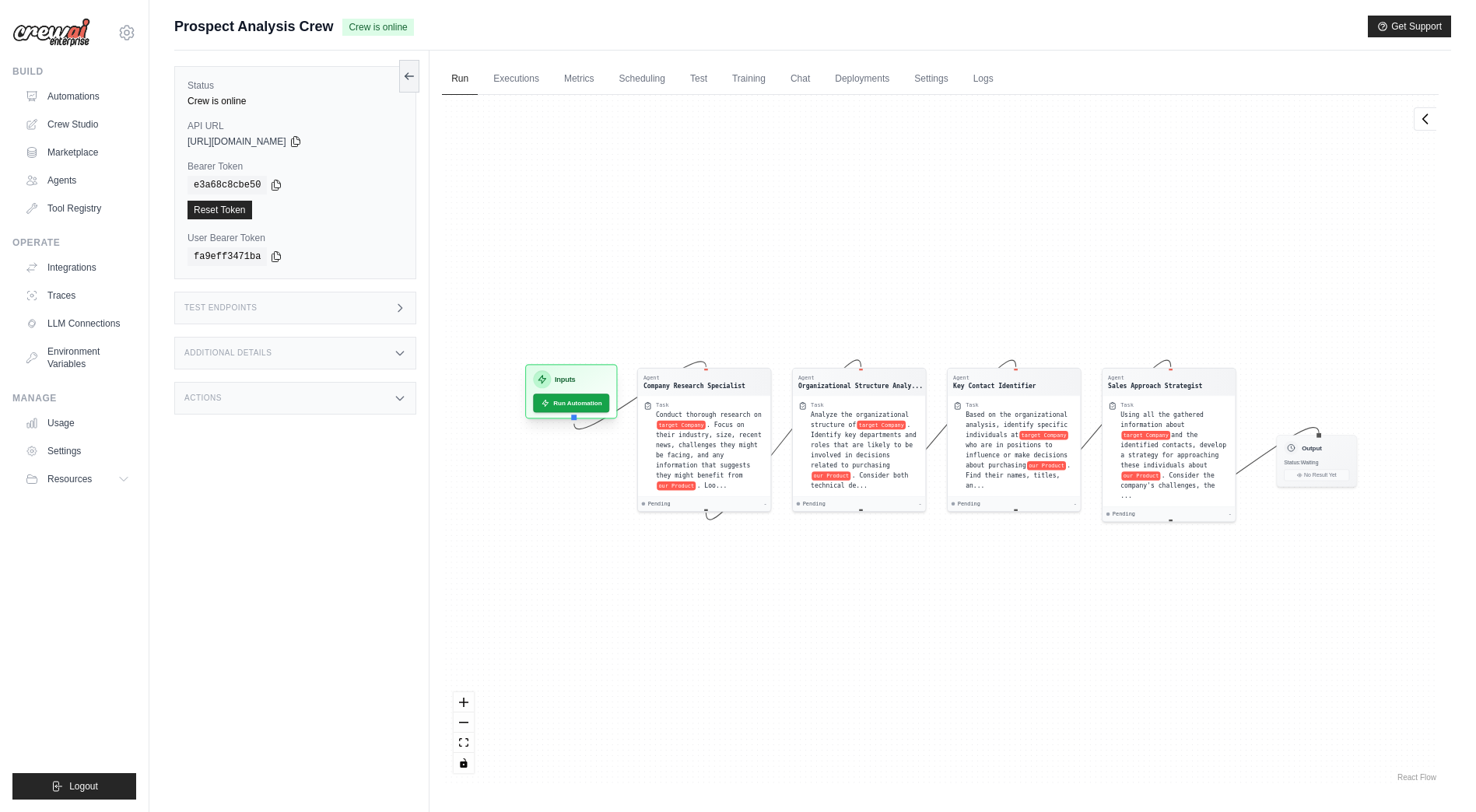
click at [598, 366] on div "Inputs Run Automation" at bounding box center [571, 391] width 93 height 54
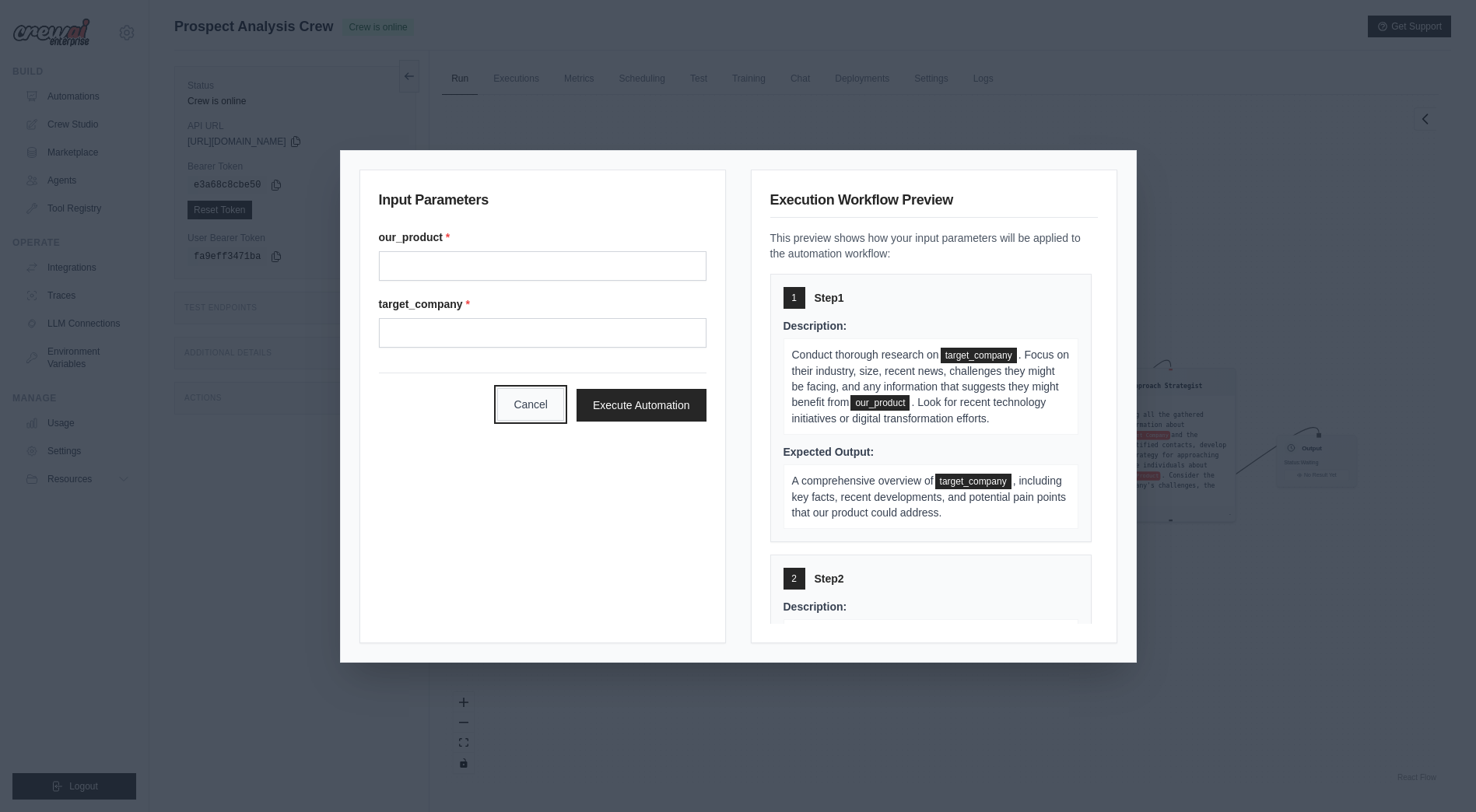
click at [526, 415] on button "Cancel" at bounding box center [530, 404] width 67 height 32
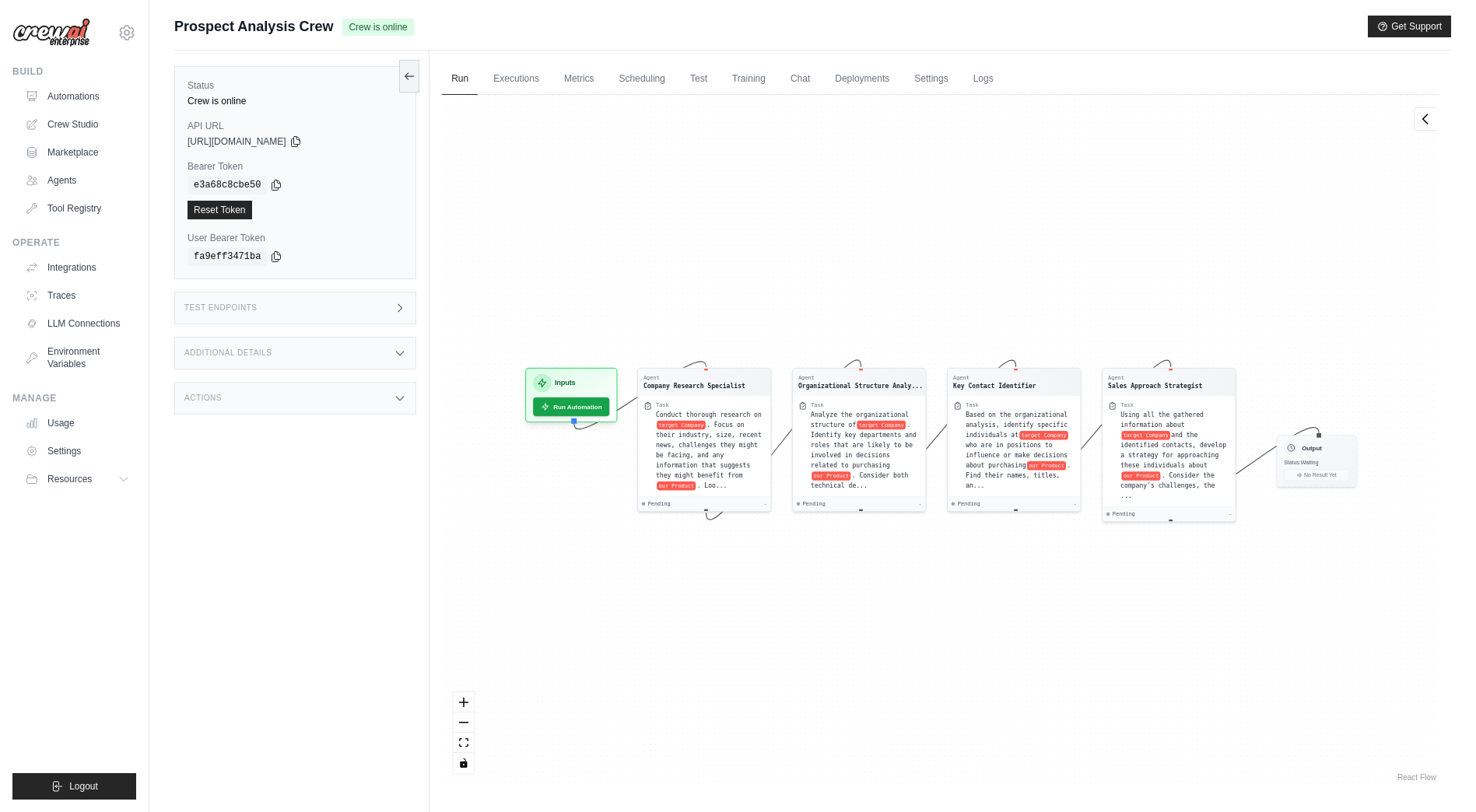
click at [553, 268] on div "Agent Company Research Specialist Task Conduct thorough research on target Comp…" at bounding box center [940, 440] width 996 height 690
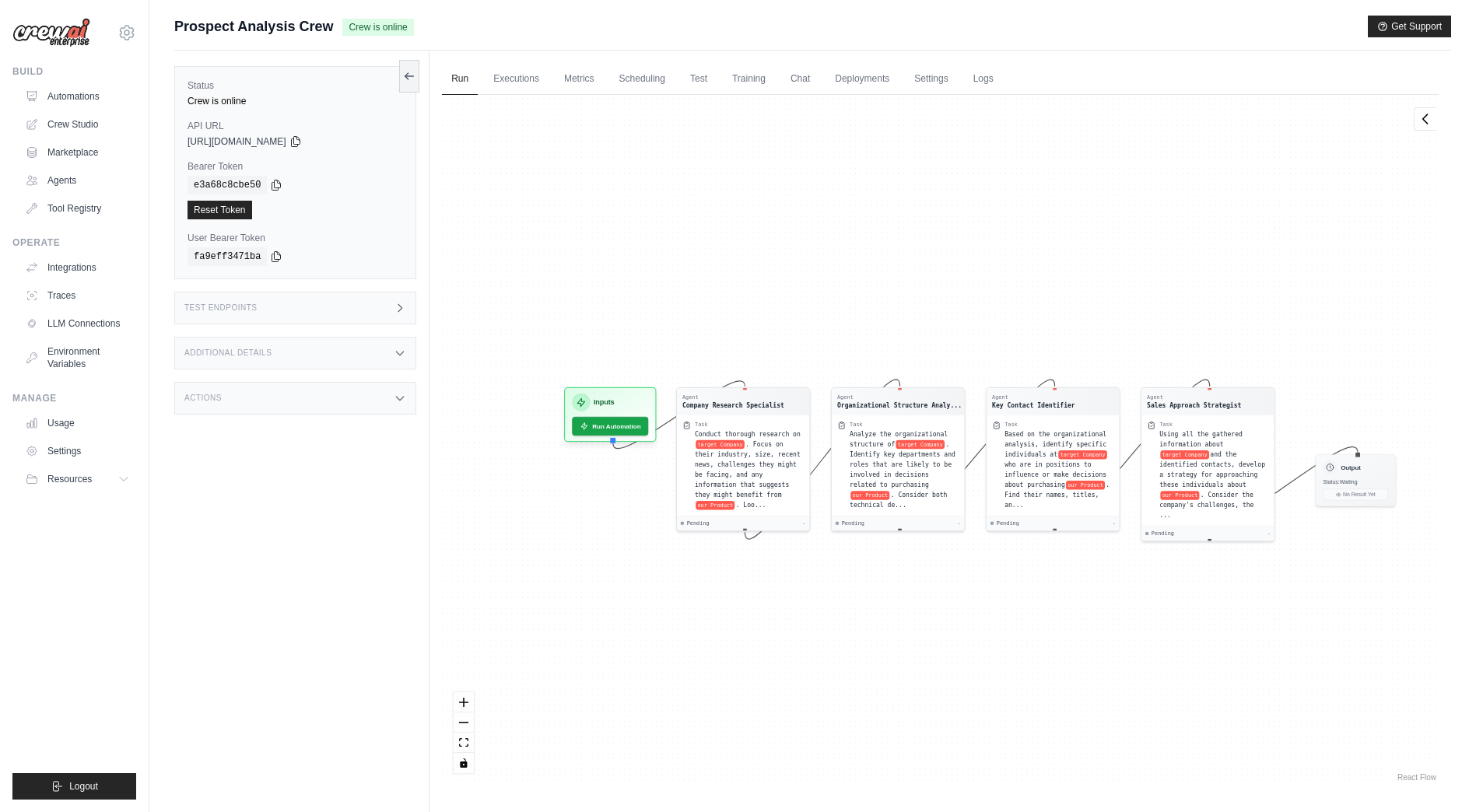
drag, startPoint x: 553, startPoint y: 268, endPoint x: 593, endPoint y: 287, distance: 44.3
click at [593, 287] on div "Agent Company Research Specialist Task Conduct thorough research on target Comp…" at bounding box center [940, 440] width 996 height 690
drag, startPoint x: 540, startPoint y: 224, endPoint x: 512, endPoint y: 203, distance: 35.0
click at [512, 203] on div "Agent Company Research Specialist Task Conduct thorough research on target Comp…" at bounding box center [940, 440] width 996 height 690
drag, startPoint x: 476, startPoint y: 2, endPoint x: -3, endPoint y: 100, distance: 488.9
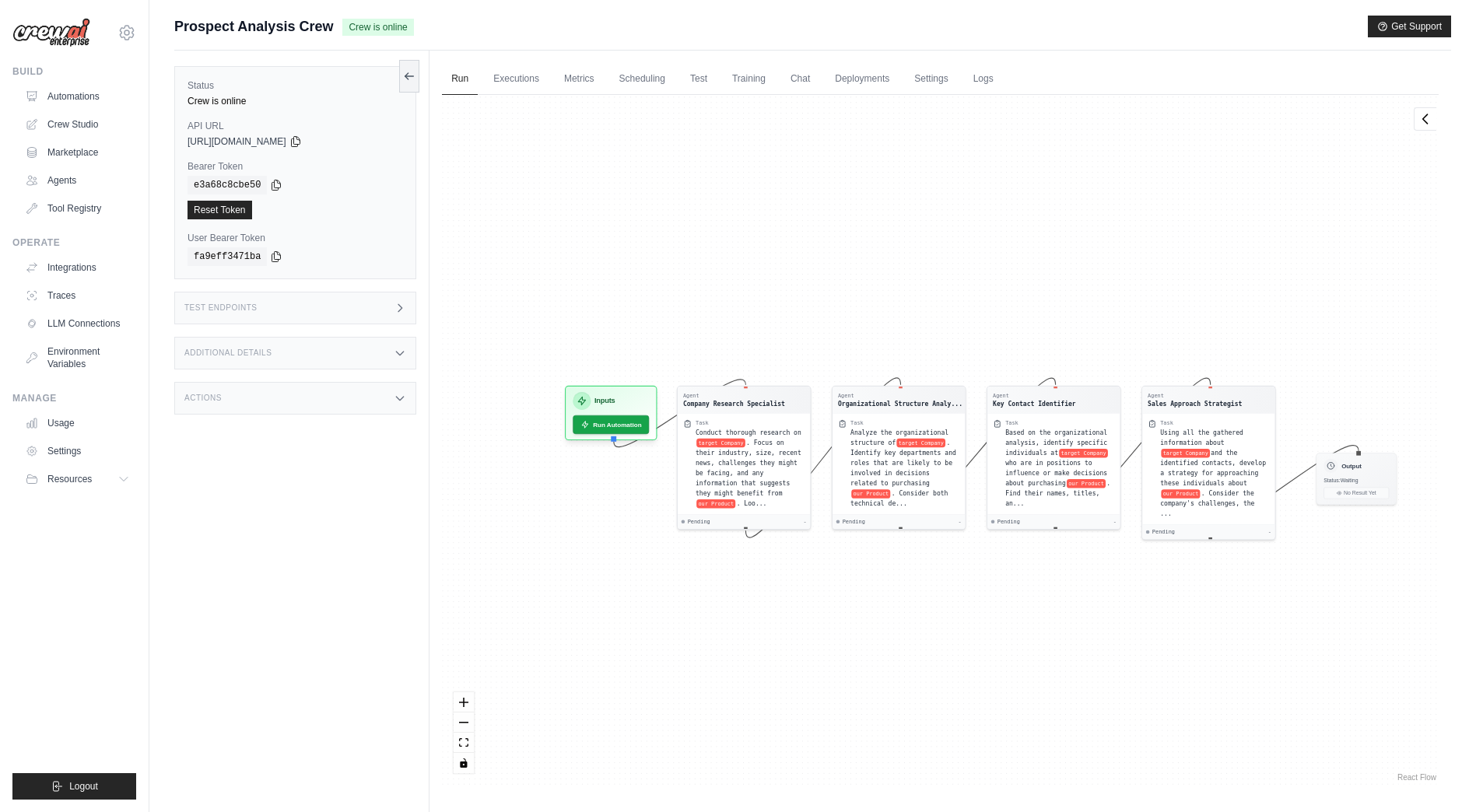
click at [0, 100] on html "christophertoledo101@gmail.com Settings Build Automations Crew Studio Resources" at bounding box center [738, 439] width 1476 height 878
click at [109, 172] on link "Agents" at bounding box center [78, 180] width 117 height 25
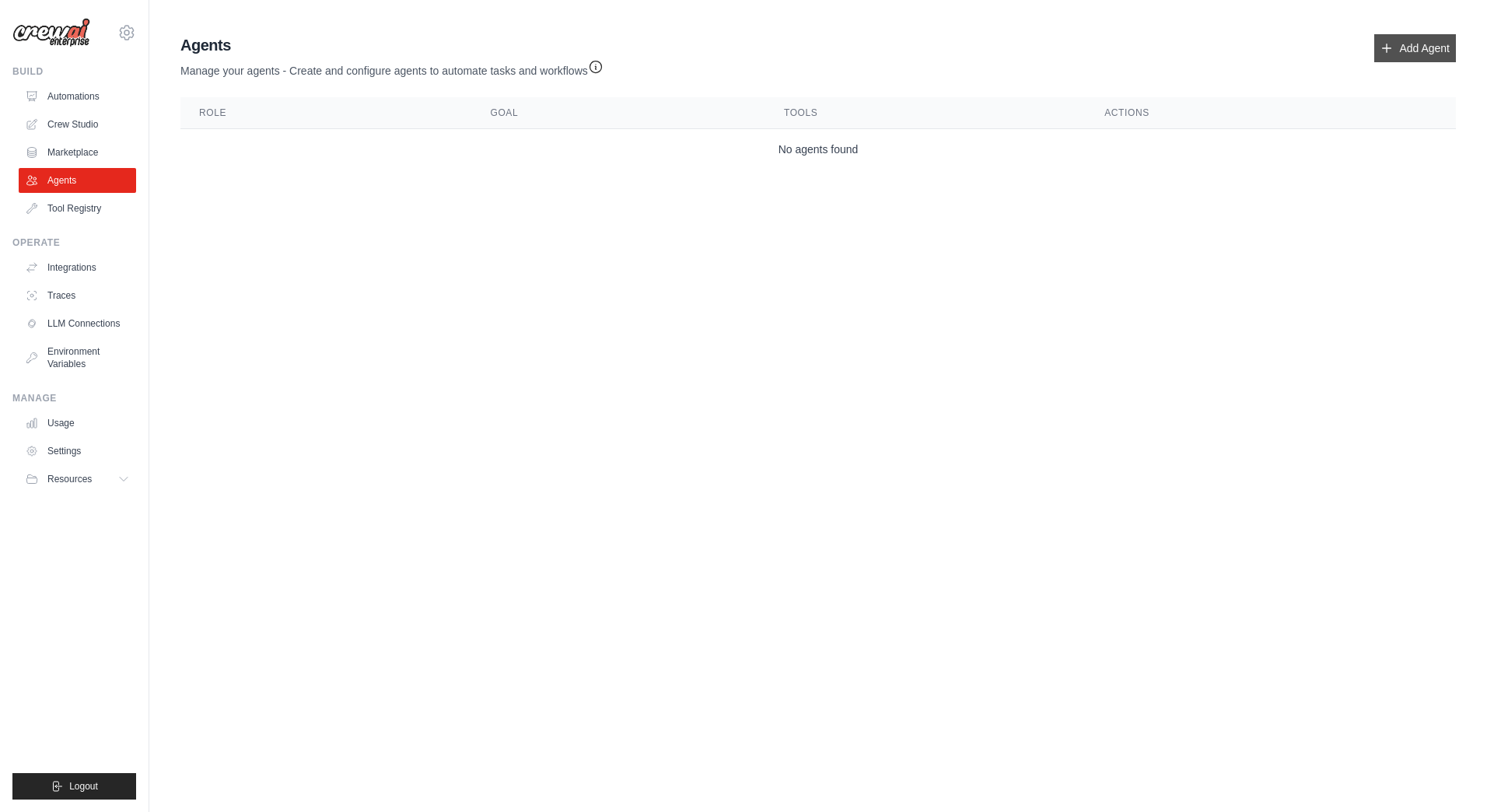
click at [1414, 52] on link "Add Agent" at bounding box center [1414, 48] width 82 height 28
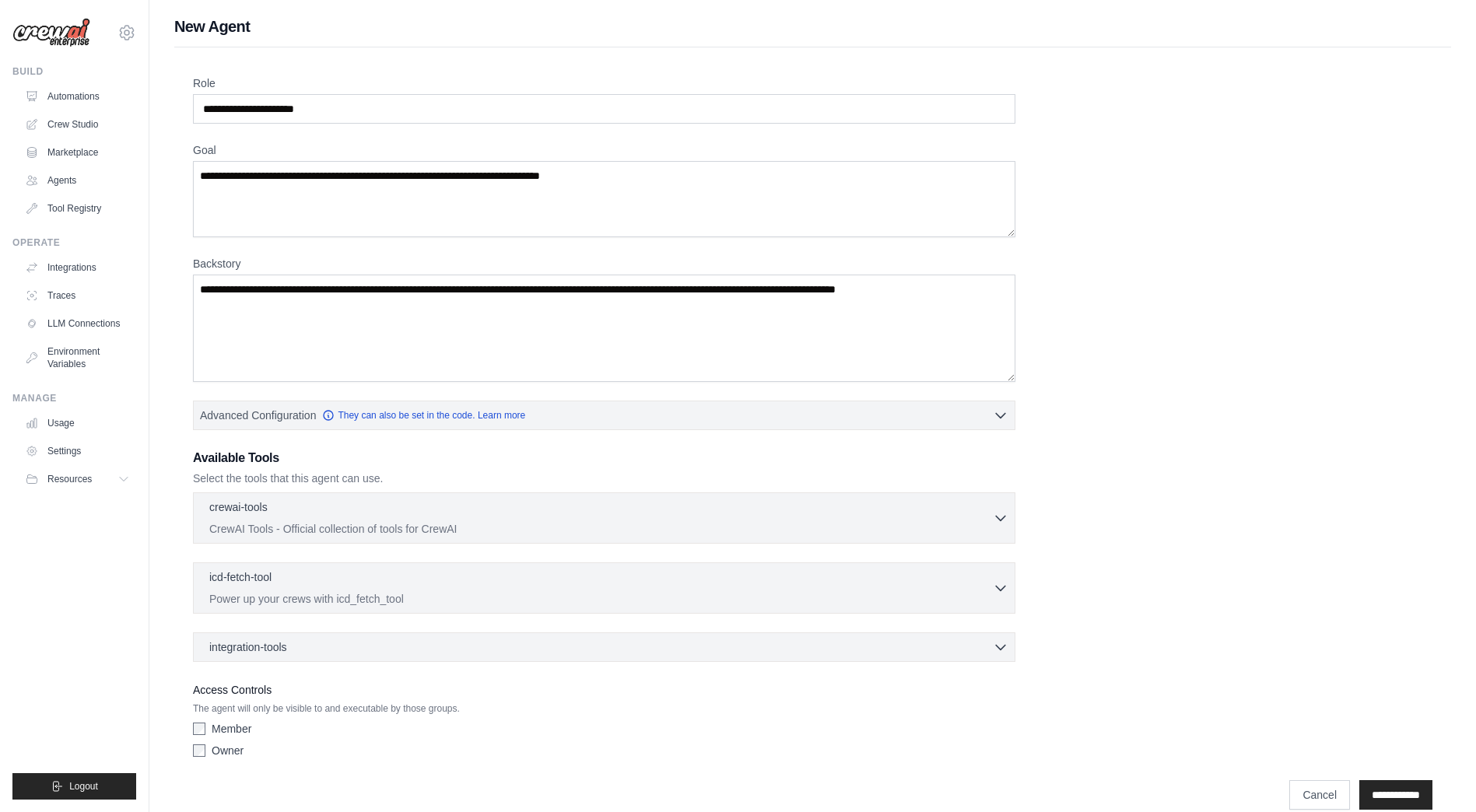
scroll to position [23, 0]
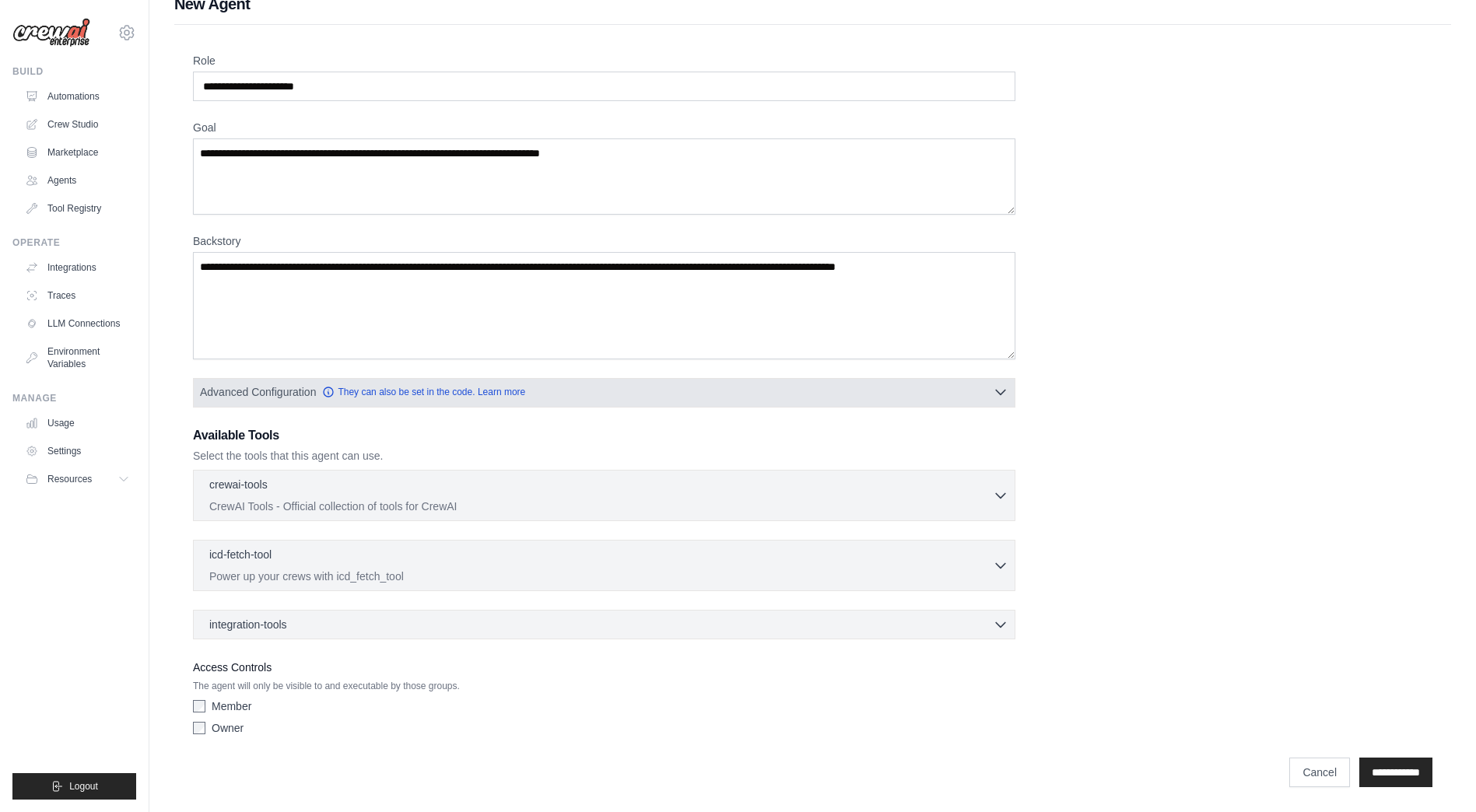
click at [593, 397] on button "Advanced Configuration They can also be set in the code. Learn more" at bounding box center [604, 391] width 820 height 28
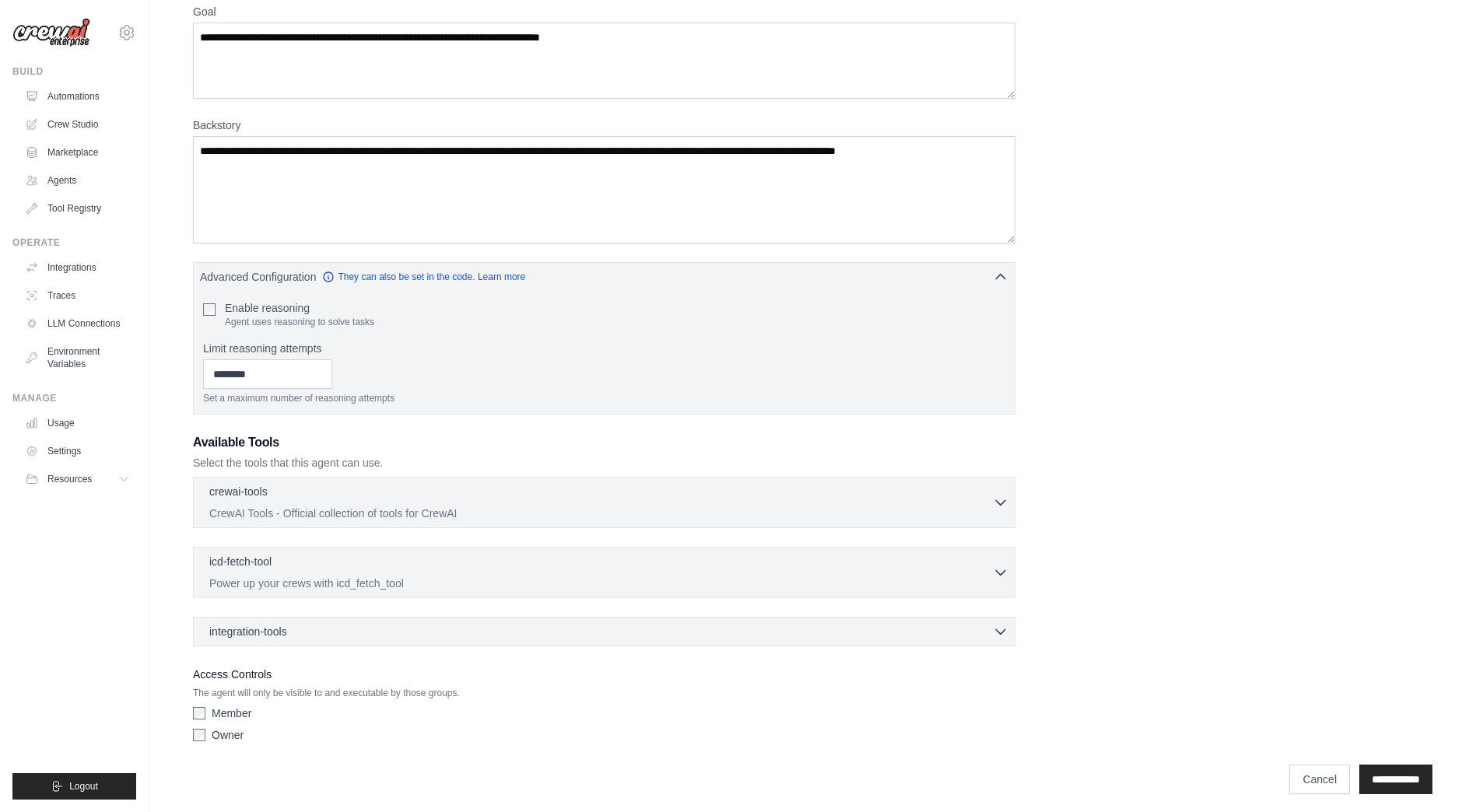
scroll to position [140, 0]
click at [690, 477] on div "crewai-tools 0 selected CrewAI Tools - Official collection of tools for CrewAI …" at bounding box center [604, 500] width 822 height 52
click at [694, 491] on div "crewai-tools 0 selected" at bounding box center [601, 489] width 783 height 19
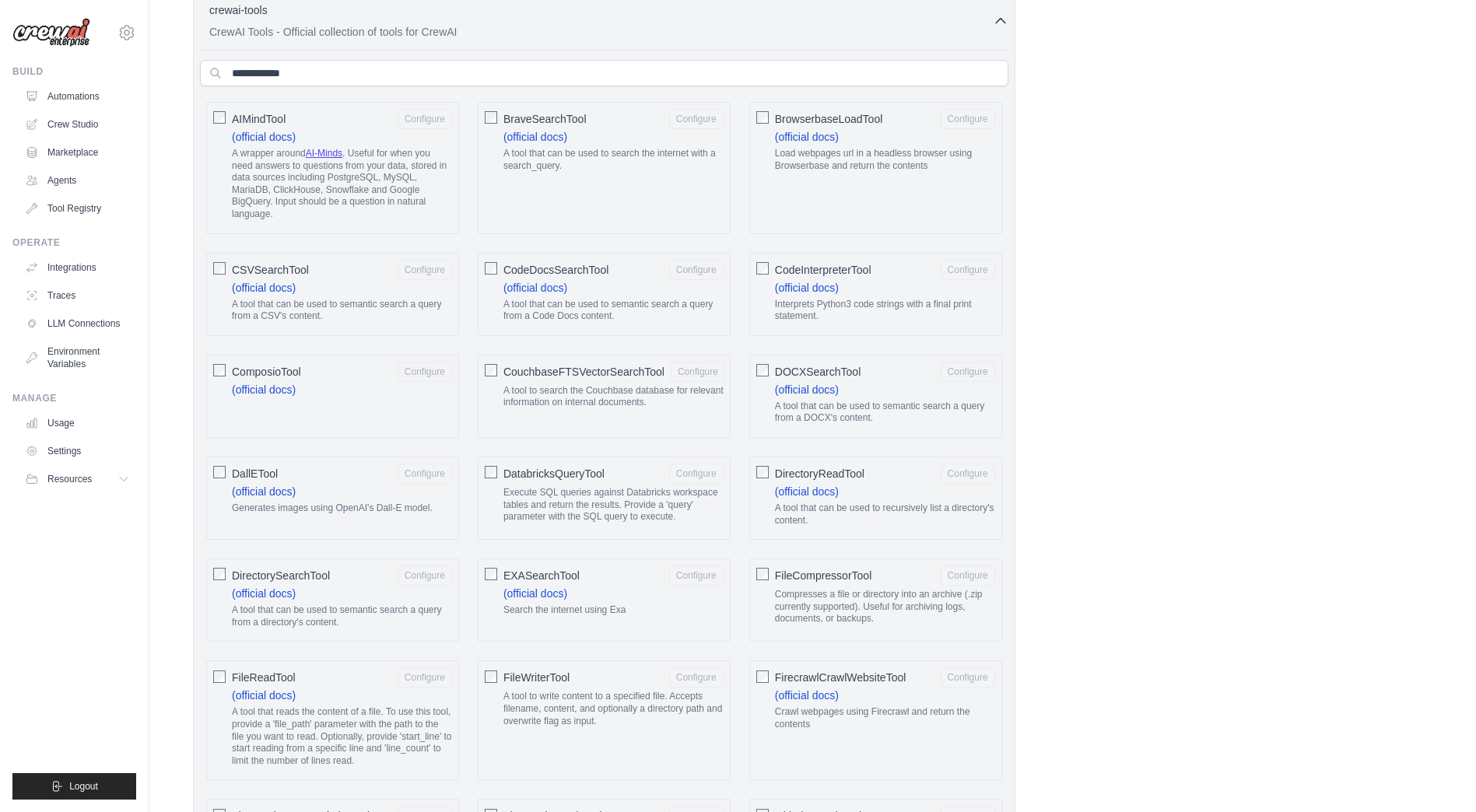
scroll to position [0, 0]
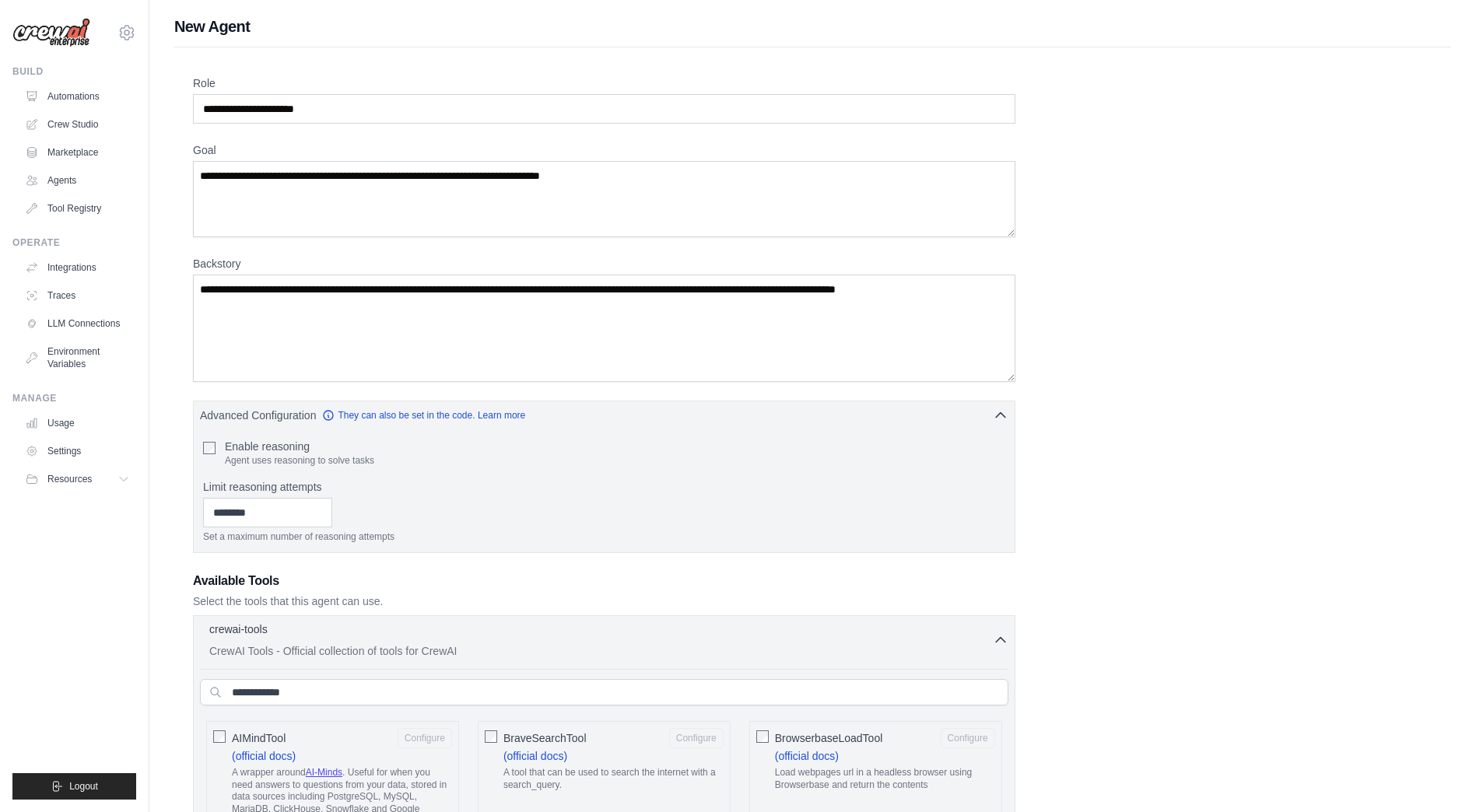
click at [846, 642] on div "crewai-tools 0 selected CrewAI Tools - Official collection of tools for CrewAI" at bounding box center [601, 640] width 783 height 37
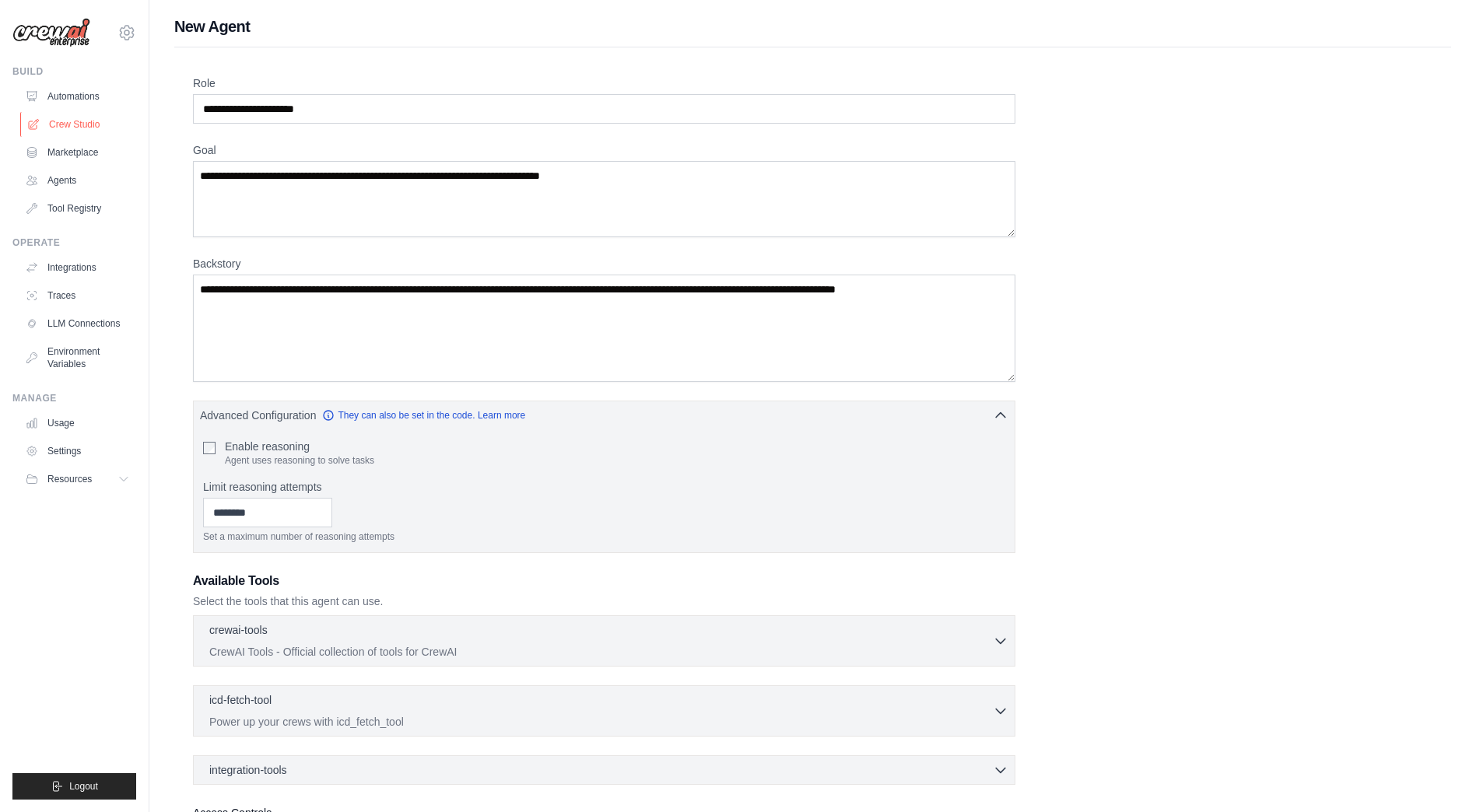
click at [92, 121] on link "Crew Studio" at bounding box center [78, 124] width 117 height 25
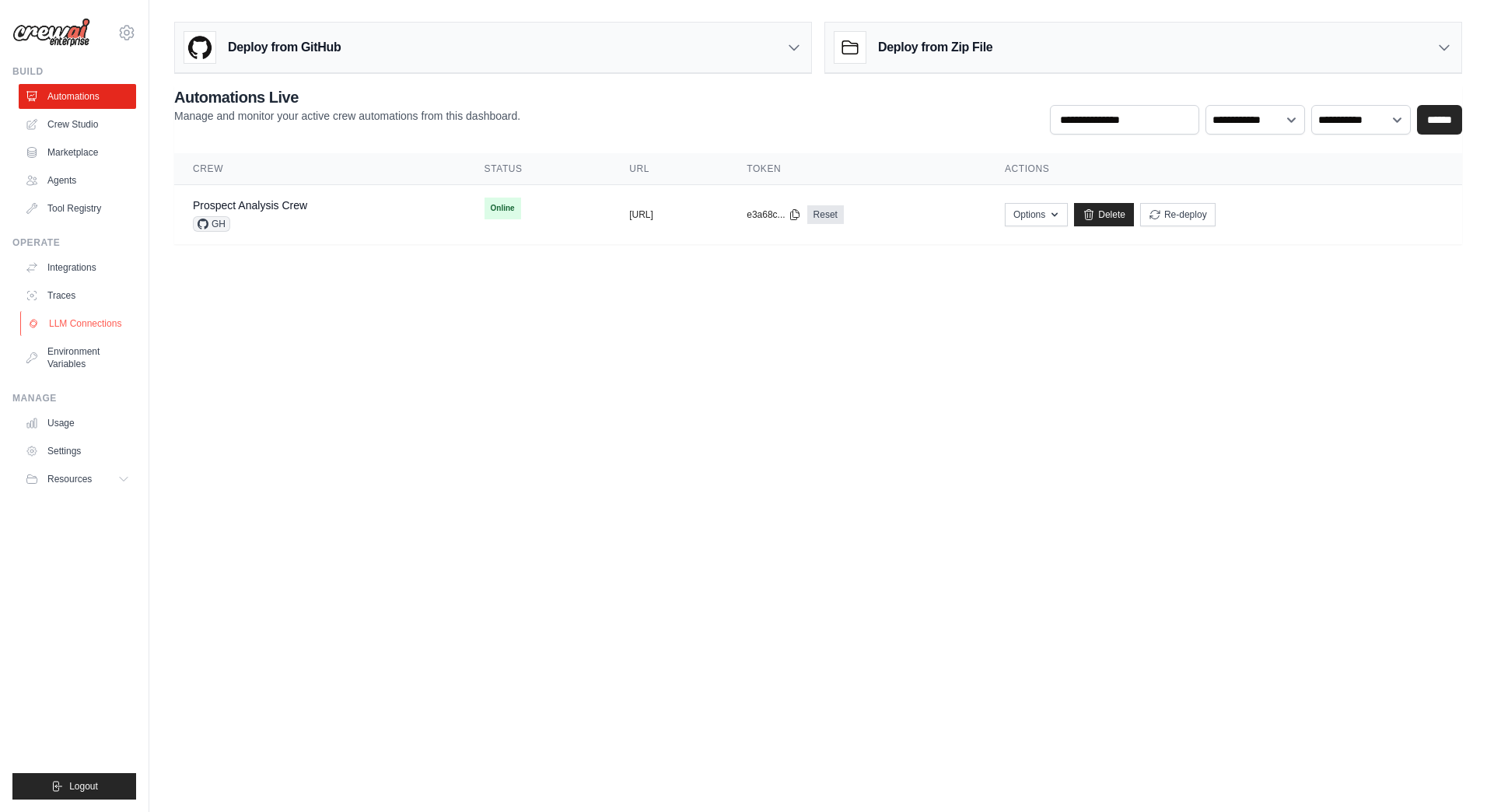
click at [62, 314] on link "LLM Connections" at bounding box center [78, 323] width 117 height 25
